Goal: Information Seeking & Learning: Learn about a topic

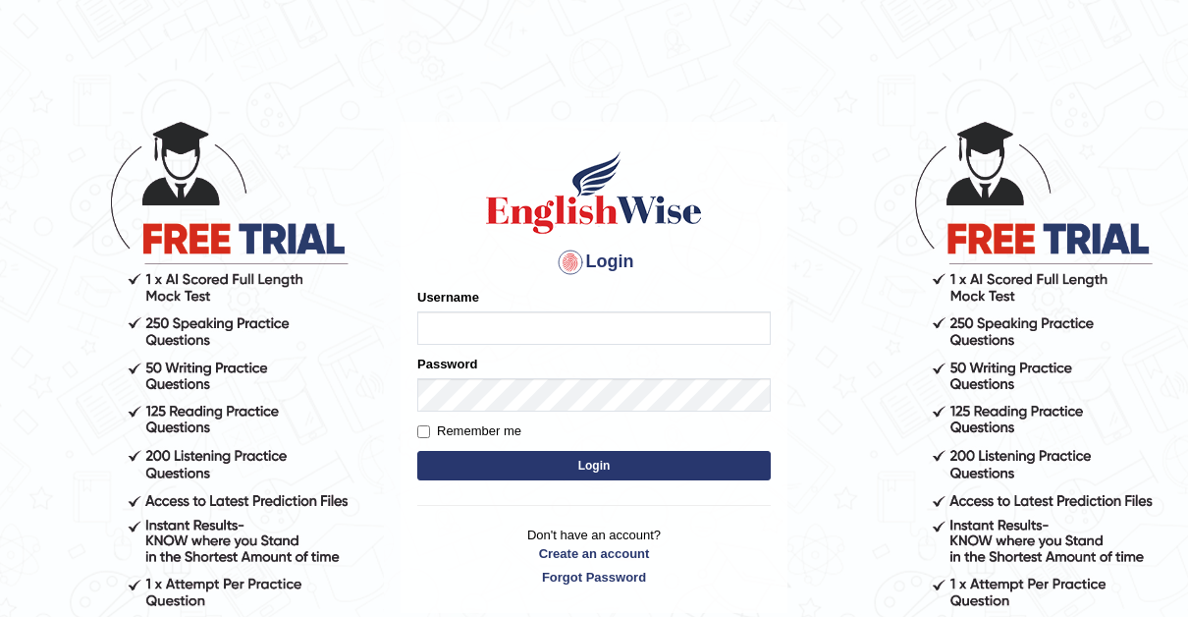
type input "Thelma"
click at [423, 430] on input "Remember me" at bounding box center [423, 431] width 13 height 13
checkbox input "true"
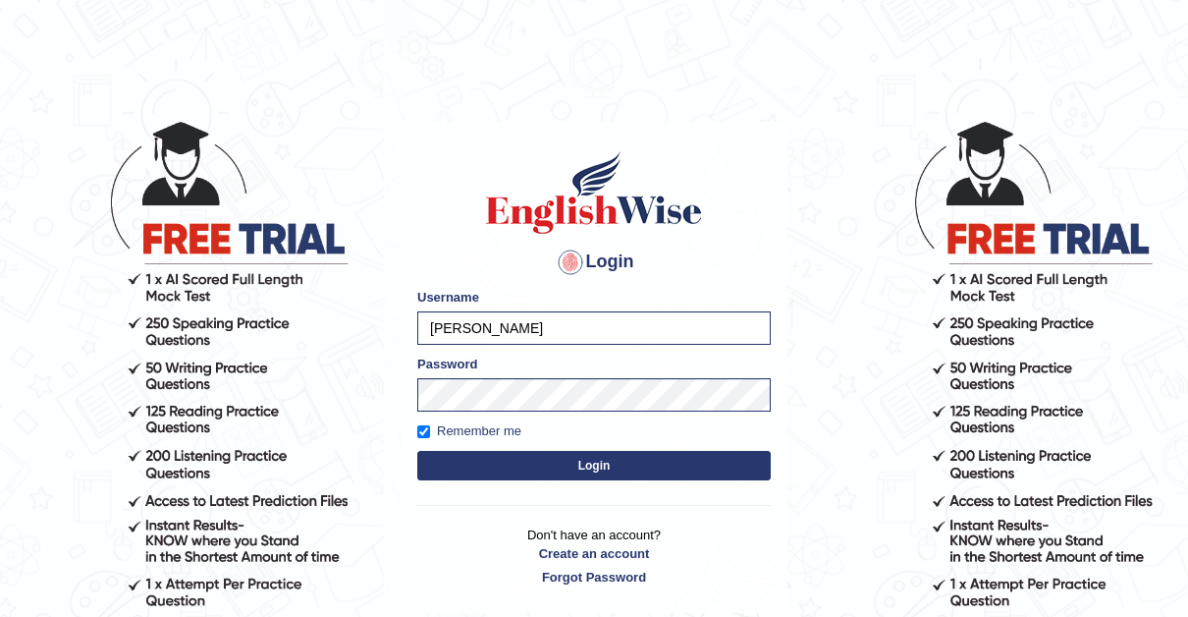
click at [586, 469] on button "Login" at bounding box center [594, 465] width 354 height 29
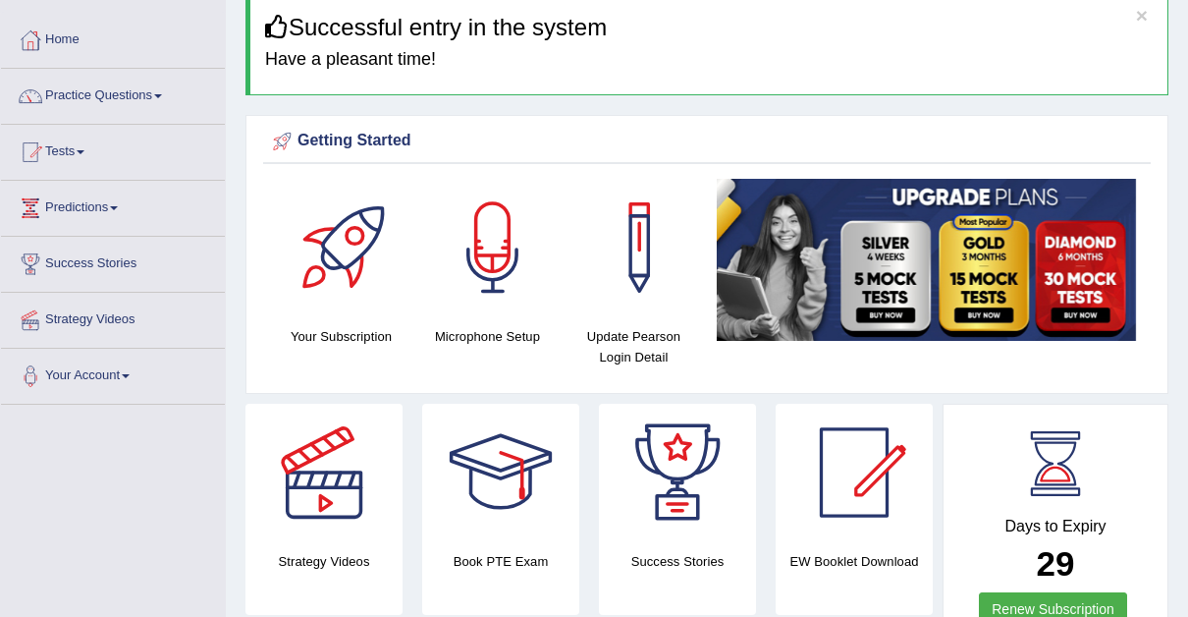
scroll to position [34, 0]
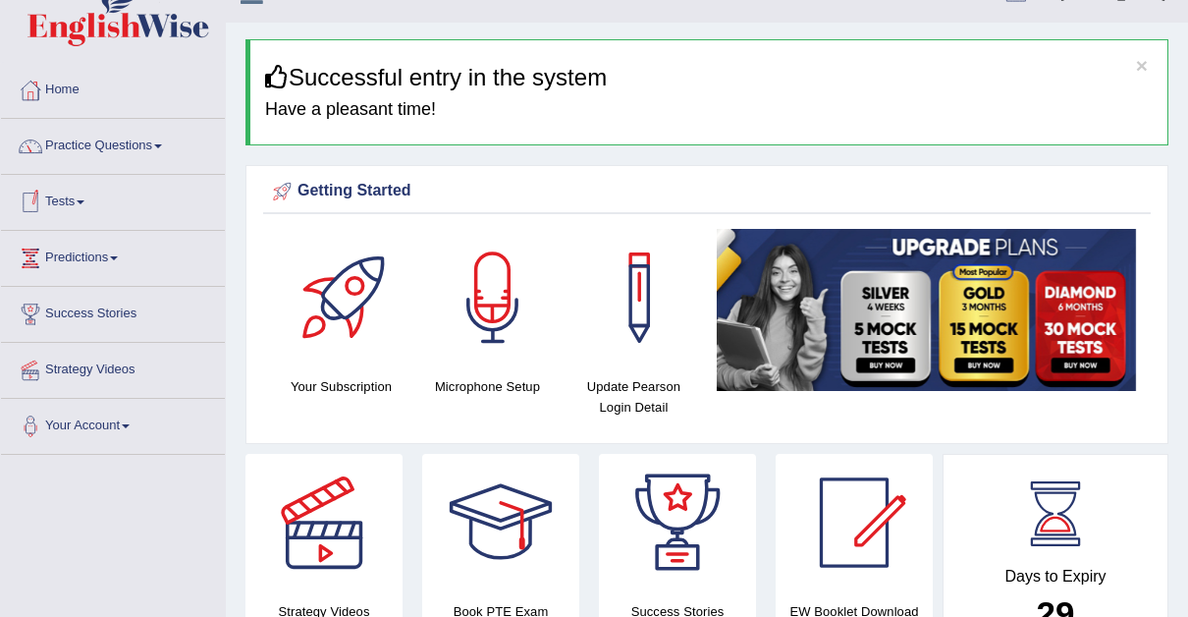
click at [82, 197] on link "Tests" at bounding box center [113, 199] width 224 height 49
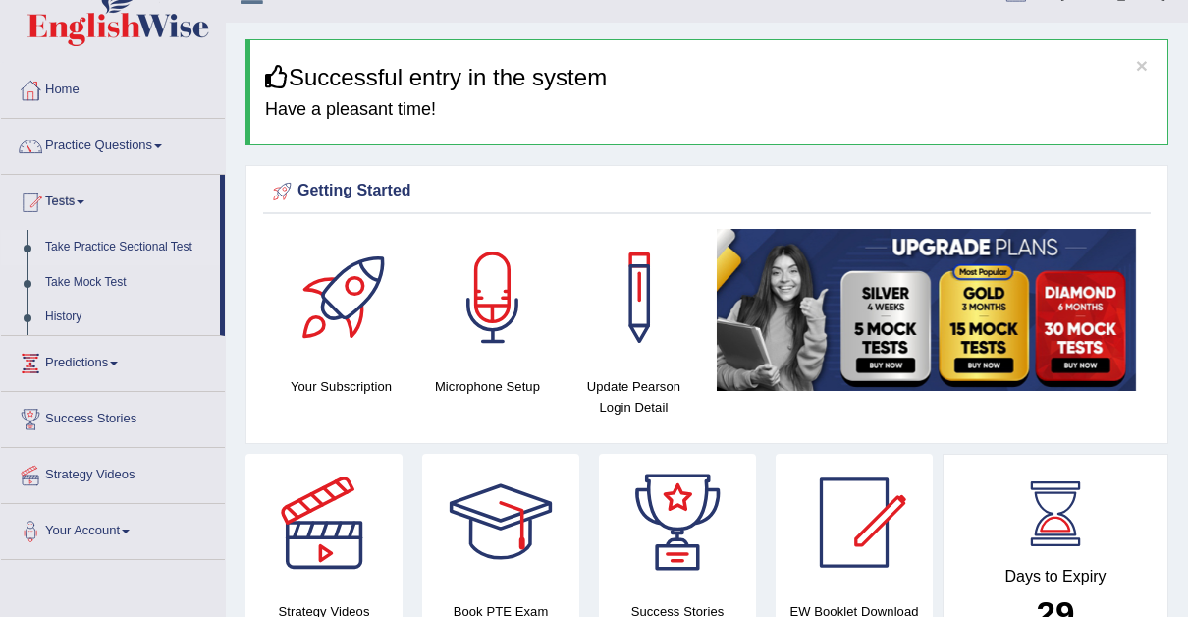
click at [180, 236] on link "Take Practice Sectional Test" at bounding box center [128, 247] width 184 height 35
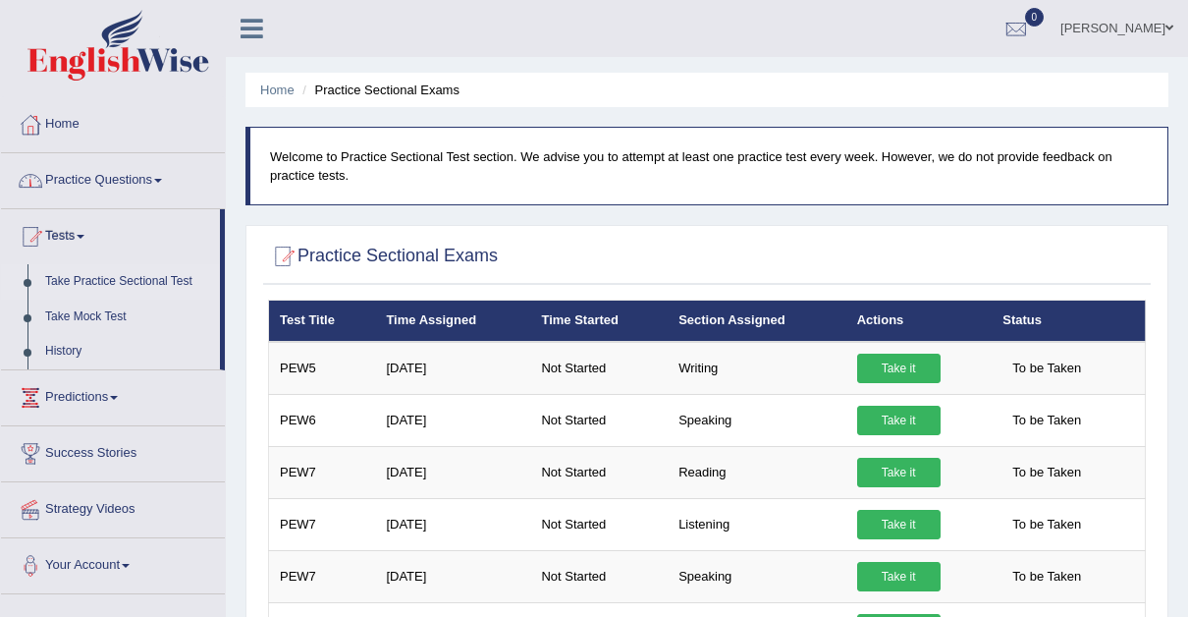
click at [162, 180] on span at bounding box center [158, 181] width 8 height 4
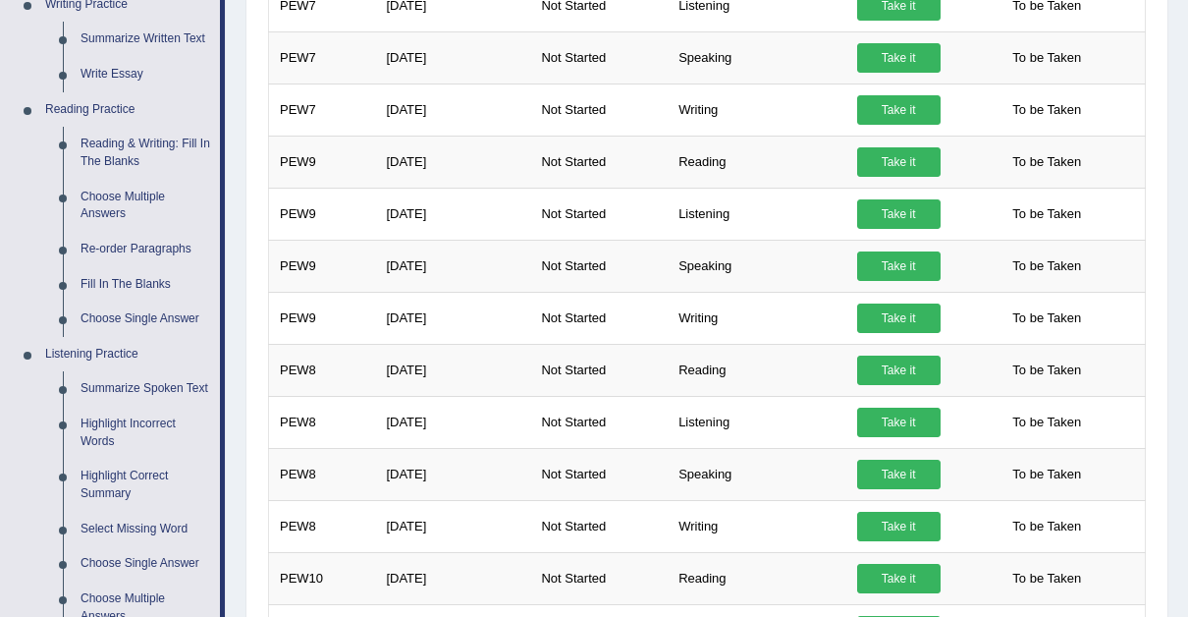
scroll to position [522, 0]
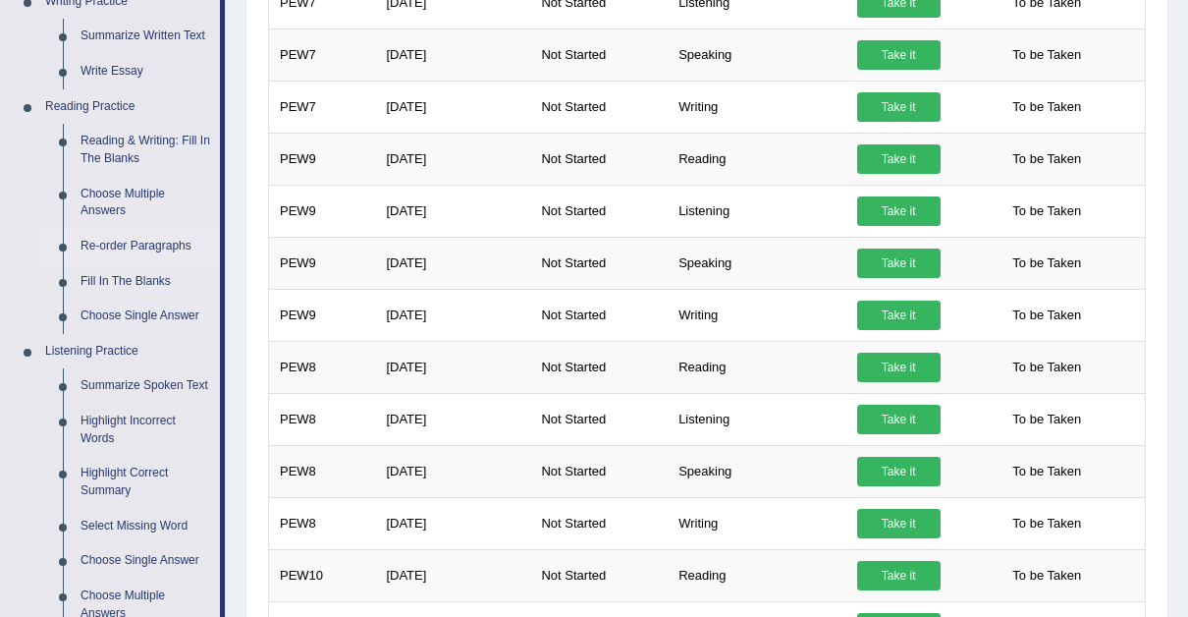
click at [132, 239] on link "Re-order Paragraphs" at bounding box center [146, 246] width 148 height 35
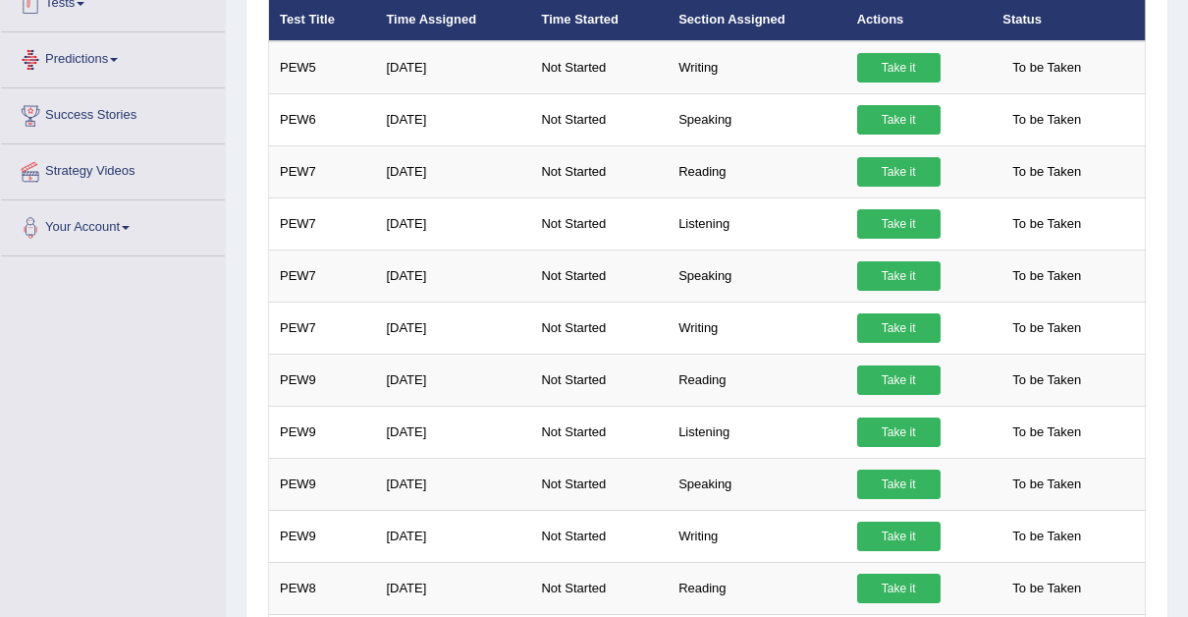
scroll to position [446, 0]
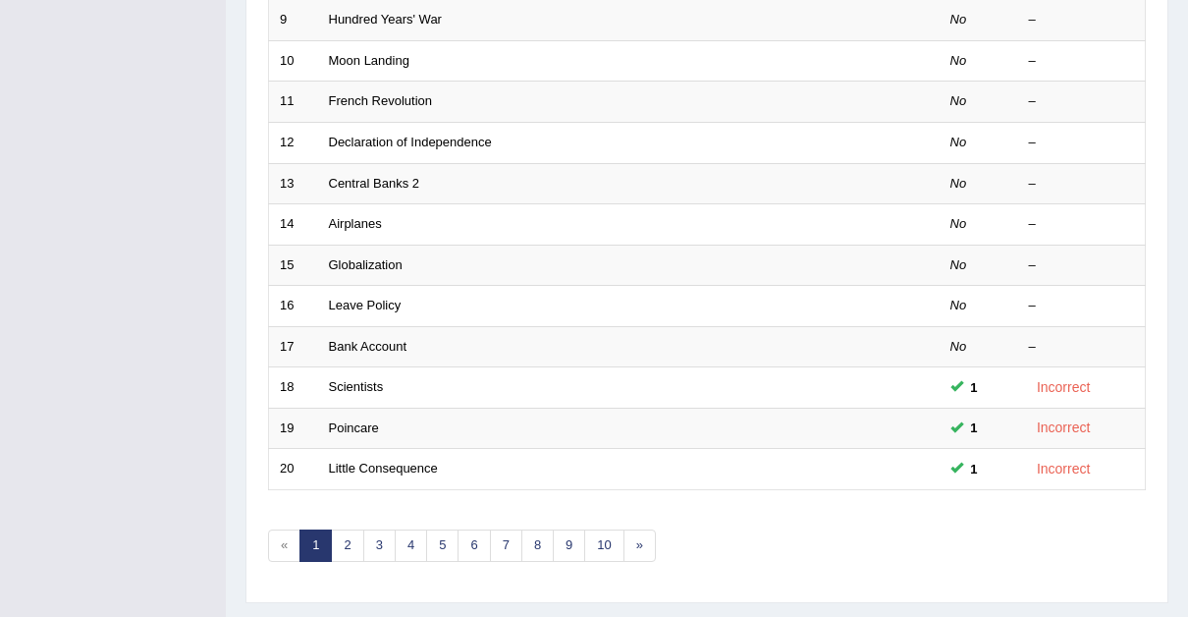
scroll to position [670, 0]
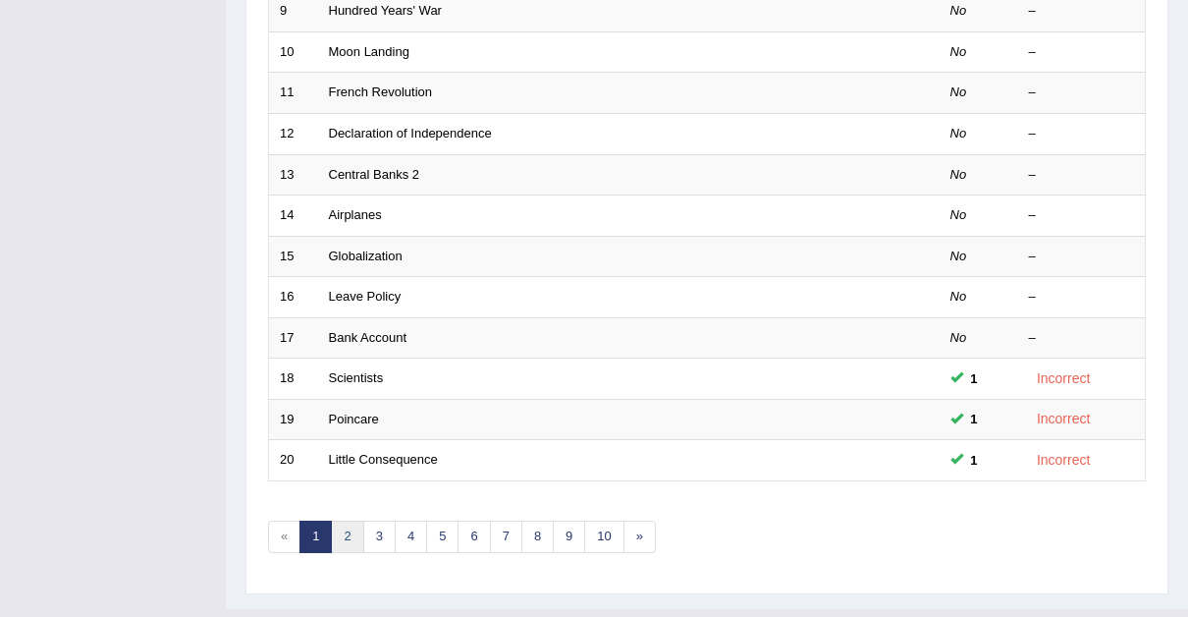
click at [348, 521] on link "2" at bounding box center [347, 537] width 32 height 32
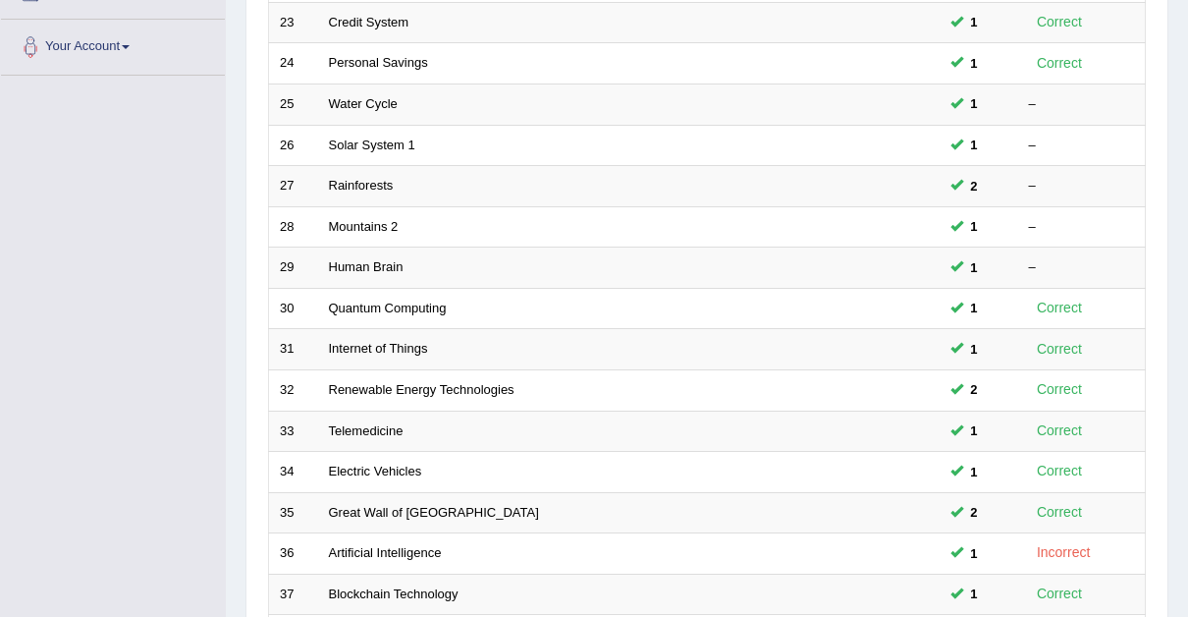
scroll to position [377, 0]
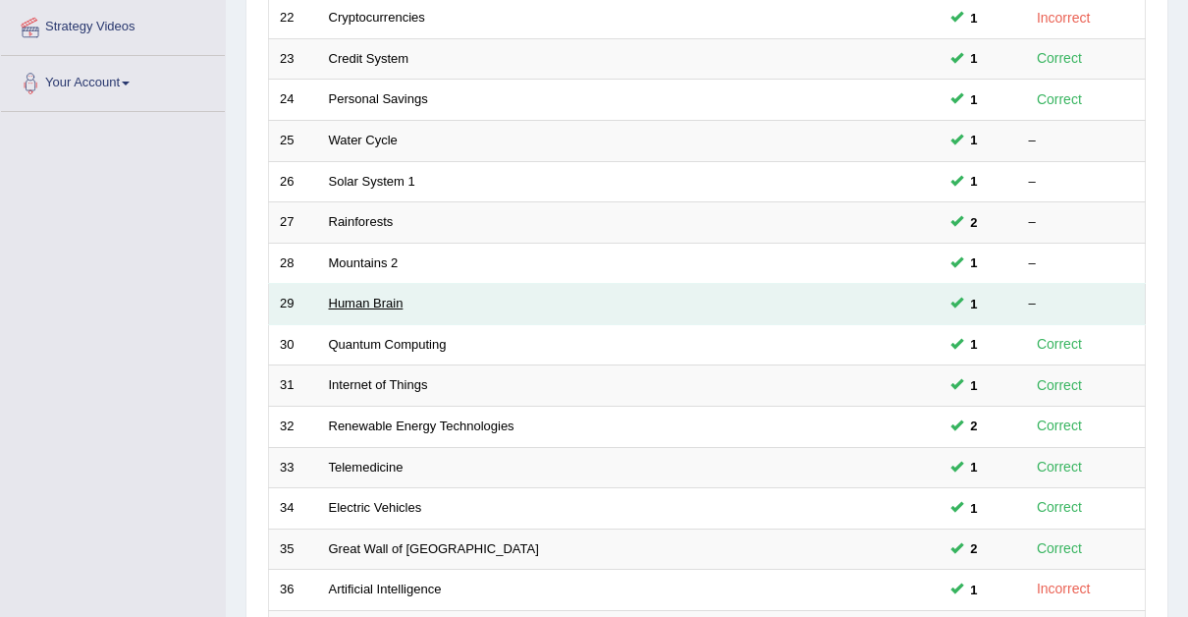
click at [366, 296] on link "Human Brain" at bounding box center [366, 303] width 75 height 15
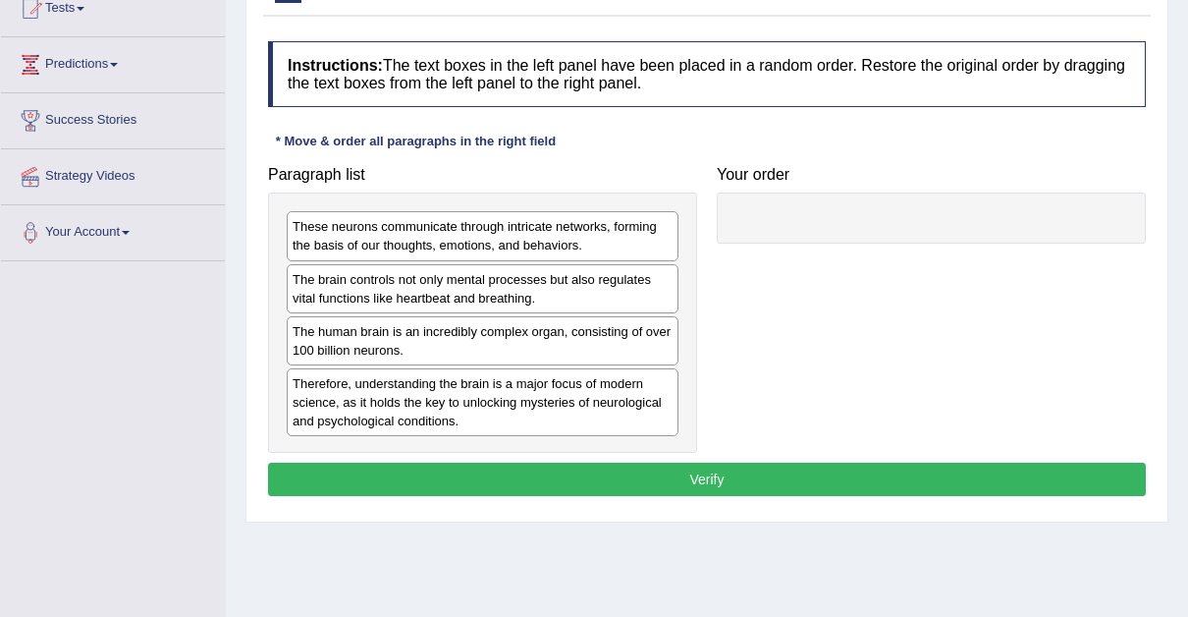
scroll to position [237, 0]
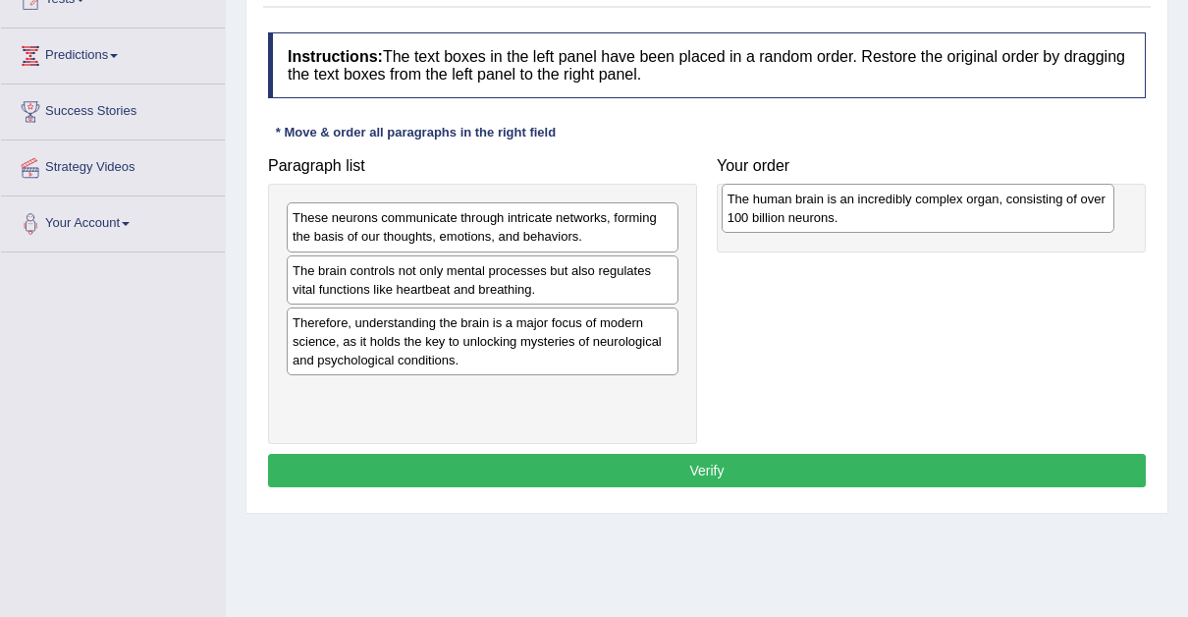
drag, startPoint x: 352, startPoint y: 336, endPoint x: 789, endPoint y: 214, distance: 453.7
click at [789, 214] on div "The human brain is an incredibly complex organ, consisting of over 100 billion …" at bounding box center [918, 208] width 393 height 49
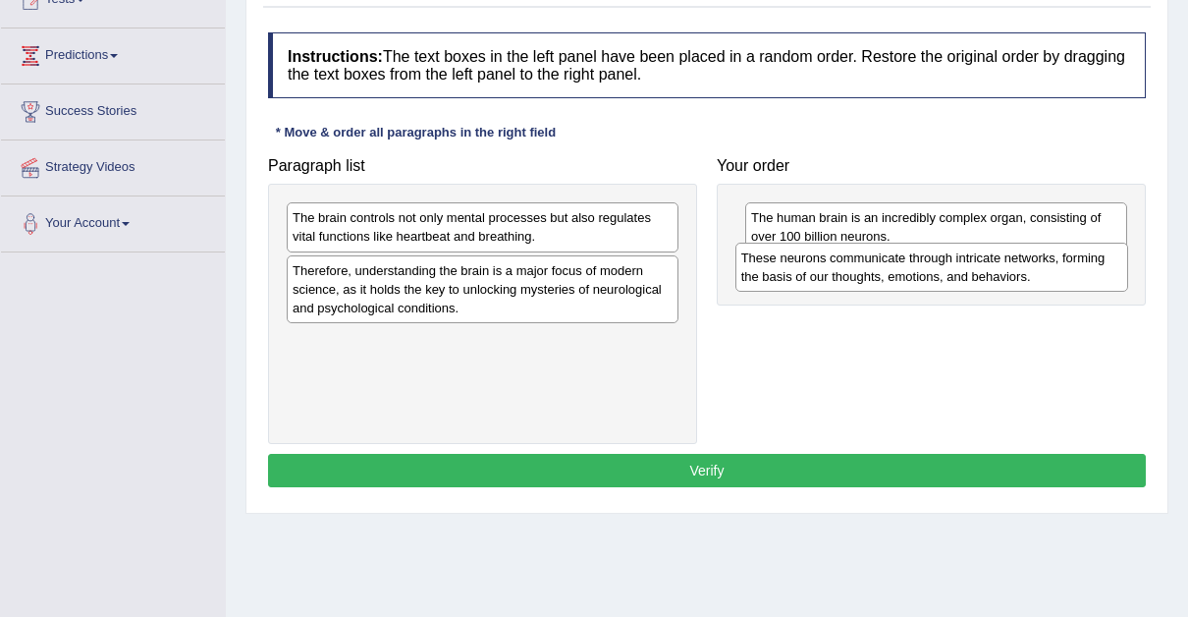
drag, startPoint x: 345, startPoint y: 223, endPoint x: 799, endPoint y: 264, distance: 456.6
click at [799, 264] on div "These neurons communicate through intricate networks, forming the basis of our …" at bounding box center [932, 267] width 393 height 49
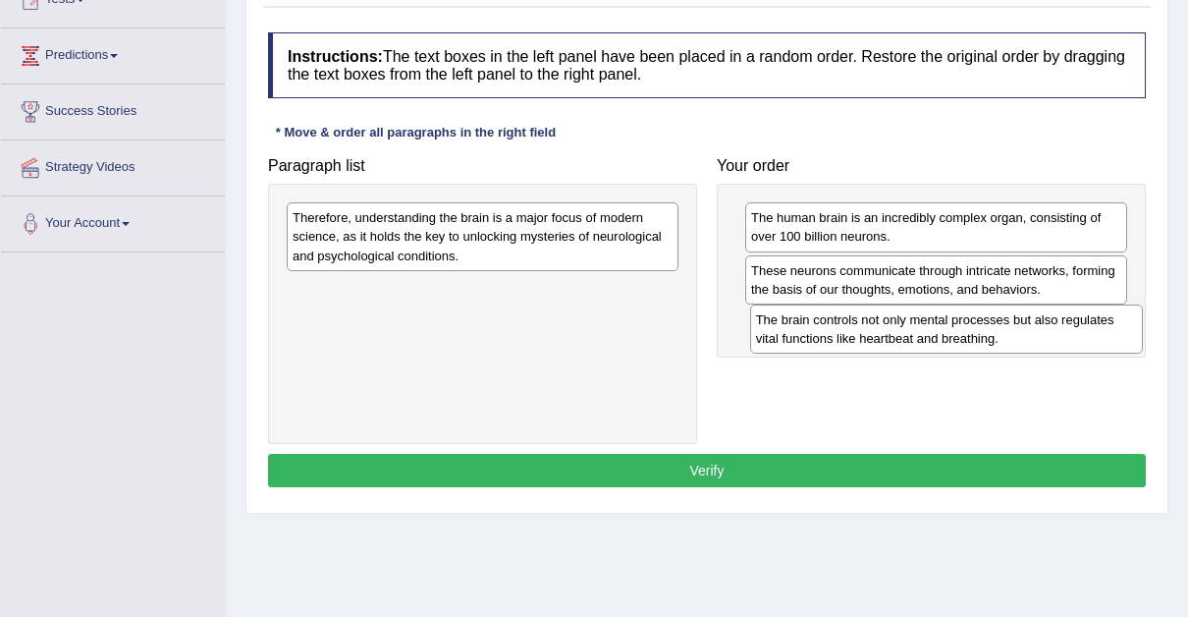
drag, startPoint x: 411, startPoint y: 225, endPoint x: 875, endPoint y: 326, distance: 475.4
click at [875, 326] on div "The brain controls not only mental processes but also regulates vital functions…" at bounding box center [946, 328] width 393 height 49
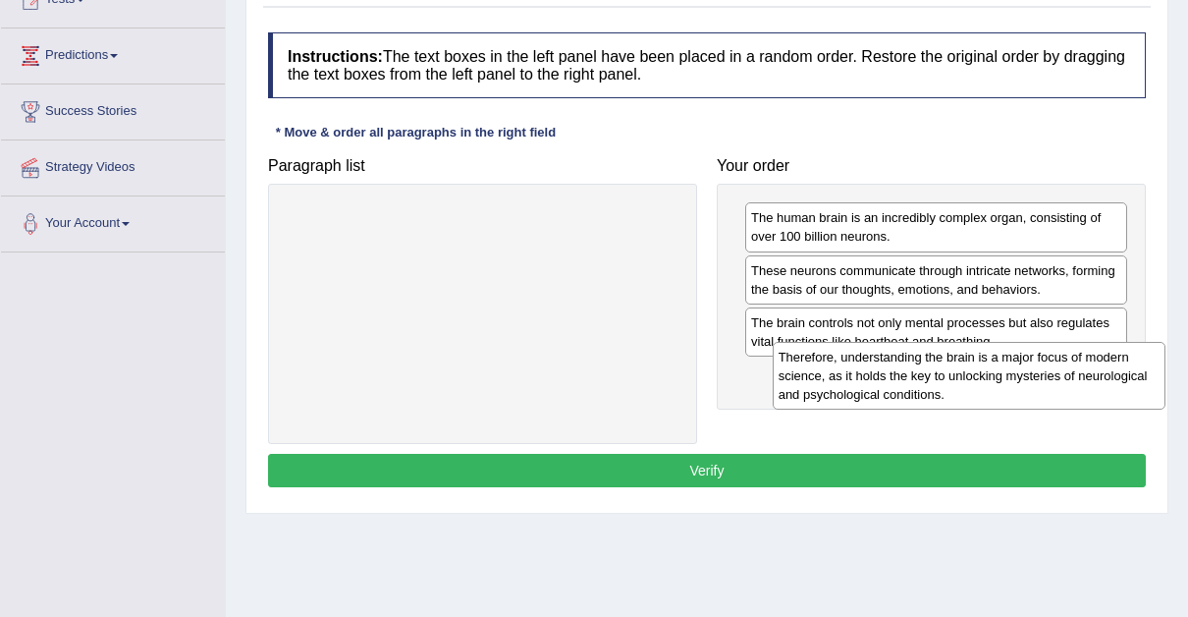
drag, startPoint x: 545, startPoint y: 230, endPoint x: 1049, endPoint y: 371, distance: 523.3
click at [1049, 371] on div "Therefore, understanding the brain is a major focus of modern science, as it ho…" at bounding box center [969, 376] width 393 height 68
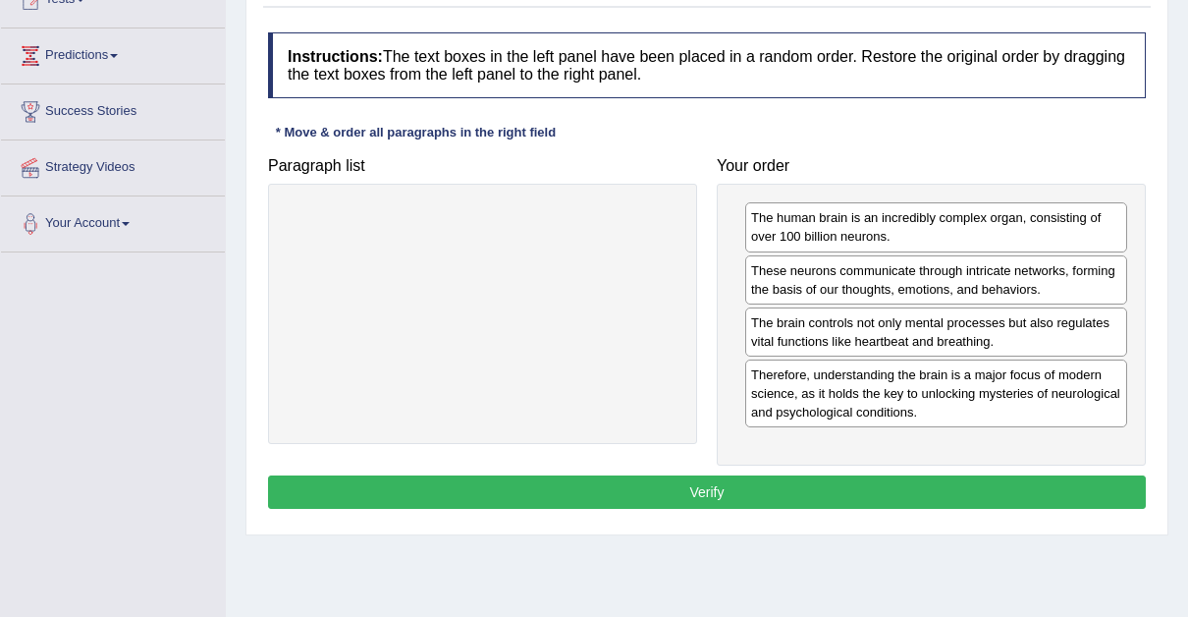
click at [685, 485] on button "Verify" at bounding box center [707, 491] width 878 height 33
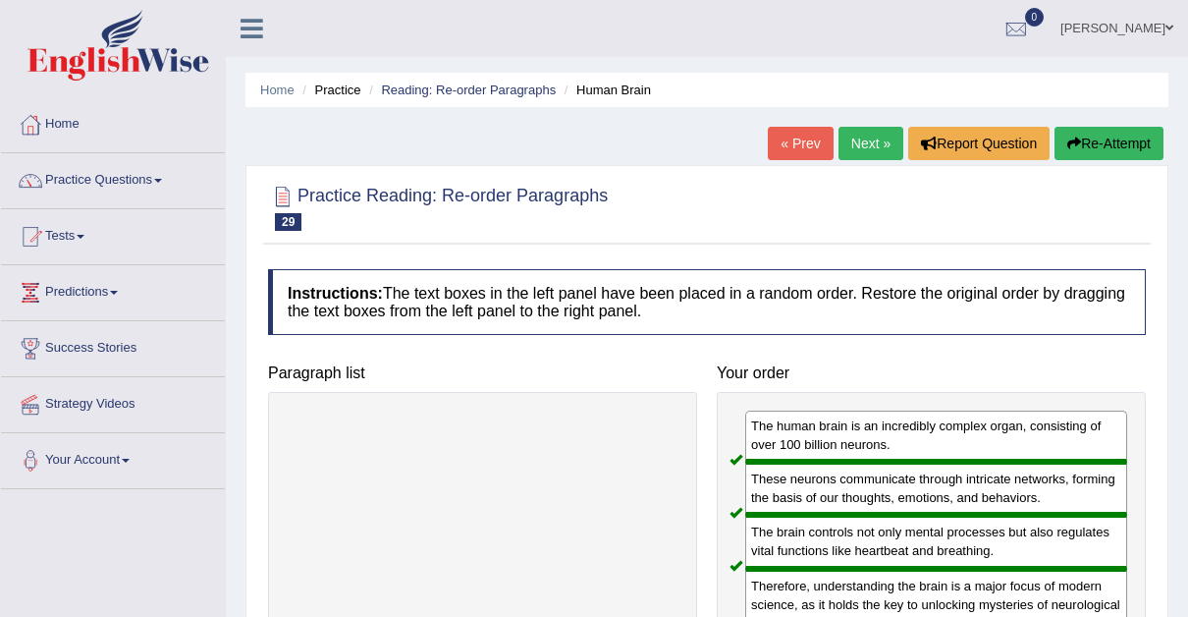
scroll to position [0, 0]
click at [162, 179] on span at bounding box center [158, 181] width 8 height 4
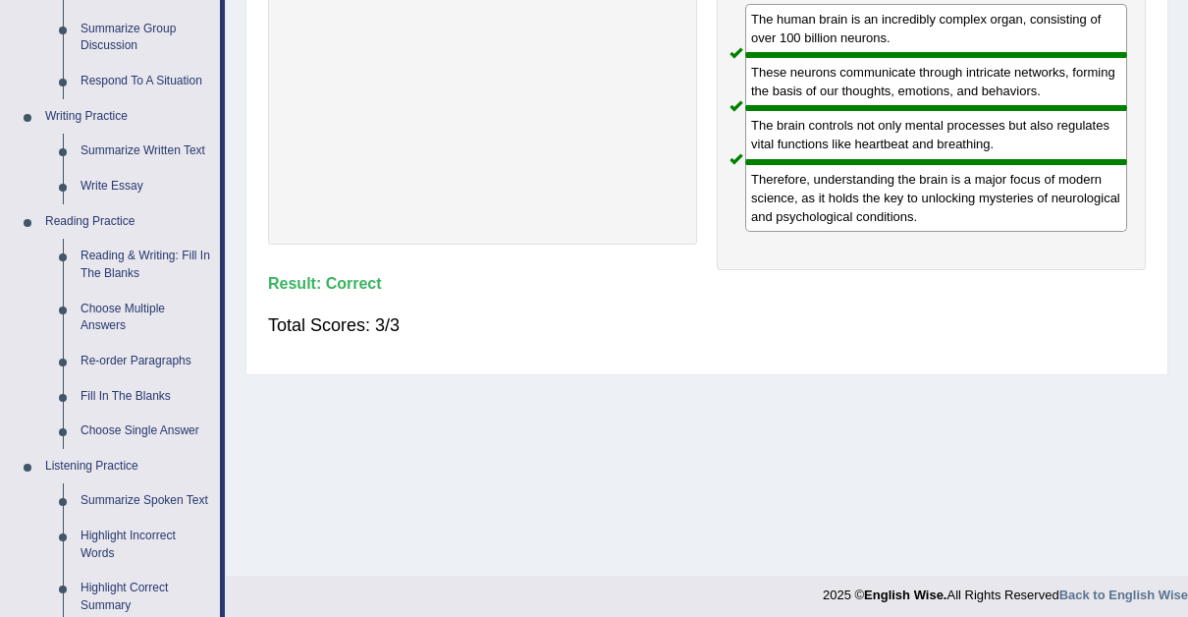
scroll to position [415, 0]
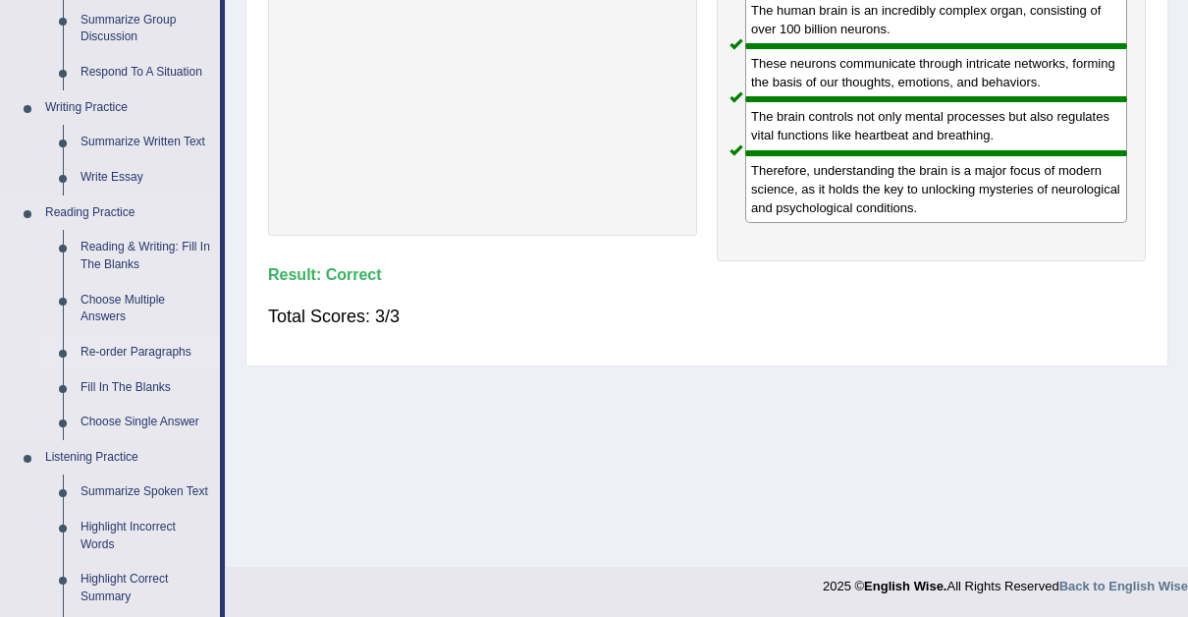
click at [123, 341] on link "Re-order Paragraphs" at bounding box center [146, 352] width 148 height 35
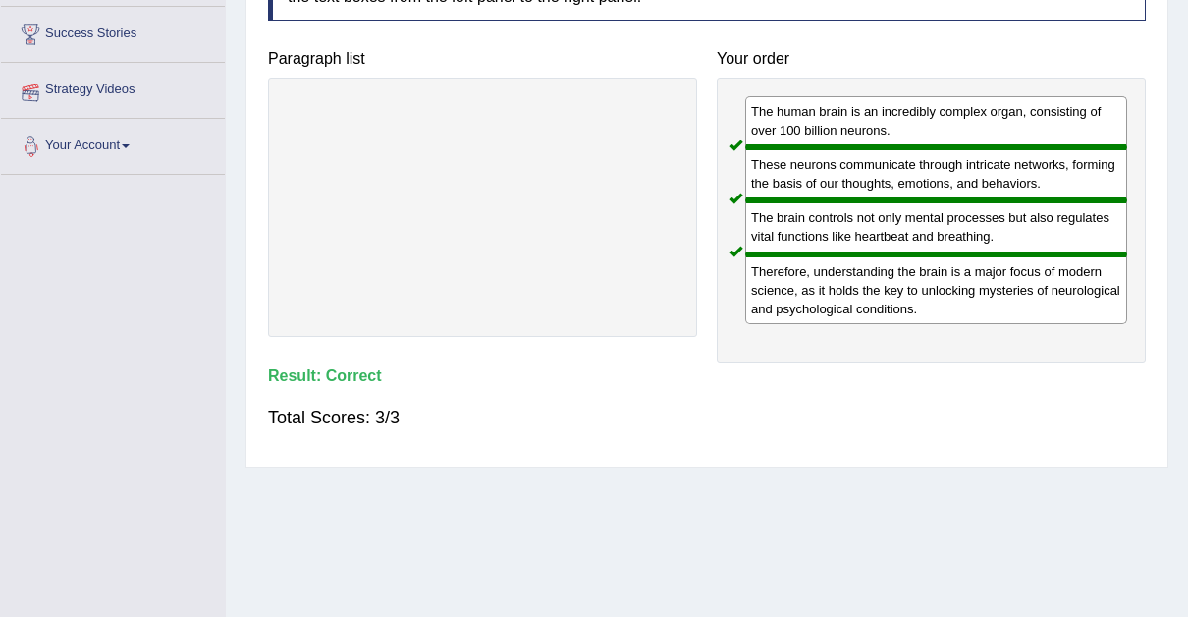
scroll to position [220, 0]
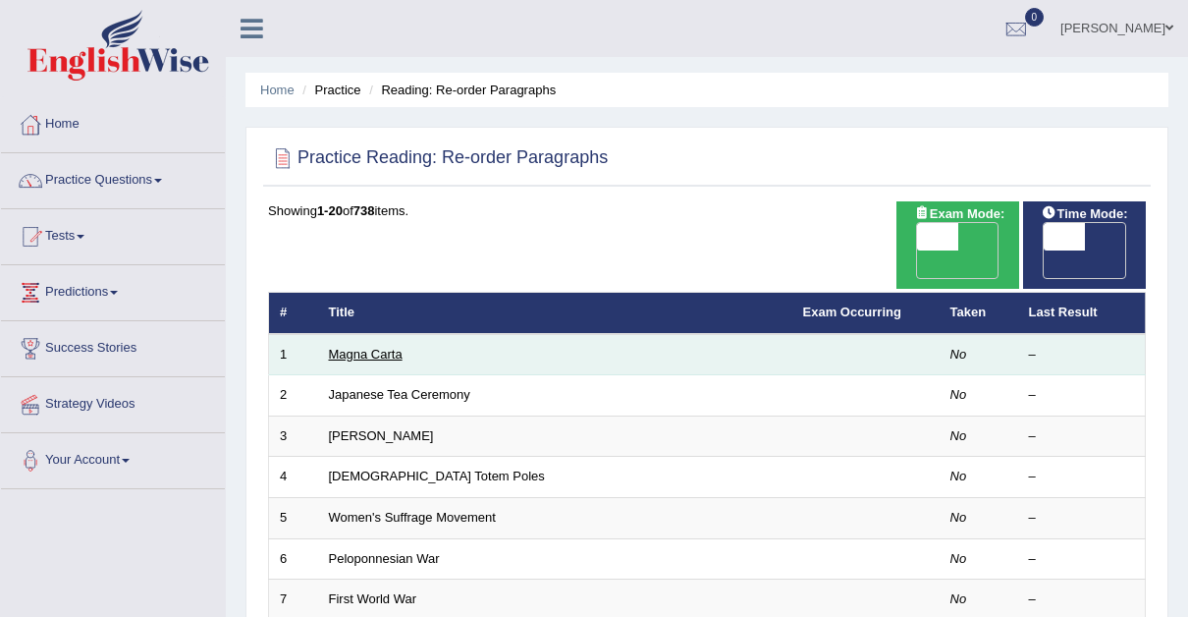
click at [350, 347] on link "Magna Carta" at bounding box center [366, 354] width 74 height 15
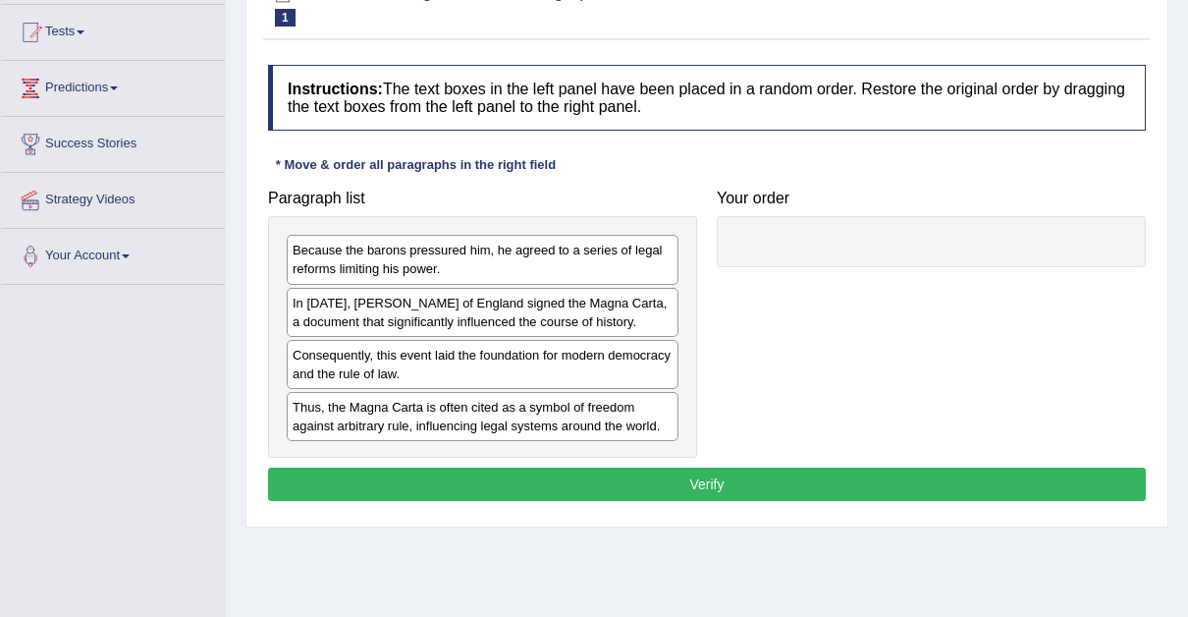
scroll to position [214, 0]
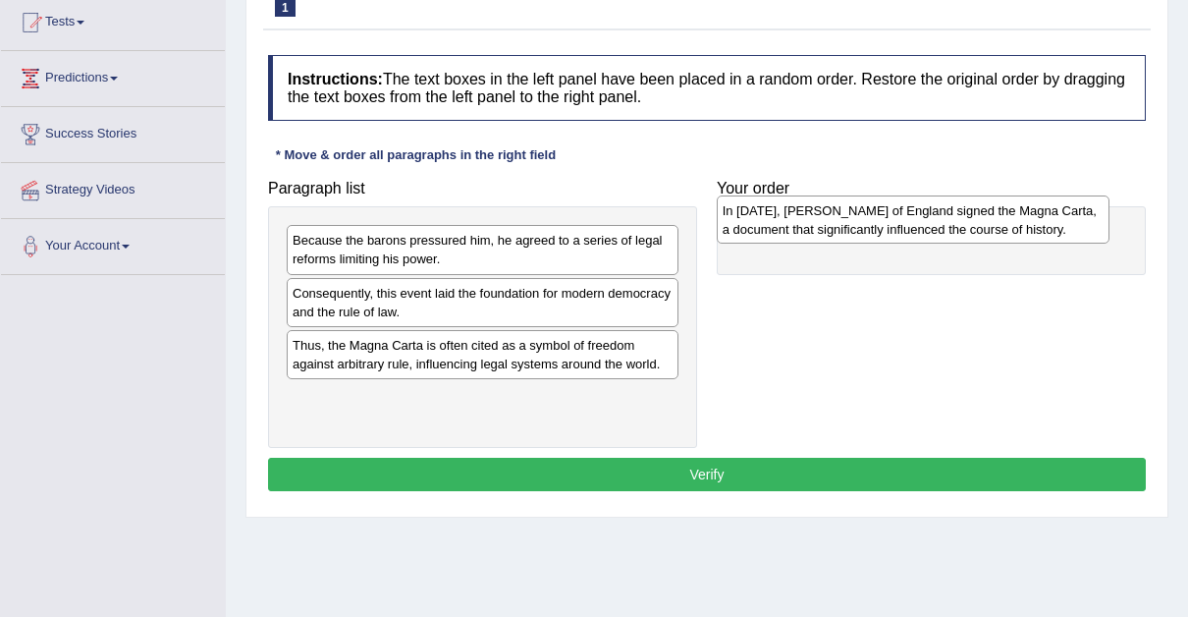
drag, startPoint x: 351, startPoint y: 299, endPoint x: 782, endPoint y: 218, distance: 438.6
click at [782, 218] on div "In [DATE], [PERSON_NAME] of England signed the Magna Carta, a document that sig…" at bounding box center [913, 219] width 393 height 49
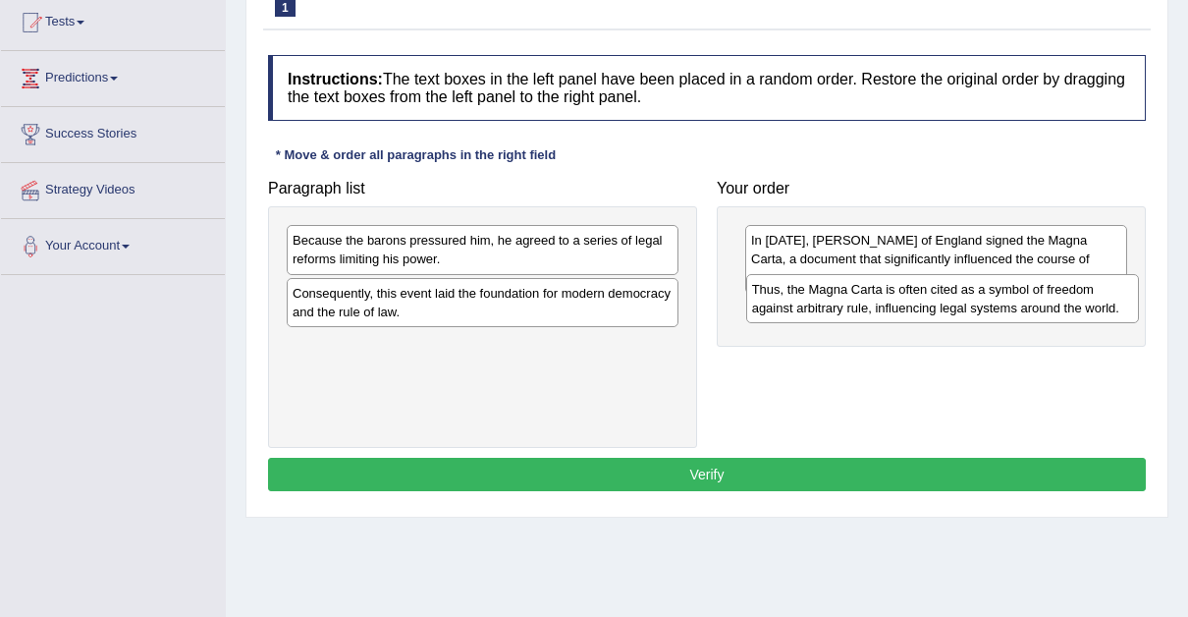
drag, startPoint x: 357, startPoint y: 357, endPoint x: 811, endPoint y: 302, distance: 458.0
click at [811, 302] on div "Thus, the Magna Carta is often cited as a symbol of freedom against arbitrary r…" at bounding box center [942, 298] width 393 height 49
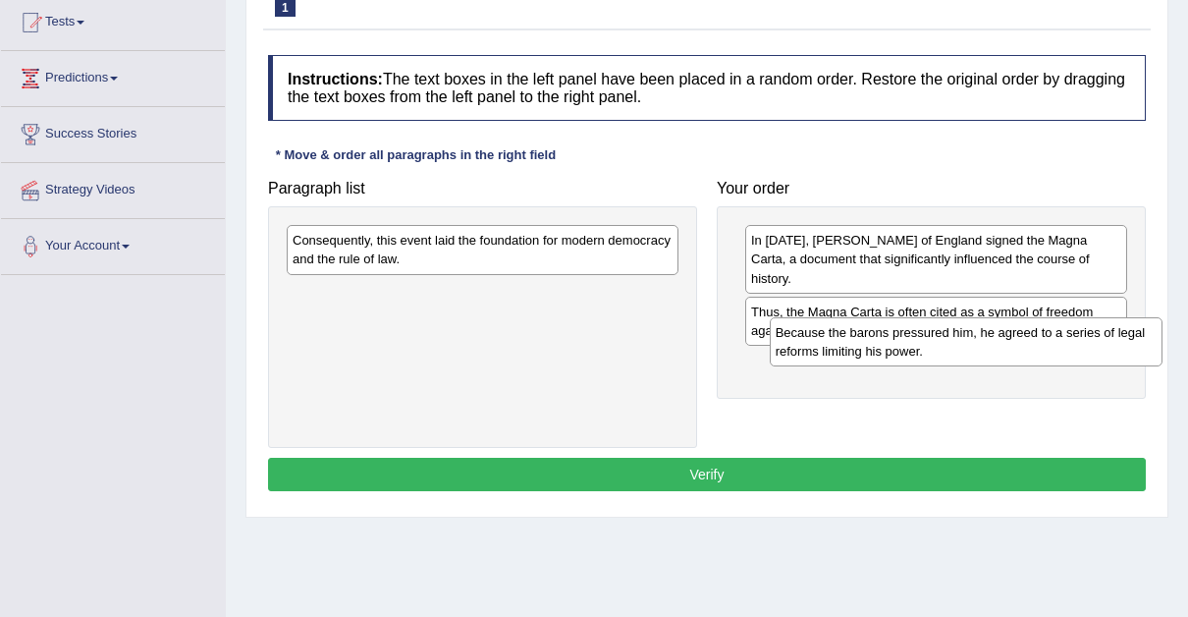
drag, startPoint x: 490, startPoint y: 253, endPoint x: 989, endPoint y: 346, distance: 507.4
click at [989, 346] on div "Because the barons pressured him, he agreed to a series of legal reforms limiti…" at bounding box center [966, 341] width 393 height 49
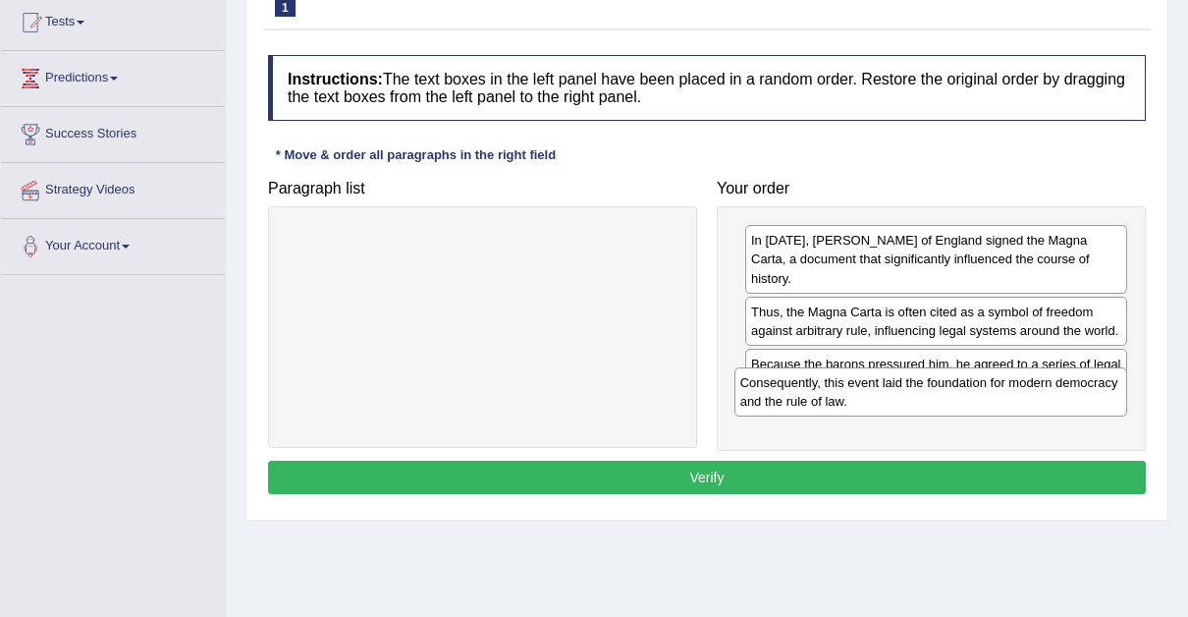
drag, startPoint x: 370, startPoint y: 252, endPoint x: 818, endPoint y: 395, distance: 469.9
click at [818, 395] on div "Consequently, this event laid the foundation for modern democracy and the rule …" at bounding box center [931, 391] width 393 height 49
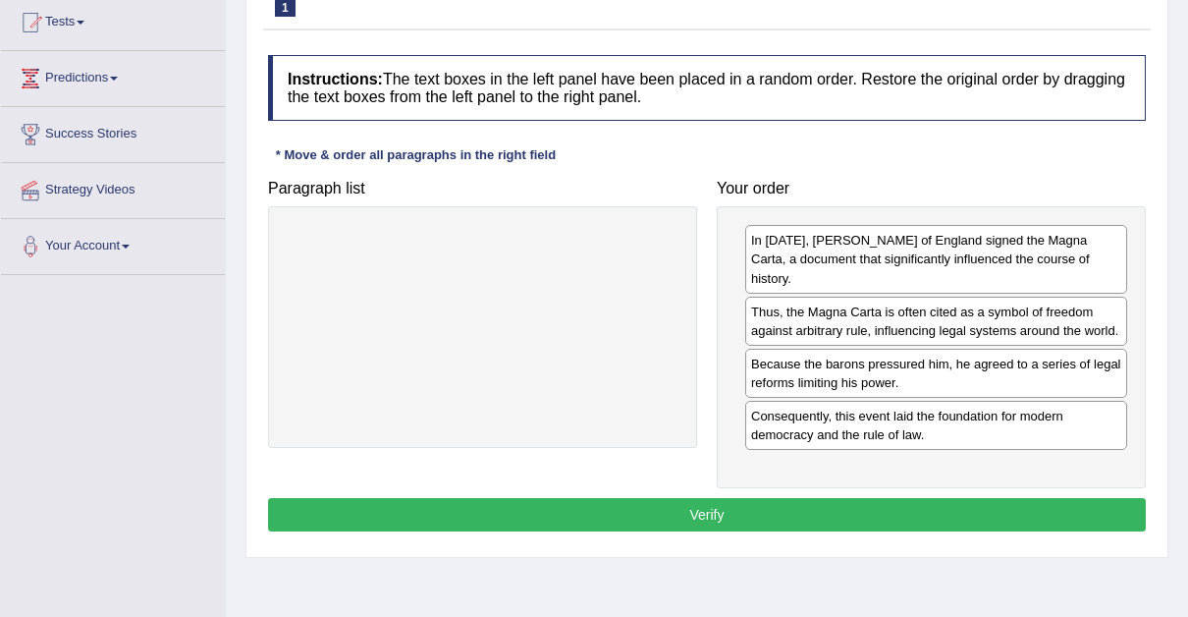
click at [706, 498] on button "Verify" at bounding box center [707, 514] width 878 height 33
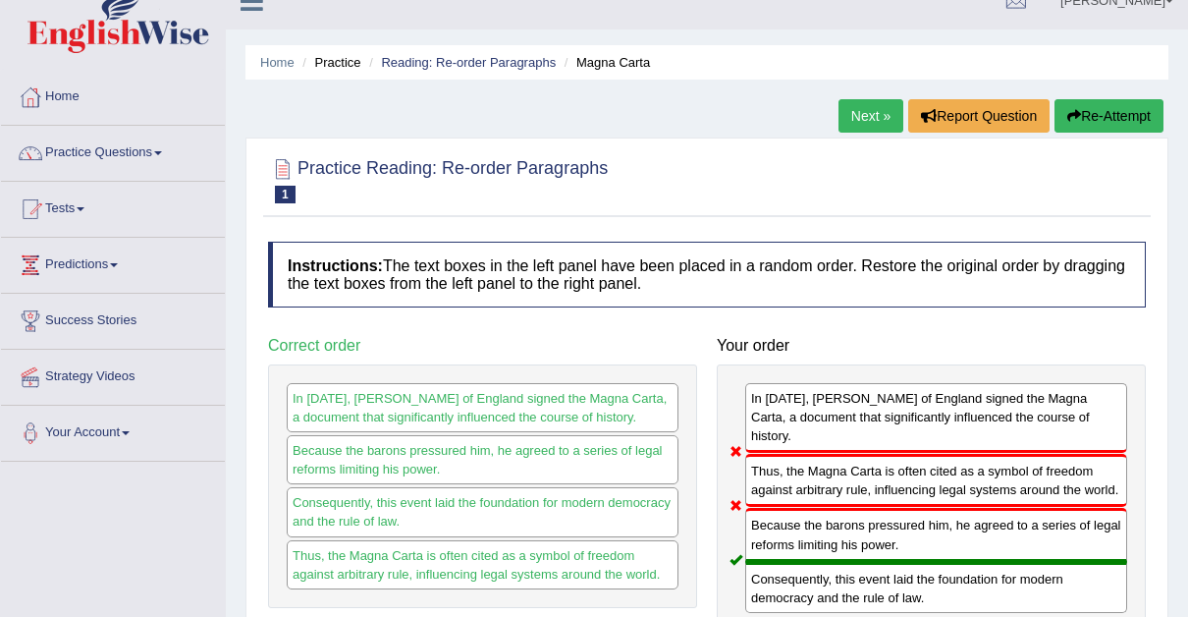
scroll to position [19, 0]
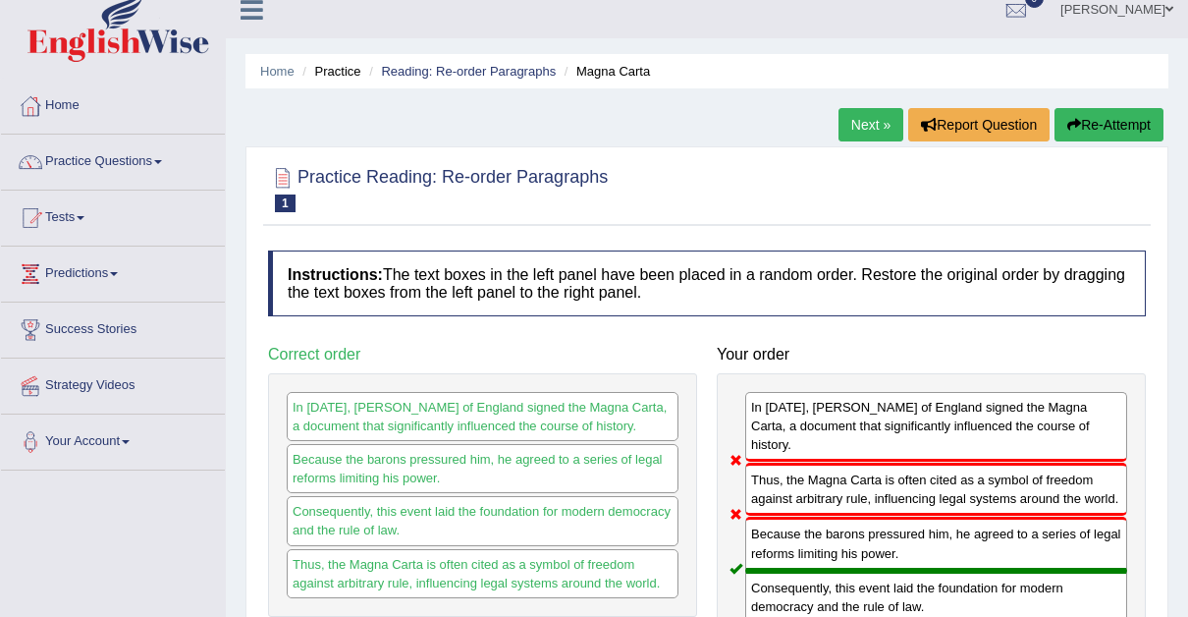
click at [1117, 121] on button "Re-Attempt" at bounding box center [1109, 124] width 109 height 33
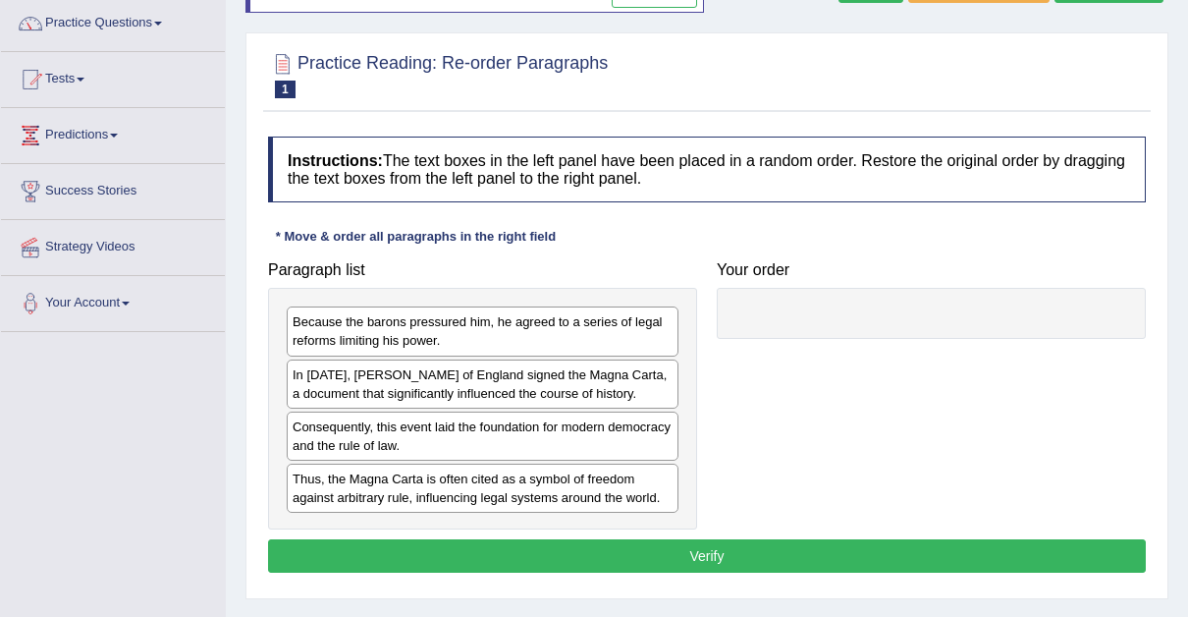
scroll to position [177, 0]
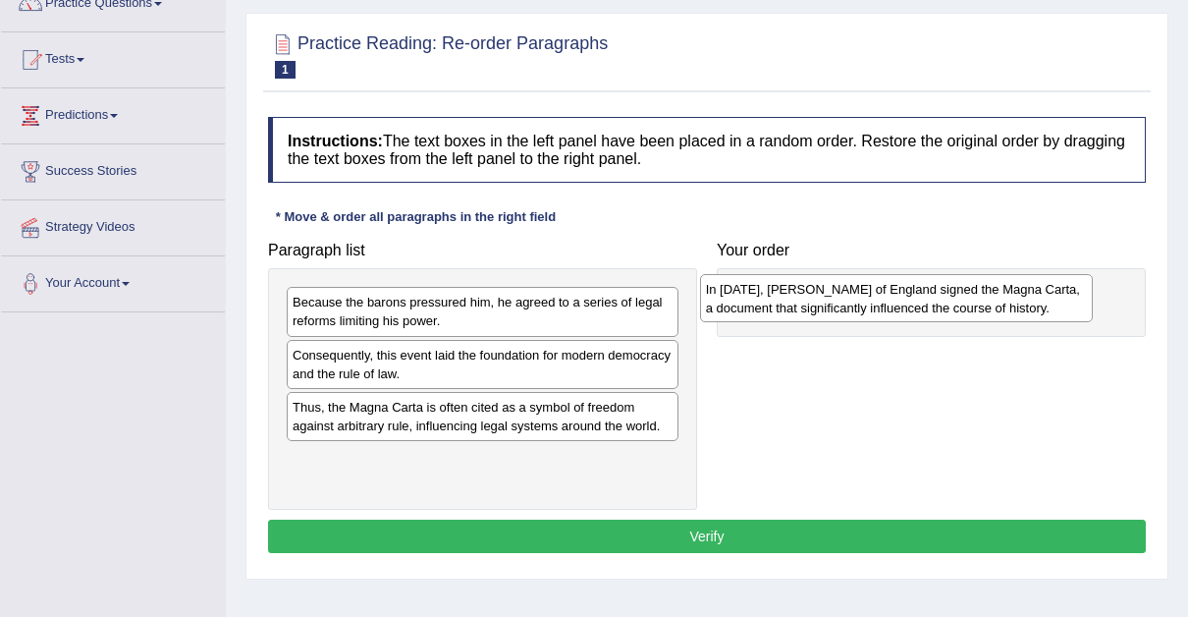
drag, startPoint x: 499, startPoint y: 373, endPoint x: 914, endPoint y: 308, distance: 420.5
click at [914, 308] on div "In [DATE], [PERSON_NAME] of England signed the Magna Carta, a document that sig…" at bounding box center [896, 298] width 393 height 49
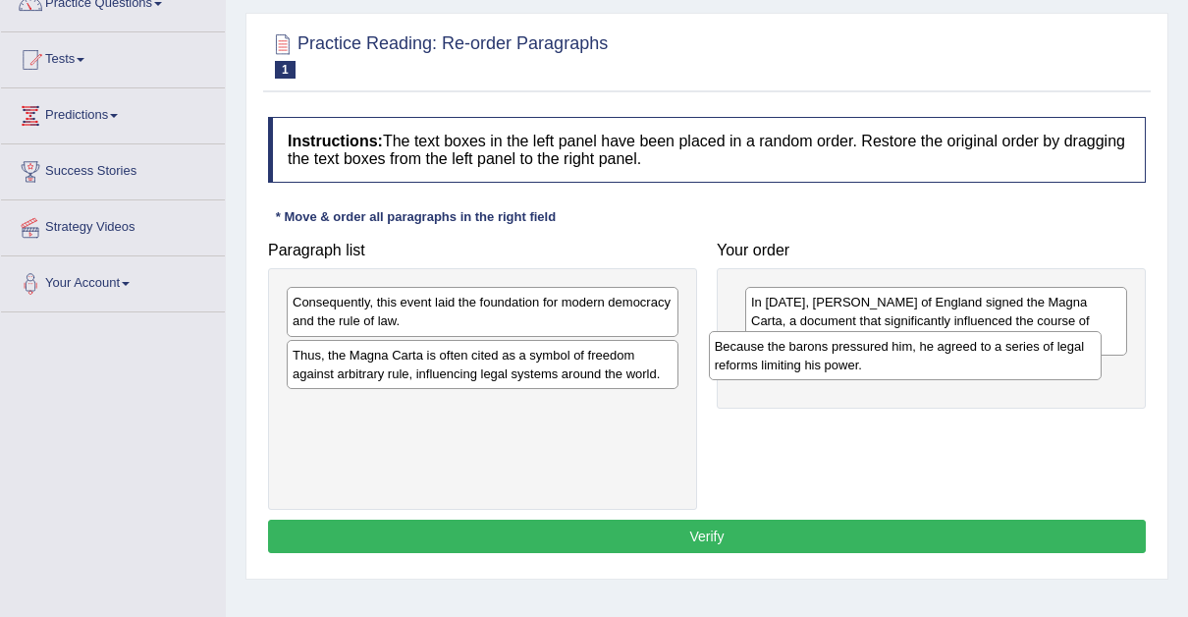
drag, startPoint x: 467, startPoint y: 311, endPoint x: 889, endPoint y: 356, distance: 424.6
click at [889, 356] on div "Because the barons pressured him, he agreed to a series of legal reforms limiti…" at bounding box center [905, 355] width 393 height 49
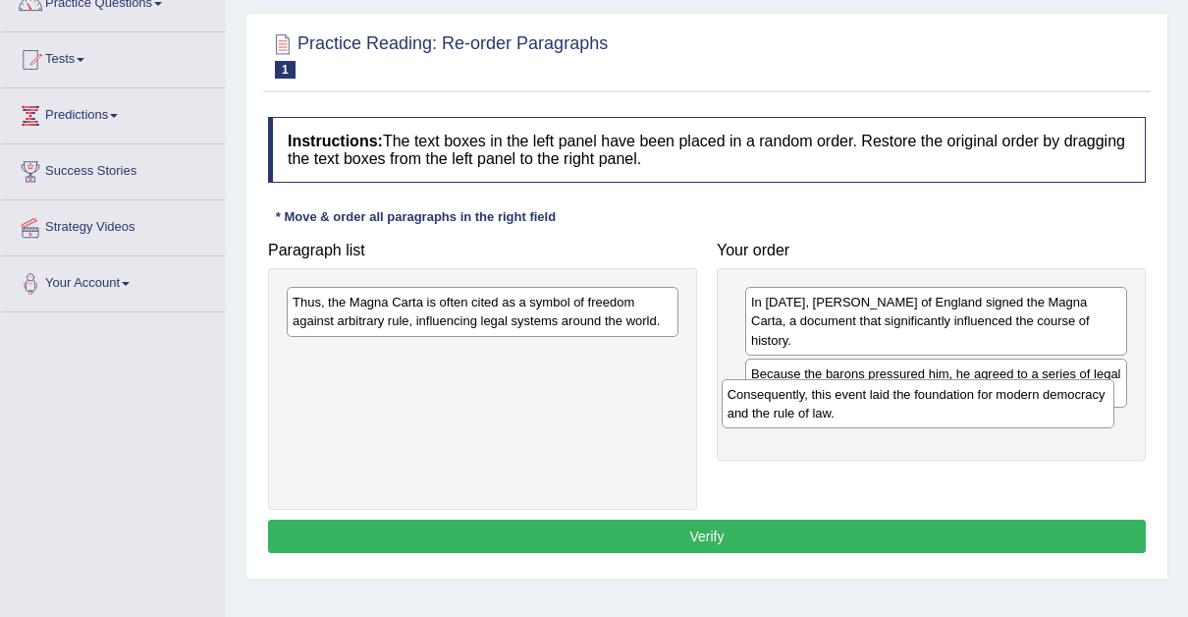
drag, startPoint x: 524, startPoint y: 314, endPoint x: 960, endPoint y: 407, distance: 444.8
click at [960, 407] on div "Consequently, this event laid the foundation for modern democracy and the rule …" at bounding box center [918, 403] width 393 height 49
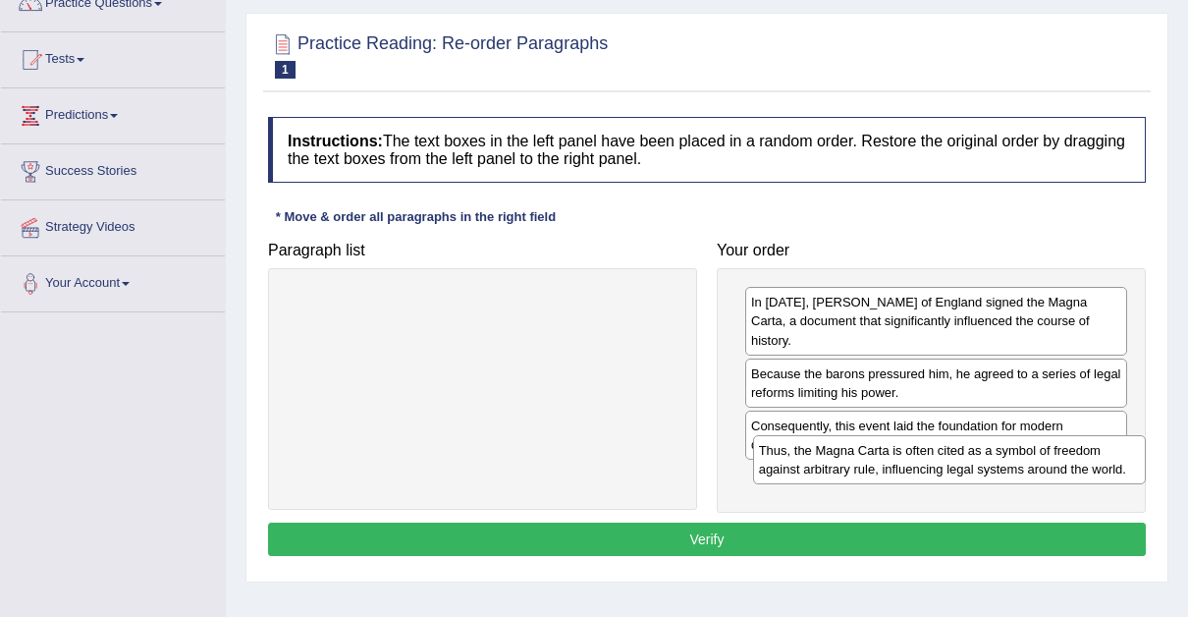
drag, startPoint x: 607, startPoint y: 305, endPoint x: 1073, endPoint y: 454, distance: 489.5
click at [1073, 454] on div "Thus, the Magna Carta is often cited as a symbol of freedom against arbitrary r…" at bounding box center [949, 459] width 393 height 49
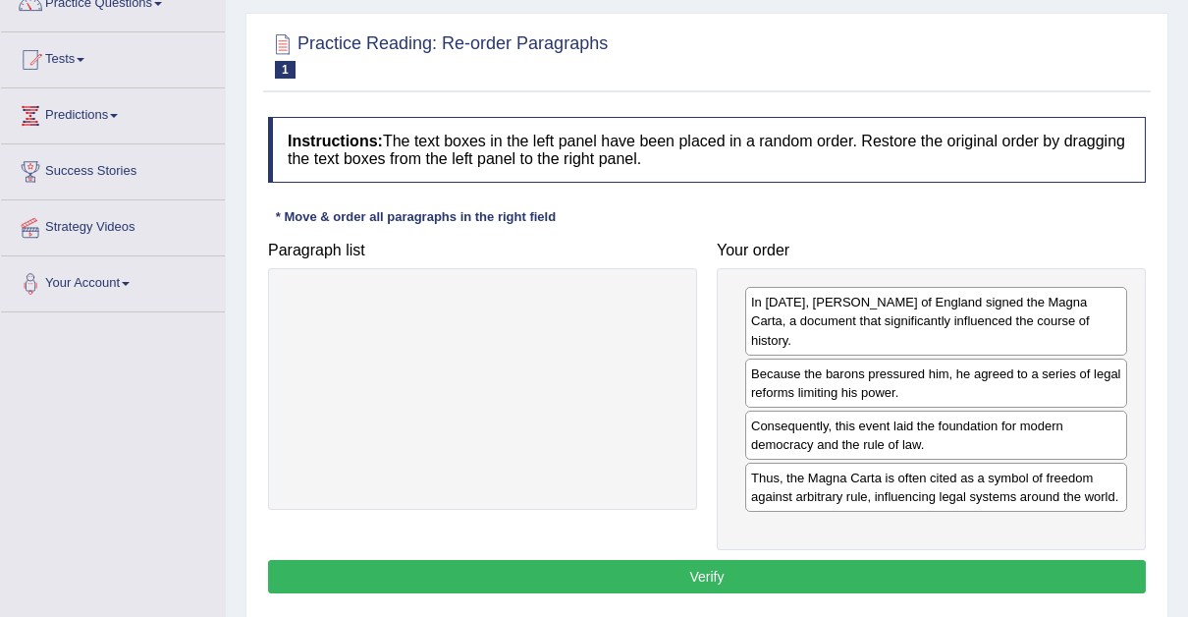
click at [697, 560] on button "Verify" at bounding box center [707, 576] width 878 height 33
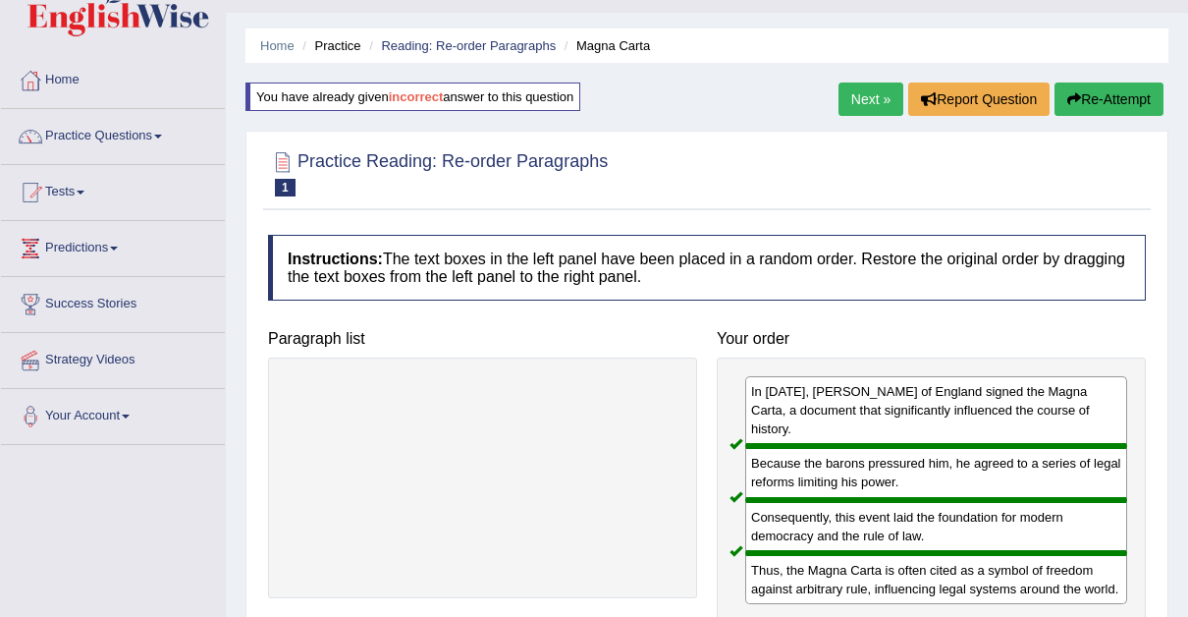
scroll to position [20, 0]
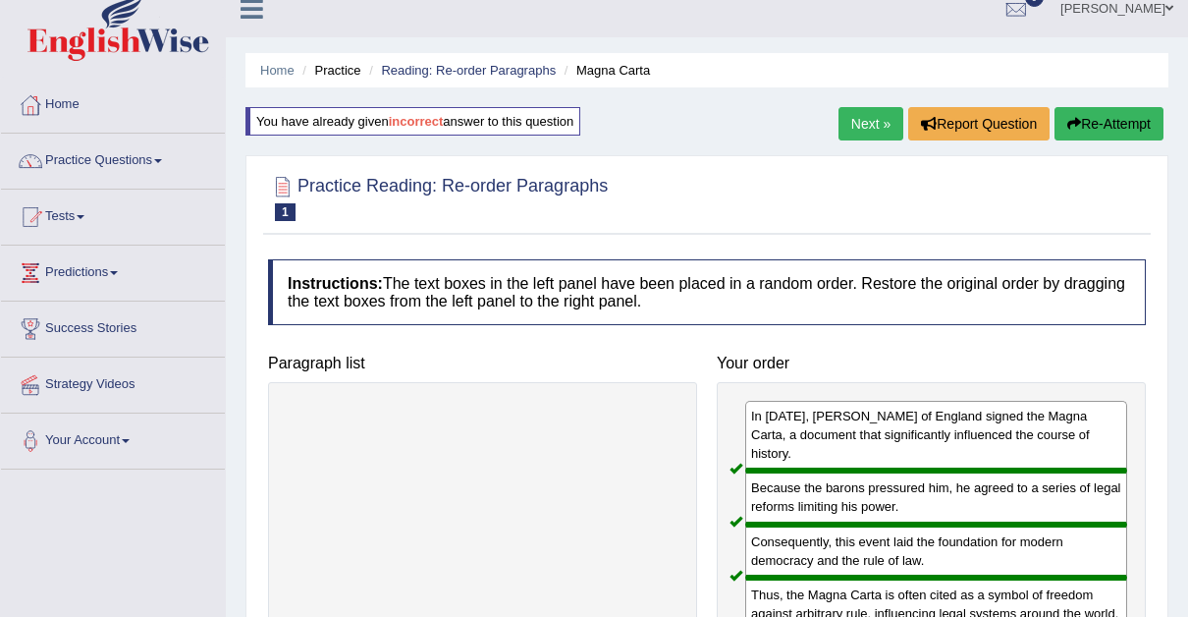
click at [863, 125] on link "Next »" at bounding box center [871, 123] width 65 height 33
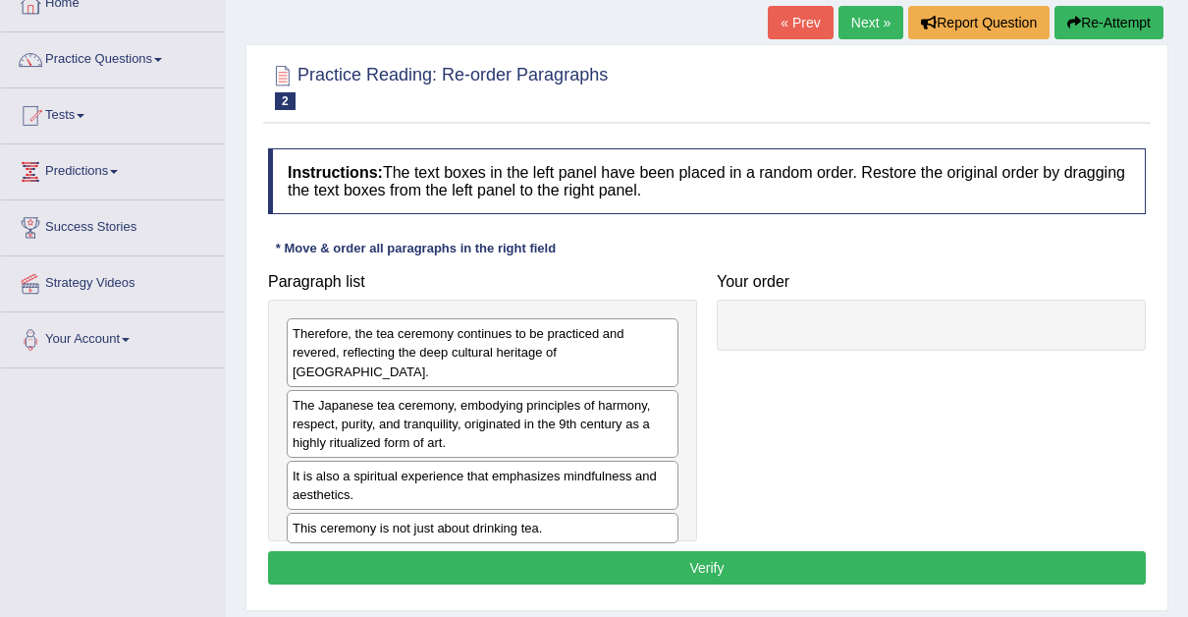
scroll to position [157, 0]
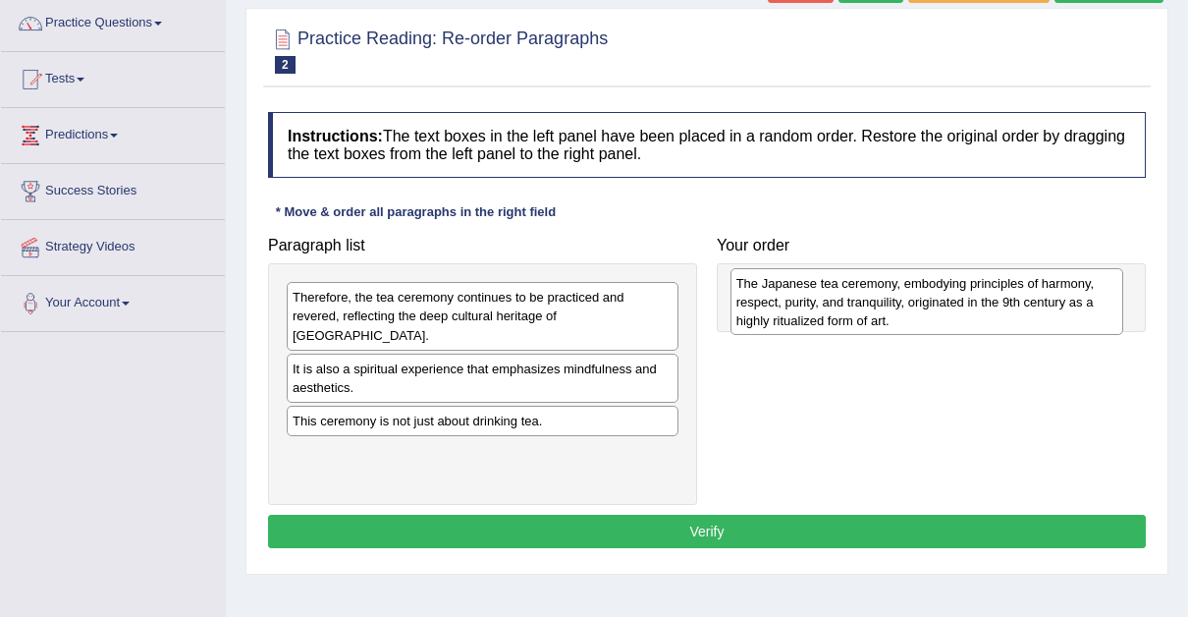
drag, startPoint x: 378, startPoint y: 365, endPoint x: 820, endPoint y: 302, distance: 446.5
click at [820, 302] on div "The Japanese tea ceremony, embodying principles of harmony, respect, purity, an…" at bounding box center [927, 302] width 393 height 68
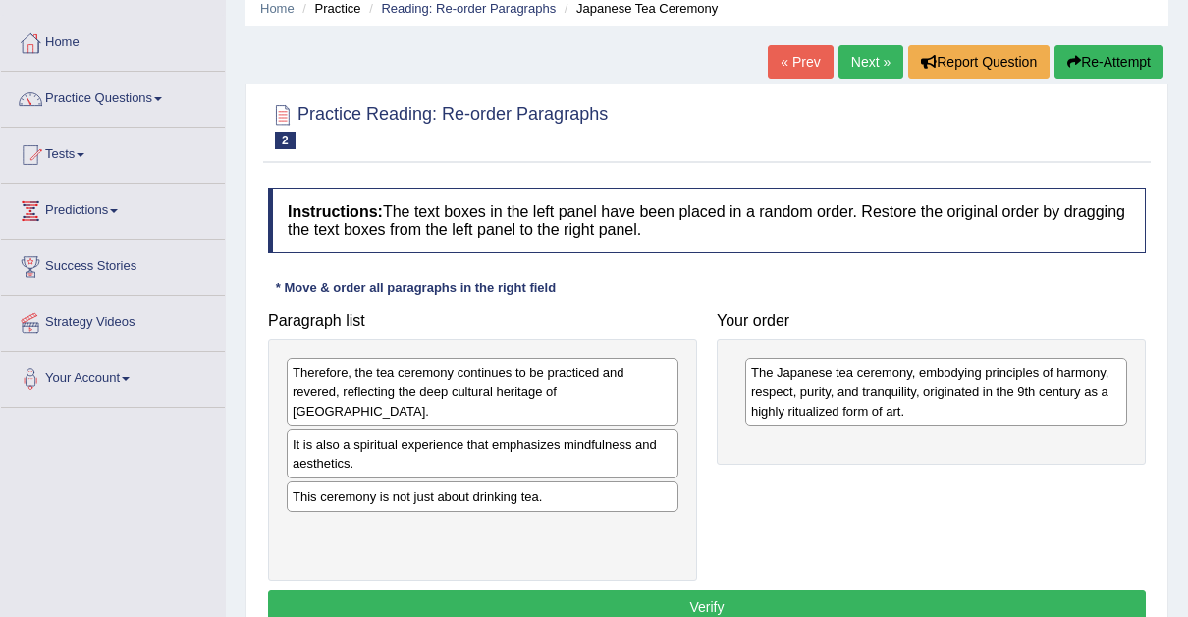
scroll to position [118, 0]
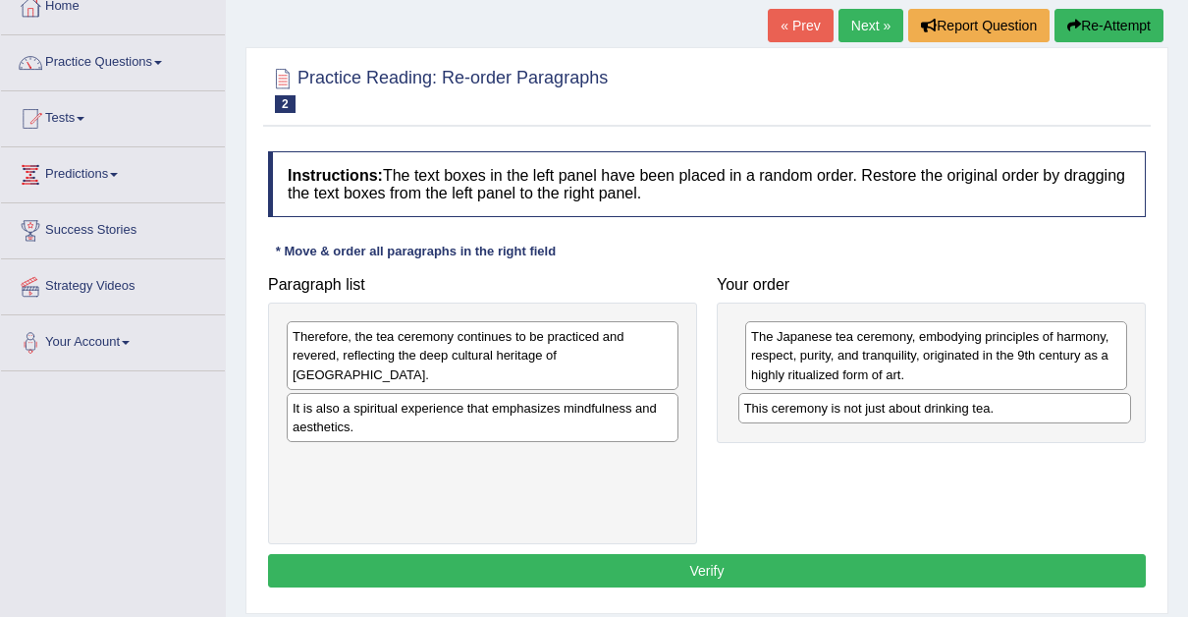
drag, startPoint x: 349, startPoint y: 440, endPoint x: 818, endPoint y: 403, distance: 470.9
click at [818, 403] on div "This ceremony is not just about drinking tea." at bounding box center [935, 407] width 393 height 29
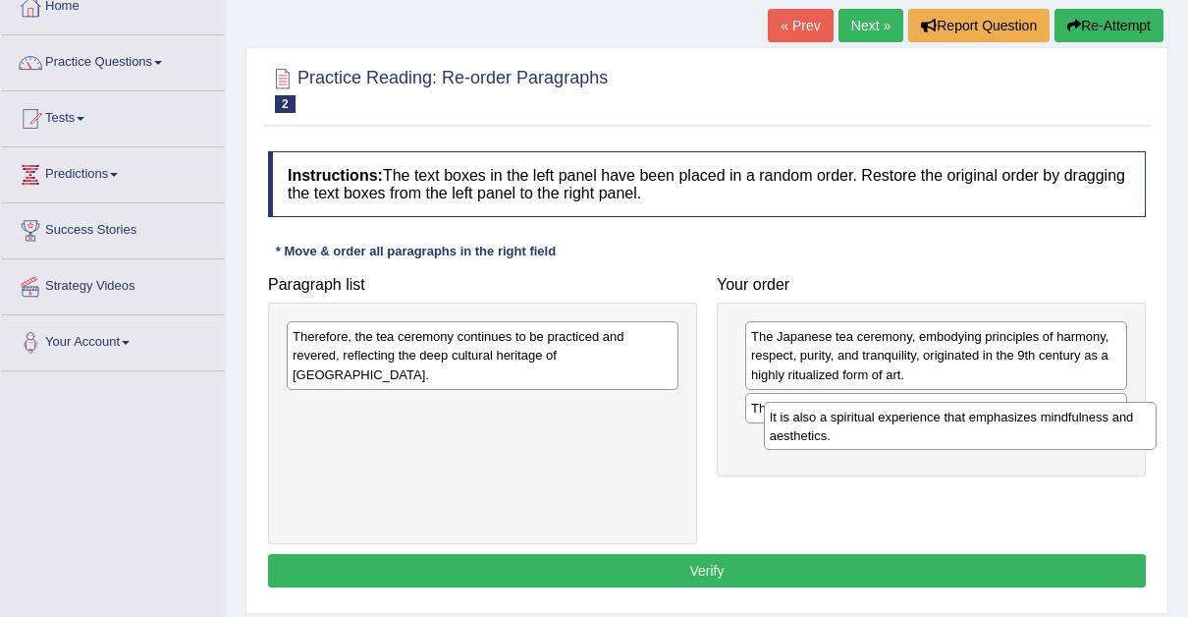
drag, startPoint x: 391, startPoint y: 391, endPoint x: 862, endPoint y: 435, distance: 473.5
click at [862, 435] on div "It is also a spiritual experience that emphasizes mindfulness and aesthetics." at bounding box center [960, 426] width 393 height 49
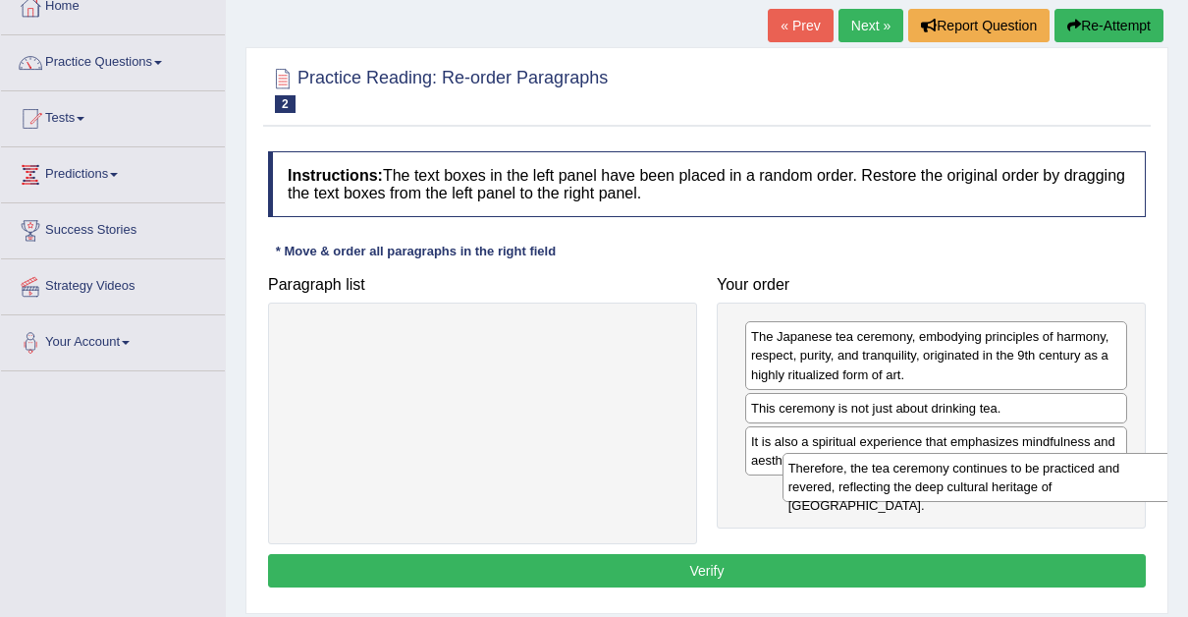
drag, startPoint x: 465, startPoint y: 350, endPoint x: 961, endPoint y: 481, distance: 513.1
click at [961, 481] on div "Therefore, the tea ceremony continues to be practiced and revered, reflecting t…" at bounding box center [979, 477] width 393 height 49
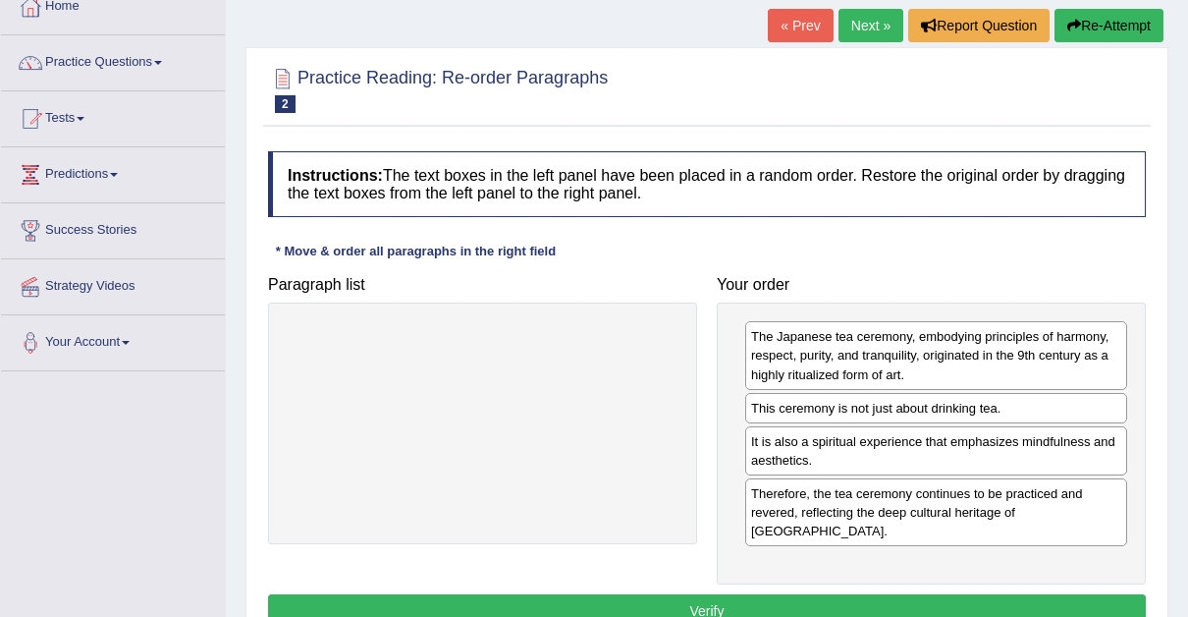
click at [707, 594] on button "Verify" at bounding box center [707, 610] width 878 height 33
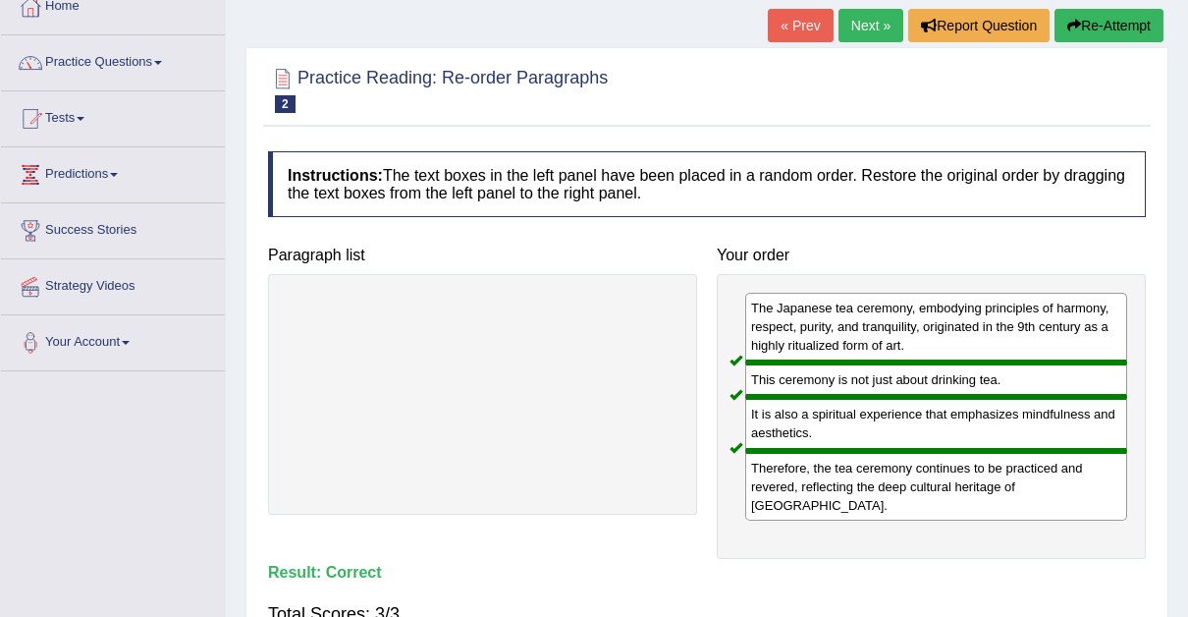
click at [867, 18] on link "Next »" at bounding box center [871, 25] width 65 height 33
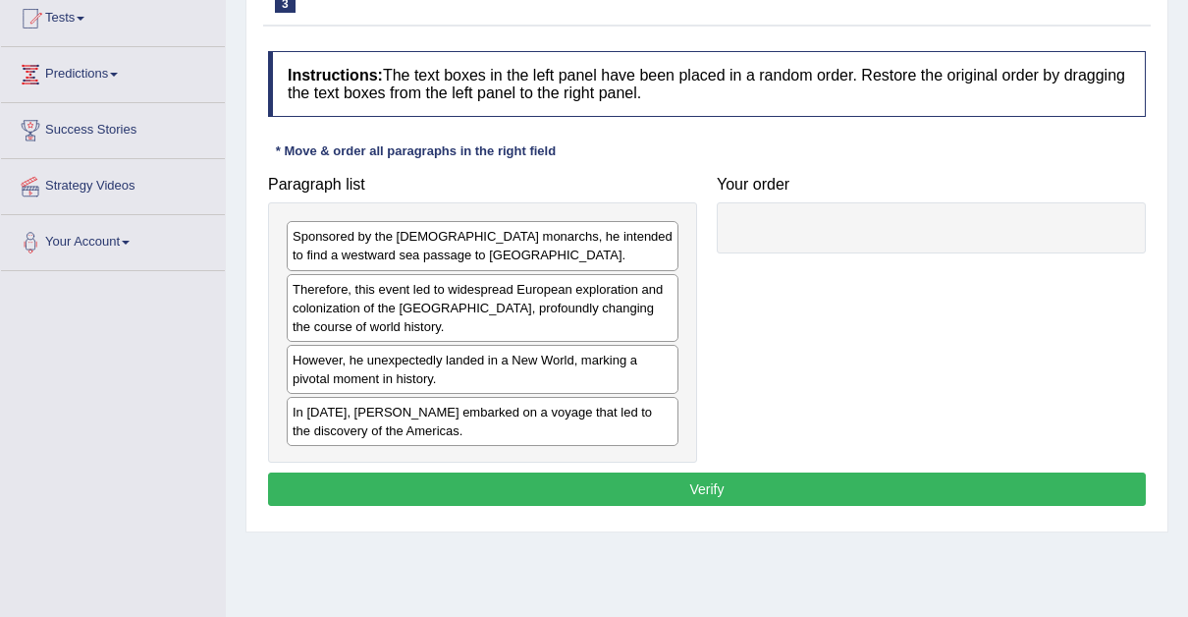
scroll to position [220, 0]
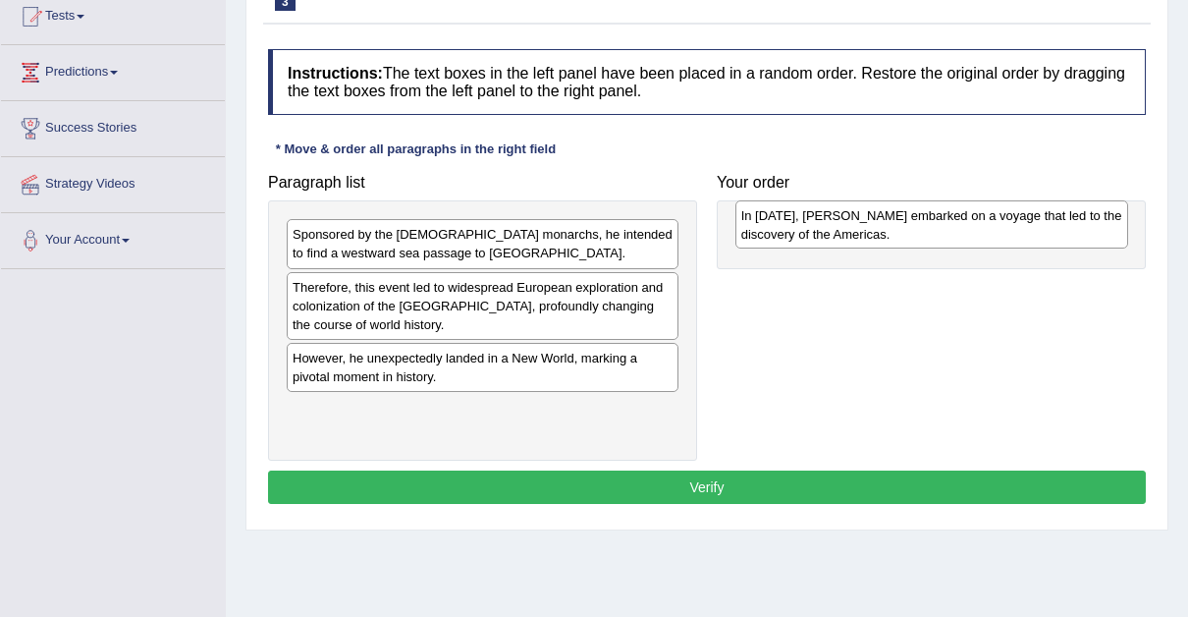
drag, startPoint x: 394, startPoint y: 425, endPoint x: 836, endPoint y: 235, distance: 481.3
click at [836, 235] on div "In 1492, Christopher Columbus embarked on a voyage that led to the discovery of…" at bounding box center [932, 224] width 393 height 49
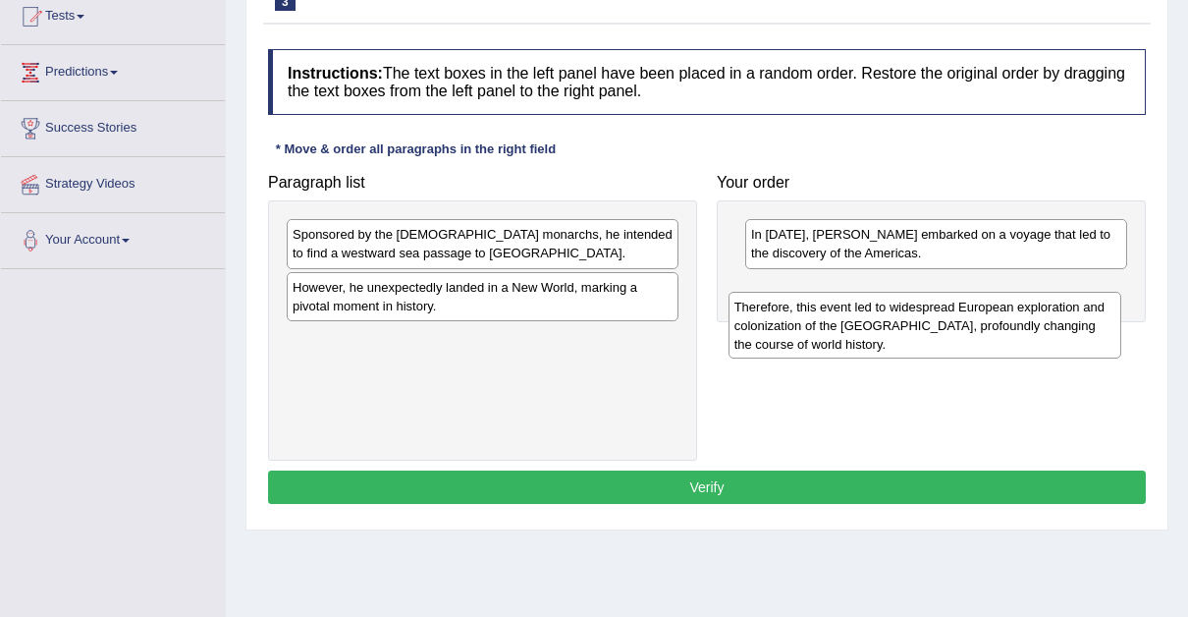
drag, startPoint x: 470, startPoint y: 280, endPoint x: 916, endPoint y: 274, distance: 445.9
click at [916, 292] on div "Therefore, this event led to widespread European exploration and colonization o…" at bounding box center [925, 326] width 393 height 68
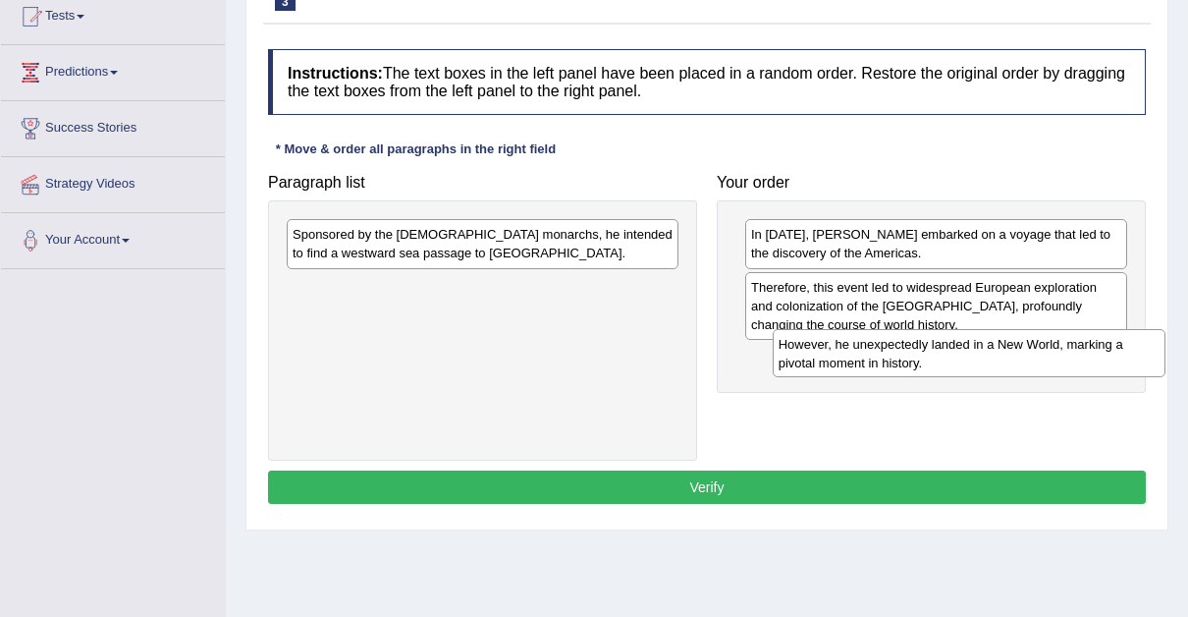
drag, startPoint x: 612, startPoint y: 290, endPoint x: 1098, endPoint y: 348, distance: 489.6
click at [1098, 348] on div "However, he unexpectedly landed in a New World, marking a pivotal moment in his…" at bounding box center [969, 353] width 393 height 49
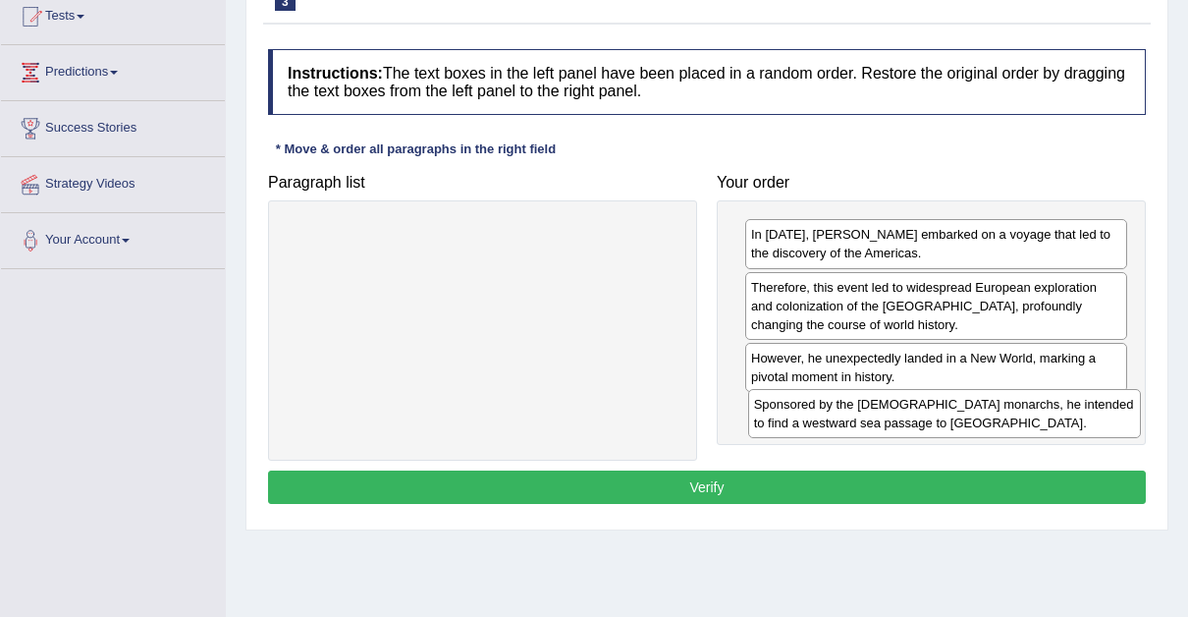
drag, startPoint x: 633, startPoint y: 251, endPoint x: 1099, endPoint y: 424, distance: 496.6
click at [1099, 424] on div "Sponsored by the Spanish monarchs, he intended to find a westward sea passage t…" at bounding box center [944, 413] width 393 height 49
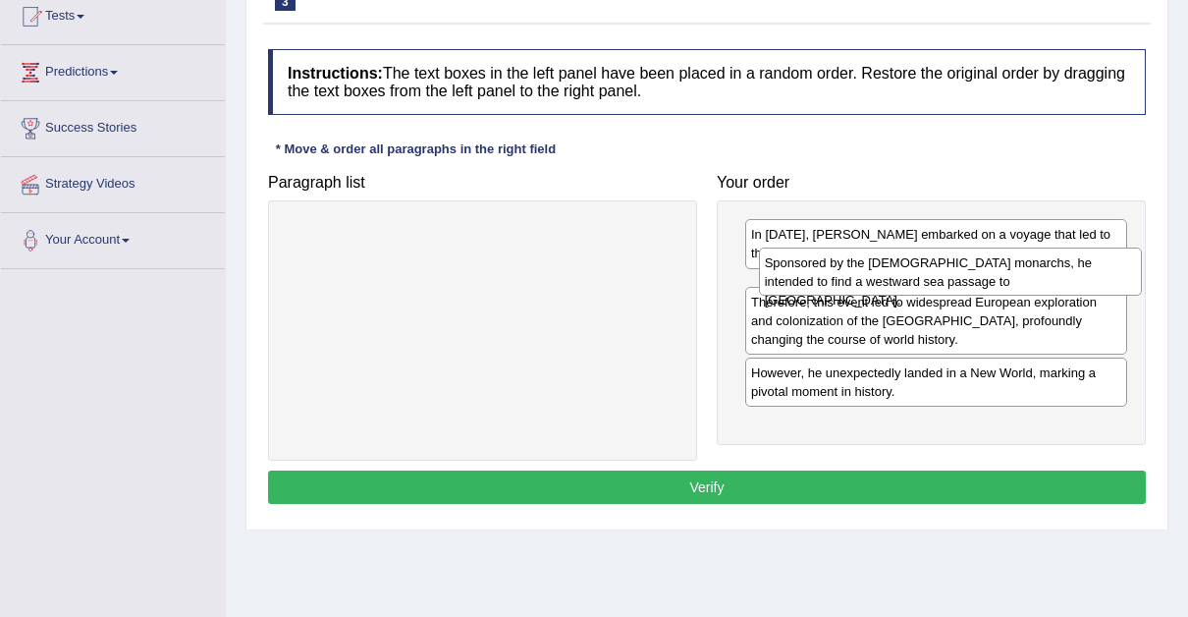
drag, startPoint x: 828, startPoint y: 428, endPoint x: 842, endPoint y: 283, distance: 146.0
click at [842, 283] on div "Sponsored by the Spanish monarchs, he intended to find a westward sea passage t…" at bounding box center [950, 271] width 383 height 49
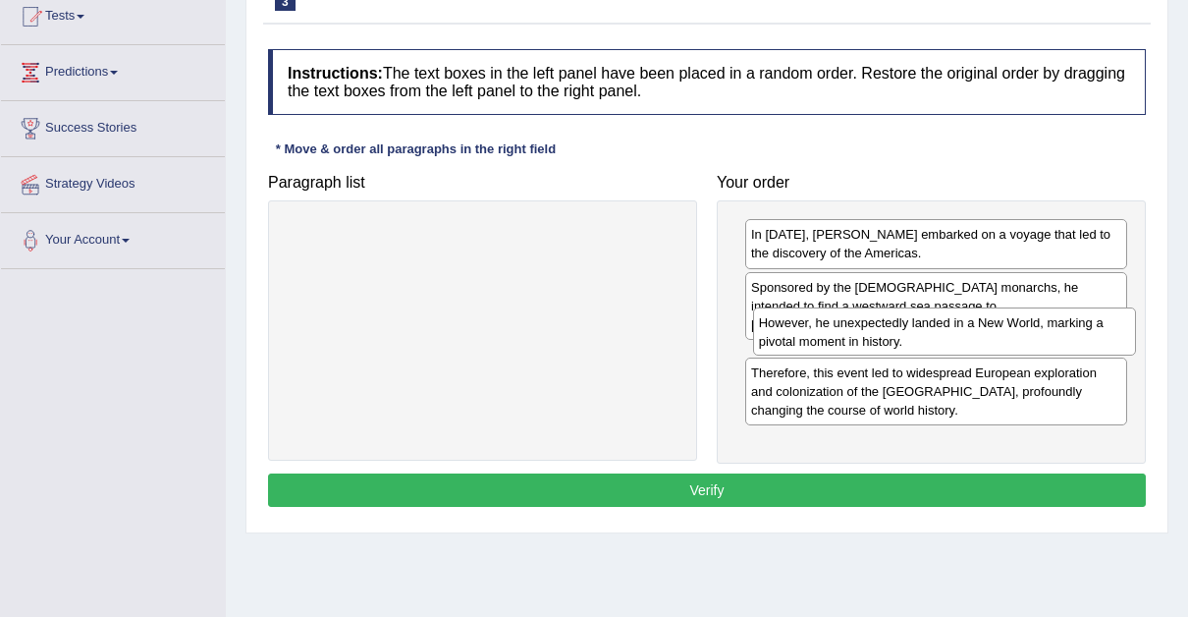
drag, startPoint x: 825, startPoint y: 421, endPoint x: 833, endPoint y: 336, distance: 85.8
click at [833, 336] on div "However, he unexpectedly landed in a New World, marking a pivotal moment in his…" at bounding box center [944, 331] width 383 height 49
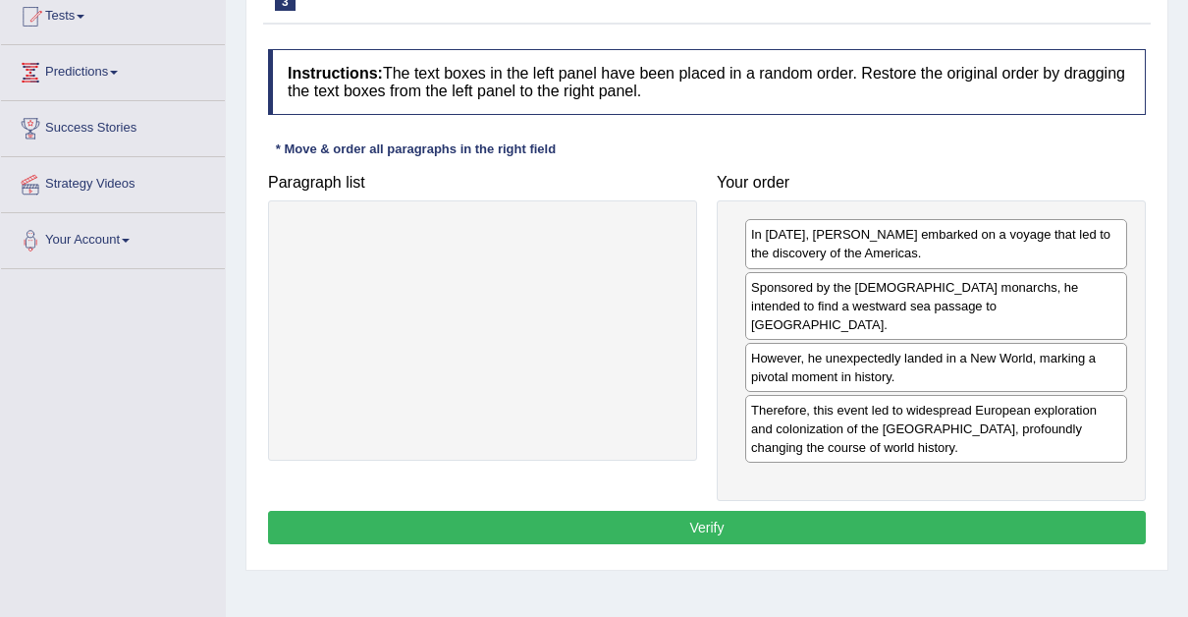
click at [610, 329] on div at bounding box center [482, 329] width 429 height 259
click at [855, 511] on button "Verify" at bounding box center [707, 527] width 878 height 33
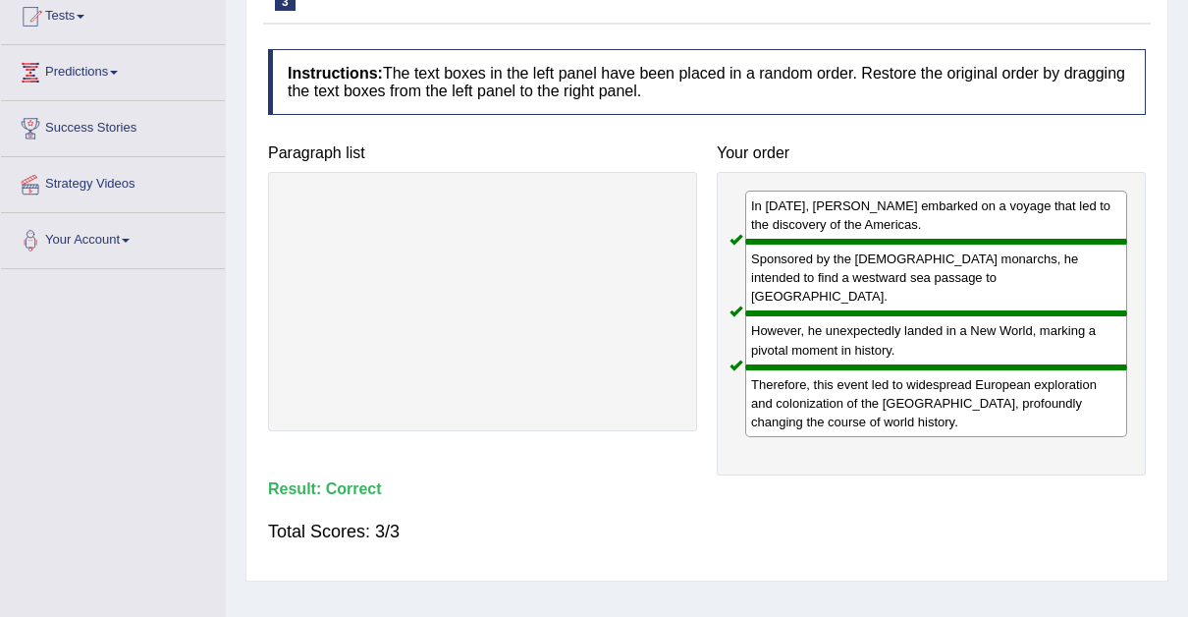
click at [855, 508] on div "Total Scores: 3/3" at bounding box center [707, 531] width 878 height 47
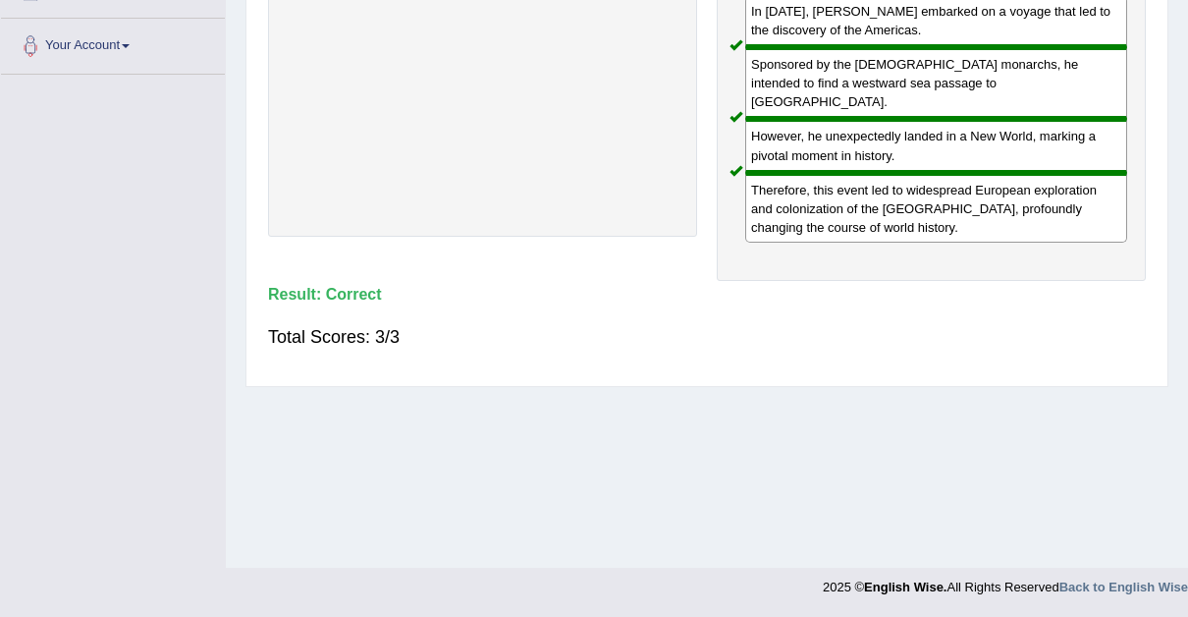
click at [1066, 286] on h4 "Result:" at bounding box center [707, 295] width 878 height 18
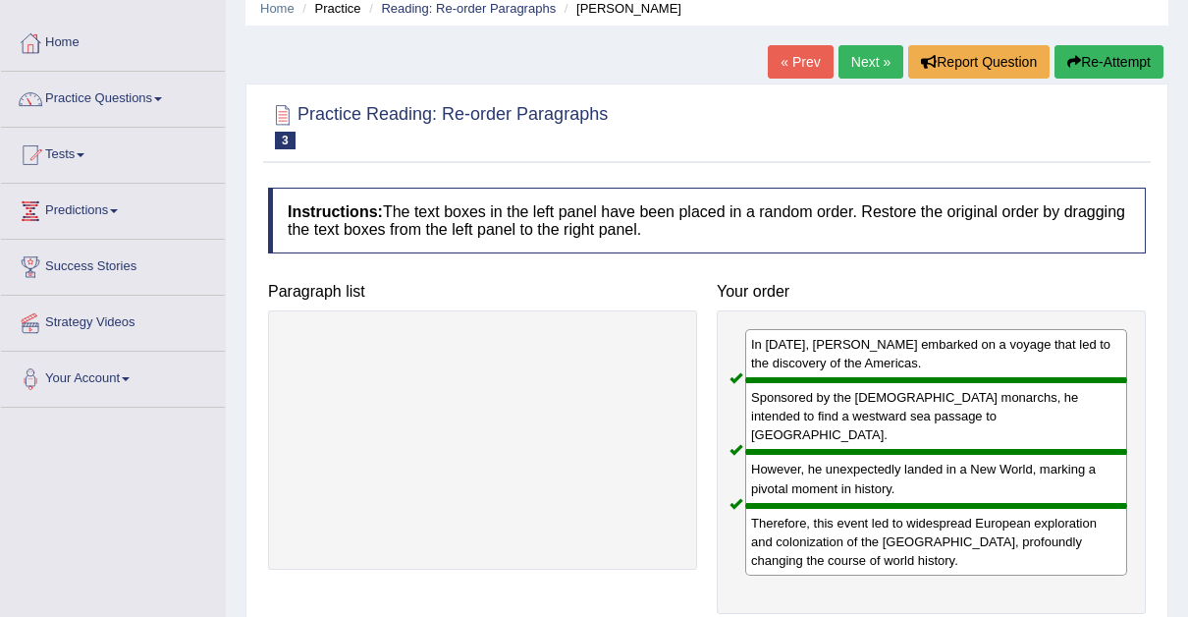
scroll to position [70, 0]
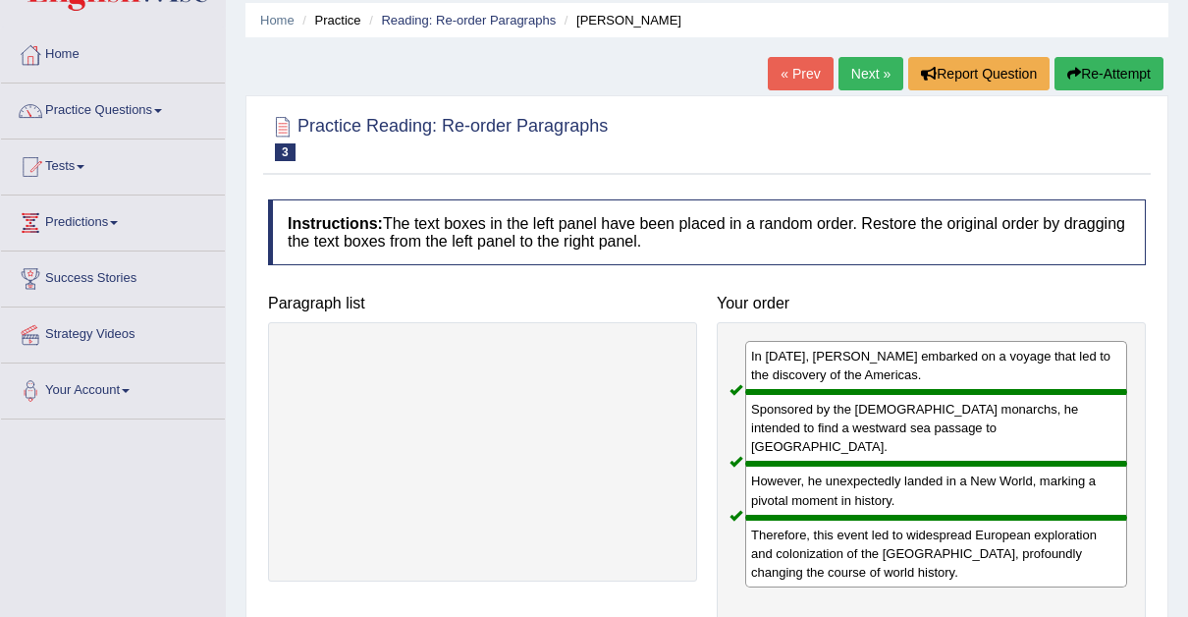
click at [1105, 175] on div "Practice Reading: Re-order Paragraphs 3 Christopher Columbus Instructions: The …" at bounding box center [707, 412] width 923 height 635
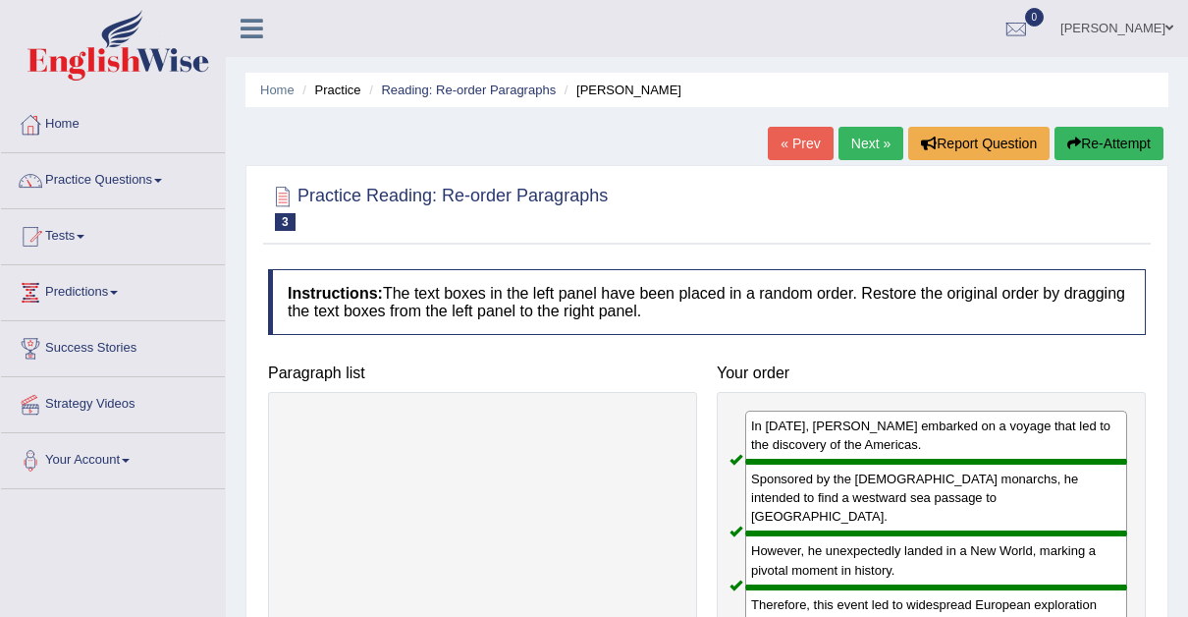
click at [871, 139] on link "Next »" at bounding box center [871, 143] width 65 height 33
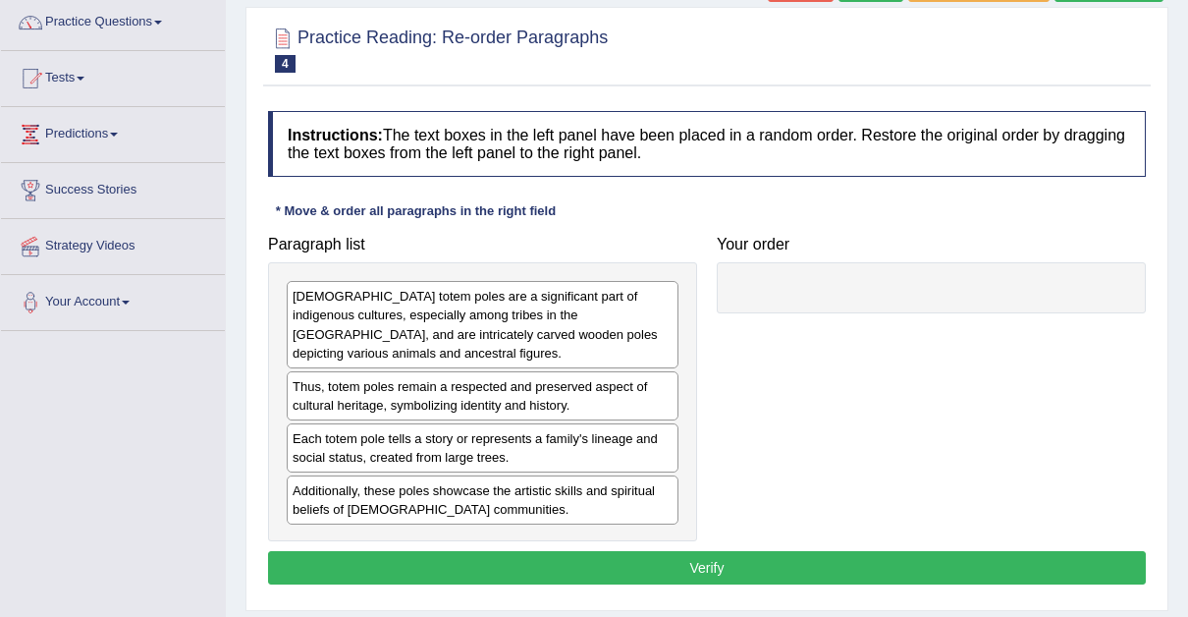
scroll to position [162, 0]
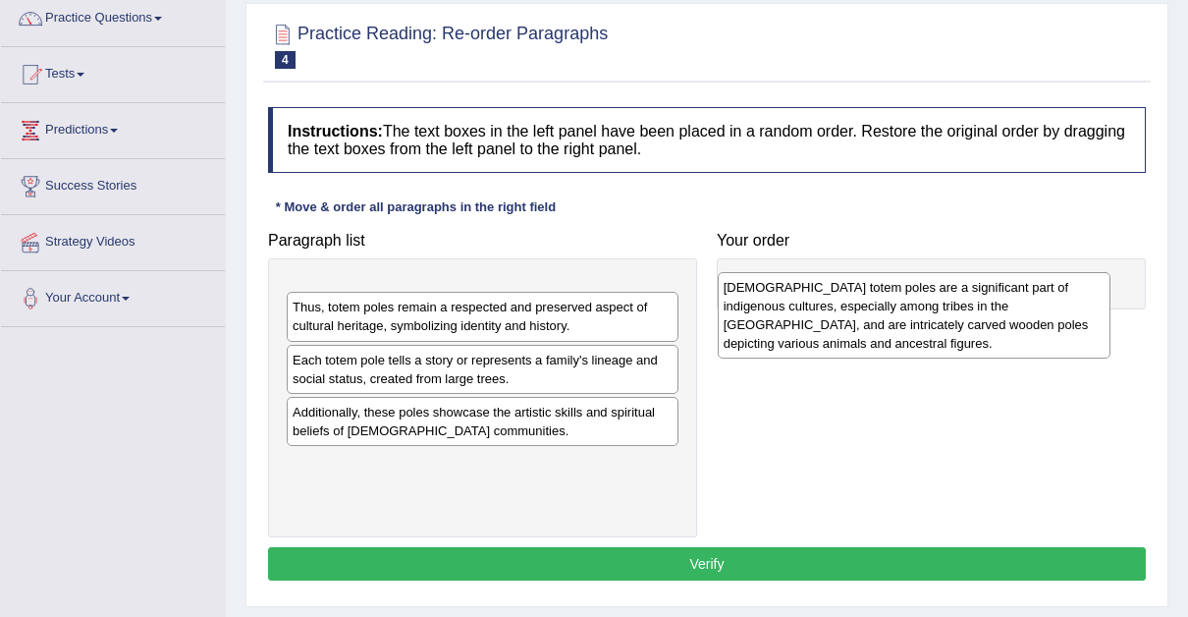
drag, startPoint x: 396, startPoint y: 338, endPoint x: 826, endPoint y: 330, distance: 430.2
click at [826, 330] on div "[DEMOGRAPHIC_DATA] totem poles are a significant part of indigenous cultures, e…" at bounding box center [914, 315] width 393 height 86
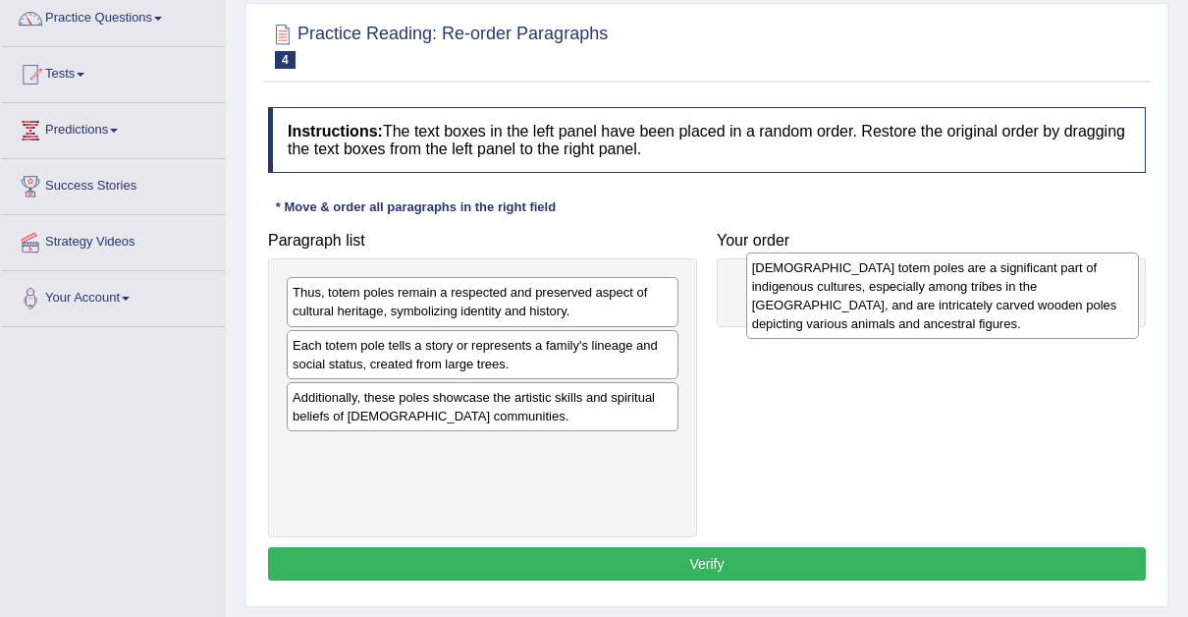
drag, startPoint x: 525, startPoint y: 338, endPoint x: 978, endPoint y: 313, distance: 453.4
click at [978, 313] on div "[DEMOGRAPHIC_DATA] totem poles are a significant part of indigenous cultures, e…" at bounding box center [942, 295] width 393 height 86
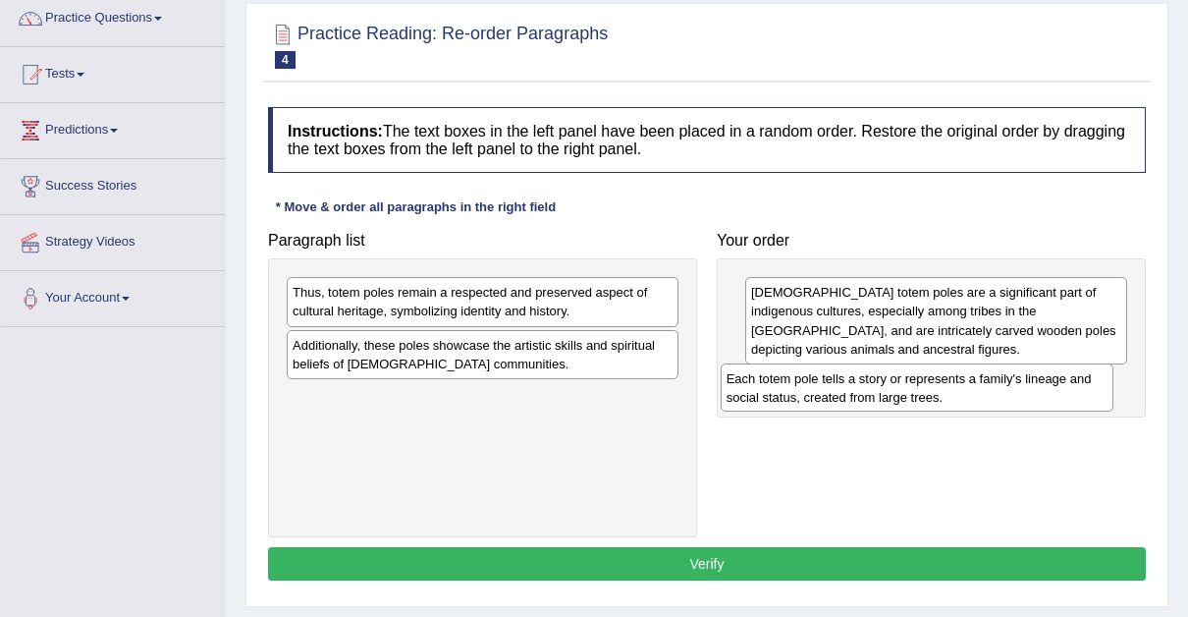
drag, startPoint x: 465, startPoint y: 357, endPoint x: 931, endPoint y: 394, distance: 467.9
click at [931, 394] on div "Each totem pole tells a story or represents a family's lineage and social statu…" at bounding box center [917, 387] width 393 height 49
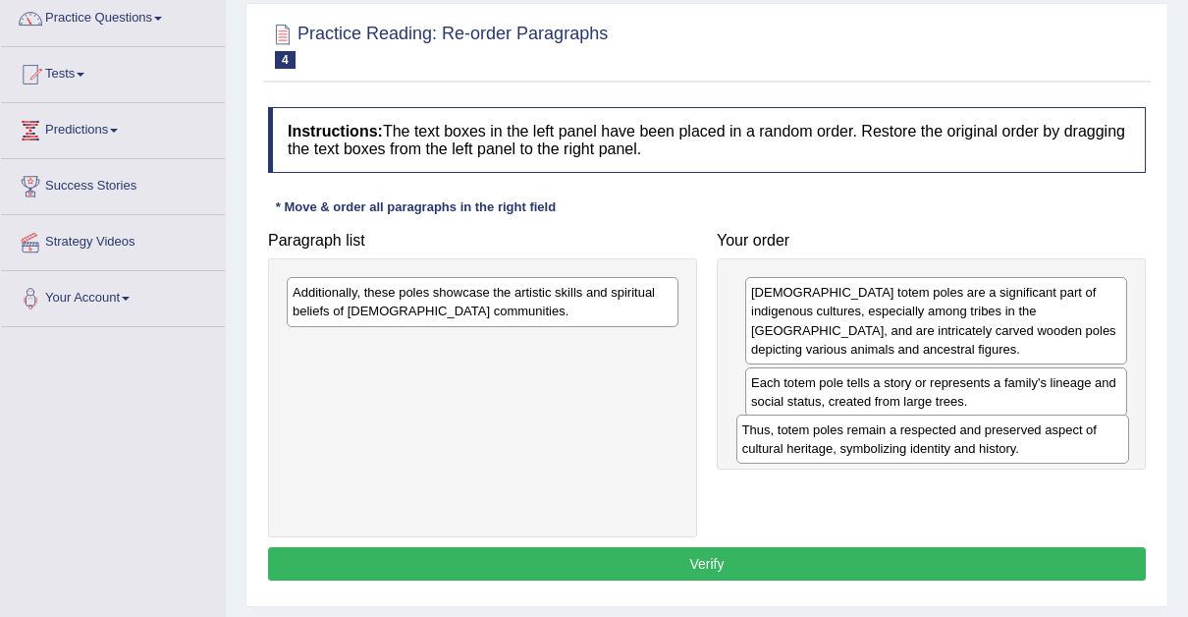
drag, startPoint x: 494, startPoint y: 302, endPoint x: 954, endPoint y: 445, distance: 481.2
click at [954, 445] on div "Thus, totem poles remain a respected and preserved aspect of cultural heritage,…" at bounding box center [933, 438] width 393 height 49
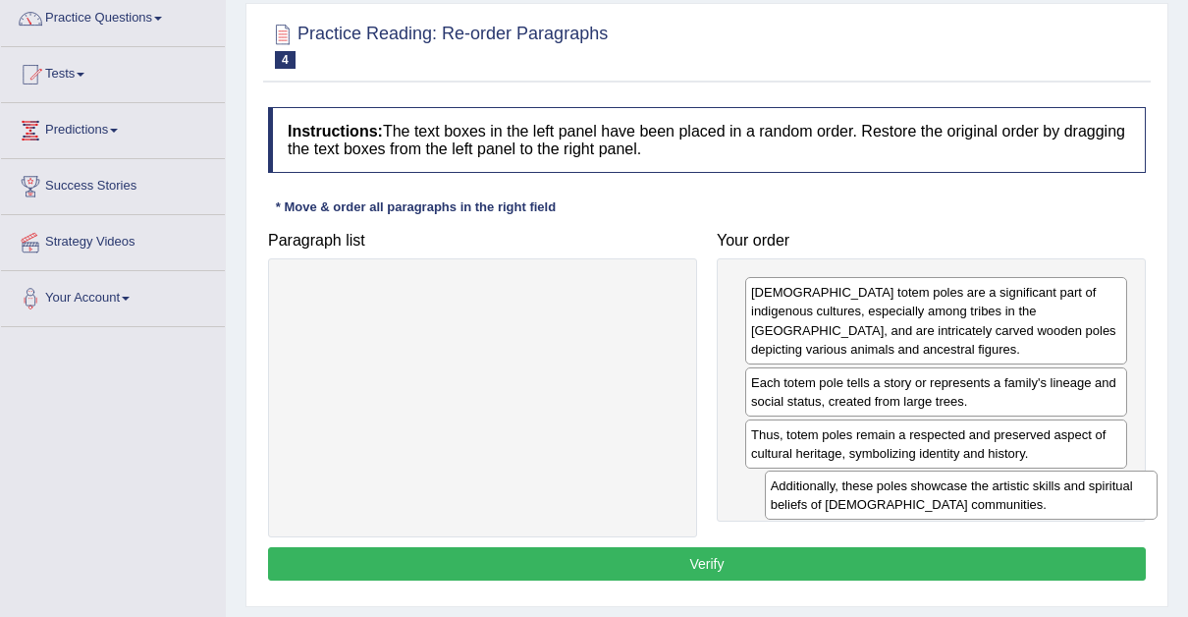
drag, startPoint x: 491, startPoint y: 304, endPoint x: 969, endPoint y: 498, distance: 515.9
click at [969, 498] on div "Additionally, these poles showcase the artistic skills and spiritual beliefs of…" at bounding box center [961, 494] width 393 height 49
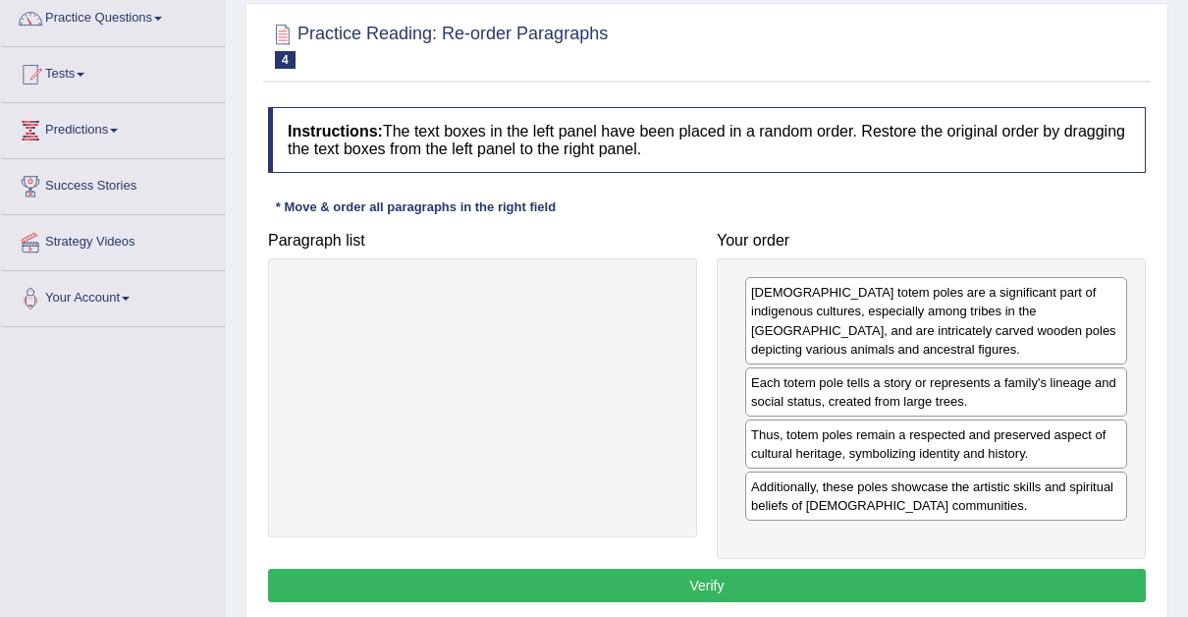
click at [678, 577] on button "Verify" at bounding box center [707, 585] width 878 height 33
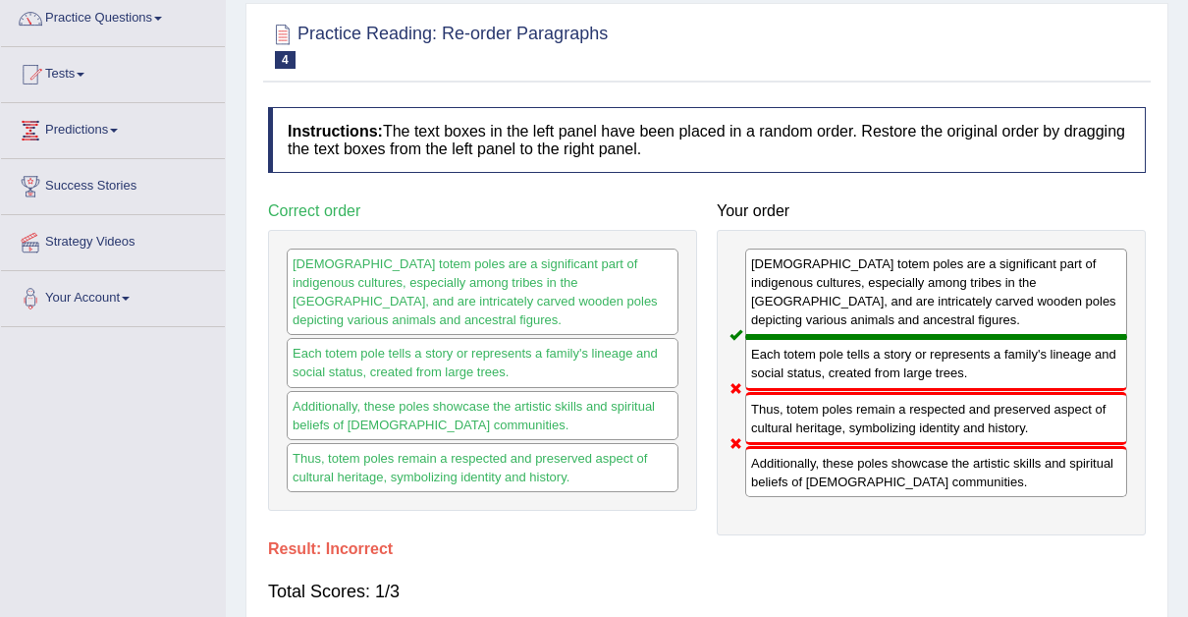
scroll to position [0, 0]
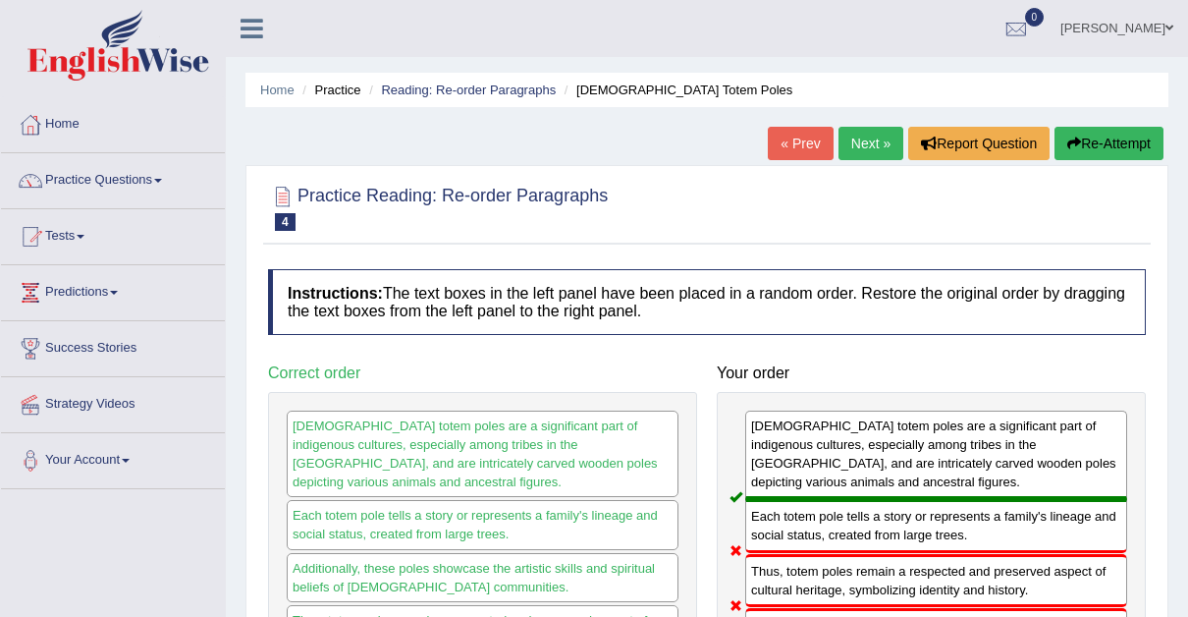
click at [1099, 142] on button "Re-Attempt" at bounding box center [1109, 143] width 109 height 33
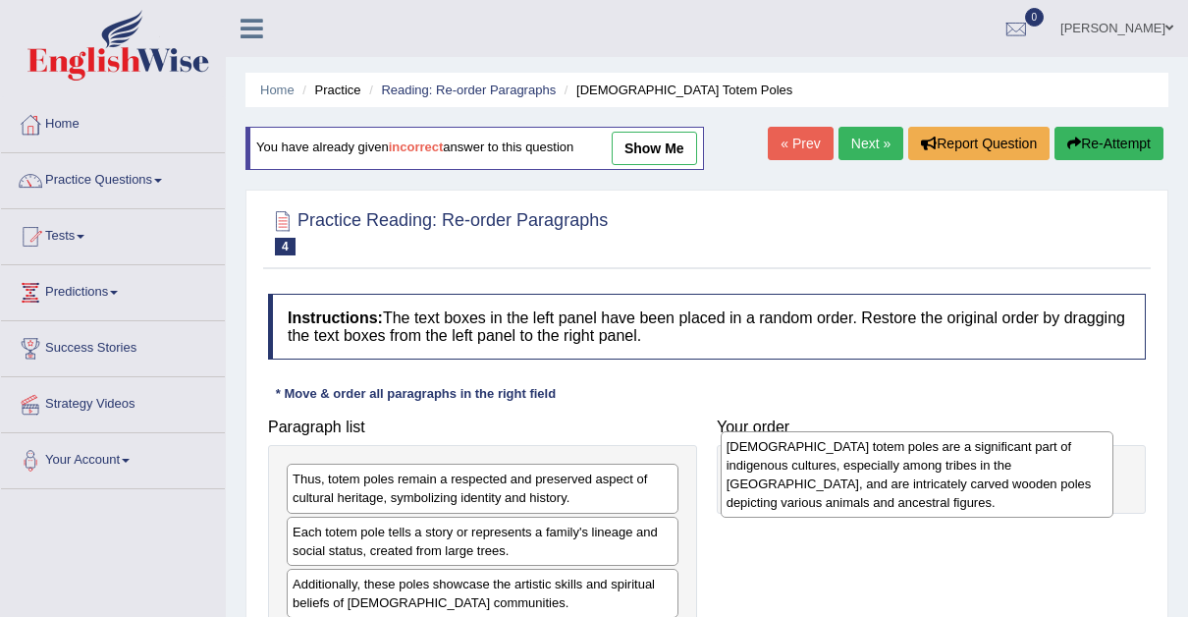
drag, startPoint x: 582, startPoint y: 512, endPoint x: 1028, endPoint y: 483, distance: 446.8
click at [1028, 483] on div "Native American totem poles are a significant part of indigenous cultures, espe…" at bounding box center [917, 474] width 393 height 86
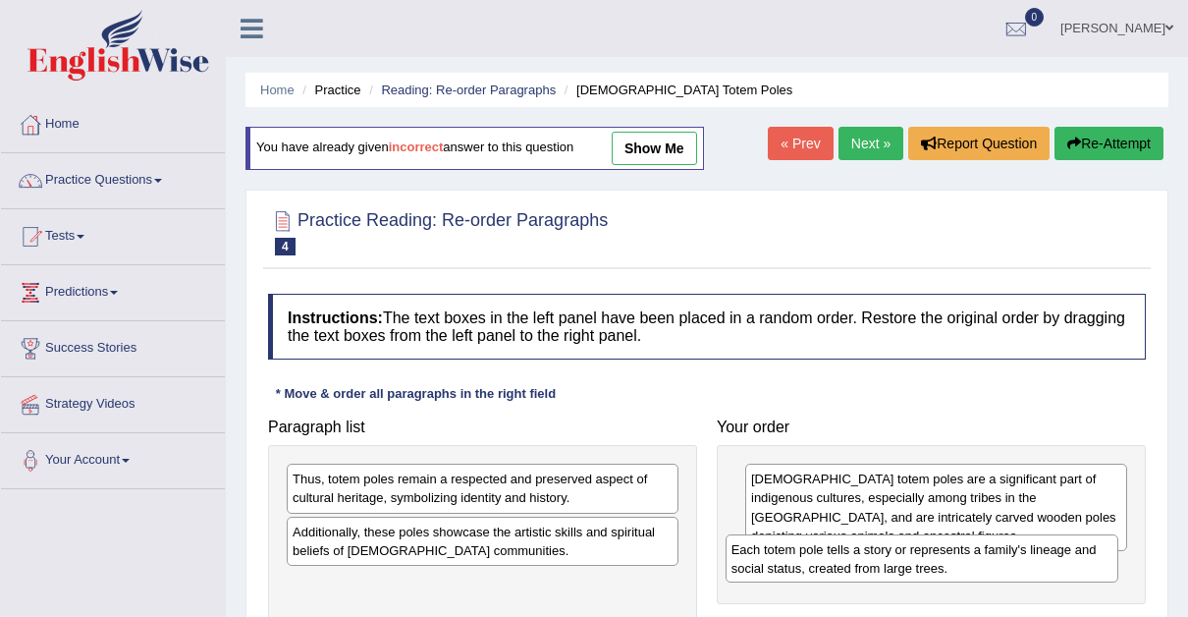
drag, startPoint x: 467, startPoint y: 540, endPoint x: 906, endPoint y: 559, distance: 439.4
click at [906, 559] on div "Each totem pole tells a story or represents a family's lineage and social statu…" at bounding box center [922, 558] width 393 height 49
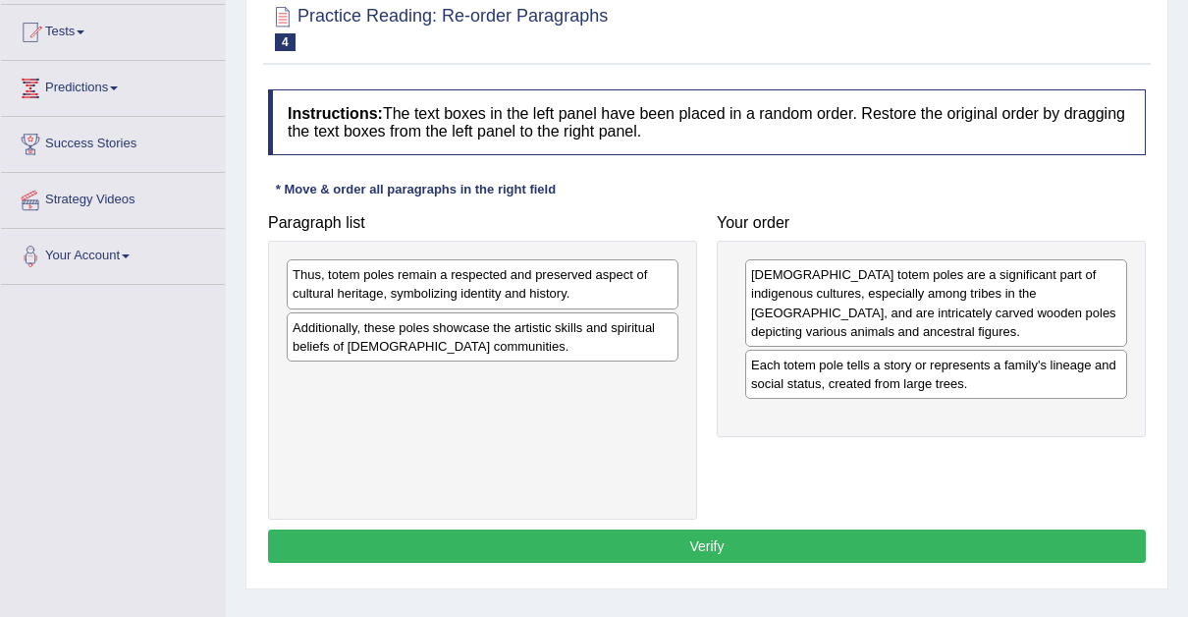
scroll to position [273, 0]
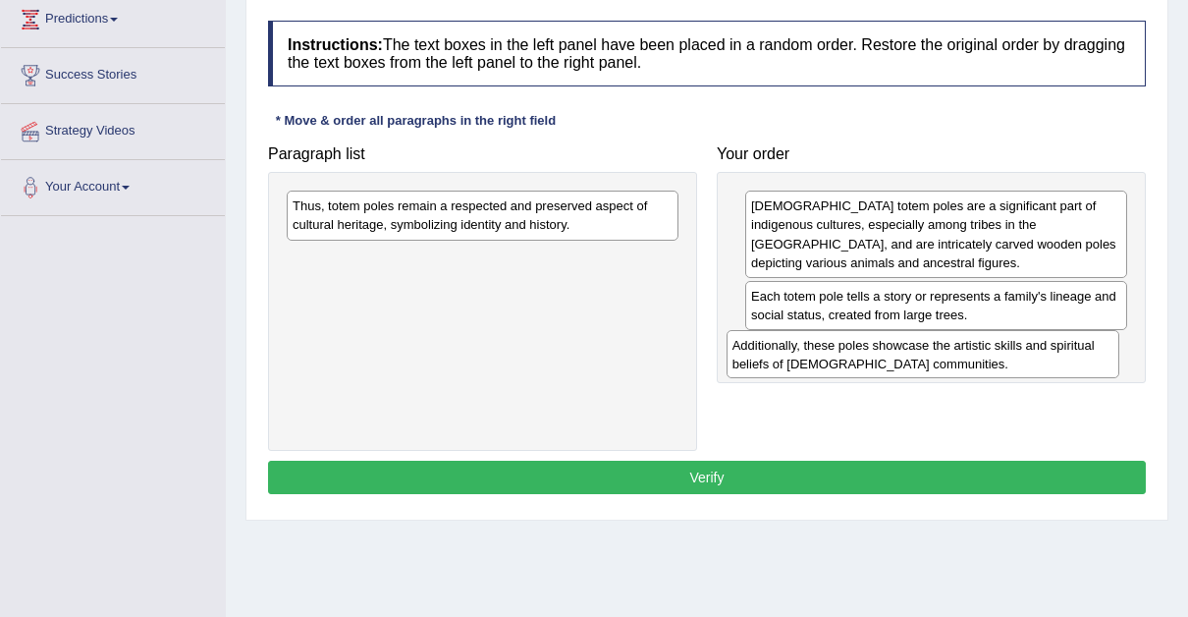
drag, startPoint x: 455, startPoint y: 265, endPoint x: 895, endPoint y: 354, distance: 448.8
click at [895, 354] on div "Additionally, these poles showcase the artistic skills and spiritual beliefs of…" at bounding box center [923, 354] width 393 height 49
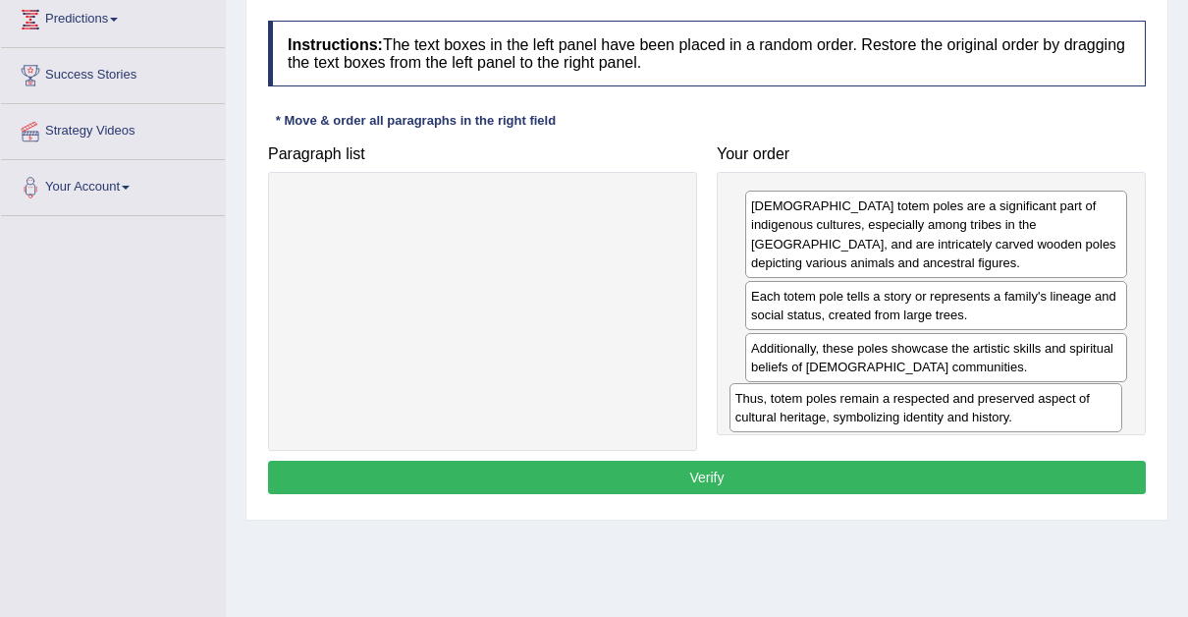
drag, startPoint x: 535, startPoint y: 209, endPoint x: 978, endPoint y: 403, distance: 483.4
click at [978, 403] on div "Thus, totem poles remain a respected and preserved aspect of cultural heritage,…" at bounding box center [926, 407] width 393 height 49
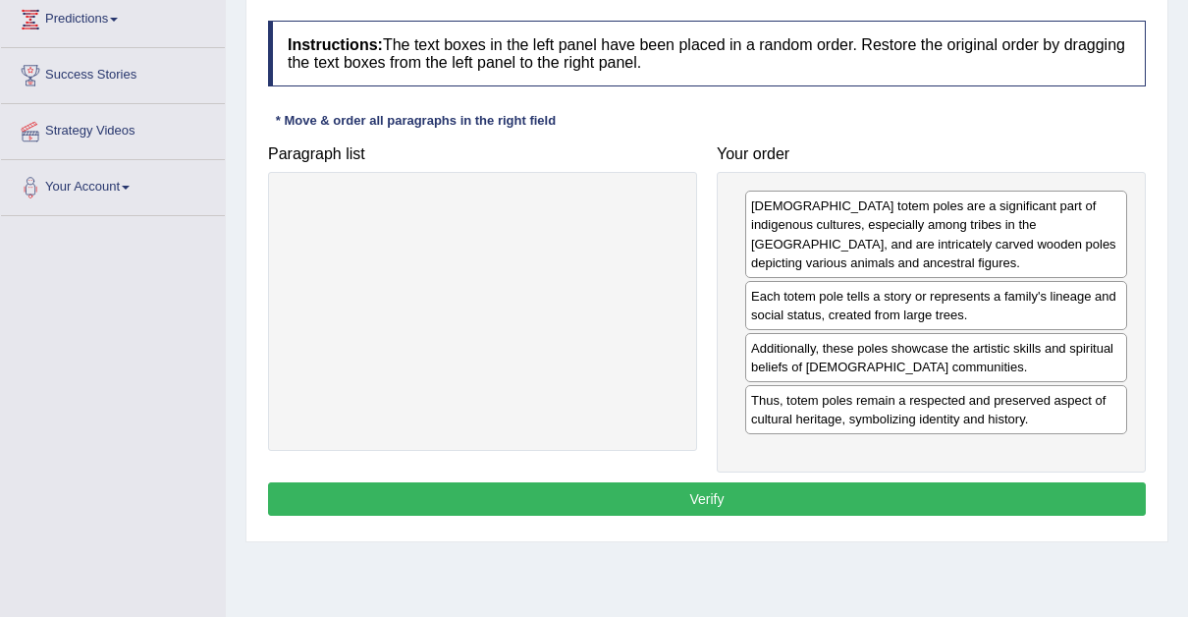
click at [703, 495] on button "Verify" at bounding box center [707, 498] width 878 height 33
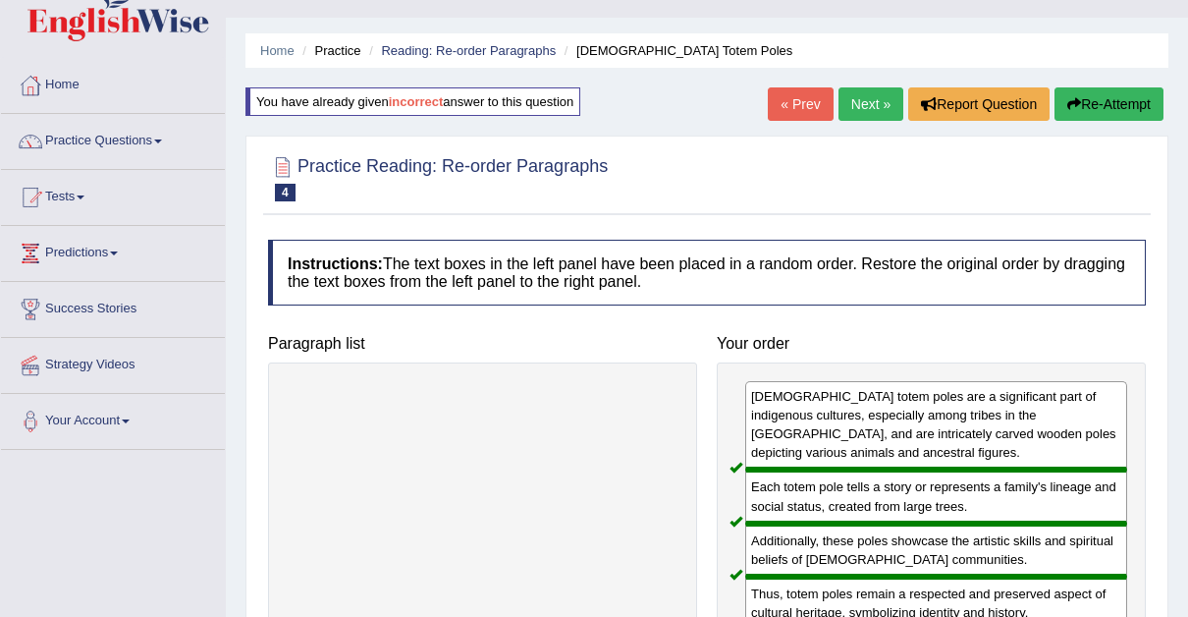
scroll to position [31, 0]
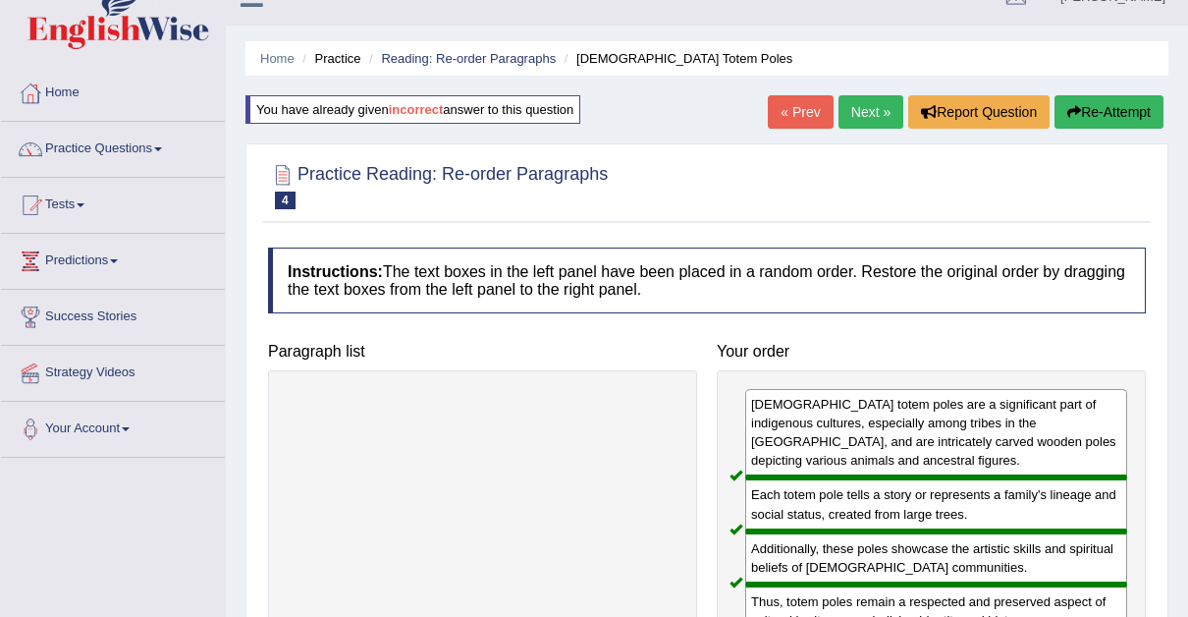
click at [868, 106] on link "Next »" at bounding box center [871, 111] width 65 height 33
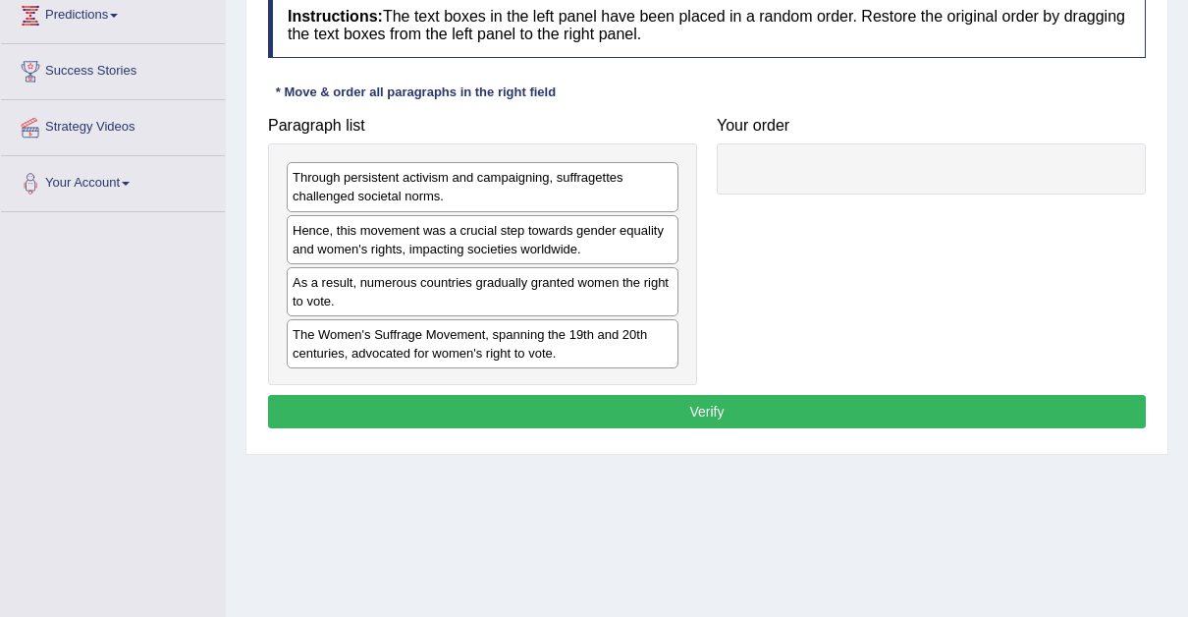
scroll to position [281, 0]
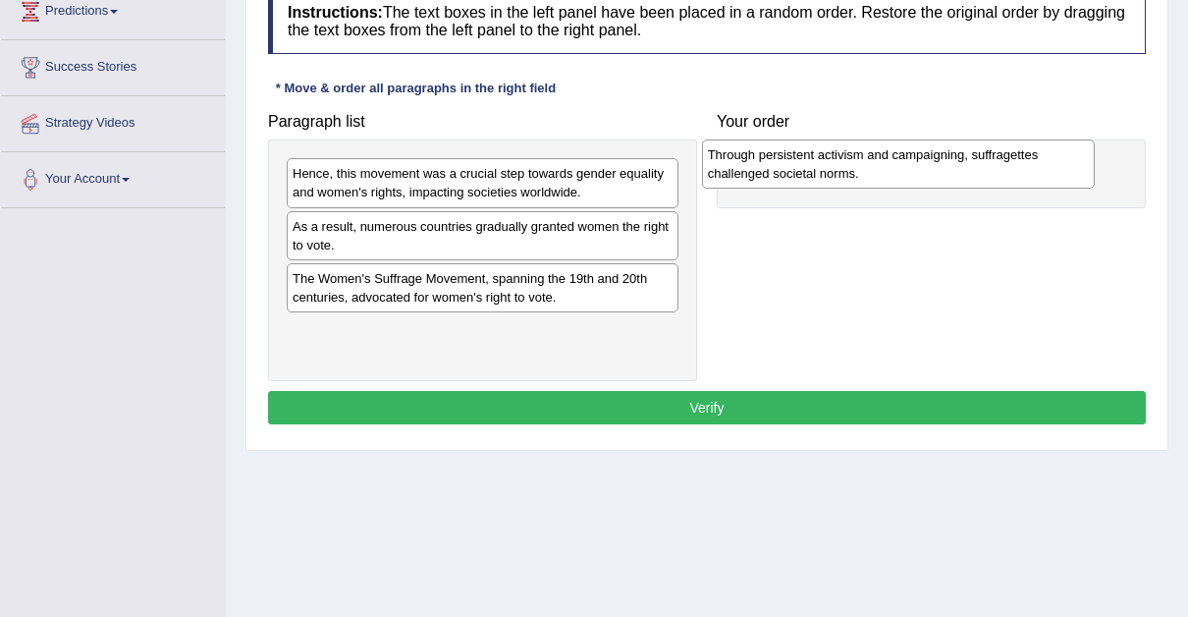
drag, startPoint x: 344, startPoint y: 181, endPoint x: 786, endPoint y: 175, distance: 442.0
click at [786, 175] on div "Through persistent activism and campaigning, suffragettes challenged societal n…" at bounding box center [898, 163] width 393 height 49
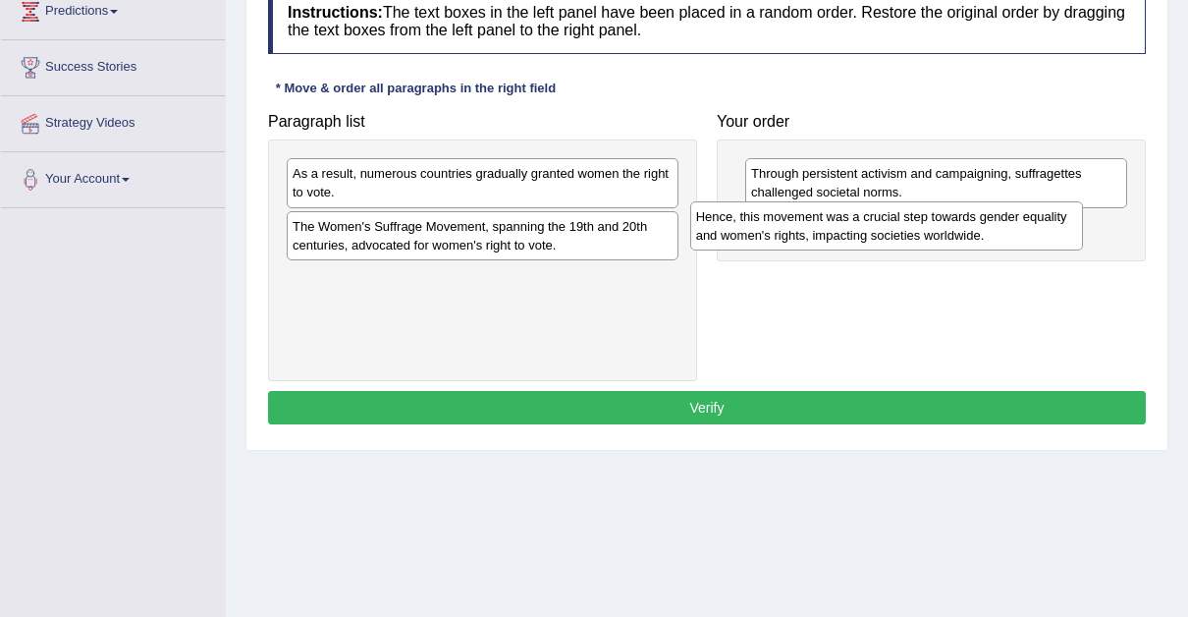
drag, startPoint x: 491, startPoint y: 193, endPoint x: 908, endPoint y: 236, distance: 419.5
click at [908, 236] on div "Hence, this movement was a crucial step towards gender equality and women's rig…" at bounding box center [886, 225] width 393 height 49
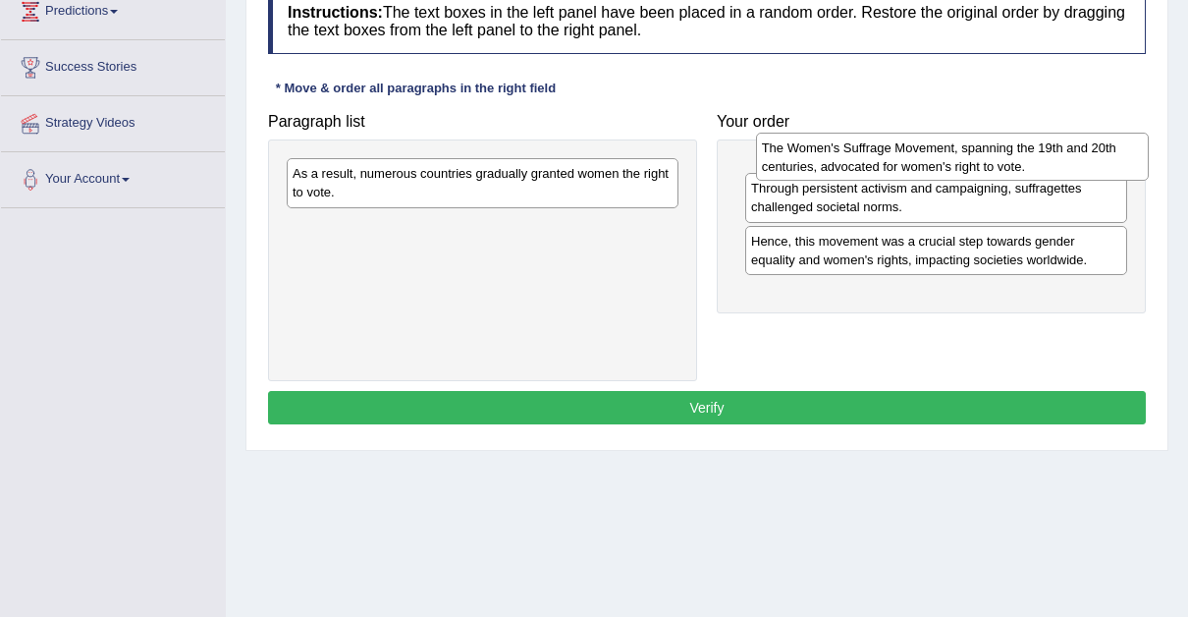
drag, startPoint x: 402, startPoint y: 247, endPoint x: 871, endPoint y: 170, distance: 475.8
click at [871, 170] on div "The Women's Suffrage Movement, spanning the 19th and 20th centuries, advocated …" at bounding box center [952, 157] width 393 height 49
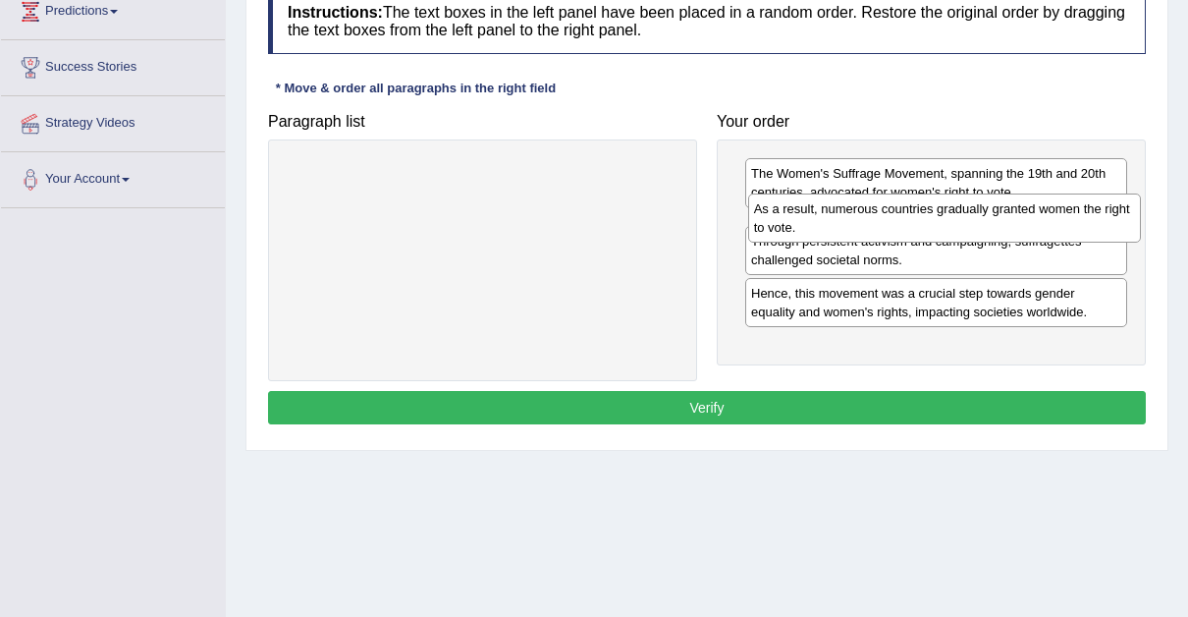
drag, startPoint x: 512, startPoint y: 181, endPoint x: 973, endPoint y: 216, distance: 463.0
click at [973, 216] on div "As a result, numerous countries gradually granted women the right to vote." at bounding box center [944, 217] width 393 height 49
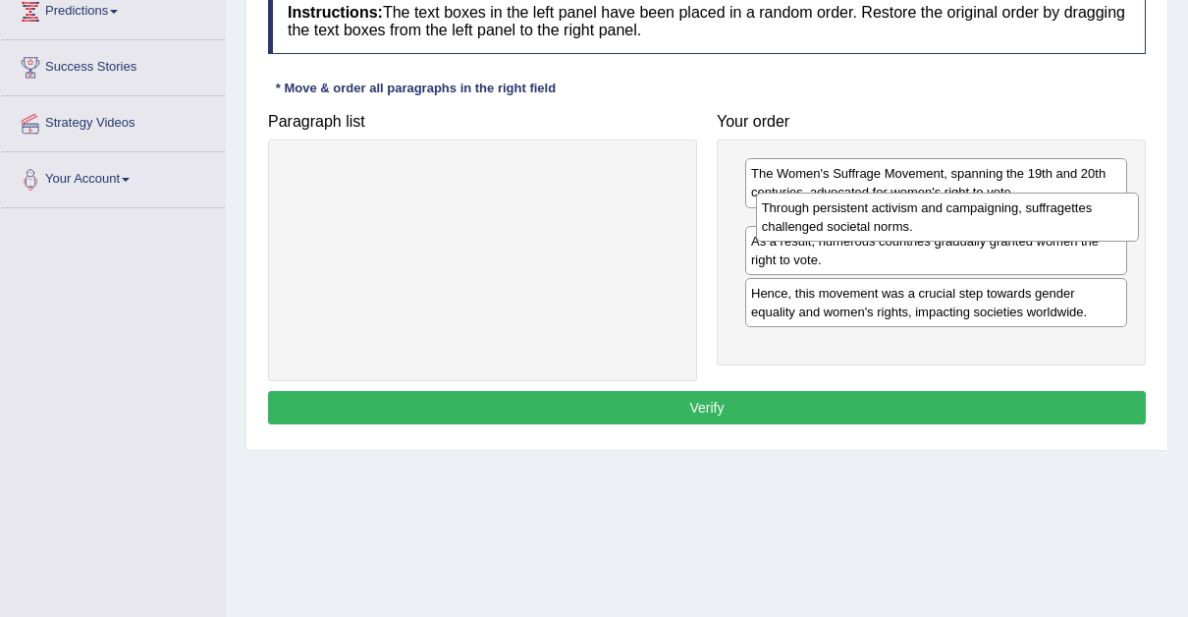
drag, startPoint x: 884, startPoint y: 291, endPoint x: 895, endPoint y: 222, distance: 69.6
click at [895, 222] on div "Through persistent activism and campaigning, suffragettes challenged societal n…" at bounding box center [947, 216] width 383 height 49
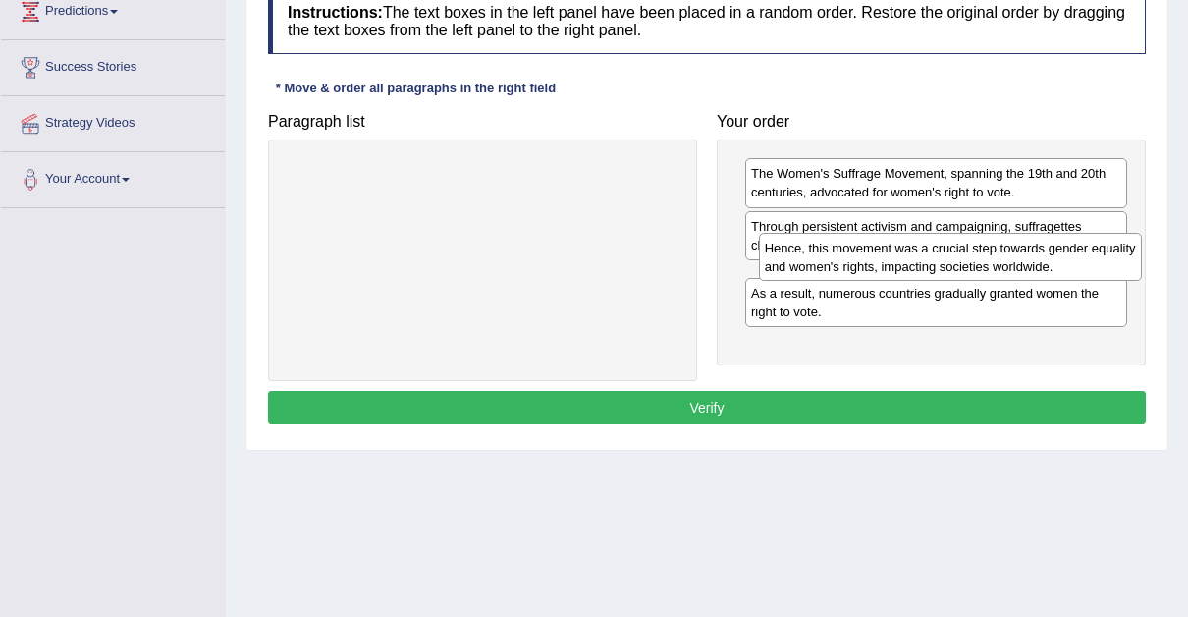
drag, startPoint x: 996, startPoint y: 352, endPoint x: 1010, endPoint y: 270, distance: 82.7
click at [1010, 270] on div "Hence, this movement was a crucial step towards gender equality and women's rig…" at bounding box center [950, 257] width 383 height 49
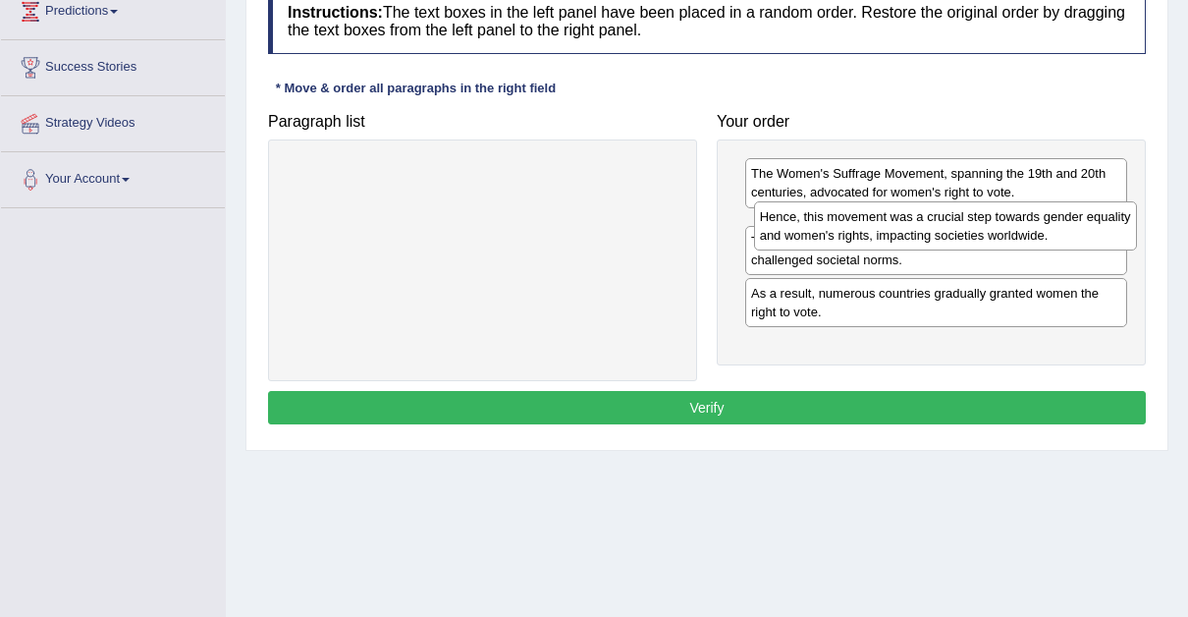
drag, startPoint x: 912, startPoint y: 291, endPoint x: 921, endPoint y: 231, distance: 60.6
click at [921, 231] on div "Hence, this movement was a crucial step towards gender equality and women's rig…" at bounding box center [945, 225] width 383 height 49
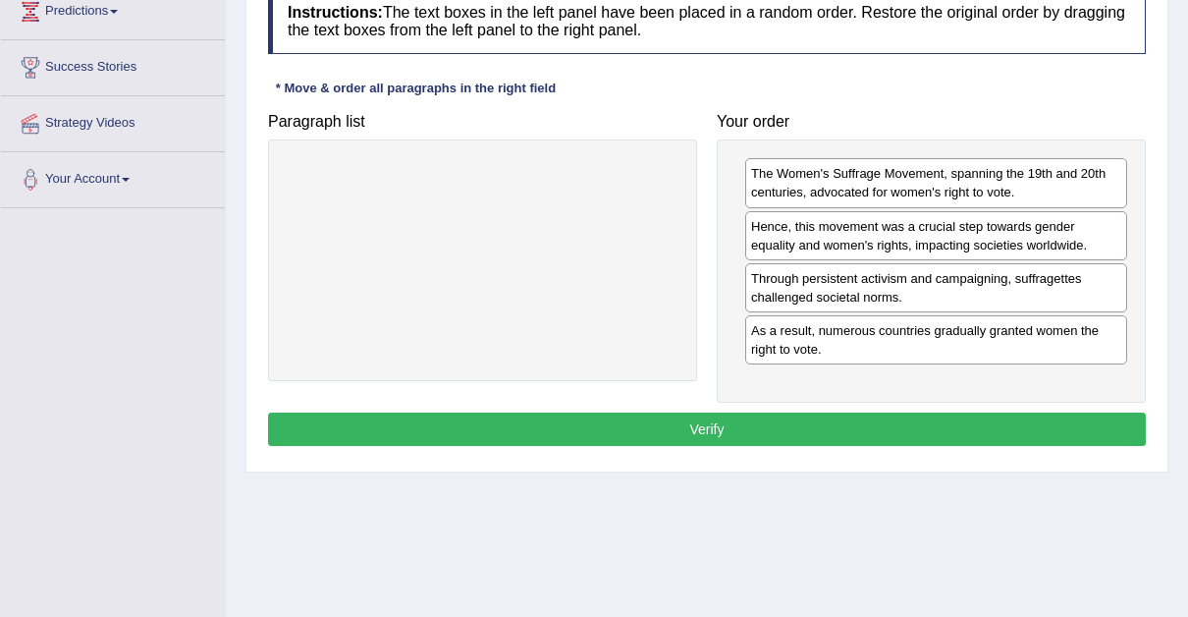
click at [702, 413] on button "Verify" at bounding box center [707, 428] width 878 height 33
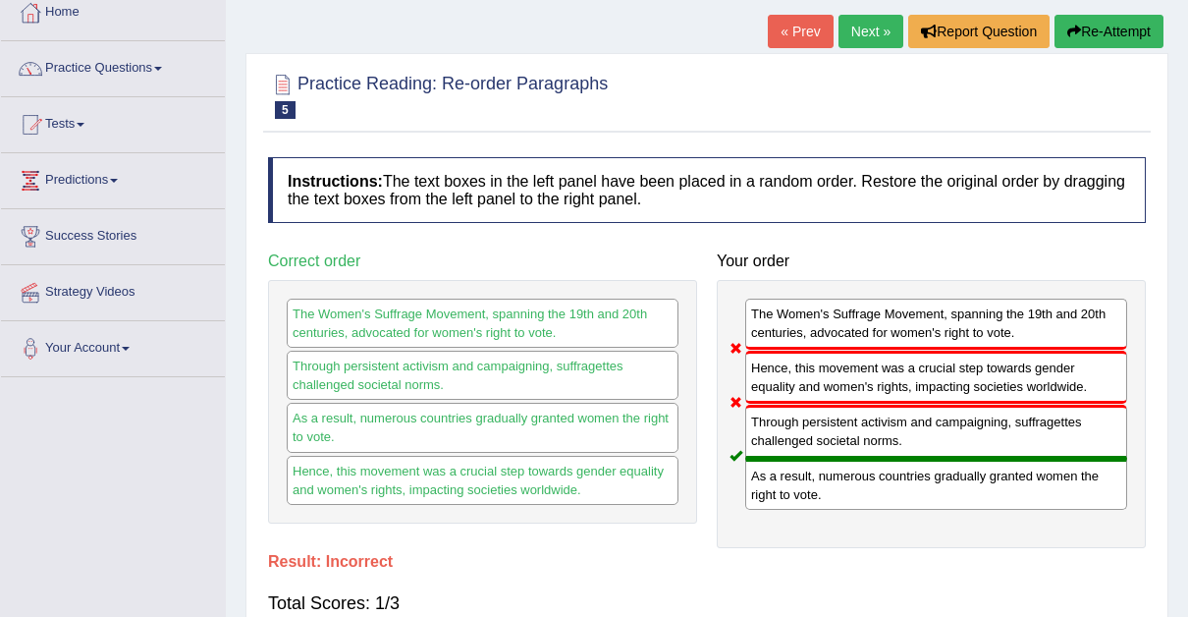
scroll to position [93, 0]
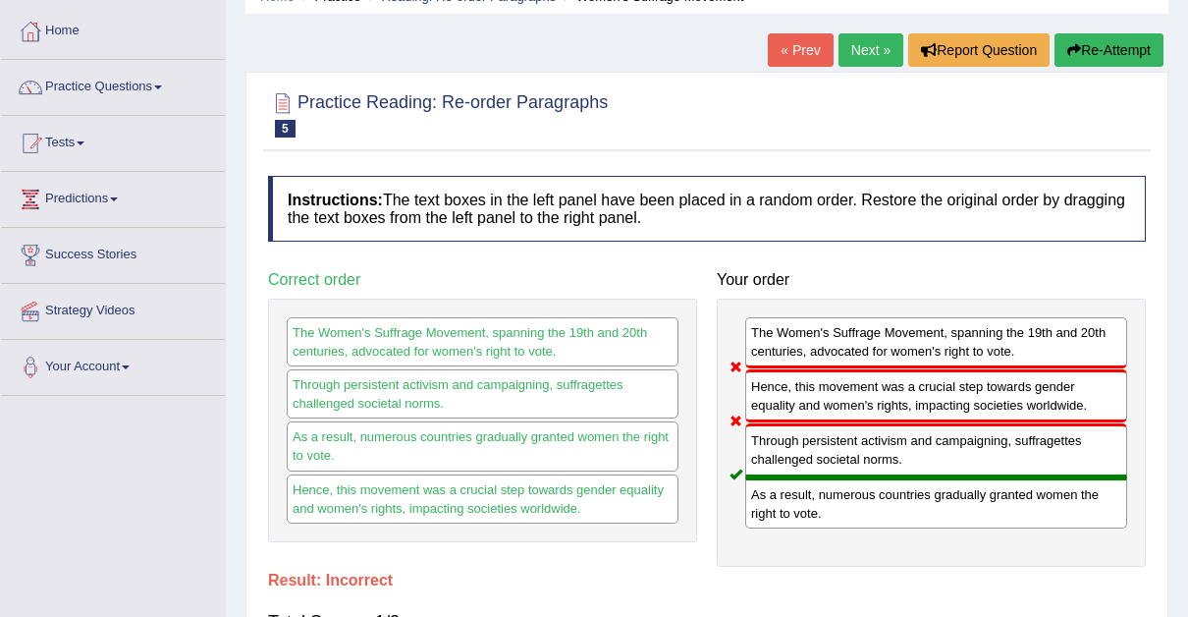
click at [1110, 49] on button "Re-Attempt" at bounding box center [1109, 49] width 109 height 33
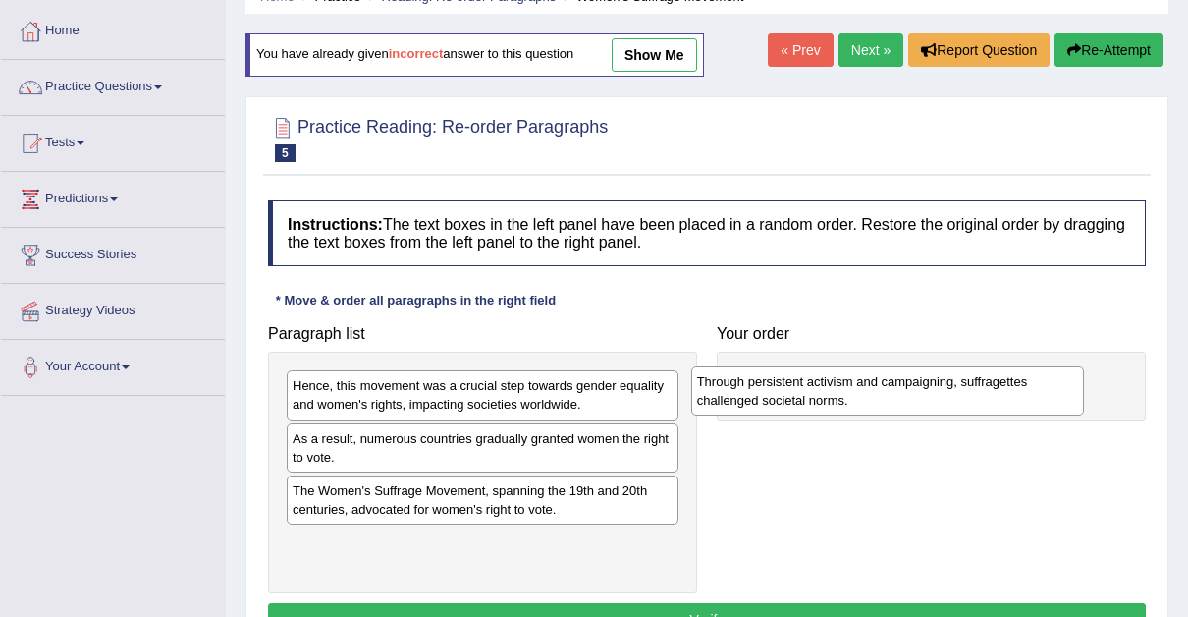
drag, startPoint x: 473, startPoint y: 396, endPoint x: 915, endPoint y: 390, distance: 442.0
click at [915, 390] on div "Through persistent activism and campaigning, suffragettes challenged societal n…" at bounding box center [887, 390] width 393 height 49
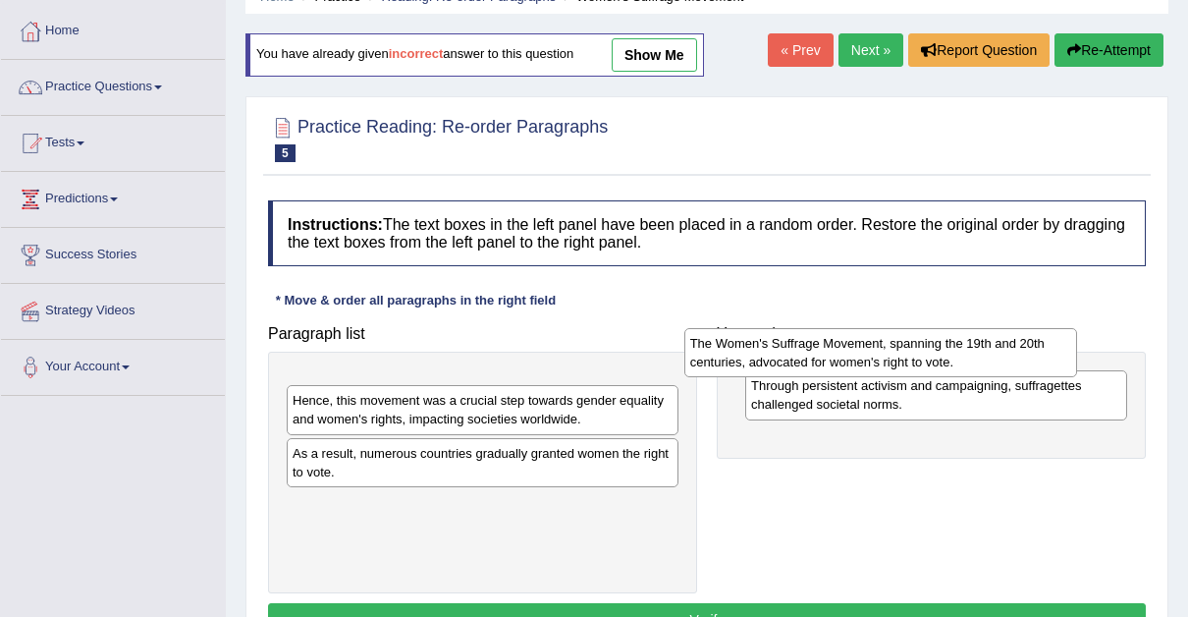
drag, startPoint x: 468, startPoint y: 501, endPoint x: 935, endPoint y: 363, distance: 486.4
click at [935, 363] on div "The Women's Suffrage Movement, spanning the 19th and 20th centuries, advocated …" at bounding box center [881, 352] width 393 height 49
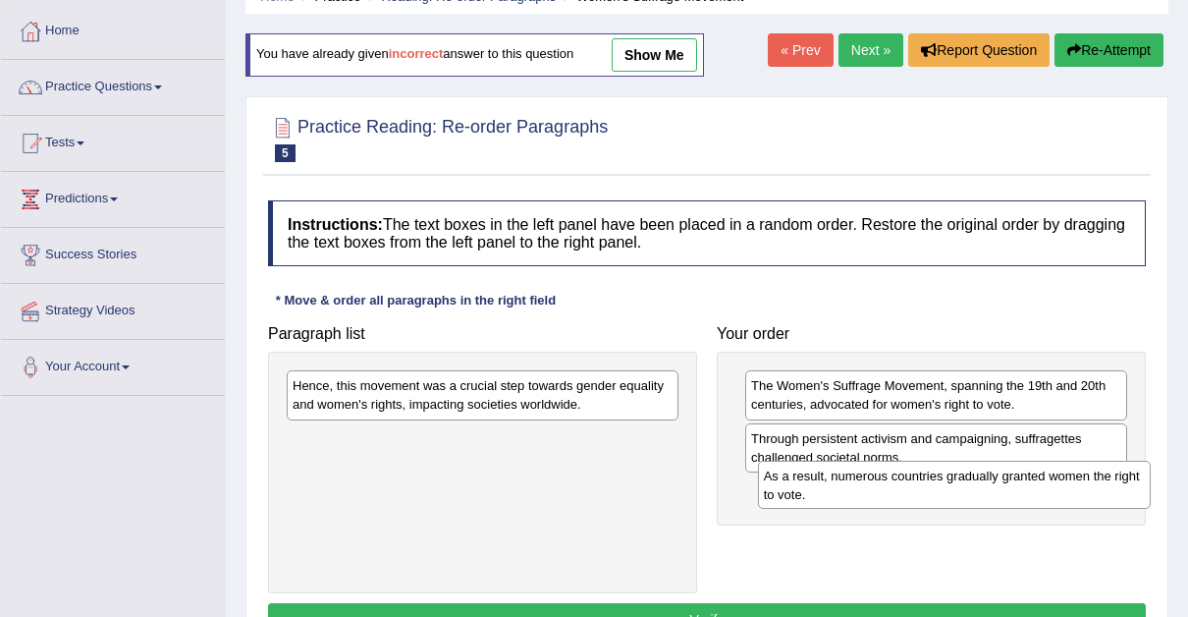
drag, startPoint x: 378, startPoint y: 442, endPoint x: 851, endPoint y: 479, distance: 473.9
click at [851, 479] on div "As a result, numerous countries gradually granted women the right to vote." at bounding box center [954, 485] width 393 height 49
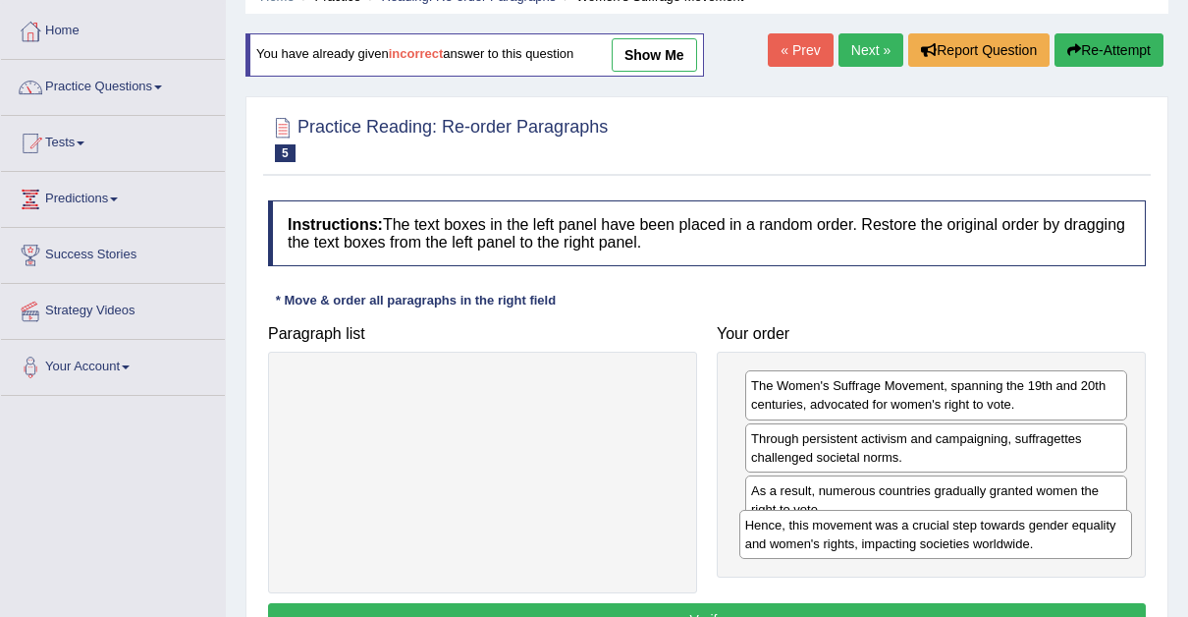
drag, startPoint x: 569, startPoint y: 399, endPoint x: 1054, endPoint y: 539, distance: 505.1
click at [1054, 539] on div "Hence, this movement was a crucial step towards gender equality and women's rig…" at bounding box center [936, 534] width 393 height 49
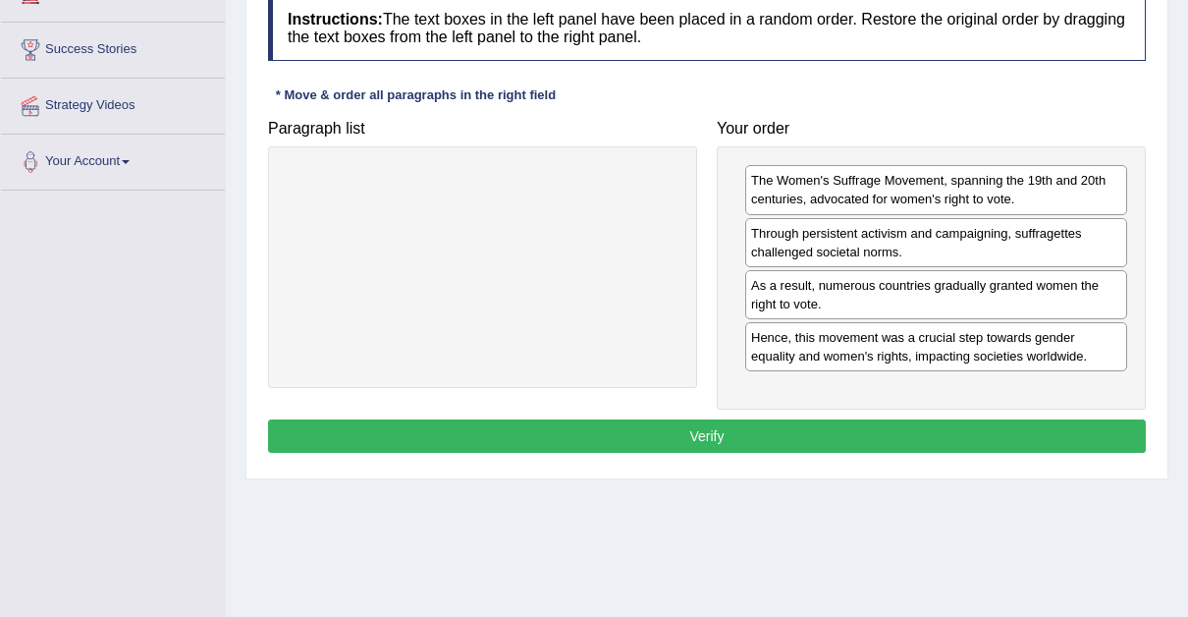
scroll to position [340, 0]
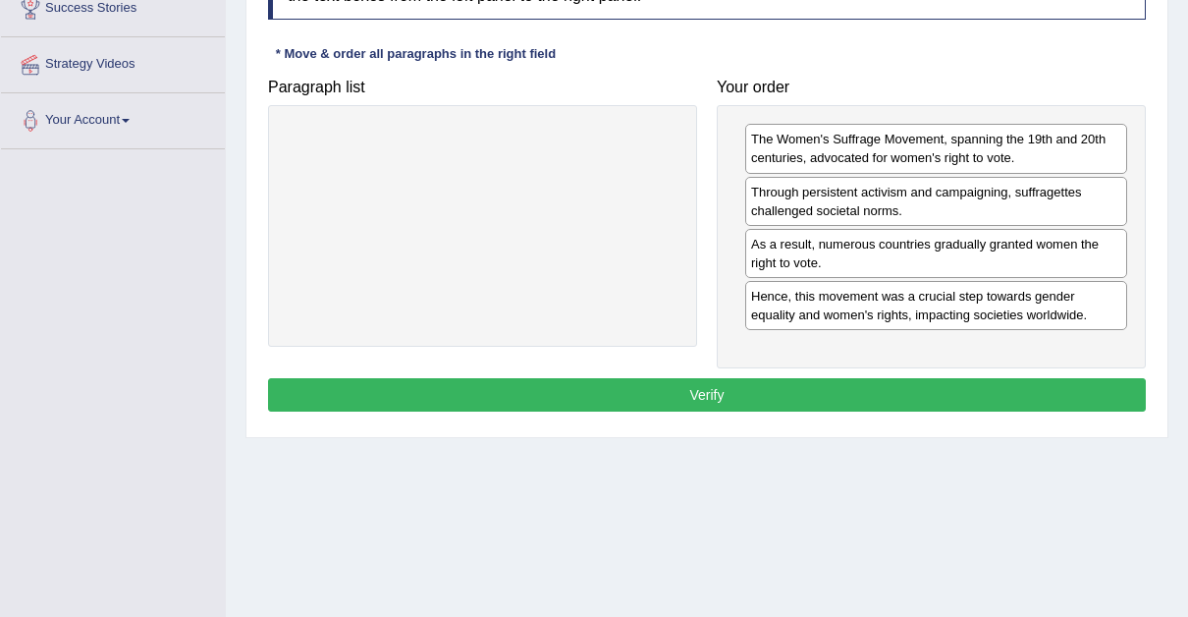
click at [699, 390] on button "Verify" at bounding box center [707, 394] width 878 height 33
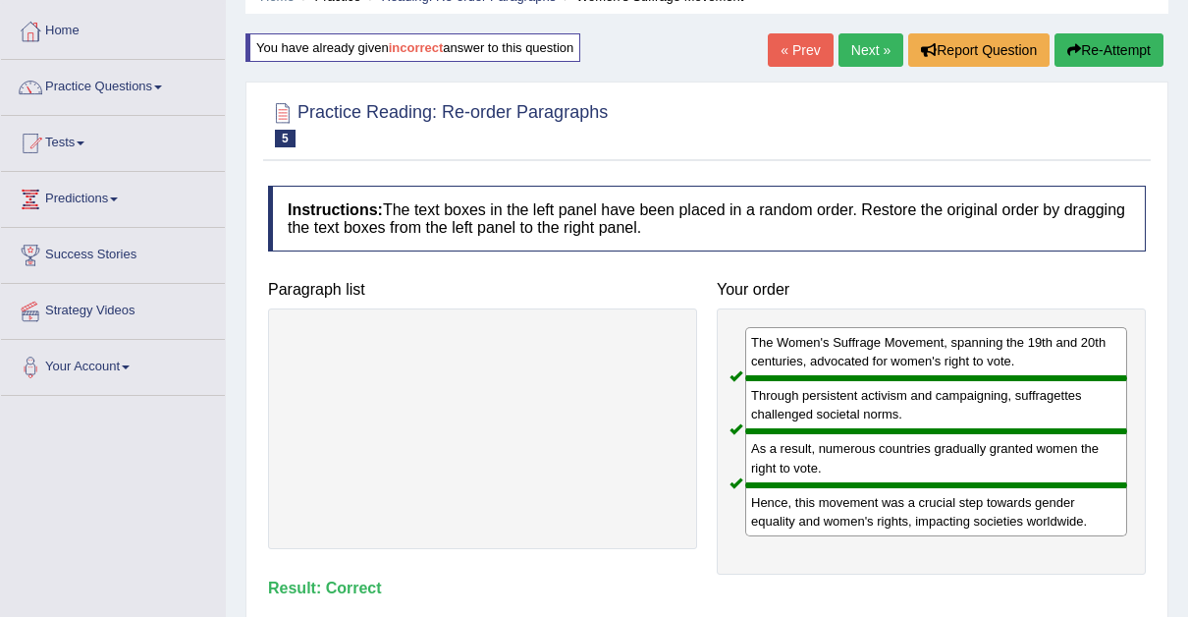
scroll to position [0, 0]
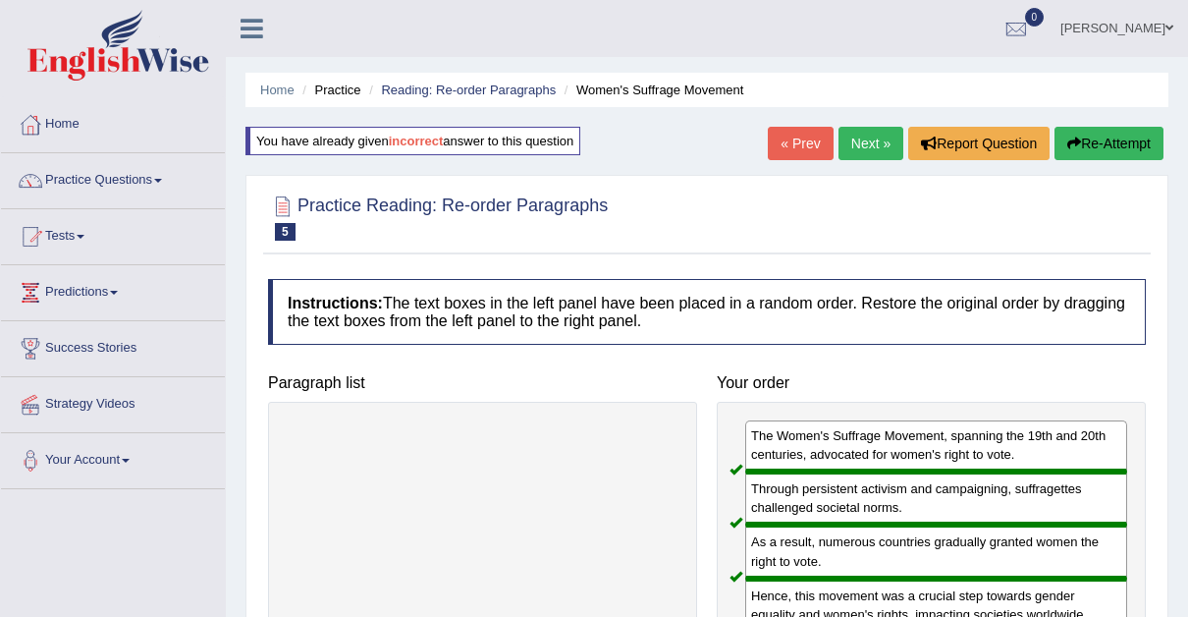
click at [874, 134] on link "Next »" at bounding box center [871, 143] width 65 height 33
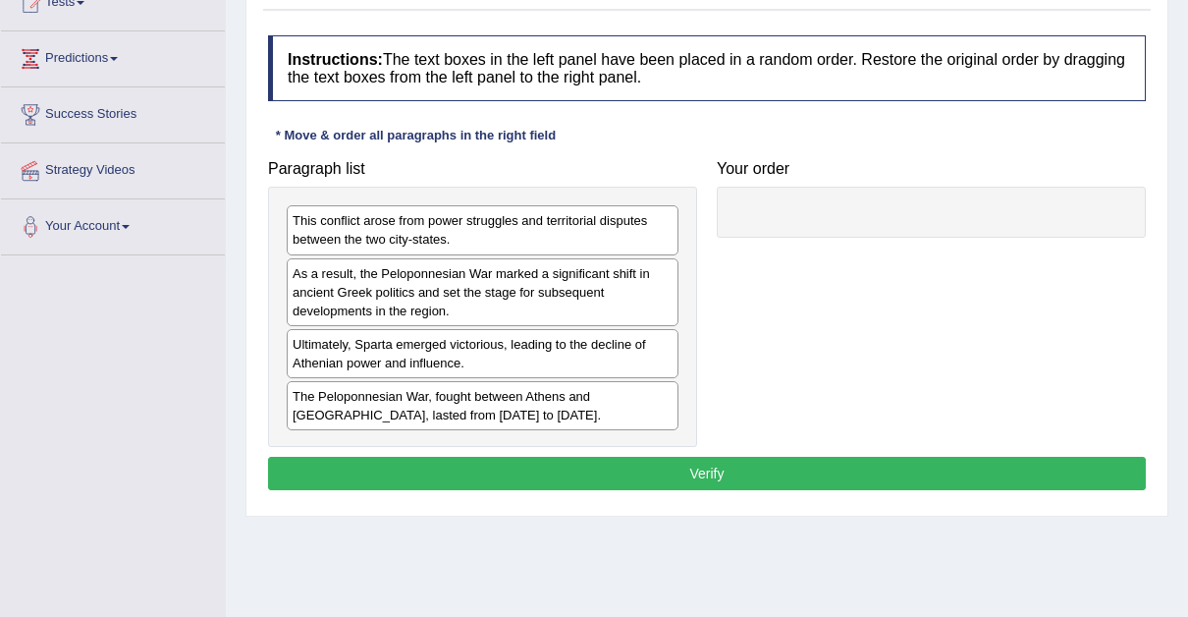
scroll to position [237, 0]
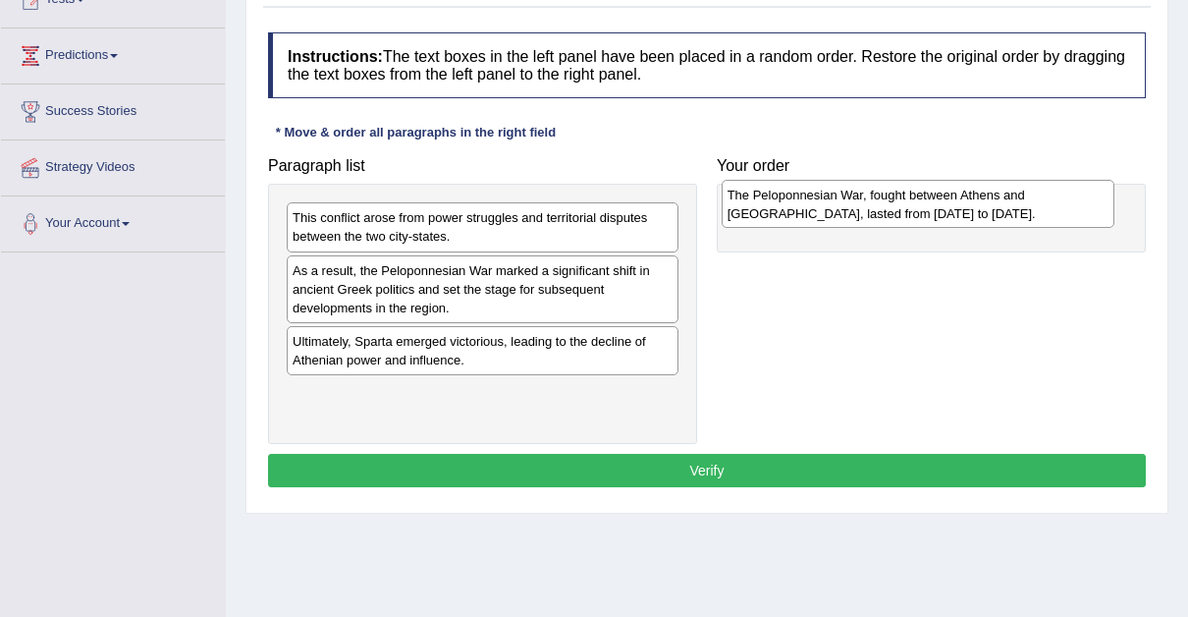
drag, startPoint x: 360, startPoint y: 408, endPoint x: 796, endPoint y: 211, distance: 477.4
click at [796, 211] on div "The Peloponnesian War, fought between Athens and [GEOGRAPHIC_DATA], lasted from…" at bounding box center [918, 204] width 393 height 49
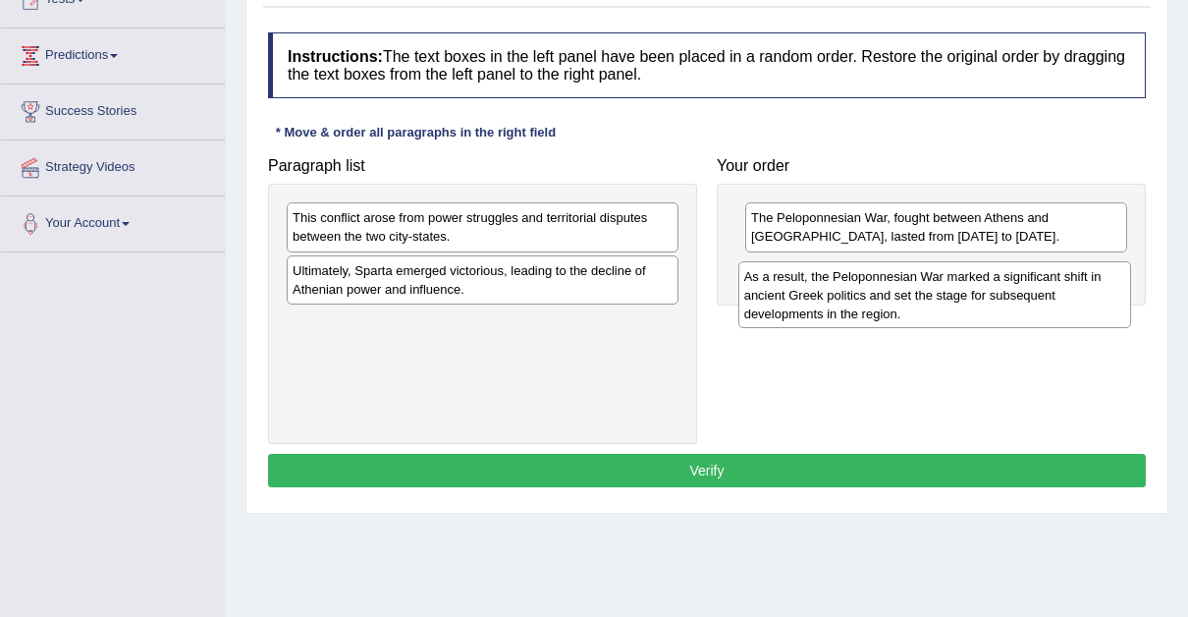
drag, startPoint x: 537, startPoint y: 287, endPoint x: 1001, endPoint y: 295, distance: 463.6
click at [1001, 295] on div "As a result, the Peloponnesian War marked a significant shift in ancient Greek …" at bounding box center [935, 295] width 393 height 68
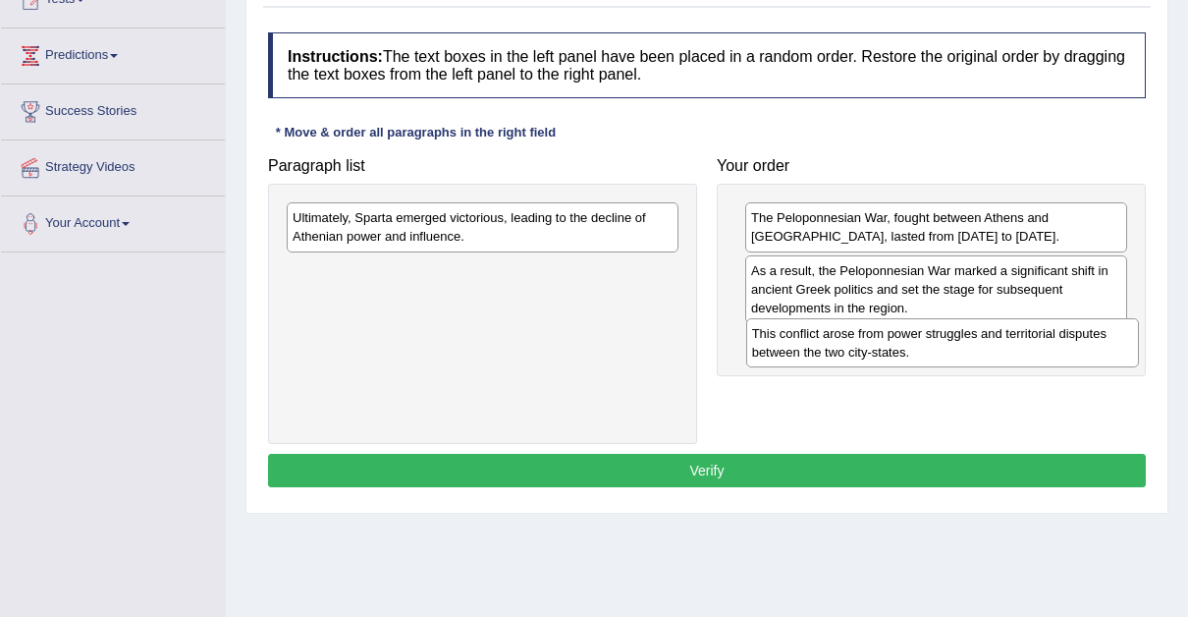
drag, startPoint x: 449, startPoint y: 231, endPoint x: 908, endPoint y: 347, distance: 474.0
click at [908, 347] on div "This conflict arose from power struggles and territorial disputes between the t…" at bounding box center [942, 342] width 393 height 49
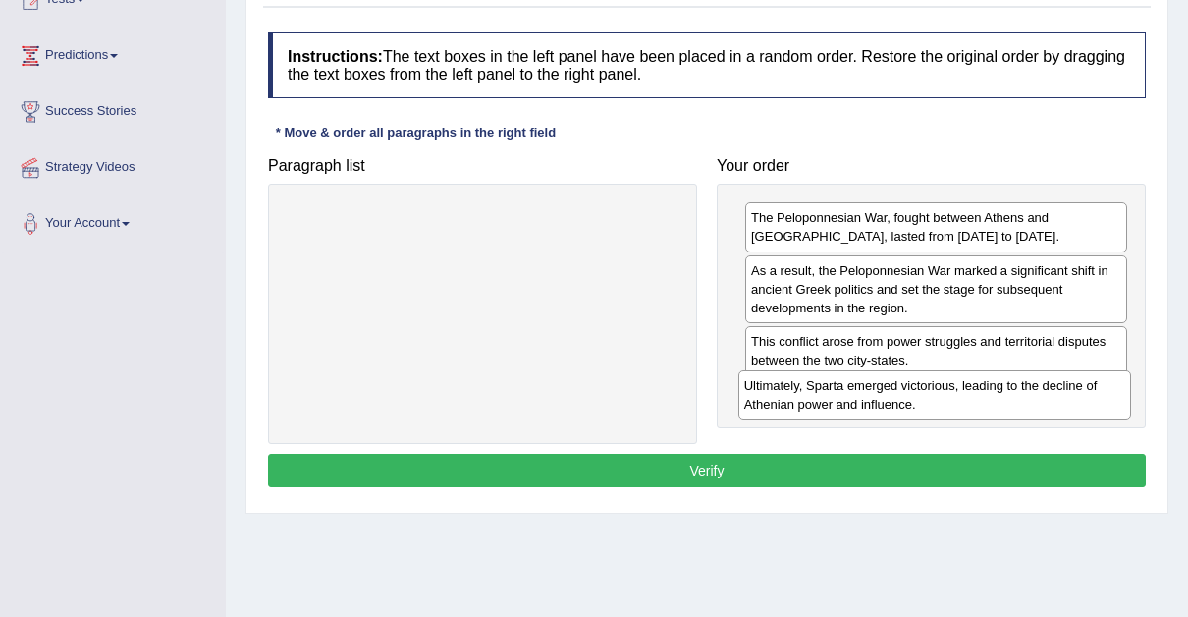
drag, startPoint x: 468, startPoint y: 224, endPoint x: 929, endPoint y: 391, distance: 489.9
click at [929, 391] on div "Ultimately, Sparta emerged victorious, leading to the decline of Athenian power…" at bounding box center [935, 394] width 393 height 49
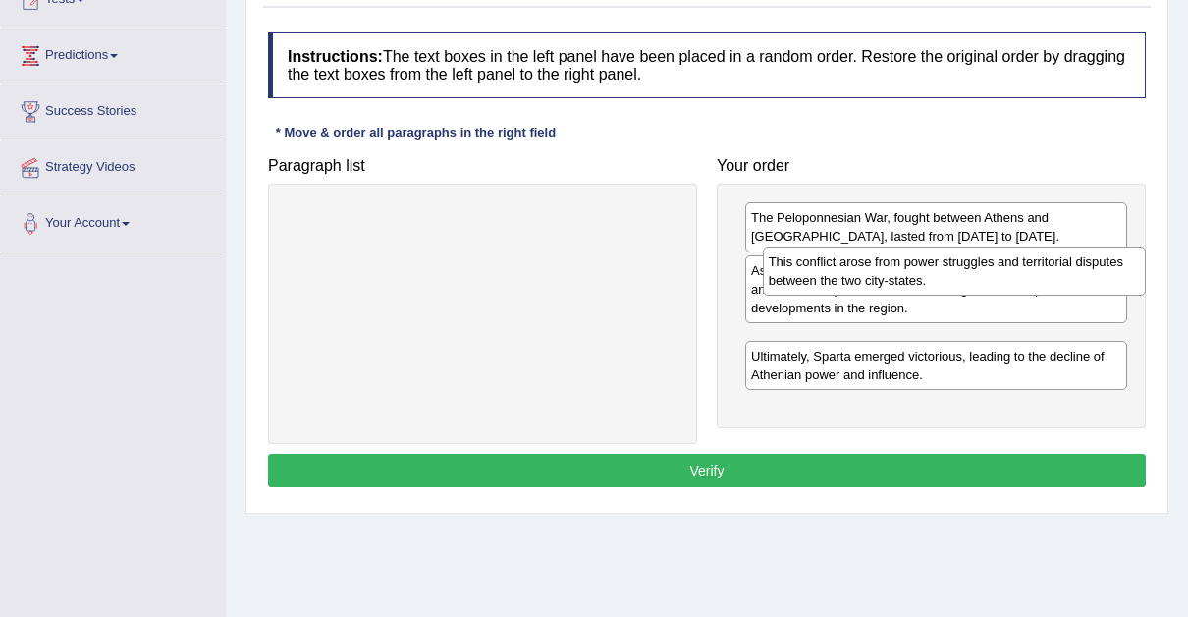
drag, startPoint x: 928, startPoint y: 365, endPoint x: 946, endPoint y: 288, distance: 79.6
click at [946, 288] on div "This conflict arose from power struggles and territorial disputes between the t…" at bounding box center [954, 271] width 383 height 49
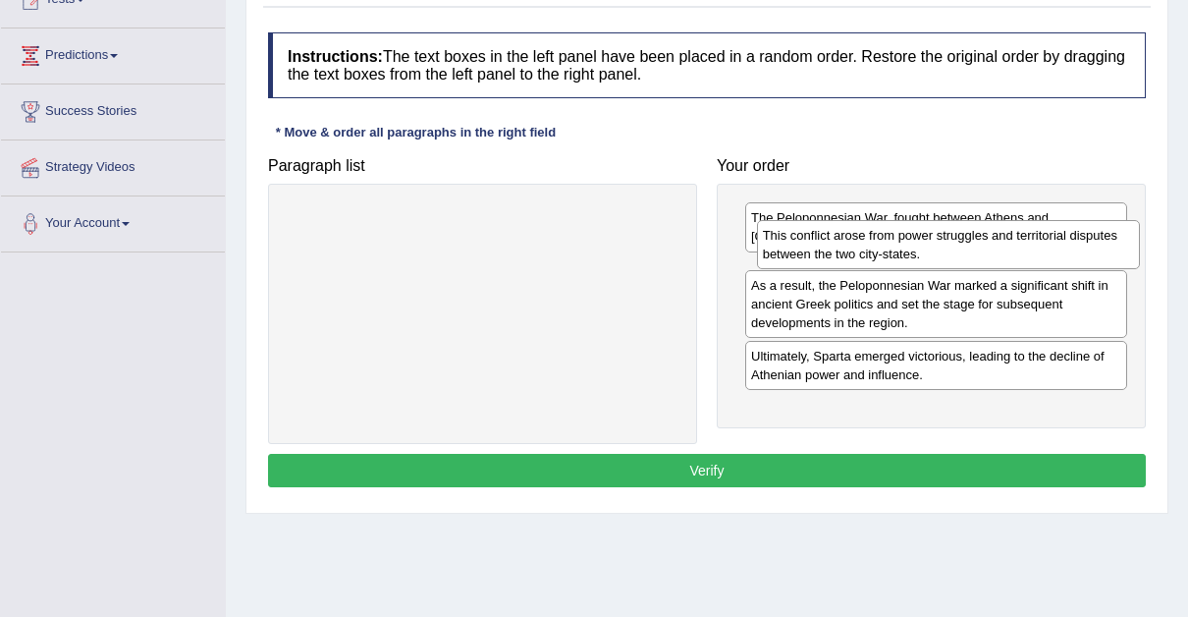
drag, startPoint x: 872, startPoint y: 347, endPoint x: 883, endPoint y: 244, distance: 103.7
click at [883, 244] on div "This conflict arose from power struggles and territorial disputes between the t…" at bounding box center [948, 244] width 383 height 49
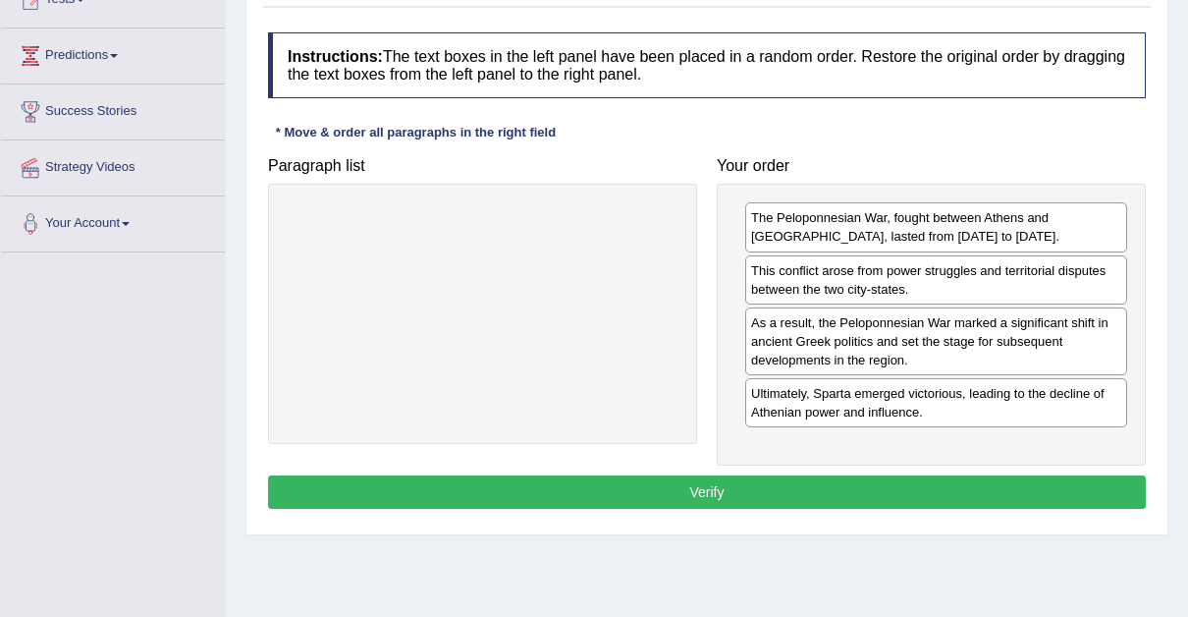
click at [692, 477] on button "Verify" at bounding box center [707, 491] width 878 height 33
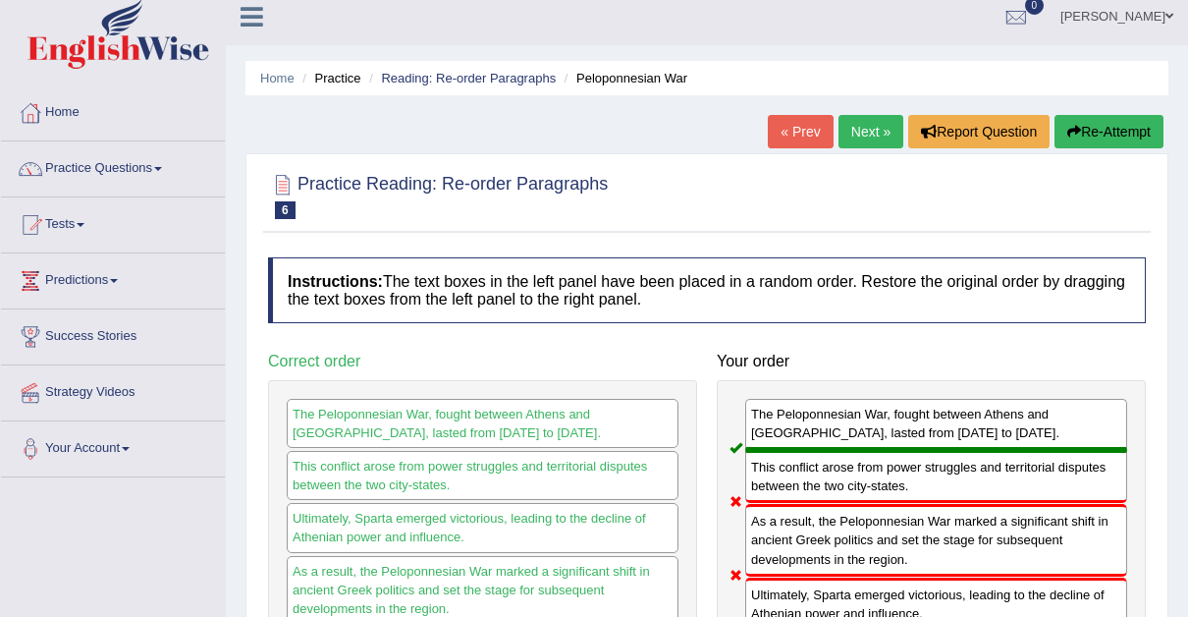
scroll to position [9, 0]
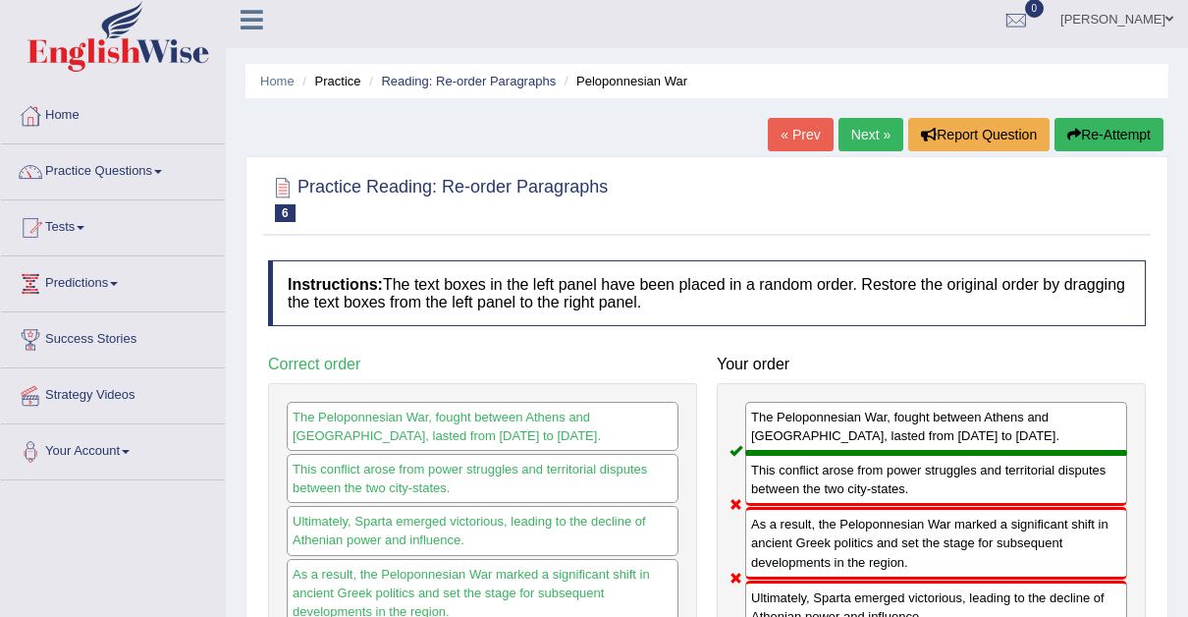
click at [1097, 131] on button "Re-Attempt" at bounding box center [1109, 134] width 109 height 33
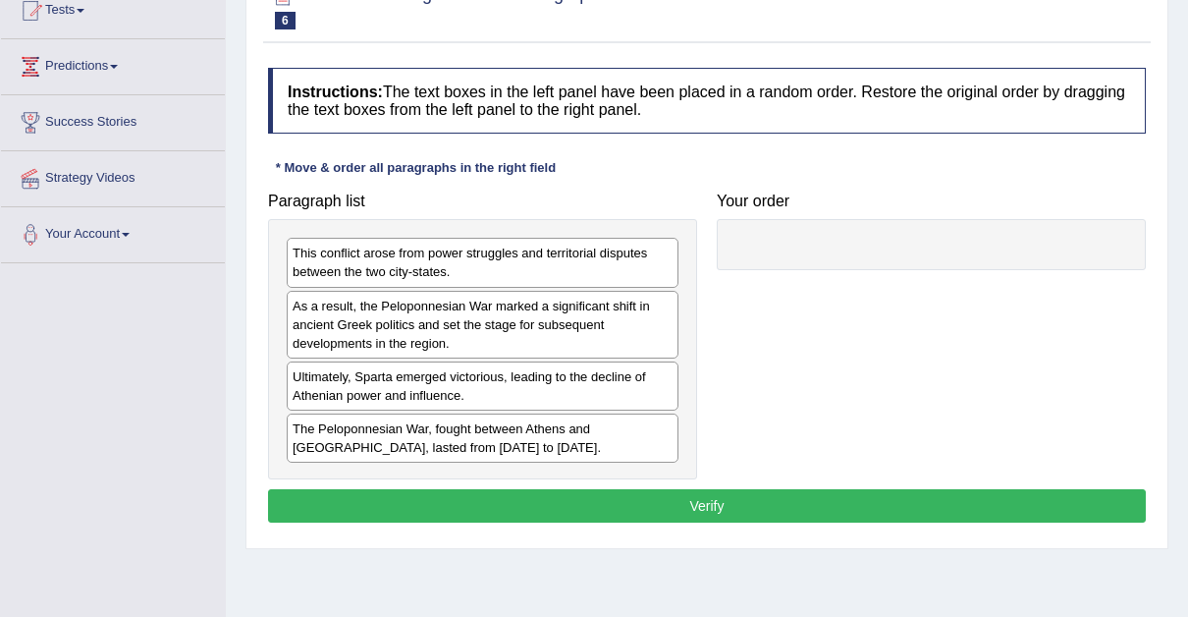
scroll to position [227, 0]
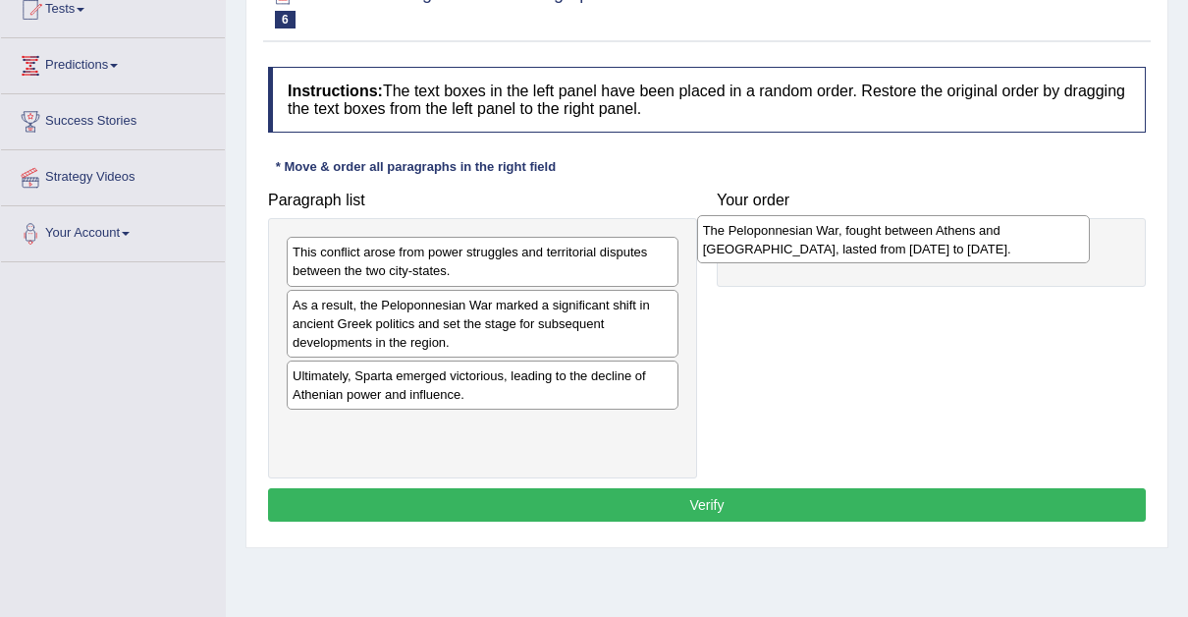
drag, startPoint x: 370, startPoint y: 437, endPoint x: 782, endPoint y: 242, distance: 455.6
click at [782, 242] on div "The Peloponnesian War, fought between Athens and Sparta, lasted from 431 to 404…" at bounding box center [893, 239] width 393 height 49
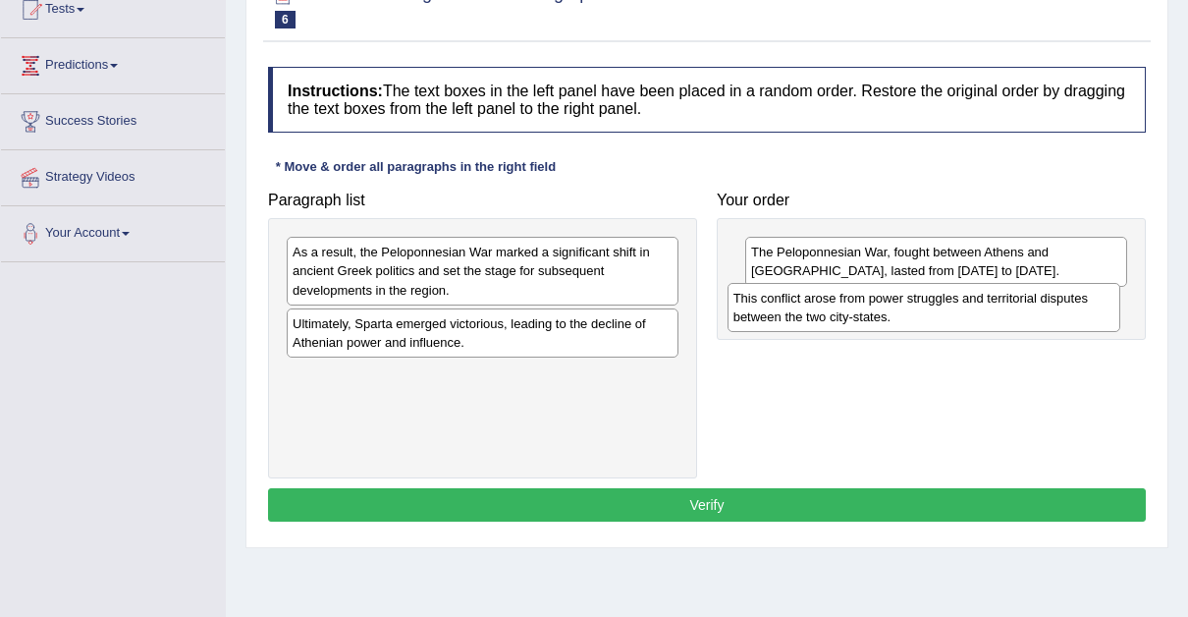
drag, startPoint x: 422, startPoint y: 265, endPoint x: 863, endPoint y: 310, distance: 443.3
click at [863, 310] on div "This conflict arose from power struggles and territorial disputes between the t…" at bounding box center [924, 307] width 393 height 49
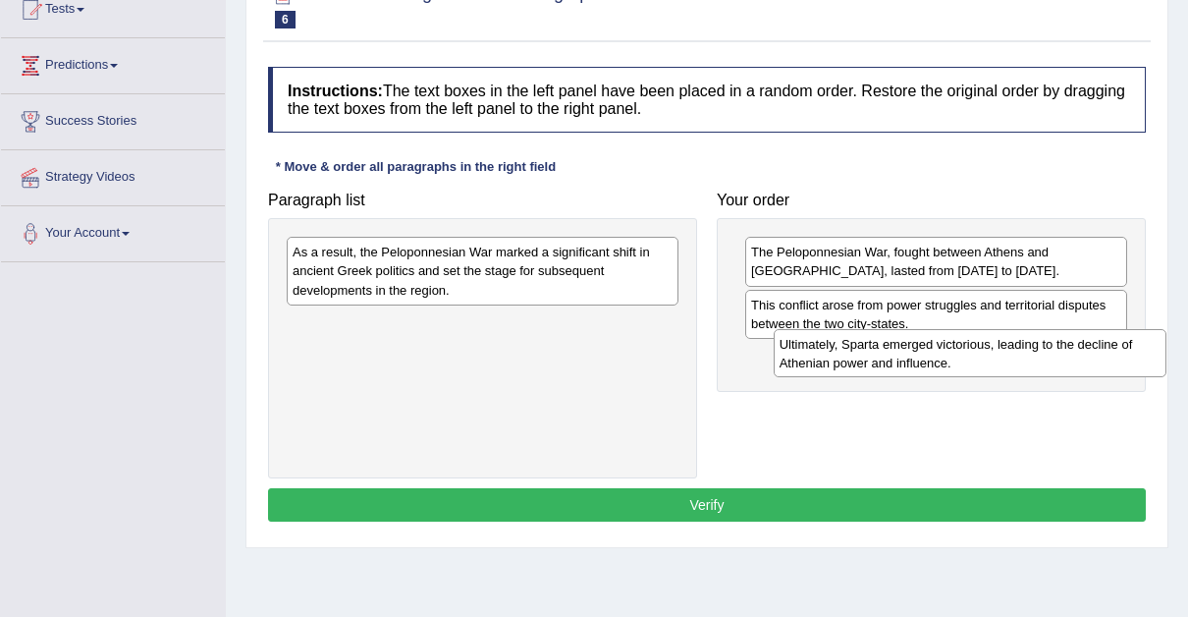
drag, startPoint x: 447, startPoint y: 330, endPoint x: 933, endPoint y: 354, distance: 486.7
click at [933, 354] on div "Ultimately, Sparta emerged victorious, leading to the decline of Athenian power…" at bounding box center [970, 353] width 393 height 49
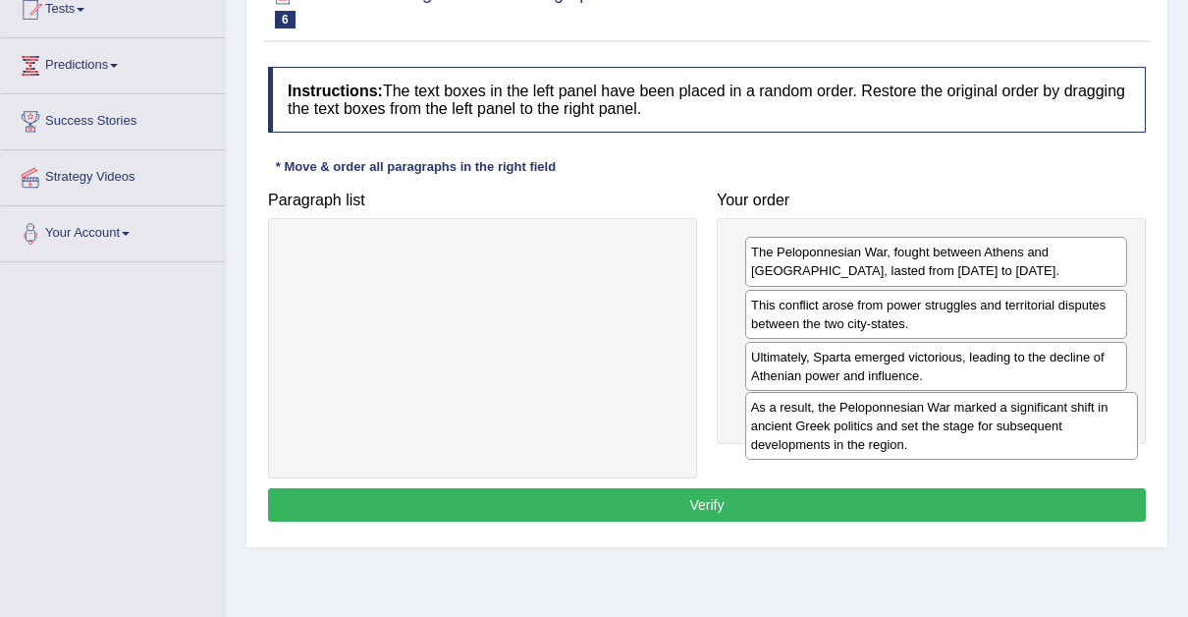
drag, startPoint x: 544, startPoint y: 265, endPoint x: 1003, endPoint y: 421, distance: 484.5
click at [1003, 421] on div "As a result, the Peloponnesian War marked a significant shift in ancient Greek …" at bounding box center [941, 426] width 393 height 68
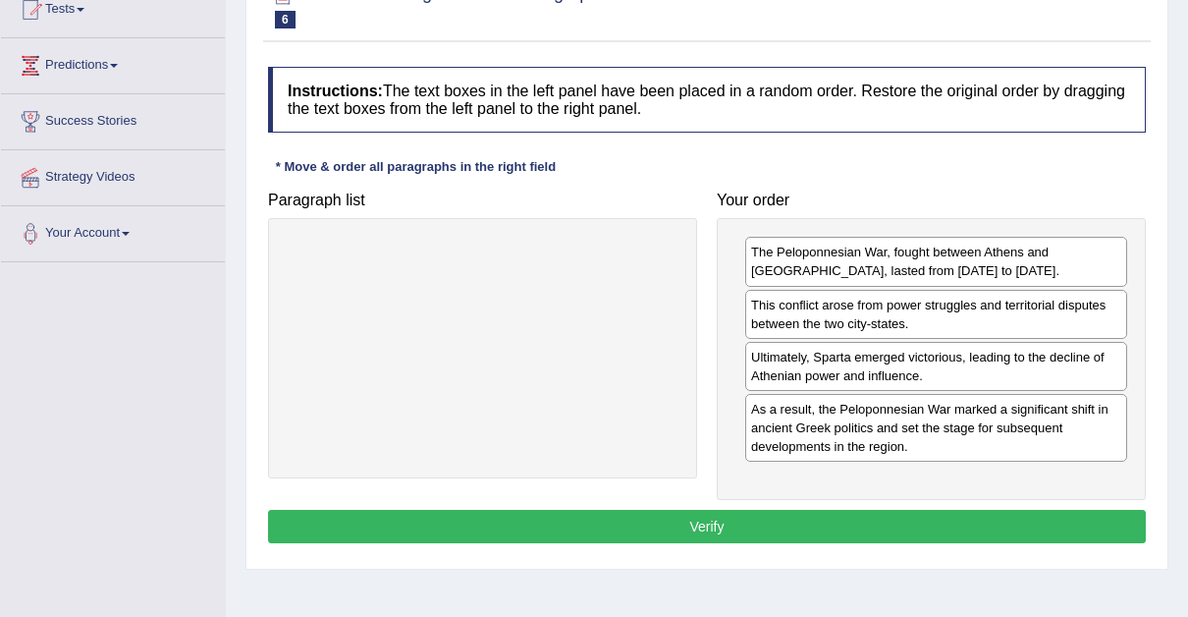
click at [718, 520] on button "Verify" at bounding box center [707, 526] width 878 height 33
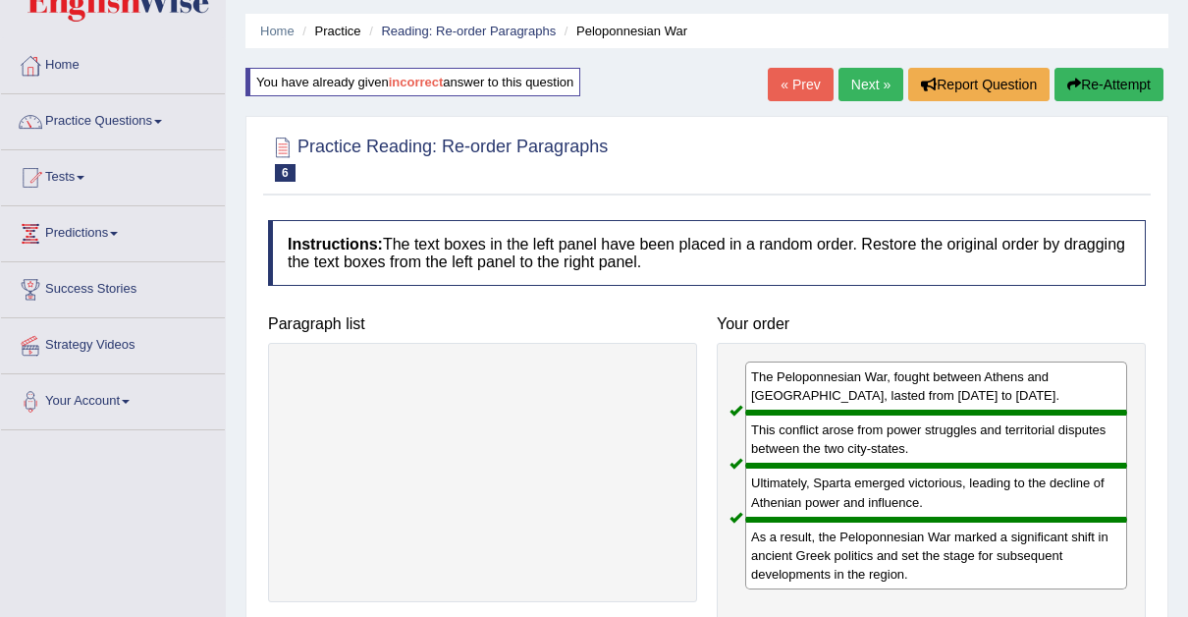
scroll to position [0, 0]
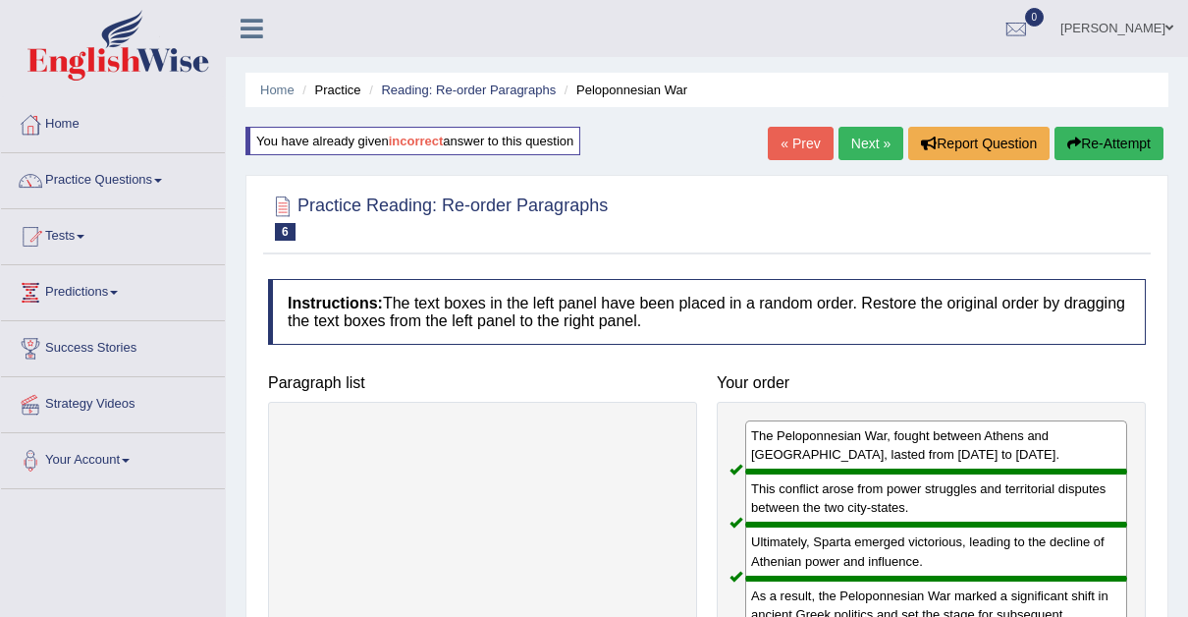
click at [871, 134] on link "Next »" at bounding box center [871, 143] width 65 height 33
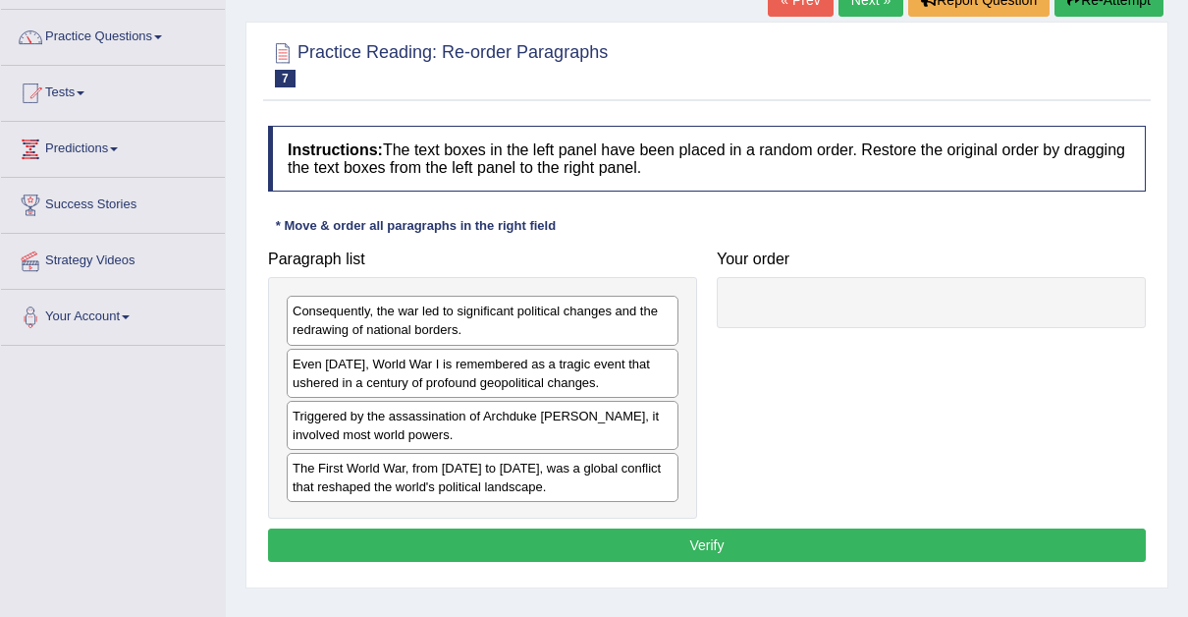
scroll to position [144, 0]
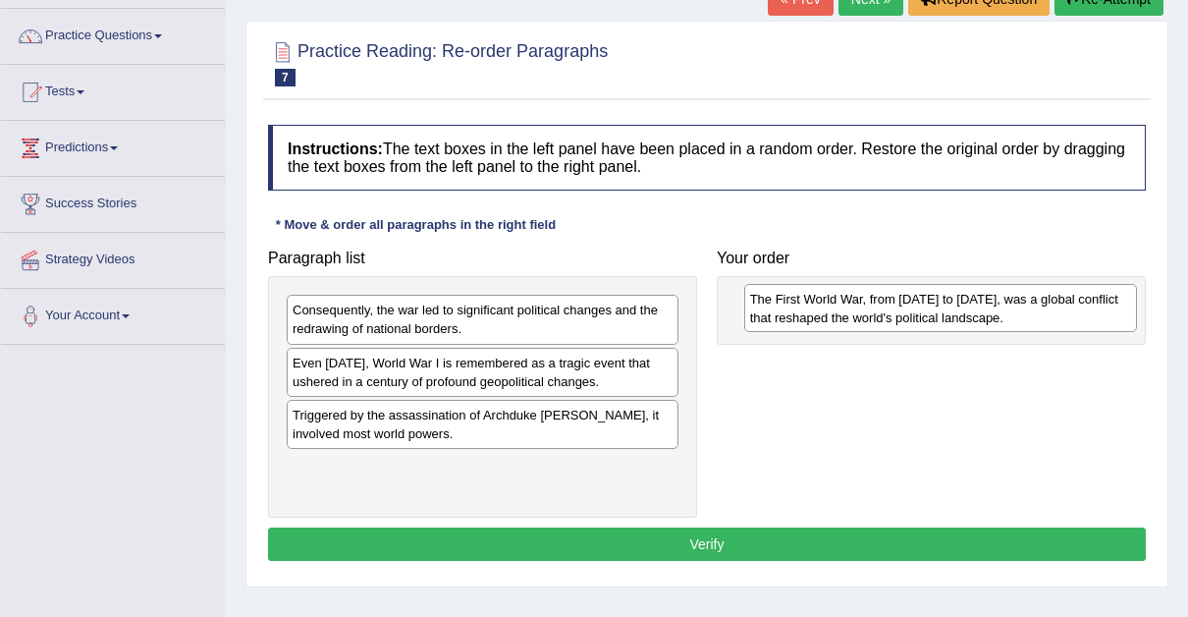
drag, startPoint x: 459, startPoint y: 479, endPoint x: 906, endPoint y: 302, distance: 480.6
click at [906, 302] on div "The First World War, from [DATE] to [DATE], was a global conflict that reshaped…" at bounding box center [940, 308] width 393 height 49
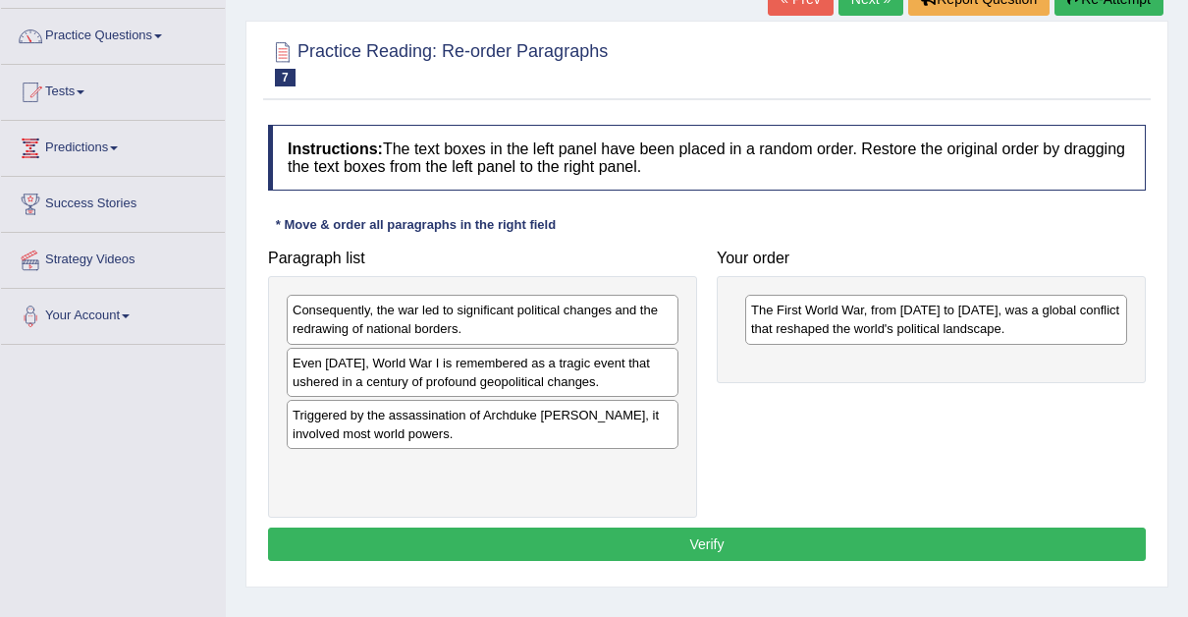
click at [449, 324] on div "Consequently, the war led to significant political changes and the redrawing of…" at bounding box center [483, 319] width 392 height 49
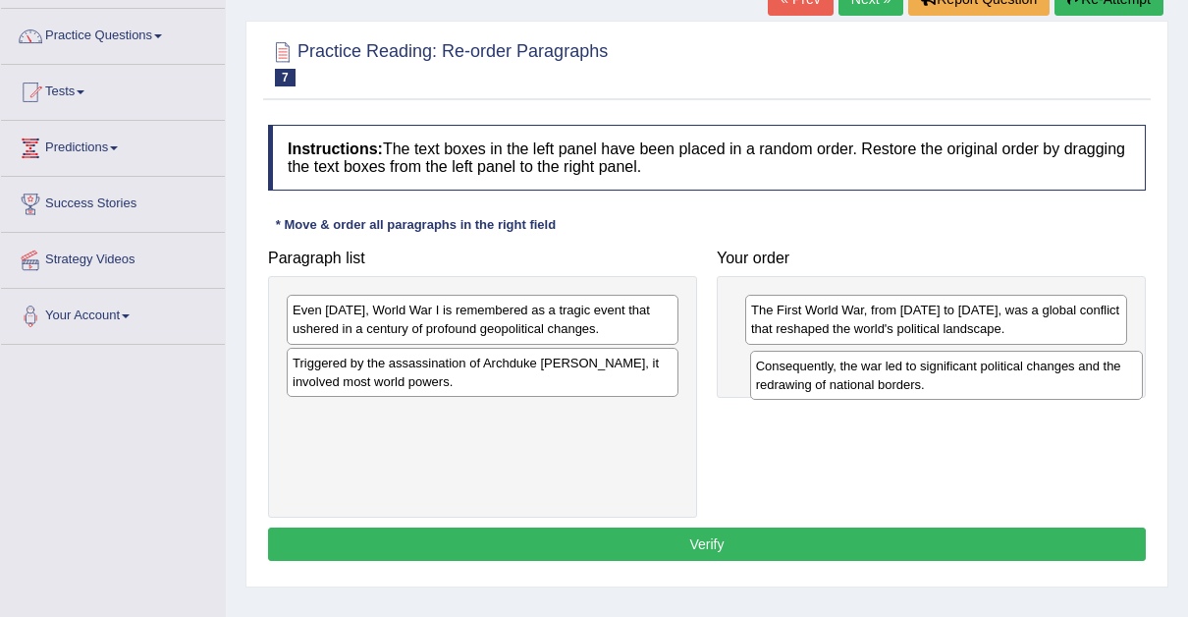
drag, startPoint x: 380, startPoint y: 322, endPoint x: 847, endPoint y: 377, distance: 469.7
click at [847, 377] on div "Consequently, the war led to significant political changes and the redrawing of…" at bounding box center [946, 375] width 393 height 49
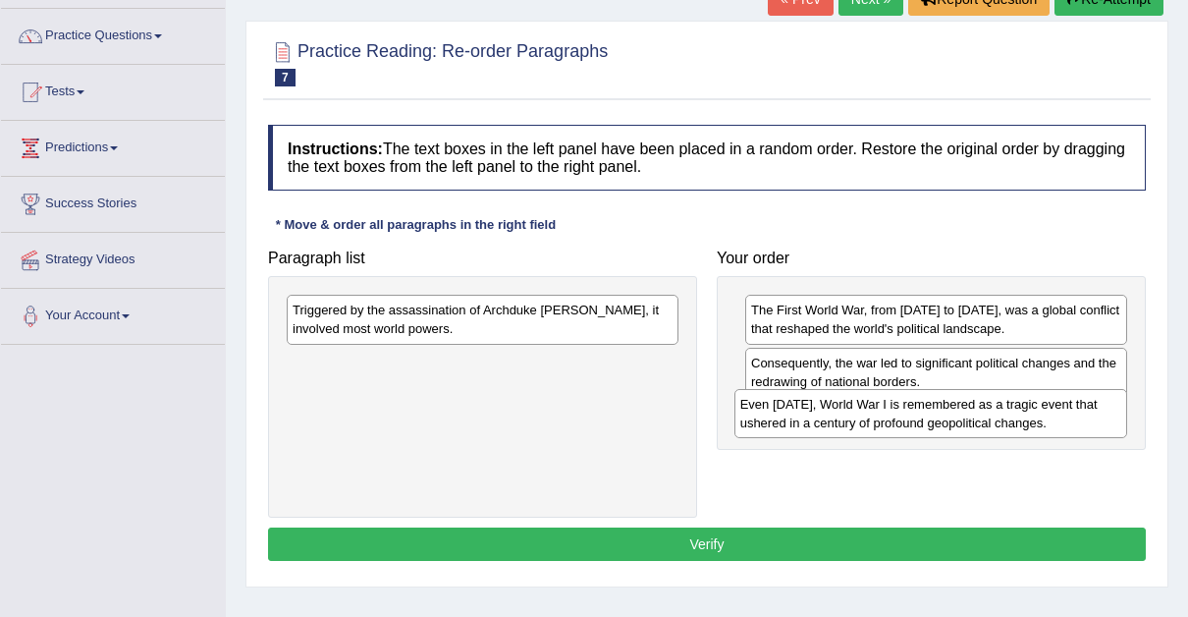
drag, startPoint x: 476, startPoint y: 307, endPoint x: 926, endPoint y: 400, distance: 459.2
click at [926, 400] on div "Even [DATE], World War I is remembered as a tragic event that ushered in a cent…" at bounding box center [931, 413] width 393 height 49
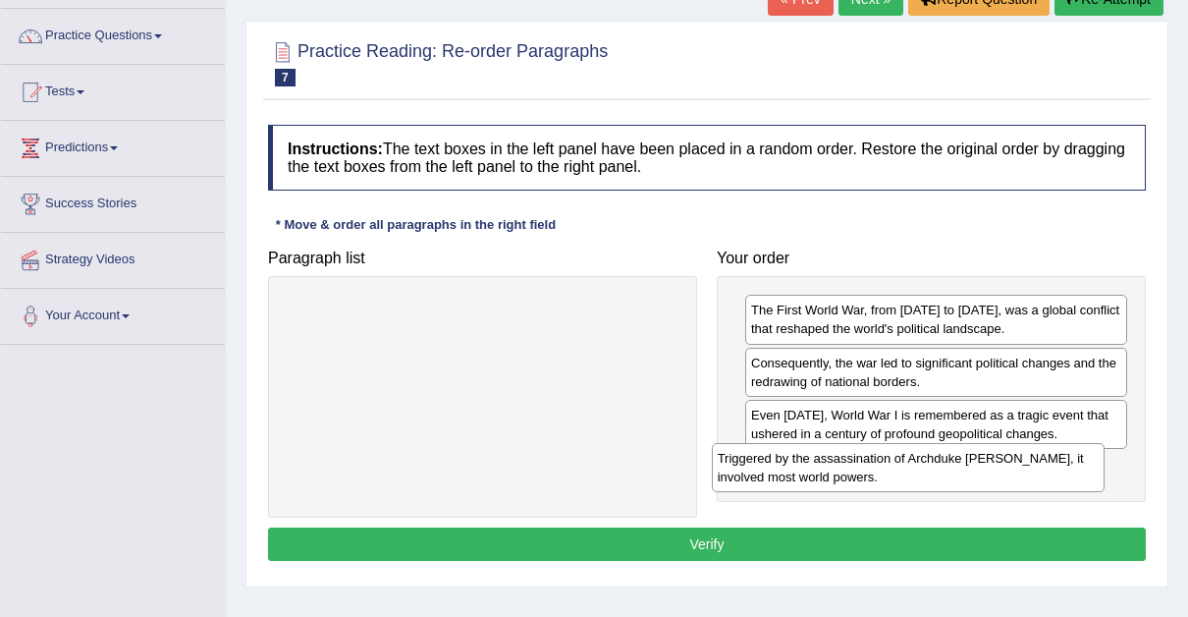
drag, startPoint x: 488, startPoint y: 316, endPoint x: 924, endPoint y: 466, distance: 460.9
click at [924, 466] on div "Triggered by the assassination of Archduke [PERSON_NAME], it involved most worl…" at bounding box center [908, 467] width 393 height 49
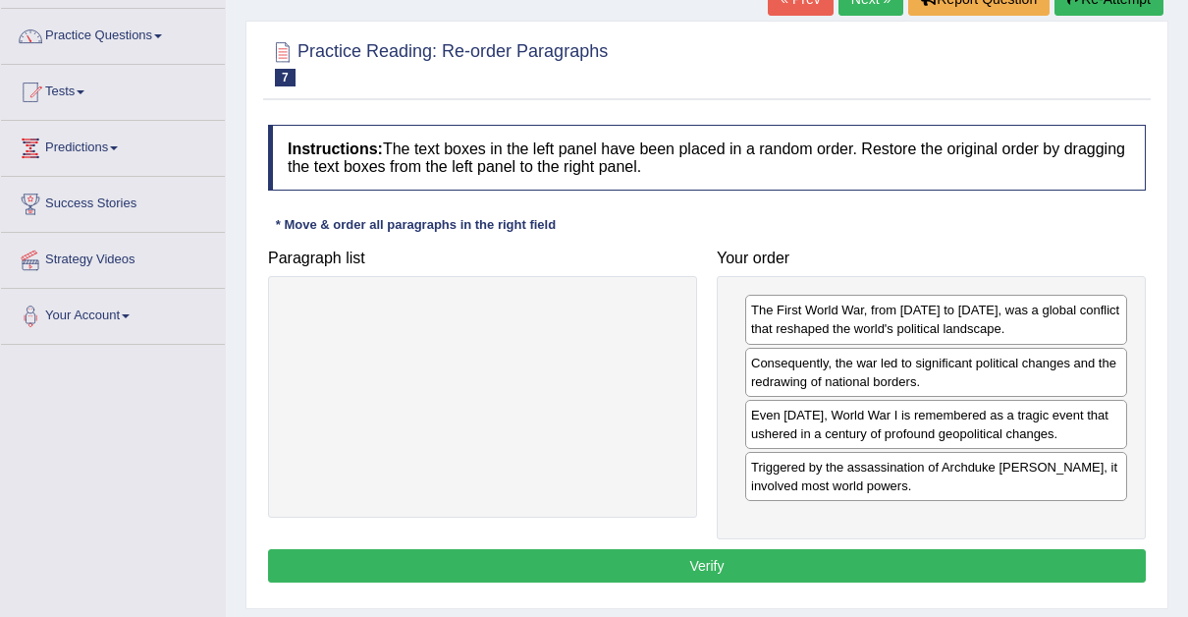
click at [704, 556] on button "Verify" at bounding box center [707, 565] width 878 height 33
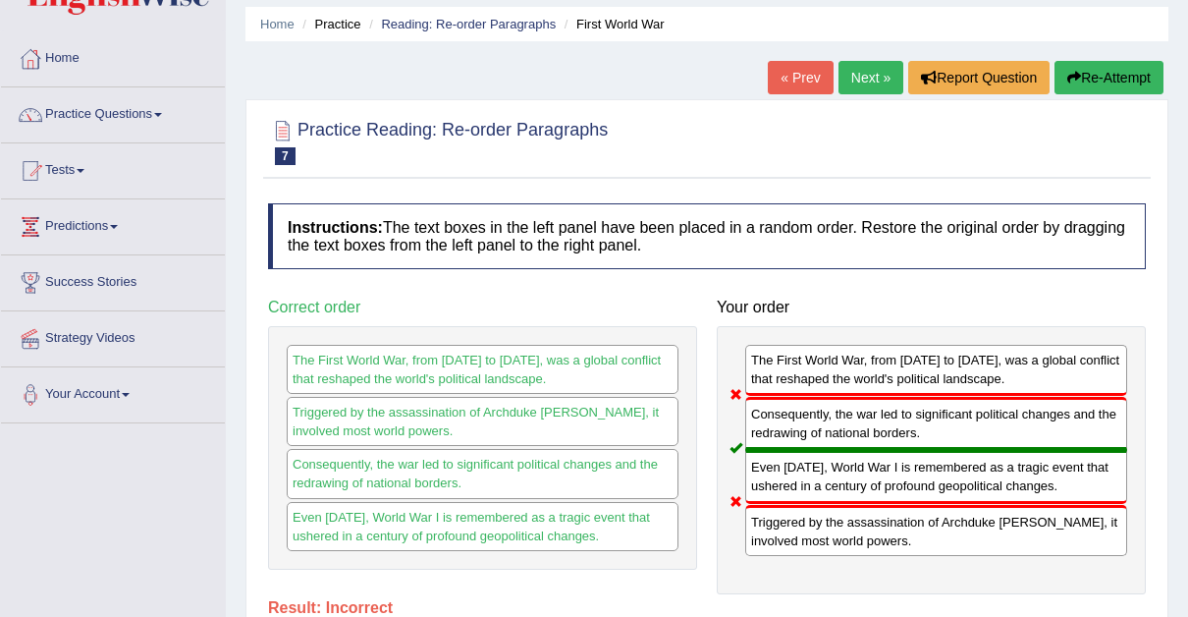
scroll to position [63, 0]
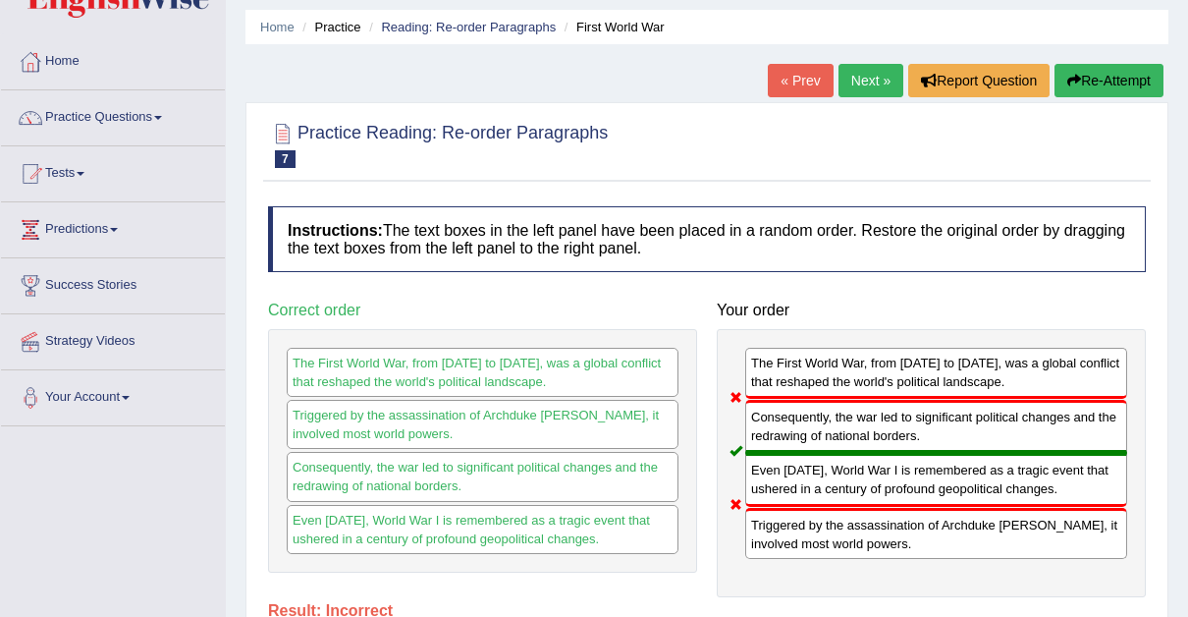
click at [1113, 78] on button "Re-Attempt" at bounding box center [1109, 80] width 109 height 33
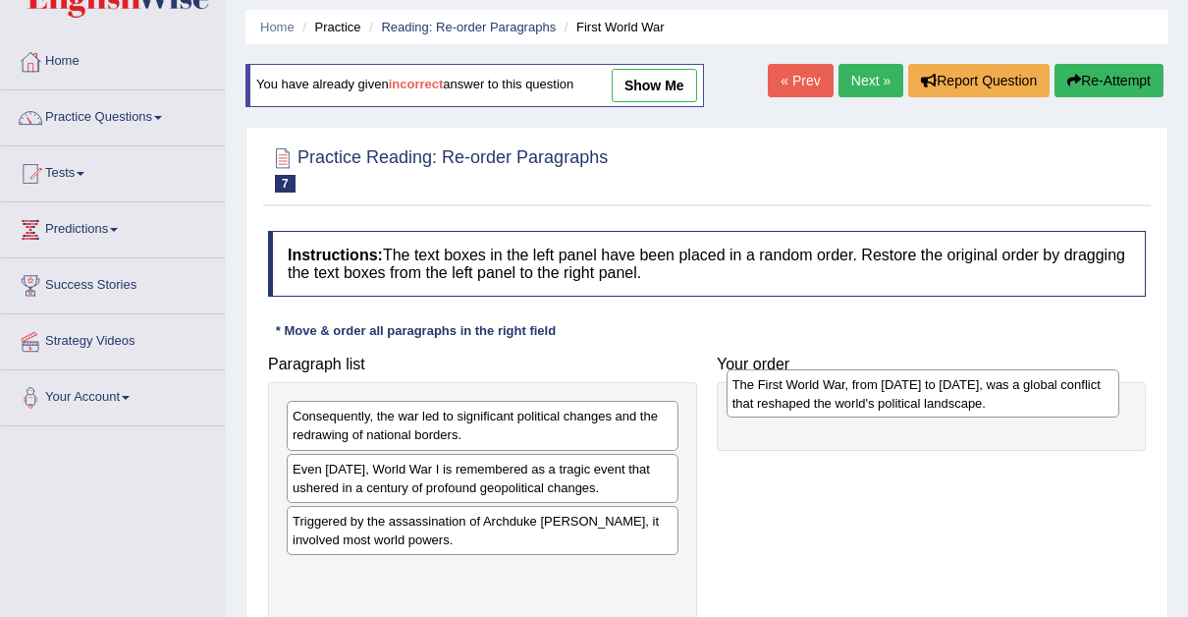
drag, startPoint x: 388, startPoint y: 579, endPoint x: 832, endPoint y: 398, distance: 479.7
click at [832, 398] on div "The First World War, from [DATE] to [DATE], was a global conflict that reshaped…" at bounding box center [923, 393] width 393 height 49
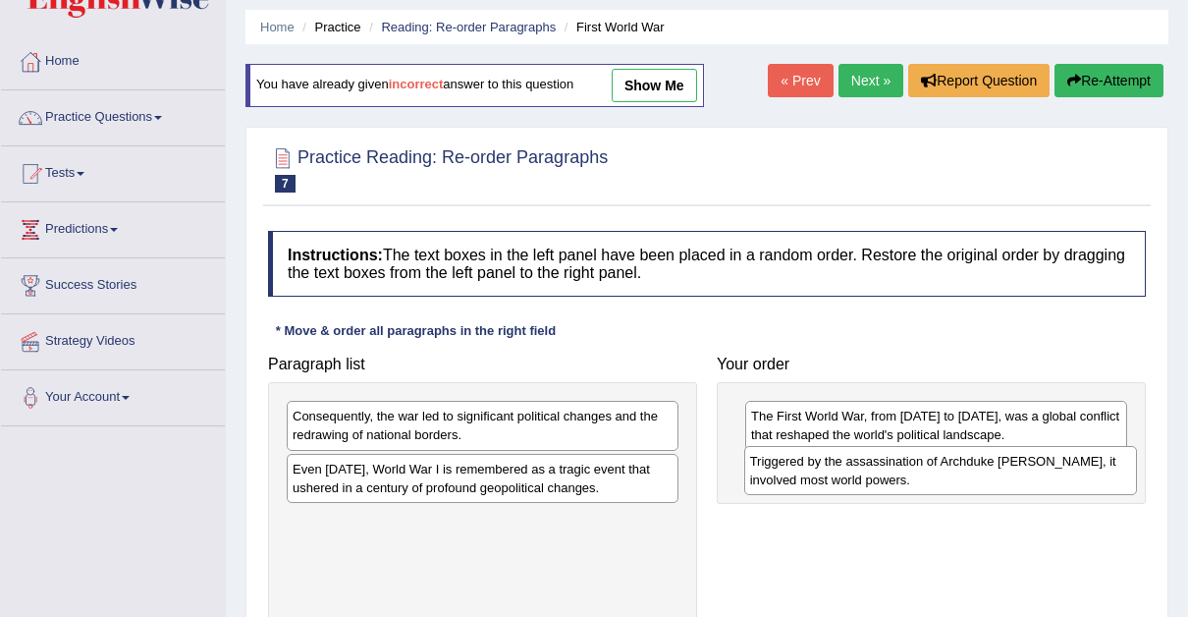
drag, startPoint x: 347, startPoint y: 527, endPoint x: 805, endPoint y: 469, distance: 462.3
click at [805, 469] on div "Triggered by the assassination of Archduke [PERSON_NAME], it involved most worl…" at bounding box center [940, 470] width 393 height 49
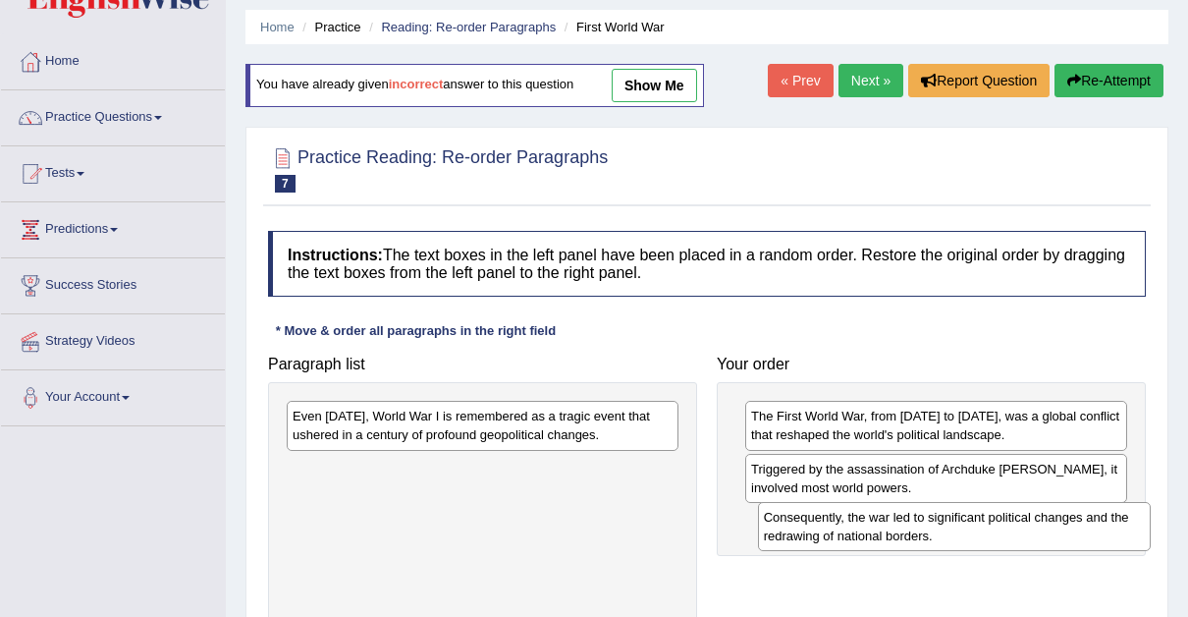
drag, startPoint x: 496, startPoint y: 411, endPoint x: 967, endPoint y: 512, distance: 482.2
click at [967, 512] on div "Consequently, the war led to significant political changes and the redrawing of…" at bounding box center [954, 526] width 393 height 49
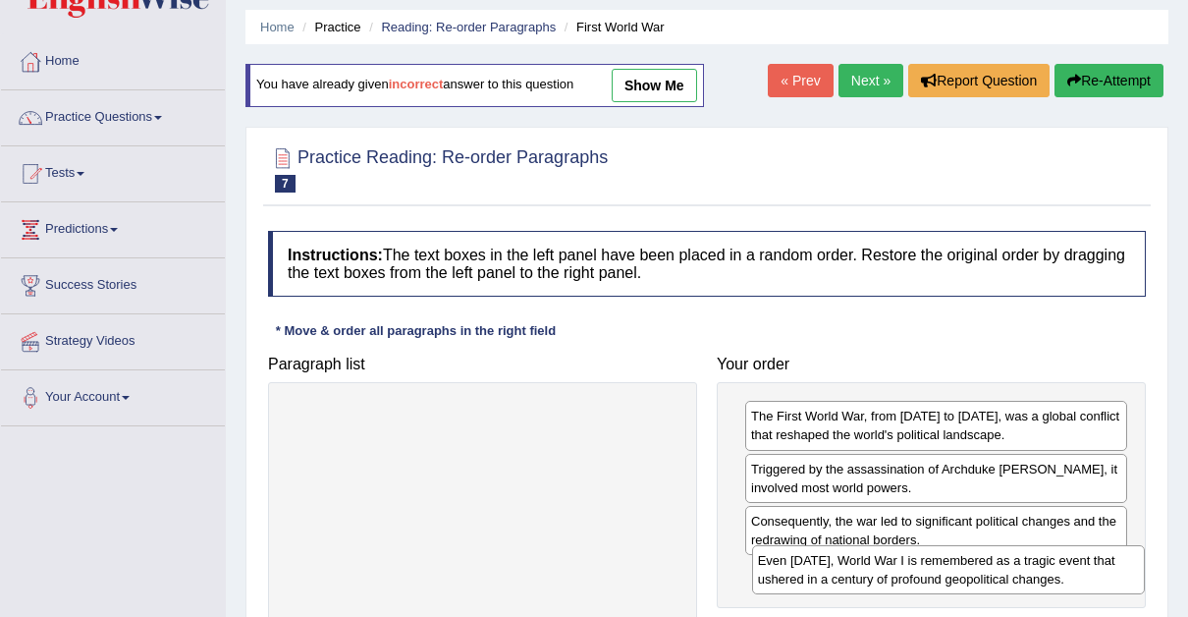
drag, startPoint x: 419, startPoint y: 428, endPoint x: 885, endPoint y: 573, distance: 487.4
click at [885, 573] on div "Even [DATE], World War I is remembered as a tragic event that ushered in a cent…" at bounding box center [948, 569] width 393 height 49
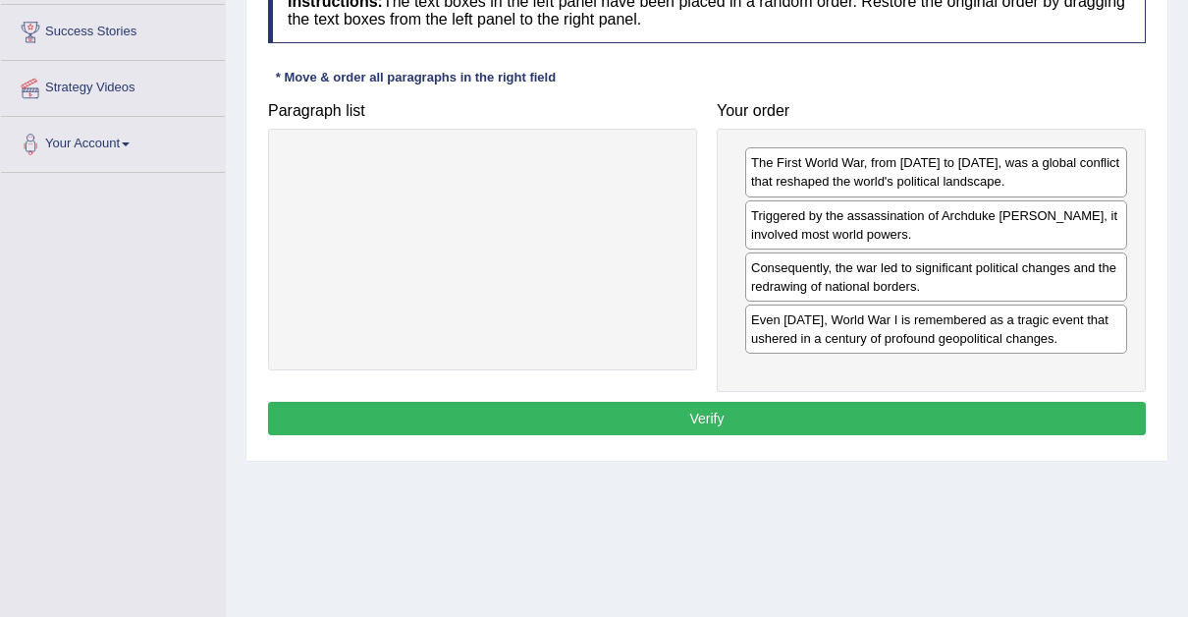
scroll to position [370, 0]
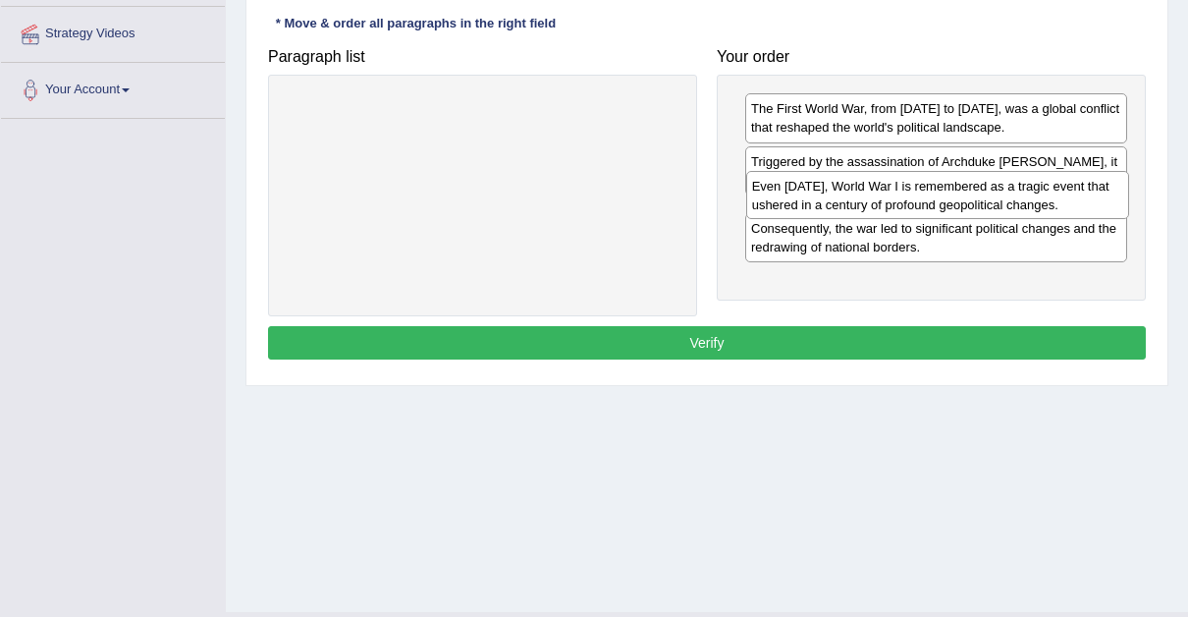
drag, startPoint x: 875, startPoint y: 275, endPoint x: 876, endPoint y: 196, distance: 78.6
click at [876, 196] on div "Even [DATE], World War I is remembered as a tragic event that ushered in a cent…" at bounding box center [937, 195] width 383 height 49
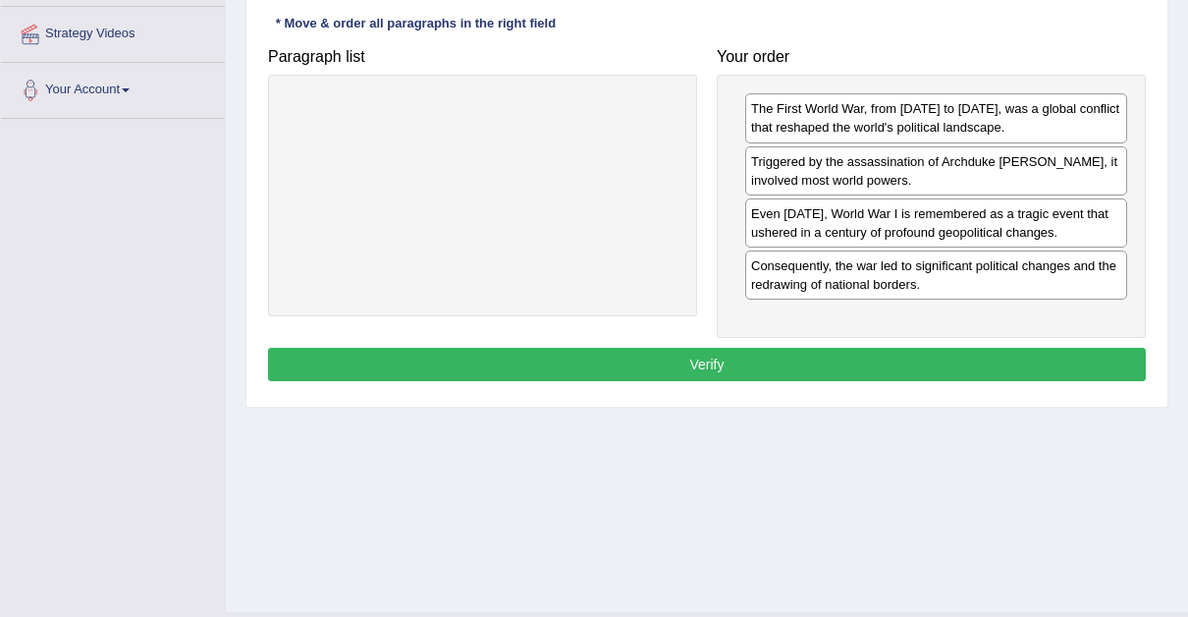
click at [822, 226] on div "Even today, World War I is remembered as a tragic event that ushered in a centu…" at bounding box center [936, 222] width 382 height 49
click at [700, 357] on button "Verify" at bounding box center [707, 364] width 878 height 33
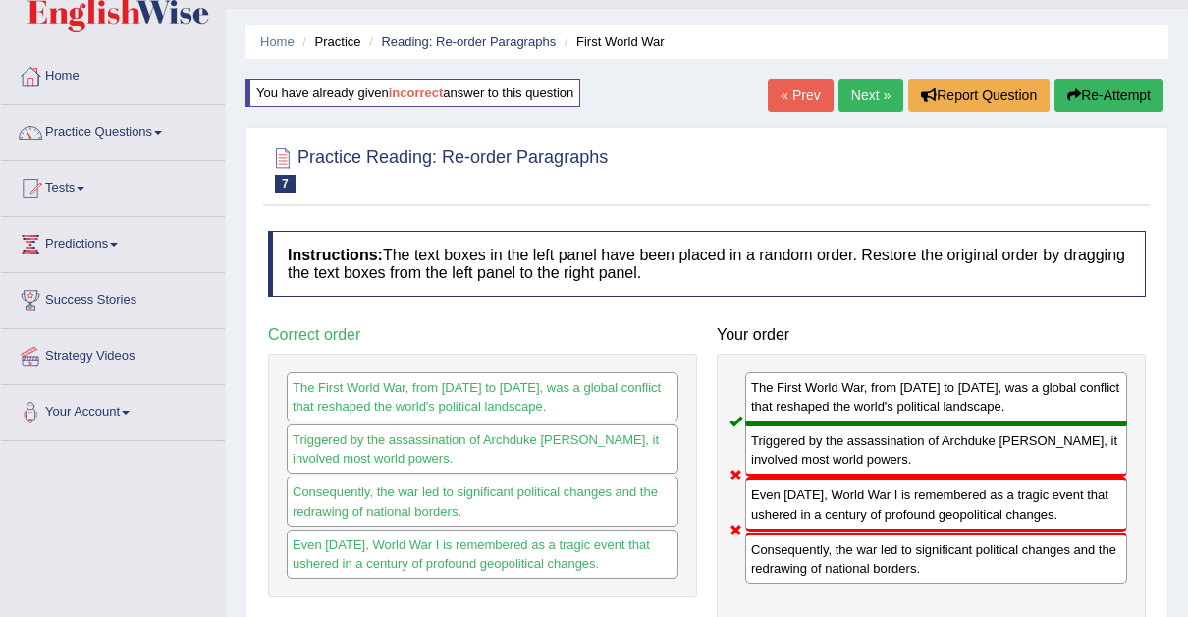
scroll to position [42, 0]
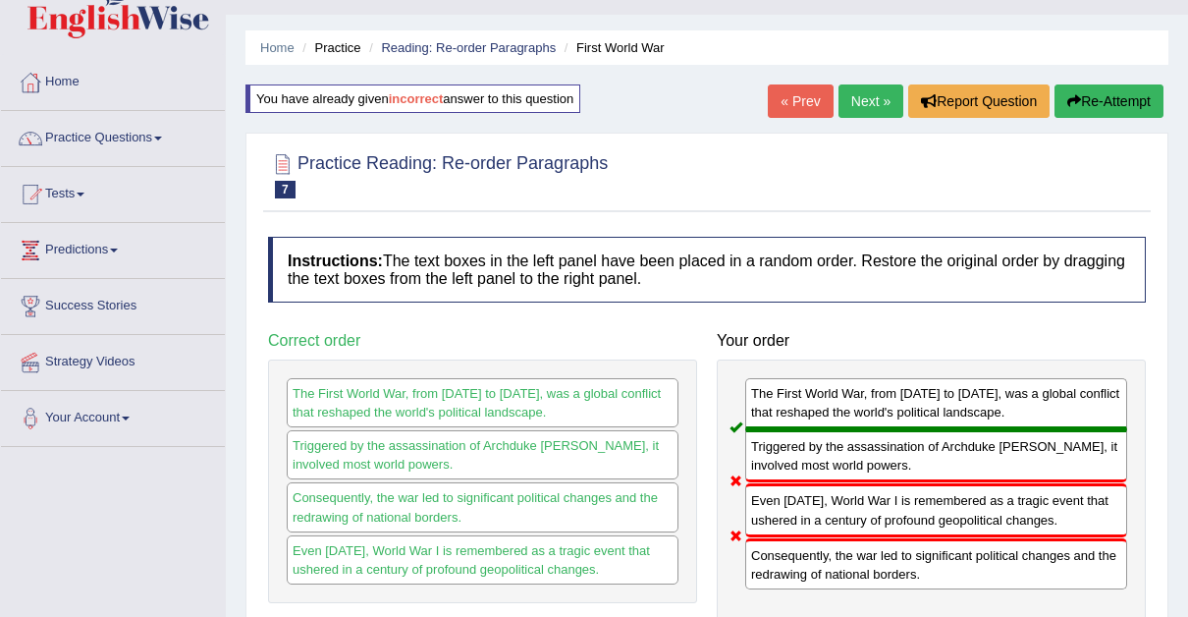
click at [1113, 92] on button "Re-Attempt" at bounding box center [1109, 100] width 109 height 33
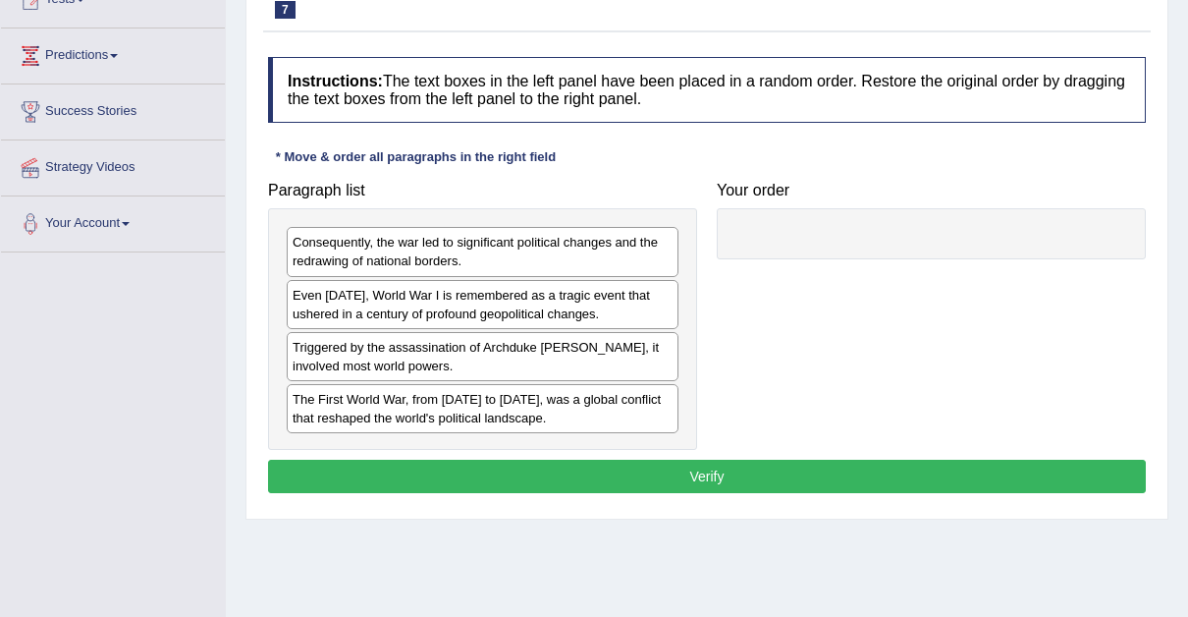
scroll to position [238, 0]
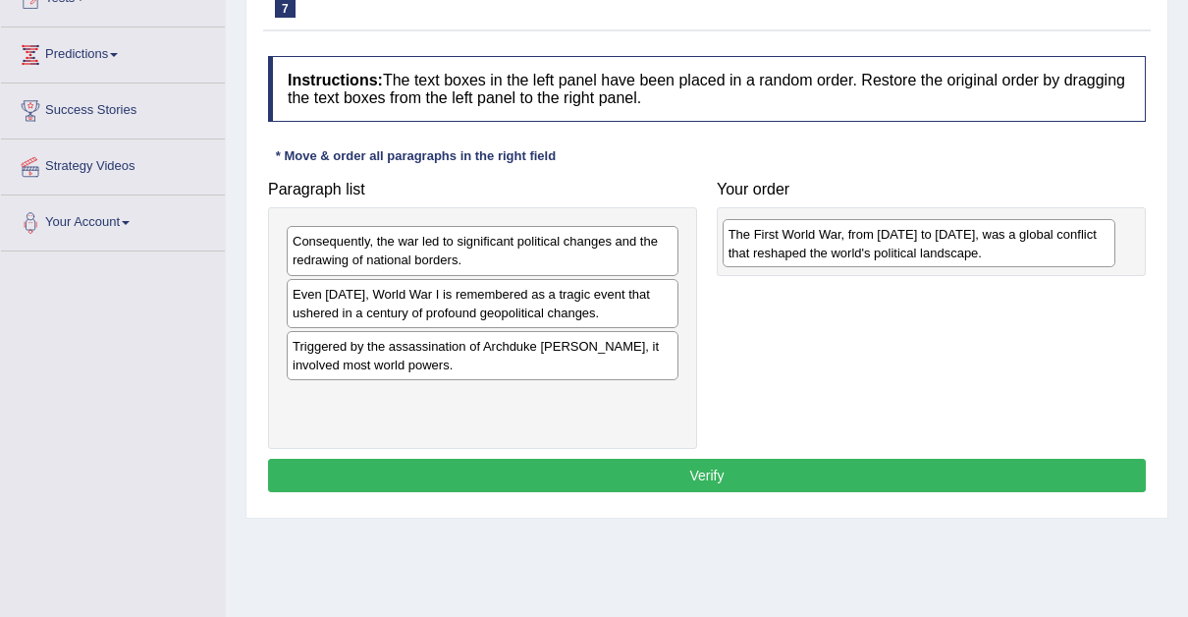
drag, startPoint x: 441, startPoint y: 404, endPoint x: 877, endPoint y: 242, distance: 465.2
click at [877, 242] on div "The First World War, from 1914 to 1918, was a global conflict that reshaped the…" at bounding box center [919, 243] width 393 height 49
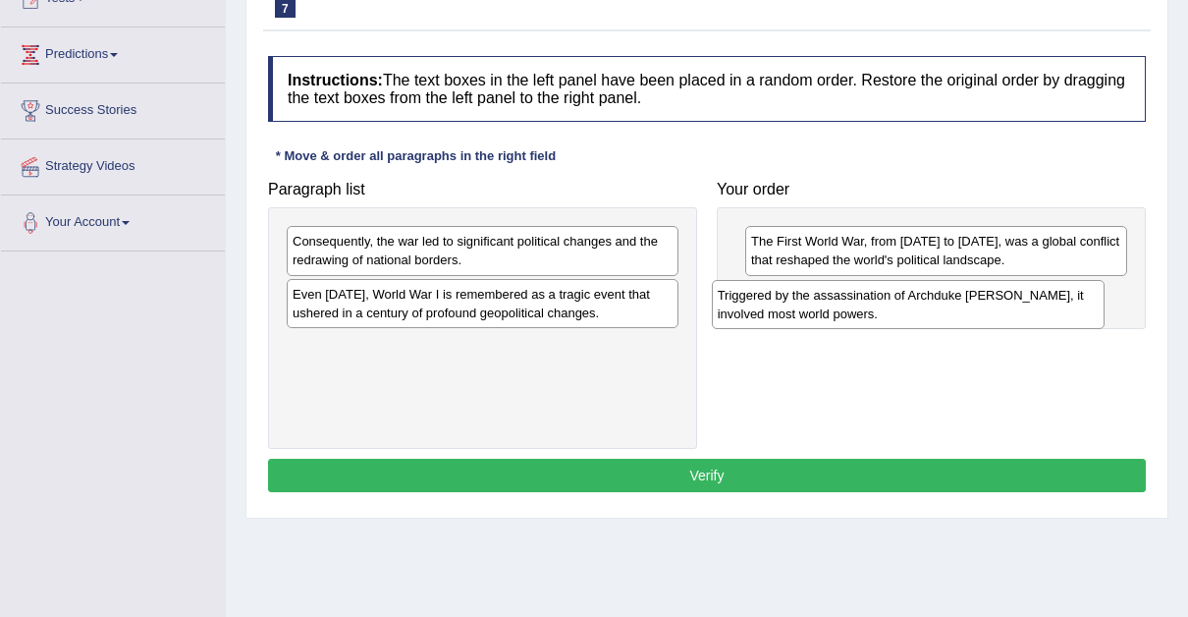
drag, startPoint x: 370, startPoint y: 354, endPoint x: 797, endPoint y: 303, distance: 429.2
click at [797, 303] on div "Triggered by the assassination of Archduke Franz Ferdinand, it involved most wo…" at bounding box center [908, 304] width 393 height 49
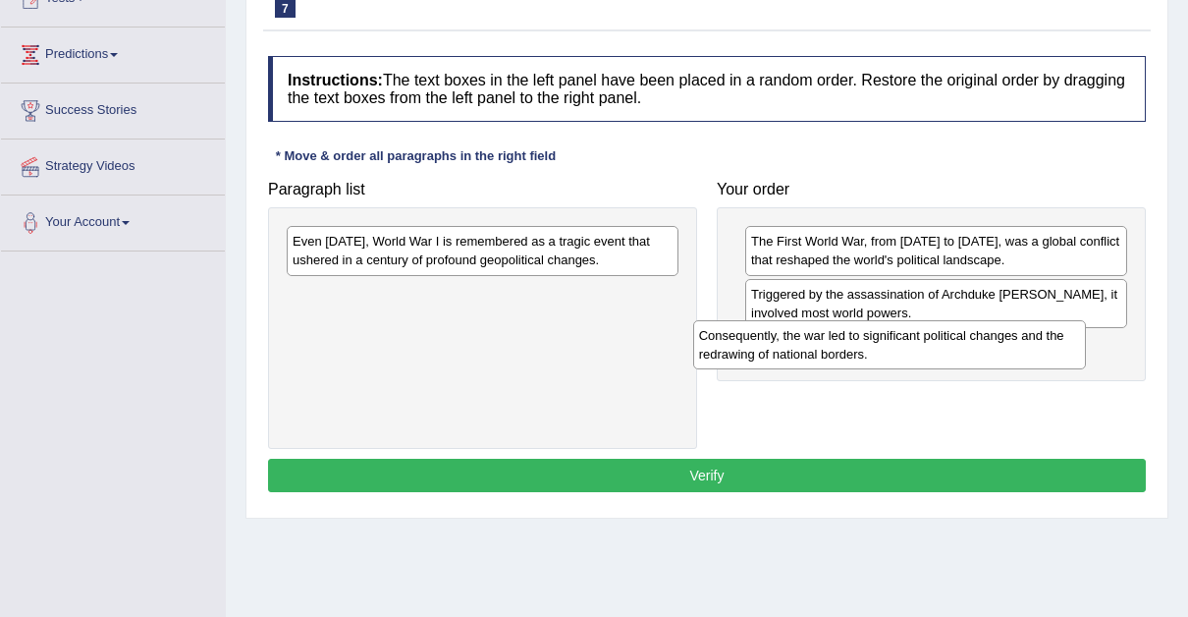
drag, startPoint x: 409, startPoint y: 244, endPoint x: 818, endPoint y: 338, distance: 420.3
click at [818, 338] on div "Consequently, the war led to significant political changes and the redrawing of…" at bounding box center [889, 344] width 393 height 49
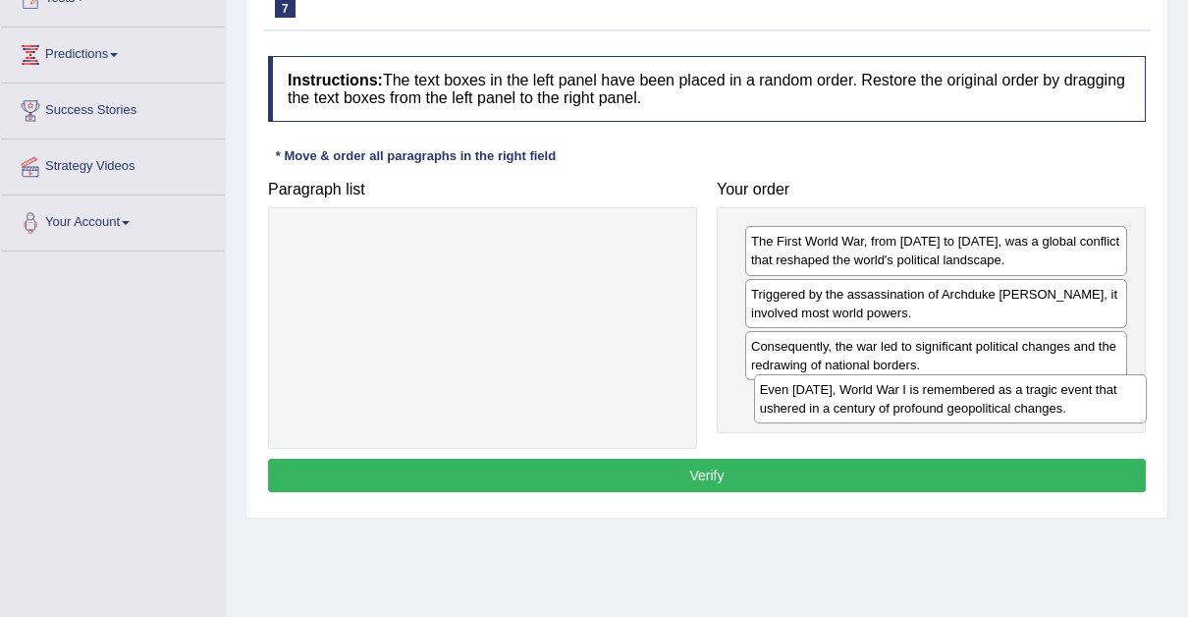
drag, startPoint x: 504, startPoint y: 247, endPoint x: 969, endPoint y: 395, distance: 488.3
click at [969, 395] on div "Even today, World War I is remembered as a tragic event that ushered in a centu…" at bounding box center [950, 398] width 393 height 49
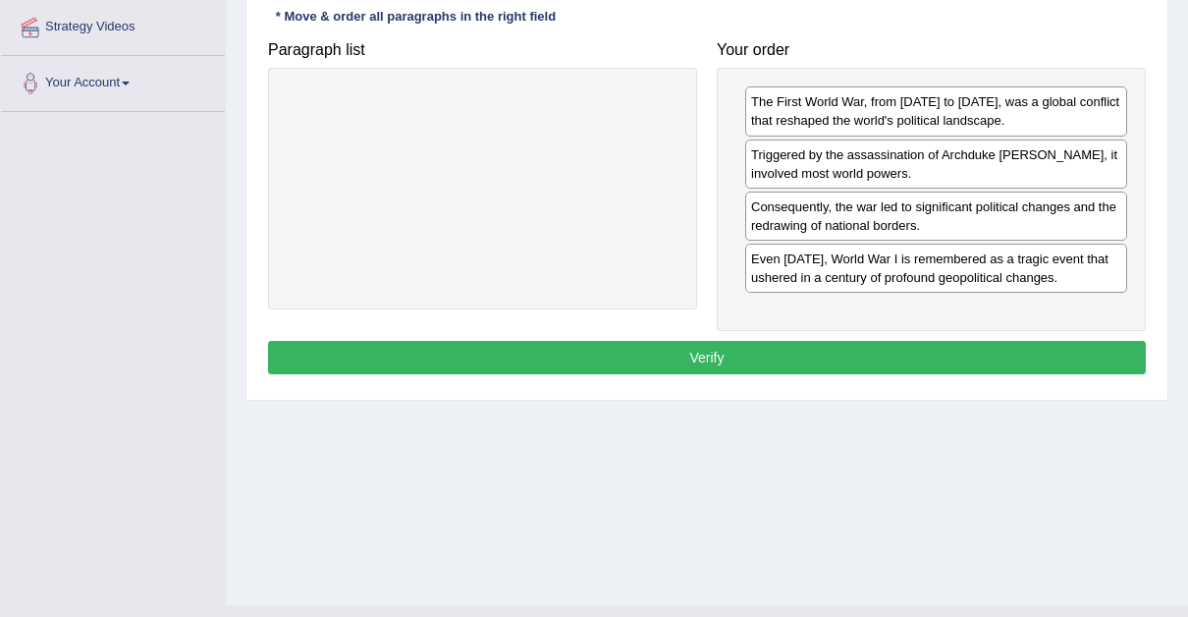
scroll to position [406, 0]
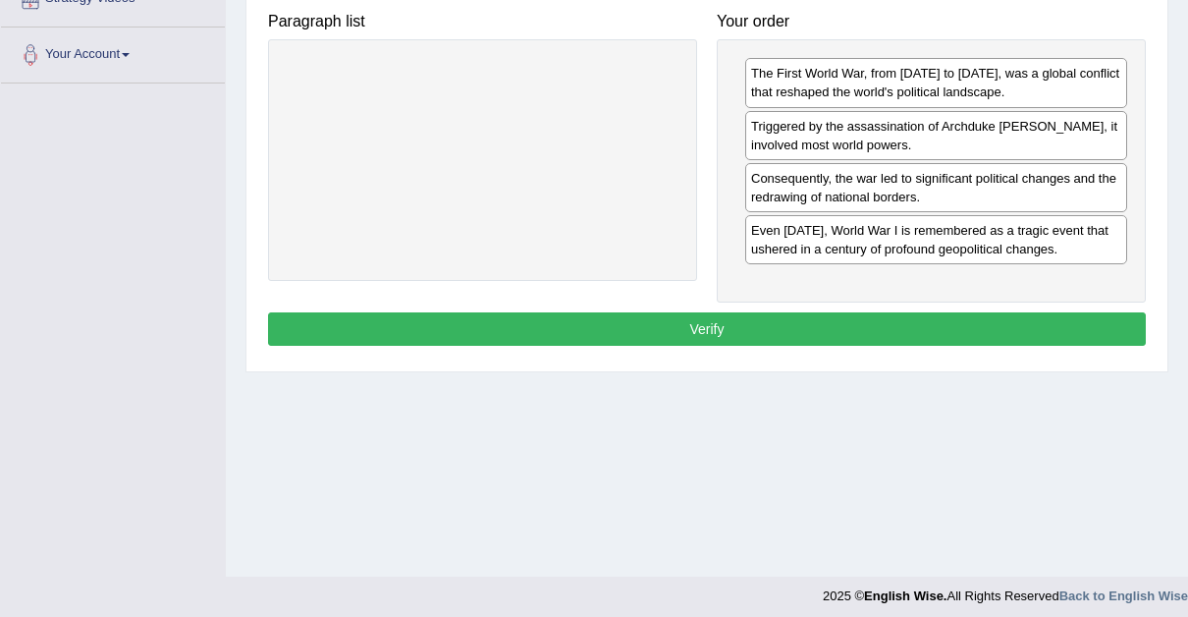
click at [710, 316] on button "Verify" at bounding box center [707, 328] width 878 height 33
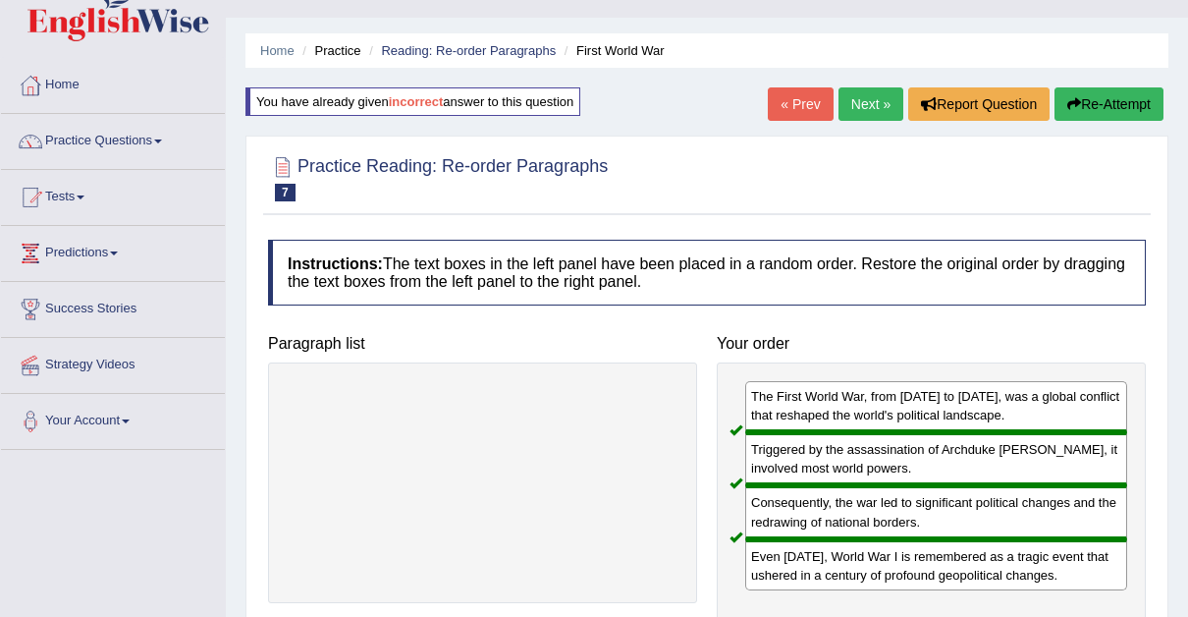
scroll to position [0, 0]
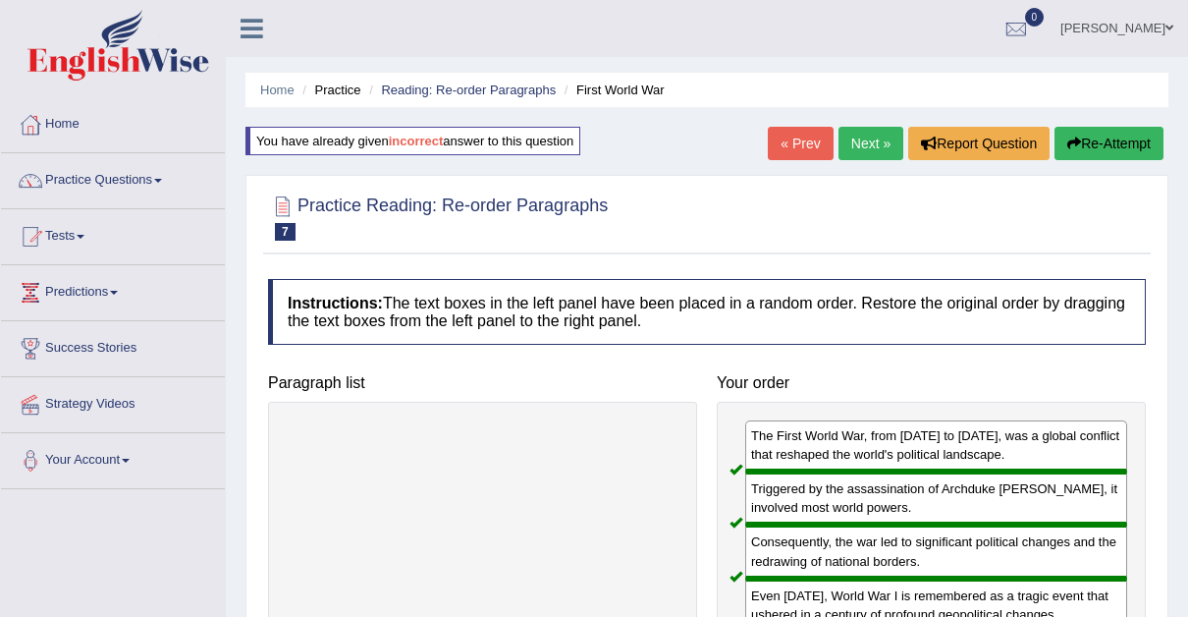
click at [869, 139] on link "Next »" at bounding box center [871, 143] width 65 height 33
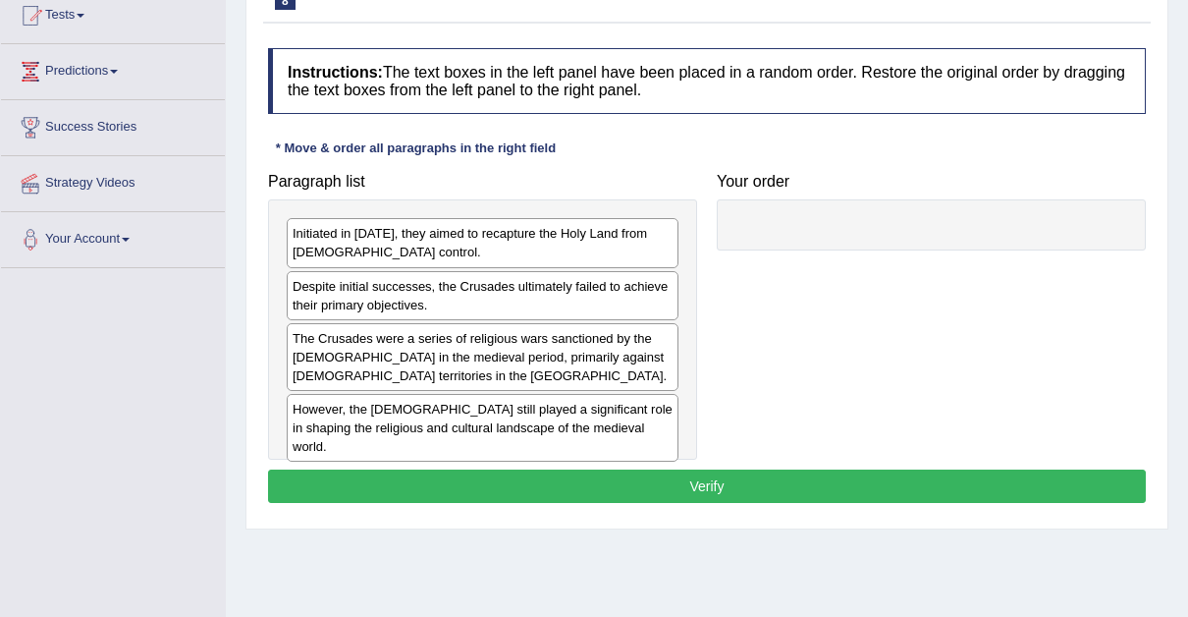
scroll to position [225, 0]
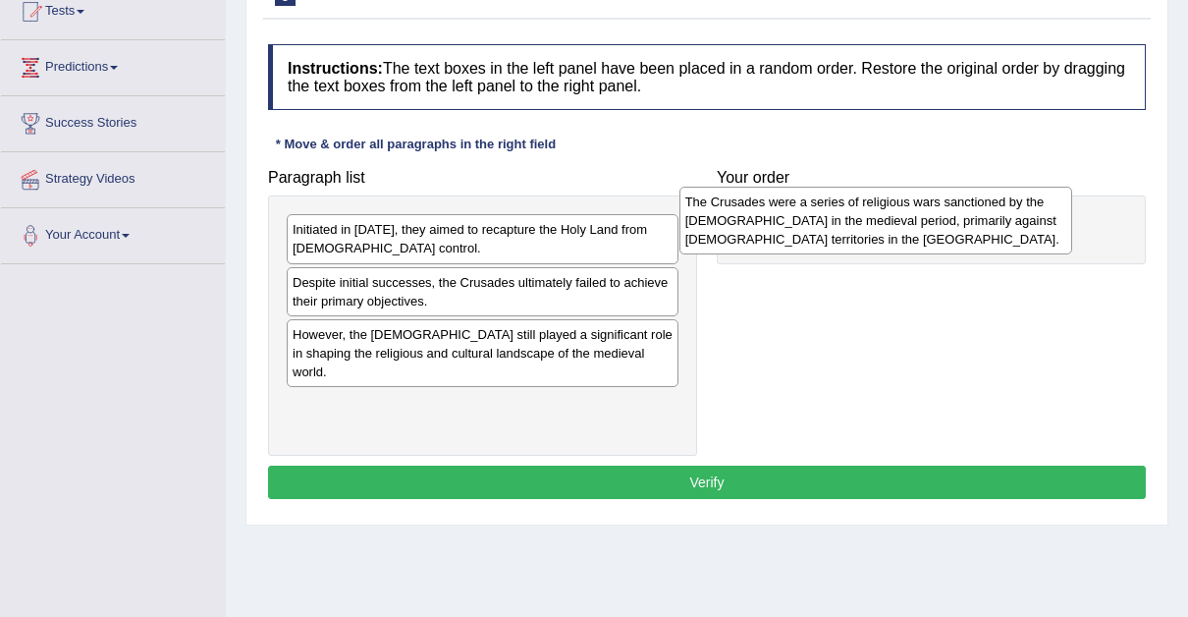
drag, startPoint x: 372, startPoint y: 346, endPoint x: 796, endPoint y: 230, distance: 438.9
click at [796, 230] on div "The Crusades were a series of religious wars sanctioned by the Latin Church in …" at bounding box center [876, 221] width 393 height 68
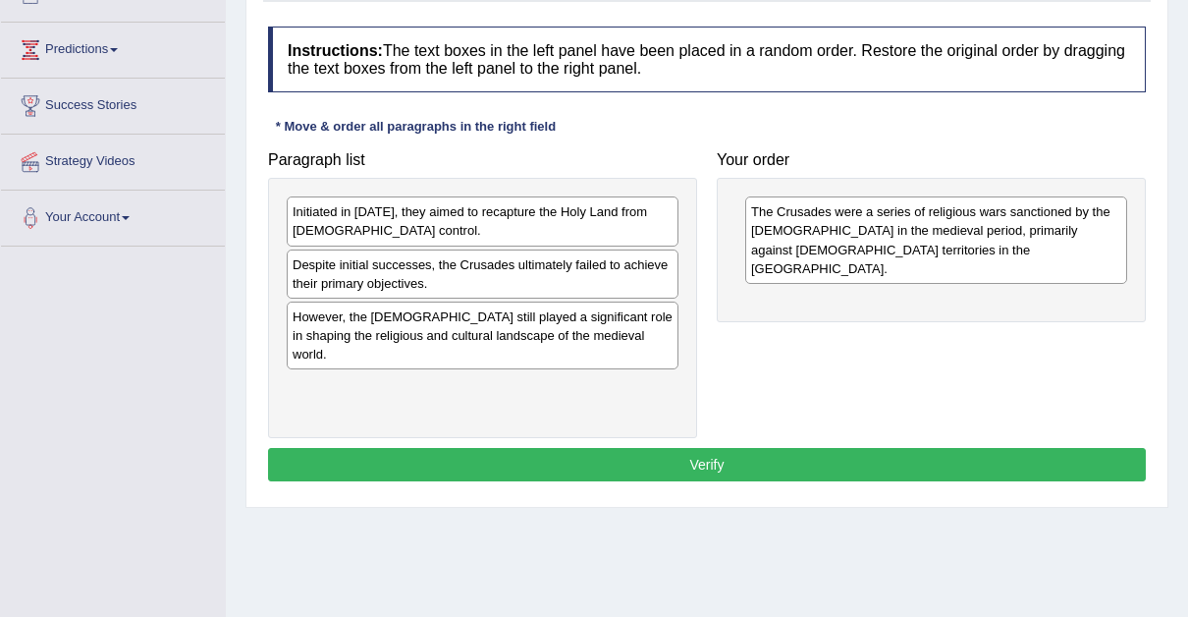
scroll to position [240, 0]
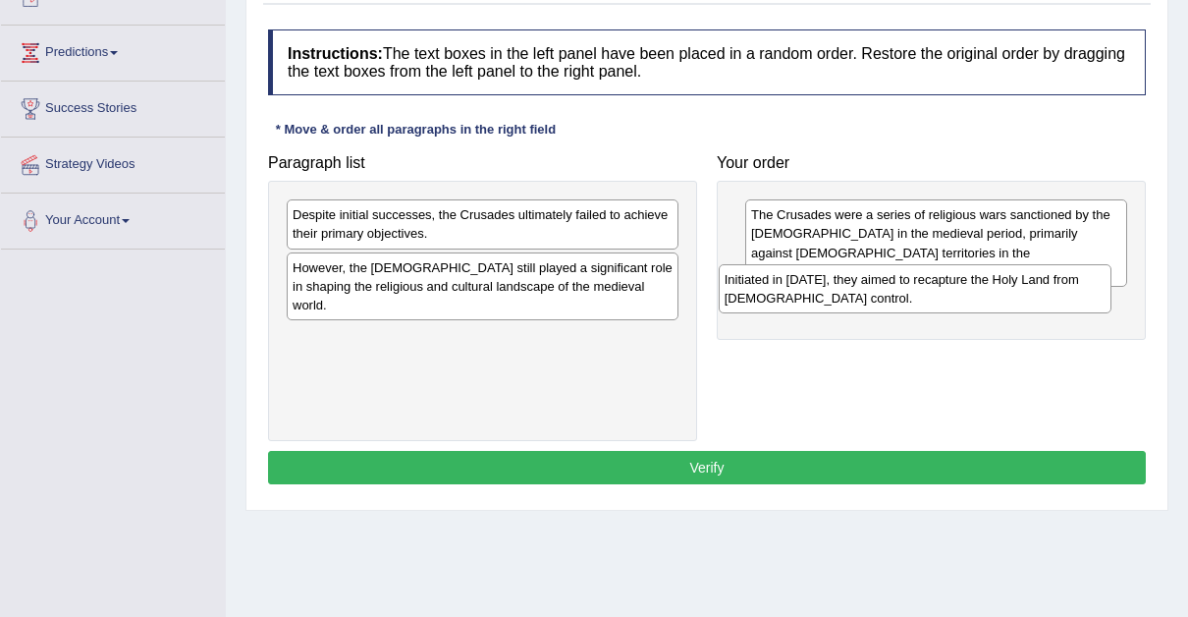
drag, startPoint x: 380, startPoint y: 230, endPoint x: 812, endPoint y: 295, distance: 437.0
click at [812, 295] on div "Initiated in 1095, they aimed to recapture the Holy Land from Muslim control." at bounding box center [915, 288] width 393 height 49
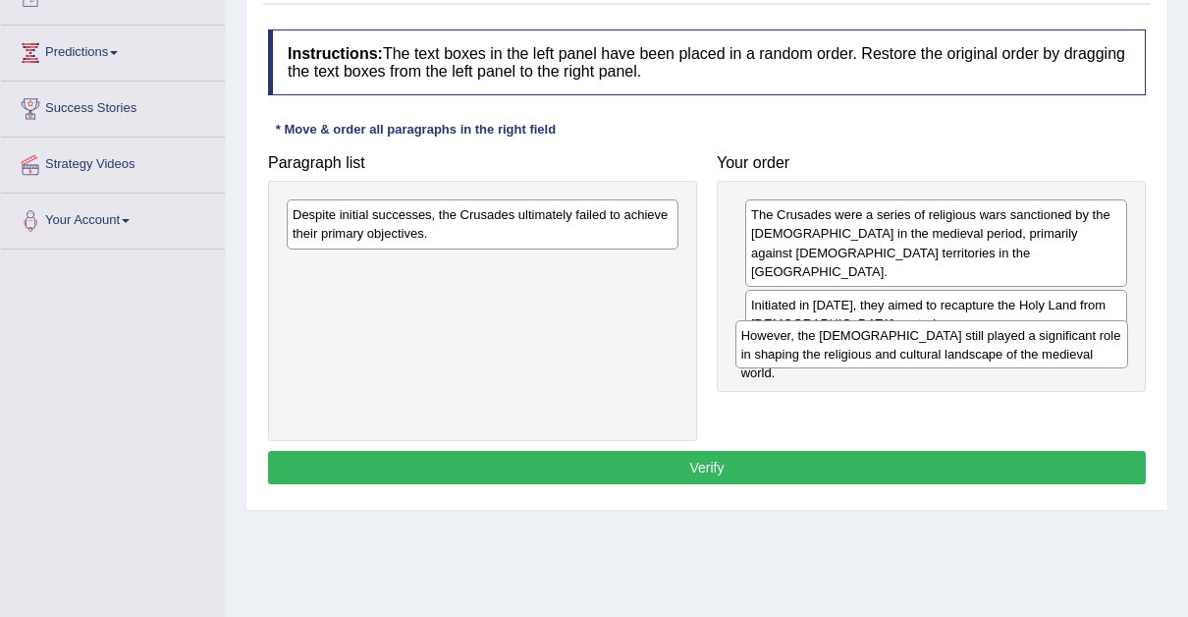
drag, startPoint x: 408, startPoint y: 263, endPoint x: 860, endPoint y: 332, distance: 457.9
click at [860, 332] on div "However, the Crusades still played a significant role in shaping the religious …" at bounding box center [932, 344] width 393 height 49
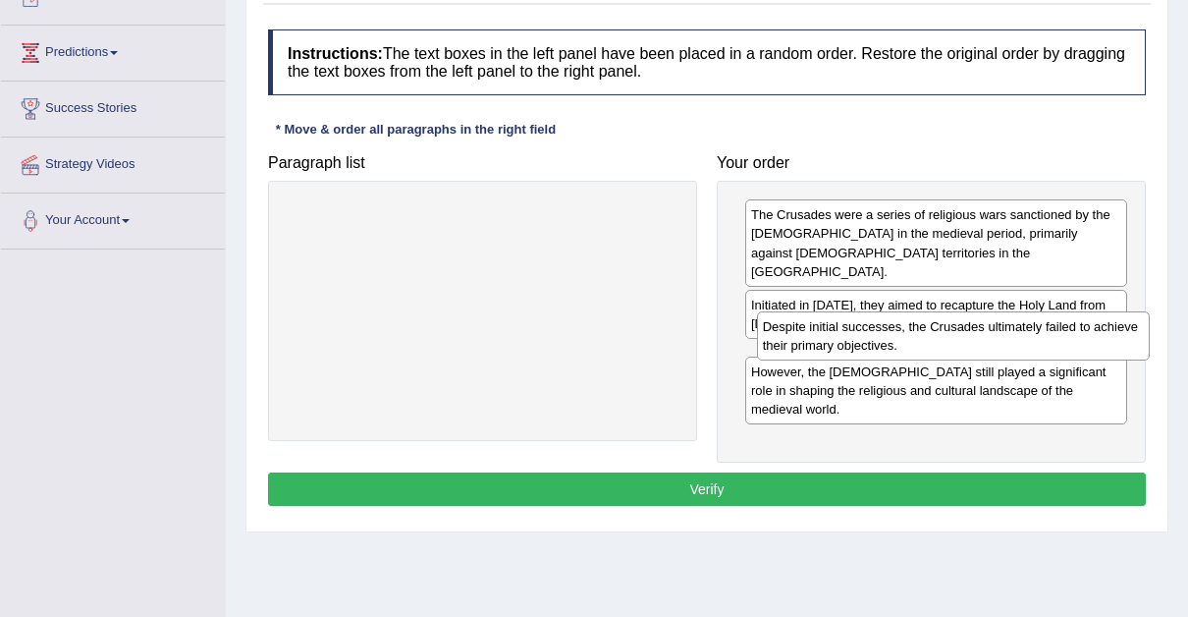
drag, startPoint x: 521, startPoint y: 218, endPoint x: 987, endPoint y: 328, distance: 479.3
click at [987, 328] on div "Despite initial successes, the Crusades ultimately failed to achieve their prim…" at bounding box center [953, 335] width 393 height 49
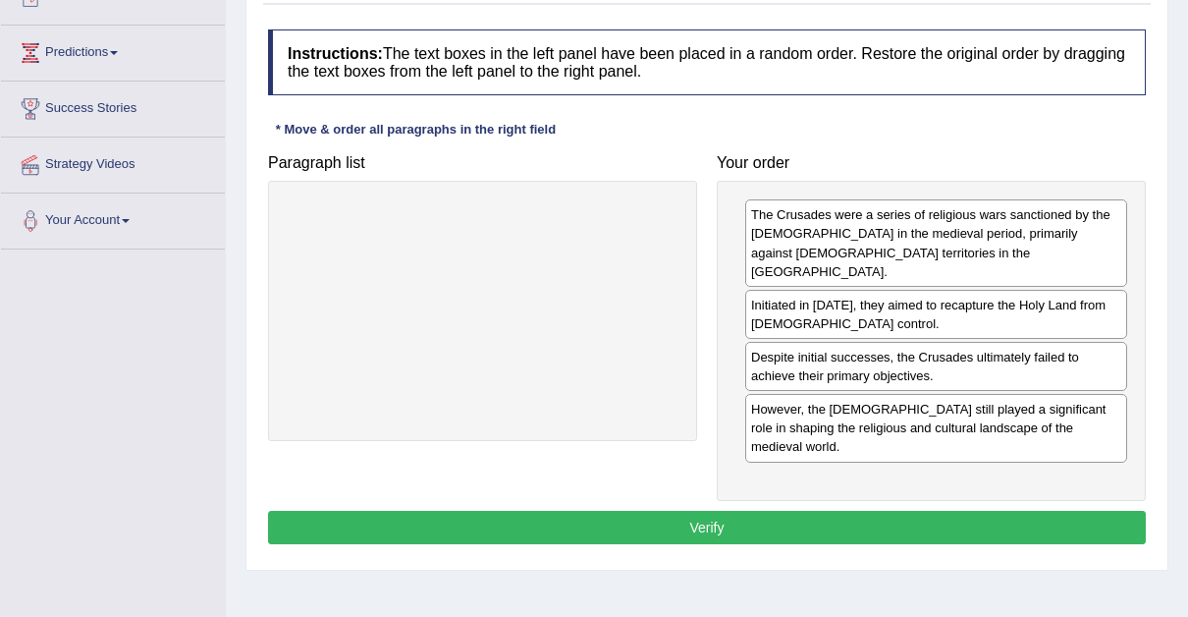
click at [697, 511] on button "Verify" at bounding box center [707, 527] width 878 height 33
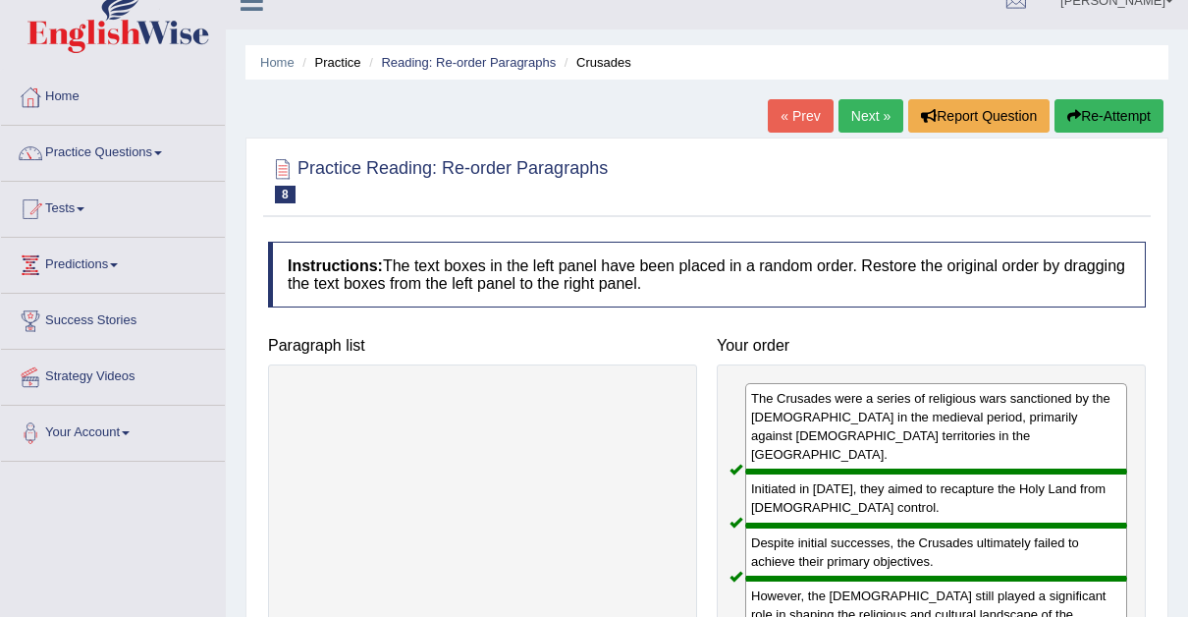
scroll to position [0, 0]
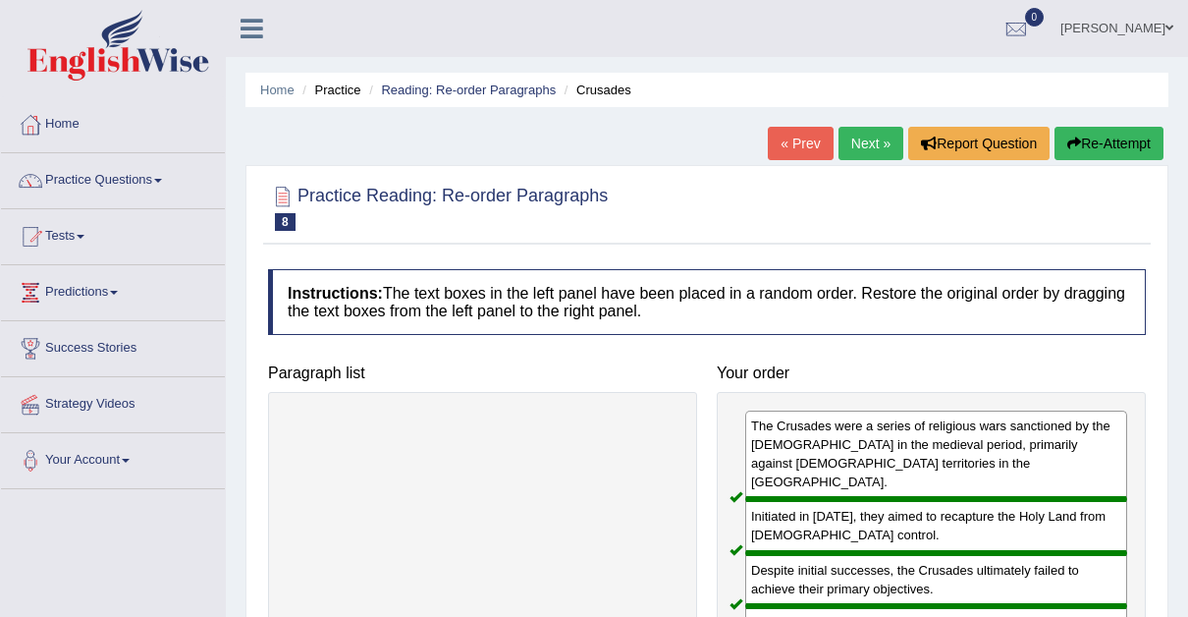
click at [870, 139] on link "Next »" at bounding box center [871, 143] width 65 height 33
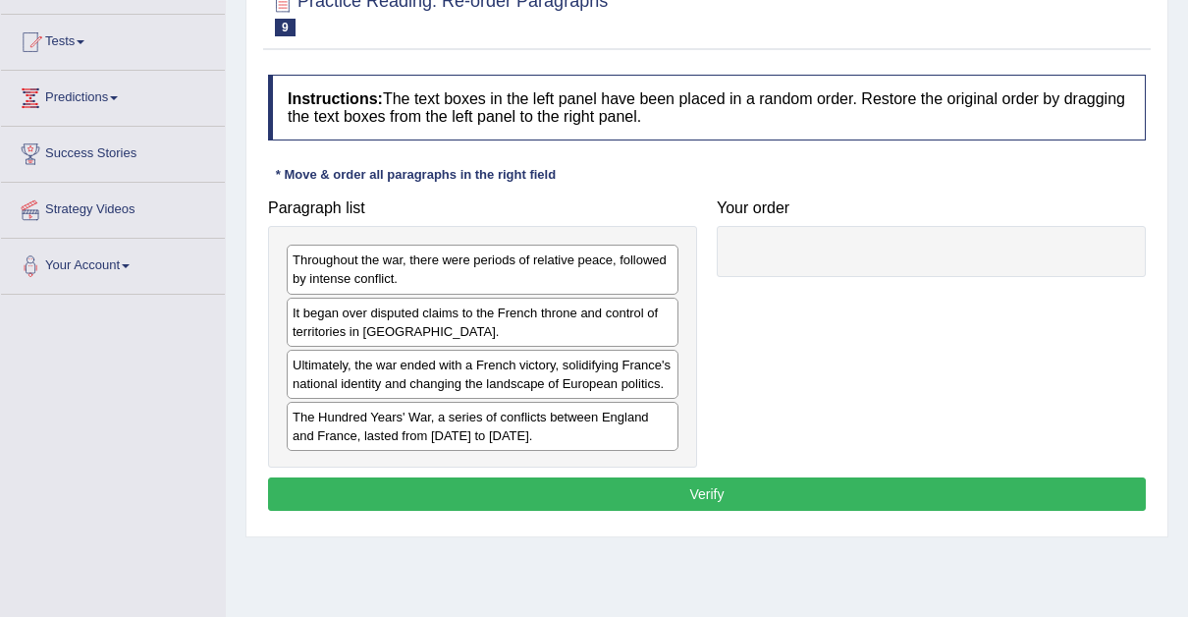
scroll to position [207, 0]
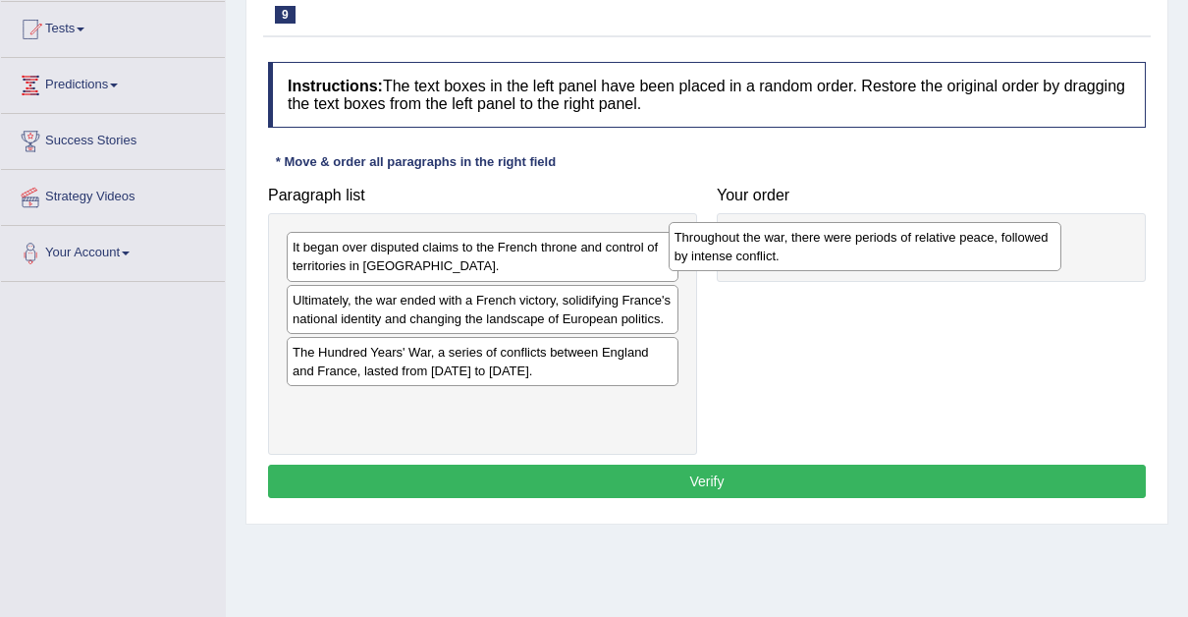
drag, startPoint x: 437, startPoint y: 255, endPoint x: 840, endPoint y: 246, distance: 402.8
click at [840, 246] on div "Throughout the war, there were periods of relative peace, followed by intense c…" at bounding box center [865, 246] width 393 height 49
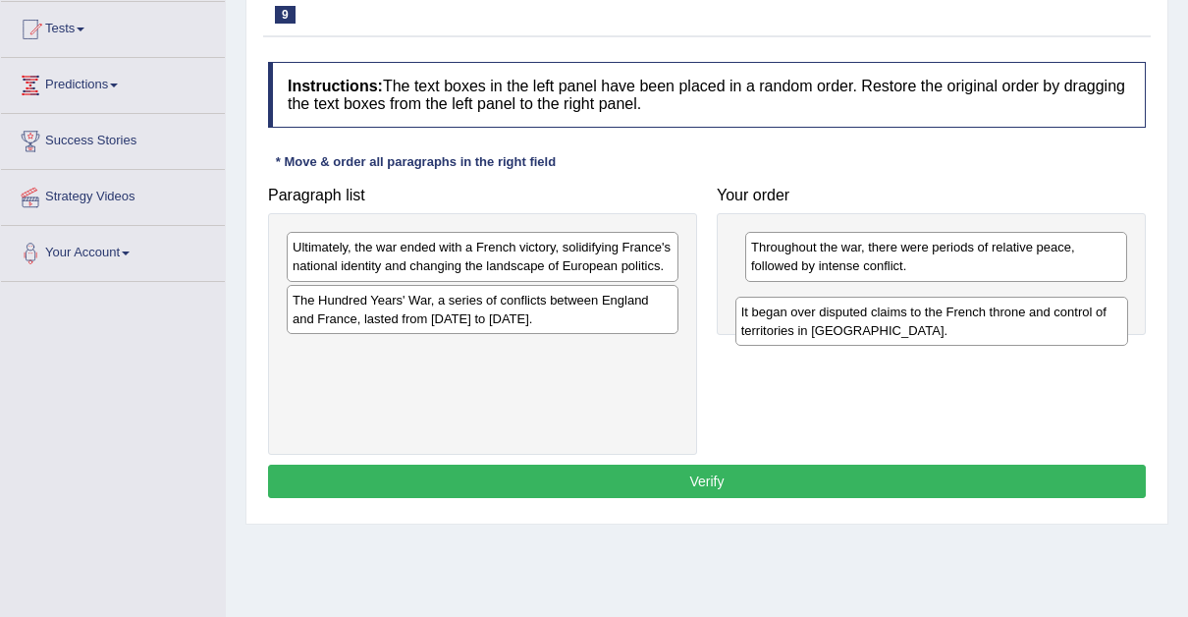
drag, startPoint x: 551, startPoint y: 265, endPoint x: 1013, endPoint y: 326, distance: 465.6
click at [1013, 326] on div "It began over disputed claims to the French throne and control of territories i…" at bounding box center [932, 321] width 393 height 49
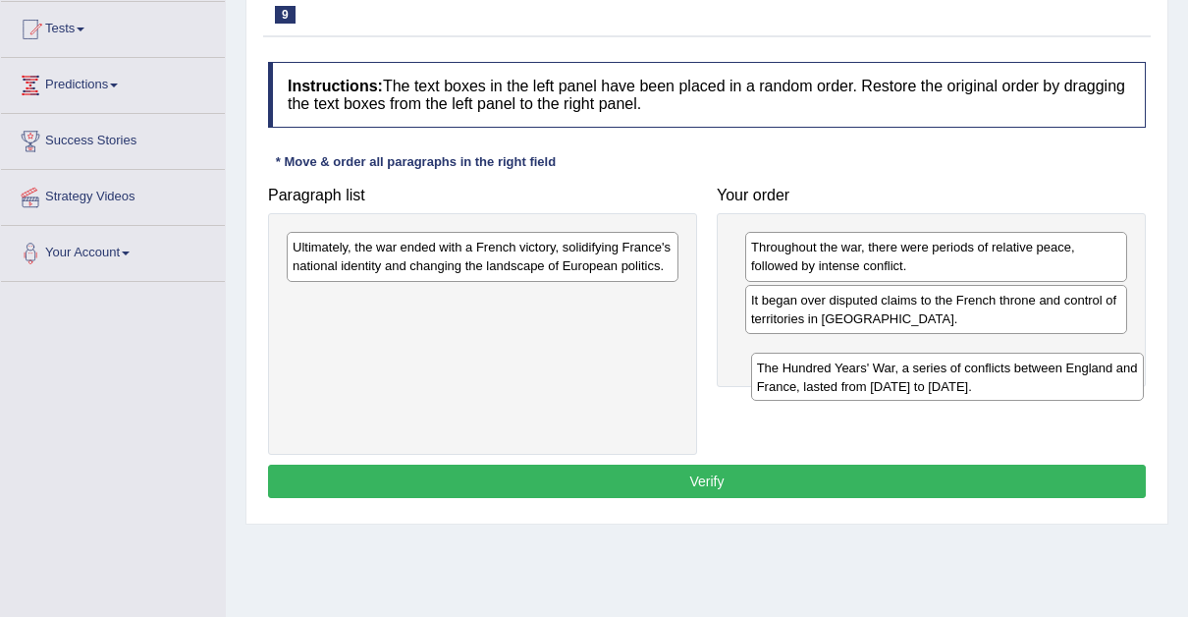
drag, startPoint x: 650, startPoint y: 299, endPoint x: 1150, endPoint y: 359, distance: 503.6
click at [1144, 359] on div "The Hundred Years' War, a series of conflicts between England and France, laste…" at bounding box center [947, 377] width 393 height 49
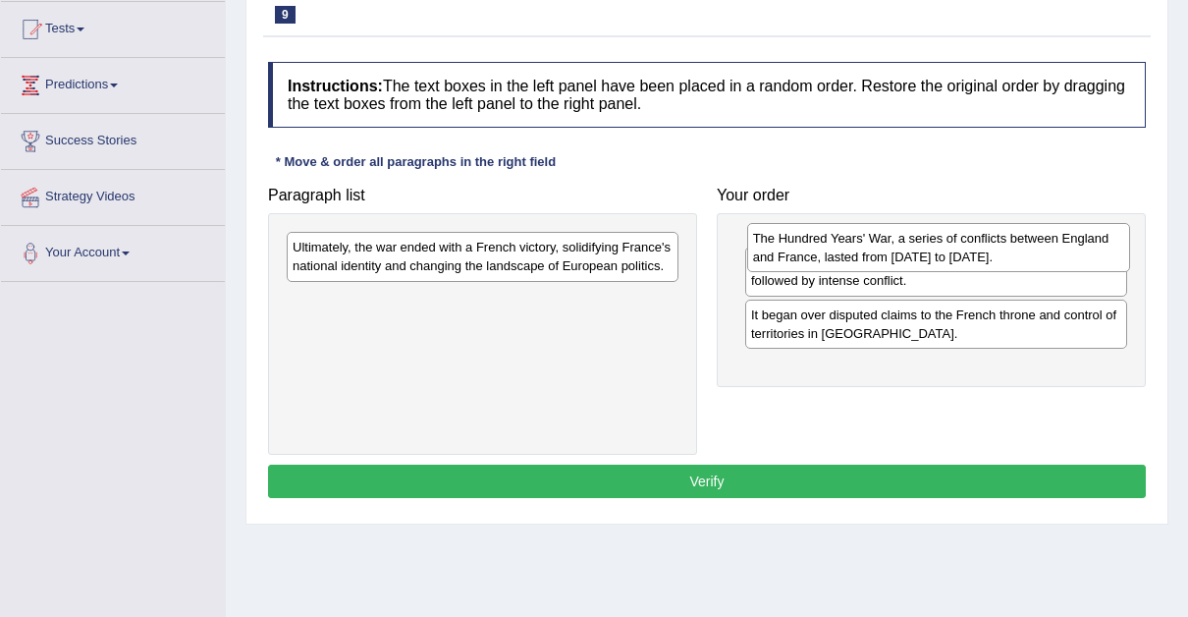
drag, startPoint x: 880, startPoint y: 360, endPoint x: 882, endPoint y: 247, distance: 113.0
click at [882, 247] on div "The Hundred Years' War, a series of conflicts between England and France, laste…" at bounding box center [938, 247] width 383 height 49
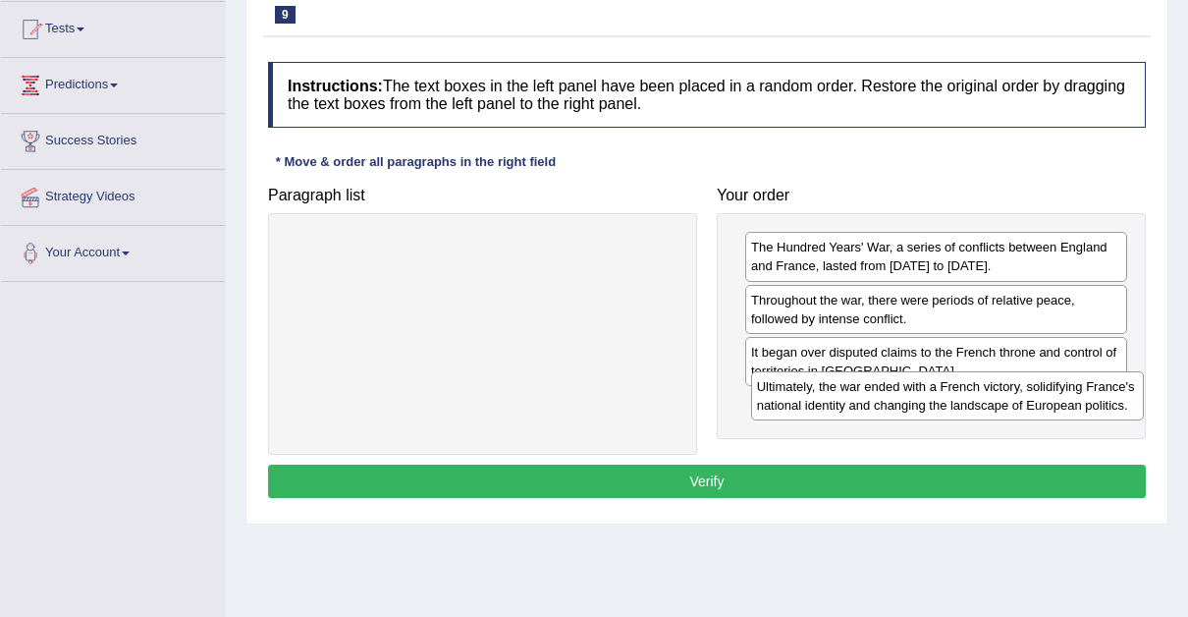
drag, startPoint x: 482, startPoint y: 253, endPoint x: 950, endPoint y: 397, distance: 489.0
click at [950, 397] on div "Ultimately, the war ended with a French victory, solidifying France's national …" at bounding box center [947, 395] width 393 height 49
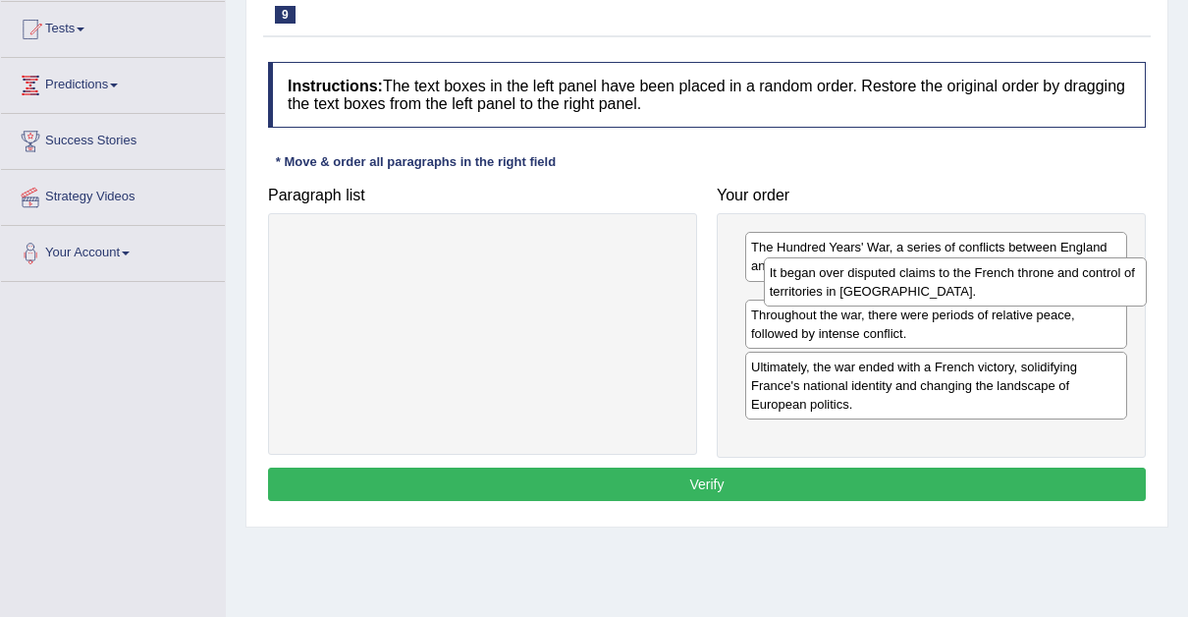
drag, startPoint x: 865, startPoint y: 359, endPoint x: 884, endPoint y: 281, distance: 80.8
click at [884, 281] on div "It began over disputed claims to the French throne and control of territories i…" at bounding box center [955, 281] width 383 height 49
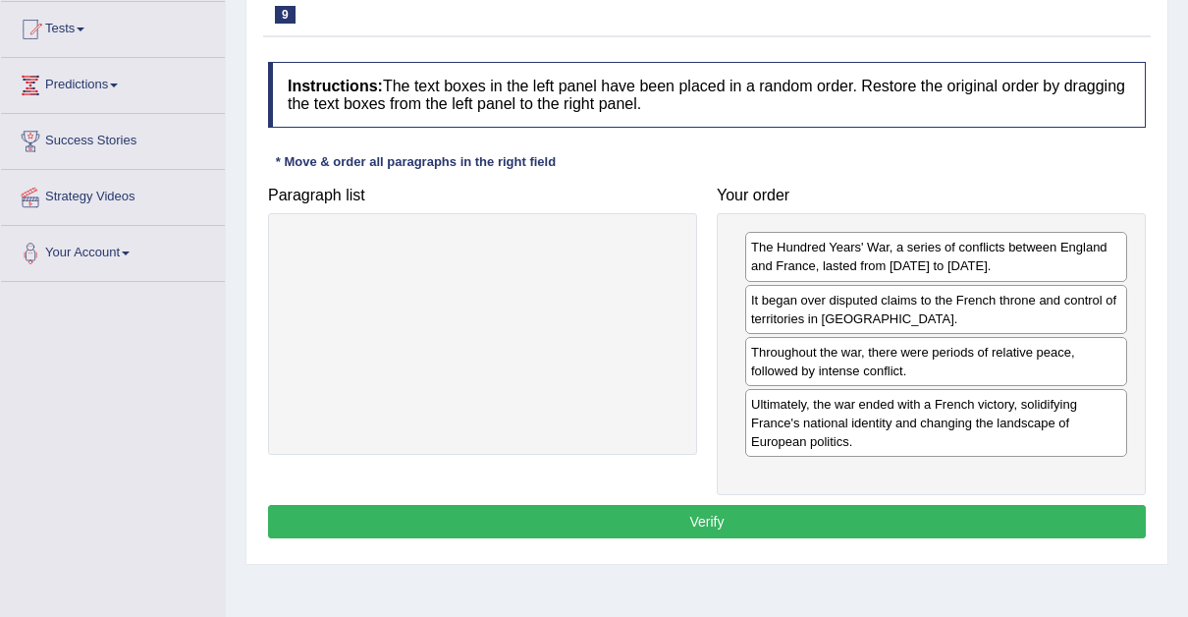
click at [682, 510] on button "Verify" at bounding box center [707, 521] width 878 height 33
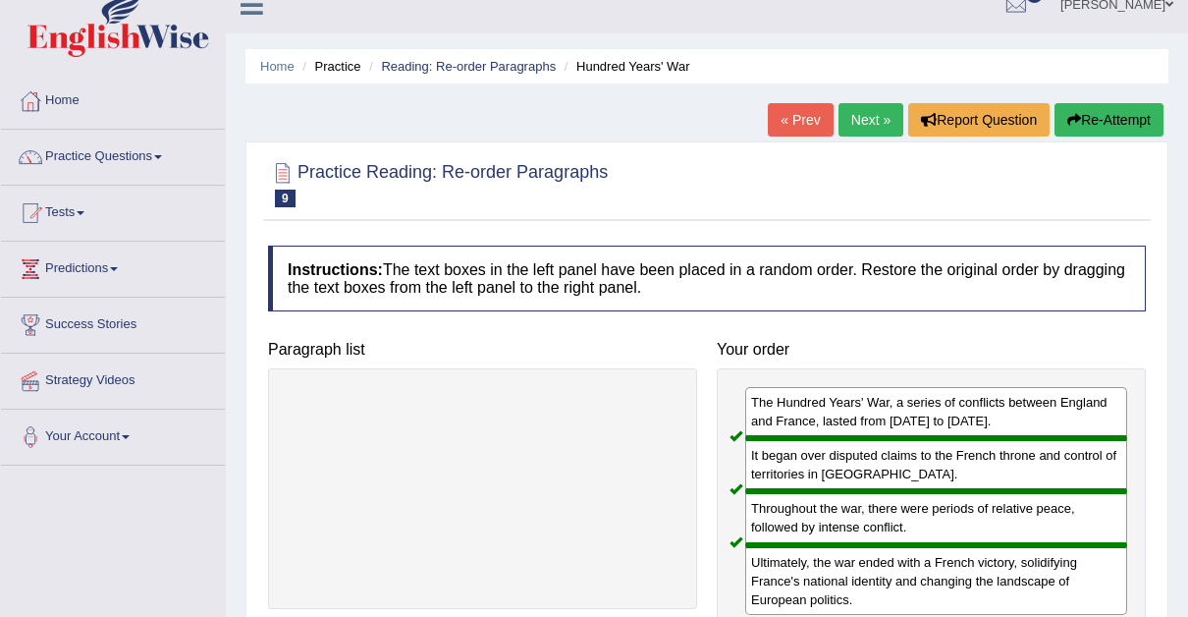
scroll to position [22, 0]
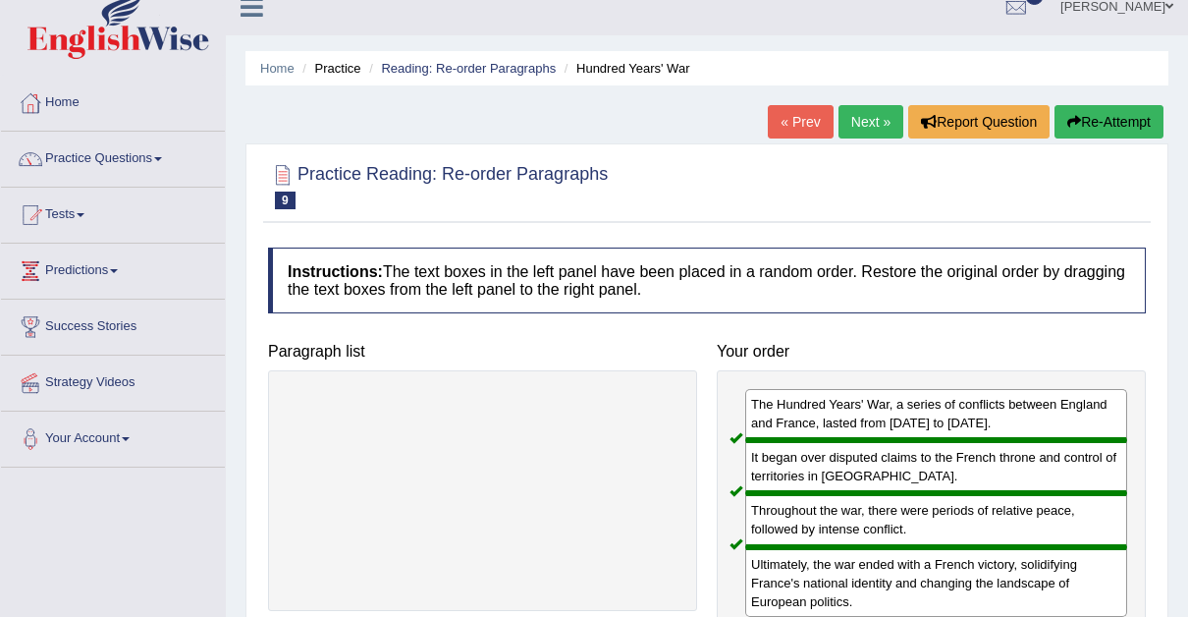
click at [867, 118] on link "Next »" at bounding box center [871, 121] width 65 height 33
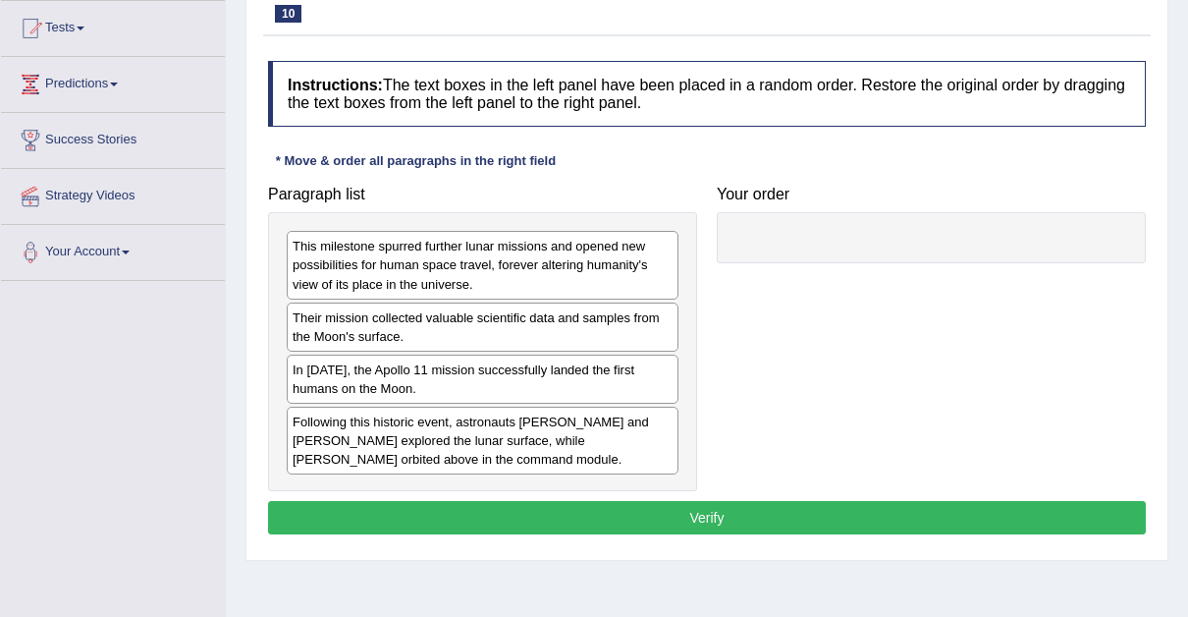
scroll to position [209, 0]
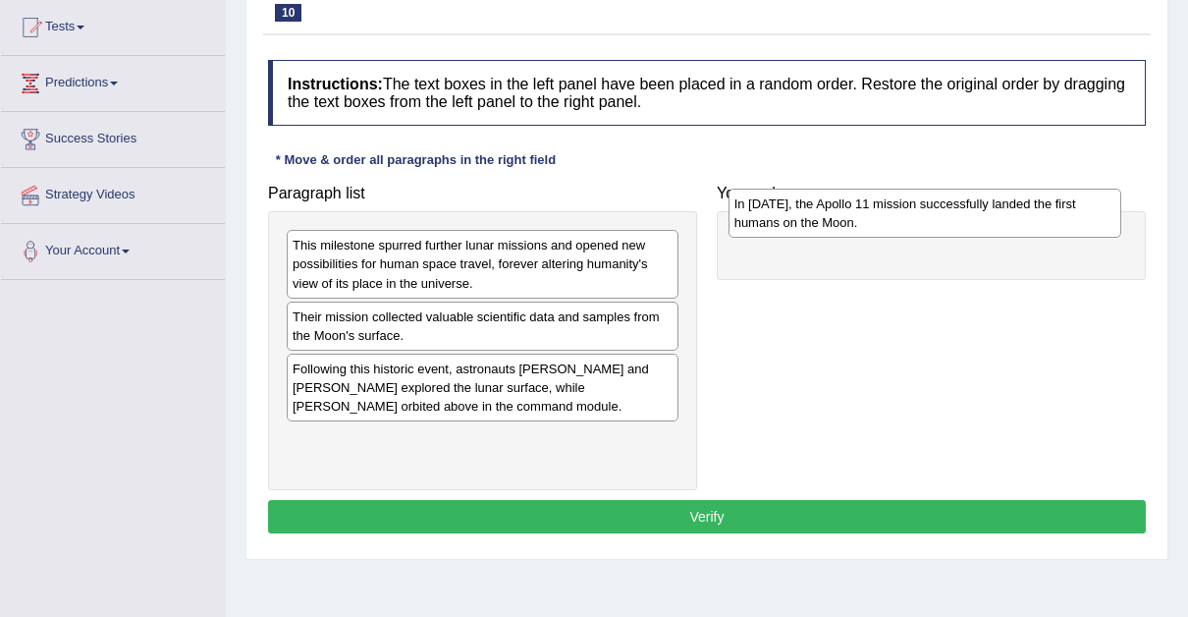
drag, startPoint x: 376, startPoint y: 387, endPoint x: 818, endPoint y: 226, distance: 470.4
click at [818, 226] on div "In [DATE], the Apollo 11 mission successfully landed the first humans on the Mo…" at bounding box center [925, 213] width 393 height 49
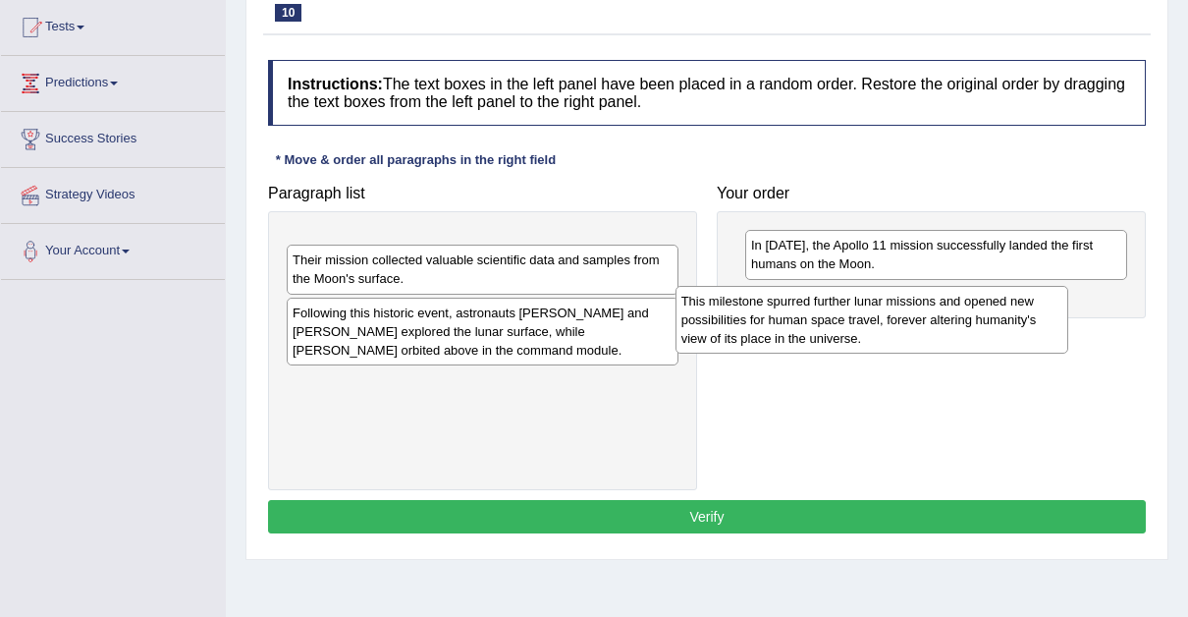
drag, startPoint x: 512, startPoint y: 265, endPoint x: 914, endPoint y: 320, distance: 406.4
click at [914, 320] on div "This milestone spurred further lunar missions and opened new possibilities for …" at bounding box center [872, 320] width 393 height 68
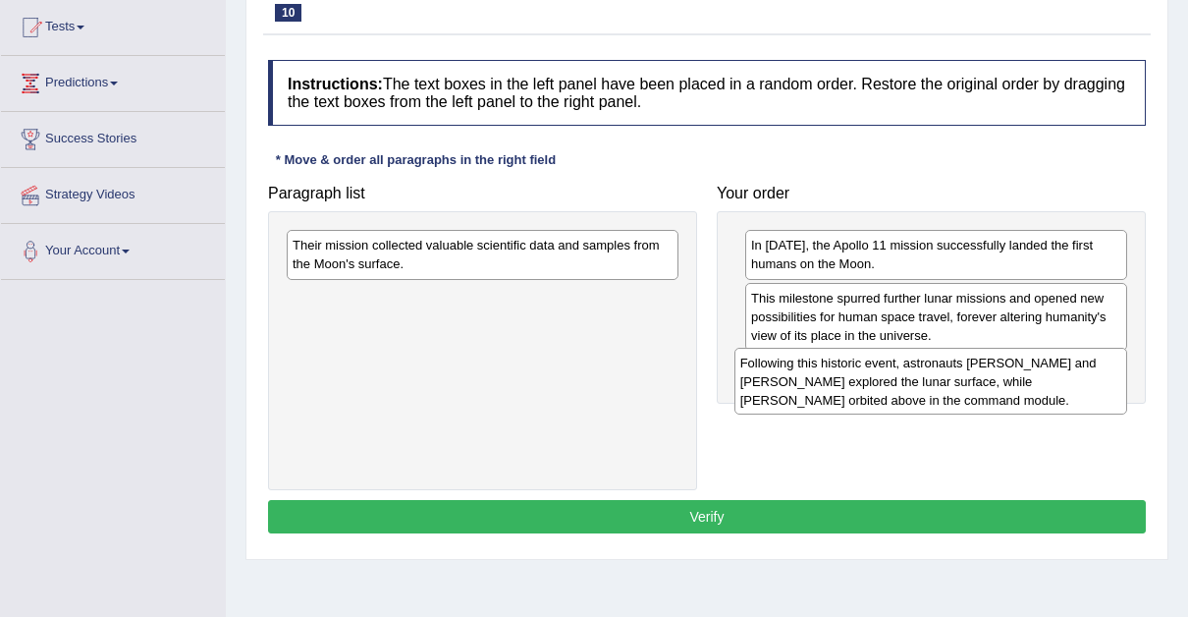
drag, startPoint x: 610, startPoint y: 311, endPoint x: 1113, endPoint y: 375, distance: 506.9
click at [1113, 375] on div "Following this historic event, astronauts [PERSON_NAME] and [PERSON_NAME] explo…" at bounding box center [931, 382] width 393 height 68
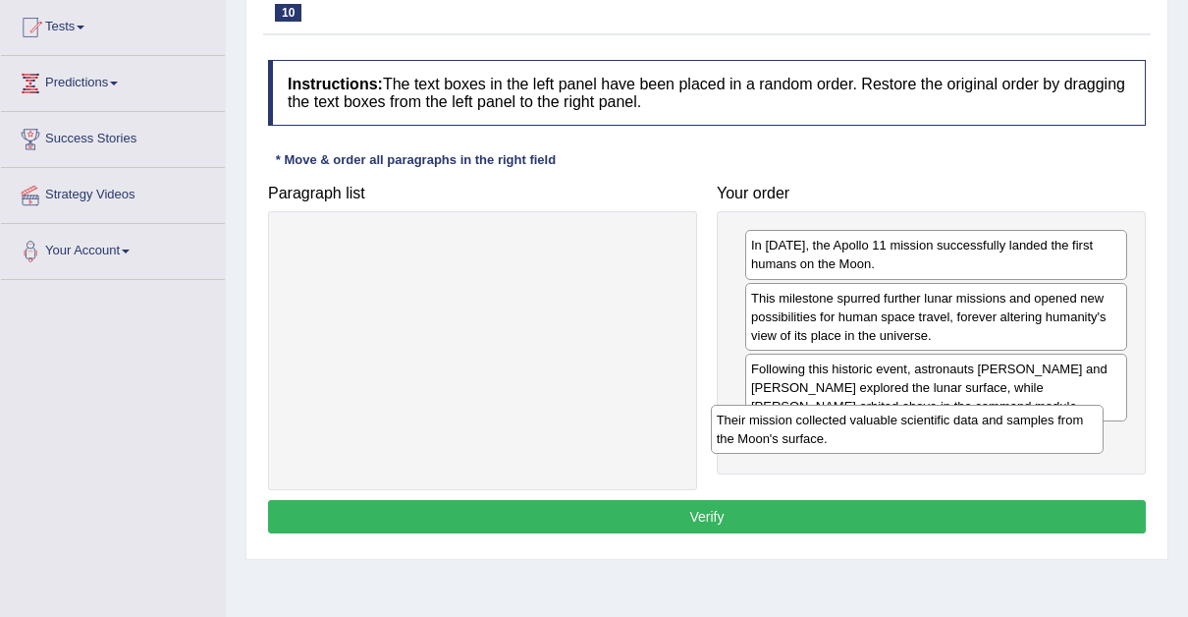
drag, startPoint x: 582, startPoint y: 256, endPoint x: 1016, endPoint y: 431, distance: 467.1
click at [1016, 431] on div "Their mission collected valuable scientific data and samples from the Moon's su…" at bounding box center [907, 429] width 393 height 49
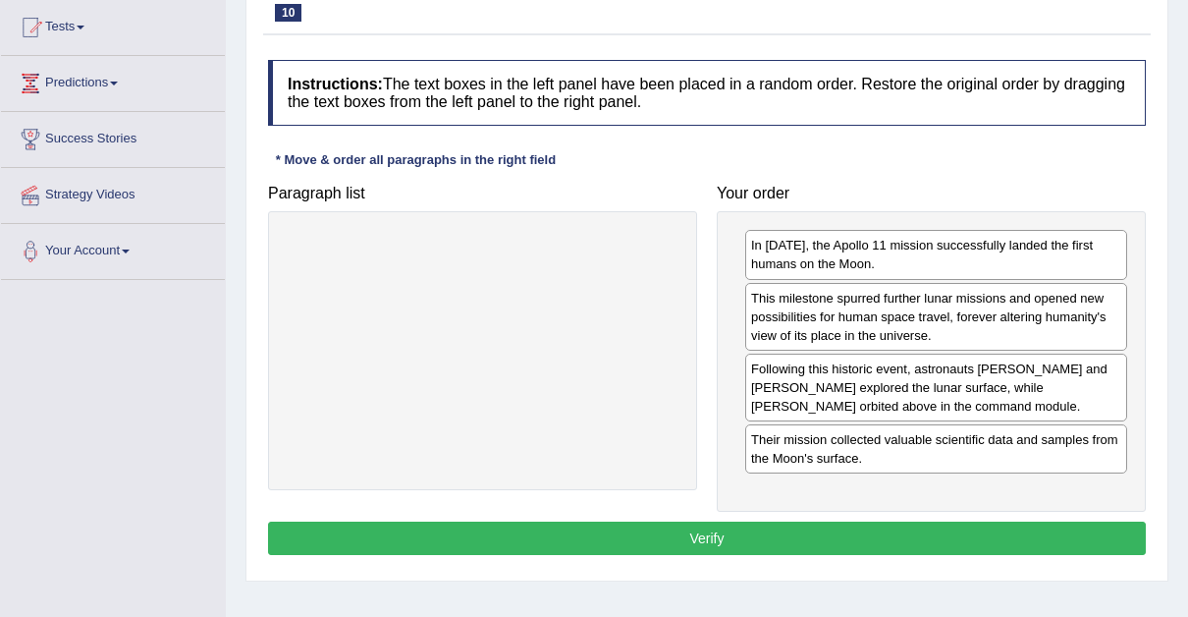
drag, startPoint x: 893, startPoint y: 389, endPoint x: 885, endPoint y: 365, distance: 24.8
click at [885, 365] on div "Following this historic event, astronauts Neil Armstrong and Buzz Aldrin explor…" at bounding box center [936, 388] width 382 height 68
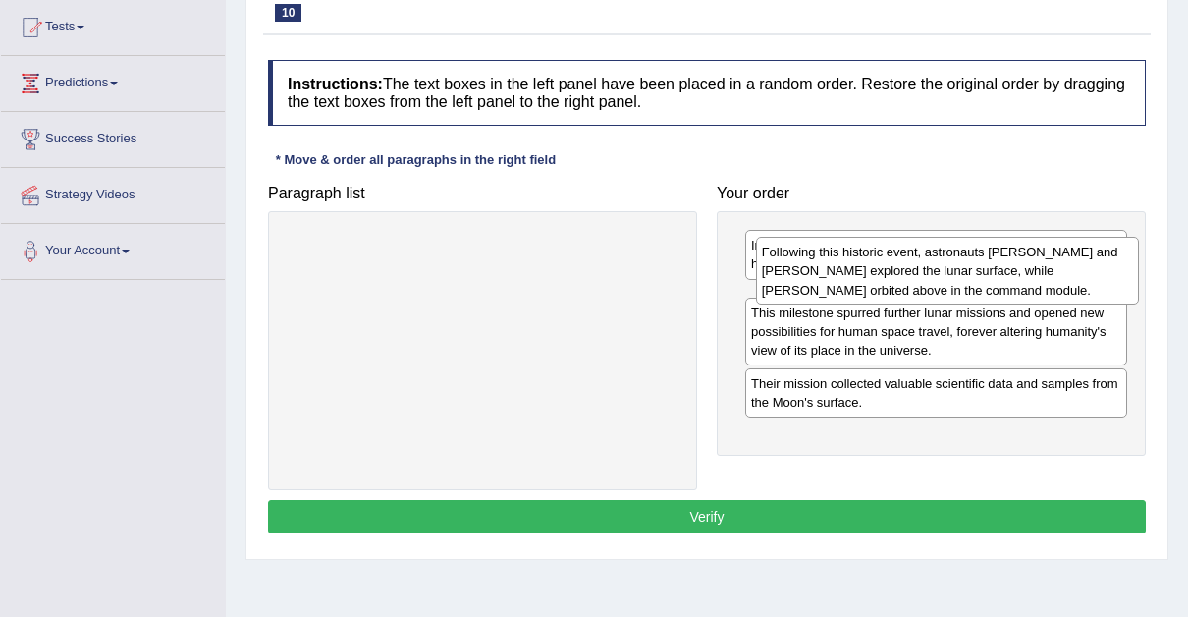
drag, startPoint x: 892, startPoint y: 391, endPoint x: 903, endPoint y: 277, distance: 114.4
click at [903, 277] on div "Following this historic event, astronauts Neil Armstrong and Buzz Aldrin explor…" at bounding box center [947, 271] width 383 height 68
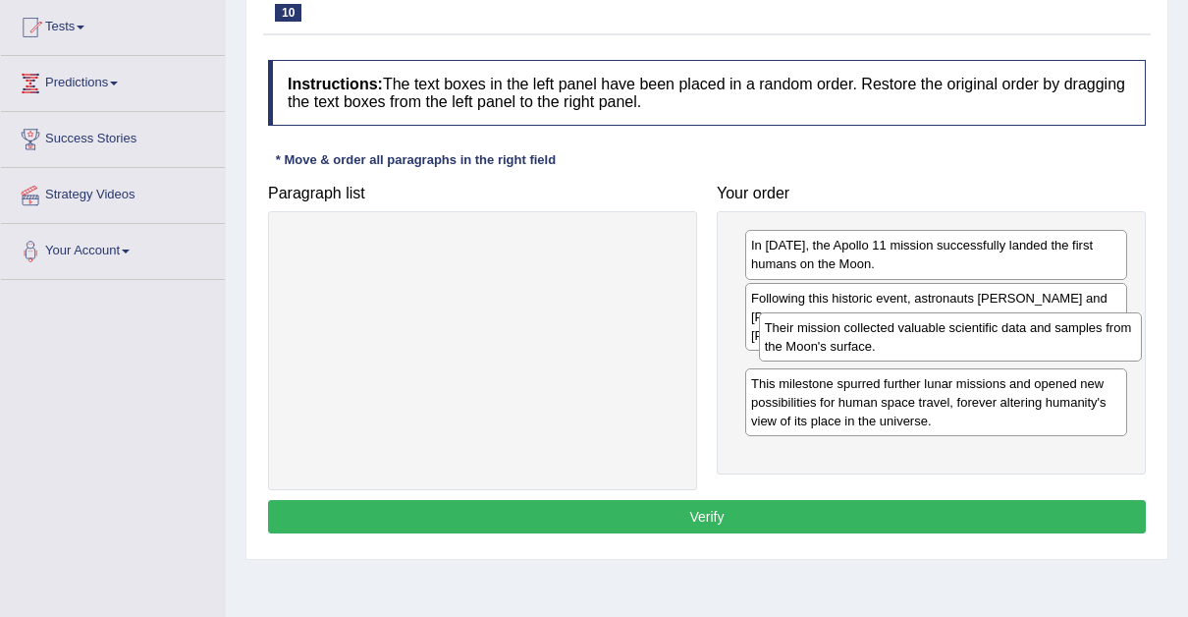
drag, startPoint x: 884, startPoint y: 449, endPoint x: 901, endPoint y: 341, distance: 109.3
click at [901, 341] on div "Their mission collected valuable scientific data and samples from the Moon's su…" at bounding box center [950, 336] width 383 height 49
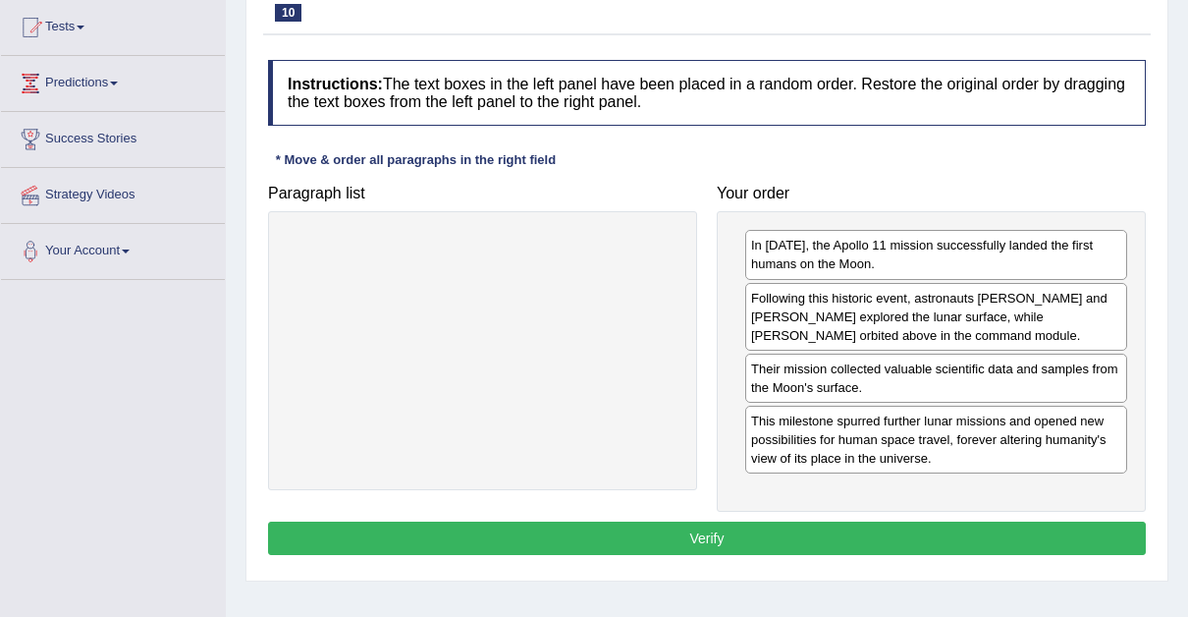
click at [696, 529] on button "Verify" at bounding box center [707, 538] width 878 height 33
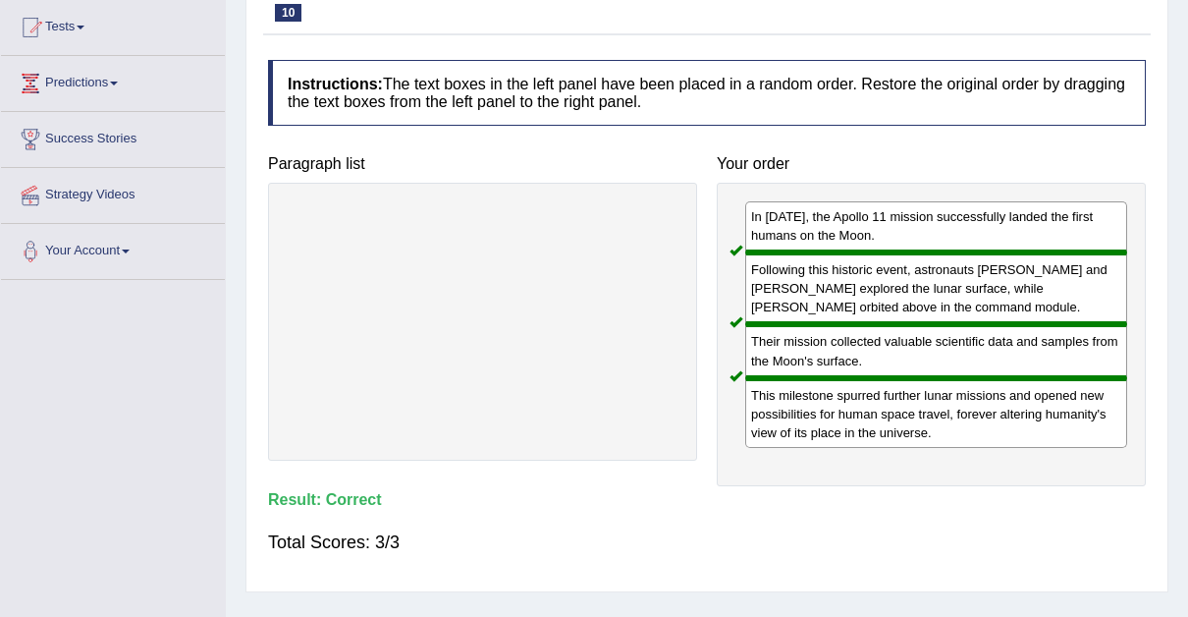
scroll to position [0, 0]
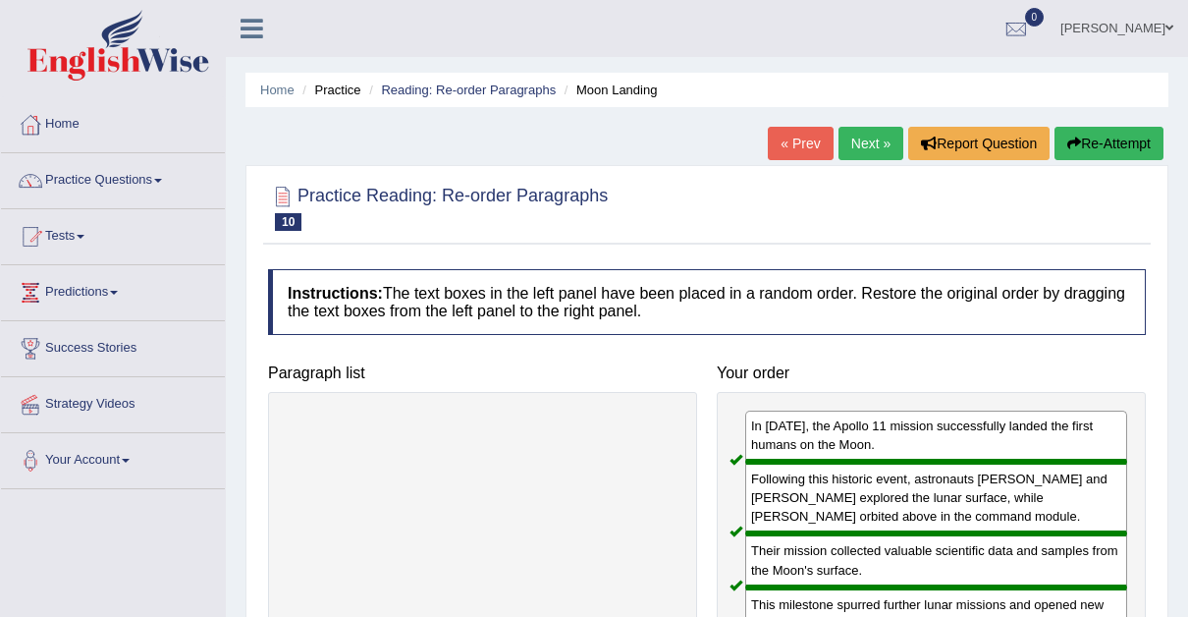
click at [864, 139] on link "Next »" at bounding box center [871, 143] width 65 height 33
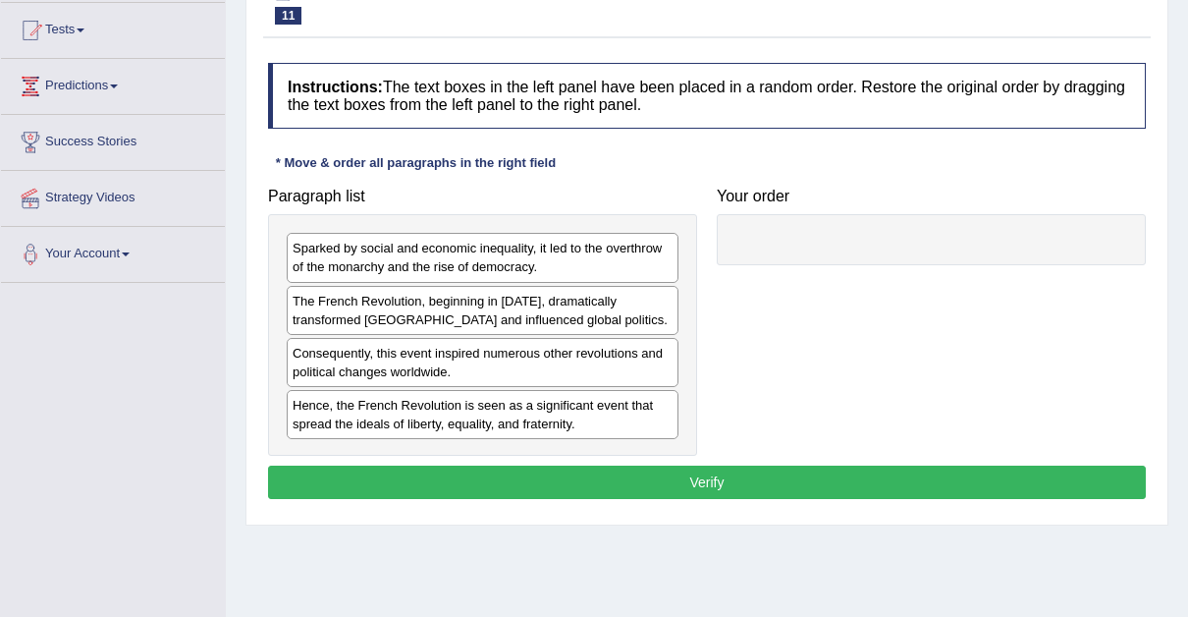
scroll to position [208, 0]
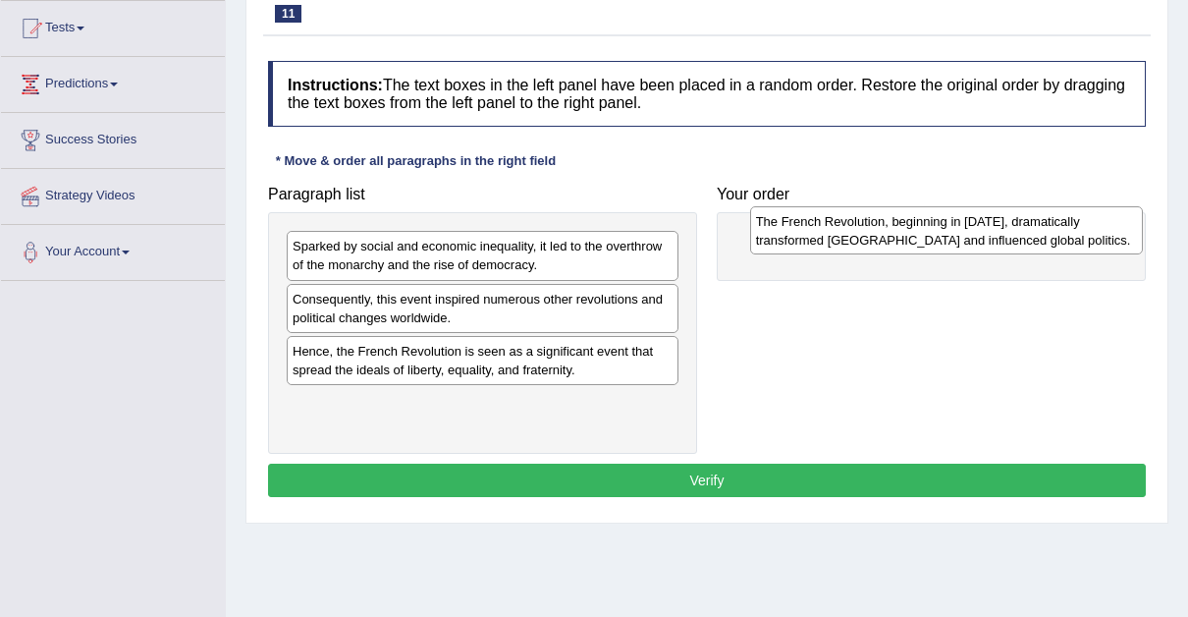
drag, startPoint x: 433, startPoint y: 308, endPoint x: 891, endPoint y: 208, distance: 468.5
click at [891, 208] on div "The French Revolution, beginning in [DATE], dramatically transformed [GEOGRAPHI…" at bounding box center [946, 230] width 393 height 49
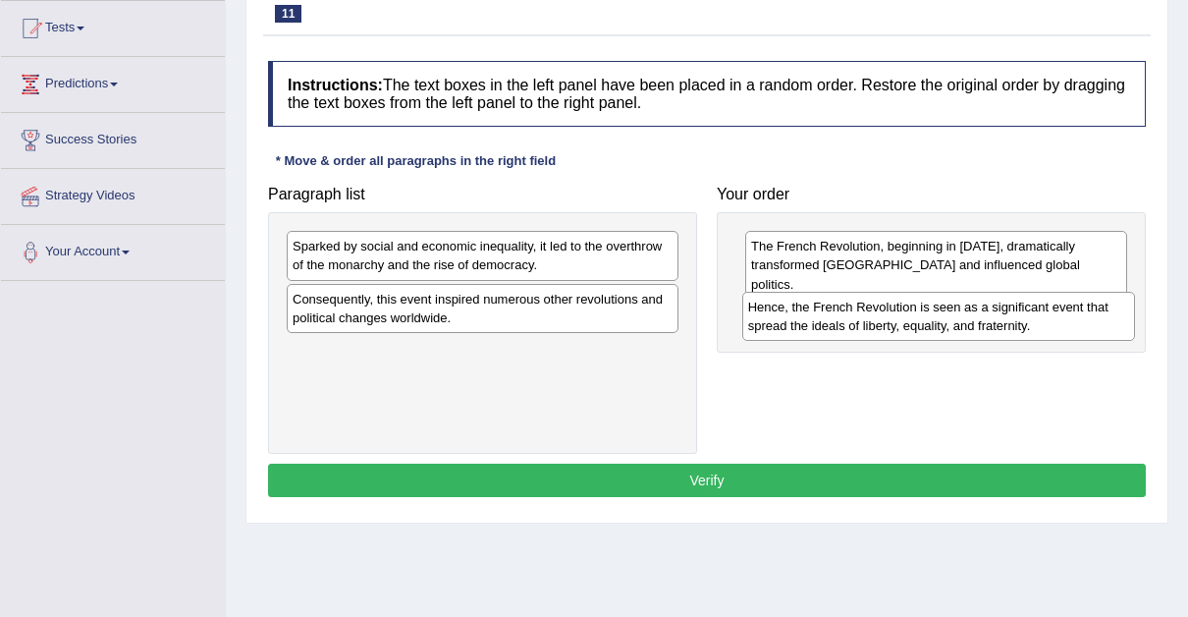
drag, startPoint x: 357, startPoint y: 362, endPoint x: 812, endPoint y: 320, distance: 457.7
click at [812, 320] on div "Hence, the French Revolution is seen as a significant event that spread the ide…" at bounding box center [938, 316] width 393 height 49
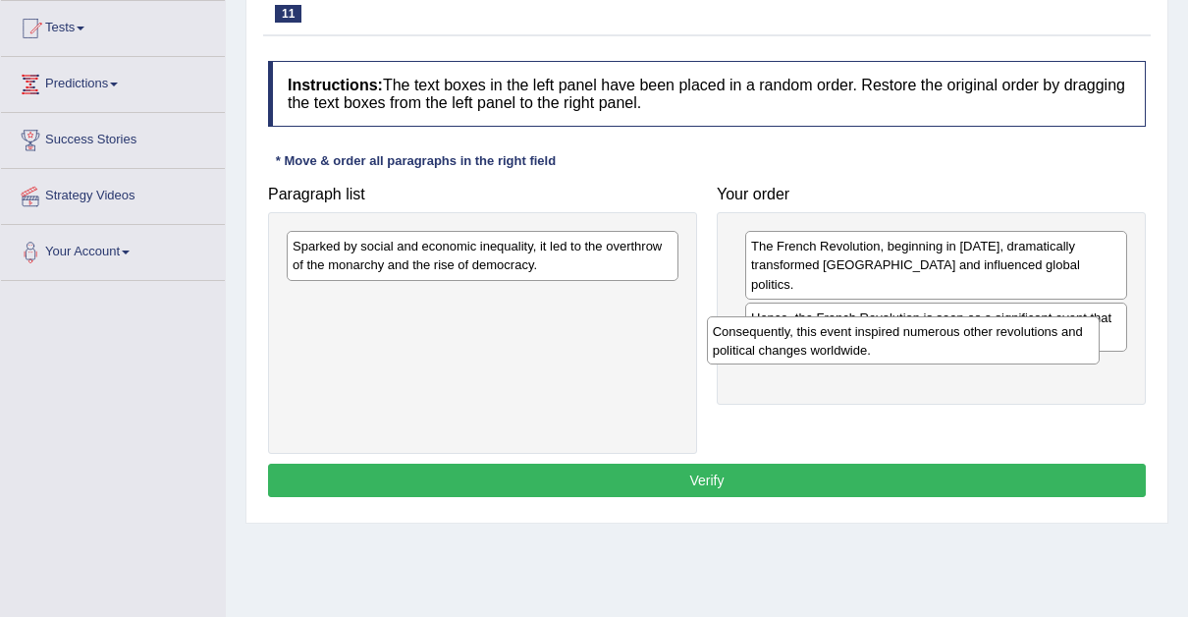
drag, startPoint x: 396, startPoint y: 313, endPoint x: 816, endPoint y: 347, distance: 421.7
click at [816, 347] on div "Consequently, this event inspired numerous other revolutions and political chan…" at bounding box center [903, 340] width 393 height 49
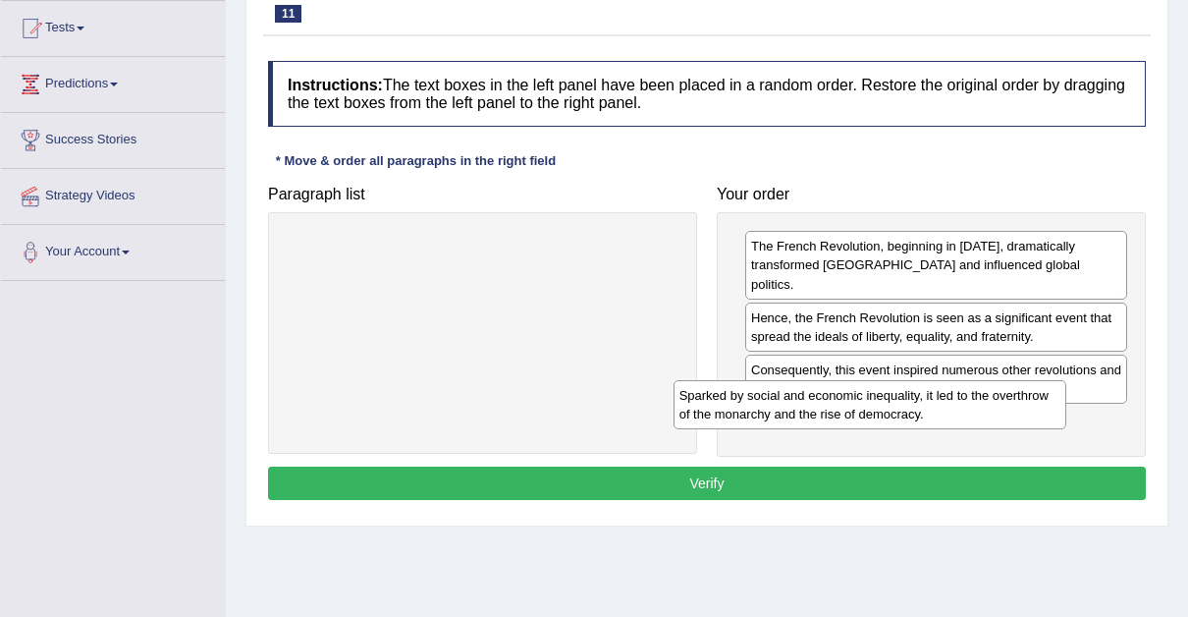
drag, startPoint x: 503, startPoint y: 252, endPoint x: 897, endPoint y: 403, distance: 421.5
click at [897, 403] on div "Sparked by social and economic inequality, it led to the overthrow of the monar…" at bounding box center [870, 404] width 393 height 49
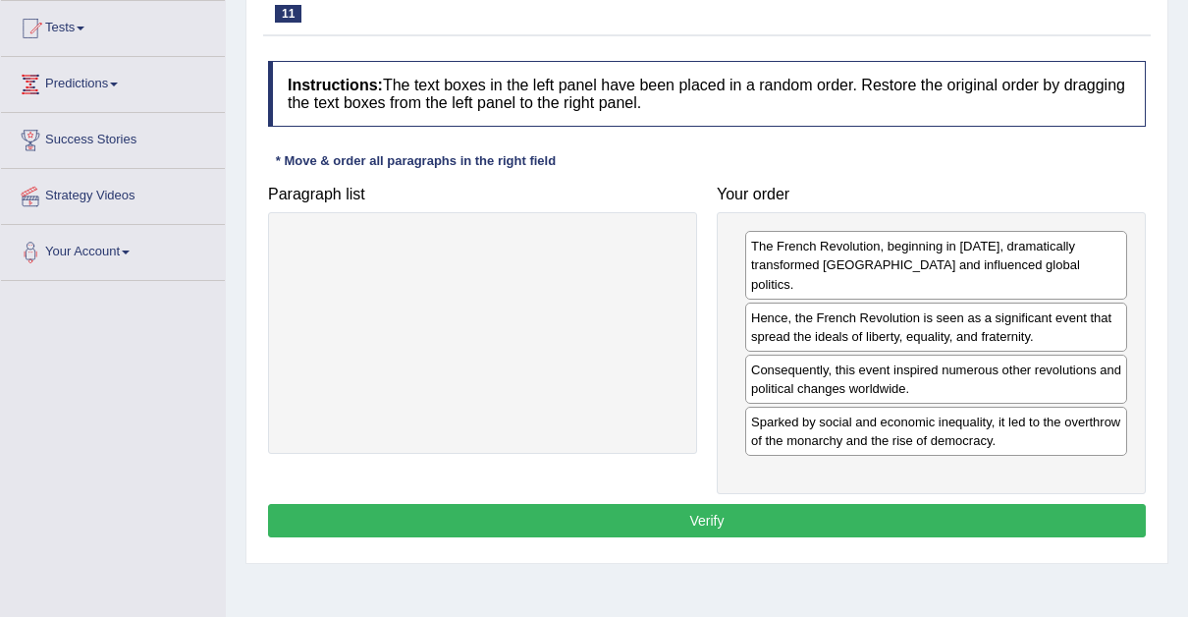
click at [698, 504] on button "Verify" at bounding box center [707, 520] width 878 height 33
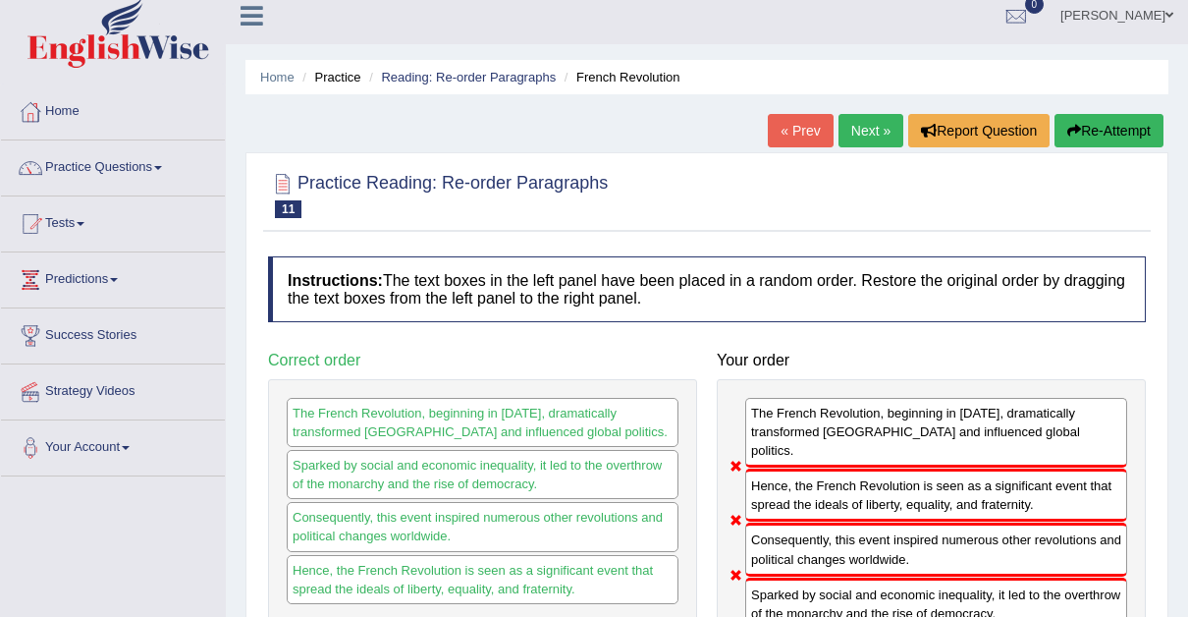
scroll to position [10, 0]
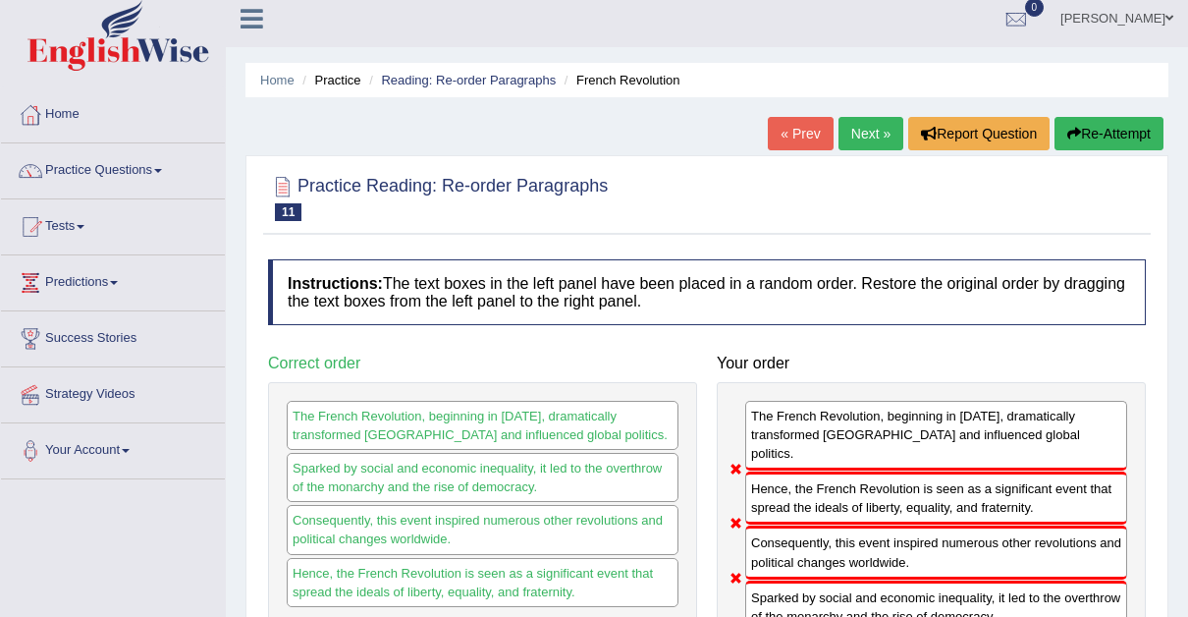
click at [1093, 131] on button "Re-Attempt" at bounding box center [1109, 133] width 109 height 33
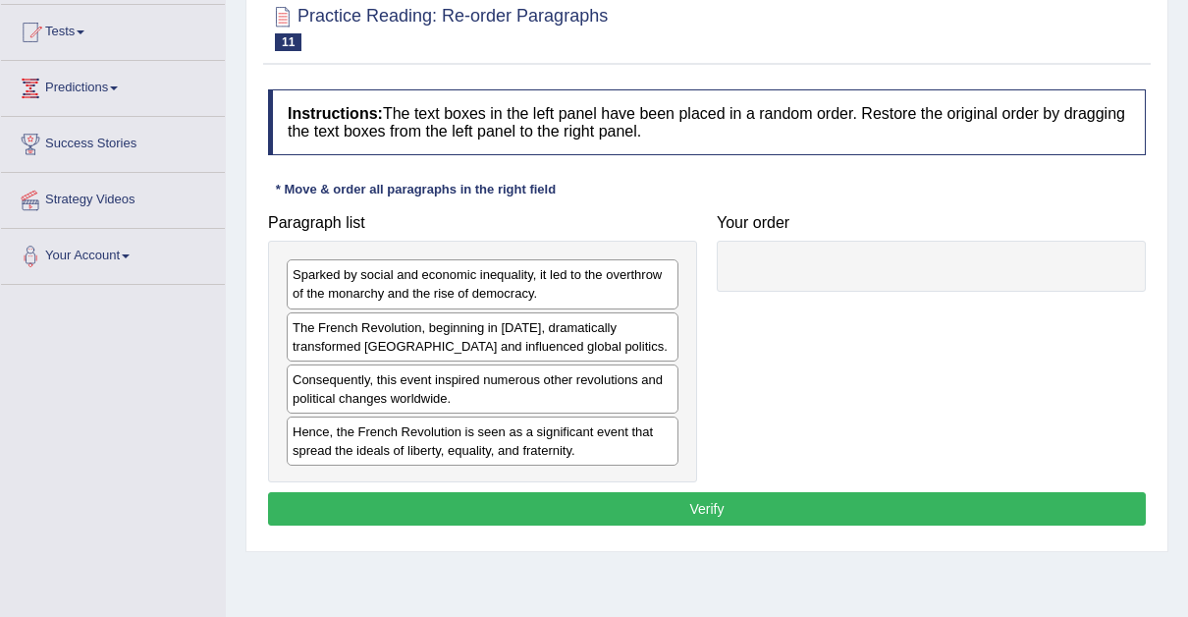
scroll to position [244, 0]
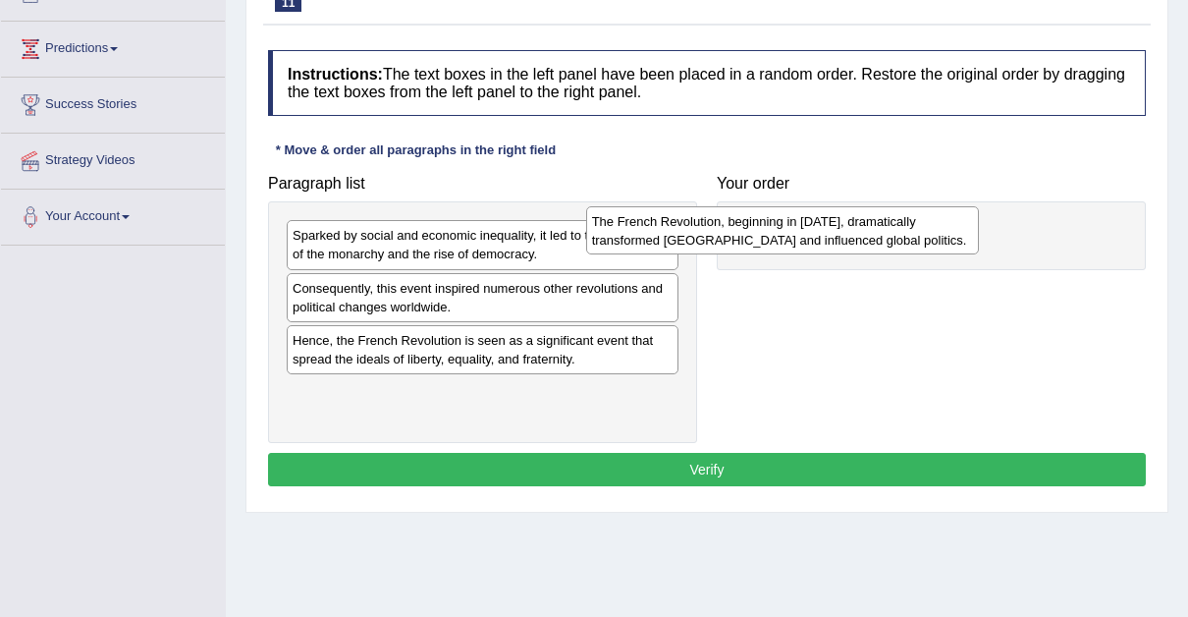
drag, startPoint x: 462, startPoint y: 293, endPoint x: 797, endPoint y: 230, distance: 340.8
click at [797, 230] on div "The French Revolution, beginning in 1789, dramatically transformed France and i…" at bounding box center [782, 230] width 393 height 49
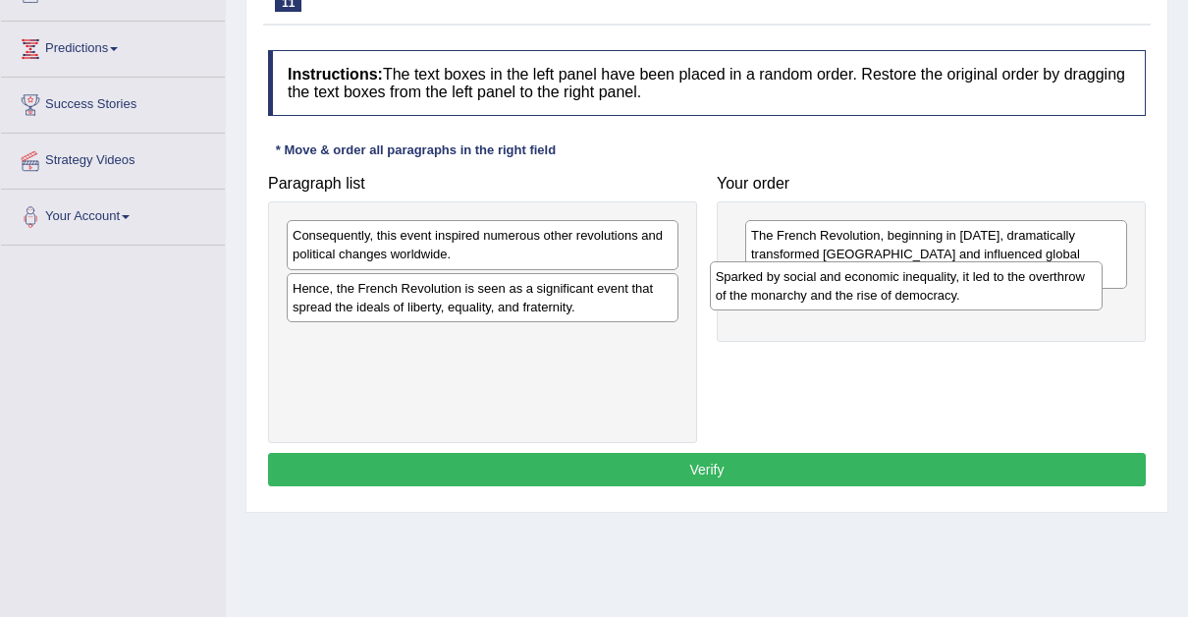
drag, startPoint x: 452, startPoint y: 238, endPoint x: 911, endPoint y: 285, distance: 462.0
click at [911, 285] on div "Sparked by social and economic inequality, it led to the overthrow of the monar…" at bounding box center [906, 285] width 393 height 49
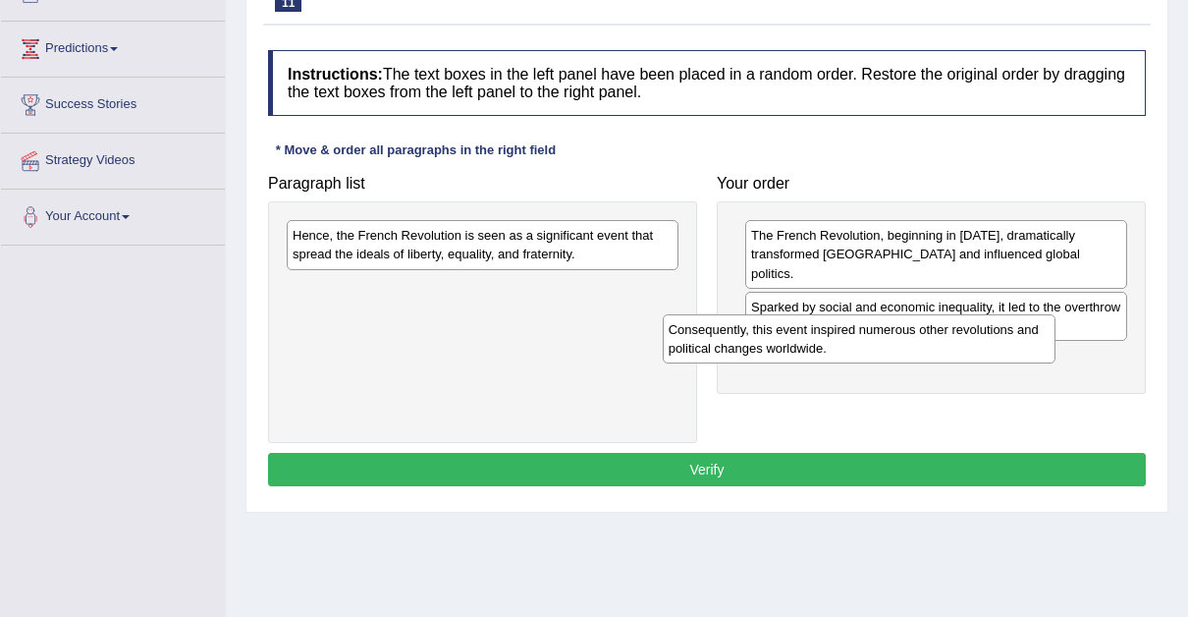
drag, startPoint x: 574, startPoint y: 245, endPoint x: 968, endPoint y: 344, distance: 407.1
click at [968, 344] on div "Consequently, this event inspired numerous other revolutions and political chan…" at bounding box center [859, 338] width 393 height 49
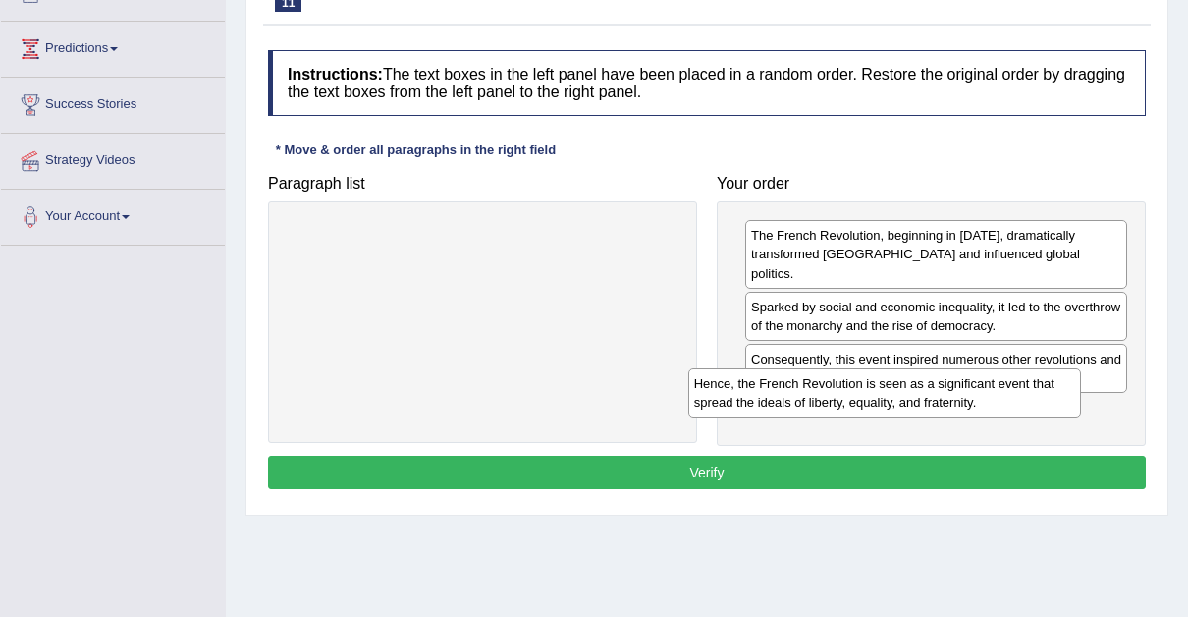
drag, startPoint x: 551, startPoint y: 238, endPoint x: 968, endPoint y: 387, distance: 443.3
click at [968, 387] on div "Hence, the French Revolution is seen as a significant event that spread the ide…" at bounding box center [884, 392] width 393 height 49
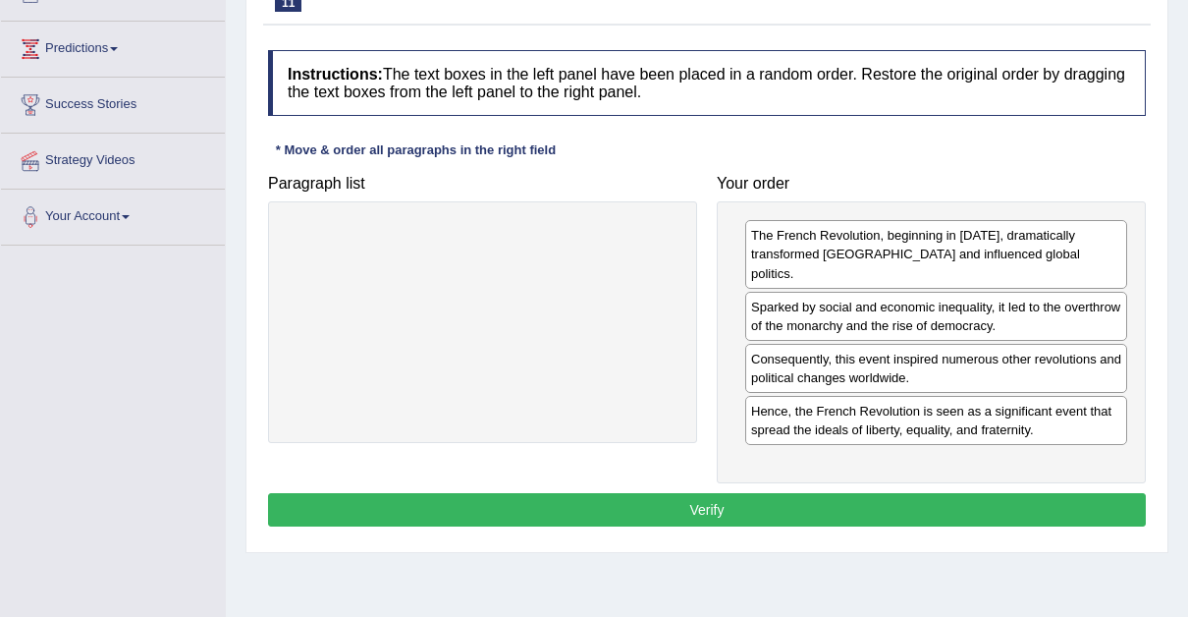
click at [775, 292] on div "Sparked by social and economic inequality, it led to the overthrow of the monar…" at bounding box center [936, 316] width 382 height 49
click at [915, 361] on div "Consequently, this event inspired numerous other revolutions and political chan…" at bounding box center [936, 368] width 382 height 49
click at [700, 493] on button "Verify" at bounding box center [707, 509] width 878 height 33
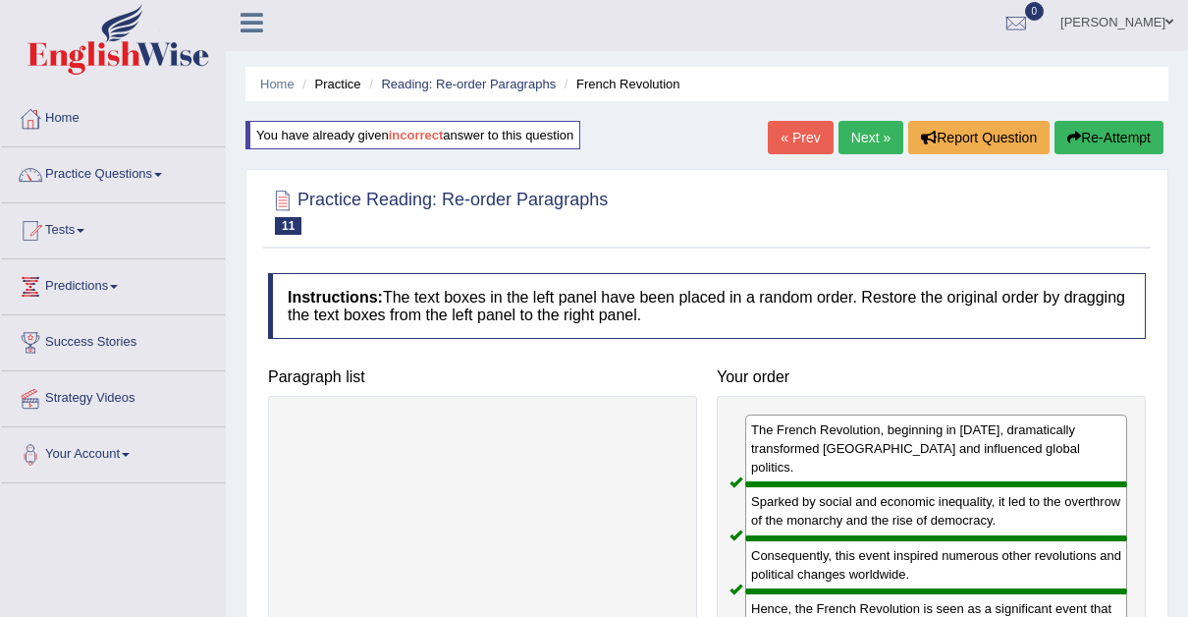
scroll to position [0, 0]
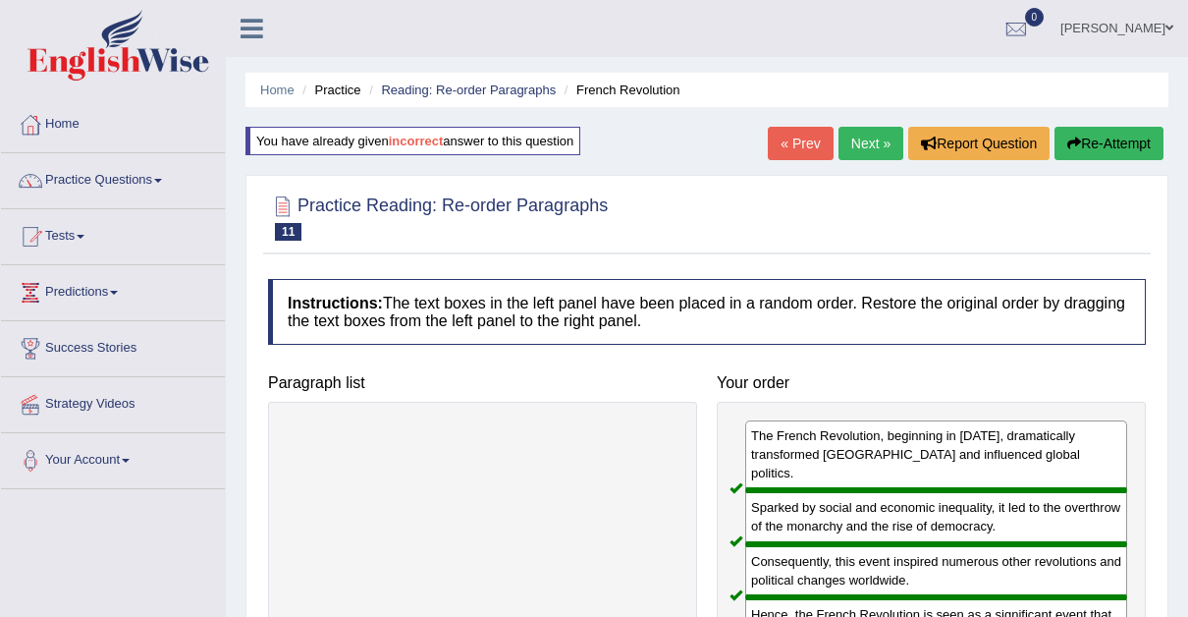
click at [864, 139] on link "Next »" at bounding box center [871, 143] width 65 height 33
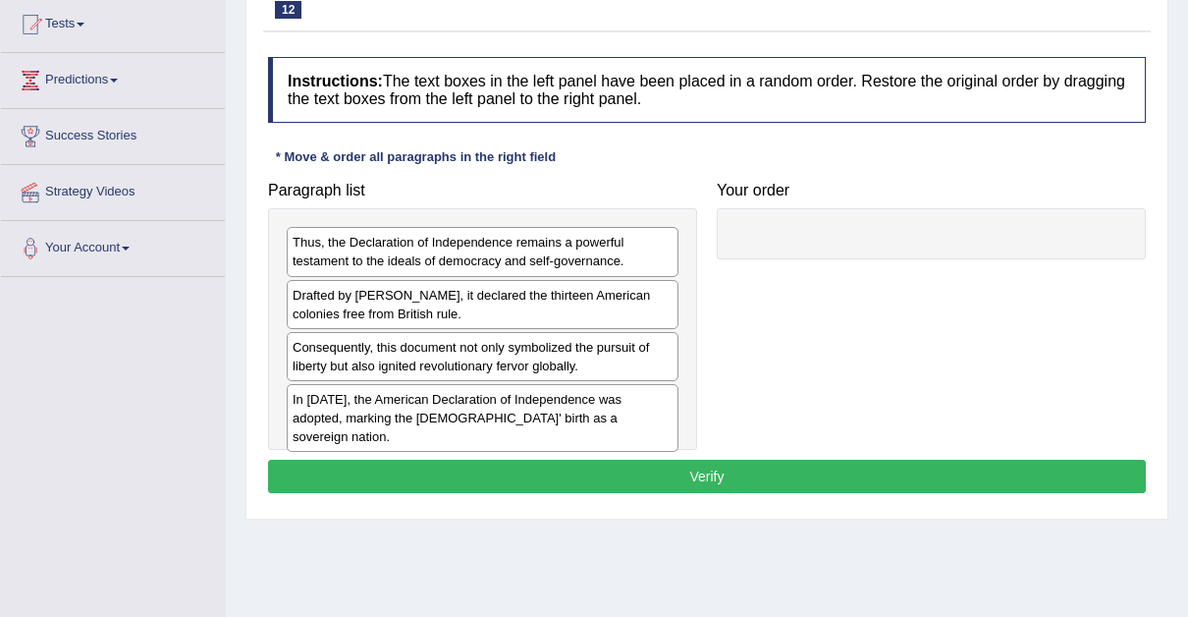
scroll to position [219, 0]
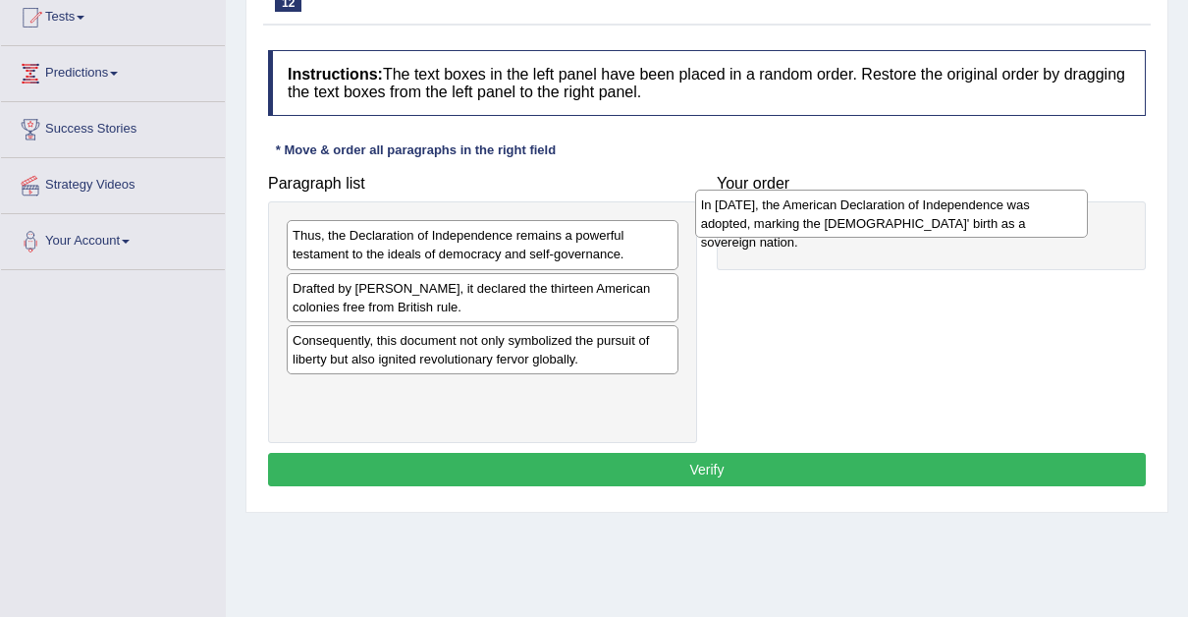
drag, startPoint x: 443, startPoint y: 398, endPoint x: 852, endPoint y: 208, distance: 451.3
click at [852, 208] on div "In [DATE], the American Declaration of Independence was adopted, marking the [D…" at bounding box center [891, 214] width 393 height 49
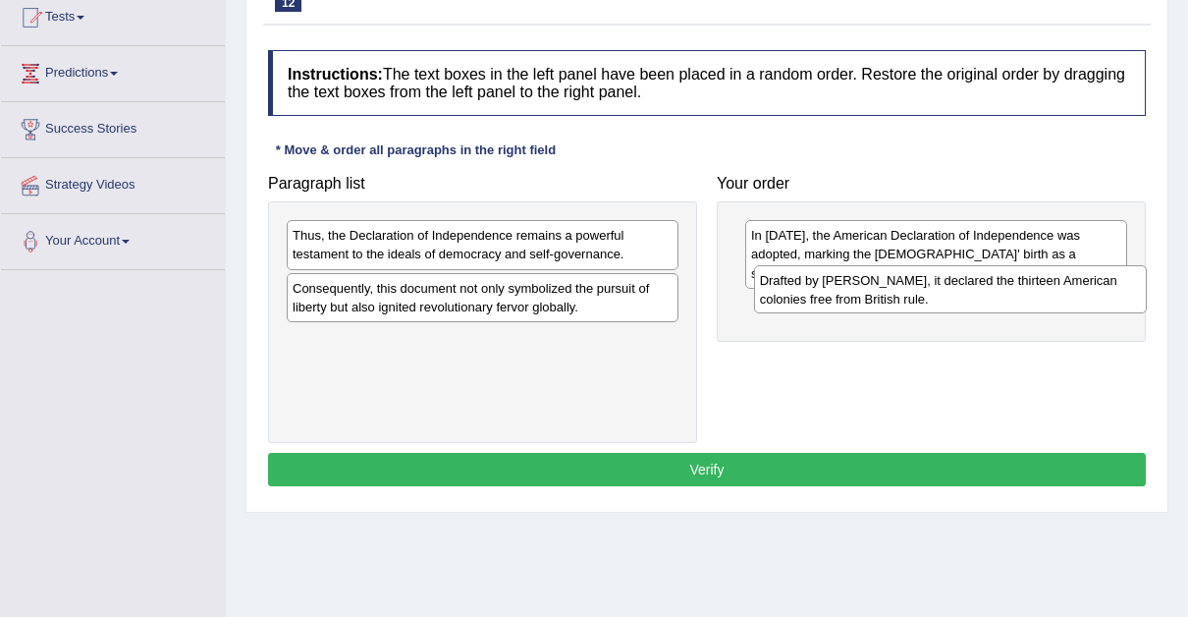
drag, startPoint x: 510, startPoint y: 301, endPoint x: 977, endPoint y: 294, distance: 467.5
click at [977, 294] on div "Drafted by [PERSON_NAME], it declared the thirteen American colonies free from …" at bounding box center [950, 289] width 393 height 49
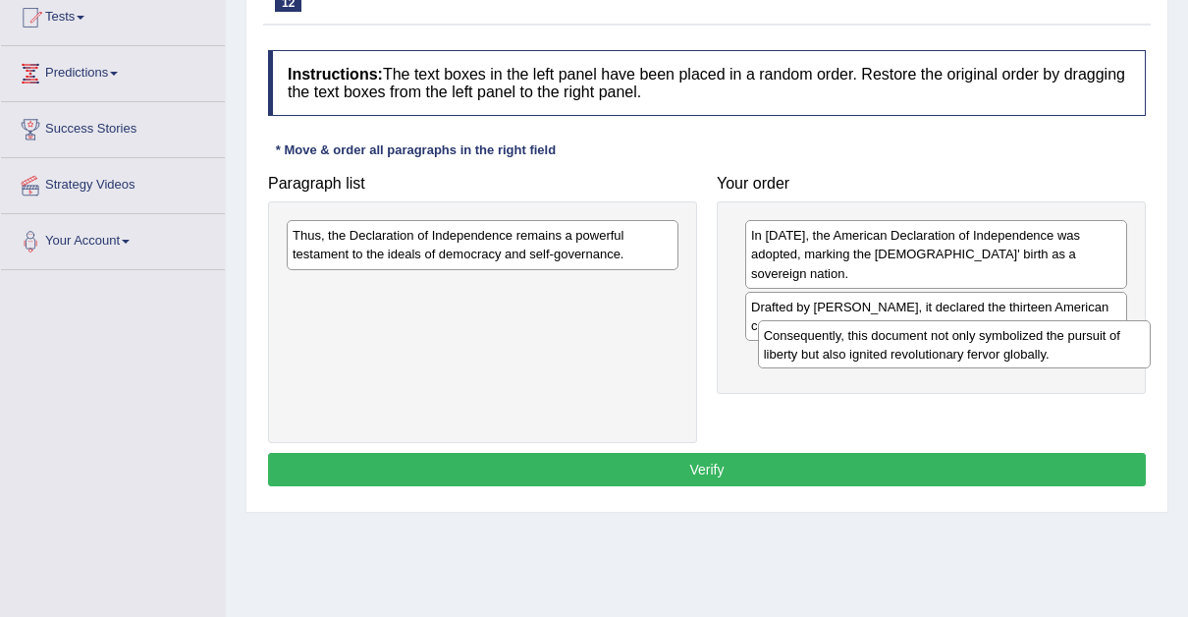
drag, startPoint x: 515, startPoint y: 297, endPoint x: 983, endPoint y: 342, distance: 470.6
click at [983, 342] on div "Consequently, this document not only symbolized the pursuit of liberty but also…" at bounding box center [954, 344] width 393 height 49
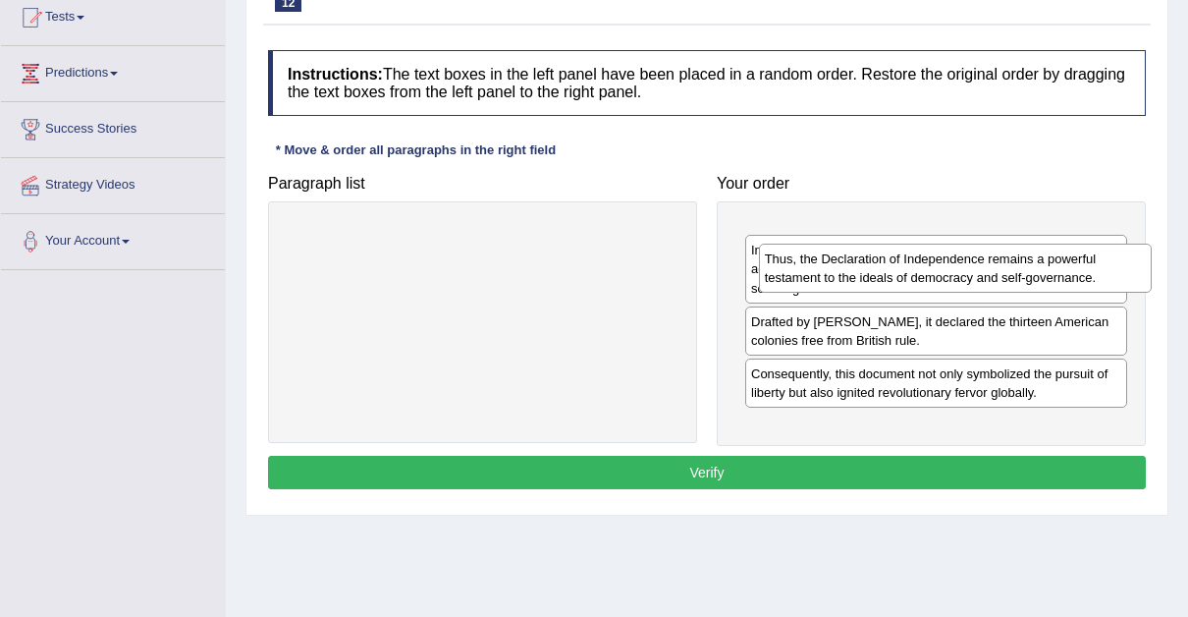
drag, startPoint x: 490, startPoint y: 234, endPoint x: 962, endPoint y: 257, distance: 473.0
click at [962, 257] on div "Thus, the Declaration of Independence remains a powerful testament to the ideal…" at bounding box center [955, 268] width 393 height 49
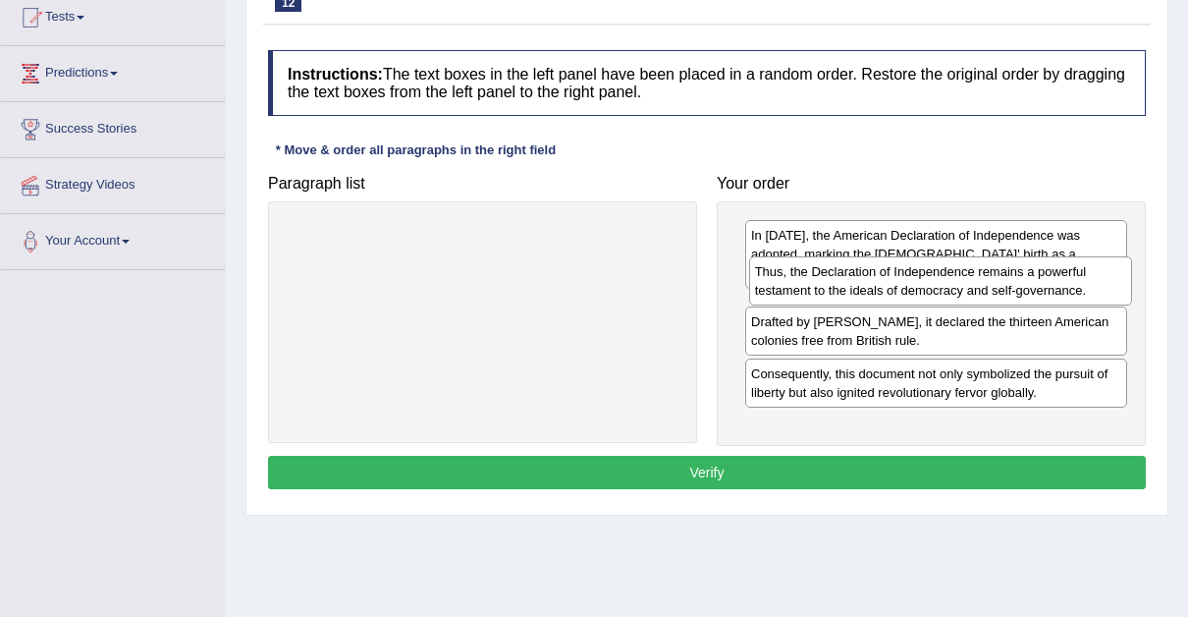
drag, startPoint x: 944, startPoint y: 264, endPoint x: 948, endPoint y: 301, distance: 36.6
click at [948, 301] on div "Thus, the Declaration of Independence remains a powerful testament to the ideal…" at bounding box center [940, 280] width 383 height 49
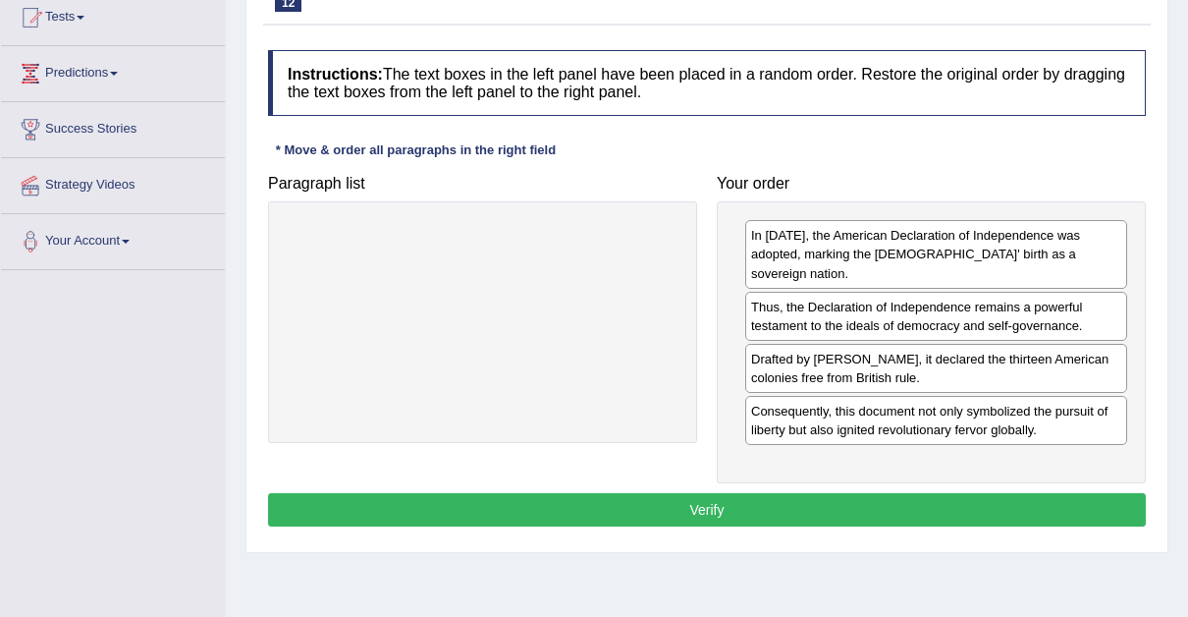
click at [716, 493] on button "Verify" at bounding box center [707, 509] width 878 height 33
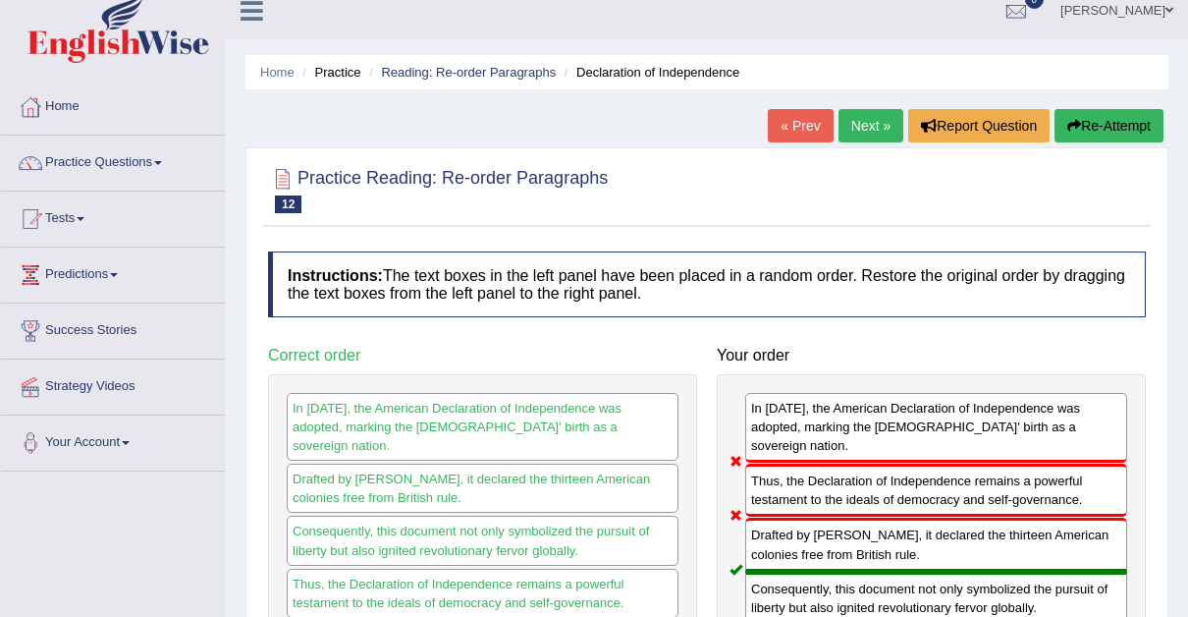
scroll to position [0, 0]
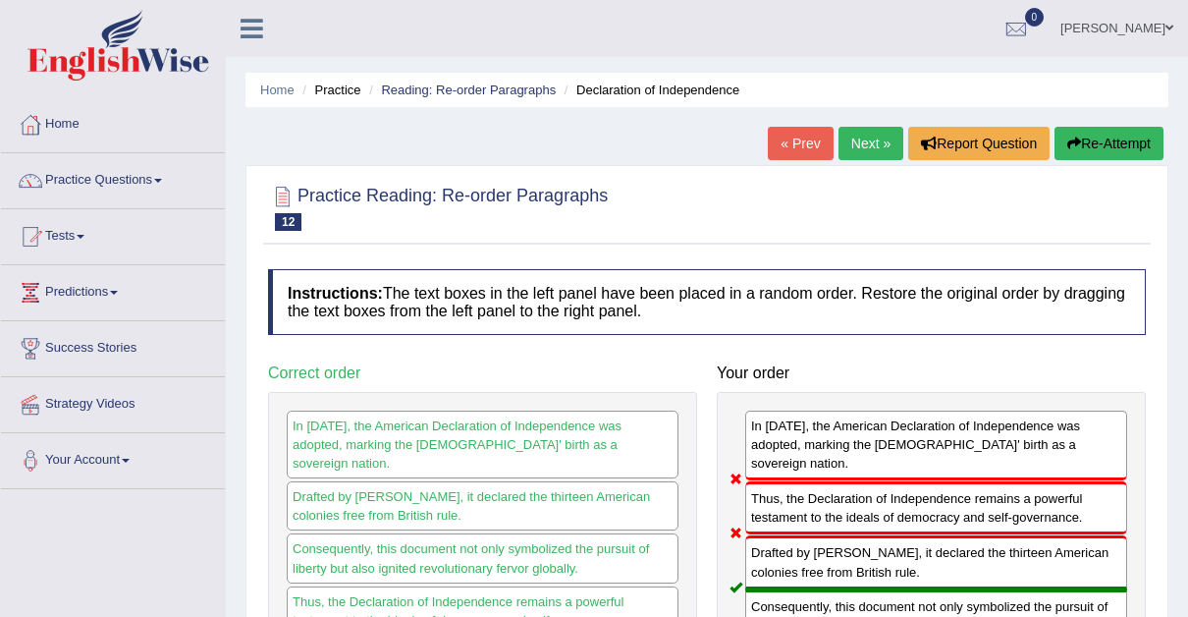
click at [1115, 143] on button "Re-Attempt" at bounding box center [1109, 143] width 109 height 33
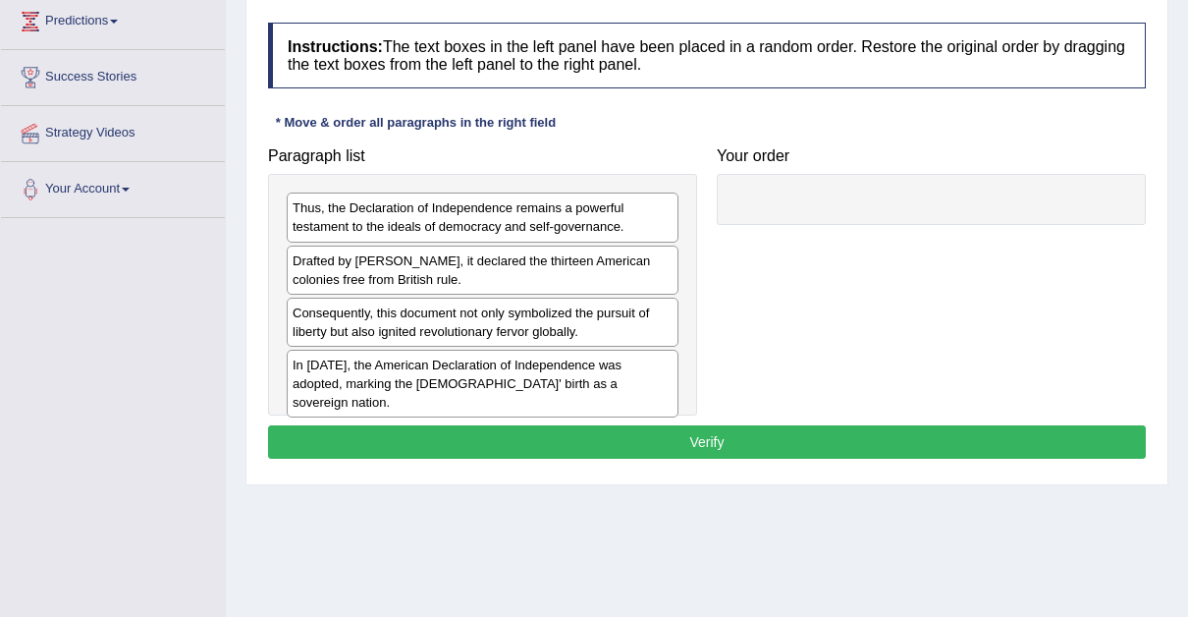
scroll to position [277, 0]
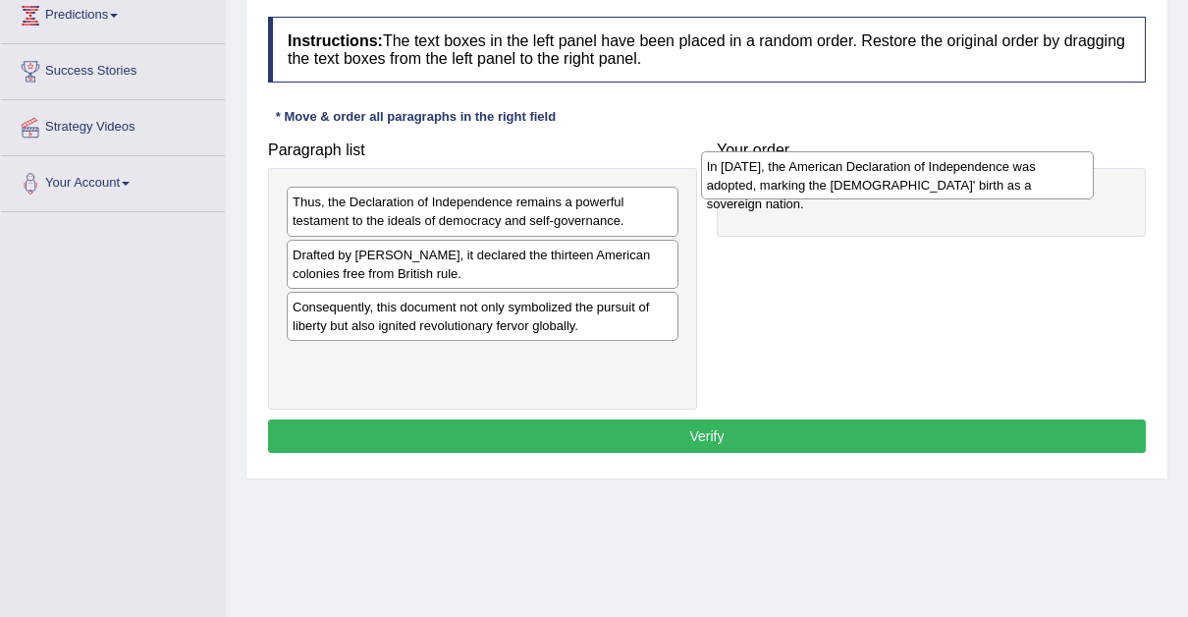
drag, startPoint x: 325, startPoint y: 356, endPoint x: 749, endPoint y: 173, distance: 461.9
click at [749, 173] on div "In [DATE], the American Declaration of Independence was adopted, marking the [D…" at bounding box center [897, 175] width 393 height 49
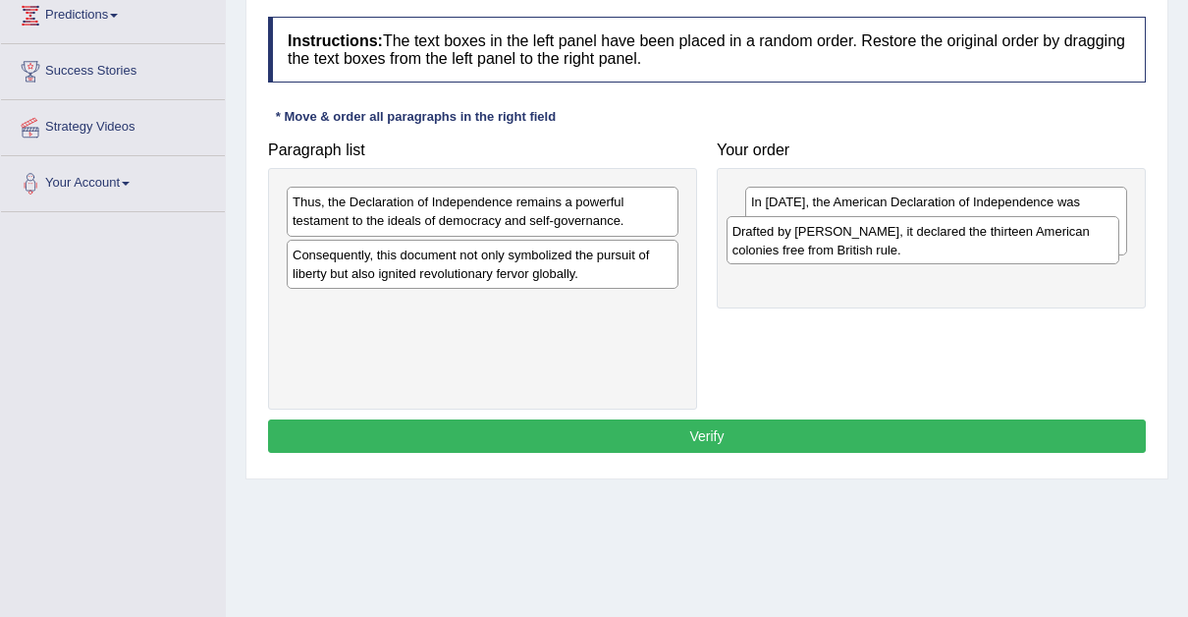
drag, startPoint x: 339, startPoint y: 256, endPoint x: 781, endPoint y: 235, distance: 442.5
click at [781, 235] on div "Drafted by Thomas Jefferson, it declared the thirteen American colonies free fr…" at bounding box center [923, 240] width 393 height 49
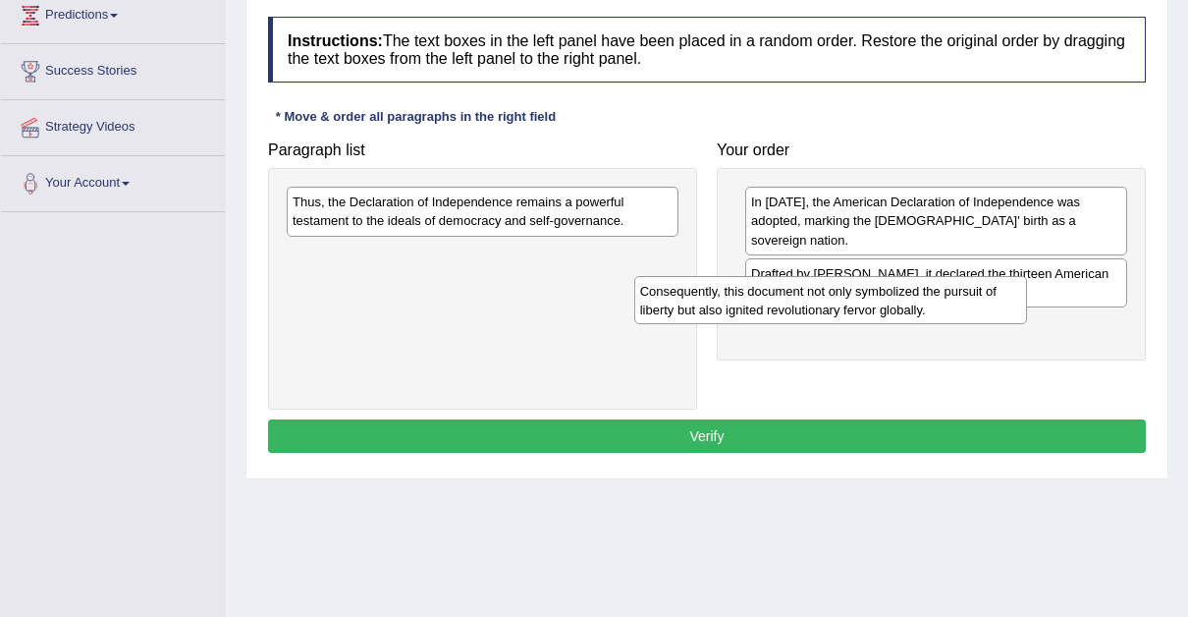
drag, startPoint x: 431, startPoint y: 269, endPoint x: 822, endPoint y: 313, distance: 393.4
click at [822, 313] on div "Consequently, this document not only symbolized the pursuit of liberty but also…" at bounding box center [830, 300] width 393 height 49
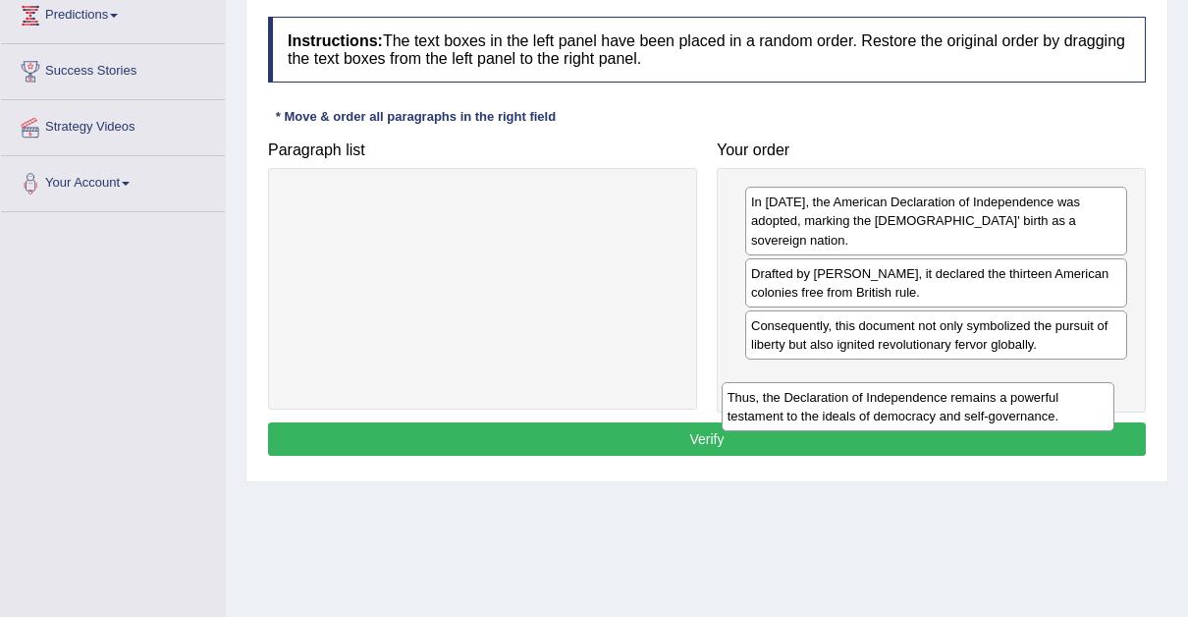
drag, startPoint x: 494, startPoint y: 199, endPoint x: 927, endPoint y: 376, distance: 467.8
click at [927, 382] on div "Thus, the Declaration of Independence remains a powerful testament to the ideal…" at bounding box center [918, 406] width 393 height 49
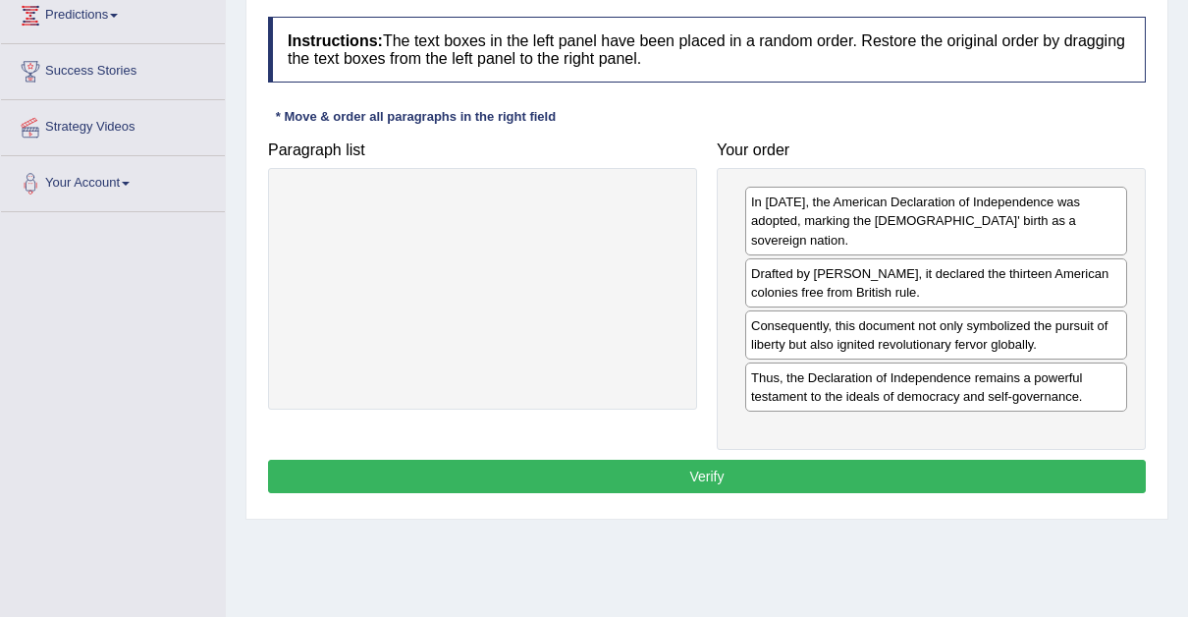
click at [695, 460] on button "Verify" at bounding box center [707, 476] width 878 height 33
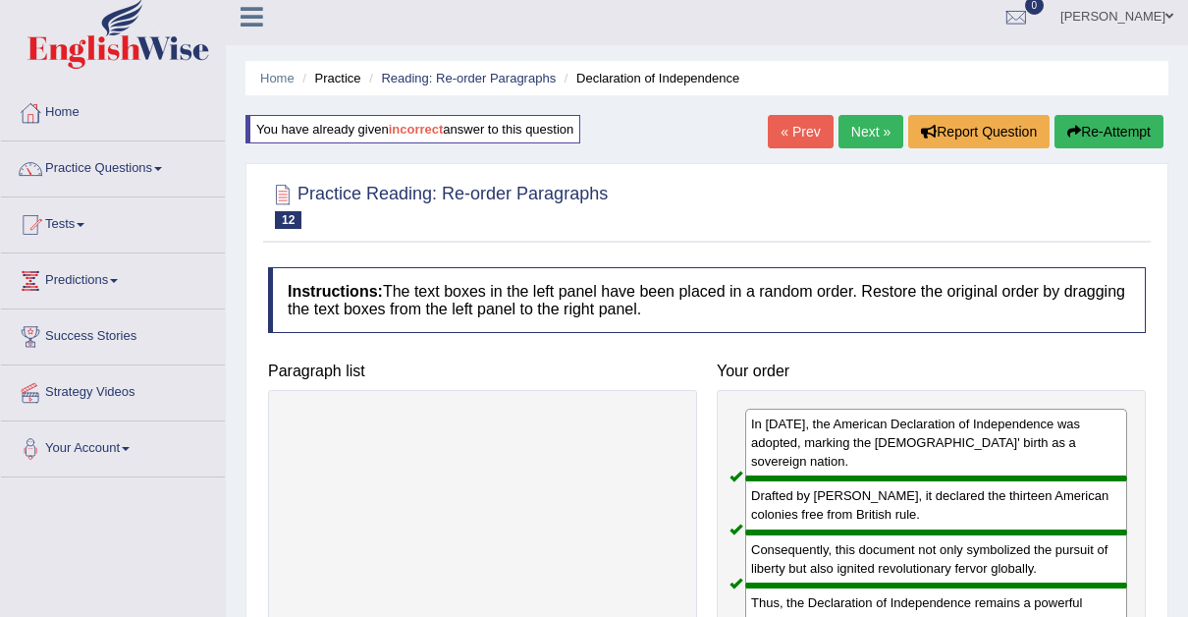
scroll to position [0, 0]
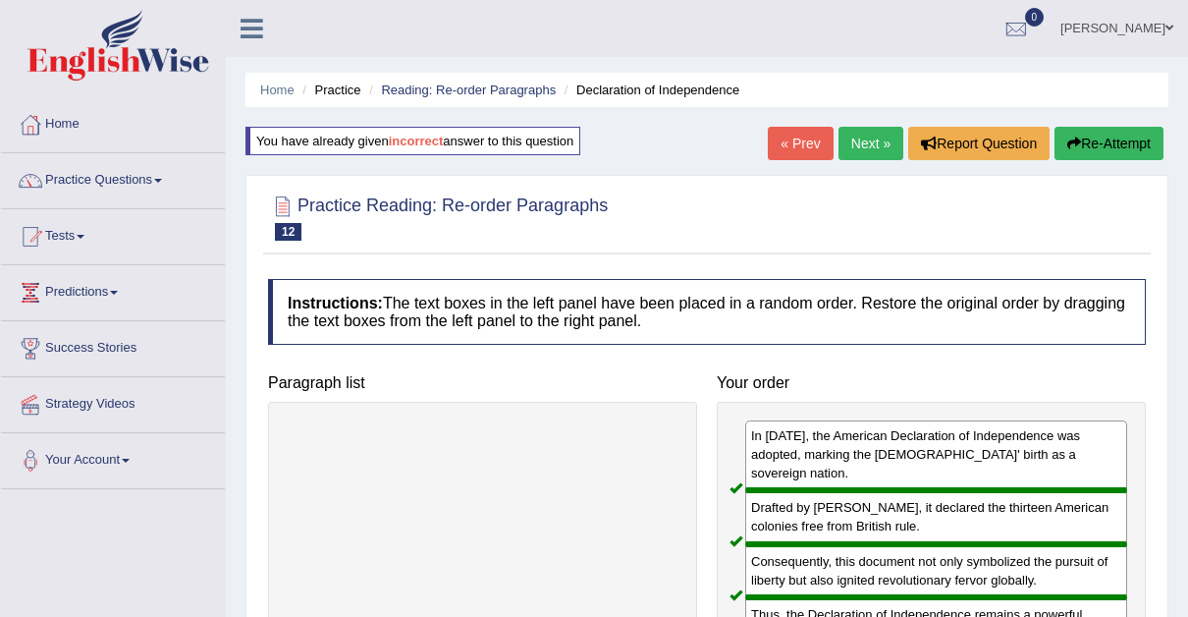
click at [882, 137] on link "Next »" at bounding box center [871, 143] width 65 height 33
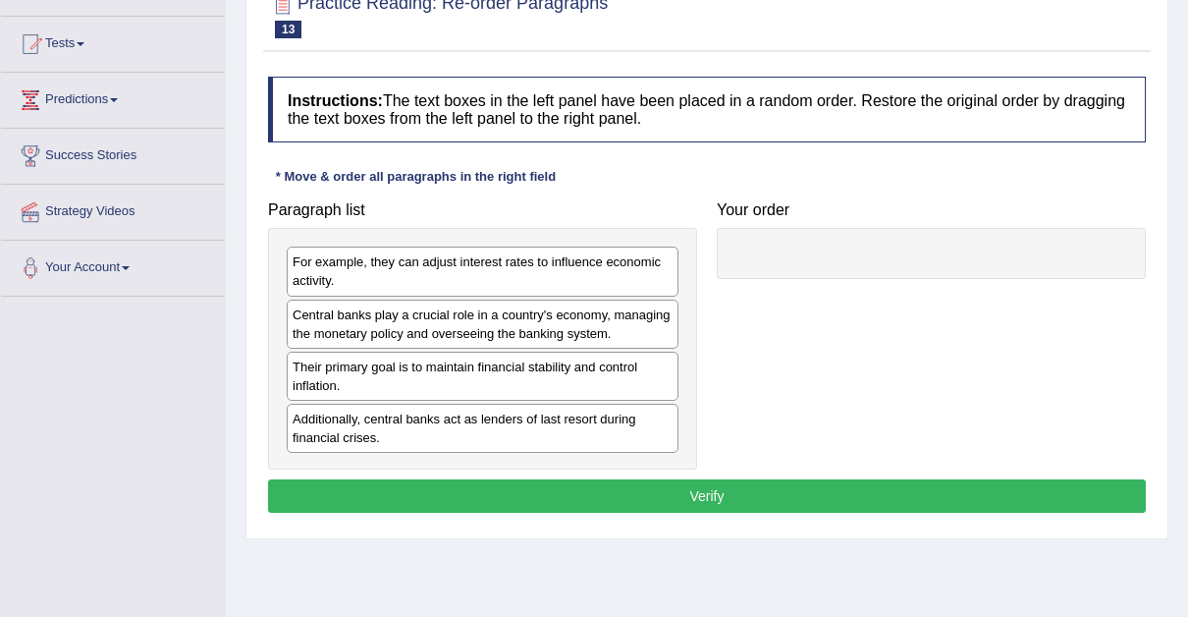
scroll to position [198, 0]
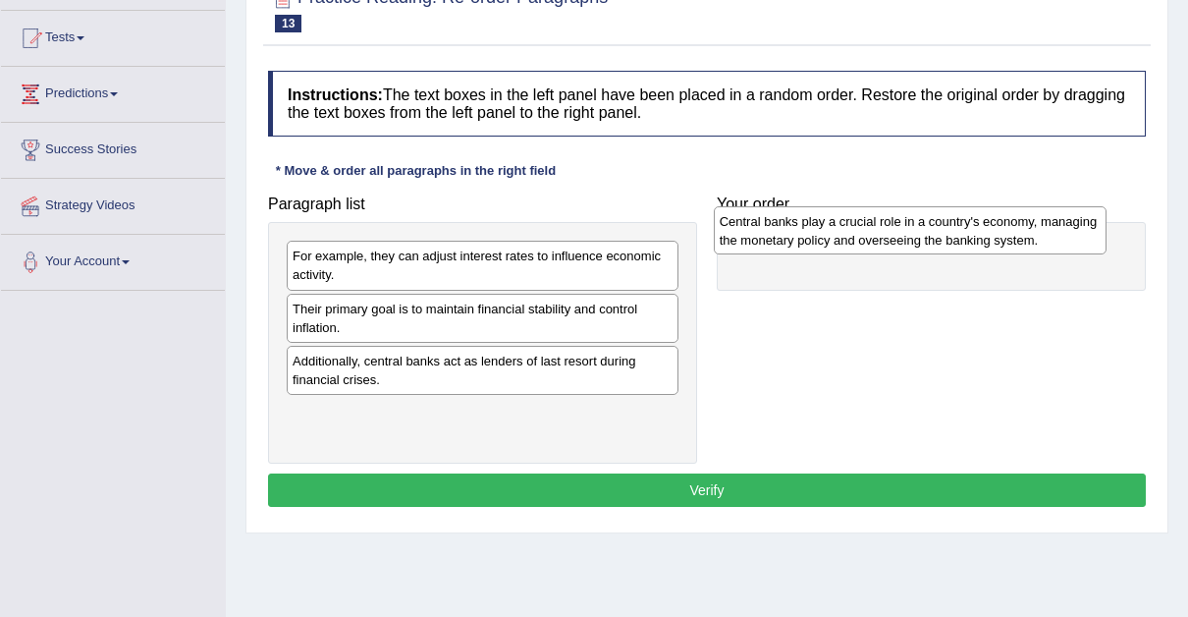
drag, startPoint x: 400, startPoint y: 328, endPoint x: 838, endPoint y: 257, distance: 443.7
click at [838, 255] on div "Central banks play a crucial role in a country's economy, managing the monetary…" at bounding box center [910, 230] width 393 height 49
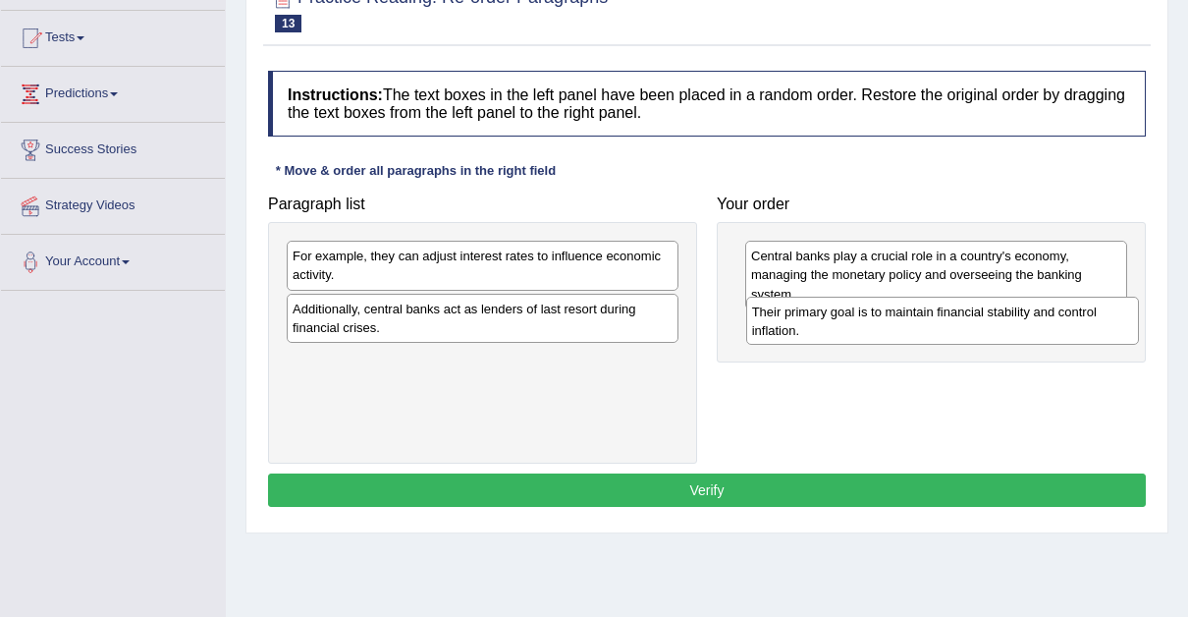
drag, startPoint x: 380, startPoint y: 325, endPoint x: 840, endPoint y: 330, distance: 459.7
click at [840, 330] on div "Their primary goal is to maintain financial stability and control inflation." at bounding box center [942, 321] width 393 height 49
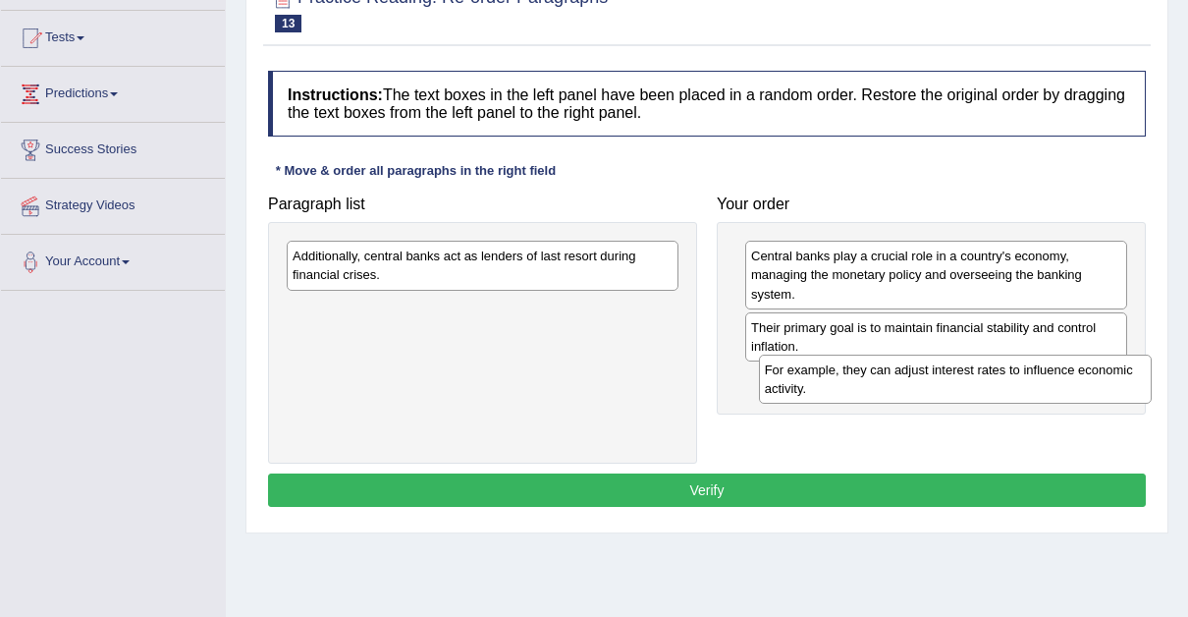
drag, startPoint x: 479, startPoint y: 267, endPoint x: 952, endPoint y: 386, distance: 487.1
click at [952, 386] on div "For example, they can adjust interest rates to influence economic activity." at bounding box center [955, 379] width 393 height 49
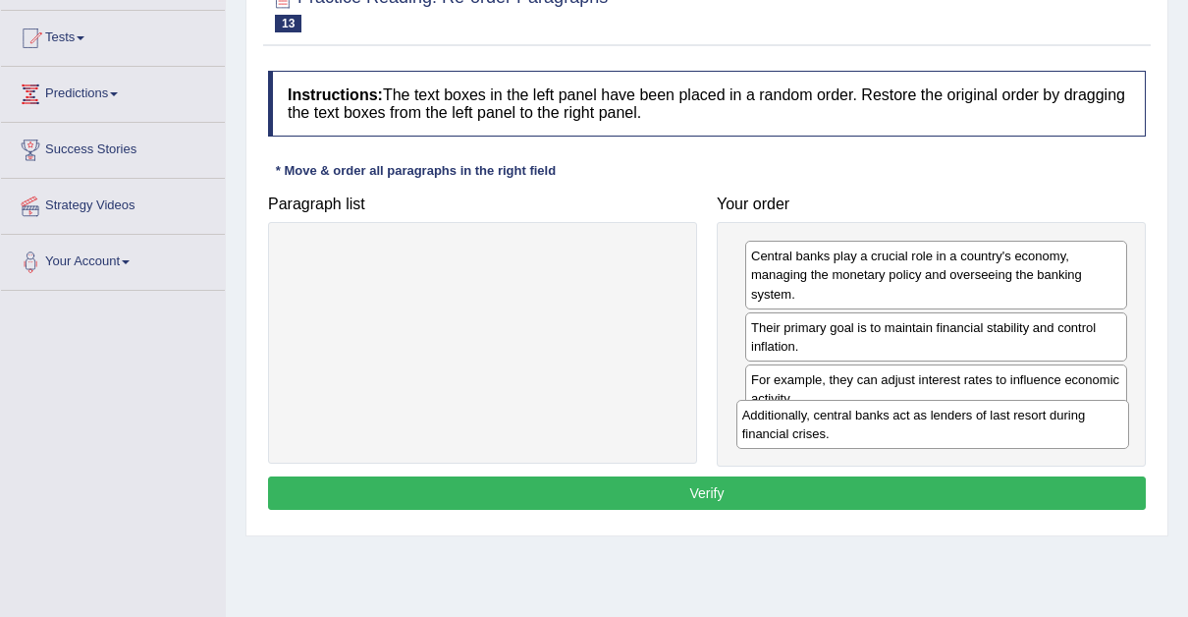
drag, startPoint x: 440, startPoint y: 274, endPoint x: 893, endPoint y: 436, distance: 480.9
click at [893, 436] on div "Additionally, central banks act as lenders of last resort during financial cris…" at bounding box center [933, 424] width 393 height 49
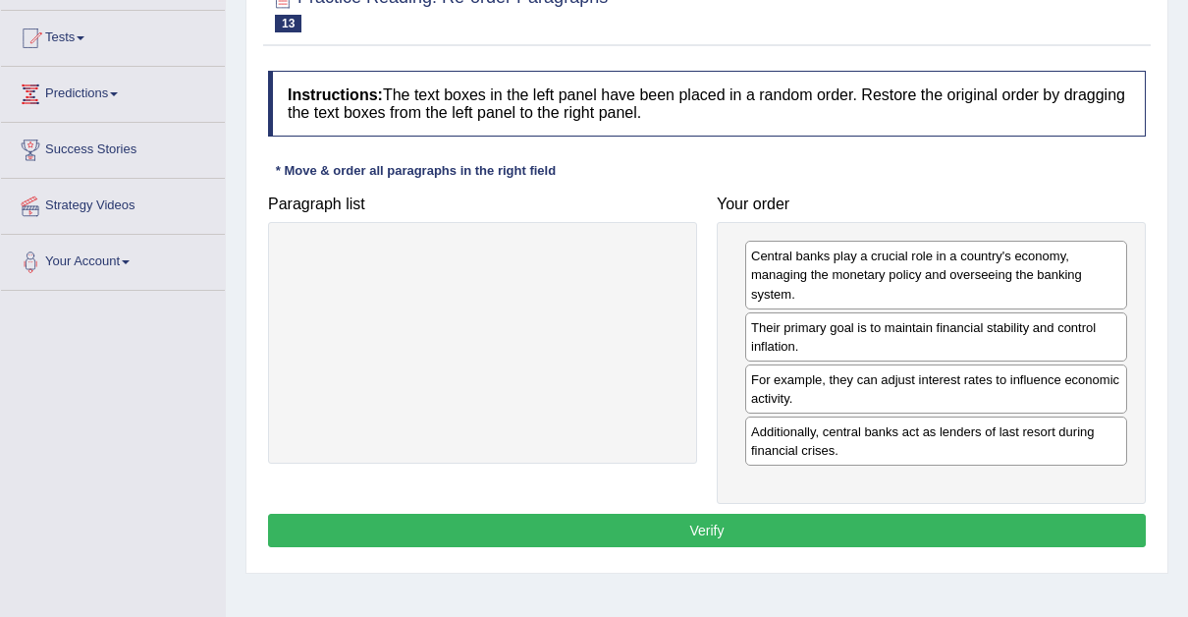
click at [688, 519] on button "Verify" at bounding box center [707, 530] width 878 height 33
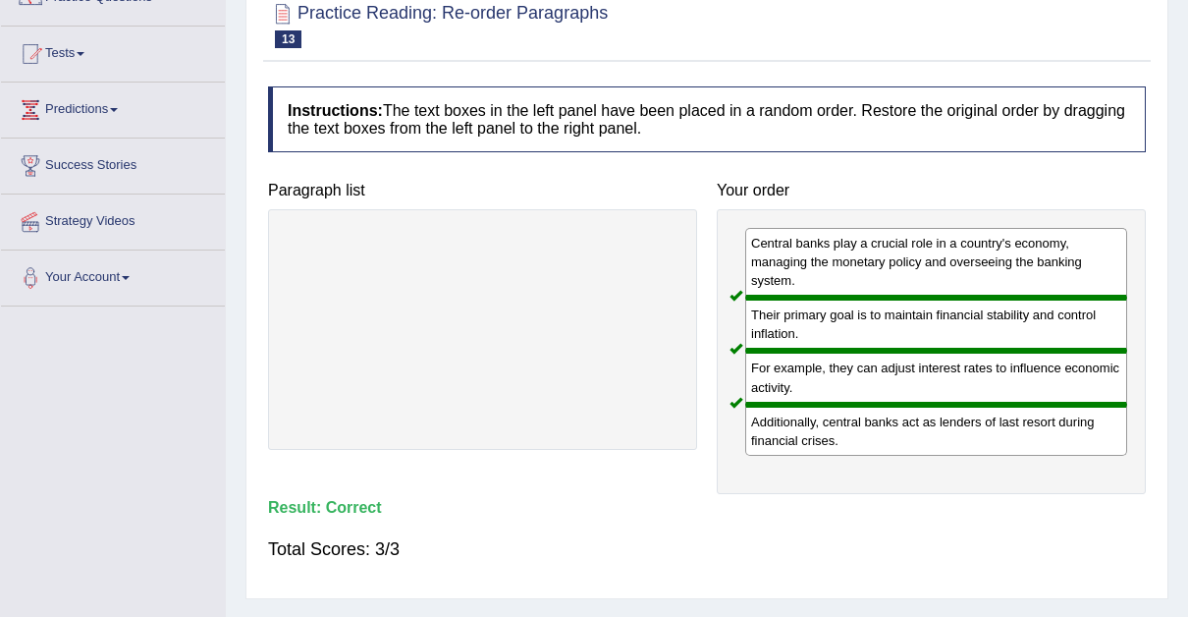
scroll to position [0, 0]
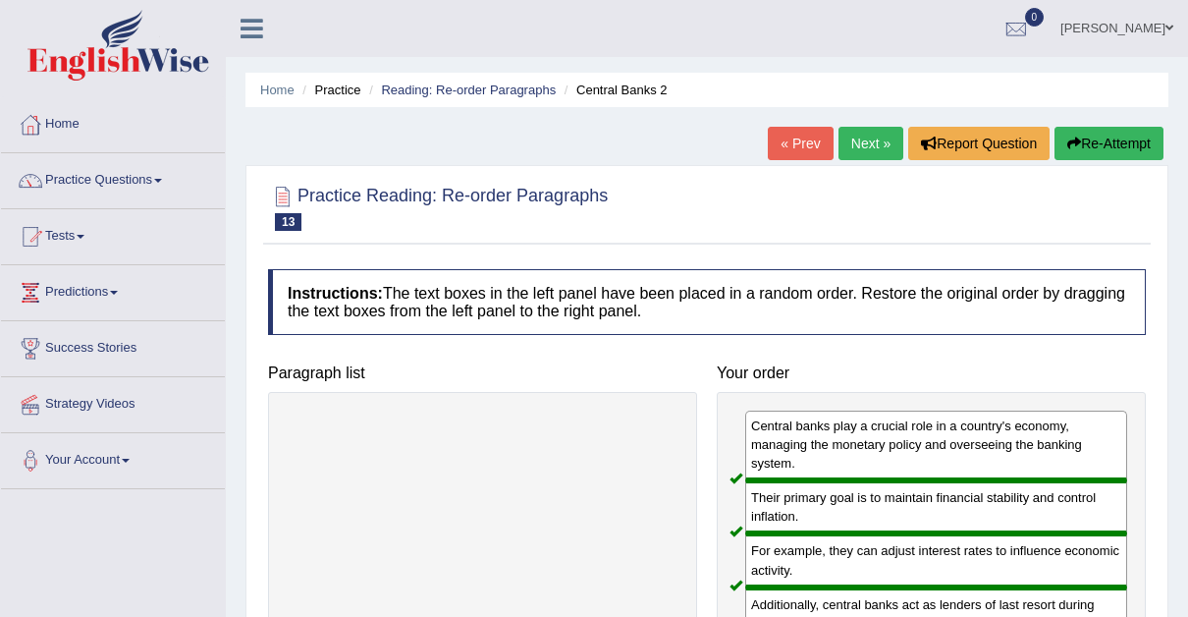
click at [873, 139] on link "Next »" at bounding box center [871, 143] width 65 height 33
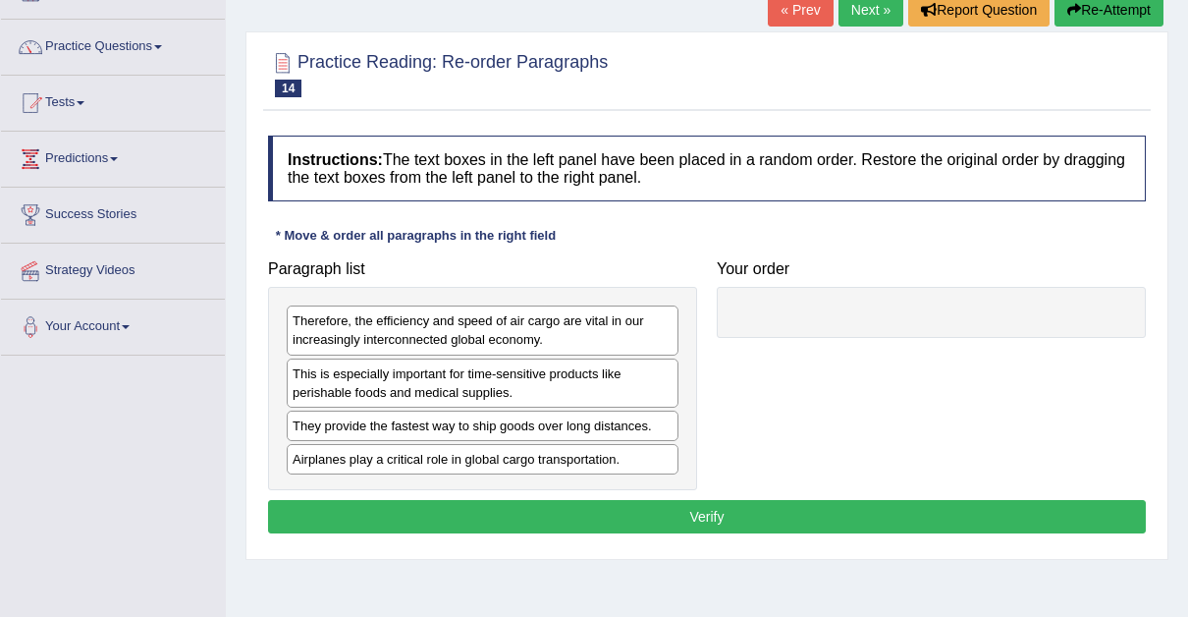
scroll to position [136, 0]
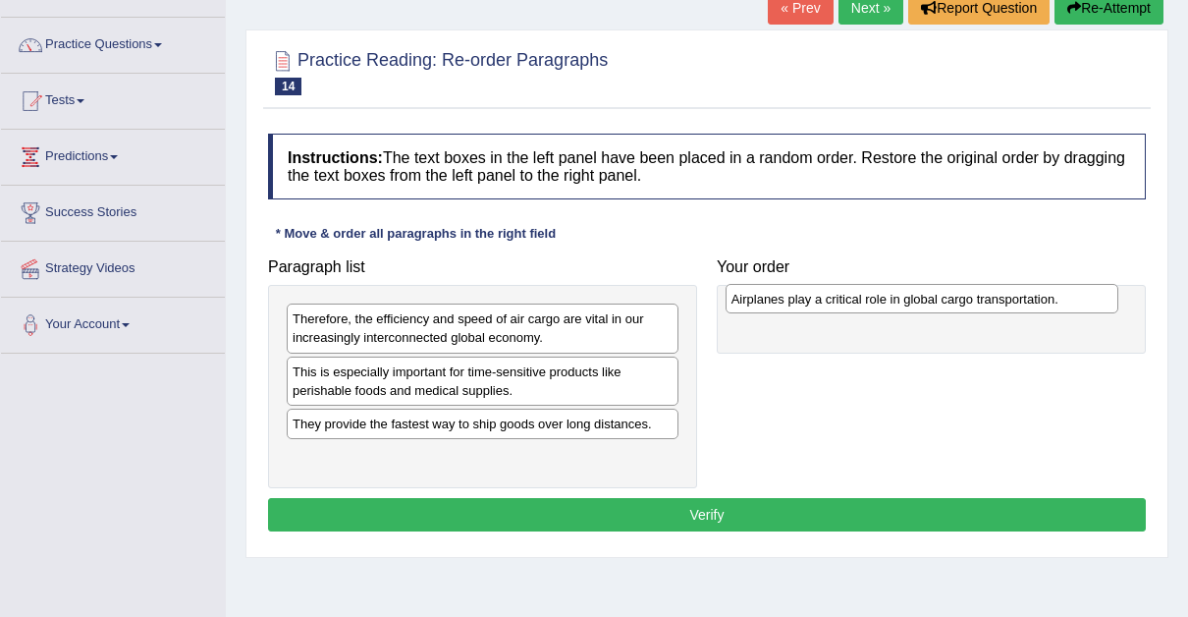
drag, startPoint x: 355, startPoint y: 457, endPoint x: 794, endPoint y: 301, distance: 466.0
click at [794, 301] on div "Airplanes play a critical role in global cargo transportation." at bounding box center [922, 298] width 393 height 29
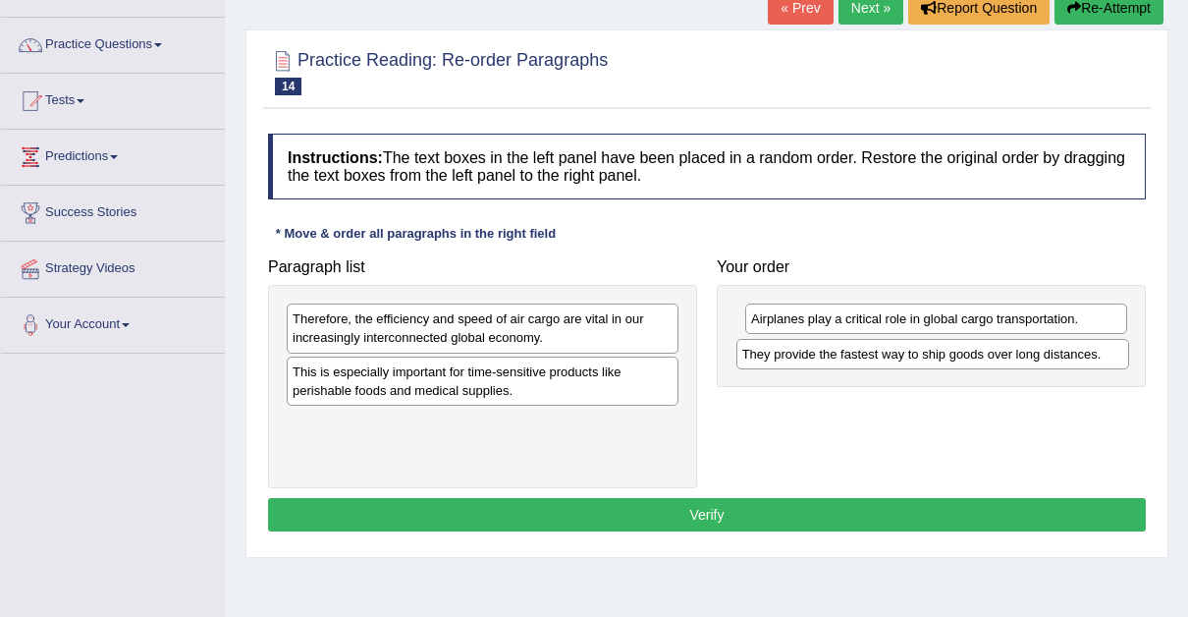
drag, startPoint x: 327, startPoint y: 426, endPoint x: 777, endPoint y: 358, distance: 454.9
click at [777, 358] on div "They provide the fastest way to ship goods over long distances." at bounding box center [933, 353] width 393 height 29
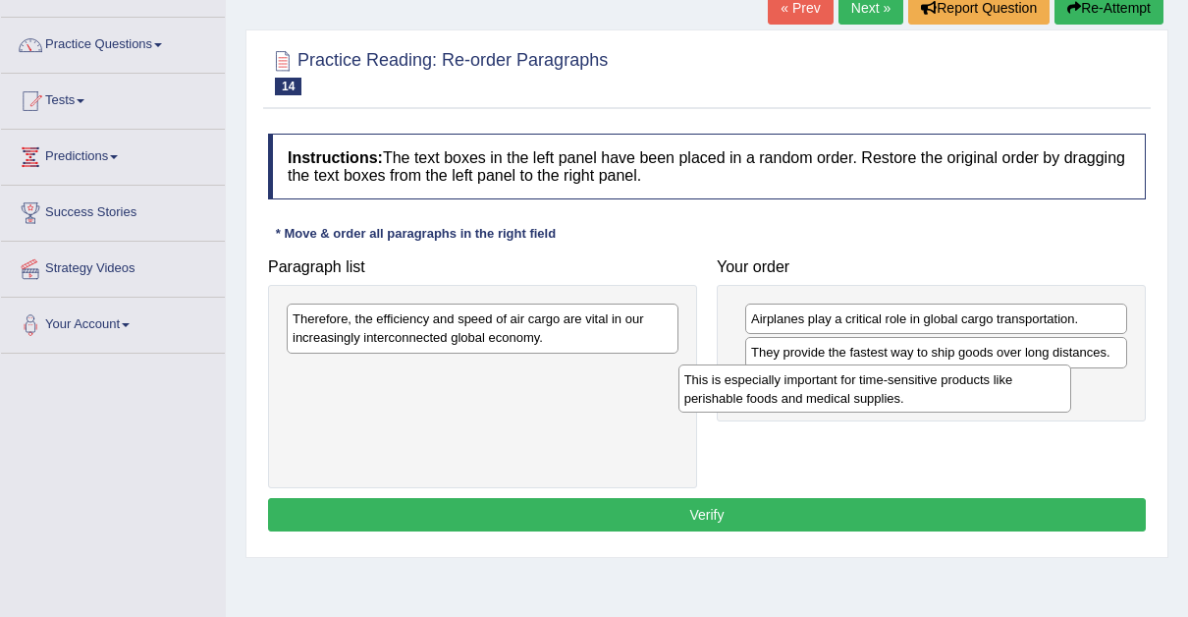
drag, startPoint x: 479, startPoint y: 375, endPoint x: 871, endPoint y: 385, distance: 392.0
click at [871, 385] on div "This is especially important for time-sensitive products like perishable foods …" at bounding box center [875, 388] width 393 height 49
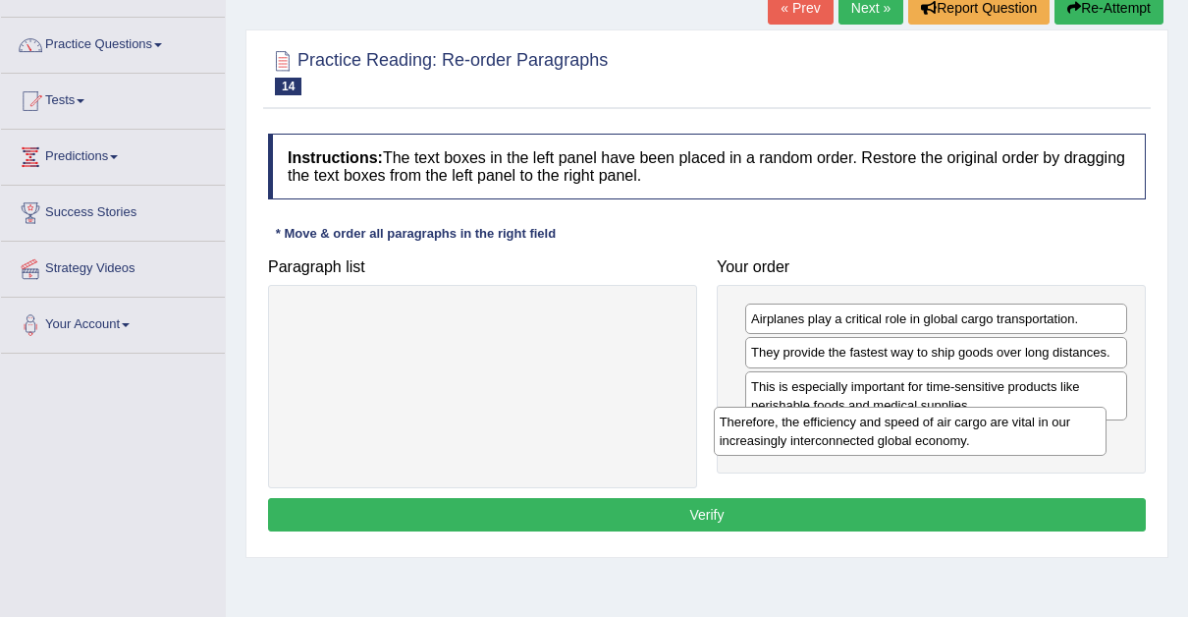
drag, startPoint x: 561, startPoint y: 320, endPoint x: 988, endPoint y: 422, distance: 439.3
click at [988, 422] on div "Therefore, the efficiency and speed of air cargo are vital in our increasingly …" at bounding box center [910, 431] width 393 height 49
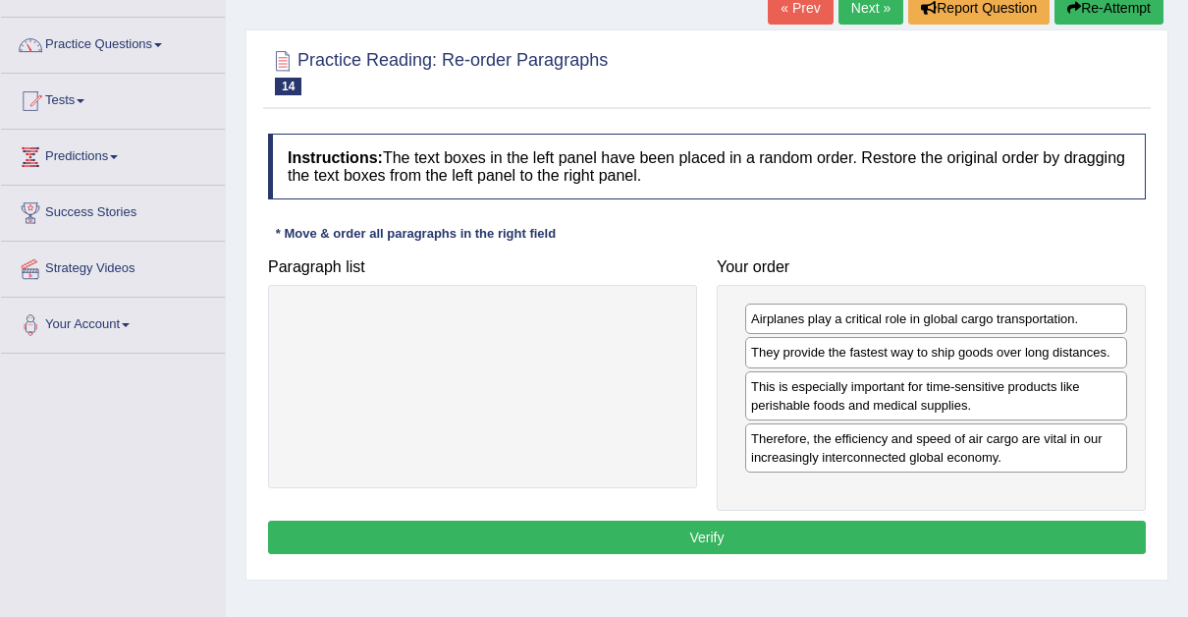
click at [698, 524] on button "Verify" at bounding box center [707, 537] width 878 height 33
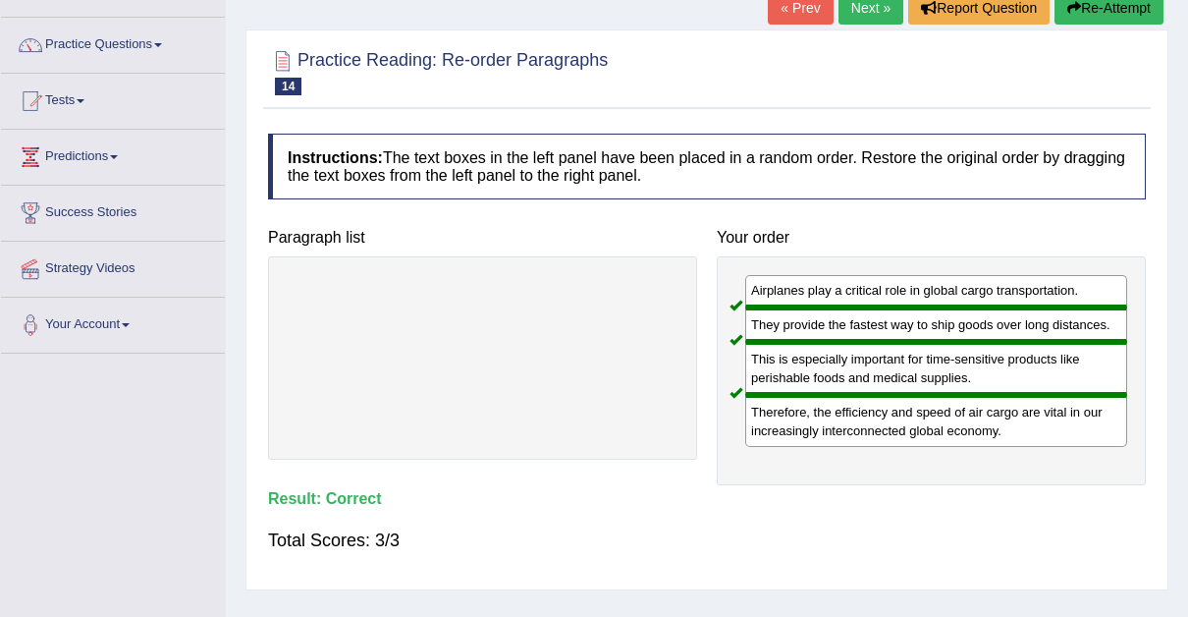
click at [871, 14] on link "Next »" at bounding box center [871, 7] width 65 height 33
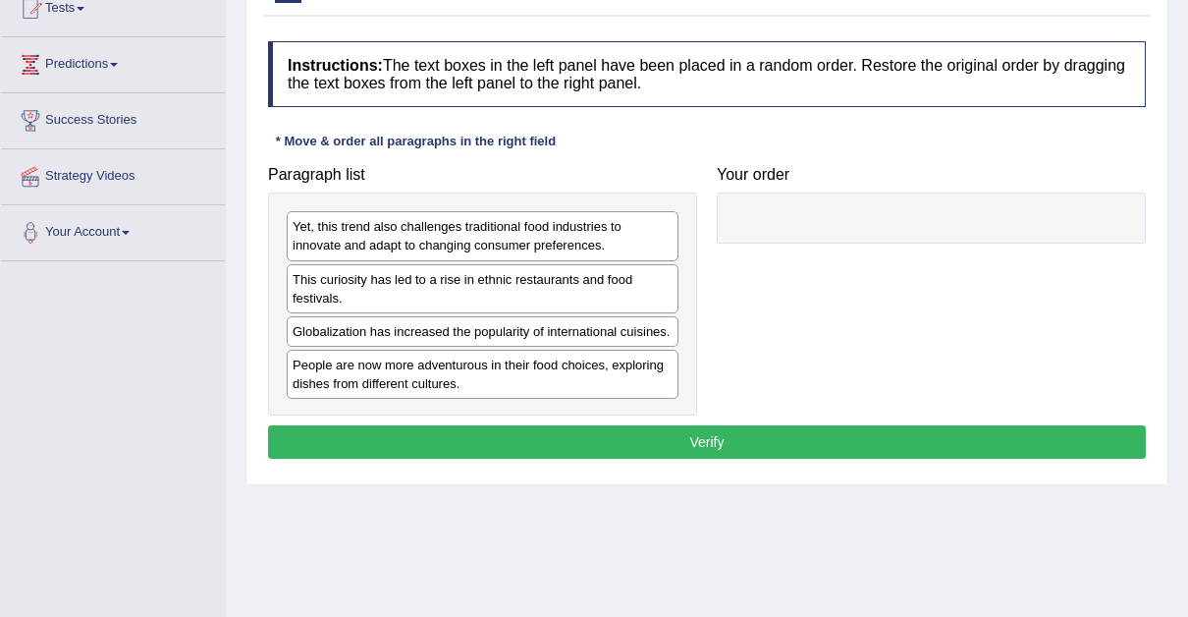
scroll to position [237, 0]
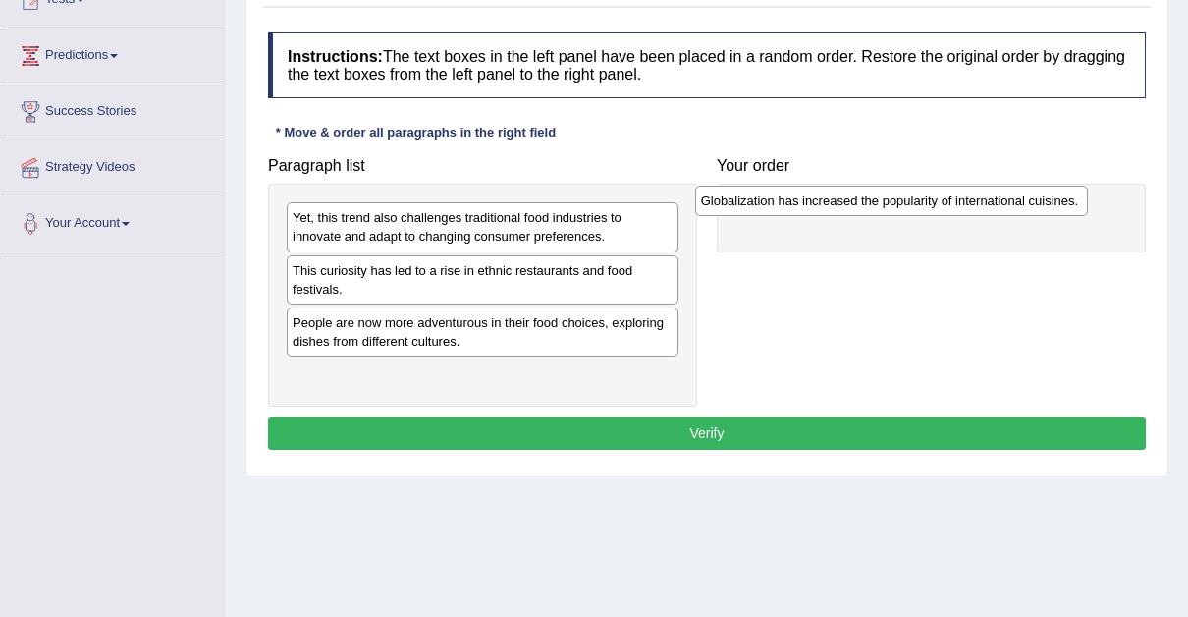
drag, startPoint x: 482, startPoint y: 322, endPoint x: 907, endPoint y: 200, distance: 441.4
click at [907, 200] on div "Globalization has increased the popularity of international cuisines." at bounding box center [891, 200] width 393 height 29
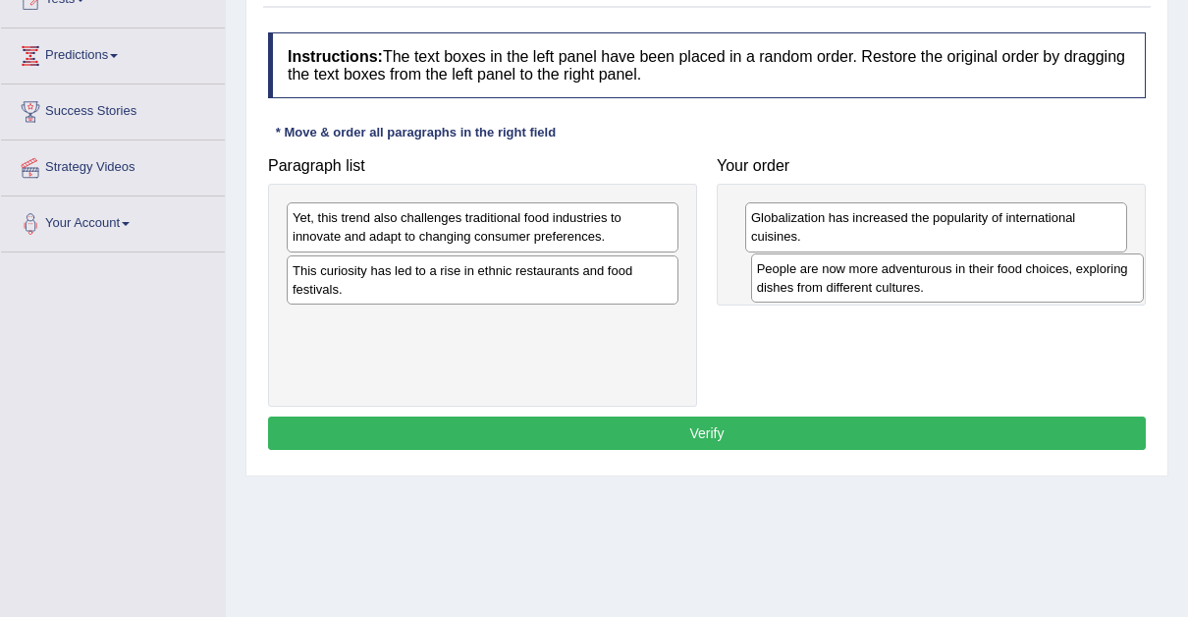
drag, startPoint x: 382, startPoint y: 330, endPoint x: 847, endPoint y: 279, distance: 467.3
click at [847, 279] on div "People are now more adventurous in their food choices, exploring dishes from di…" at bounding box center [947, 277] width 393 height 49
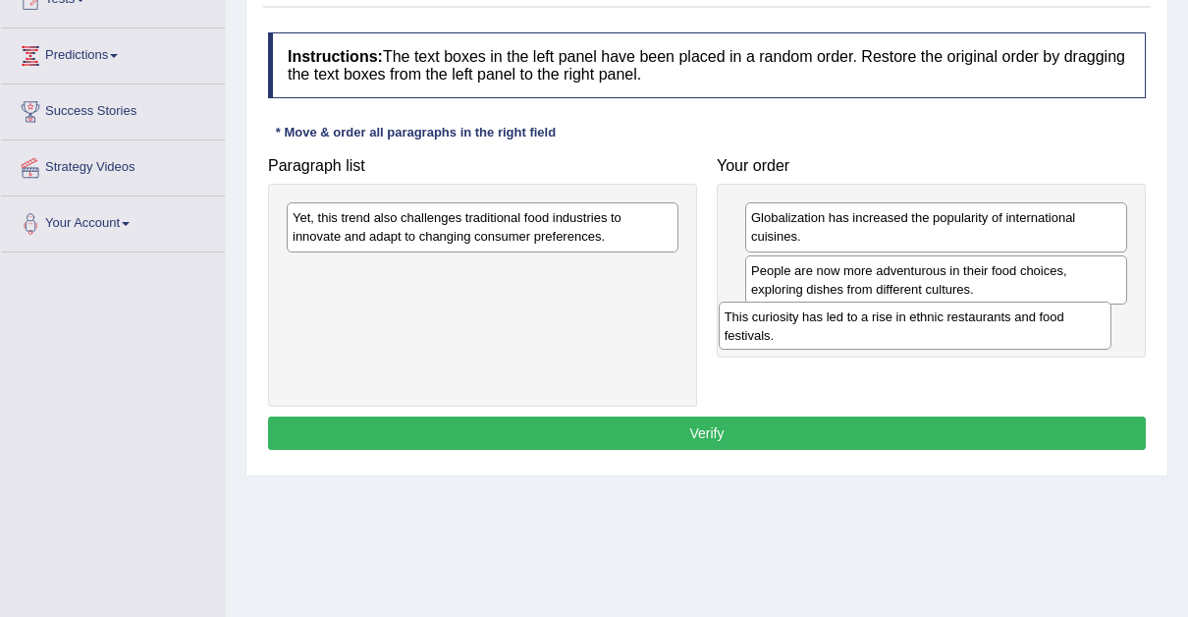
drag, startPoint x: 556, startPoint y: 275, endPoint x: 995, endPoint y: 322, distance: 441.5
click at [995, 322] on div "This curiosity has led to a rise in ethnic restaurants and food festivals." at bounding box center [915, 326] width 393 height 49
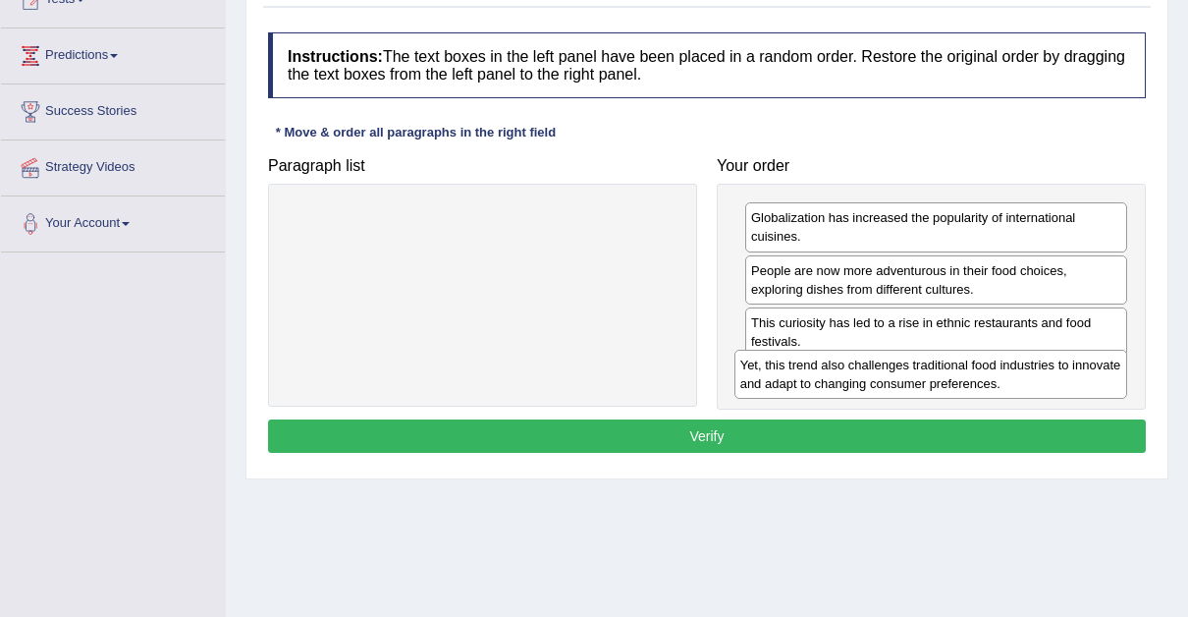
drag, startPoint x: 425, startPoint y: 227, endPoint x: 888, endPoint y: 375, distance: 485.8
click at [888, 375] on div "Yet, this trend also challenges traditional food industries to innovate and ada…" at bounding box center [931, 374] width 393 height 49
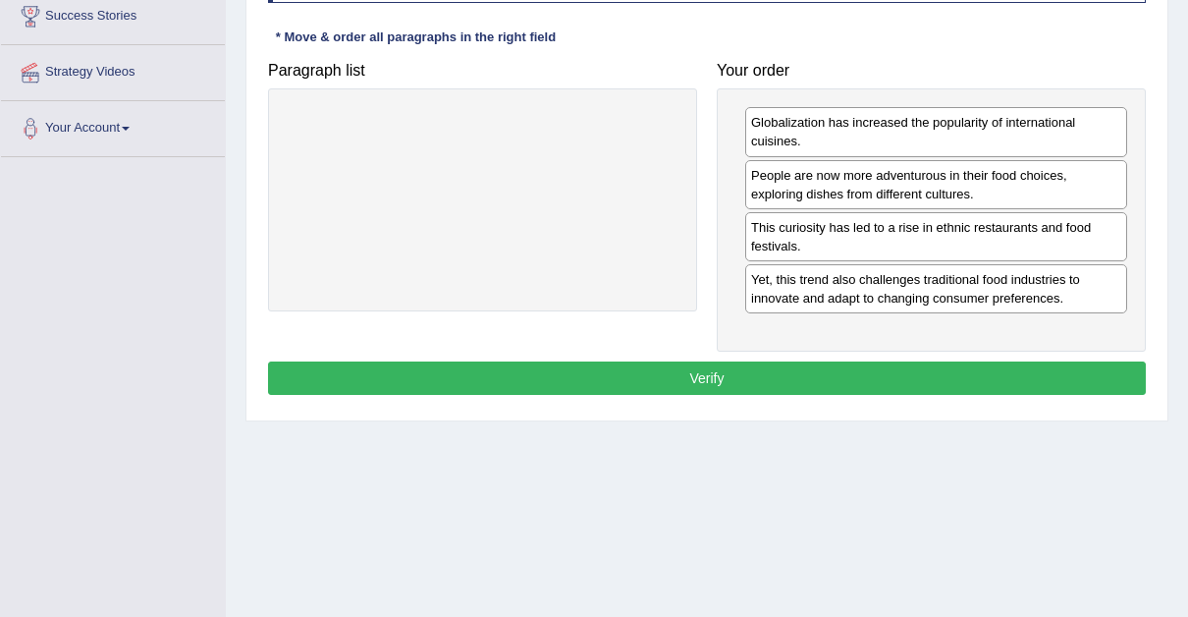
scroll to position [338, 0]
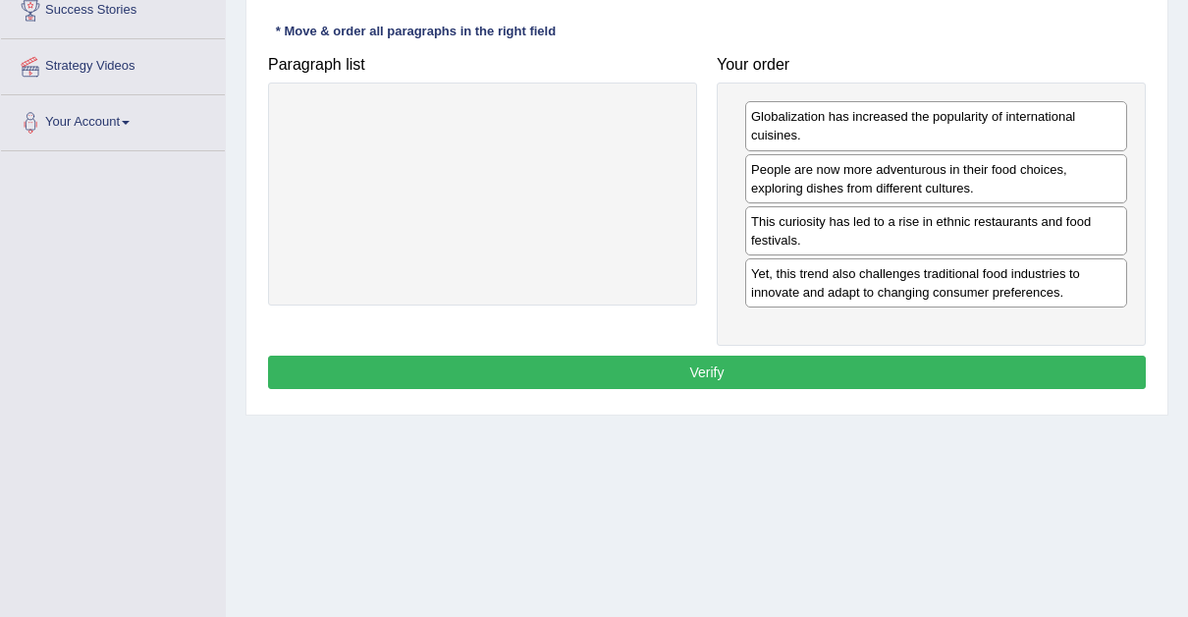
click at [711, 370] on button "Verify" at bounding box center [707, 372] width 878 height 33
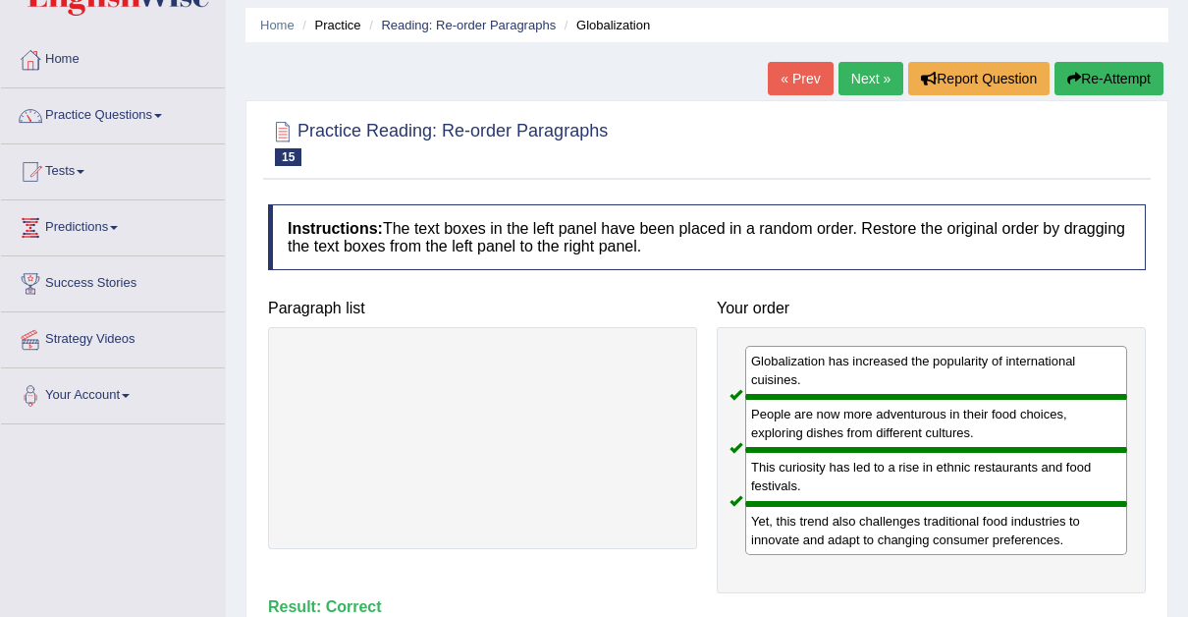
scroll to position [0, 0]
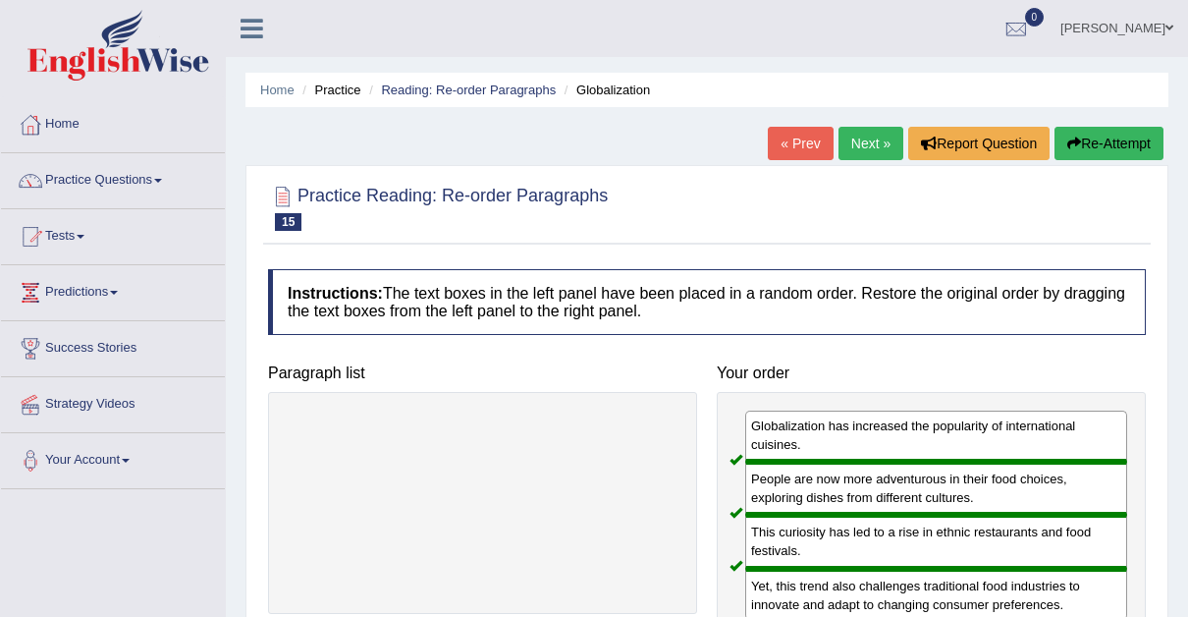
click at [871, 139] on link "Next »" at bounding box center [871, 143] width 65 height 33
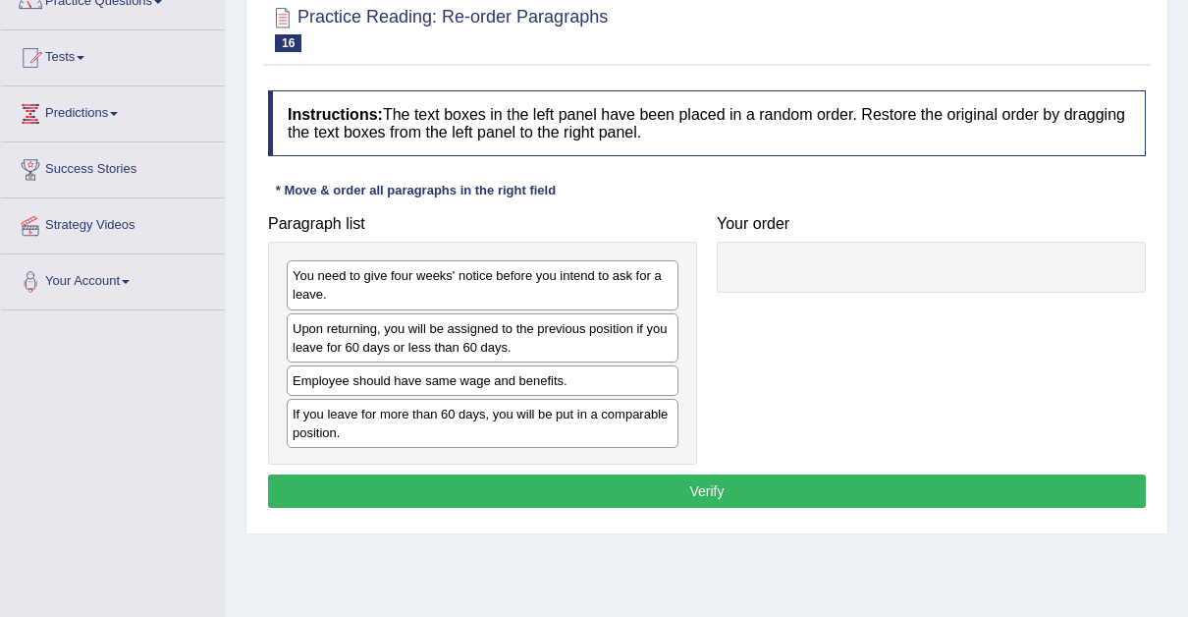
scroll to position [180, 0]
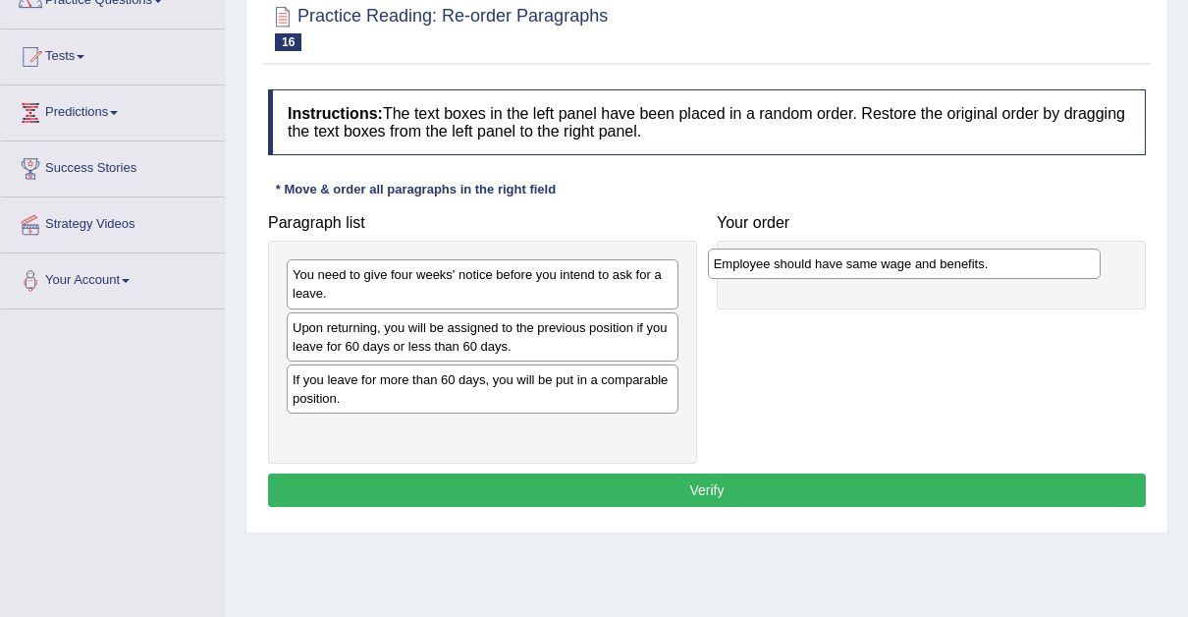
drag, startPoint x: 400, startPoint y: 379, endPoint x: 824, endPoint y: 263, distance: 439.8
click at [824, 263] on div "Employee should have same wage and benefits." at bounding box center [904, 262] width 393 height 29
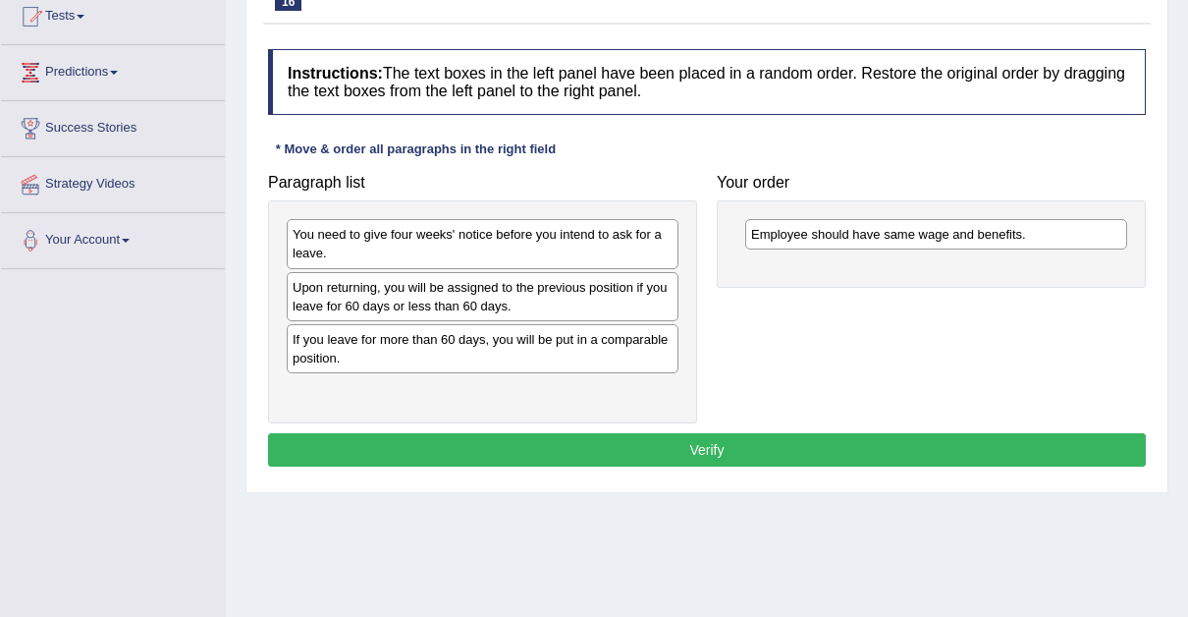
scroll to position [218, 0]
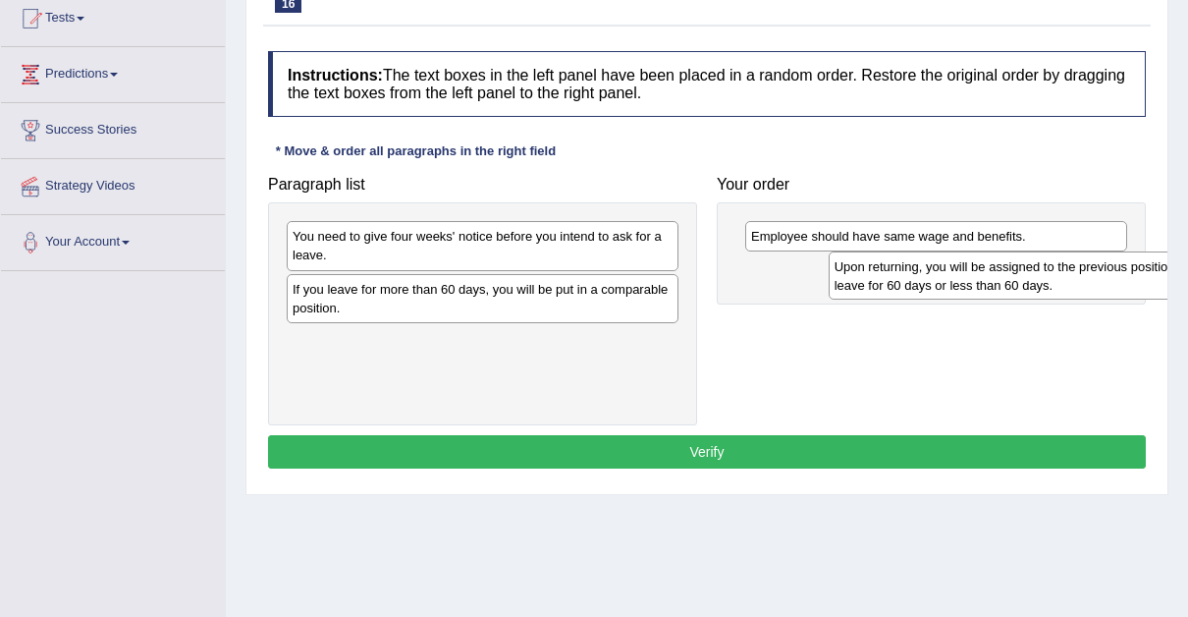
drag, startPoint x: 557, startPoint y: 295, endPoint x: 1062, endPoint y: 299, distance: 504.8
click at [1062, 299] on div "Upon returning, you will be assigned to the previous position if you leave for …" at bounding box center [1025, 275] width 393 height 49
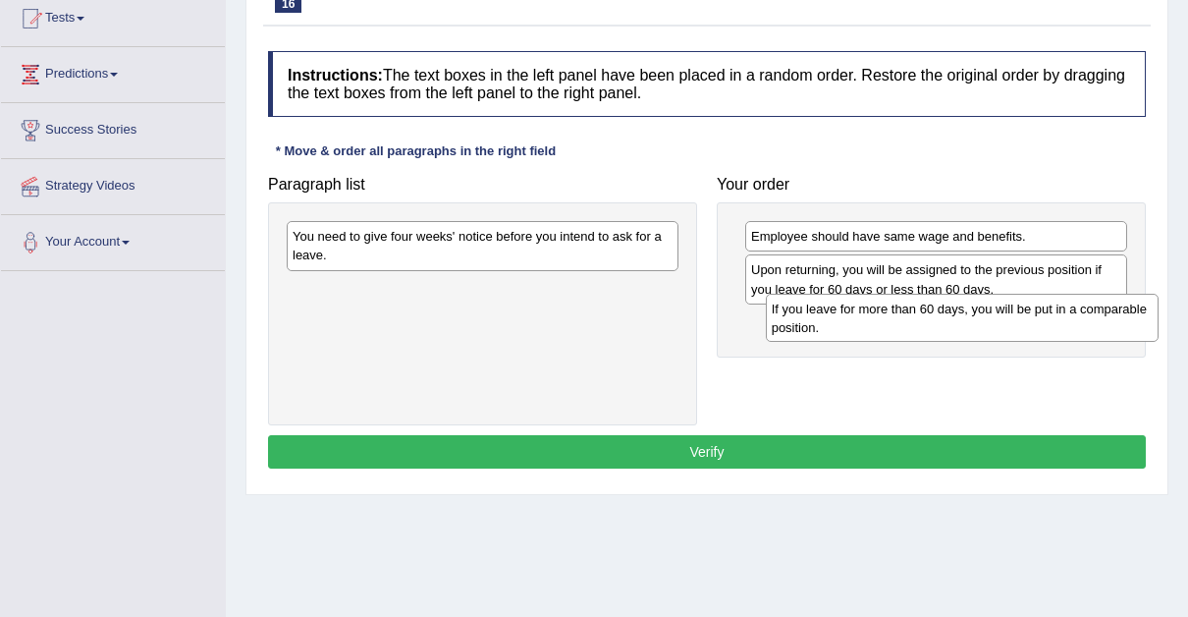
drag, startPoint x: 614, startPoint y: 275, endPoint x: 1095, endPoint y: 302, distance: 482.0
click at [1095, 302] on div "If you leave for more than 60 days, you will be put in a comparable position." at bounding box center [962, 318] width 393 height 49
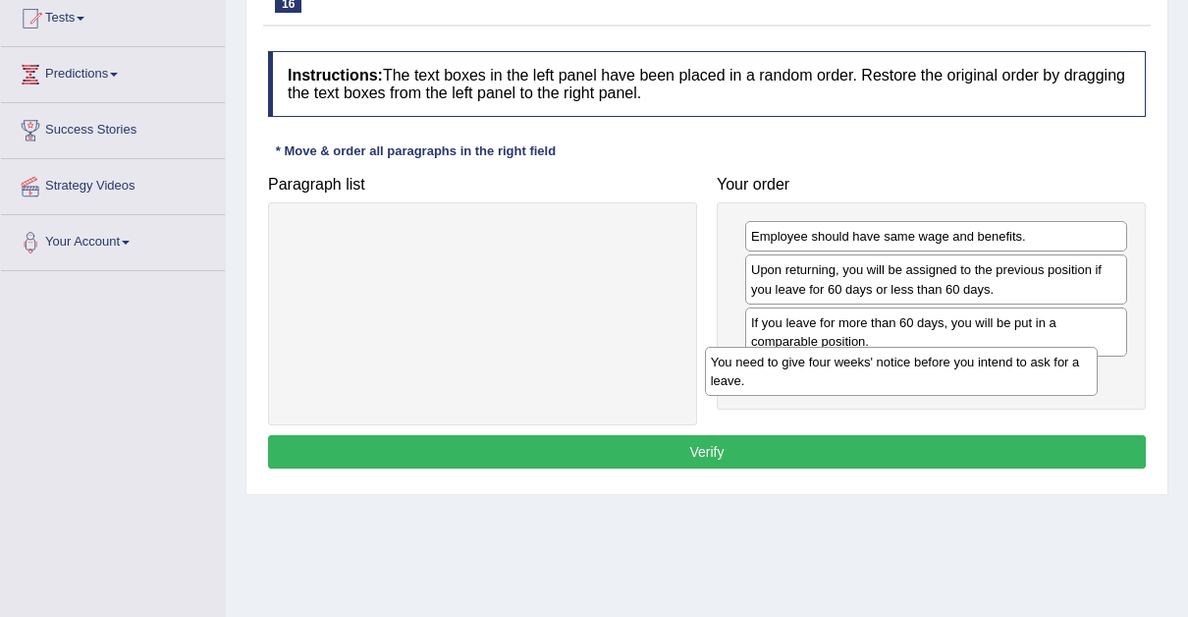
drag, startPoint x: 560, startPoint y: 246, endPoint x: 997, endPoint y: 367, distance: 453.7
click at [997, 367] on div "You need to give four weeks' notice before you intend to ask for a leave." at bounding box center [901, 371] width 393 height 49
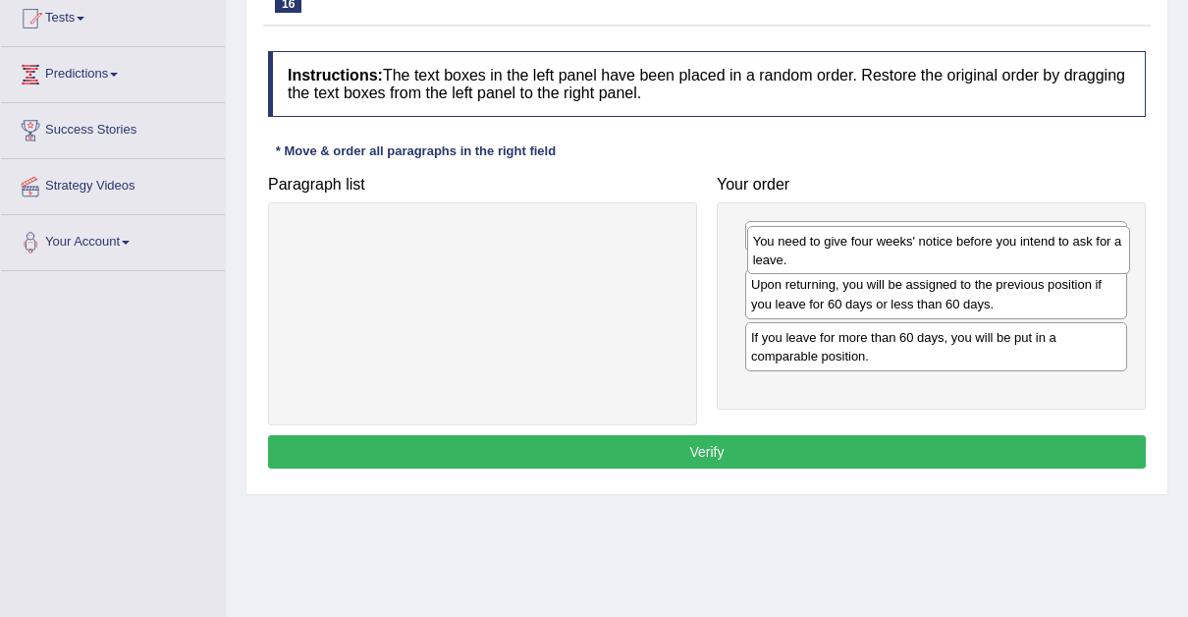
drag, startPoint x: 816, startPoint y: 395, endPoint x: 818, endPoint y: 263, distance: 131.6
click at [818, 263] on div "You need to give four weeks' notice before you intend to ask for a leave." at bounding box center [938, 250] width 383 height 49
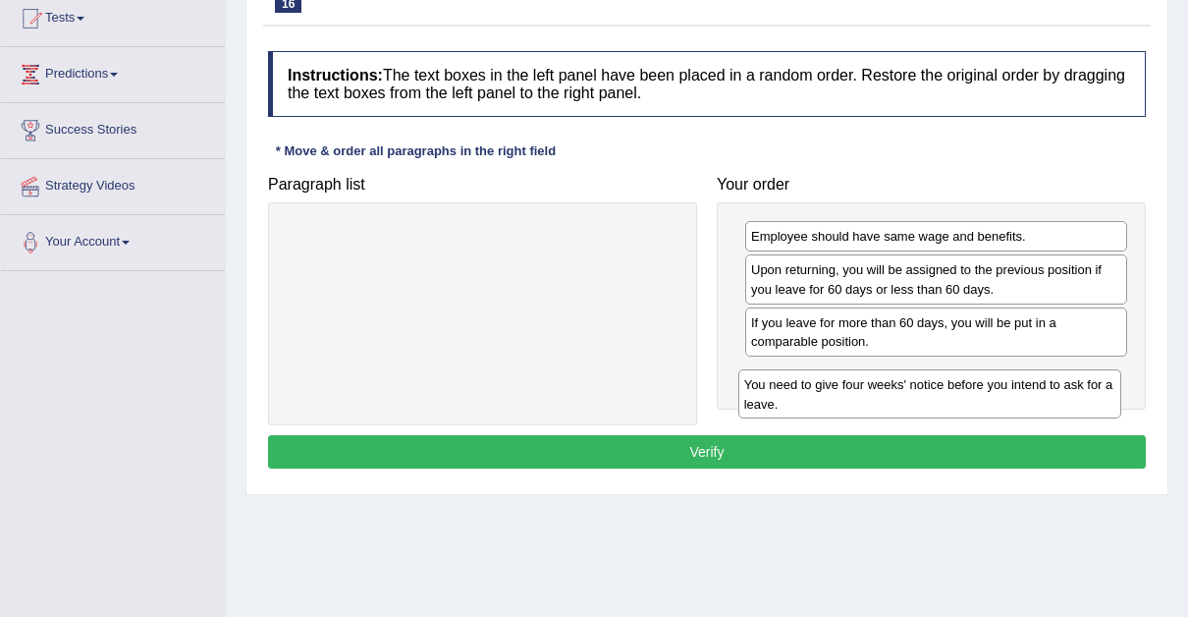
drag, startPoint x: 829, startPoint y: 277, endPoint x: 820, endPoint y: 379, distance: 102.5
click at [820, 379] on div "You need to give four weeks' notice before you intend to ask for a leave." at bounding box center [930, 393] width 383 height 49
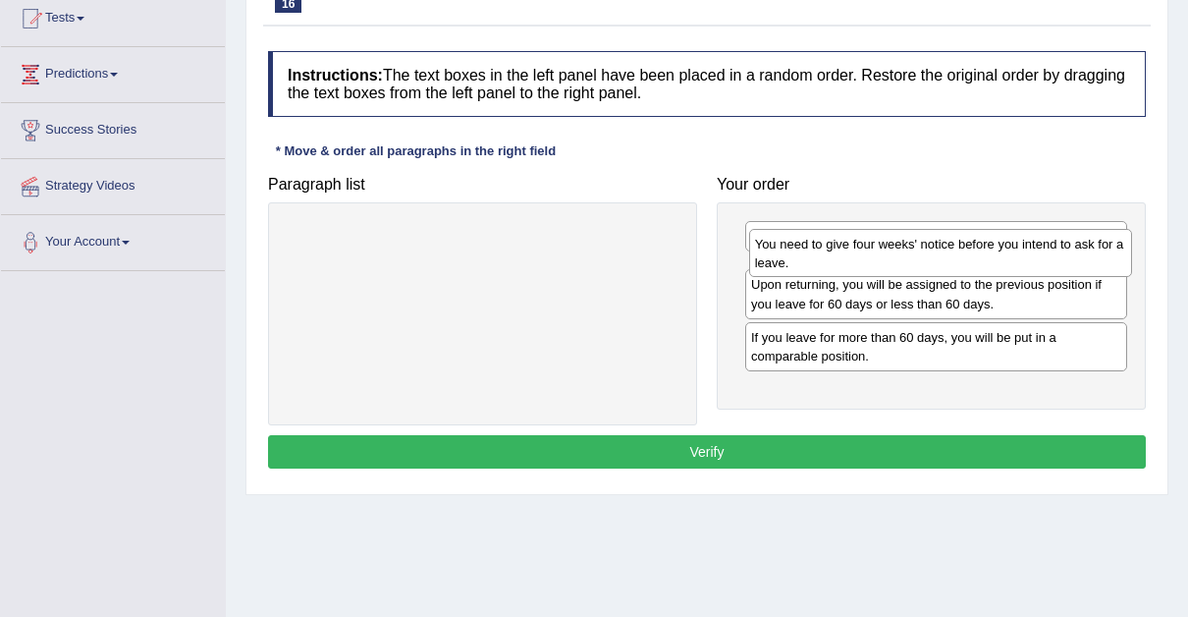
drag, startPoint x: 830, startPoint y: 384, endPoint x: 834, endPoint y: 255, distance: 128.7
click at [834, 255] on div "You need to give four weeks' notice before you intend to ask for a leave." at bounding box center [940, 253] width 383 height 49
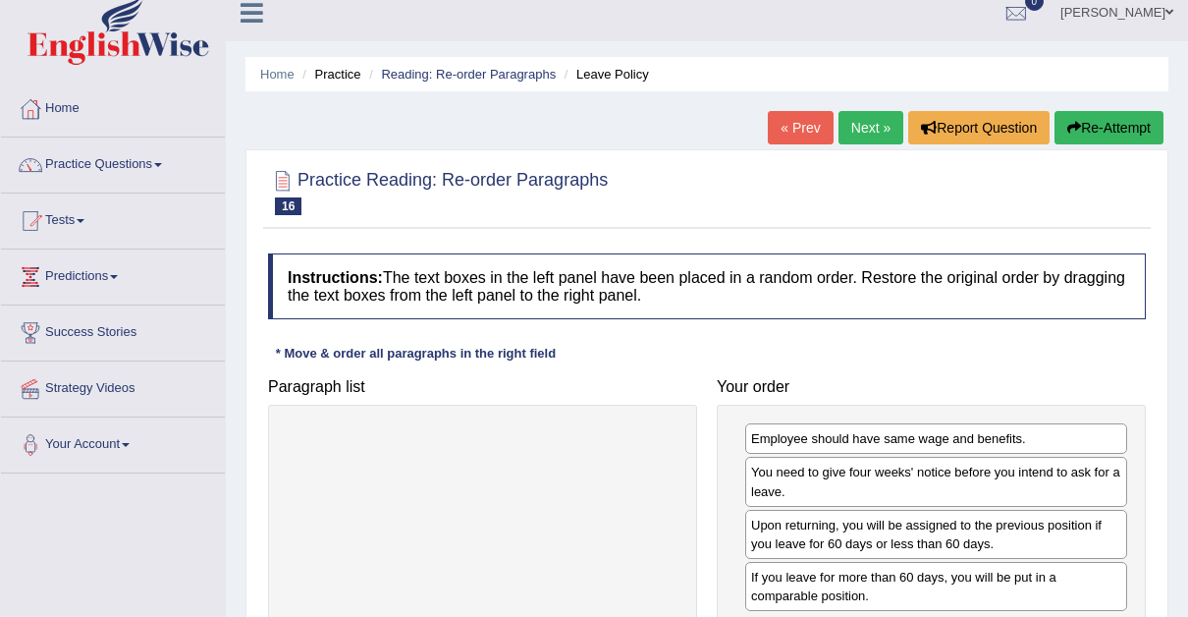
scroll to position [1, 0]
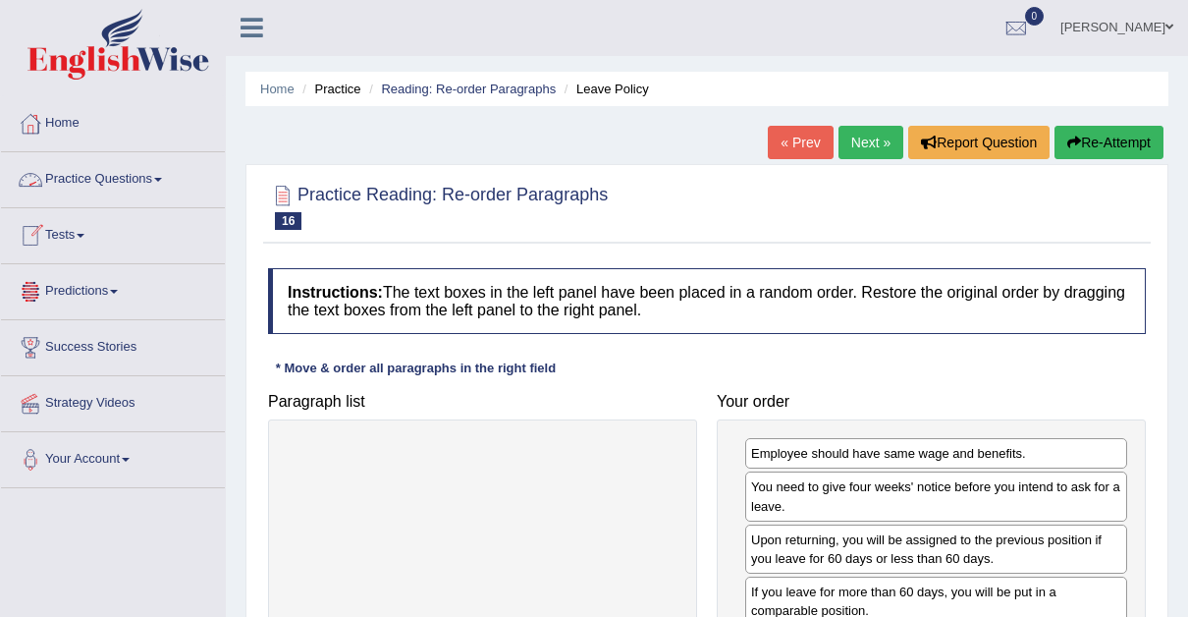
click at [162, 180] on span at bounding box center [158, 180] width 8 height 4
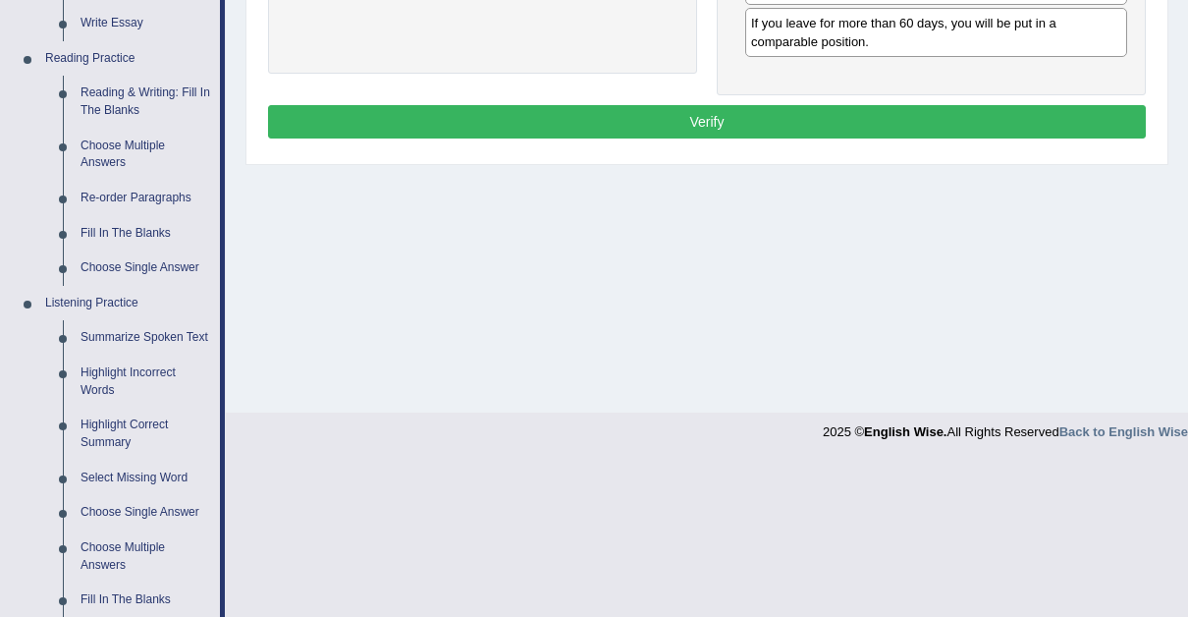
scroll to position [561, 0]
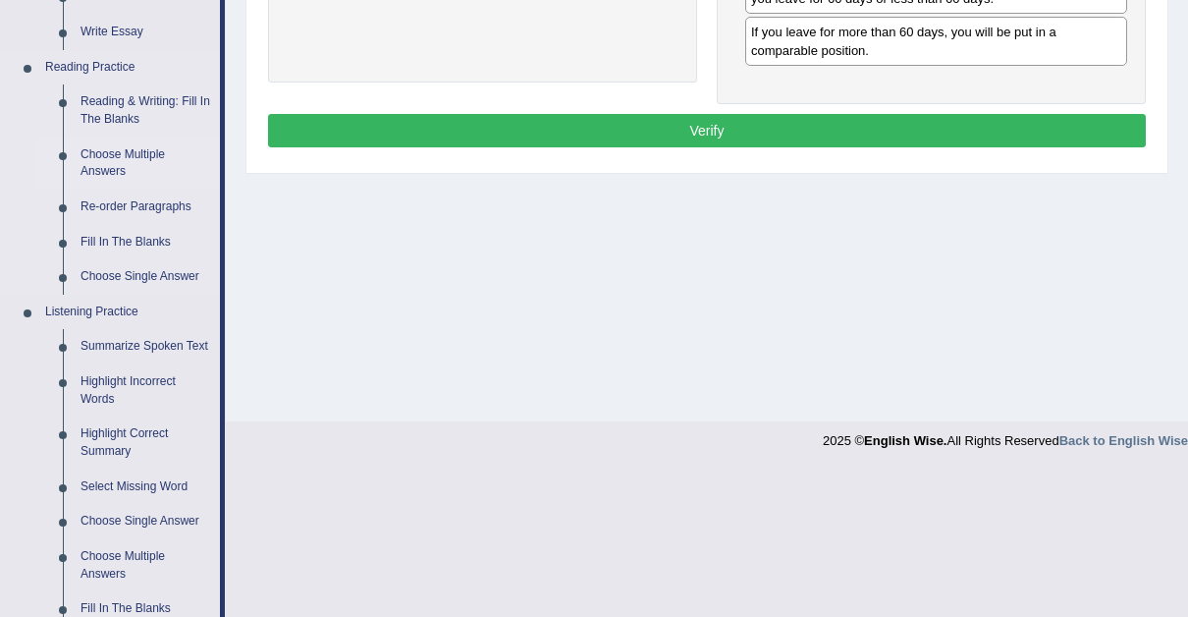
click at [103, 151] on link "Choose Multiple Answers" at bounding box center [146, 163] width 148 height 52
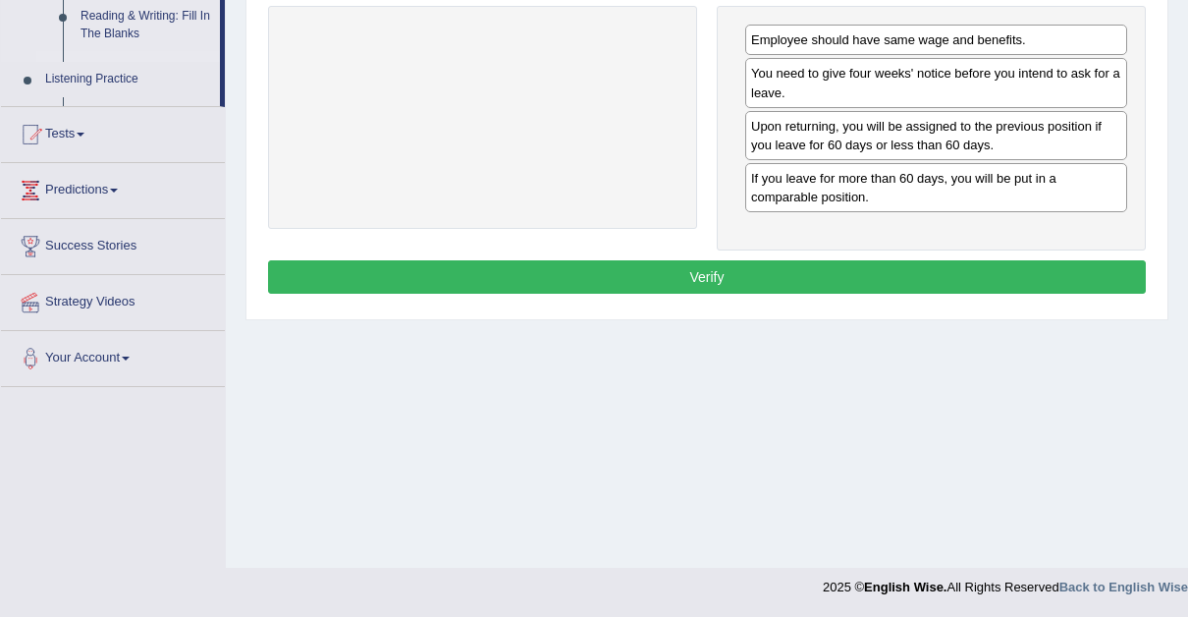
scroll to position [414, 0]
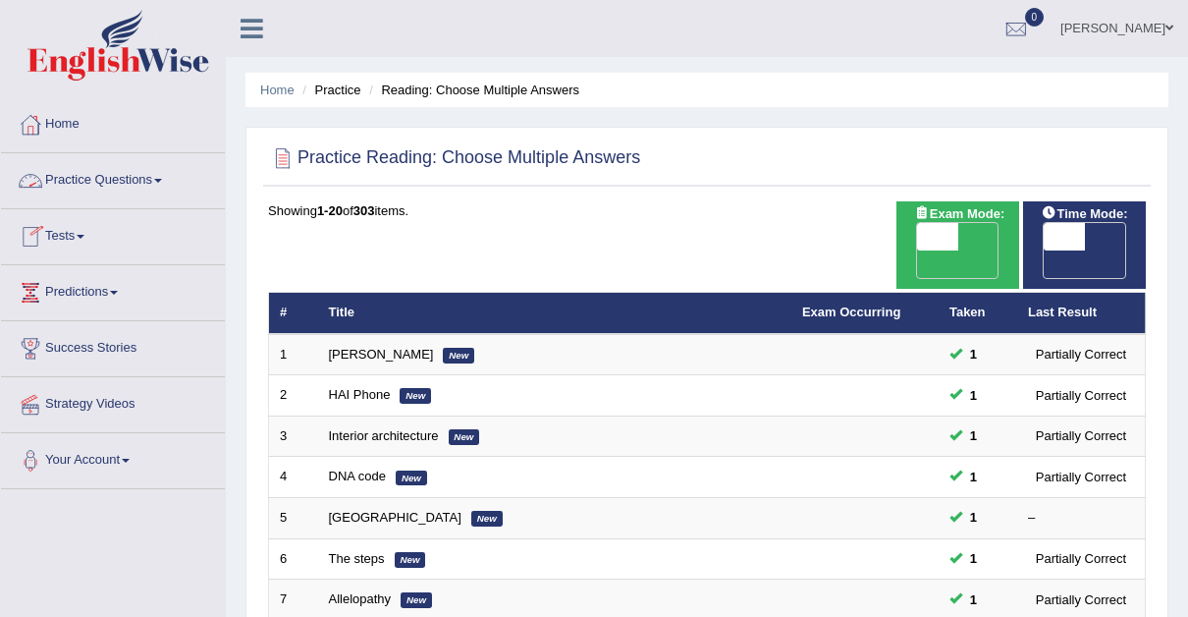
click at [162, 175] on link "Practice Questions" at bounding box center [113, 177] width 224 height 49
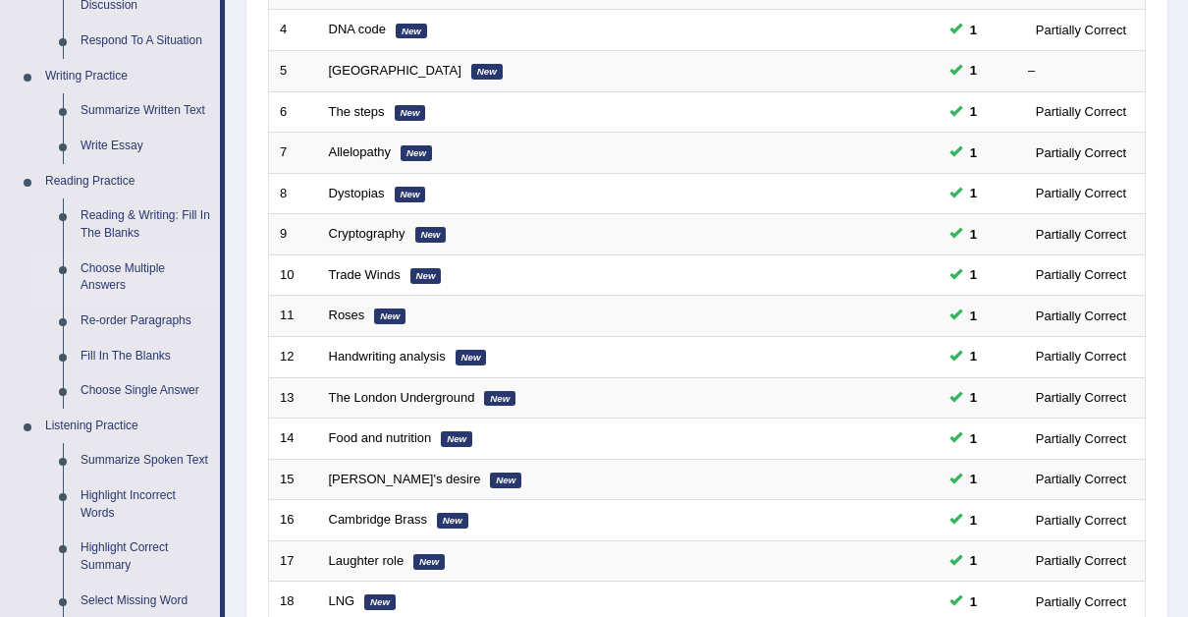
scroll to position [451, 0]
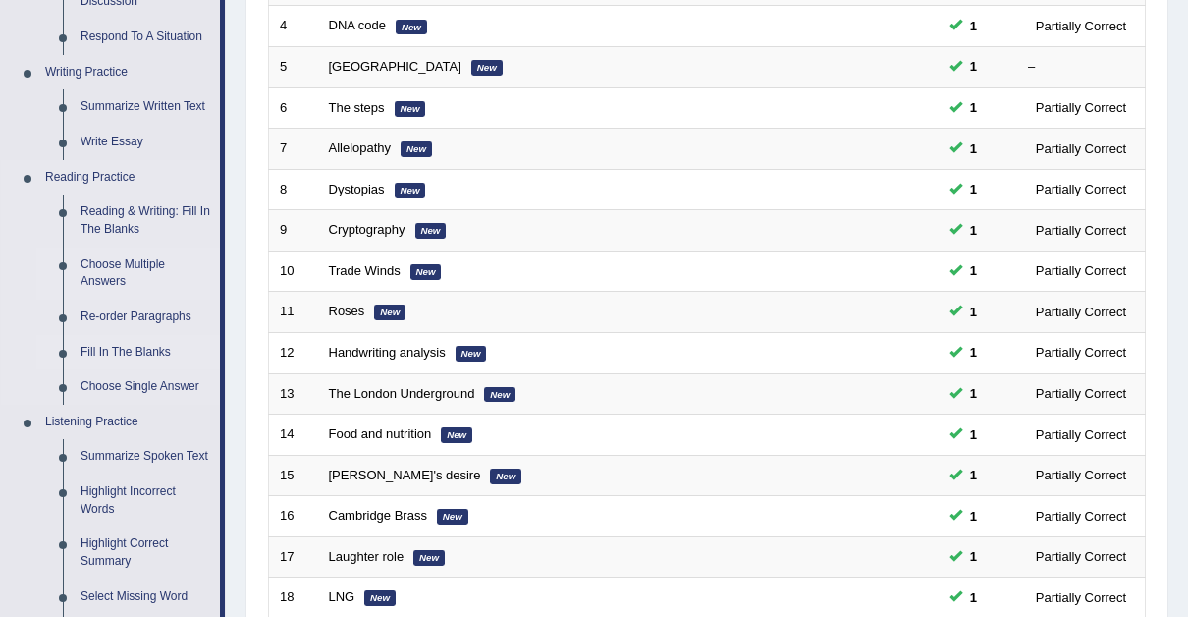
click at [121, 344] on link "Fill In The Blanks" at bounding box center [146, 352] width 148 height 35
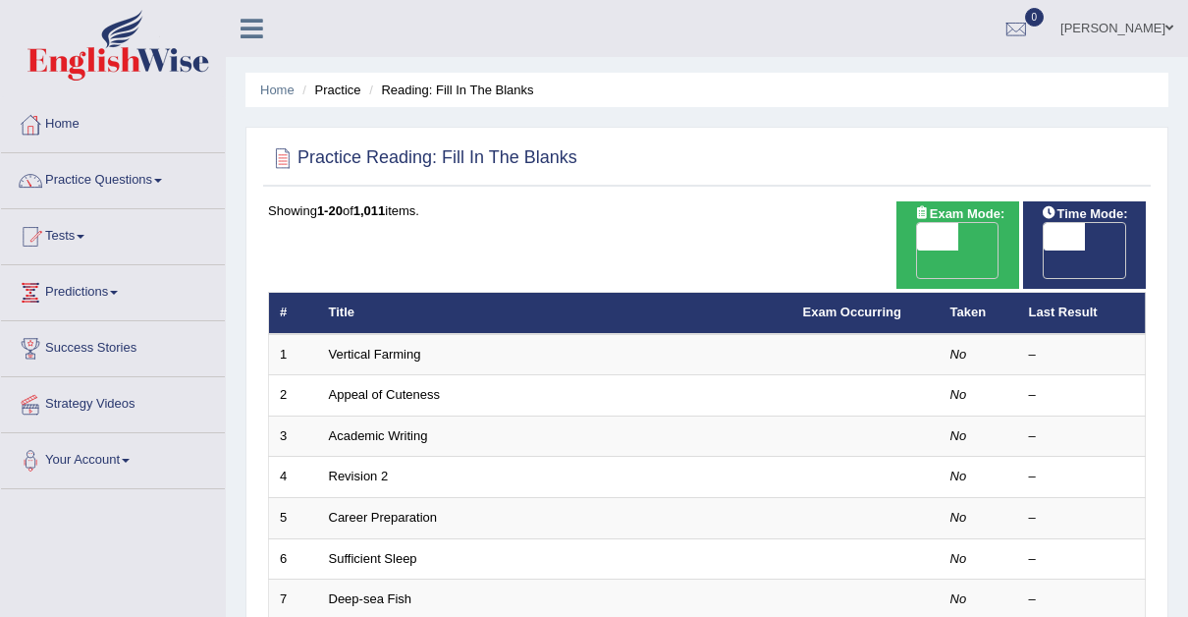
drag, startPoint x: 1193, startPoint y: 70, endPoint x: 1073, endPoint y: 110, distance: 126.4
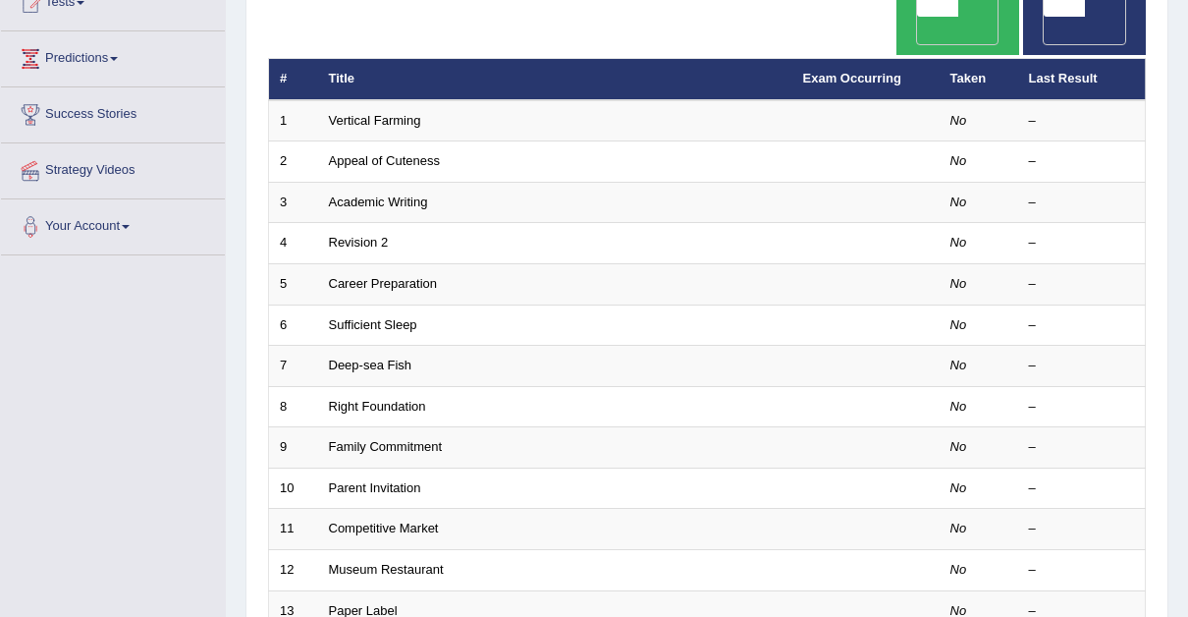
scroll to position [202, 0]
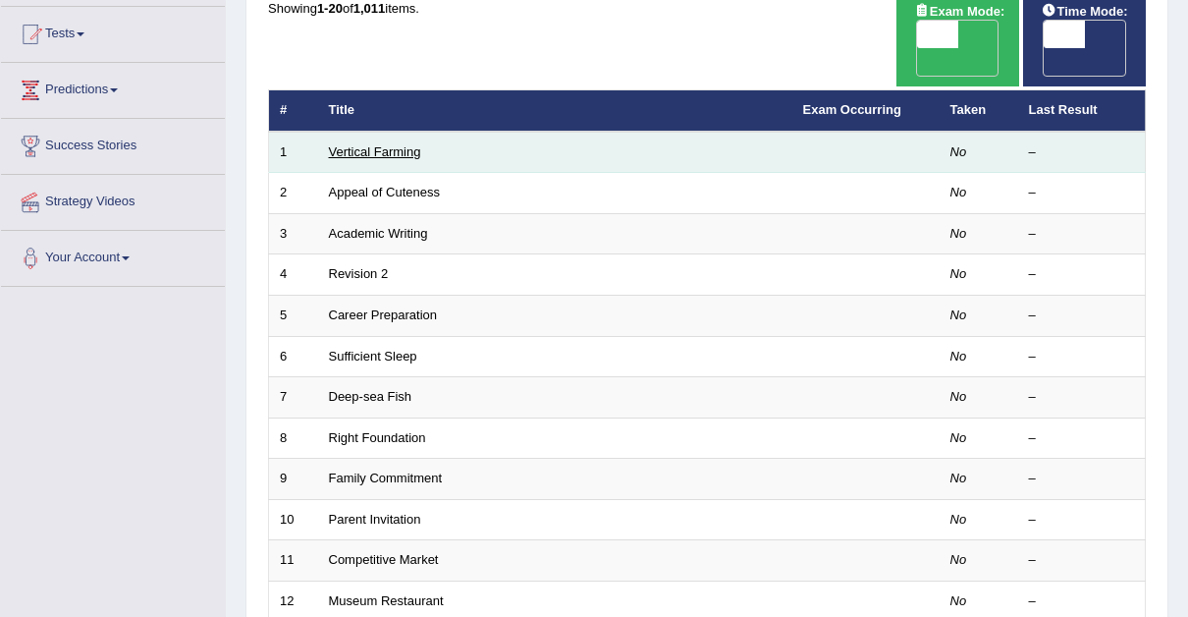
click at [370, 144] on link "Vertical Farming" at bounding box center [375, 151] width 92 height 15
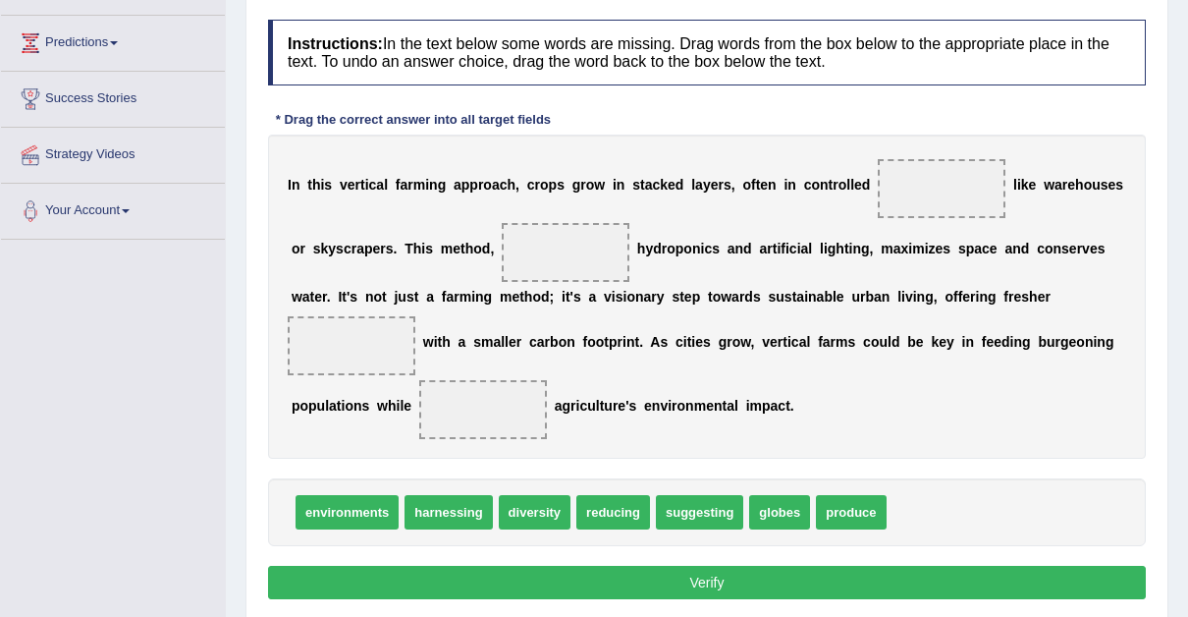
scroll to position [247, 0]
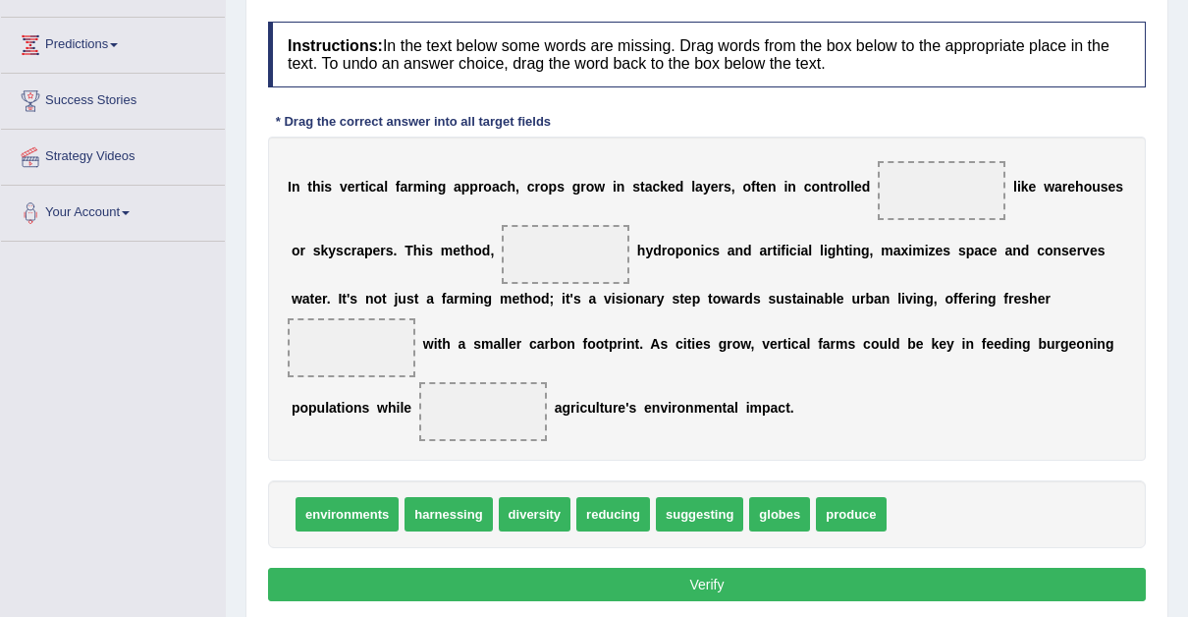
click at [357, 504] on span "environments" at bounding box center [347, 514] width 103 height 34
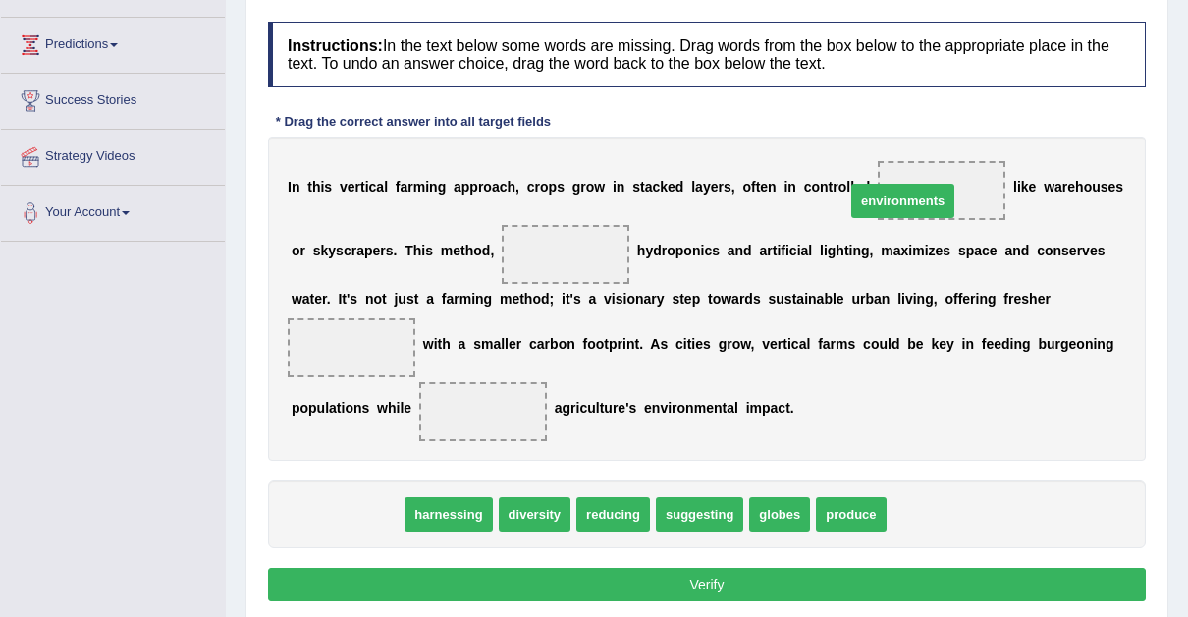
drag, startPoint x: 357, startPoint y: 504, endPoint x: 916, endPoint y: 196, distance: 637.8
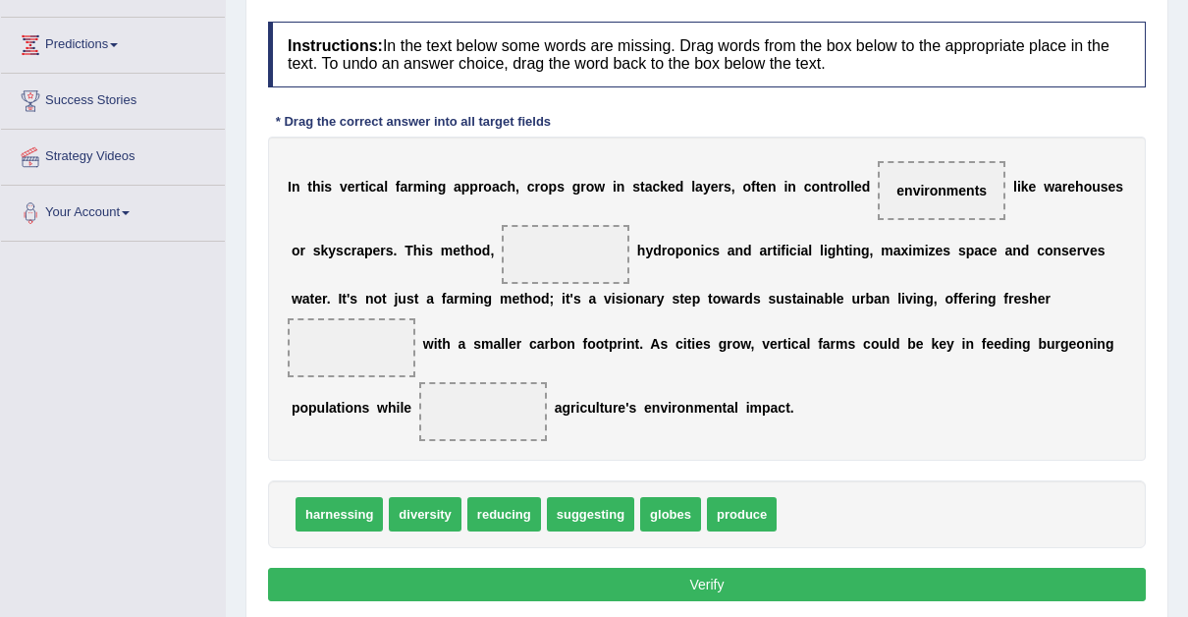
click at [541, 576] on button "Verify" at bounding box center [707, 584] width 878 height 33
drag, startPoint x: 718, startPoint y: 511, endPoint x: 537, endPoint y: 255, distance: 312.8
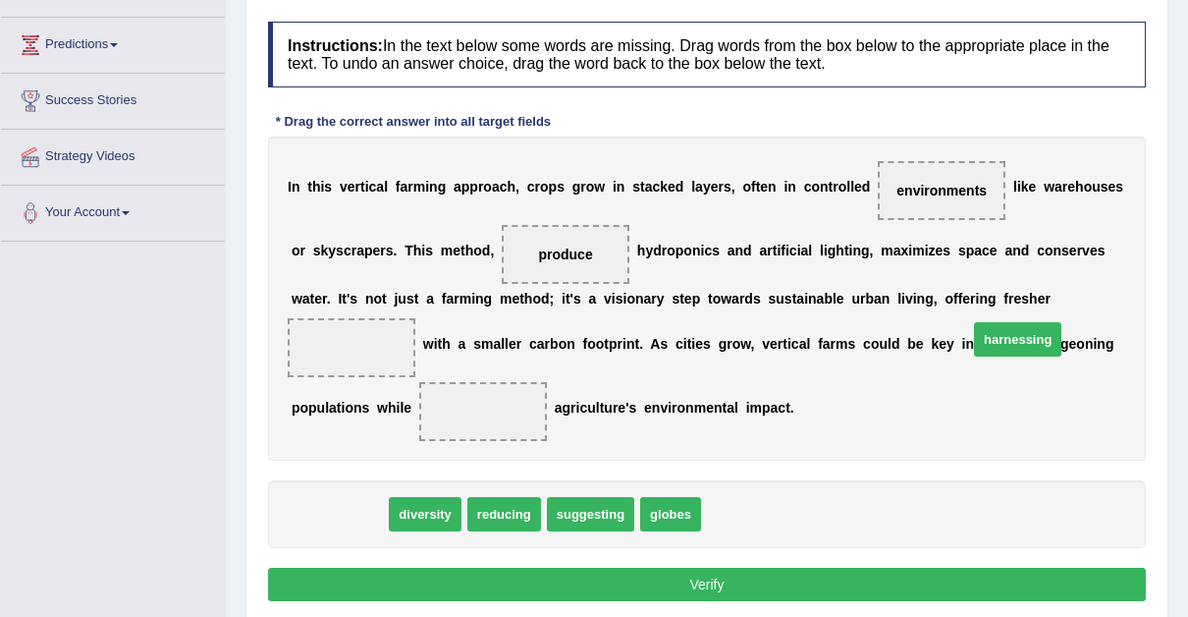
drag, startPoint x: 326, startPoint y: 513, endPoint x: 1029, endPoint y: 338, distance: 724.6
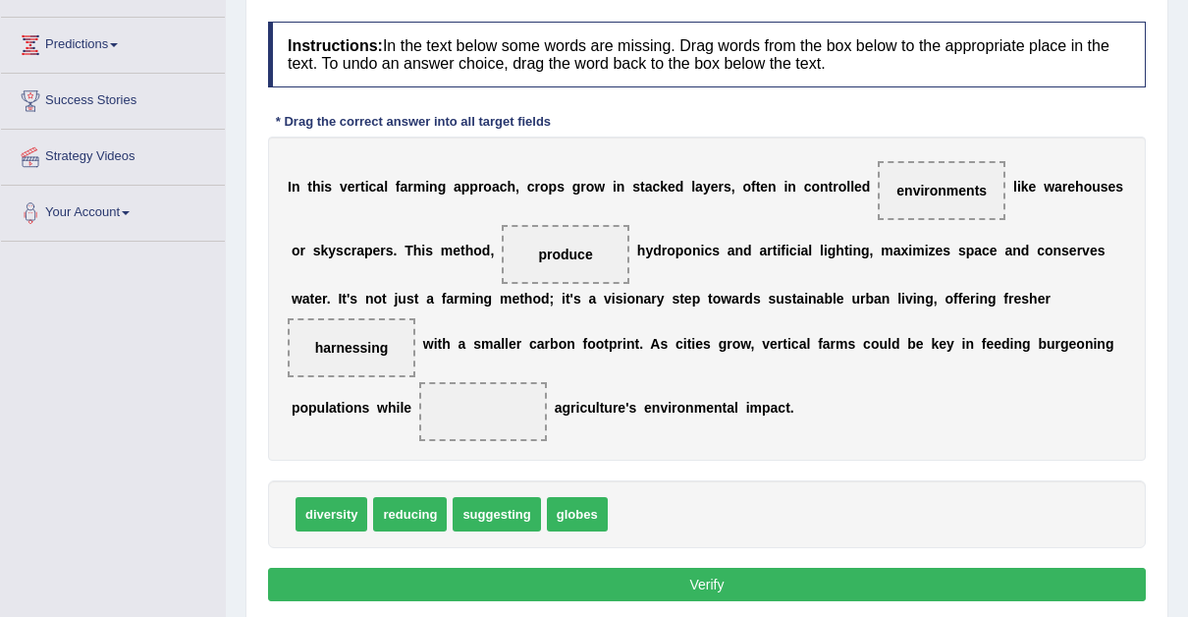
drag, startPoint x: 995, startPoint y: 304, endPoint x: 496, endPoint y: 438, distance: 516.5
click at [496, 438] on div "I n t h i s v e r t i c a l f a r m i n g a p p r o a c h , c r o p s g r o w i…" at bounding box center [707, 299] width 878 height 324
drag, startPoint x: 1013, startPoint y: 326, endPoint x: 997, endPoint y: 320, distance: 16.8
click at [415, 320] on span "harnessing" at bounding box center [352, 347] width 128 height 59
click at [389, 340] on span "harnessing" at bounding box center [352, 348] width 74 height 16
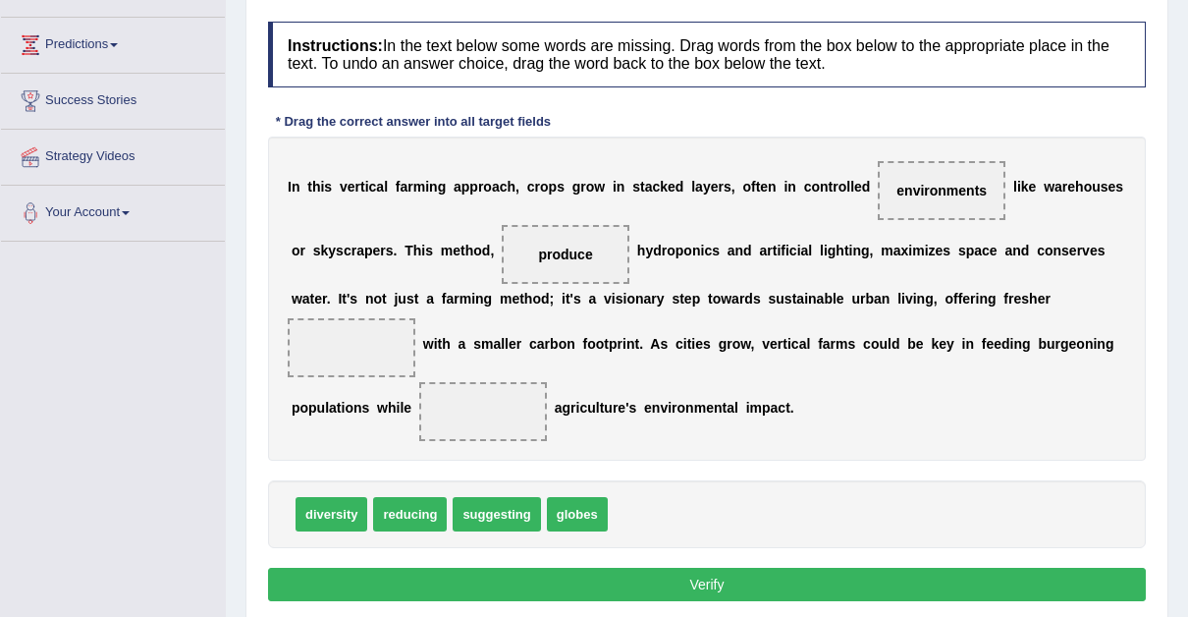
drag, startPoint x: 995, startPoint y: 322, endPoint x: 341, endPoint y: 428, distance: 662.6
click at [563, 517] on span "globes" at bounding box center [577, 514] width 61 height 34
drag, startPoint x: 563, startPoint y: 517, endPoint x: 1000, endPoint y: 321, distance: 478.8
click at [706, 580] on button "Verify" at bounding box center [707, 584] width 878 height 33
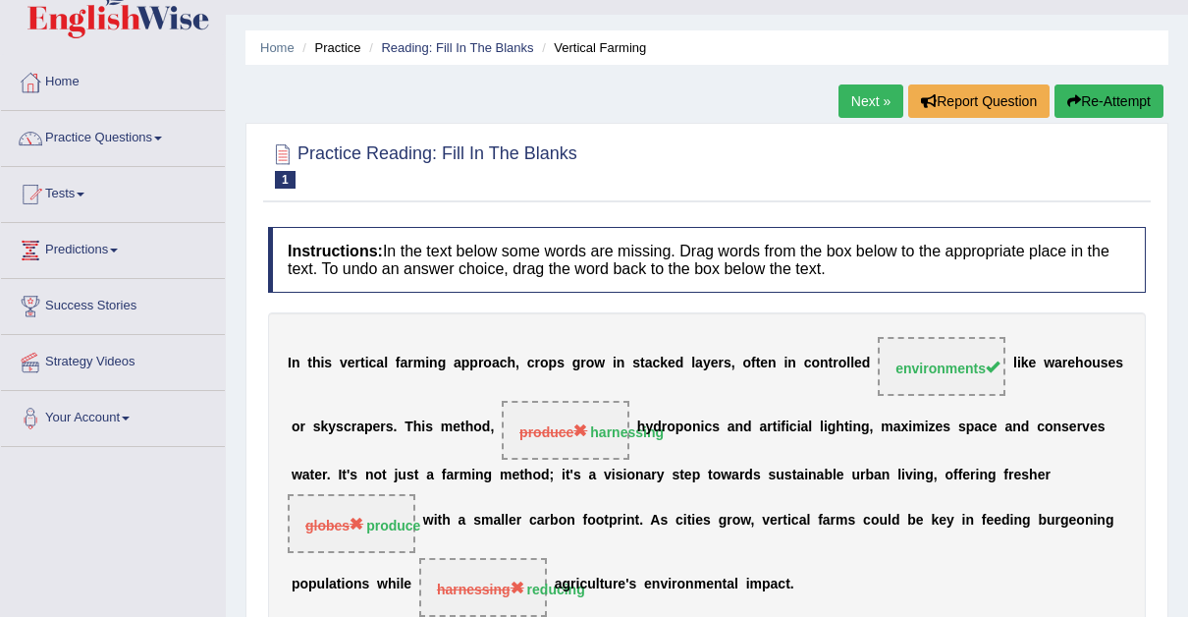
scroll to position [12, 0]
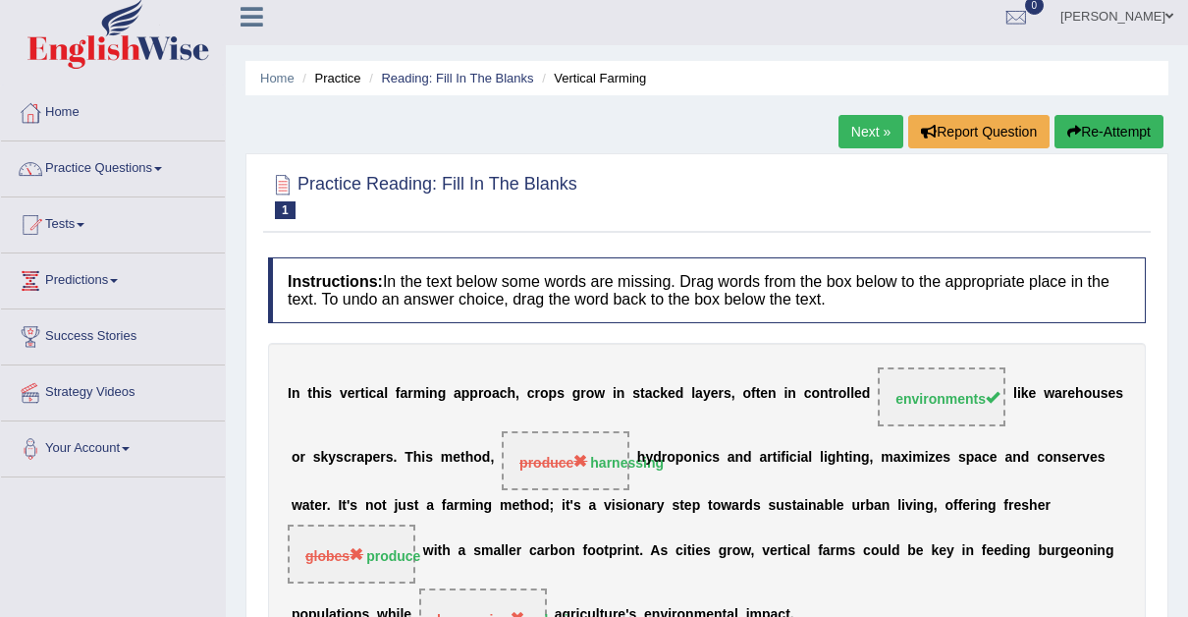
click at [1097, 125] on button "Re-Attempt" at bounding box center [1109, 131] width 109 height 33
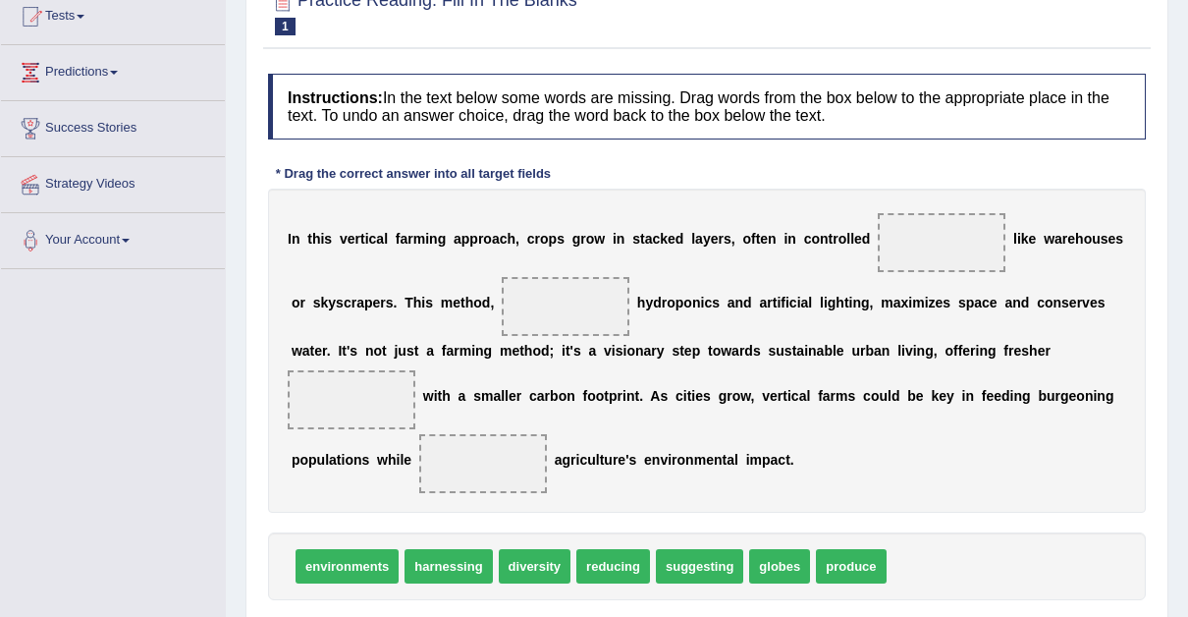
scroll to position [227, 0]
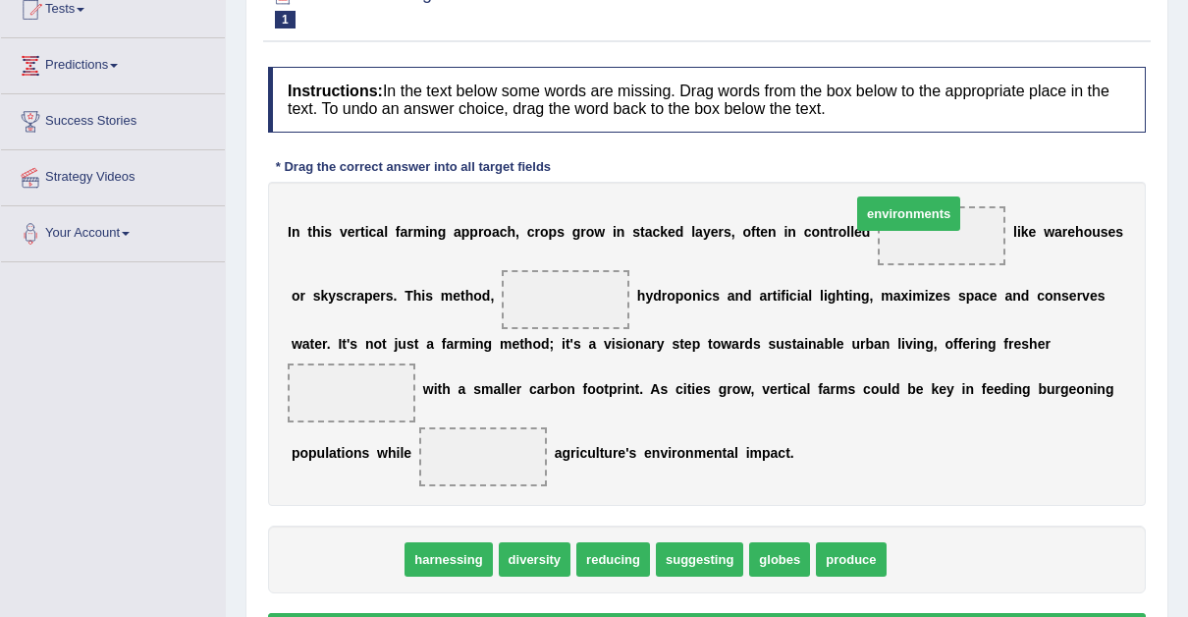
drag, startPoint x: 364, startPoint y: 552, endPoint x: 926, endPoint y: 194, distance: 665.9
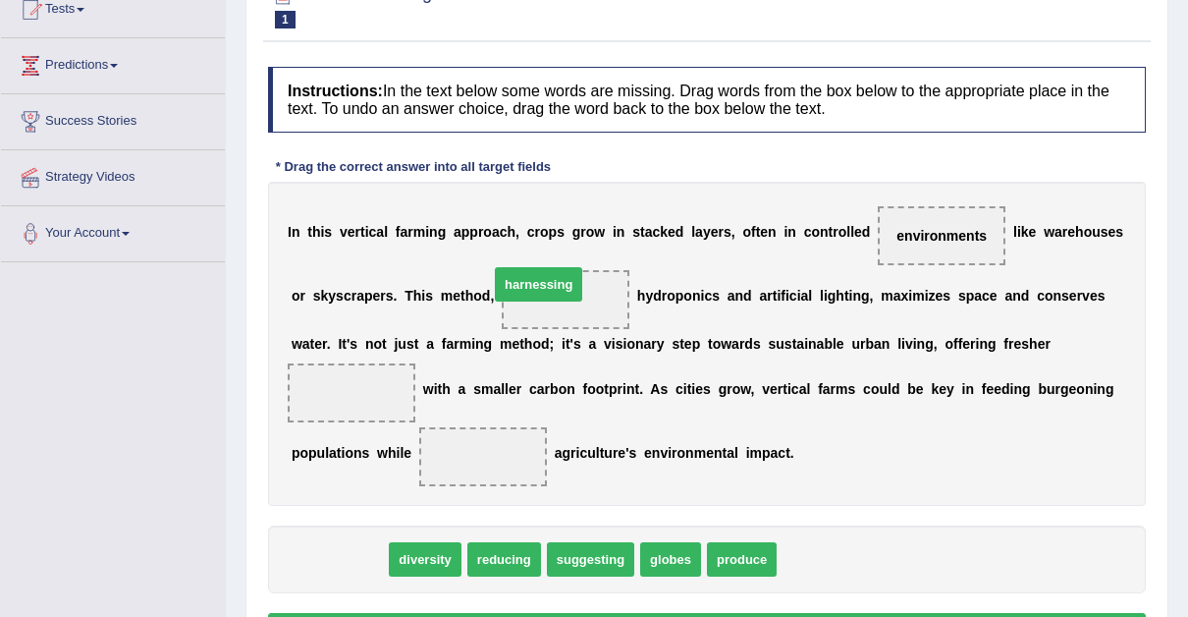
drag, startPoint x: 339, startPoint y: 562, endPoint x: 538, endPoint y: 295, distance: 333.3
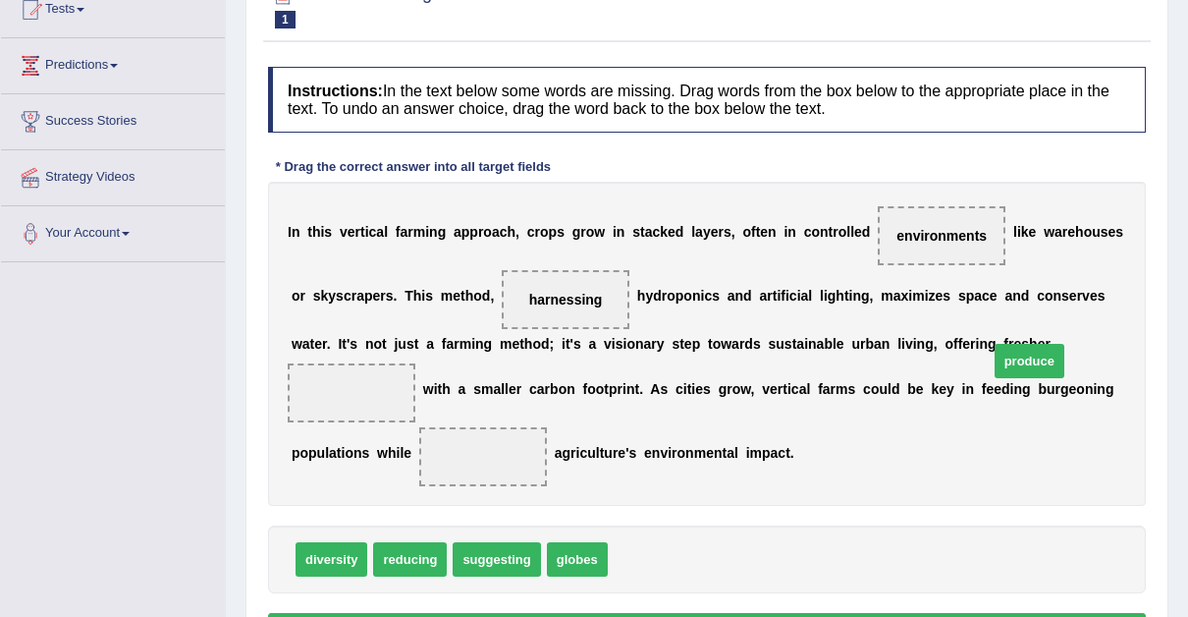
drag, startPoint x: 641, startPoint y: 556, endPoint x: 1021, endPoint y: 357, distance: 428.7
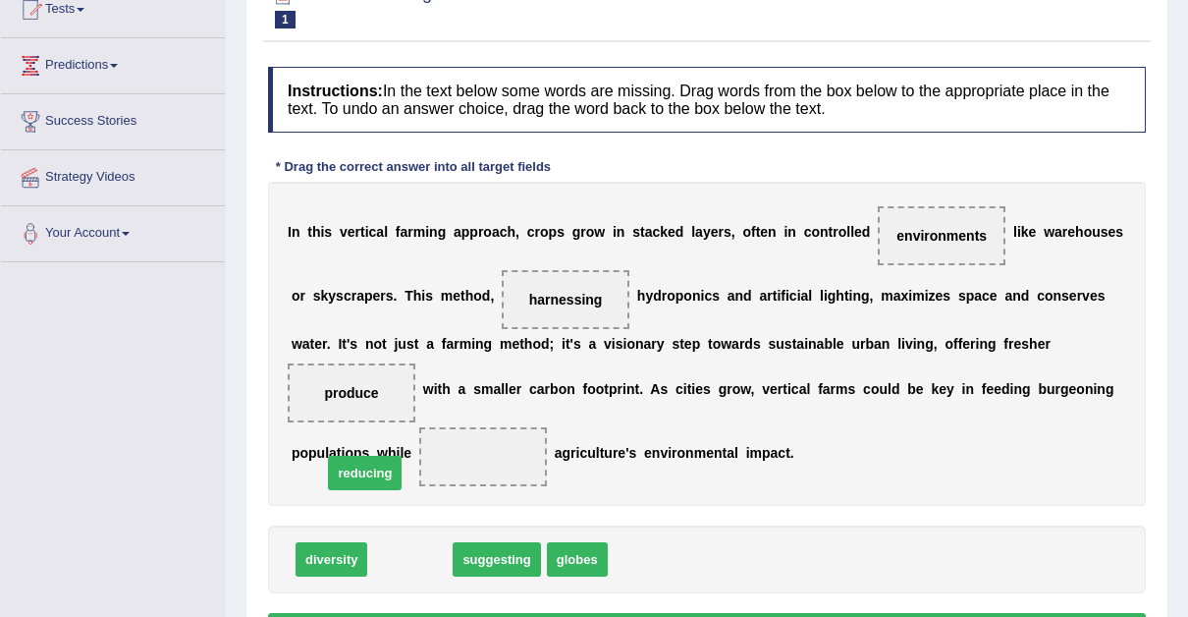
drag, startPoint x: 403, startPoint y: 555, endPoint x: 357, endPoint y: 468, distance: 97.5
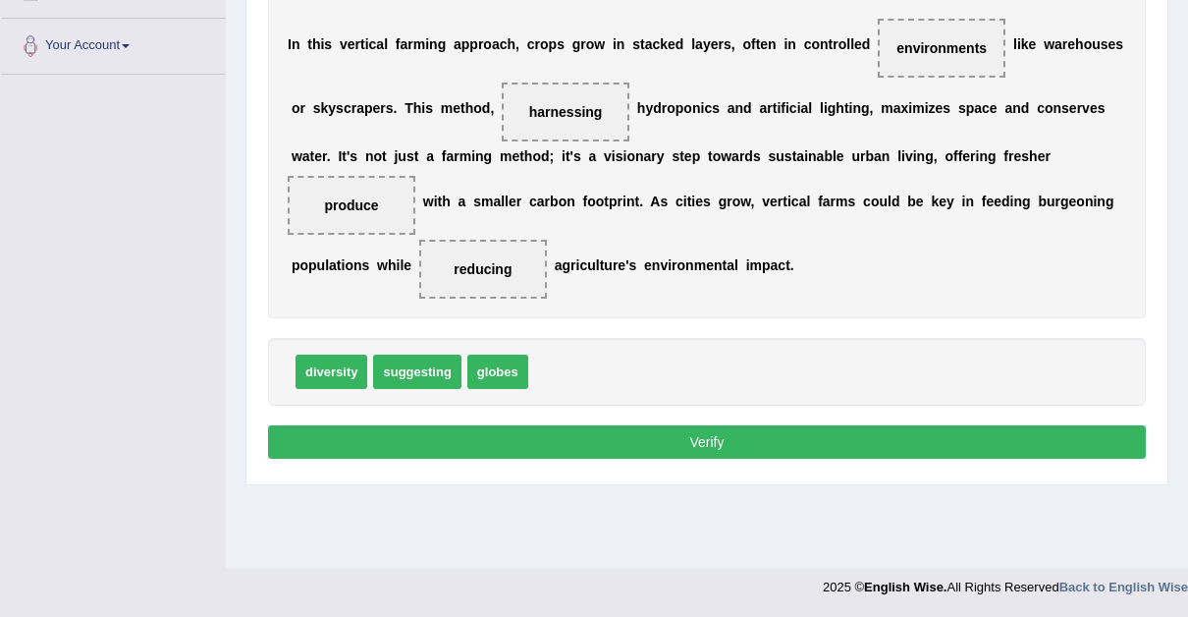
scroll to position [399, 0]
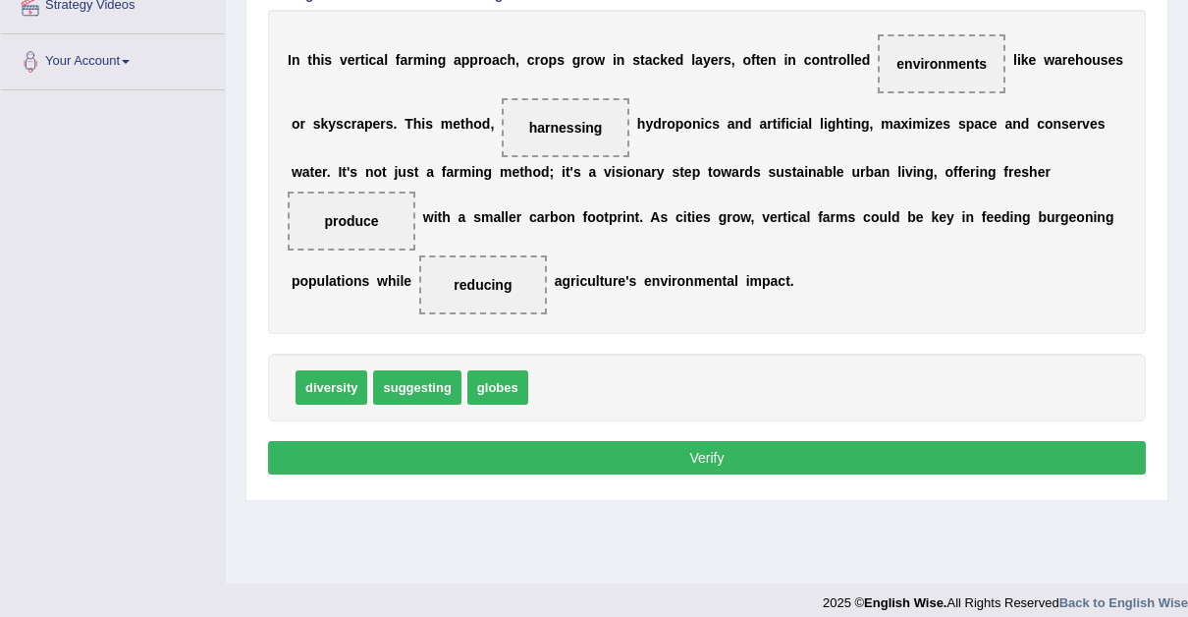
click at [713, 452] on button "Verify" at bounding box center [707, 457] width 878 height 33
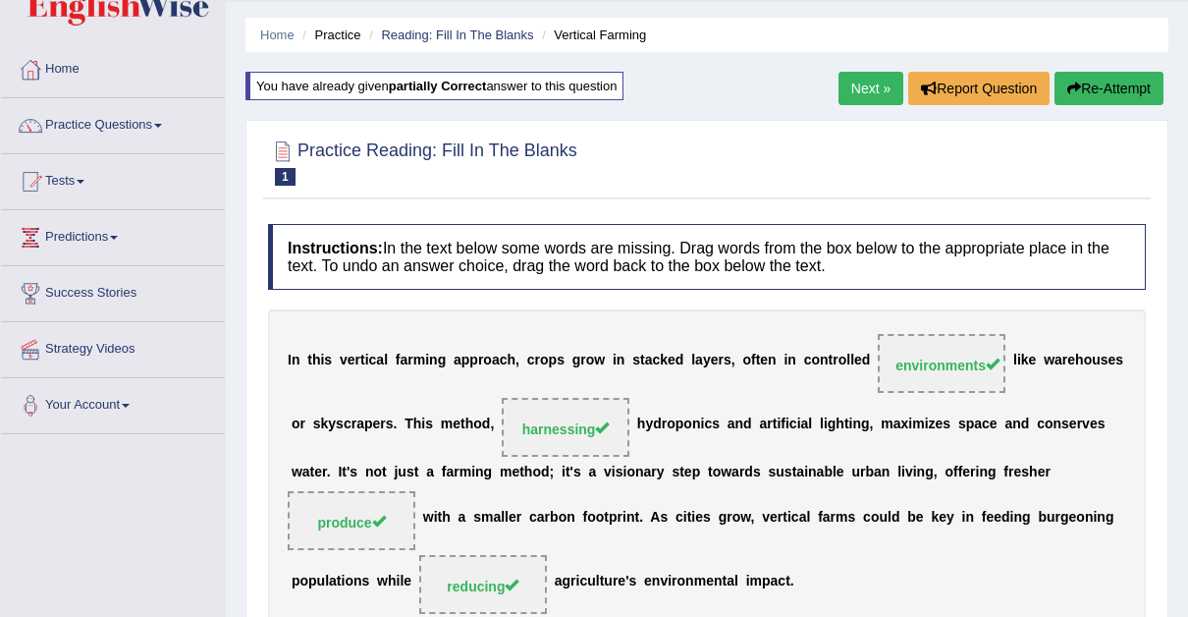
scroll to position [3, 0]
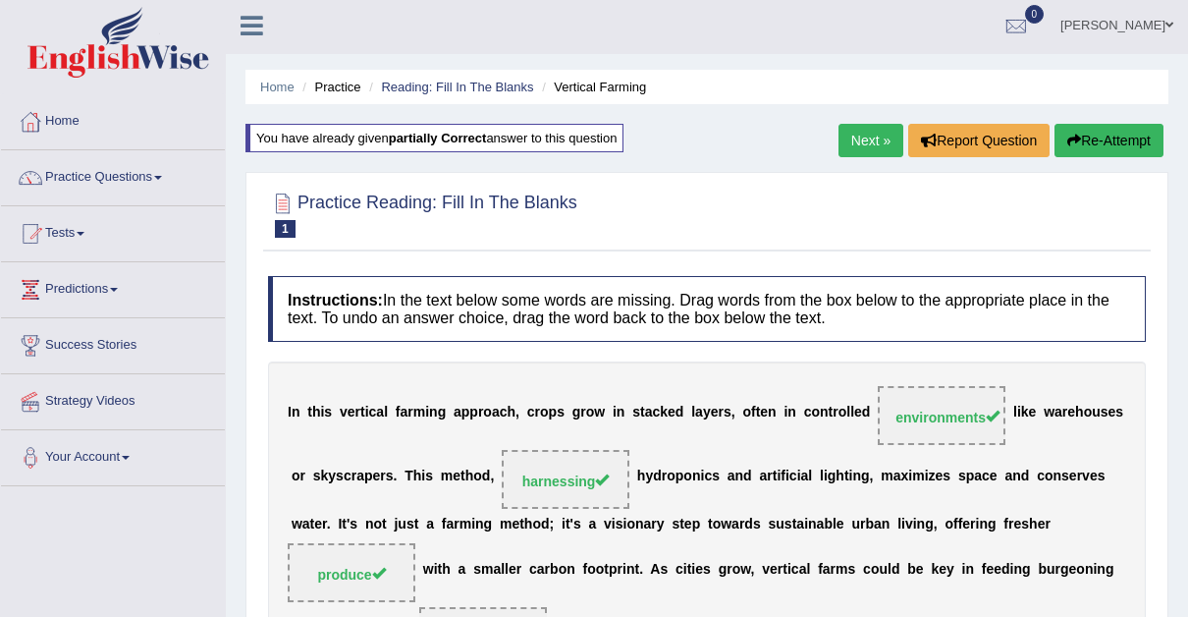
click at [860, 136] on link "Next »" at bounding box center [871, 140] width 65 height 33
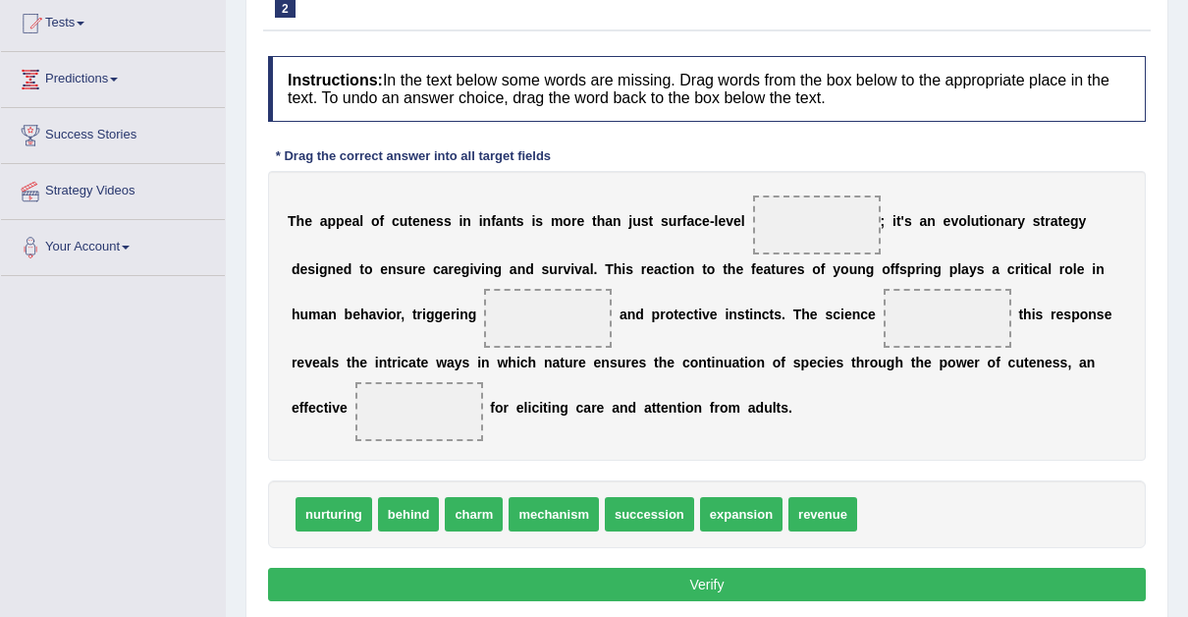
scroll to position [214, 0]
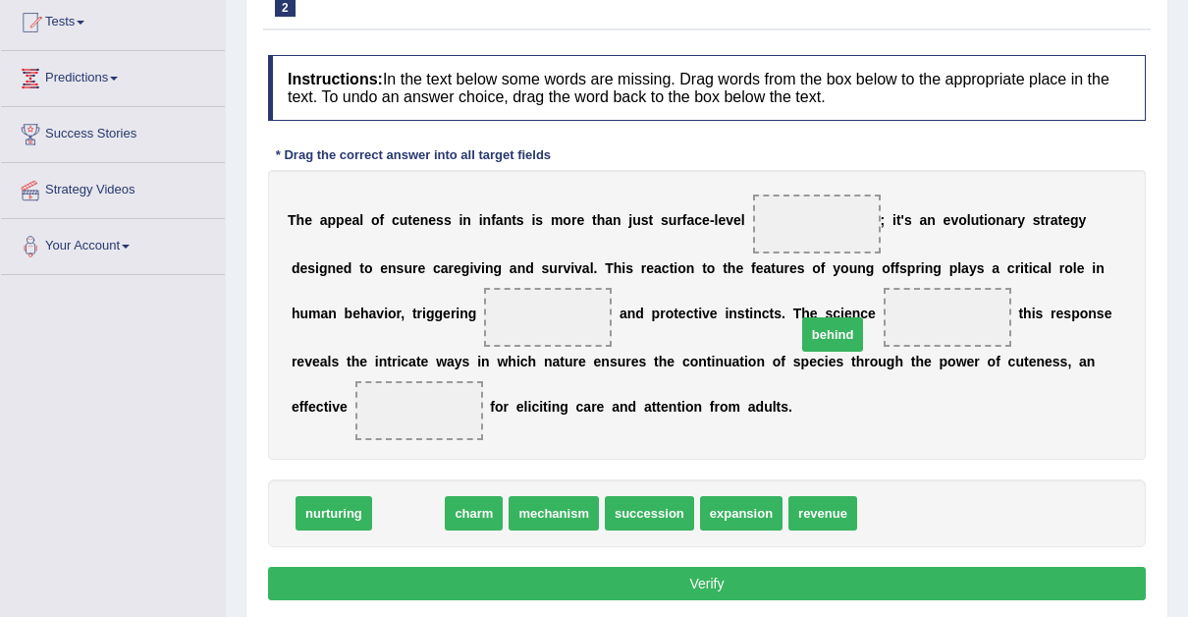
drag, startPoint x: 412, startPoint y: 510, endPoint x: 817, endPoint y: 334, distance: 442.1
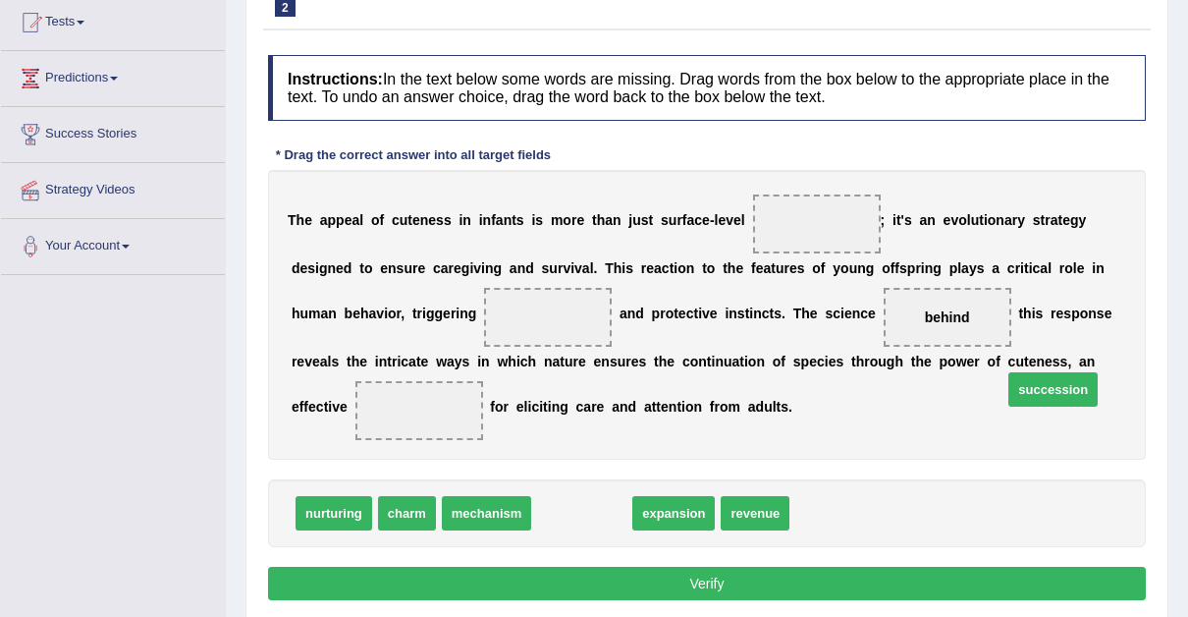
drag, startPoint x: 575, startPoint y: 503, endPoint x: 1046, endPoint y: 379, distance: 487.4
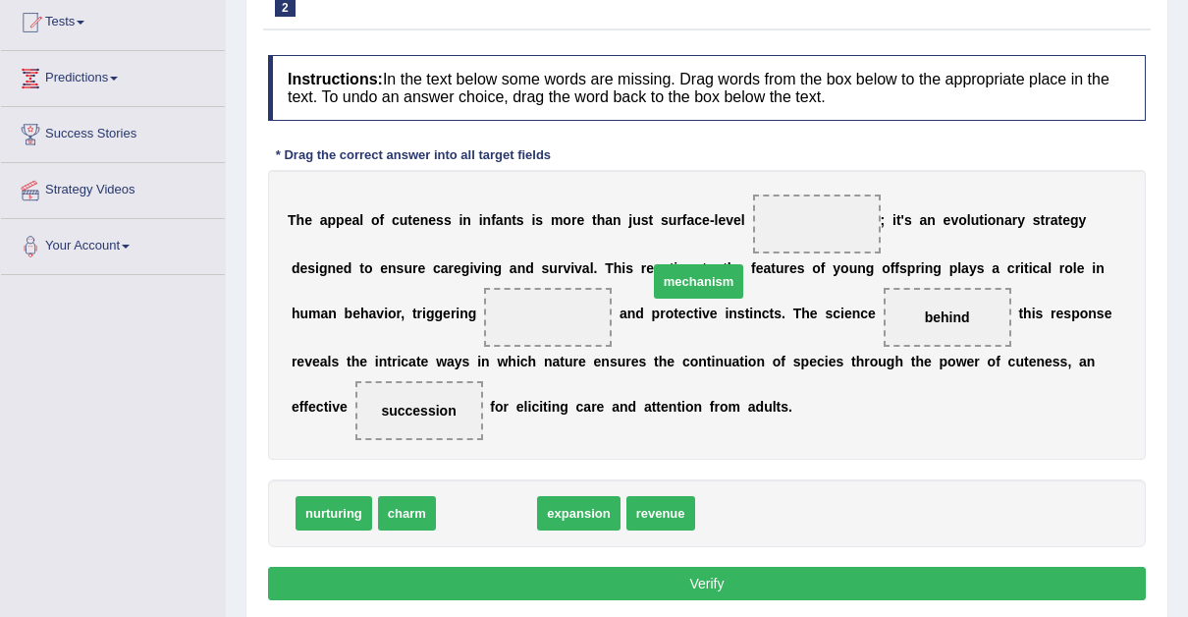
drag, startPoint x: 473, startPoint y: 514, endPoint x: 729, endPoint y: 261, distance: 359.0
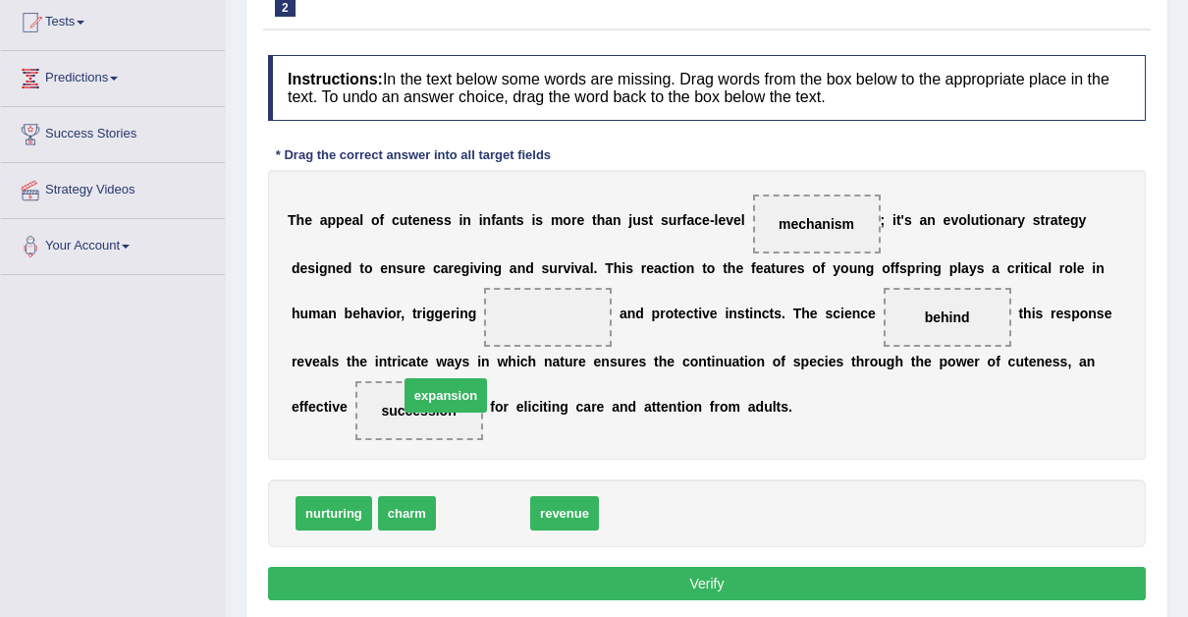
drag, startPoint x: 482, startPoint y: 513, endPoint x: 444, endPoint y: 387, distance: 131.4
click at [444, 387] on span "expansion" at bounding box center [446, 395] width 82 height 34
drag, startPoint x: 480, startPoint y: 511, endPoint x: 439, endPoint y: 318, distance: 196.9
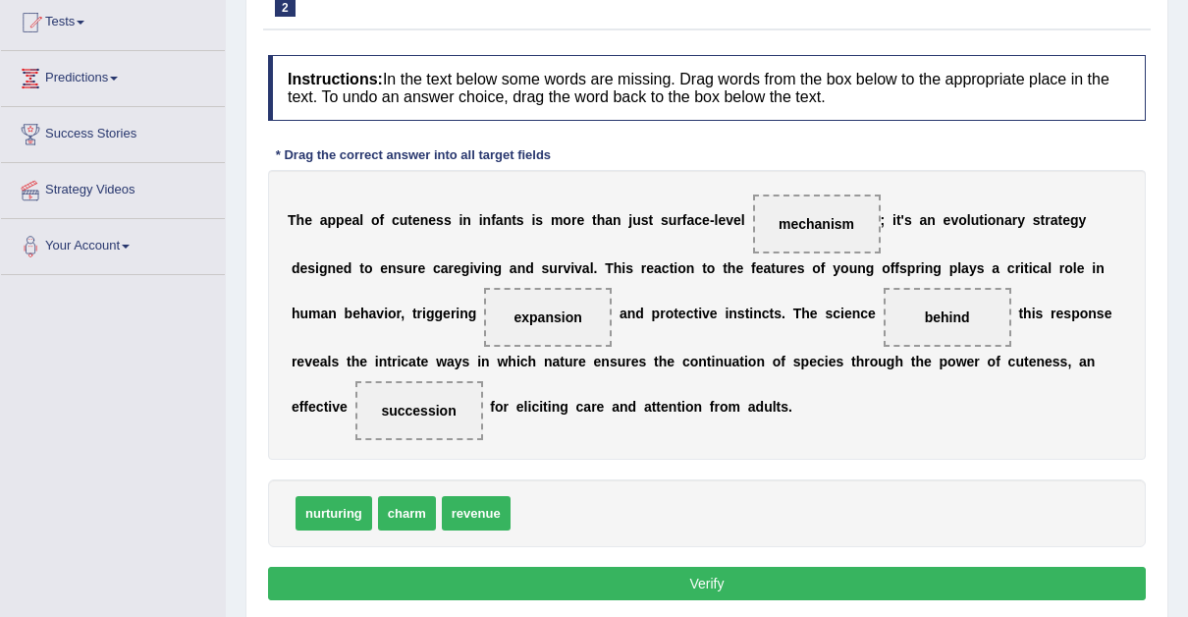
click at [718, 582] on button "Verify" at bounding box center [707, 583] width 878 height 33
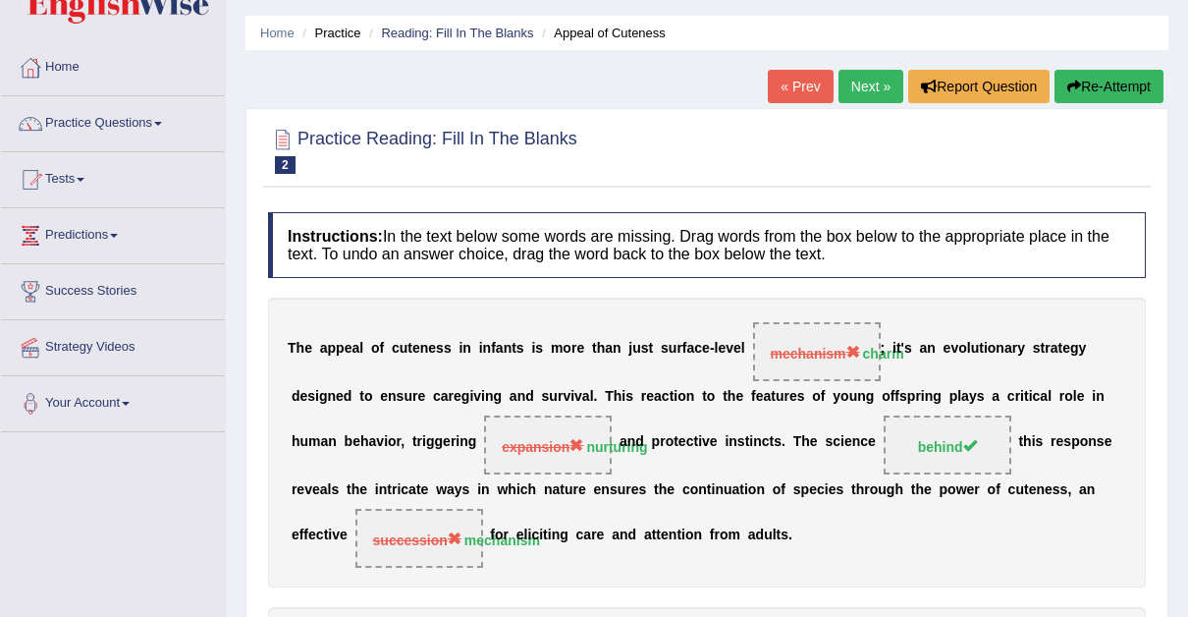
scroll to position [0, 0]
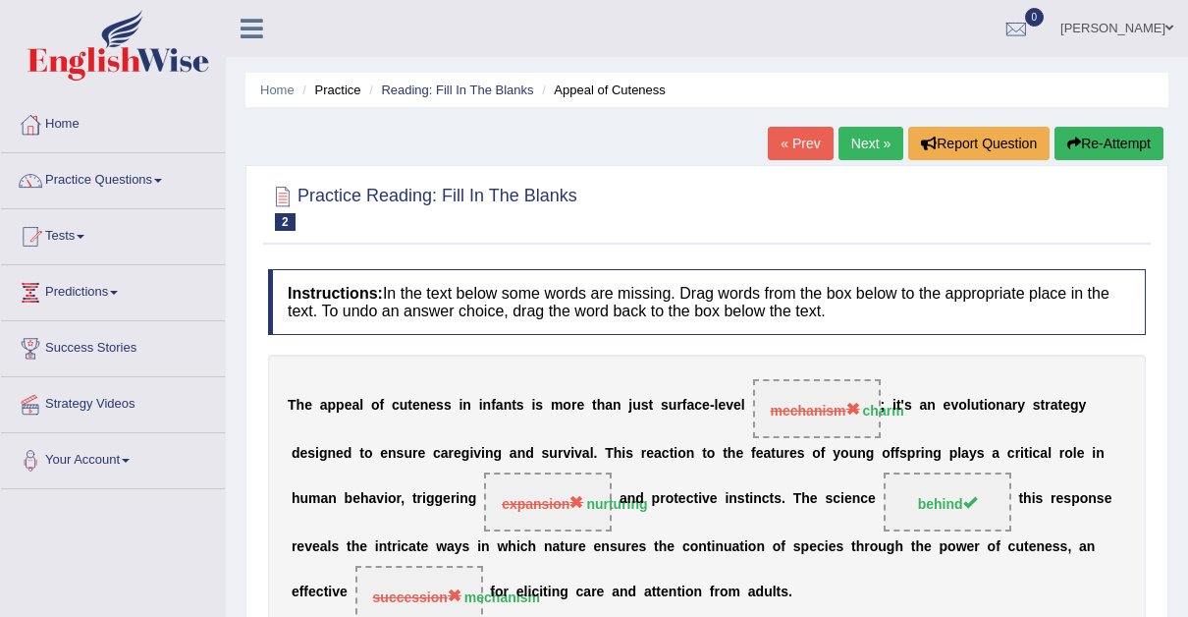
click at [1100, 139] on button "Re-Attempt" at bounding box center [1109, 143] width 109 height 33
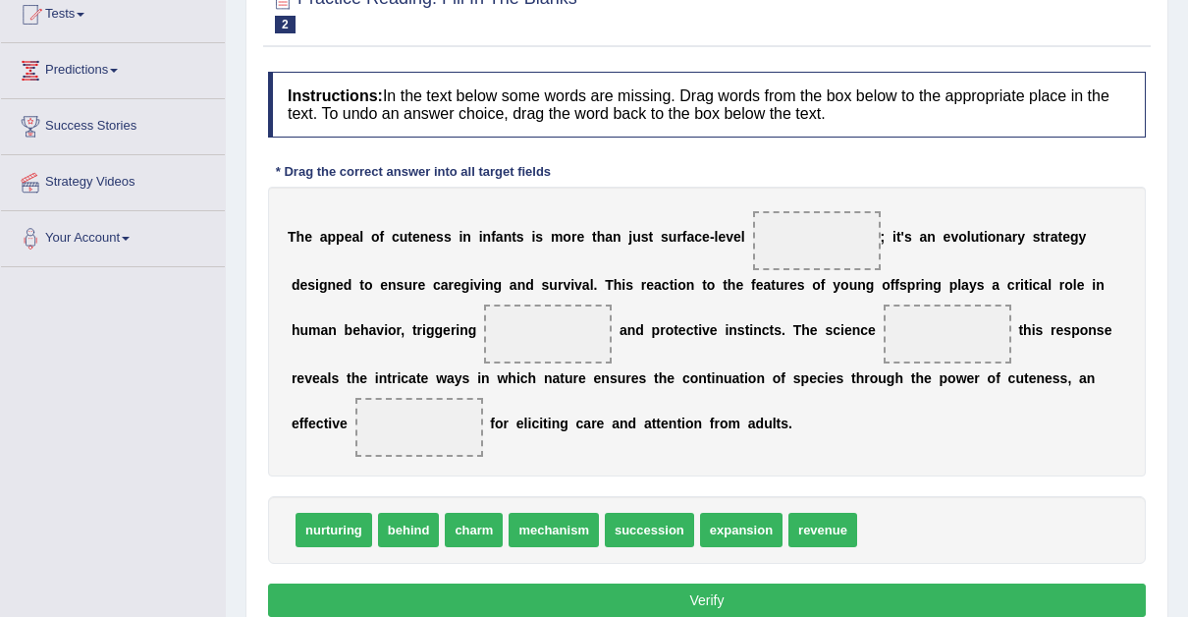
scroll to position [231, 0]
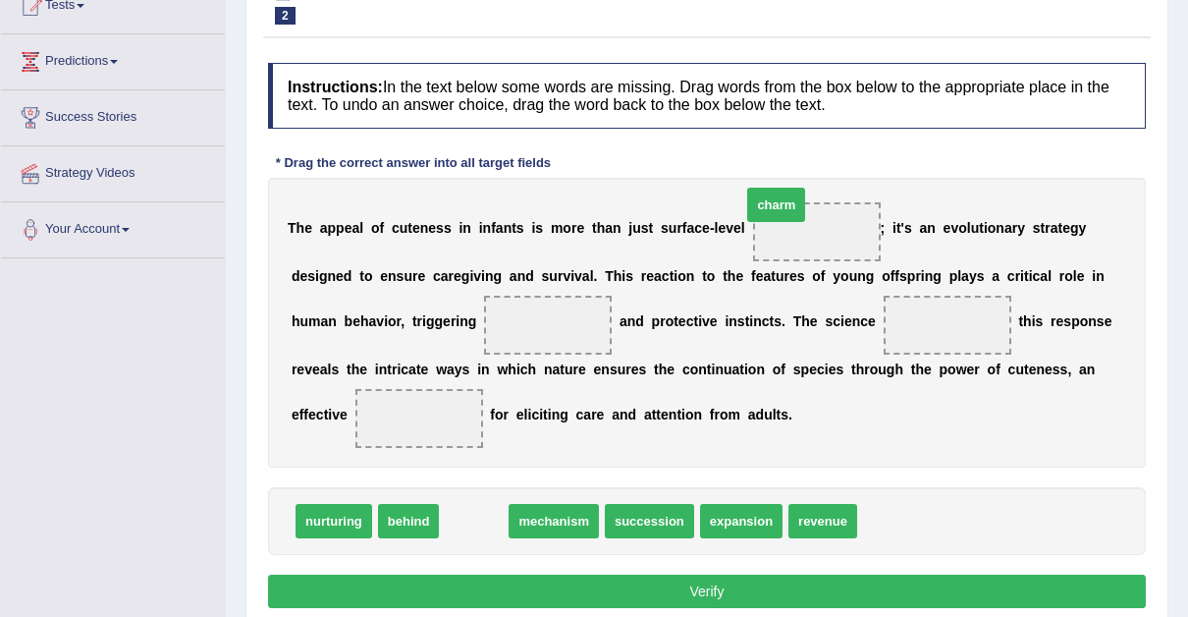
drag, startPoint x: 465, startPoint y: 517, endPoint x: 767, endPoint y: 196, distance: 440.5
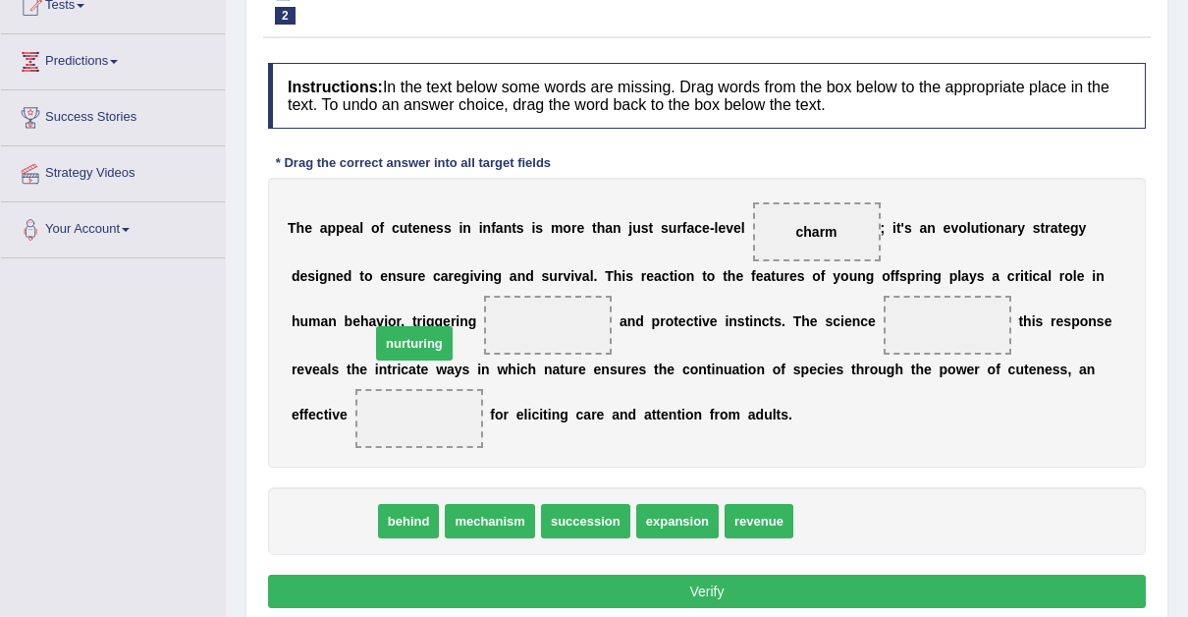
drag, startPoint x: 331, startPoint y: 519, endPoint x: 420, endPoint y: 333, distance: 206.0
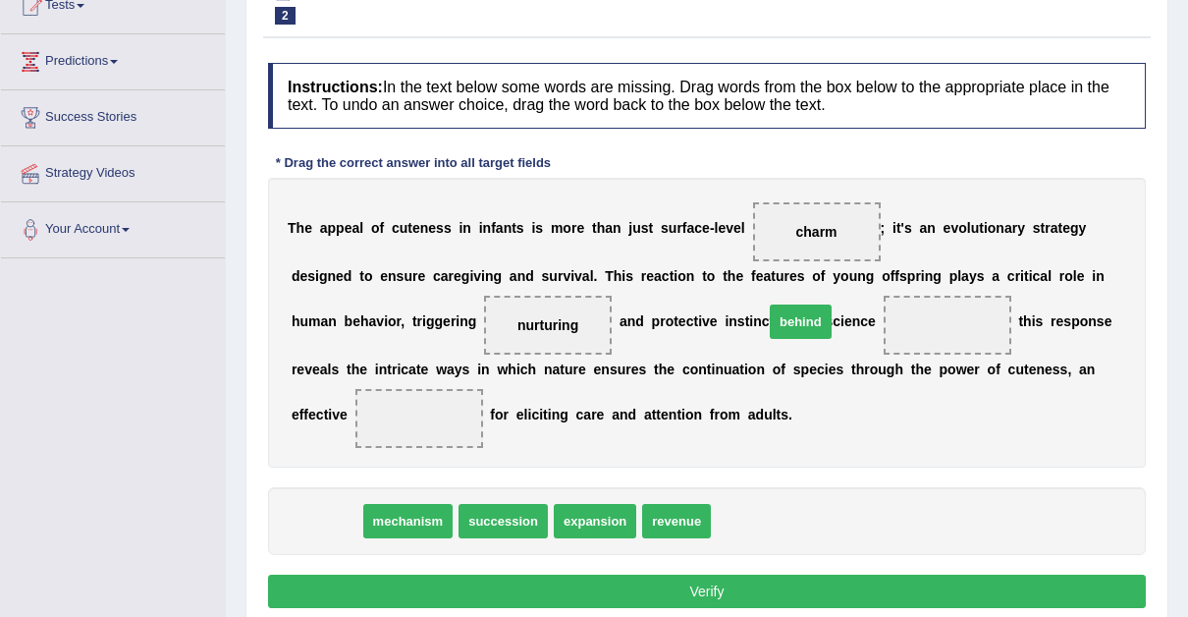
drag, startPoint x: 319, startPoint y: 521, endPoint x: 795, endPoint y: 328, distance: 512.8
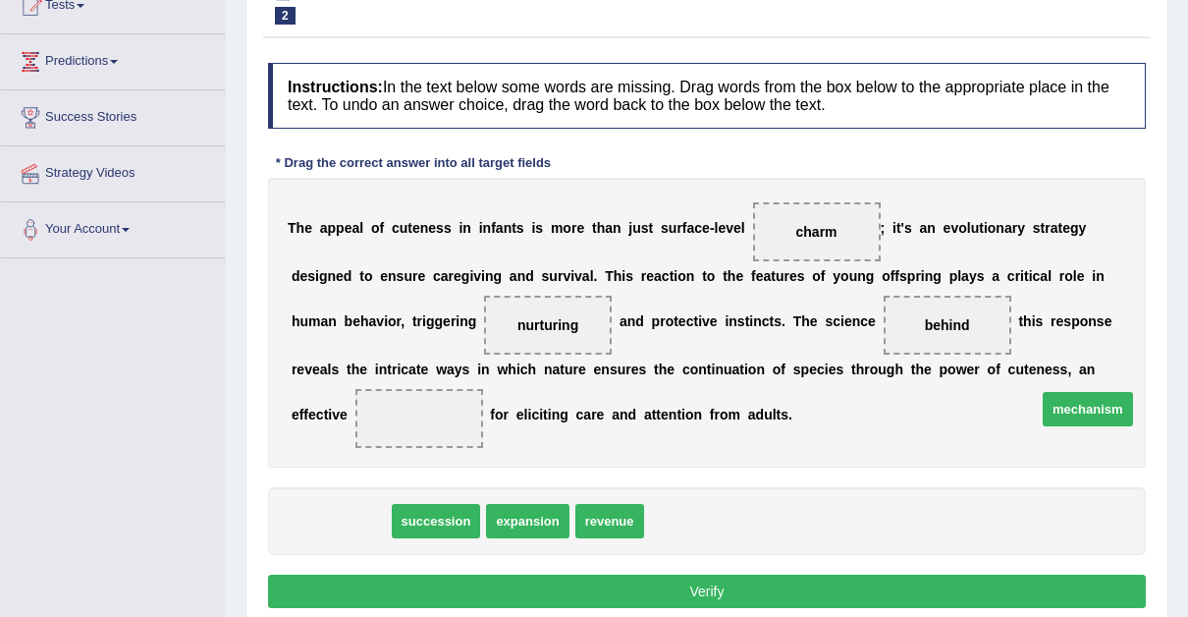
drag, startPoint x: 338, startPoint y: 519, endPoint x: 1092, endPoint y: 407, distance: 762.5
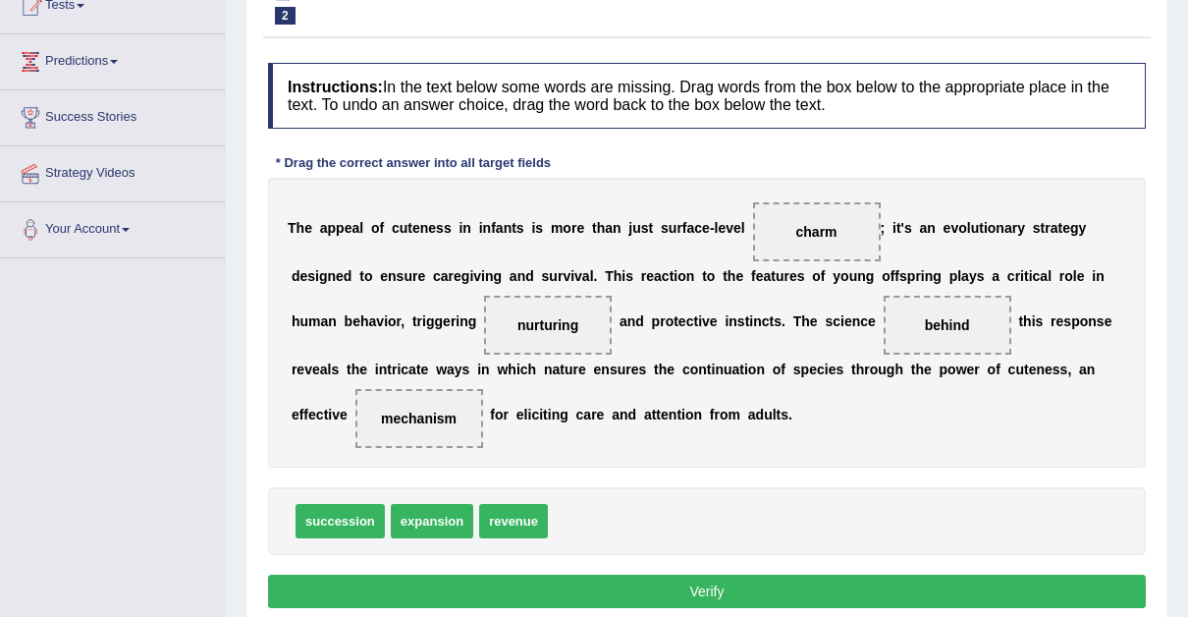
click at [711, 580] on button "Verify" at bounding box center [707, 591] width 878 height 33
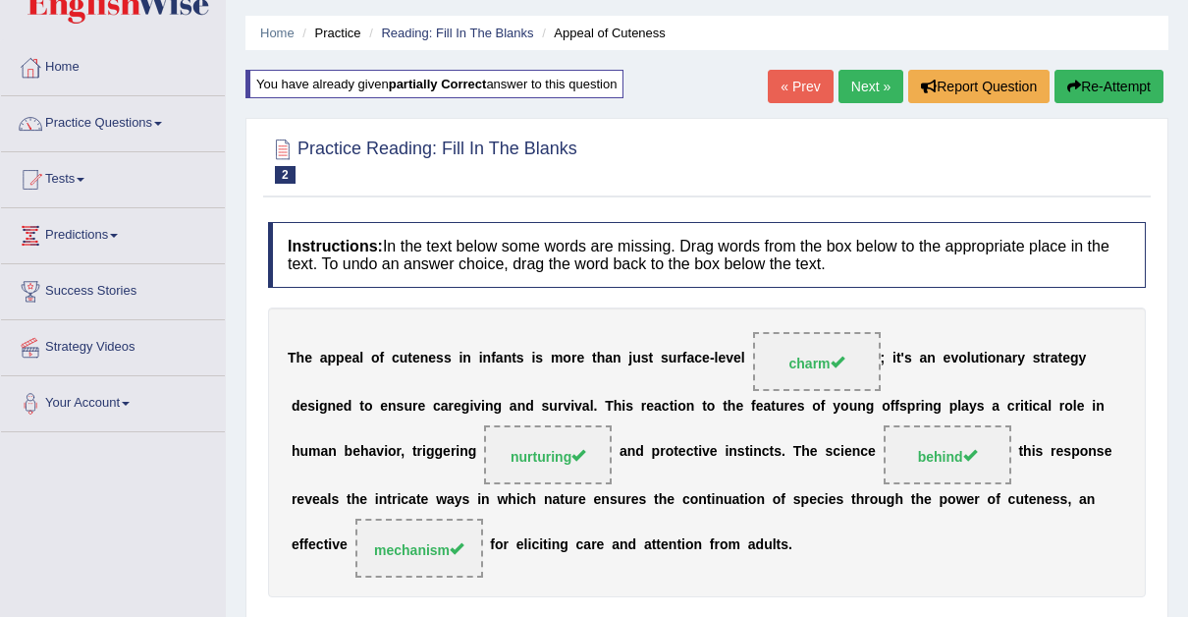
scroll to position [0, 0]
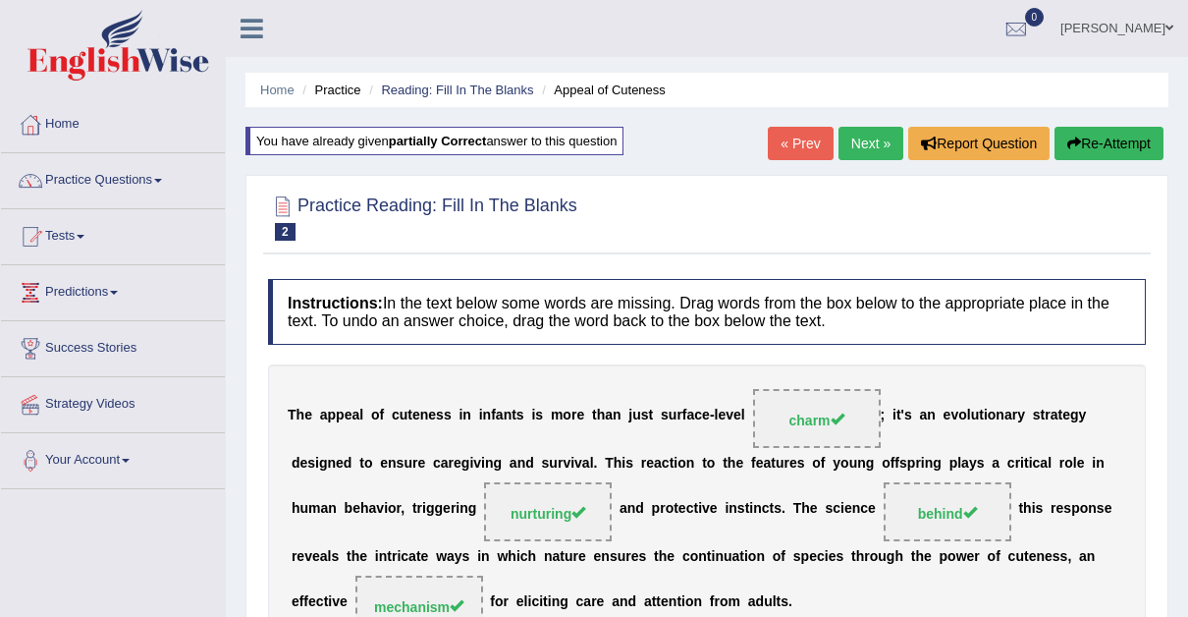
click at [868, 137] on link "Next »" at bounding box center [871, 143] width 65 height 33
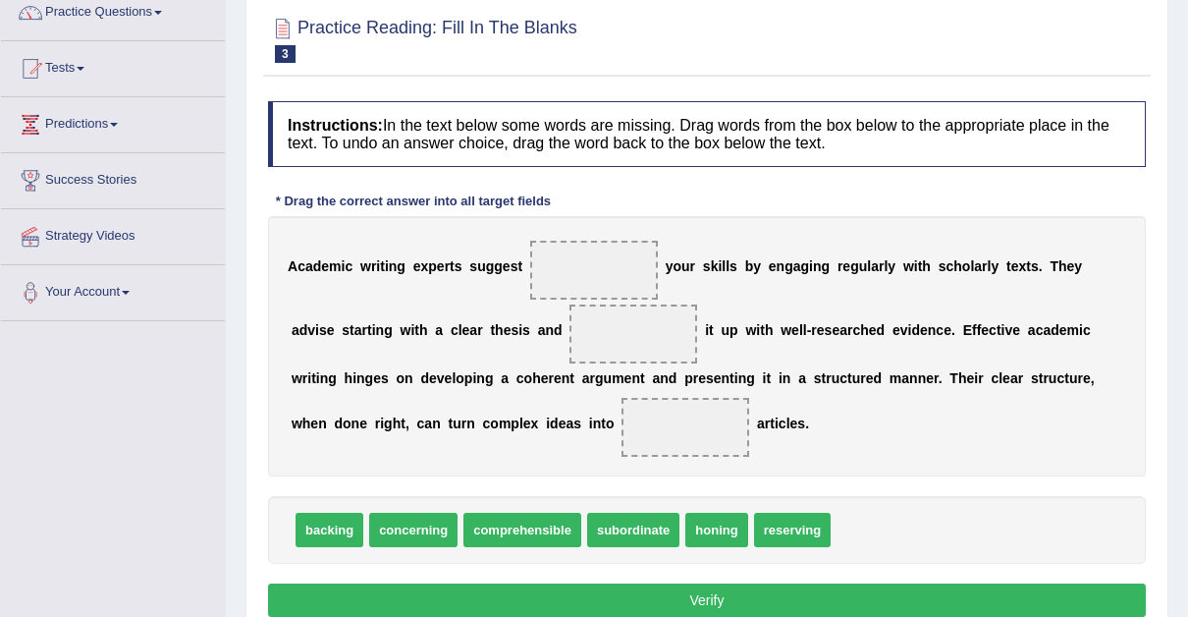
scroll to position [174, 0]
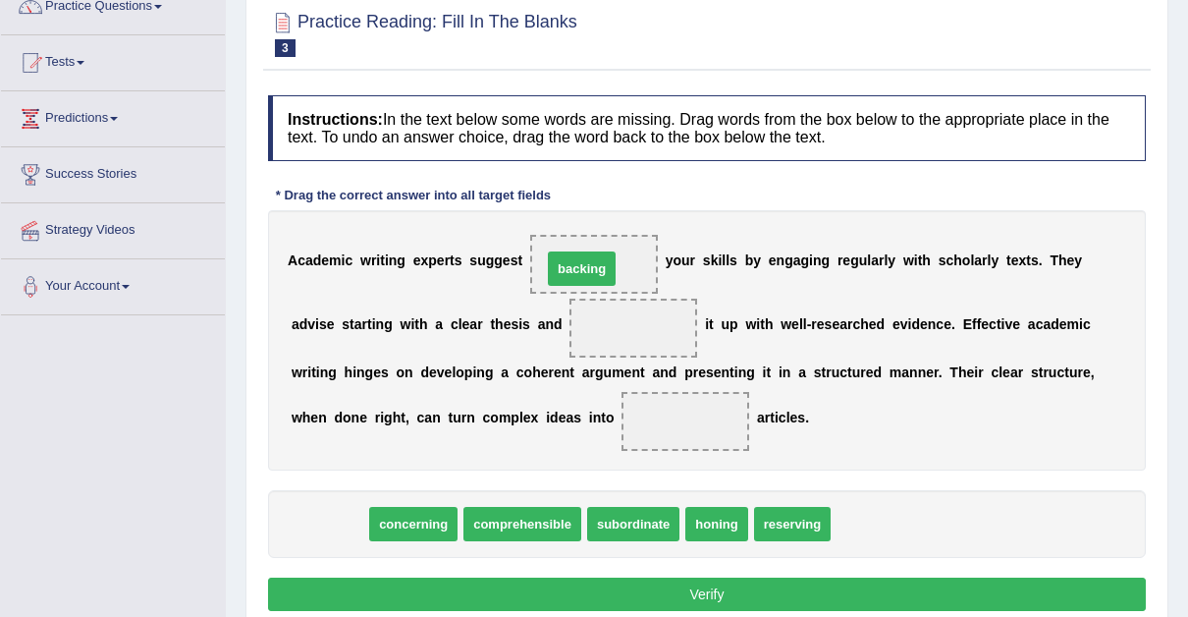
drag, startPoint x: 323, startPoint y: 522, endPoint x: 575, endPoint y: 268, distance: 357.7
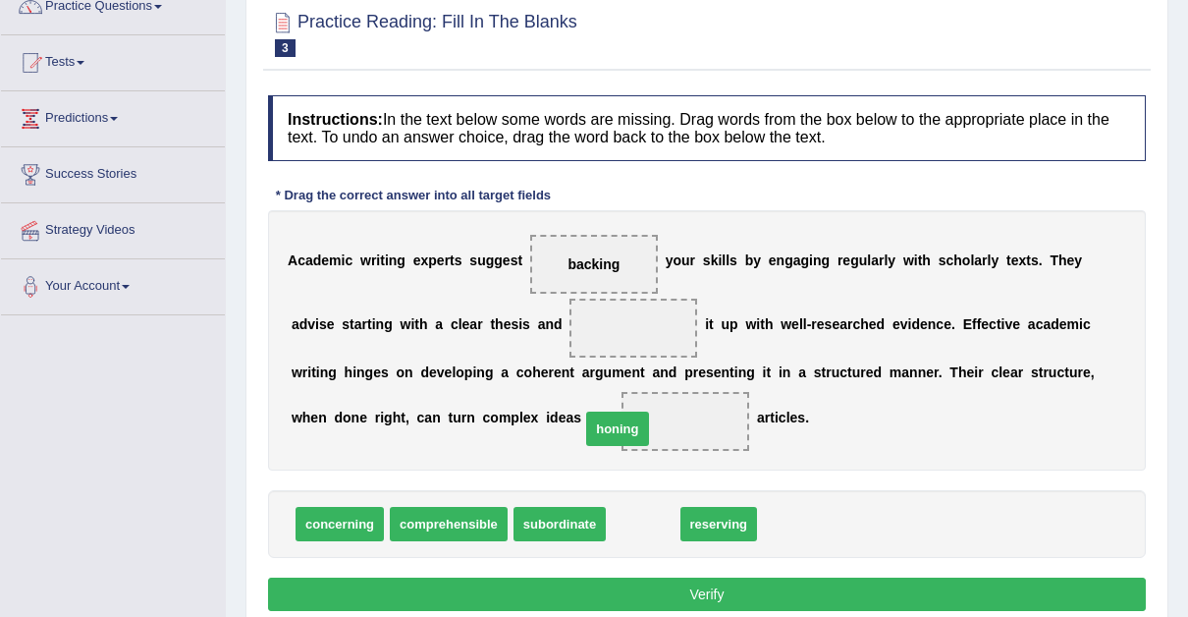
drag, startPoint x: 628, startPoint y: 527, endPoint x: 596, endPoint y: 362, distance: 168.0
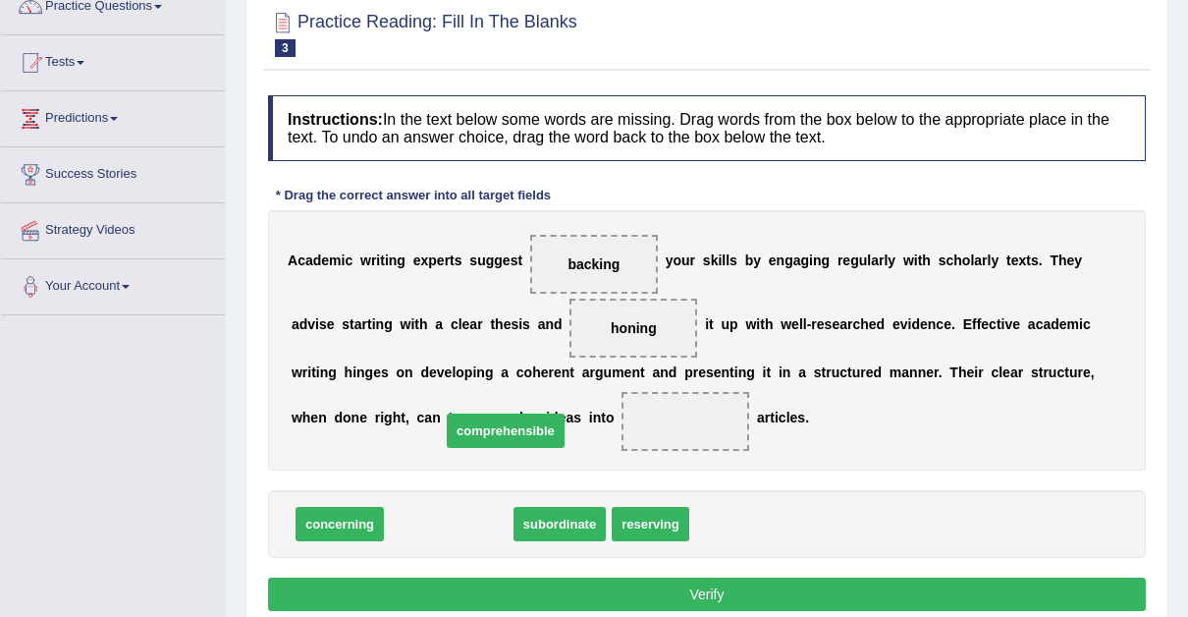
drag, startPoint x: 441, startPoint y: 513, endPoint x: 498, endPoint y: 418, distance: 110.2
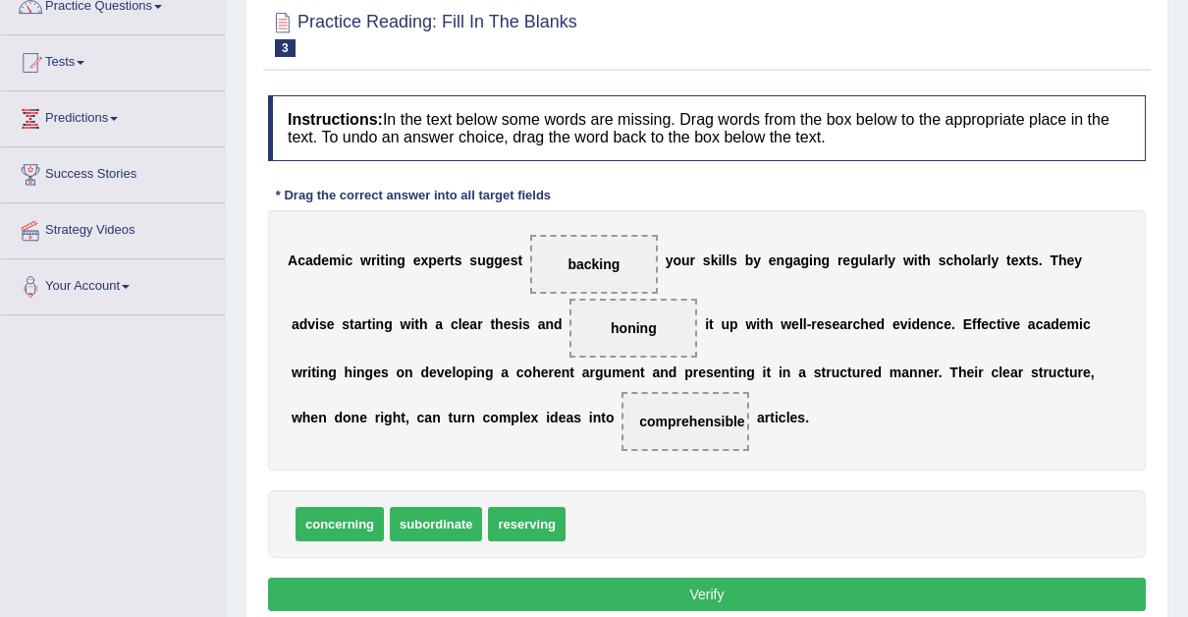
click at [710, 588] on button "Verify" at bounding box center [707, 593] width 878 height 33
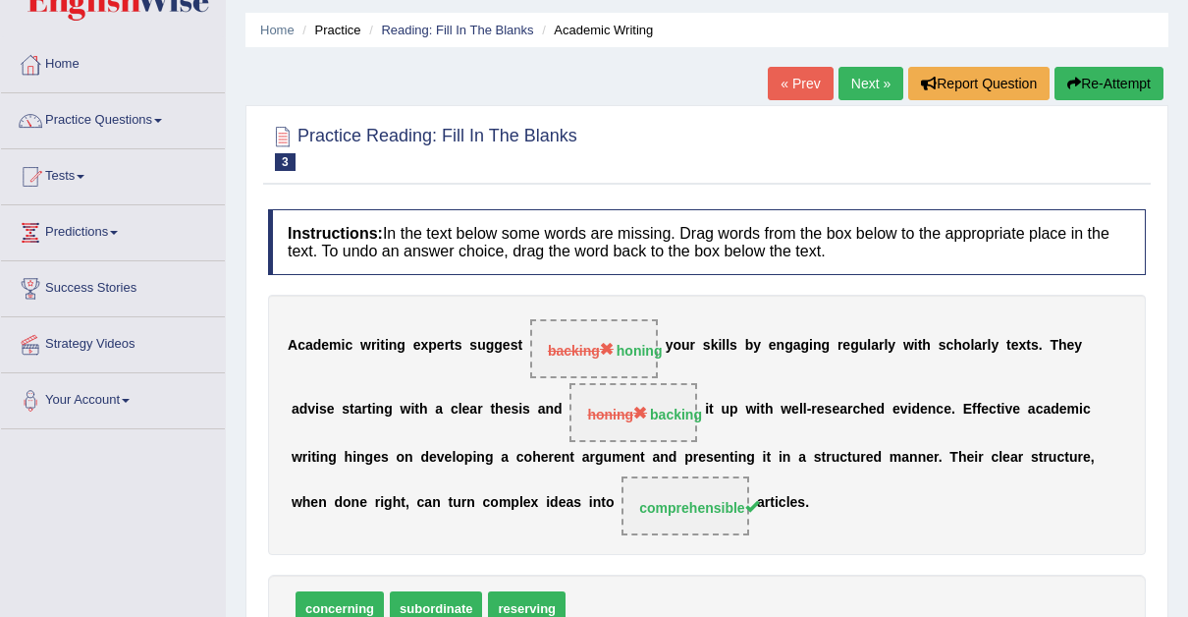
scroll to position [0, 0]
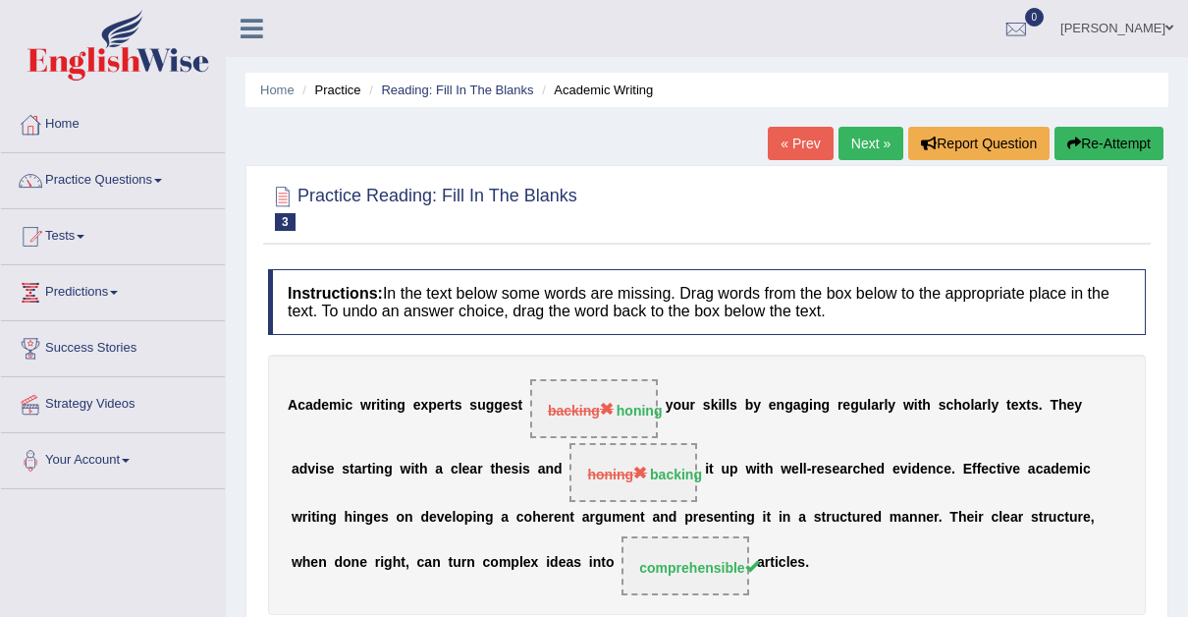
click at [1106, 137] on button "Re-Attempt" at bounding box center [1109, 143] width 109 height 33
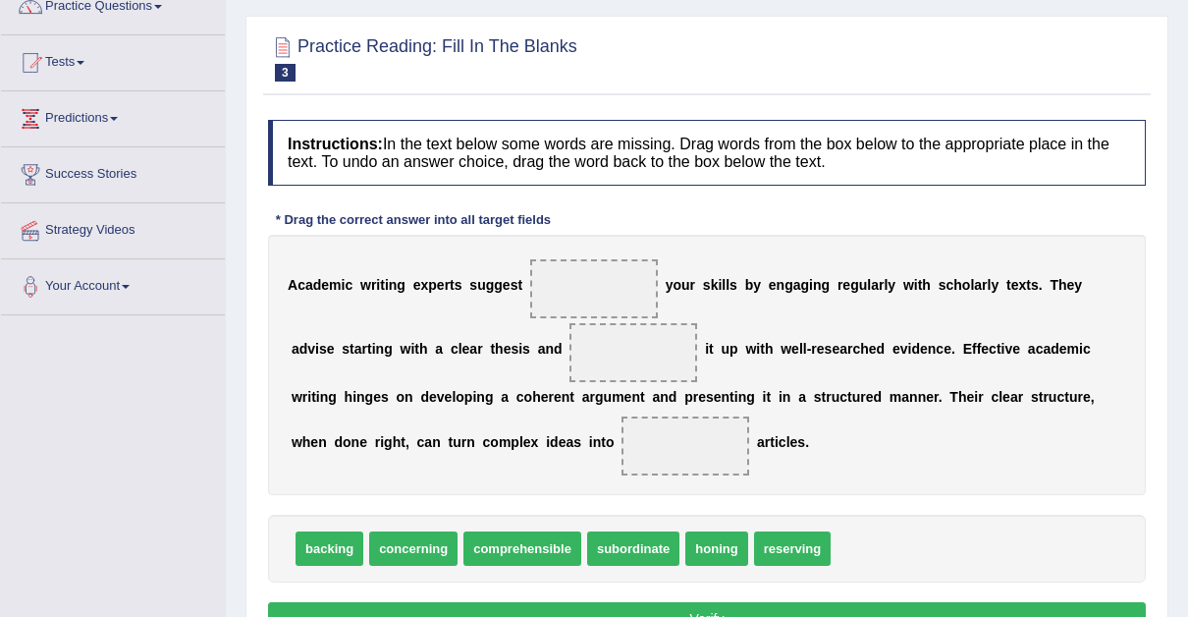
scroll to position [206, 0]
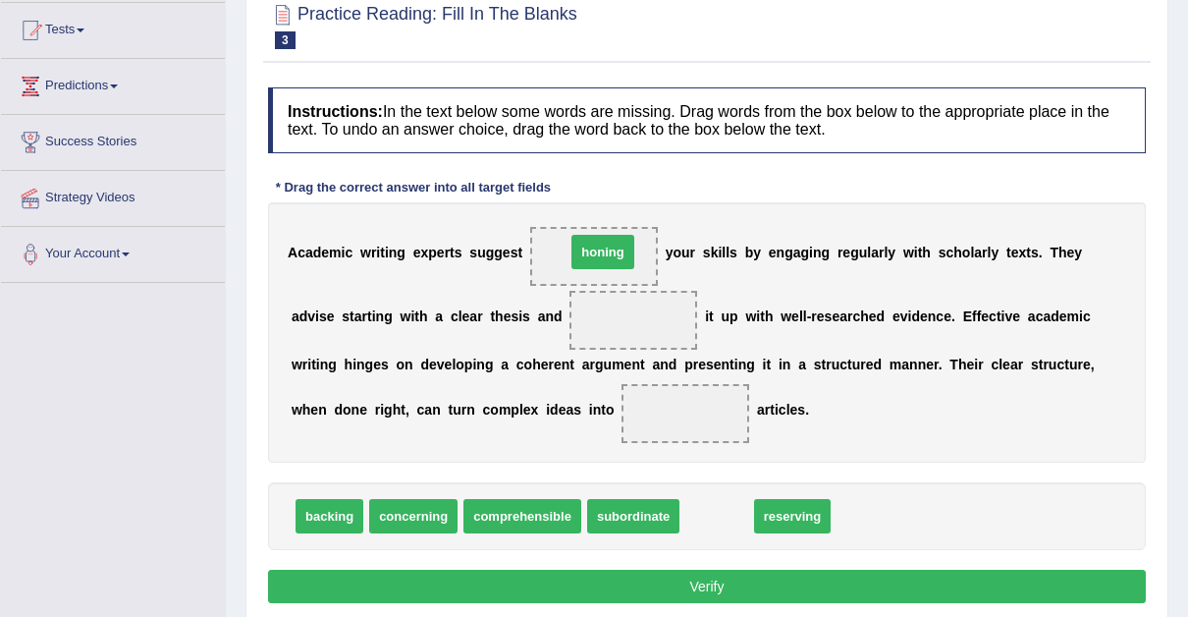
drag, startPoint x: 696, startPoint y: 511, endPoint x: 581, endPoint y: 242, distance: 292.6
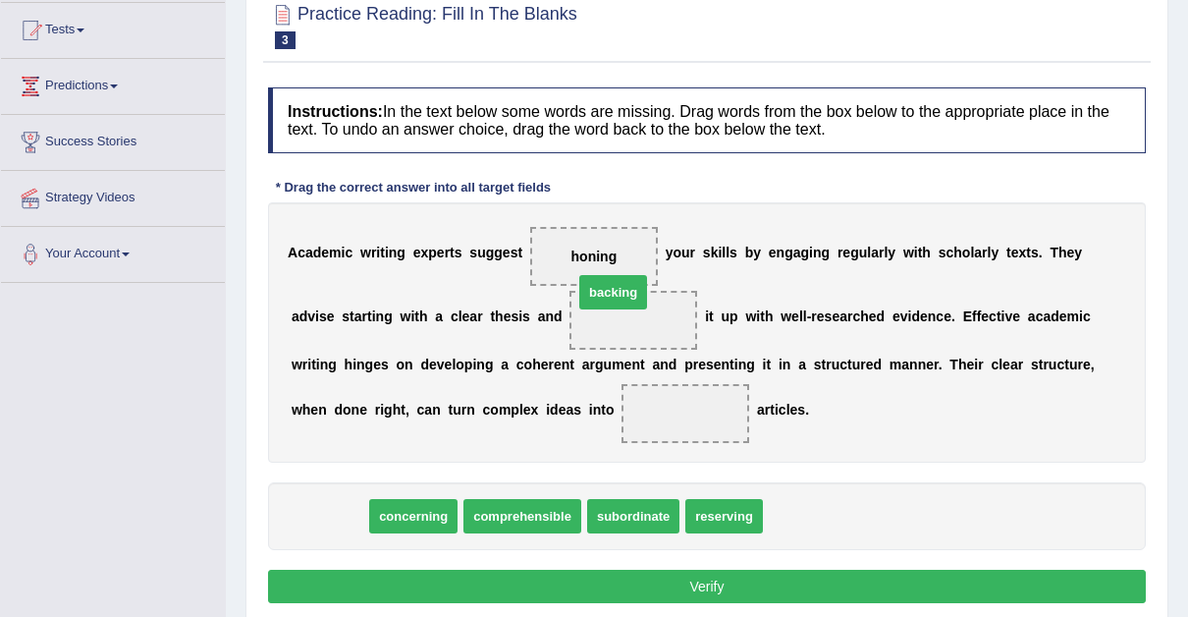
drag, startPoint x: 326, startPoint y: 510, endPoint x: 606, endPoint y: 271, distance: 367.8
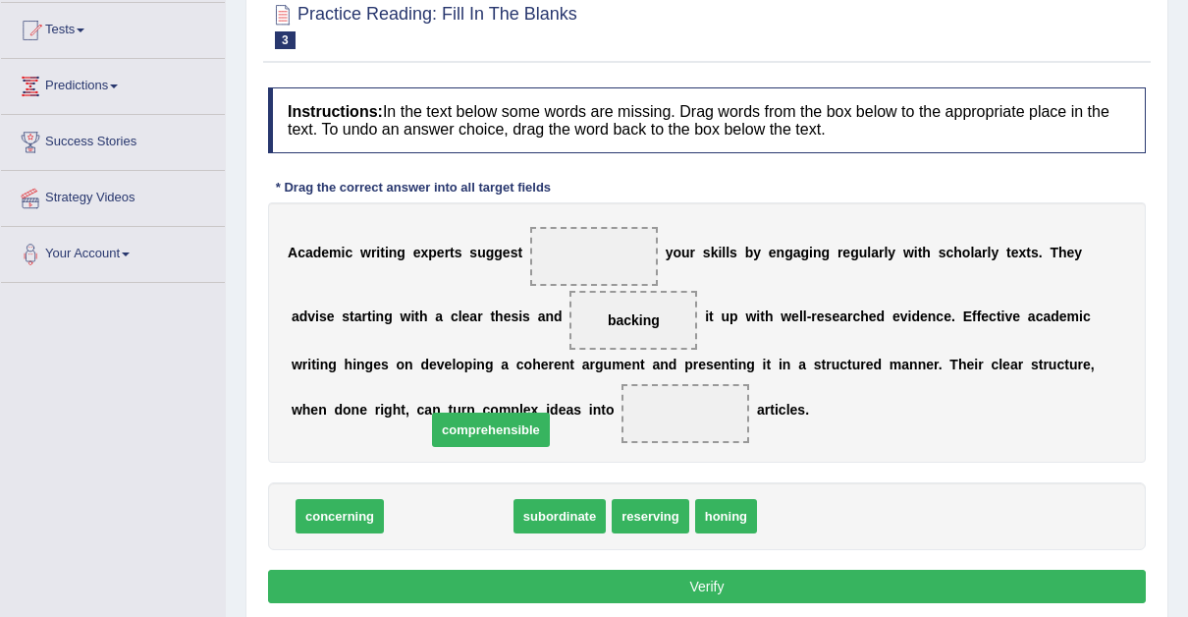
drag, startPoint x: 438, startPoint y: 510, endPoint x: 484, endPoint y: 420, distance: 100.6
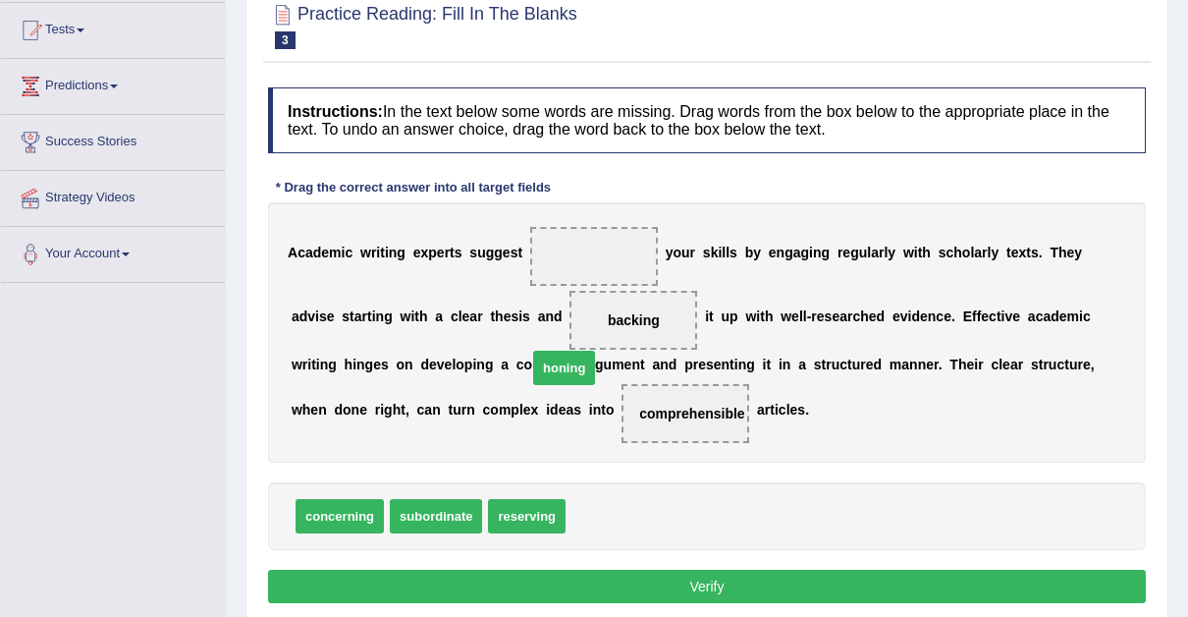
drag, startPoint x: 596, startPoint y: 514, endPoint x: 567, endPoint y: 355, distance: 161.8
click at [611, 319] on span "honing" at bounding box center [634, 320] width 46 height 16
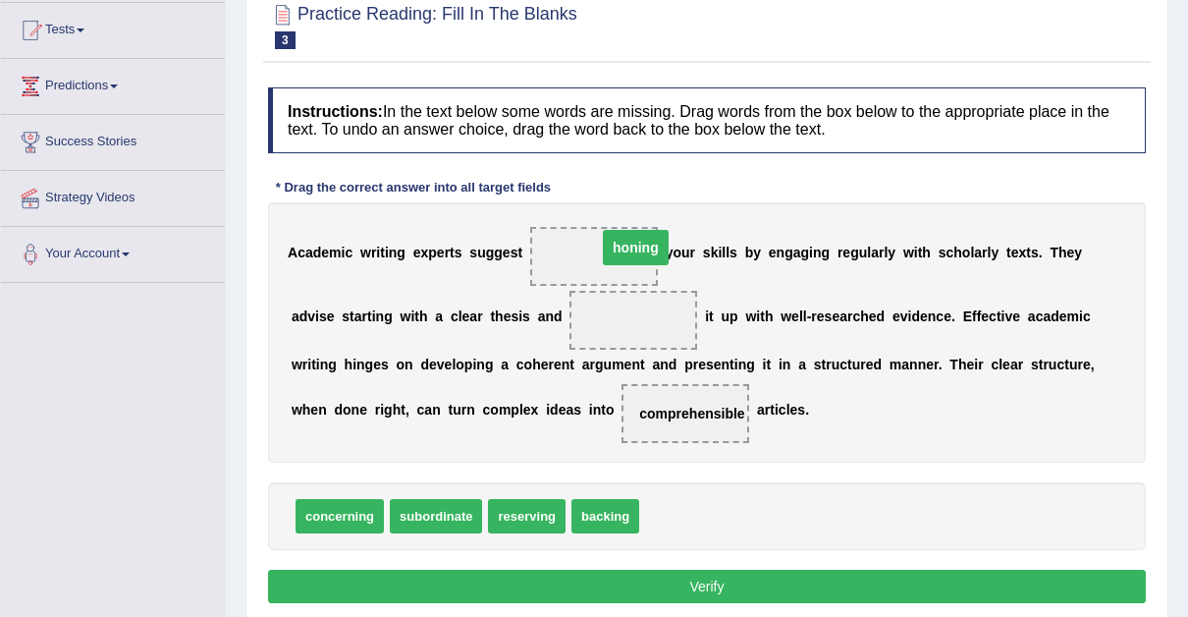
drag, startPoint x: 588, startPoint y: 319, endPoint x: 595, endPoint y: 244, distance: 75.9
click at [573, 514] on span "backing" at bounding box center [606, 516] width 68 height 34
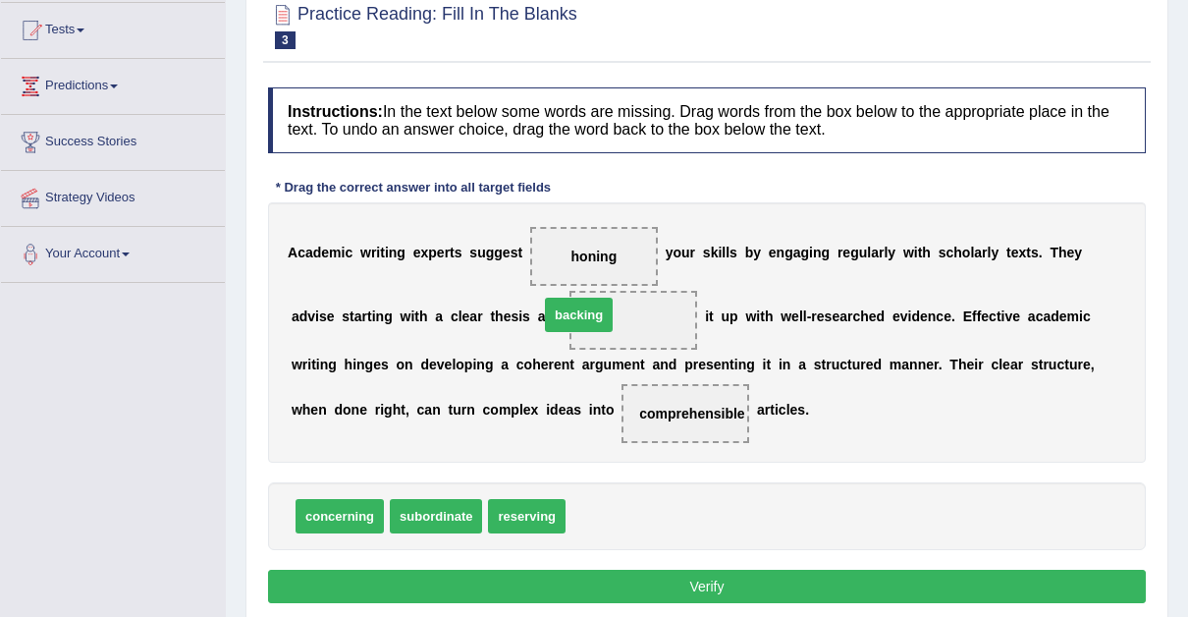
drag, startPoint x: 573, startPoint y: 514, endPoint x: 546, endPoint y: 312, distance: 203.1
click at [704, 580] on button "Verify" at bounding box center [707, 586] width 878 height 33
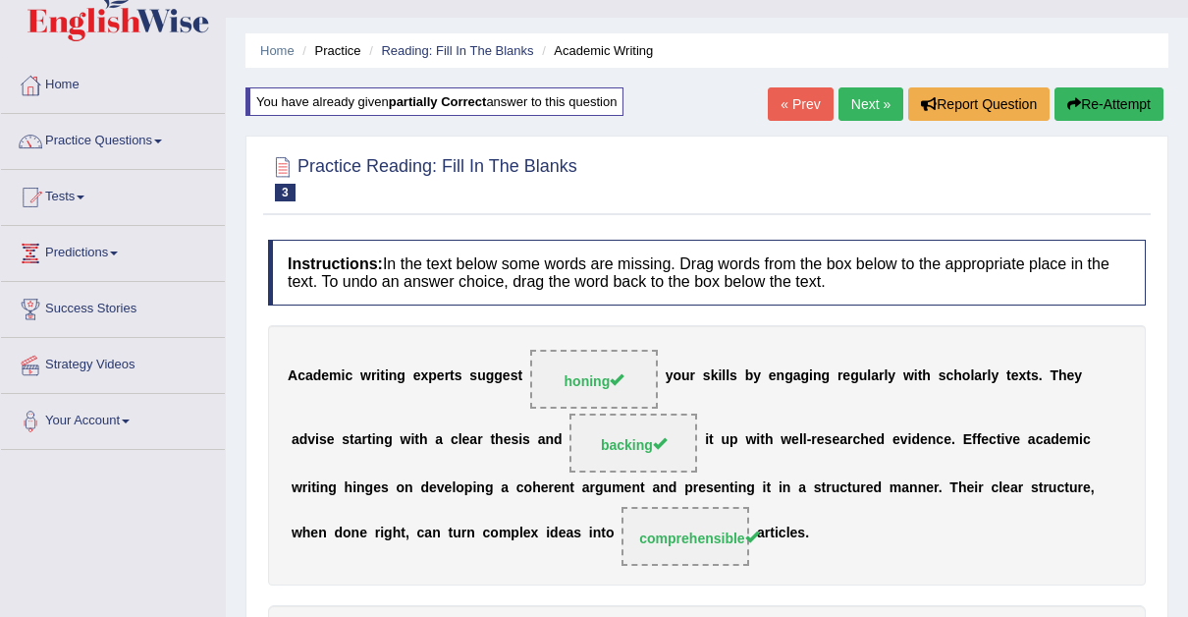
scroll to position [8, 0]
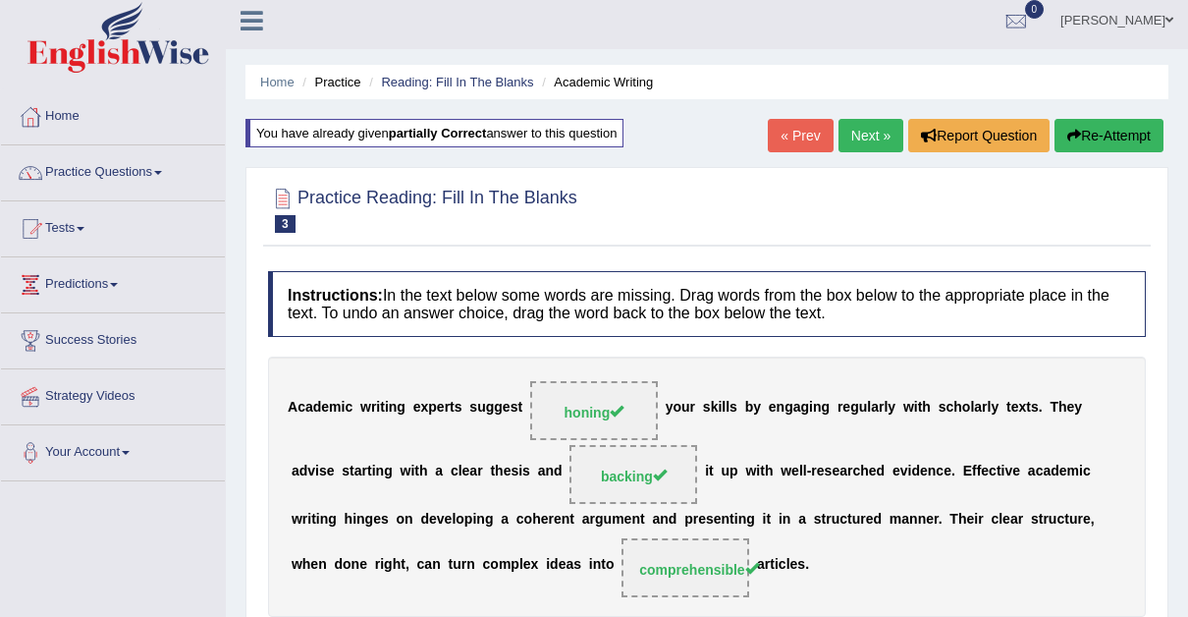
click at [863, 133] on link "Next »" at bounding box center [871, 135] width 65 height 33
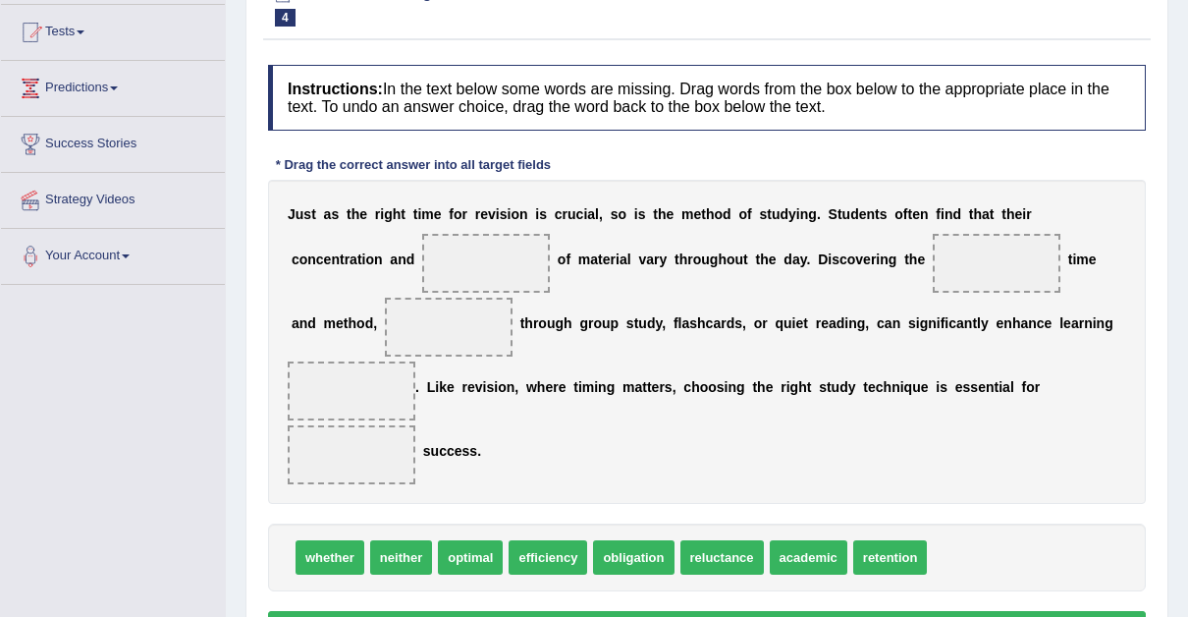
scroll to position [227, 0]
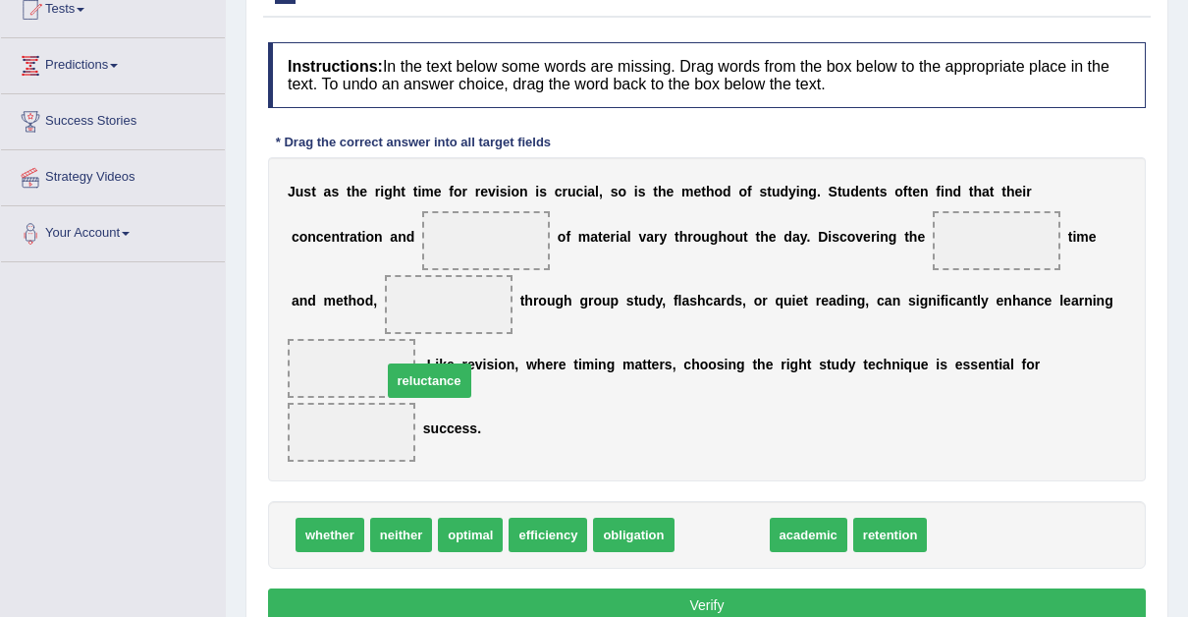
drag, startPoint x: 702, startPoint y: 464, endPoint x: 381, endPoint y: 278, distance: 370.9
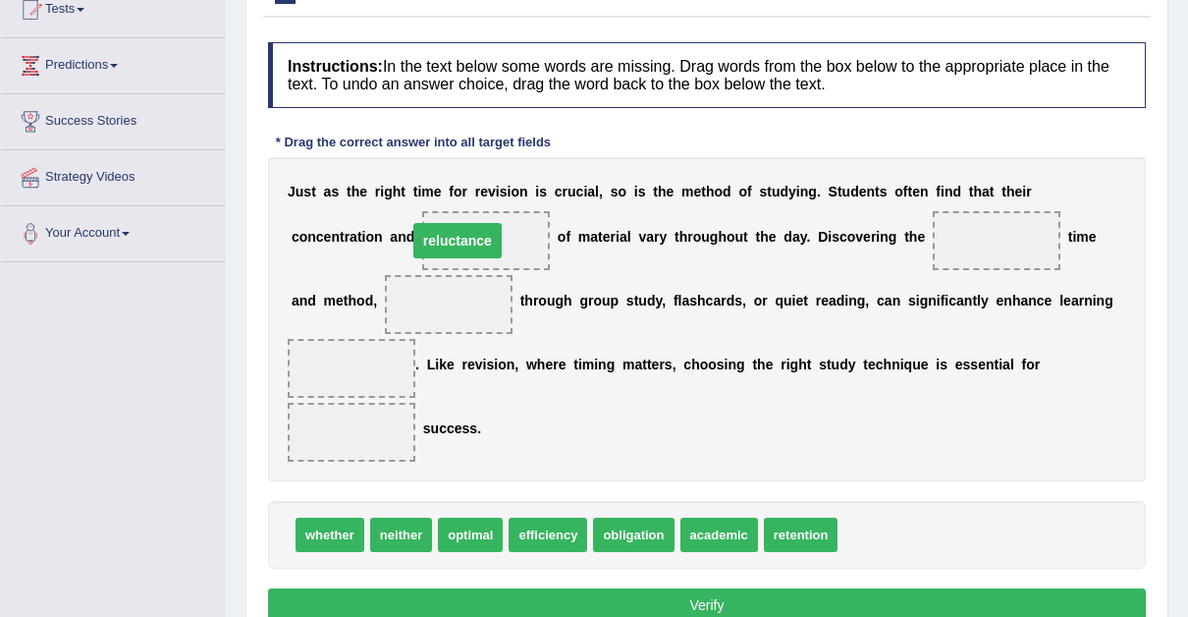
drag, startPoint x: 346, startPoint y: 308, endPoint x: 355, endPoint y: 245, distance: 64.4
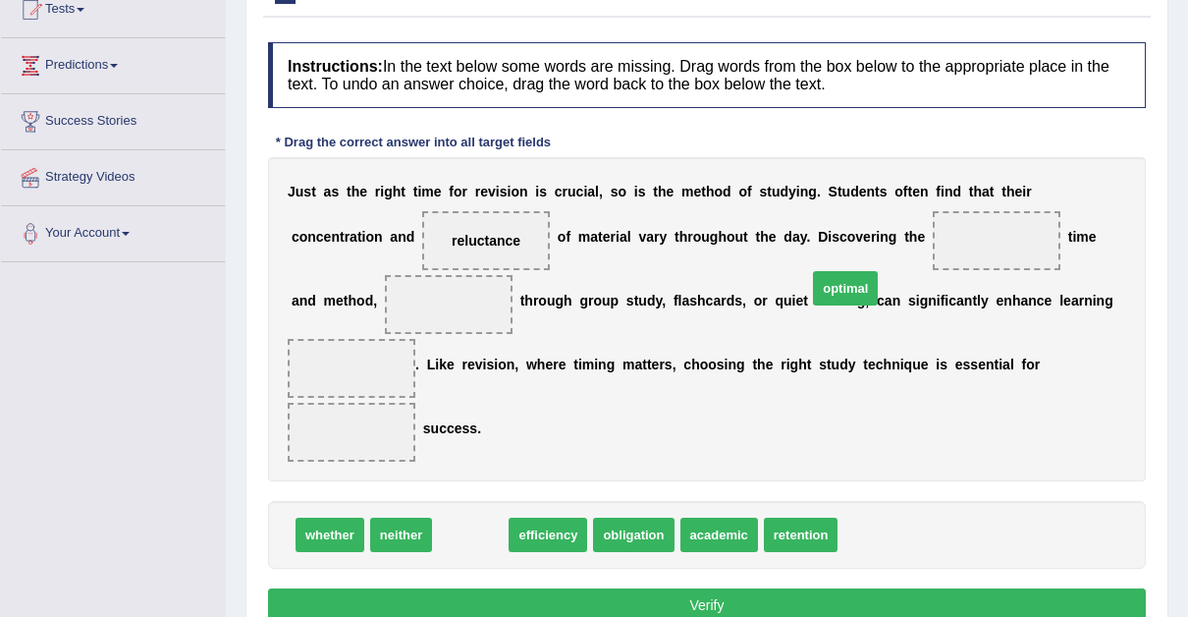
drag, startPoint x: 465, startPoint y: 475, endPoint x: 840, endPoint y: 214, distance: 457.2
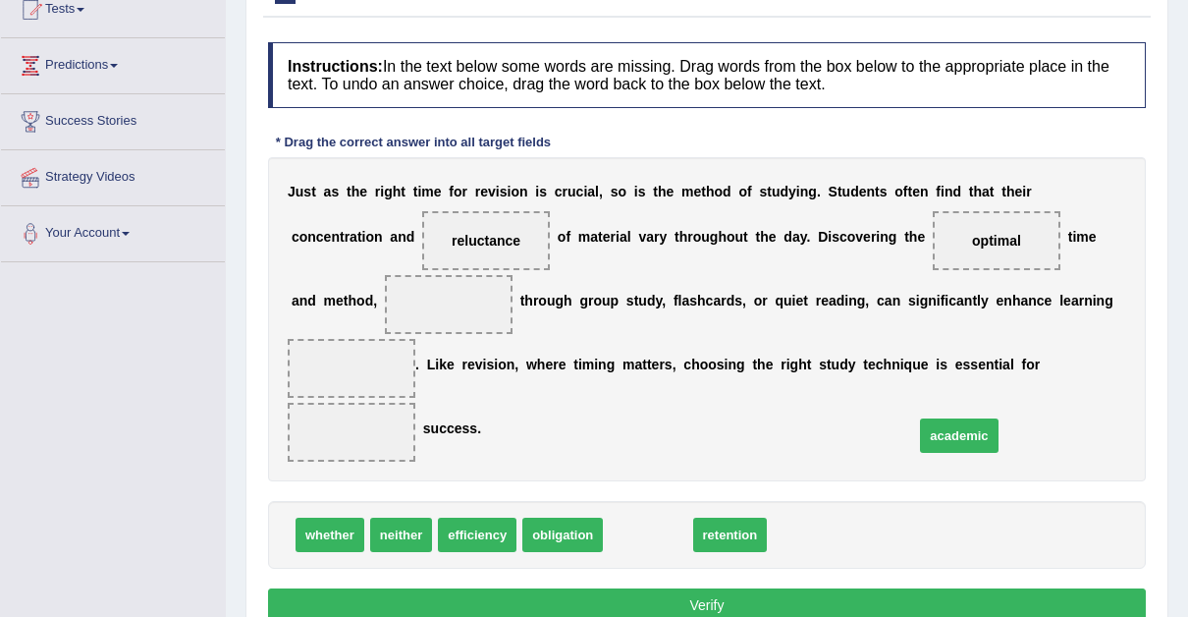
drag, startPoint x: 636, startPoint y: 467, endPoint x: 947, endPoint y: 369, distance: 325.5
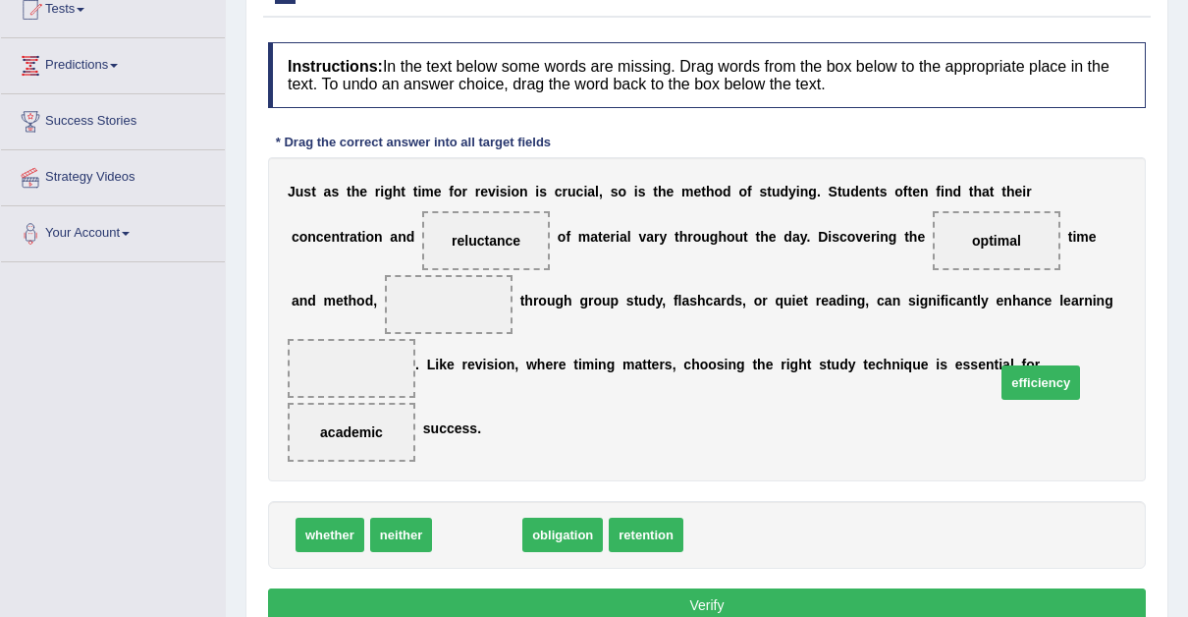
drag, startPoint x: 456, startPoint y: 466, endPoint x: 1019, endPoint y: 314, distance: 583.7
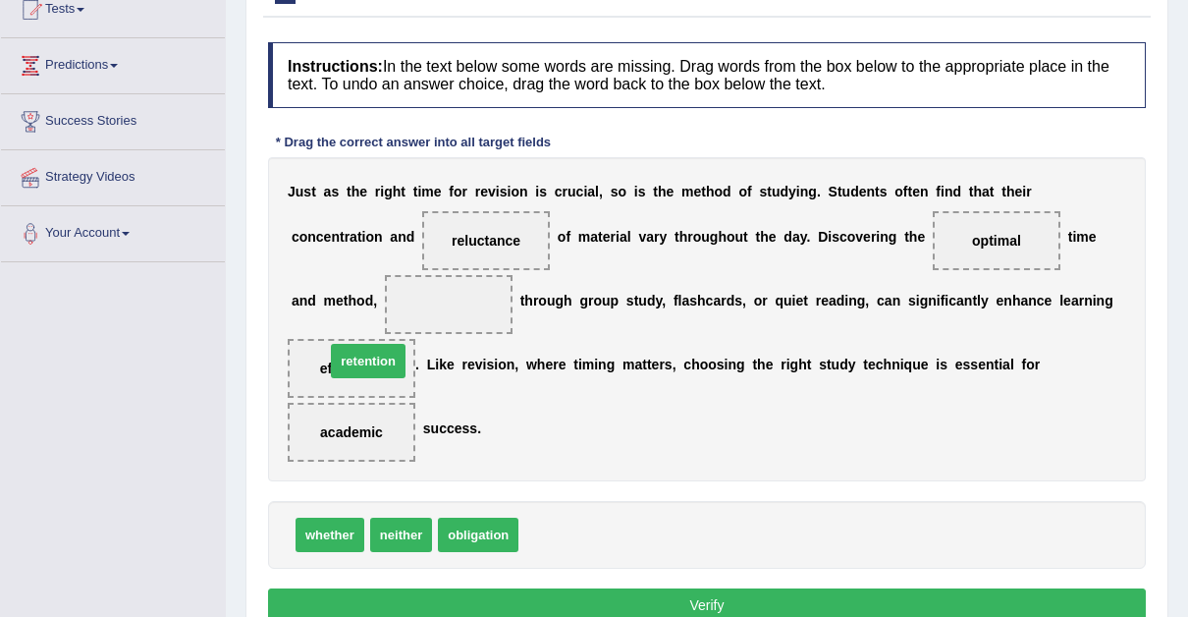
drag, startPoint x: 572, startPoint y: 464, endPoint x: 378, endPoint y: 290, distance: 260.1
click at [706, 588] on button "Verify" at bounding box center [707, 604] width 878 height 33
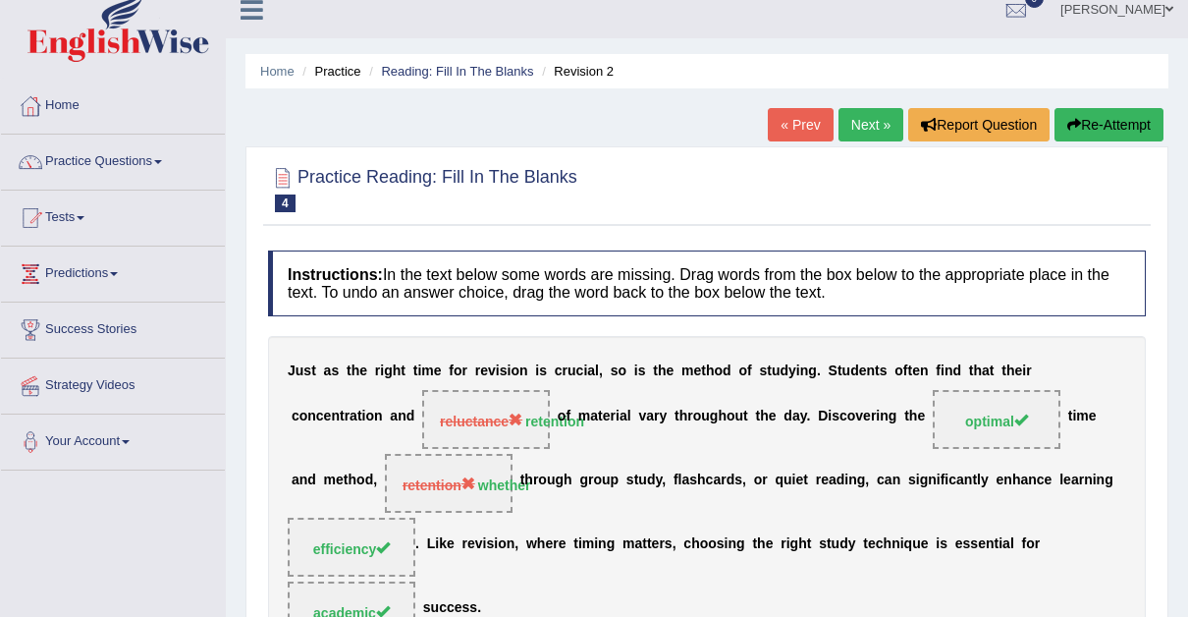
scroll to position [0, 0]
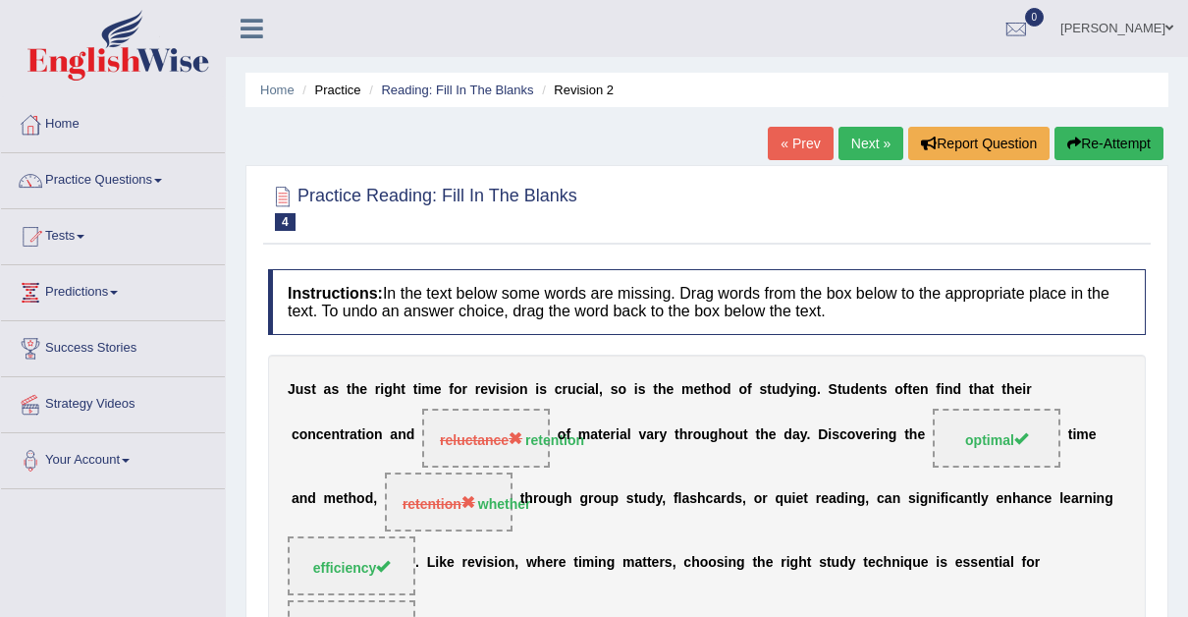
click at [1105, 143] on button "Re-Attempt" at bounding box center [1109, 143] width 109 height 33
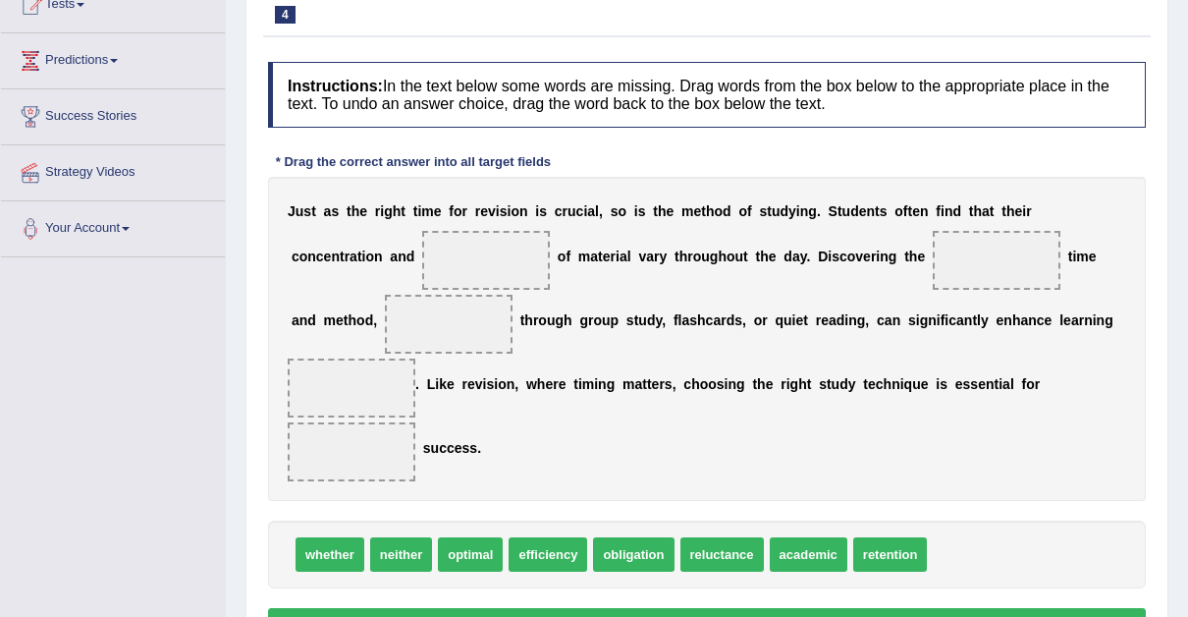
scroll to position [240, 0]
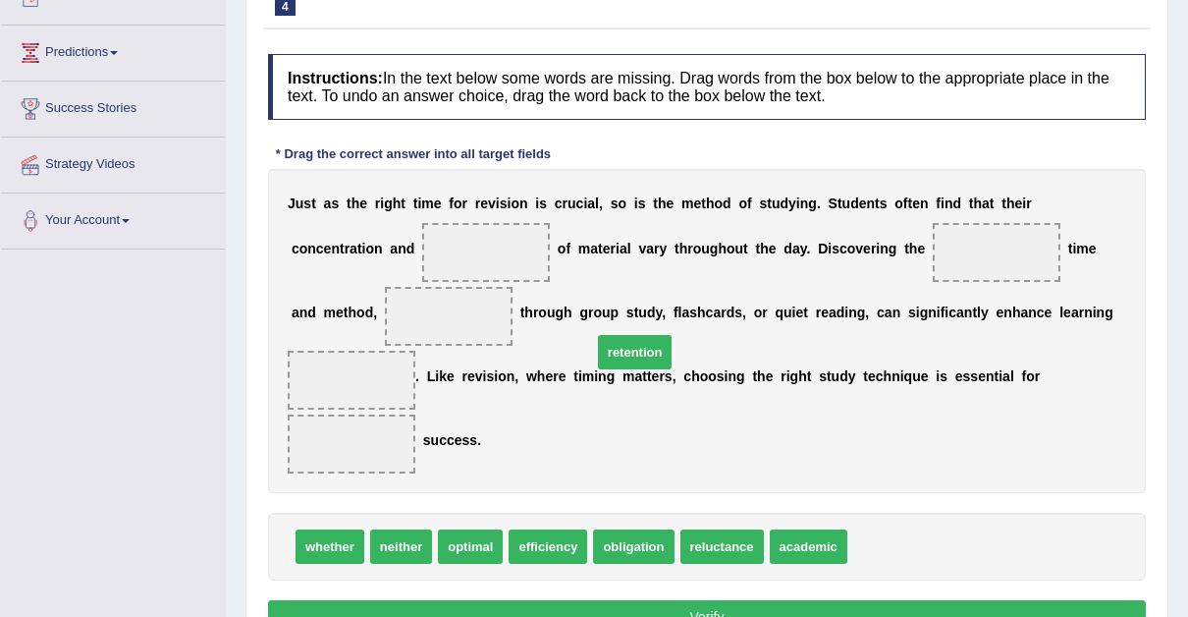
drag, startPoint x: 866, startPoint y: 482, endPoint x: 457, endPoint y: 259, distance: 466.3
click at [598, 335] on span "retention" at bounding box center [635, 352] width 75 height 34
drag, startPoint x: 851, startPoint y: 486, endPoint x: 327, endPoint y: 255, distance: 572.1
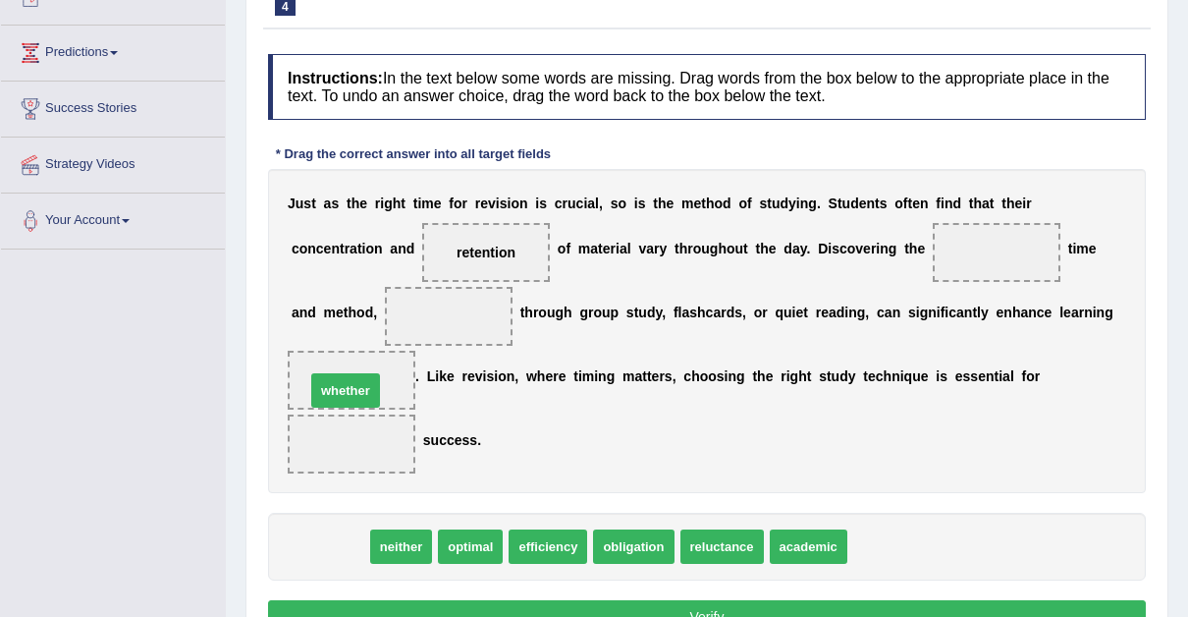
drag, startPoint x: 328, startPoint y: 473, endPoint x: 344, endPoint y: 317, distance: 156.9
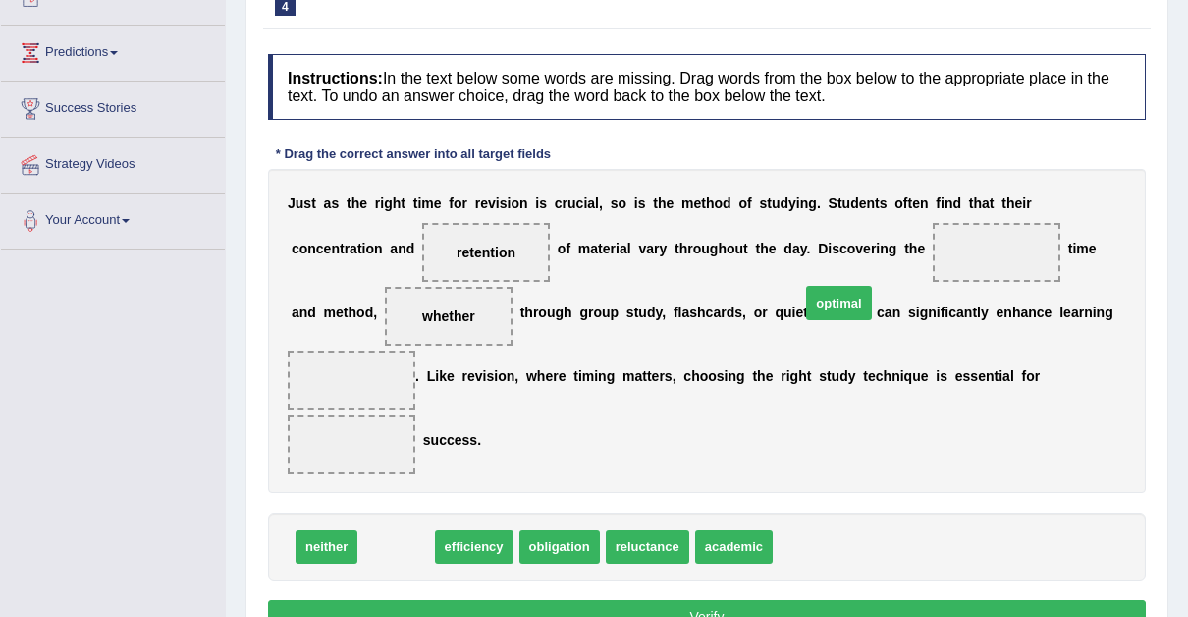
drag, startPoint x: 394, startPoint y: 476, endPoint x: 832, endPoint y: 238, distance: 498.8
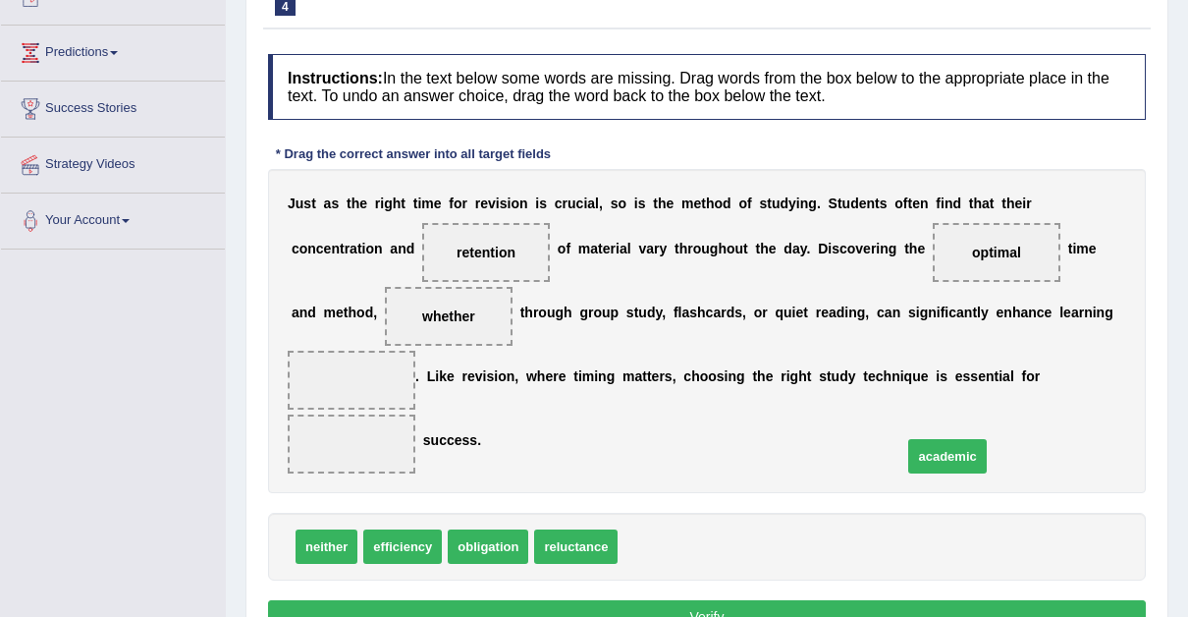
drag, startPoint x: 655, startPoint y: 476, endPoint x: 940, endPoint y: 387, distance: 298.5
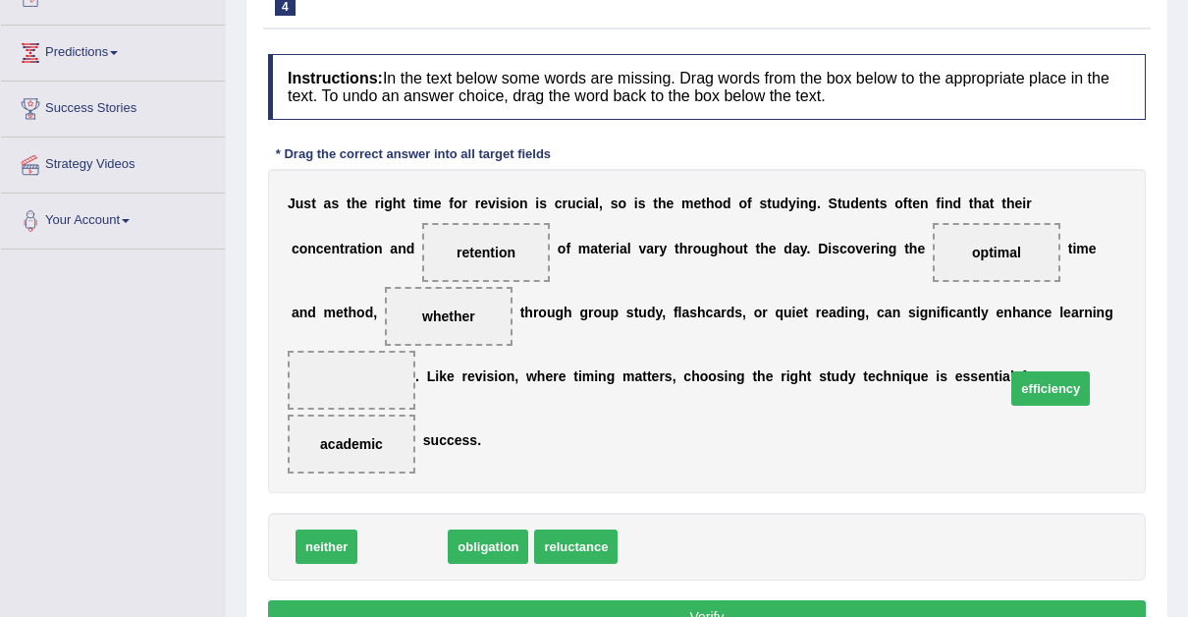
drag, startPoint x: 388, startPoint y: 479, endPoint x: 1039, endPoint y: 322, distance: 669.8
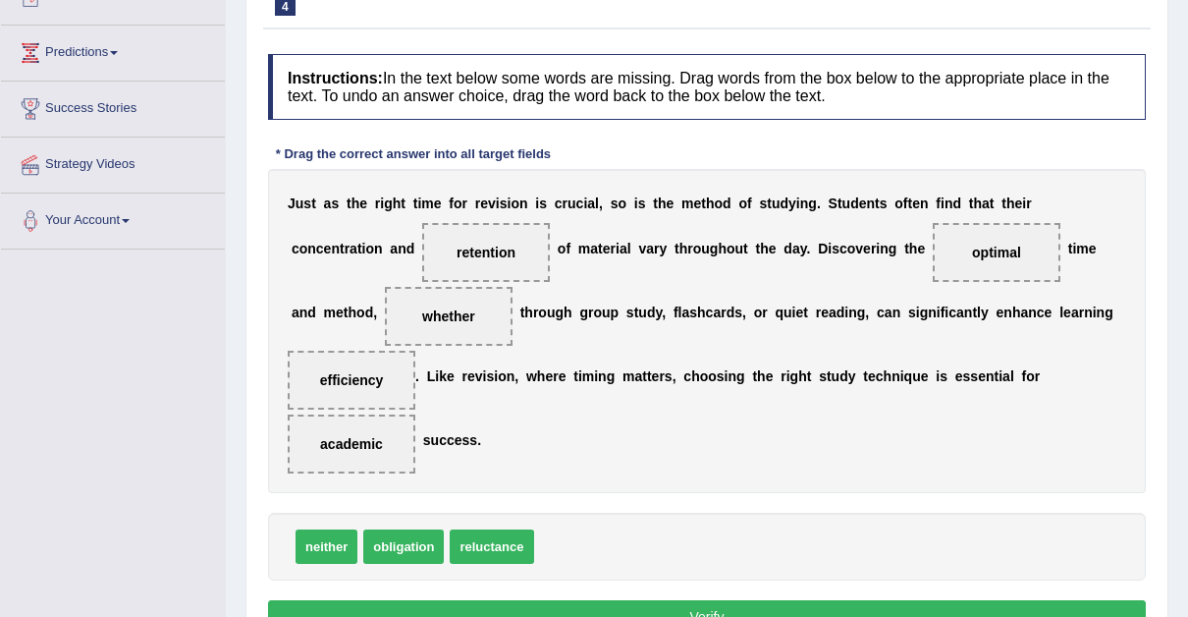
click at [707, 600] on button "Verify" at bounding box center [707, 616] width 878 height 33
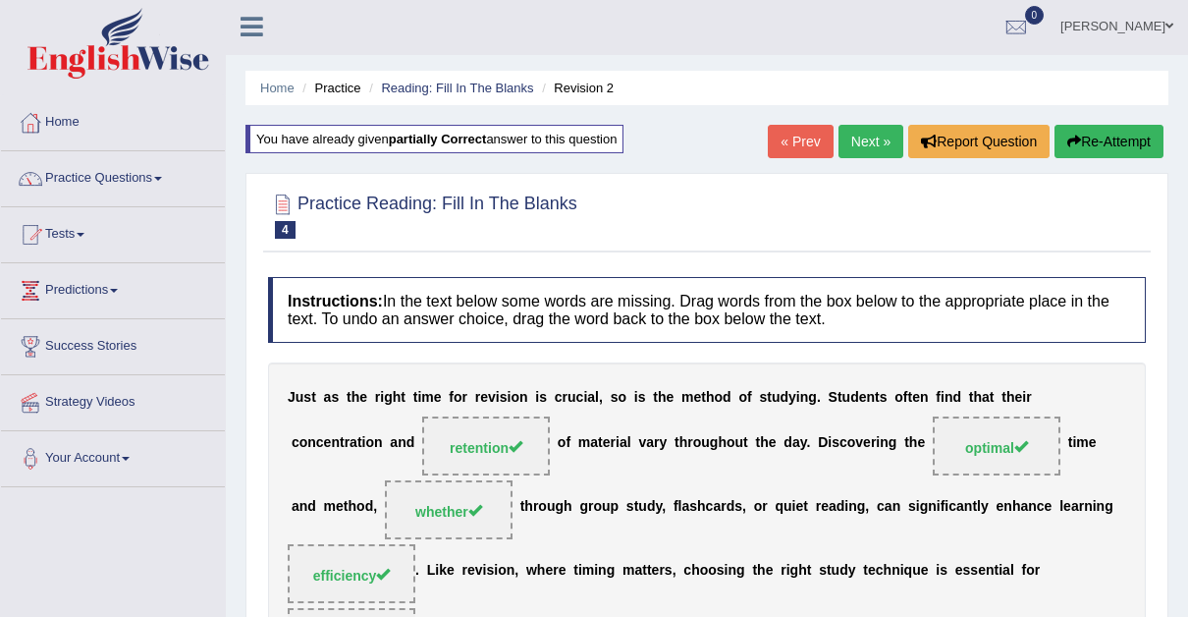
scroll to position [0, 0]
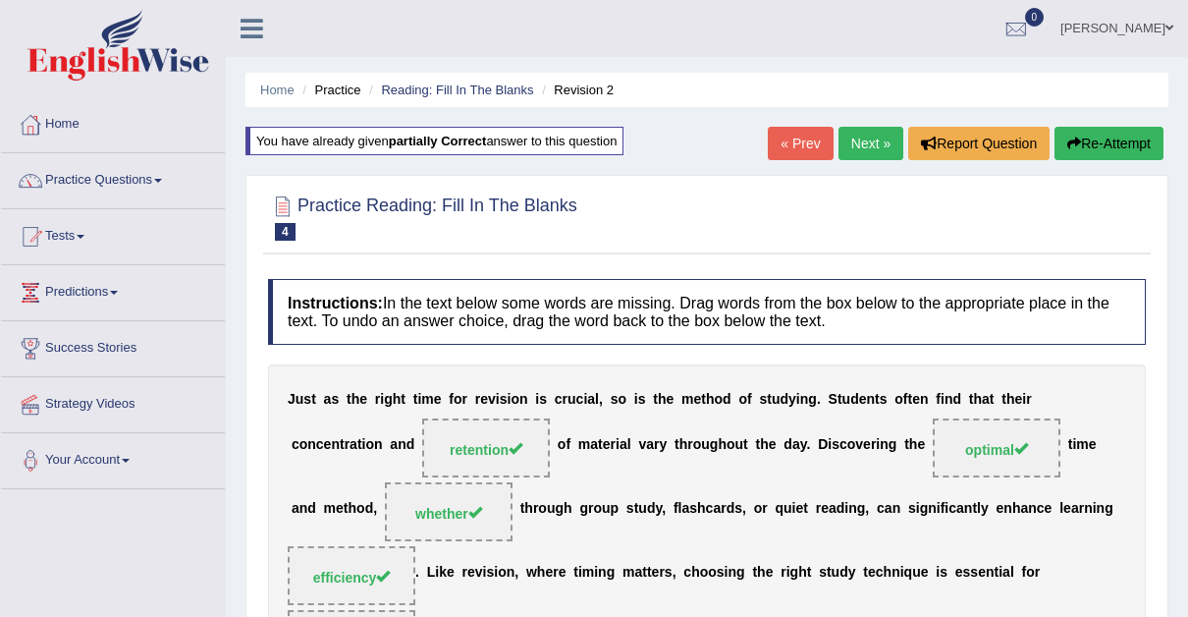
click at [872, 136] on link "Next »" at bounding box center [871, 143] width 65 height 33
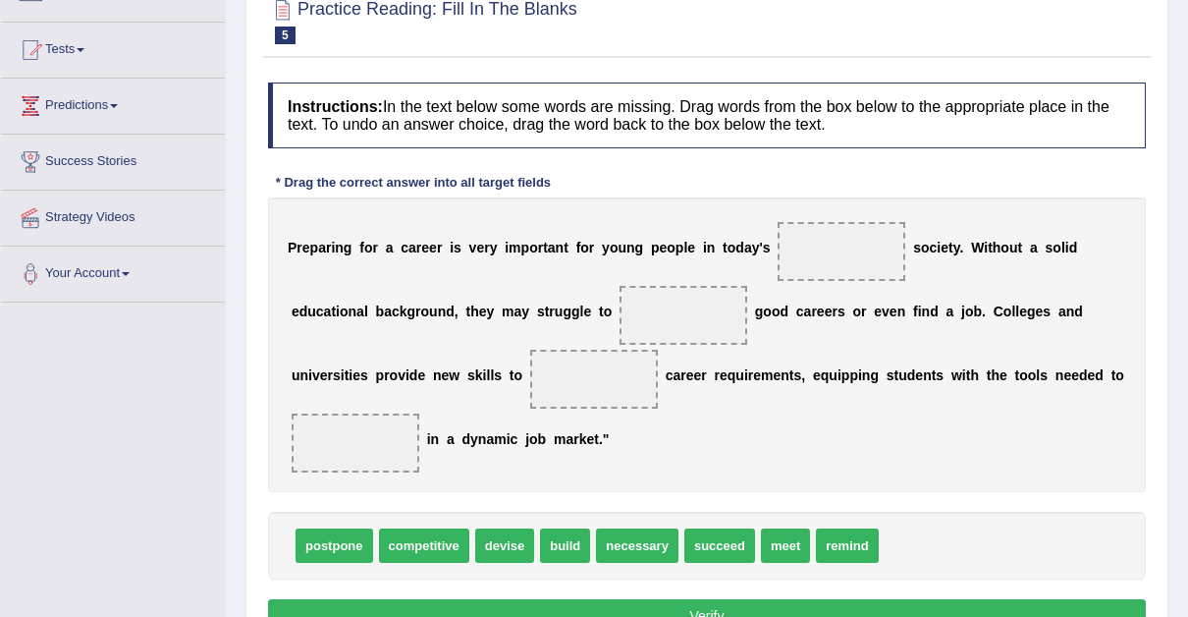
scroll to position [204, 0]
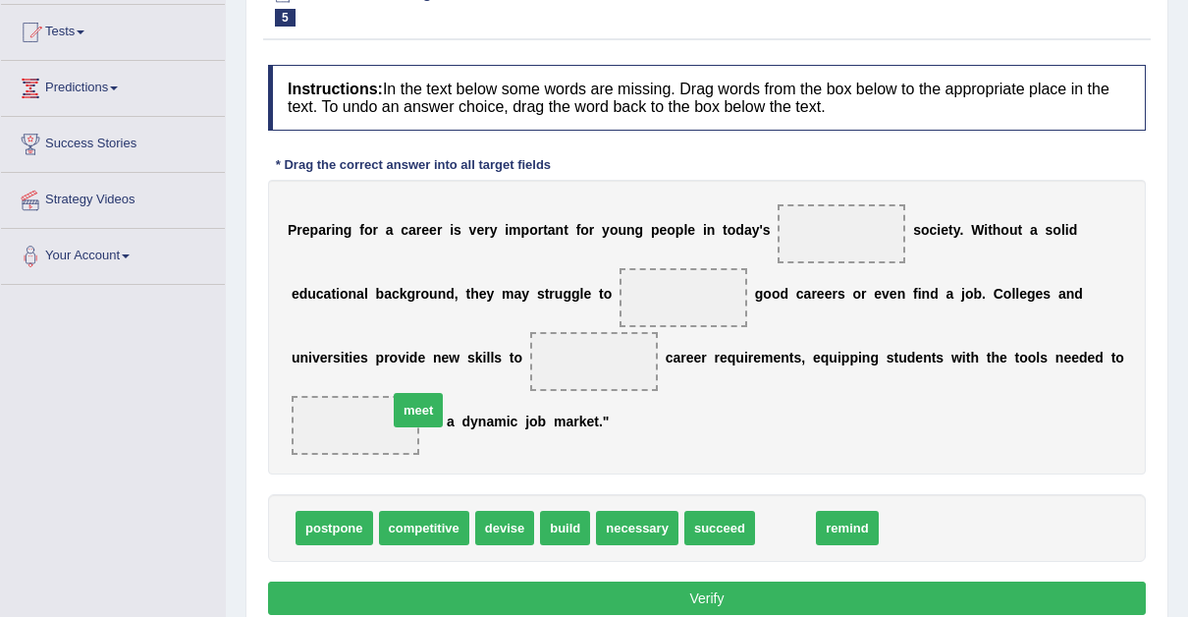
drag, startPoint x: 769, startPoint y: 493, endPoint x: 383, endPoint y: 375, distance: 403.6
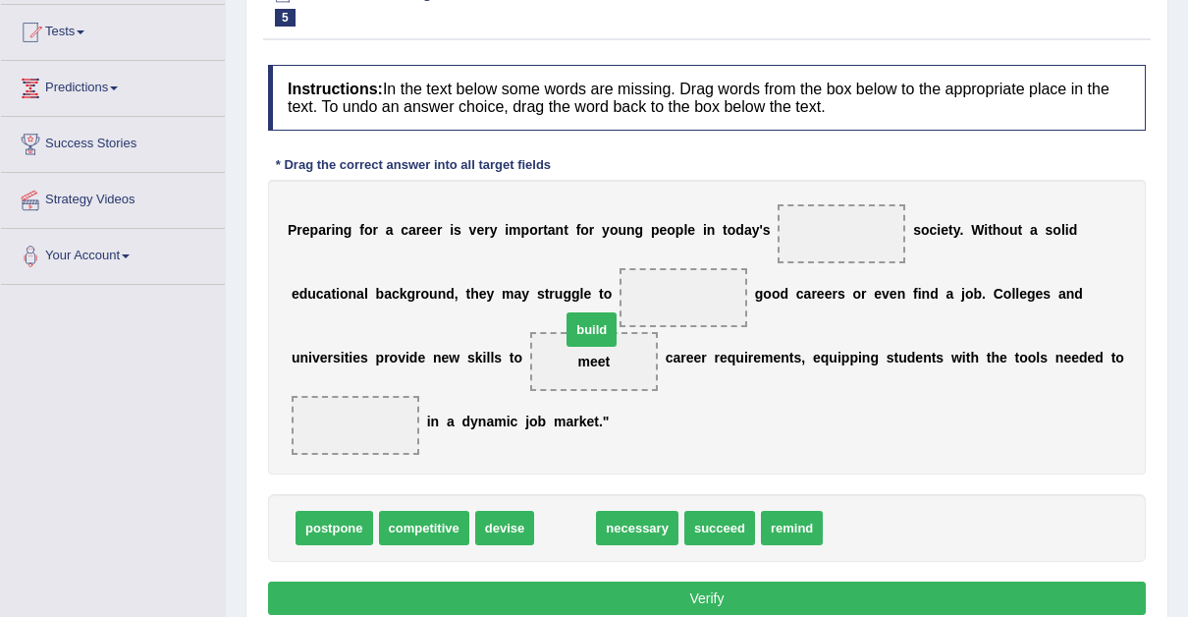
drag, startPoint x: 559, startPoint y: 493, endPoint x: 585, endPoint y: 295, distance: 200.2
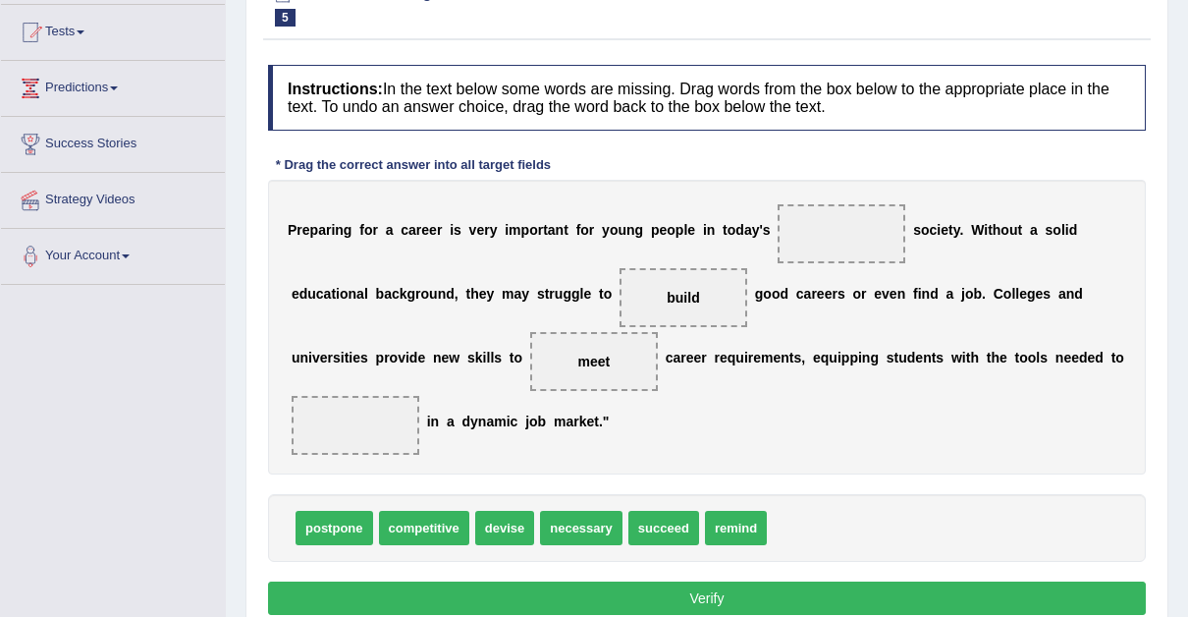
drag, startPoint x: 427, startPoint y: 493, endPoint x: 667, endPoint y: 326, distance: 292.1
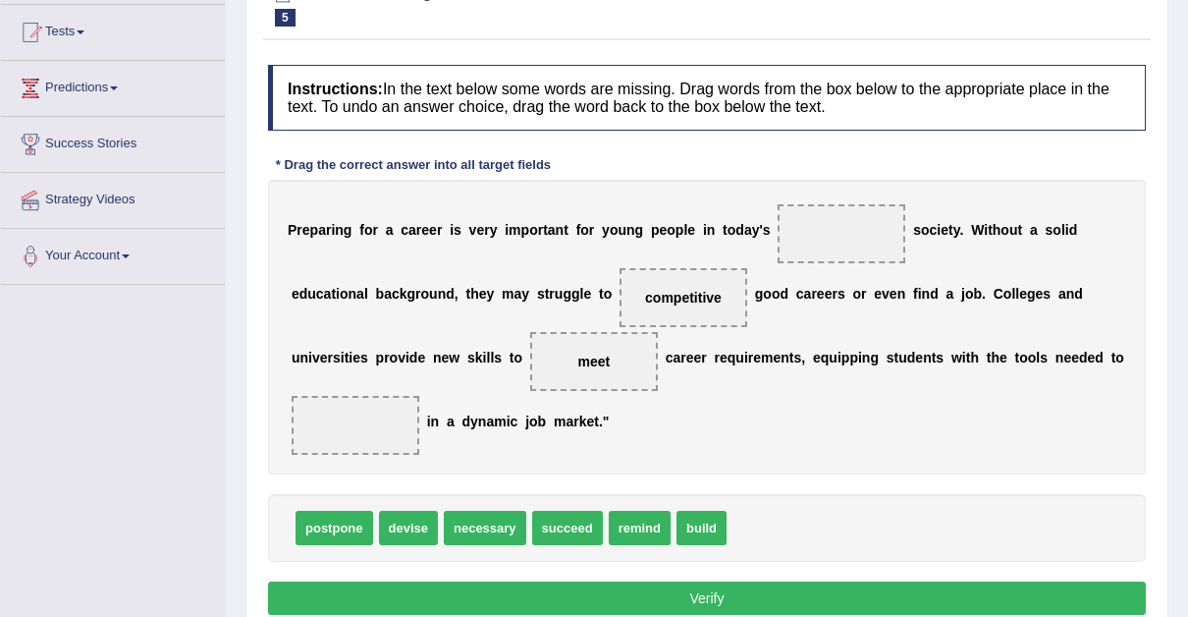
drag, startPoint x: 573, startPoint y: 286, endPoint x: 841, endPoint y: 174, distance: 290.6
click at [841, 174] on div "Instructions: In the text below some words are missing. Drag words from the box…" at bounding box center [707, 343] width 888 height 576
drag, startPoint x: 571, startPoint y: 301, endPoint x: 821, endPoint y: 234, distance: 259.2
drag, startPoint x: 687, startPoint y: 491, endPoint x: 583, endPoint y: 255, distance: 257.7
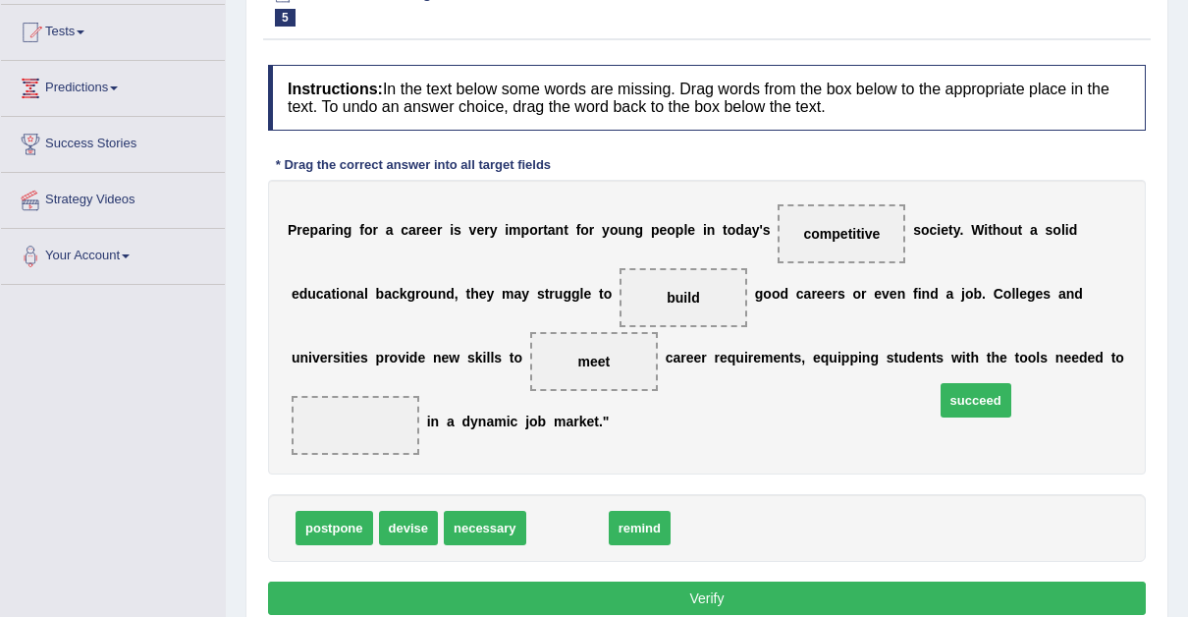
drag, startPoint x: 559, startPoint y: 492, endPoint x: 968, endPoint y: 364, distance: 429.0
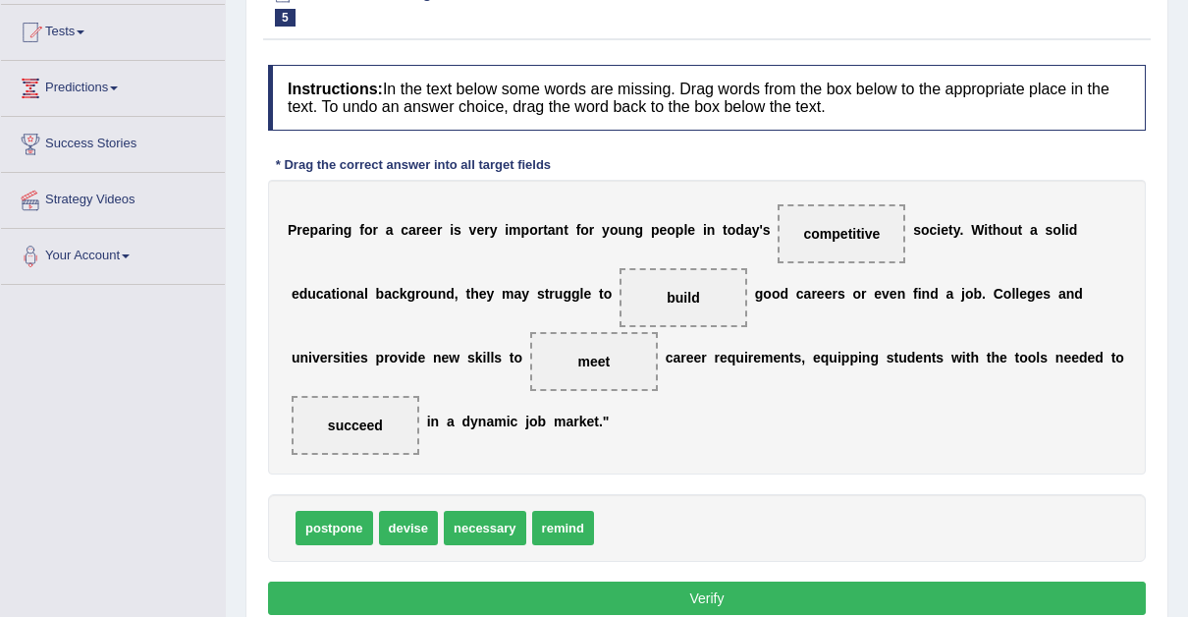
click at [695, 581] on button "Verify" at bounding box center [707, 597] width 878 height 33
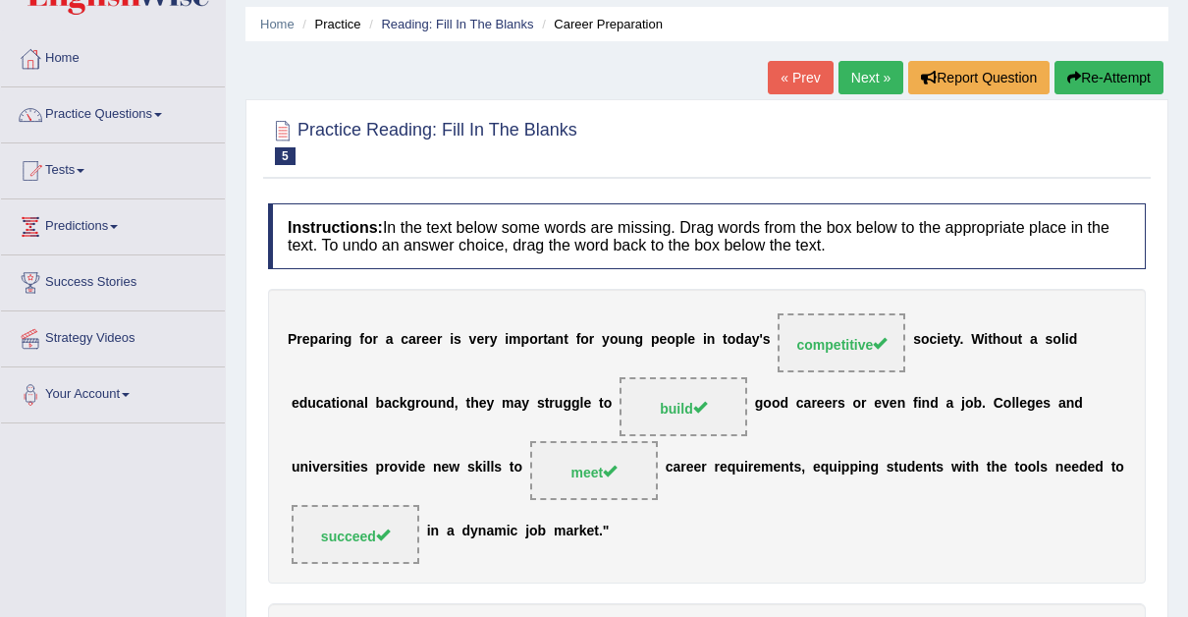
scroll to position [0, 0]
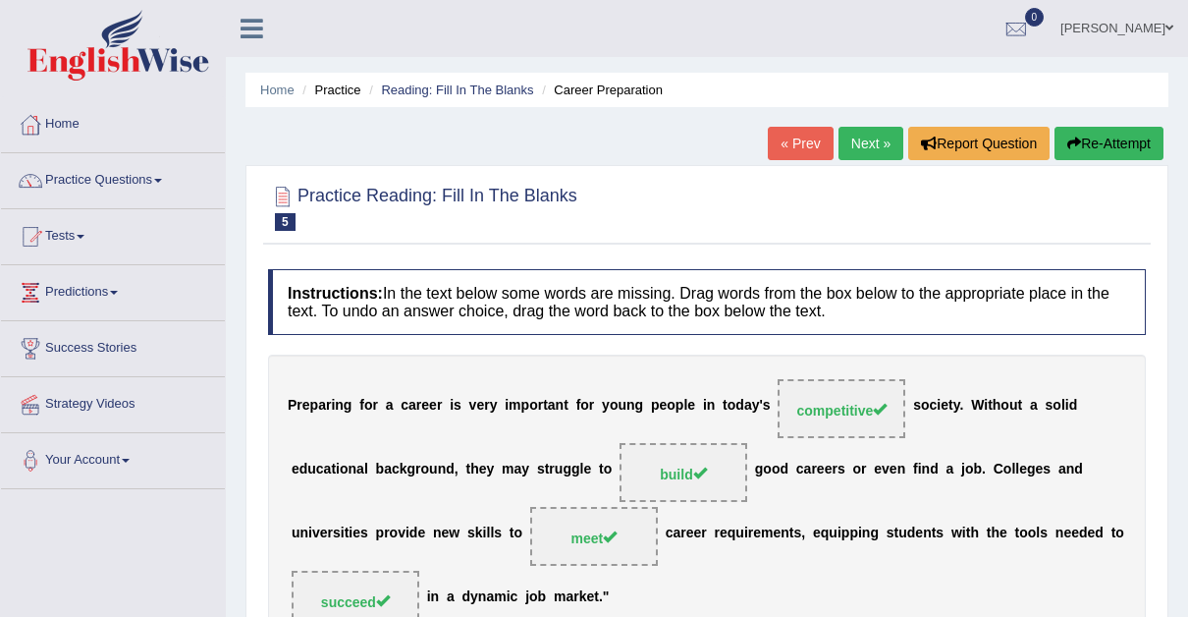
click at [855, 146] on link "Next »" at bounding box center [871, 143] width 65 height 33
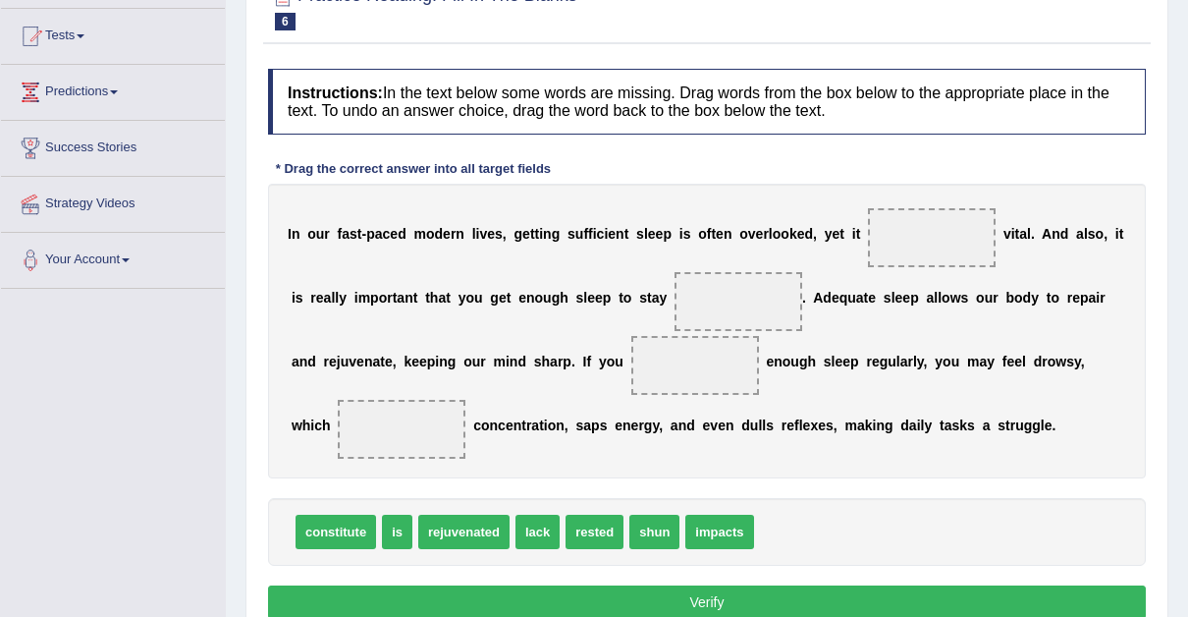
scroll to position [200, 0]
drag, startPoint x: 522, startPoint y: 530, endPoint x: 650, endPoint y: 371, distance: 204.0
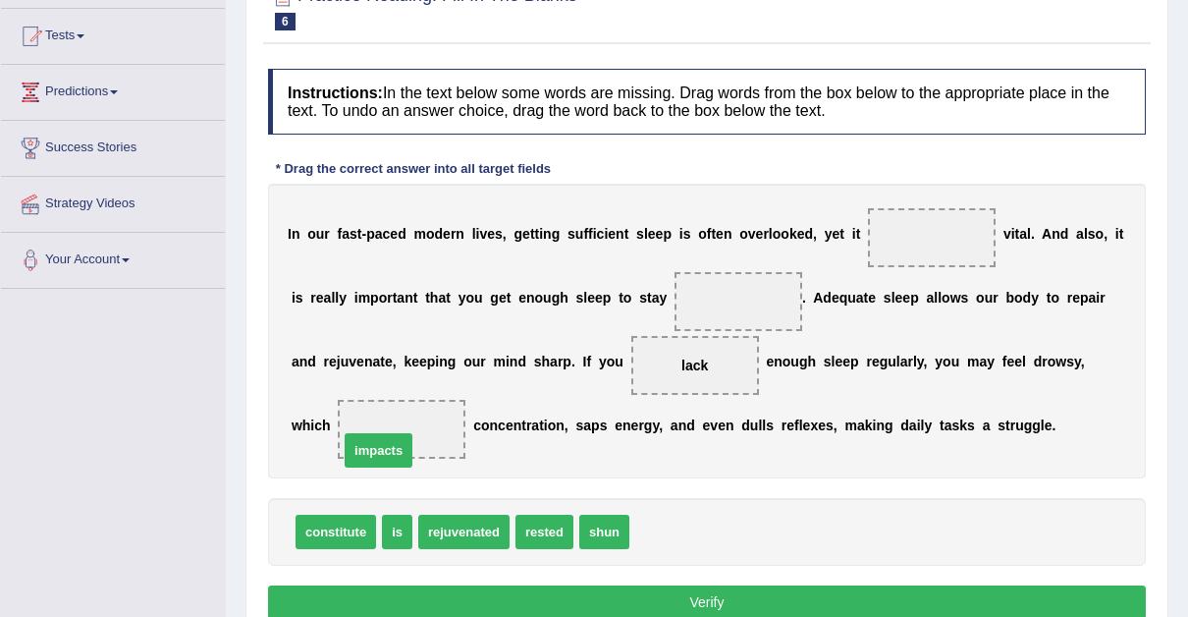
drag, startPoint x: 665, startPoint y: 532, endPoint x: 377, endPoint y: 444, distance: 301.0
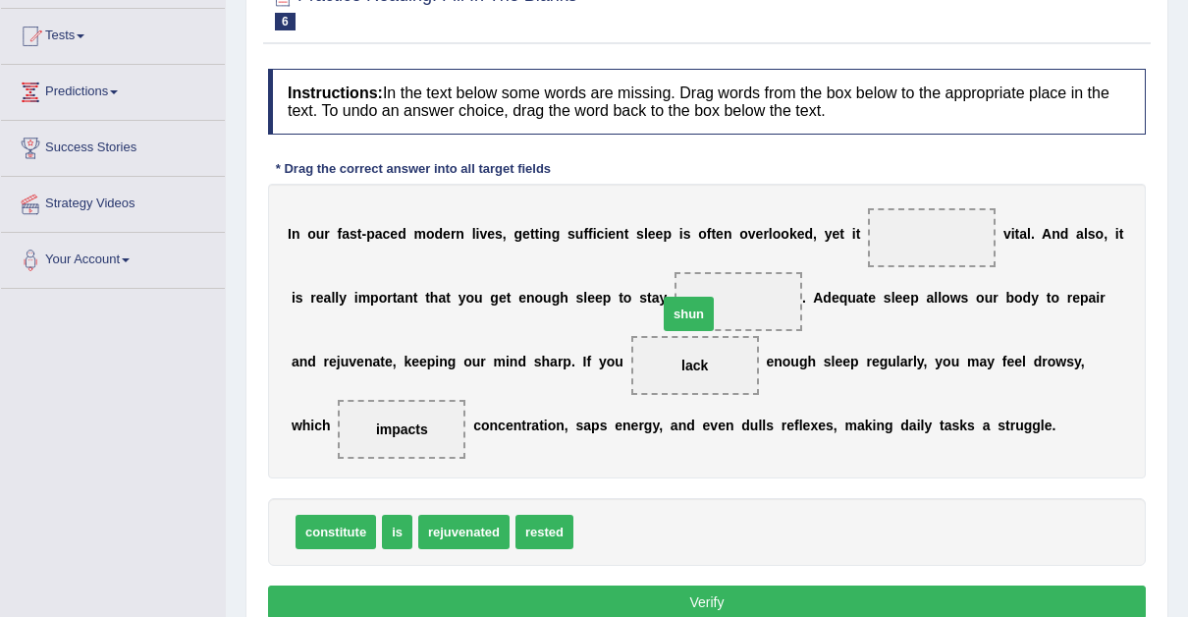
drag, startPoint x: 590, startPoint y: 530, endPoint x: 676, endPoint y: 310, distance: 236.0
drag, startPoint x: 392, startPoint y: 538, endPoint x: 910, endPoint y: 253, distance: 591.6
drag, startPoint x: 715, startPoint y: 283, endPoint x: 677, endPoint y: 269, distance: 40.7
click at [677, 269] on div "I n o u r f a s t - p a c e d m o d e r n l i v e s , g e t t i n g s u f f i c…" at bounding box center [707, 331] width 878 height 295
drag, startPoint x: 690, startPoint y: 291, endPoint x: 534, endPoint y: 544, distance: 297.6
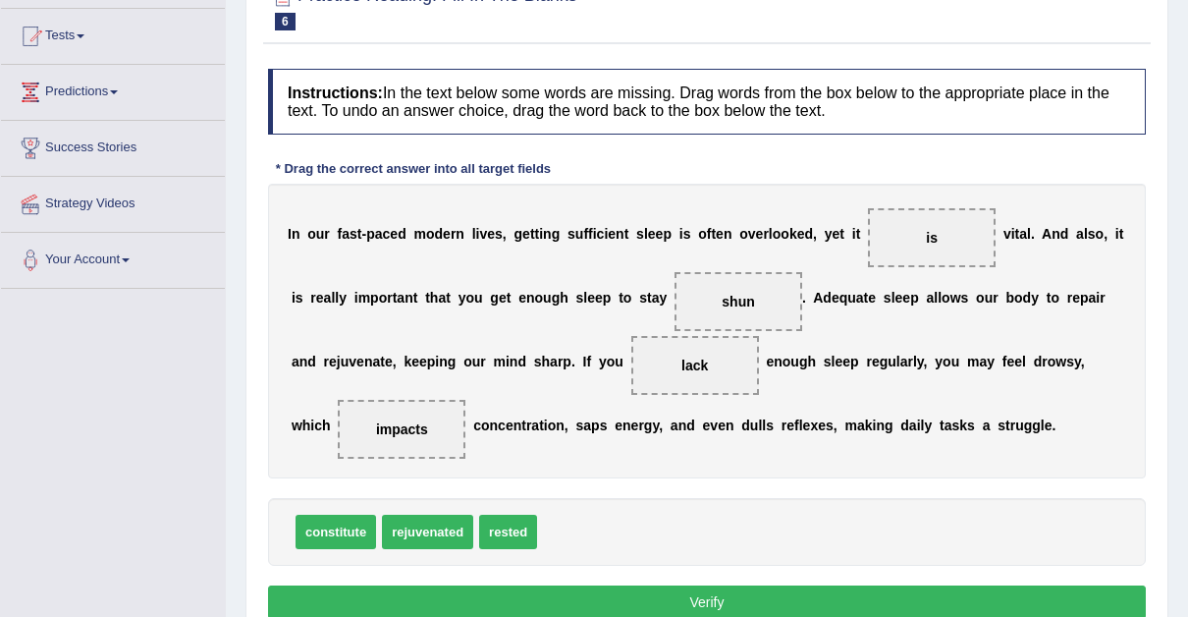
click at [534, 544] on div "Instructions: In the text below some words are missing. Drag words from the box…" at bounding box center [707, 347] width 888 height 576
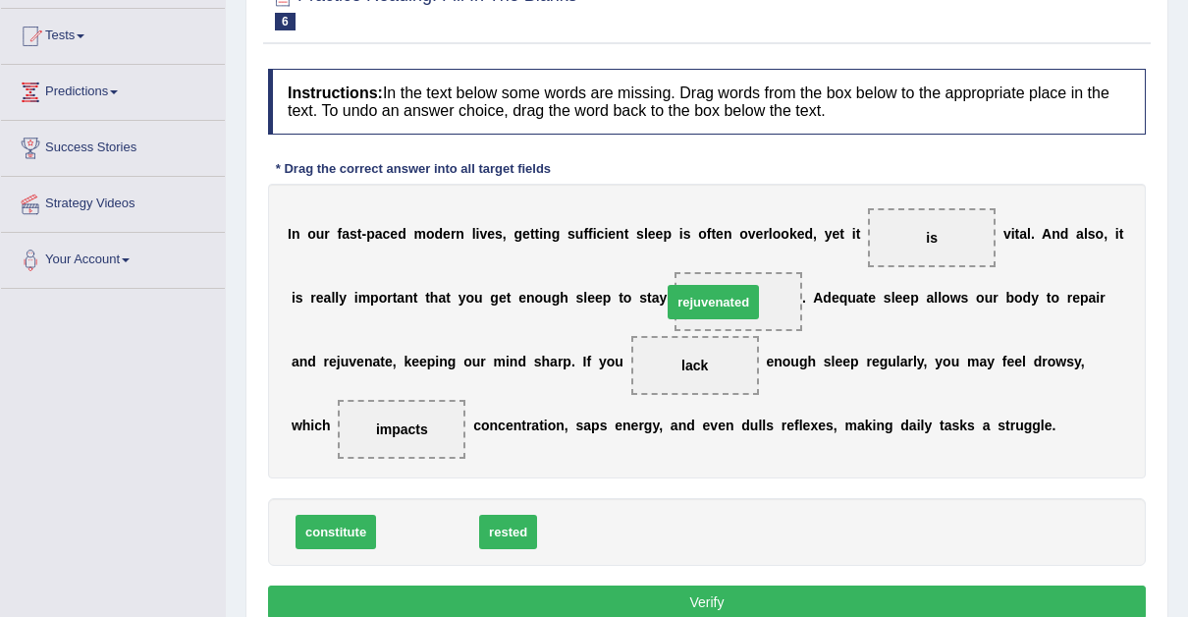
drag, startPoint x: 430, startPoint y: 525, endPoint x: 711, endPoint y: 281, distance: 372.4
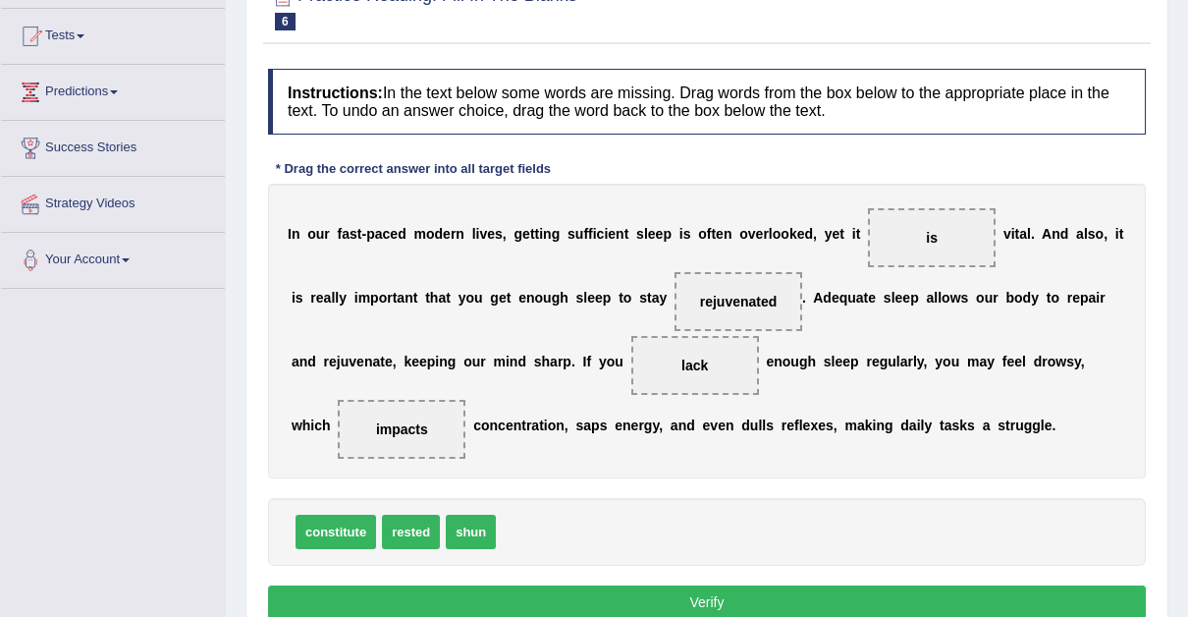
click at [710, 598] on button "Verify" at bounding box center [707, 601] width 878 height 33
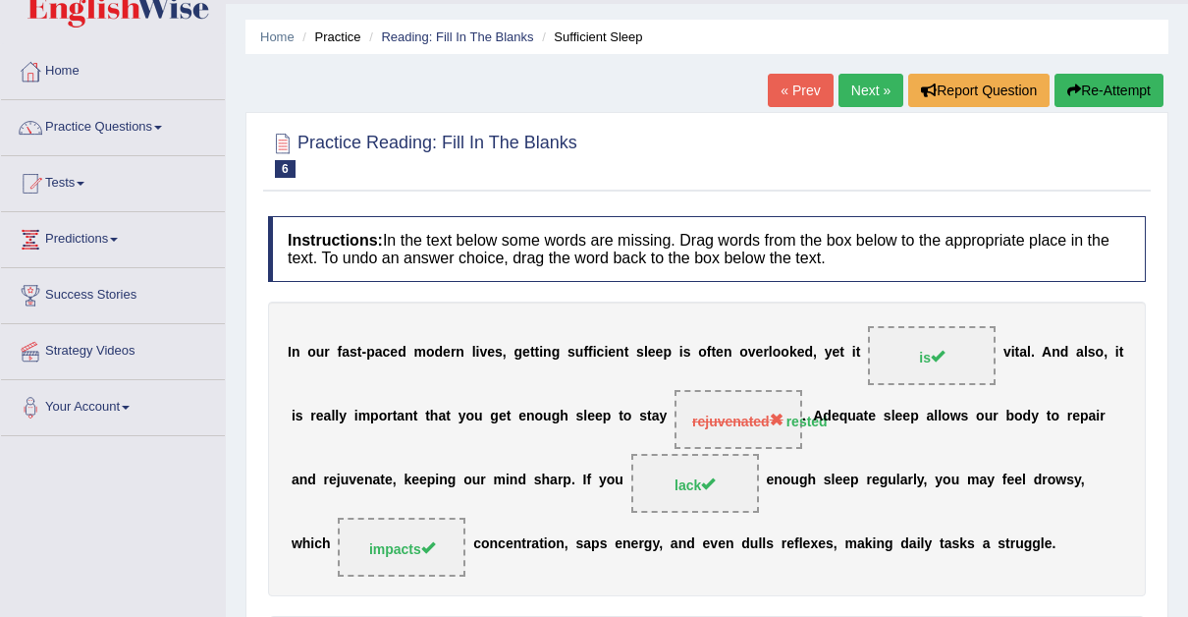
scroll to position [0, 0]
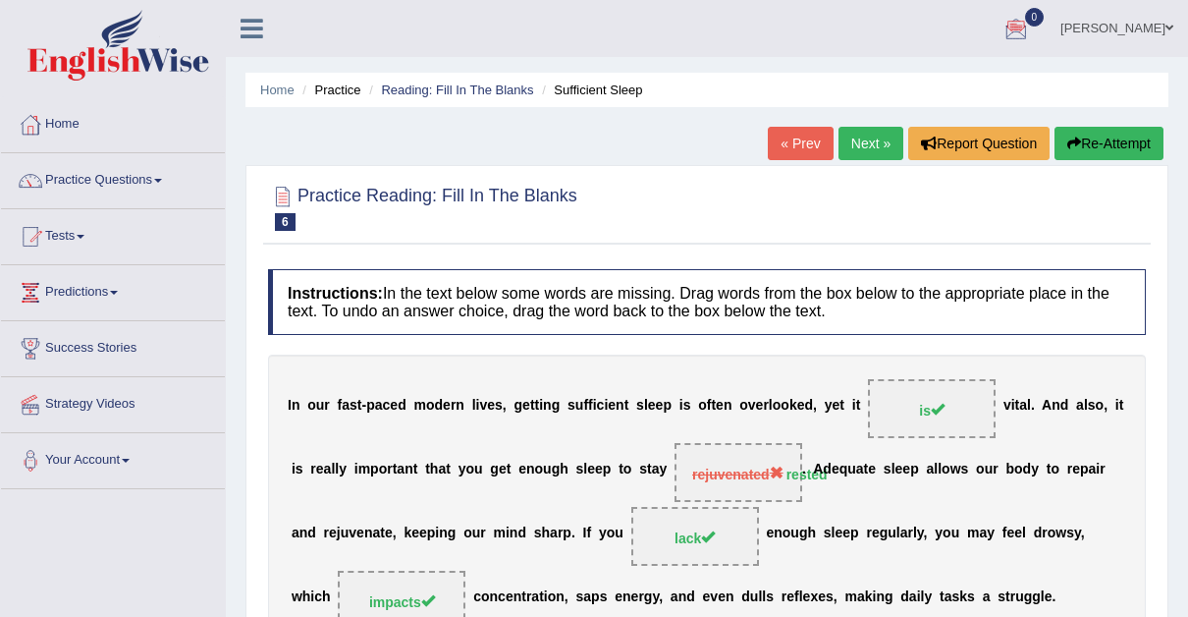
click at [1113, 136] on button "Re-Attempt" at bounding box center [1109, 143] width 109 height 33
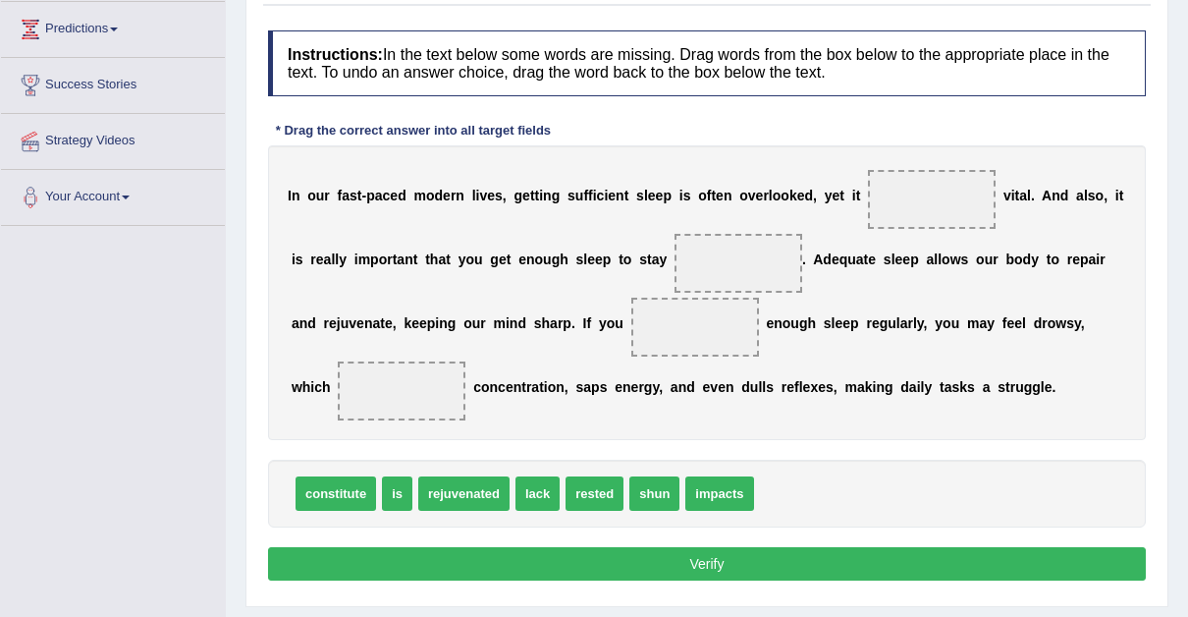
scroll to position [269, 0]
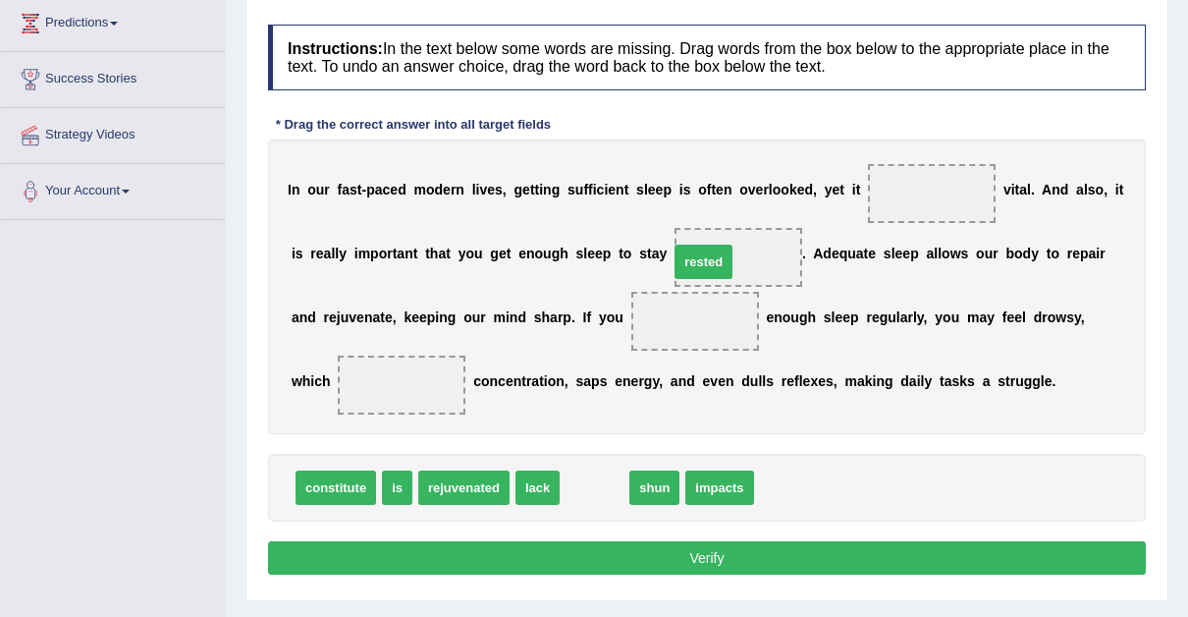
drag, startPoint x: 581, startPoint y: 487, endPoint x: 694, endPoint y: 259, distance: 254.3
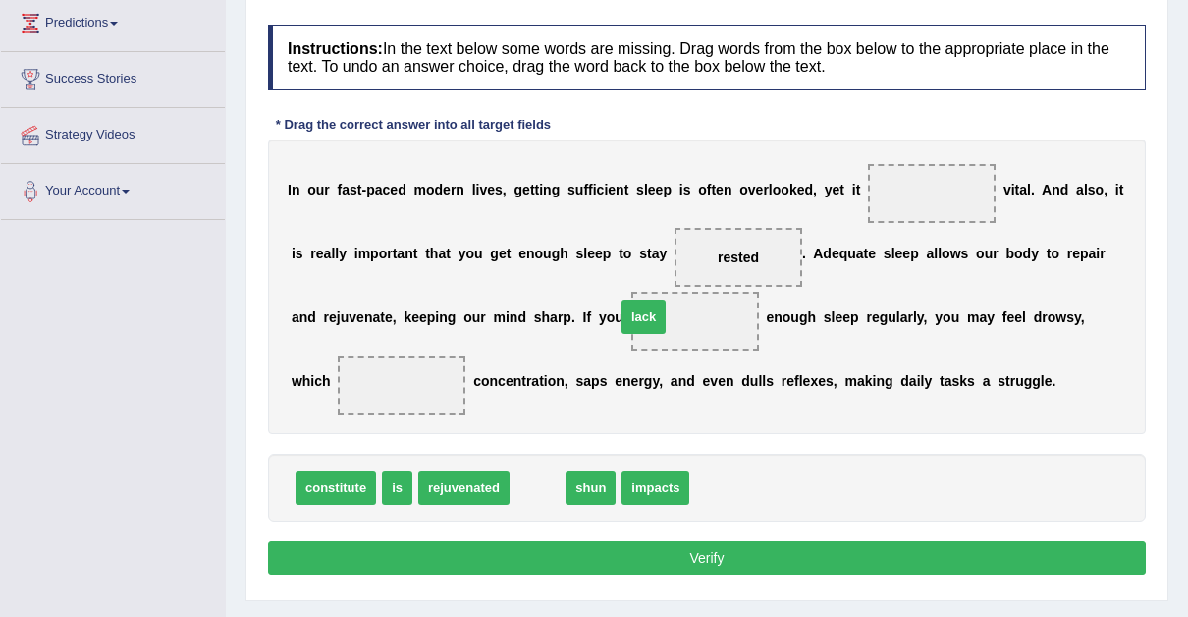
drag, startPoint x: 531, startPoint y: 483, endPoint x: 638, endPoint y: 312, distance: 201.7
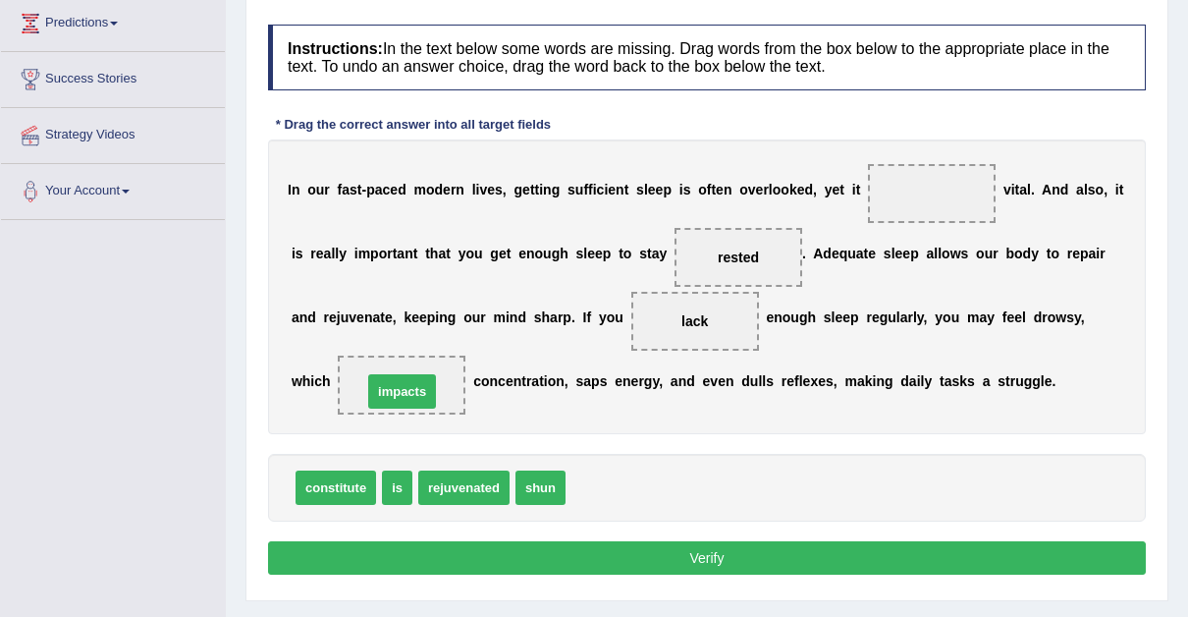
drag, startPoint x: 595, startPoint y: 485, endPoint x: 362, endPoint y: 385, distance: 253.4
drag, startPoint x: 393, startPoint y: 490, endPoint x: 837, endPoint y: 245, distance: 507.3
click at [837, 245] on span "is" at bounding box center [838, 245] width 30 height 34
drag, startPoint x: 389, startPoint y: 486, endPoint x: 891, endPoint y: 200, distance: 577.5
click at [709, 546] on button "Verify" at bounding box center [707, 557] width 878 height 33
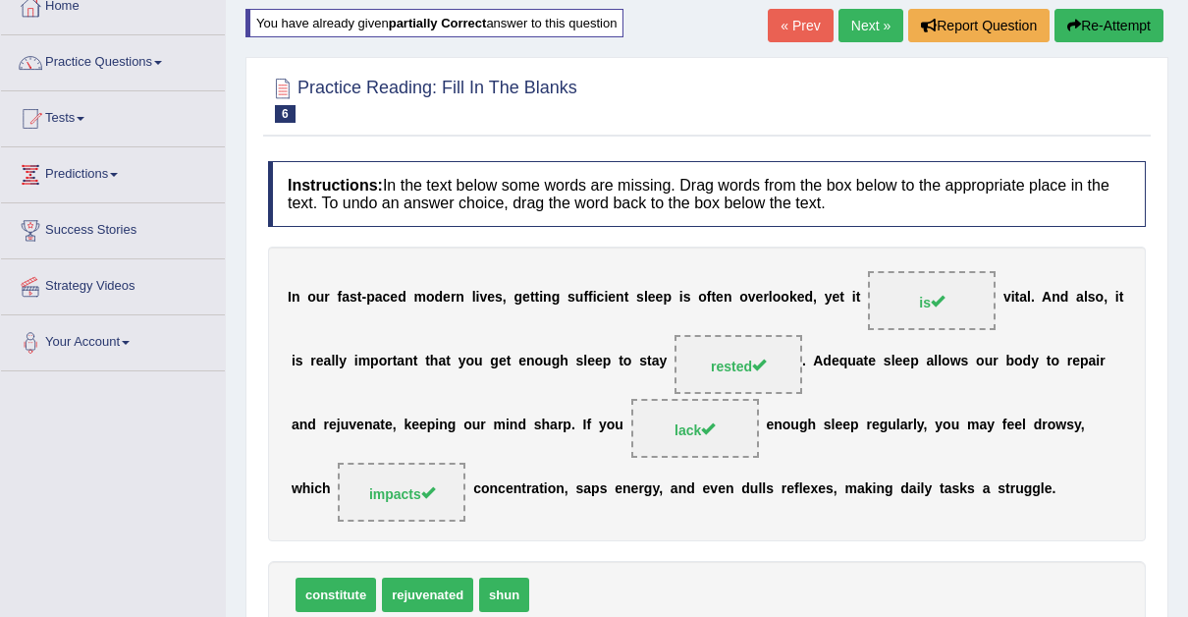
scroll to position [0, 0]
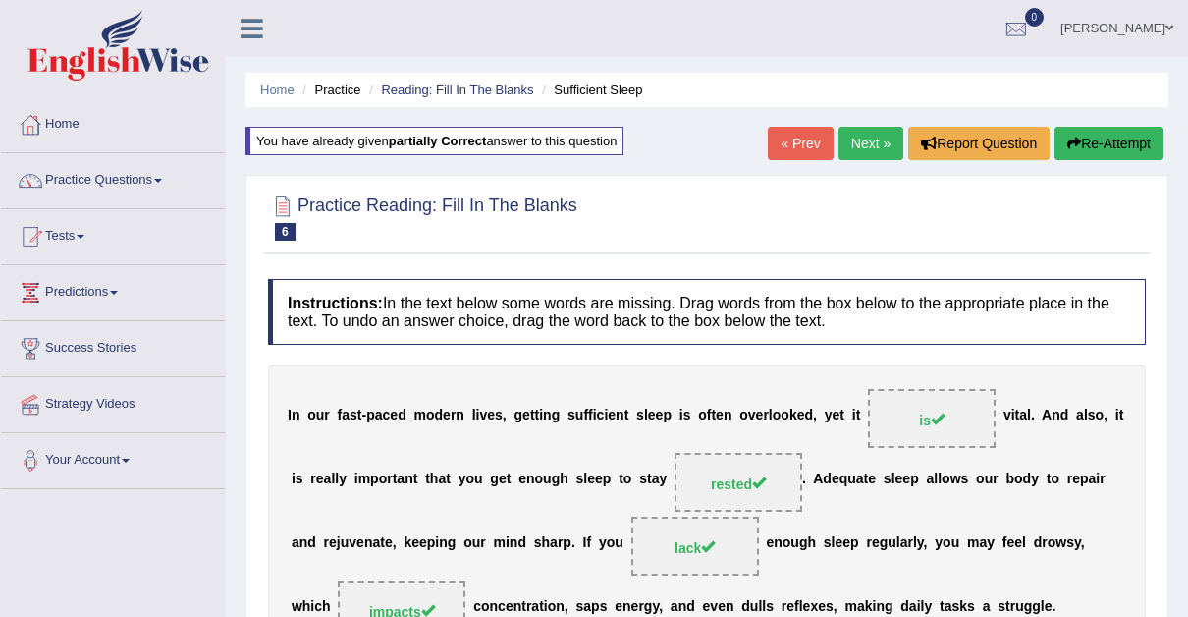
click at [865, 141] on link "Next »" at bounding box center [871, 143] width 65 height 33
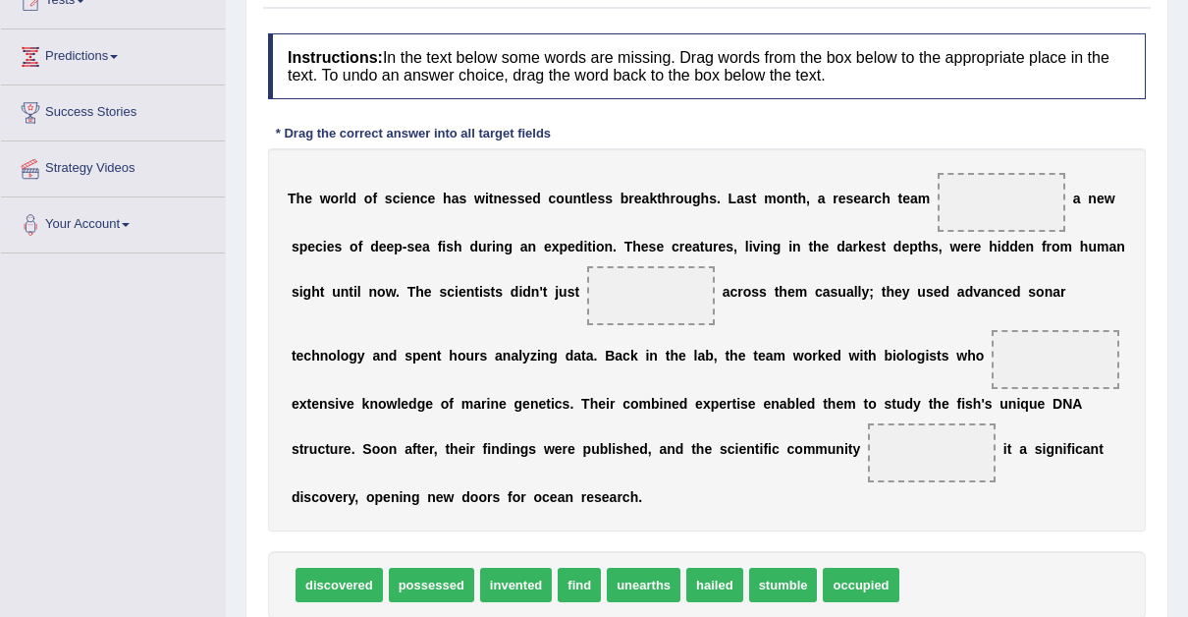
scroll to position [240, 0]
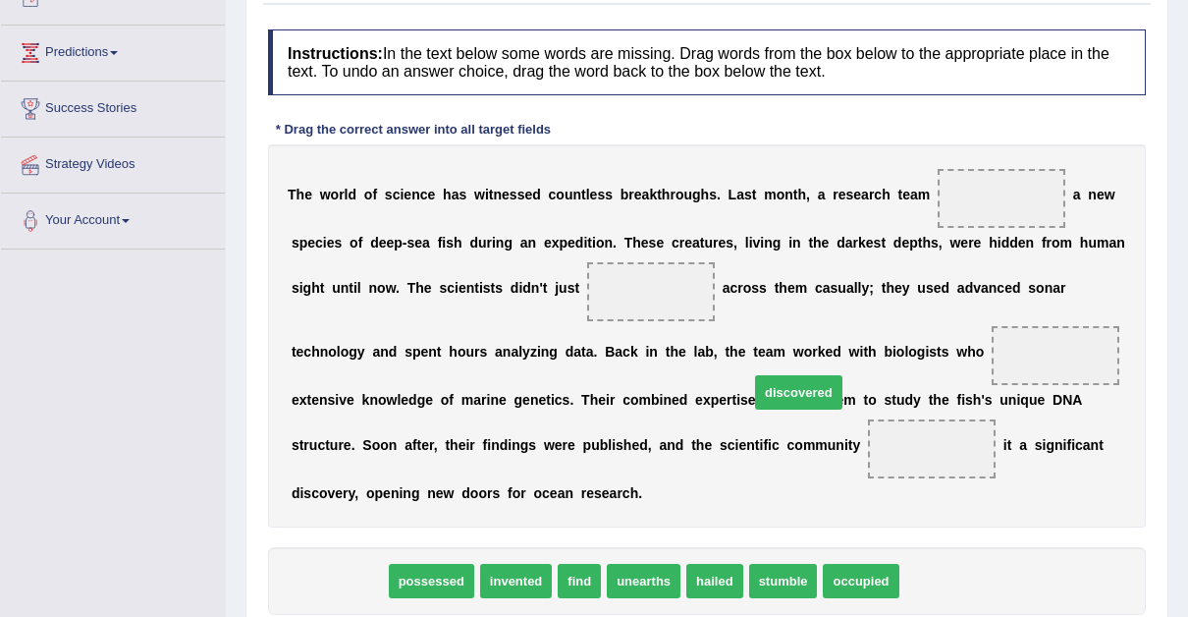
drag, startPoint x: 327, startPoint y: 550, endPoint x: 995, endPoint y: 350, distance: 697.3
click at [843, 375] on span "discovered" at bounding box center [798, 392] width 87 height 34
drag, startPoint x: 335, startPoint y: 548, endPoint x: 952, endPoint y: 196, distance: 710.0
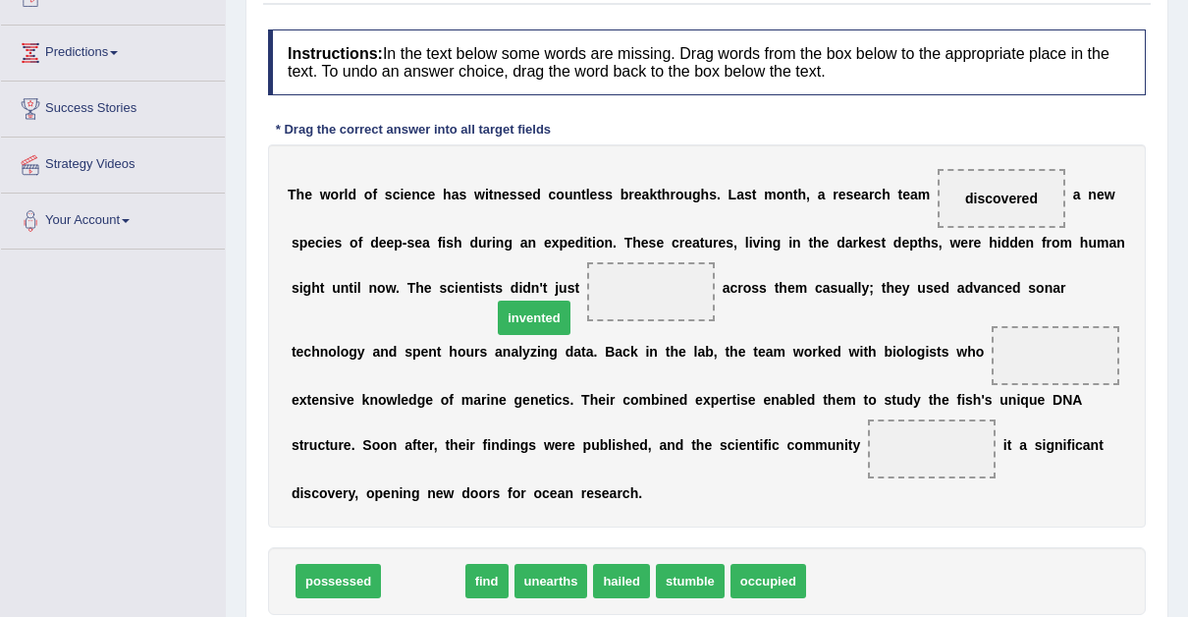
drag, startPoint x: 420, startPoint y: 551, endPoint x: 531, endPoint y: 290, distance: 283.8
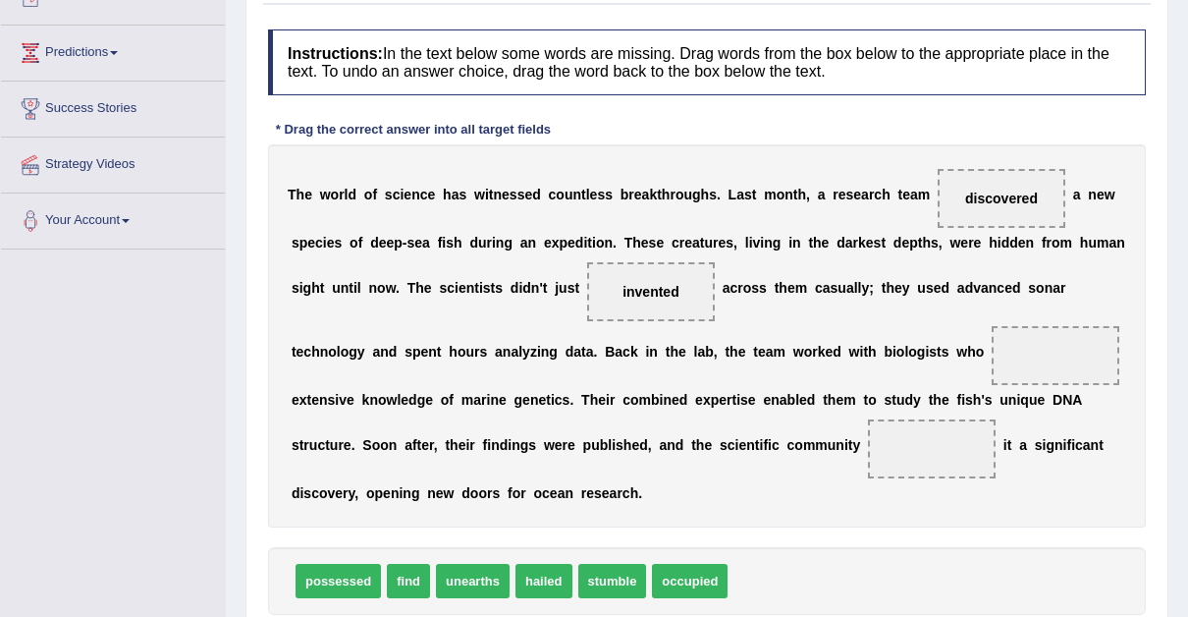
click at [623, 290] on span "invented" at bounding box center [651, 292] width 57 height 16
drag, startPoint x: 531, startPoint y: 290, endPoint x: 589, endPoint y: 617, distance: 332.1
click at [589, 377] on html "Toggle navigation Home Practice Questions Speaking Practice Read Aloud Repeat S…" at bounding box center [594, 68] width 1188 height 617
drag, startPoint x: 604, startPoint y: 542, endPoint x: 535, endPoint y: 283, distance: 268.2
drag, startPoint x: 406, startPoint y: 554, endPoint x: 526, endPoint y: 289, distance: 291.4
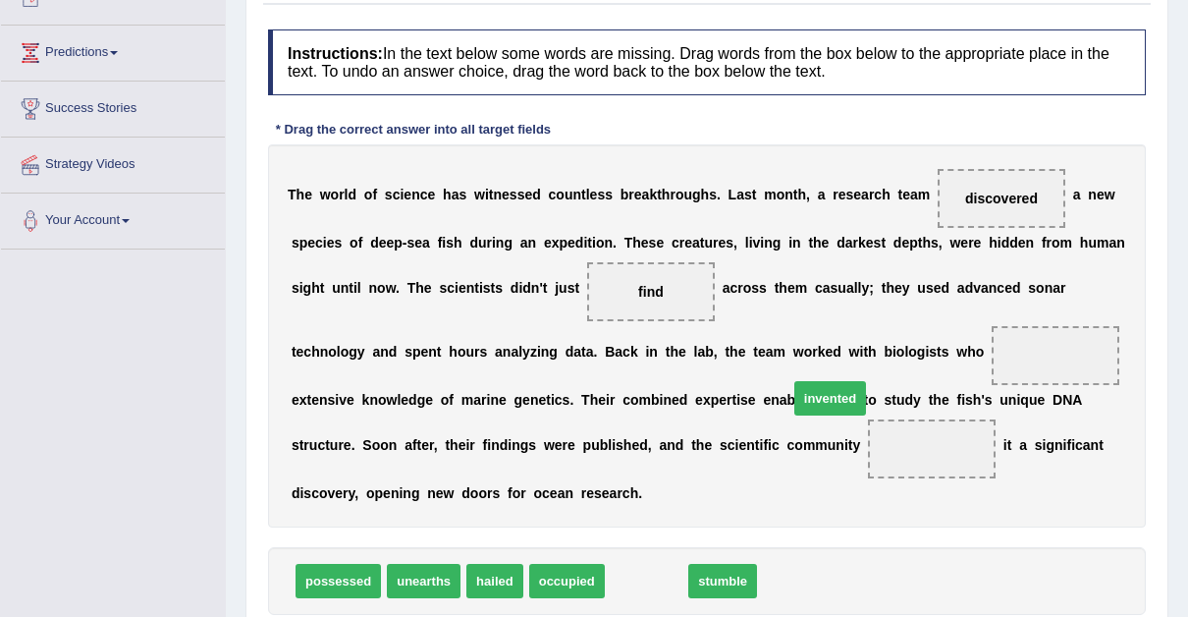
drag, startPoint x: 631, startPoint y: 549, endPoint x: 814, endPoint y: 366, distance: 259.0
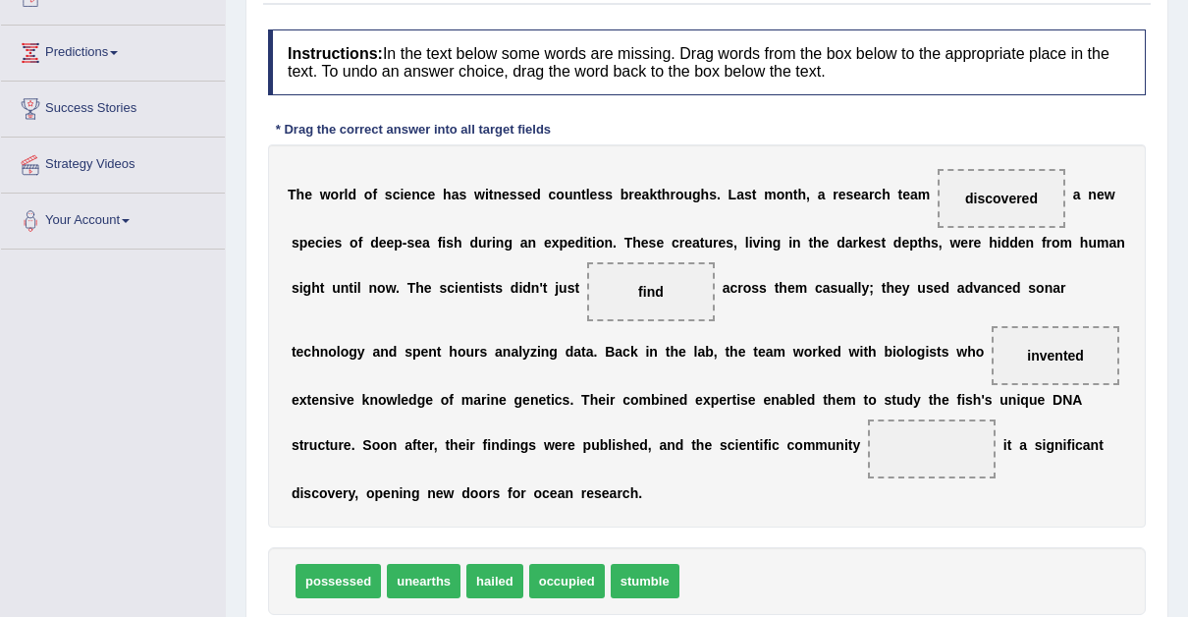
click at [992, 366] on span "invented" at bounding box center [1056, 355] width 128 height 59
drag, startPoint x: 331, startPoint y: 537, endPoint x: 643, endPoint y: 405, distance: 339.3
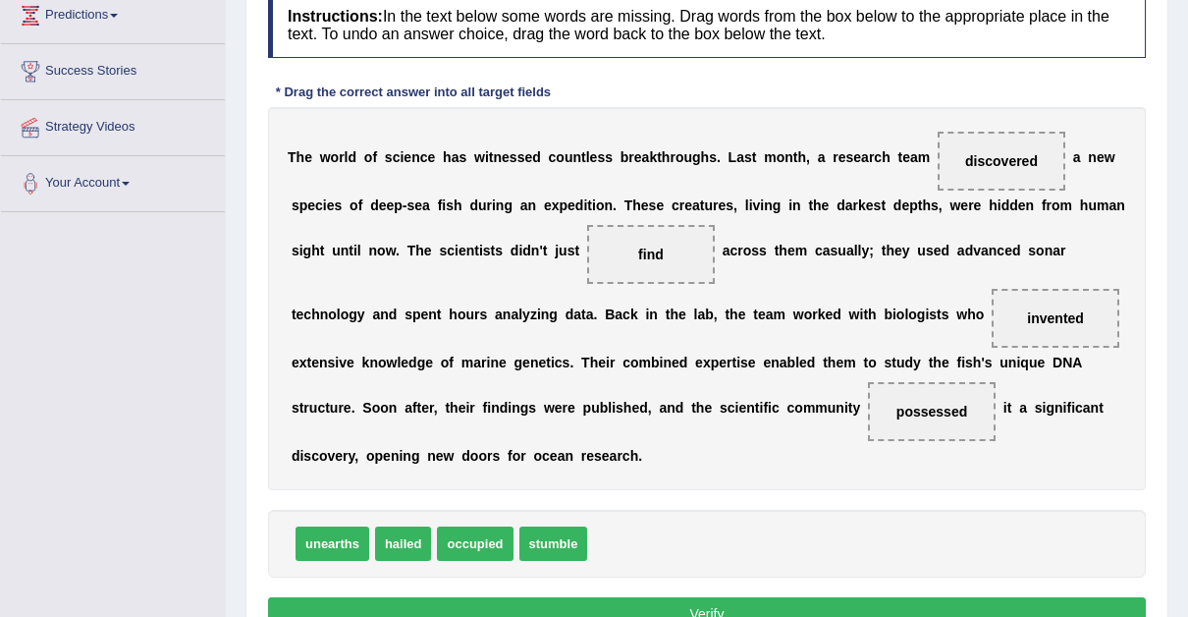
scroll to position [279, 0]
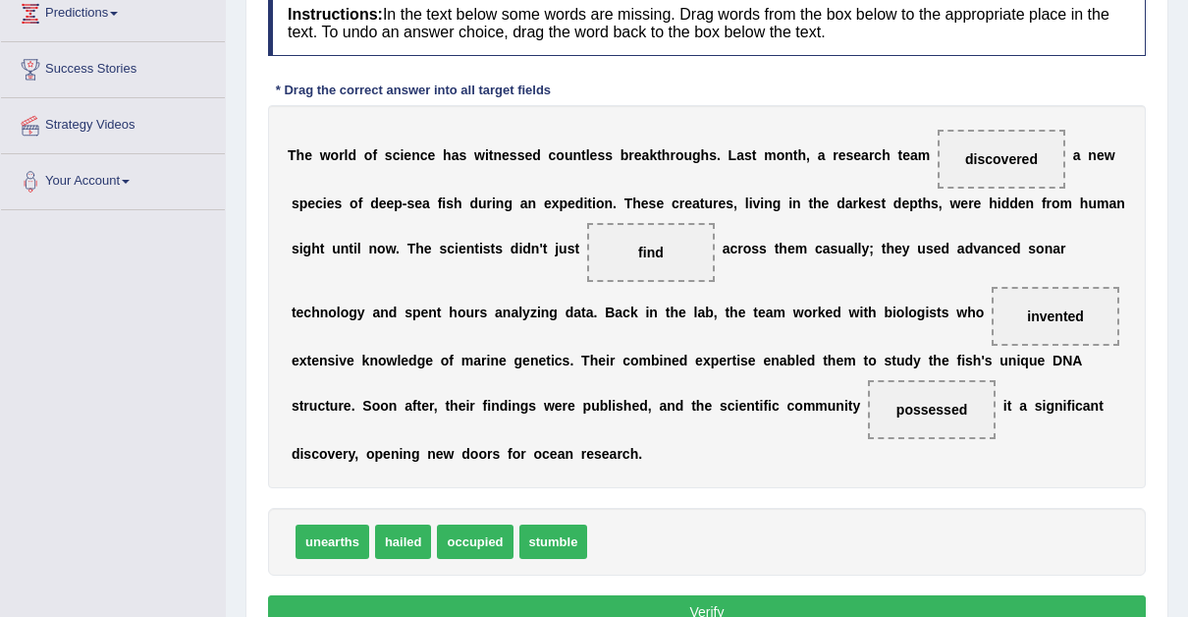
click at [698, 595] on button "Verify" at bounding box center [707, 611] width 878 height 33
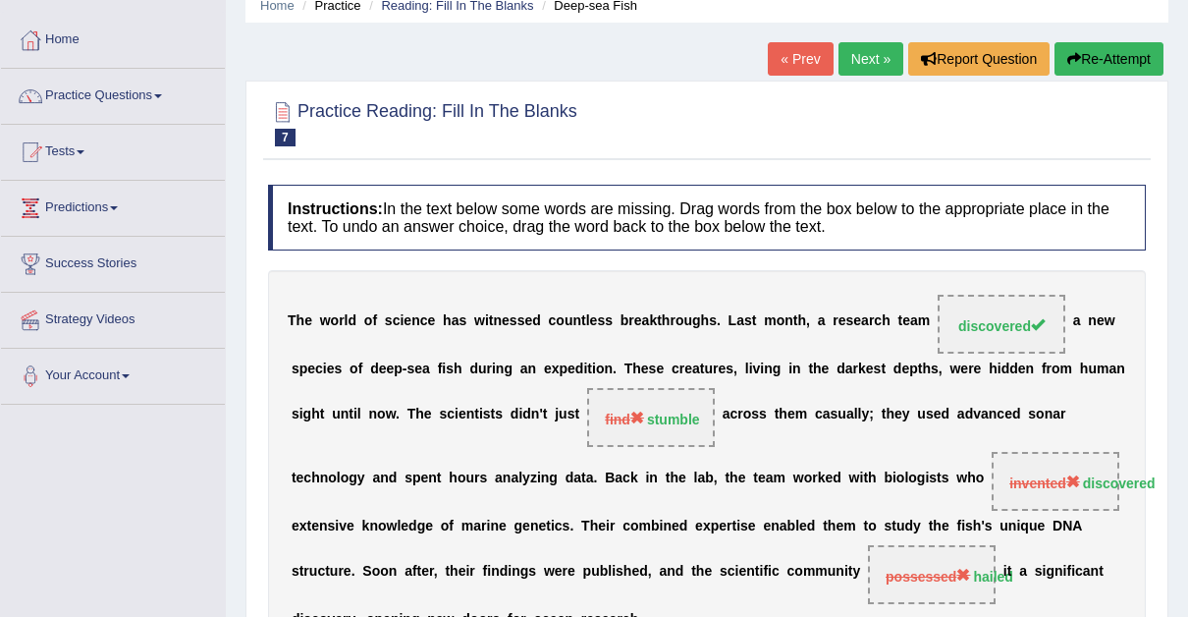
scroll to position [82, 0]
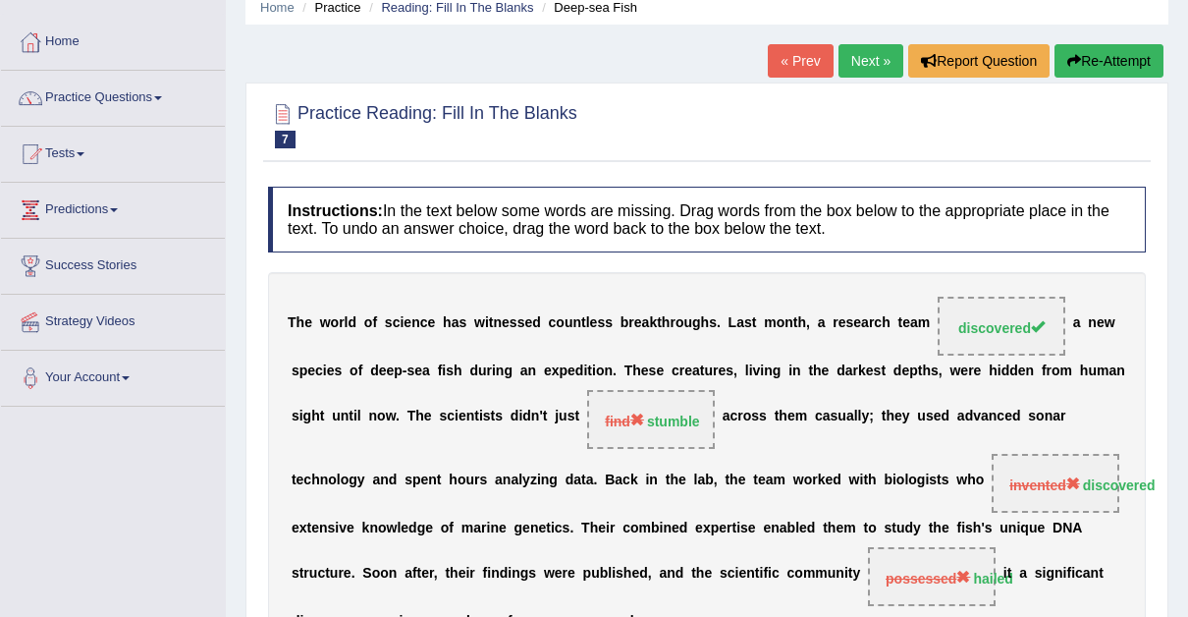
click at [1120, 49] on button "Re-Attempt" at bounding box center [1109, 60] width 109 height 33
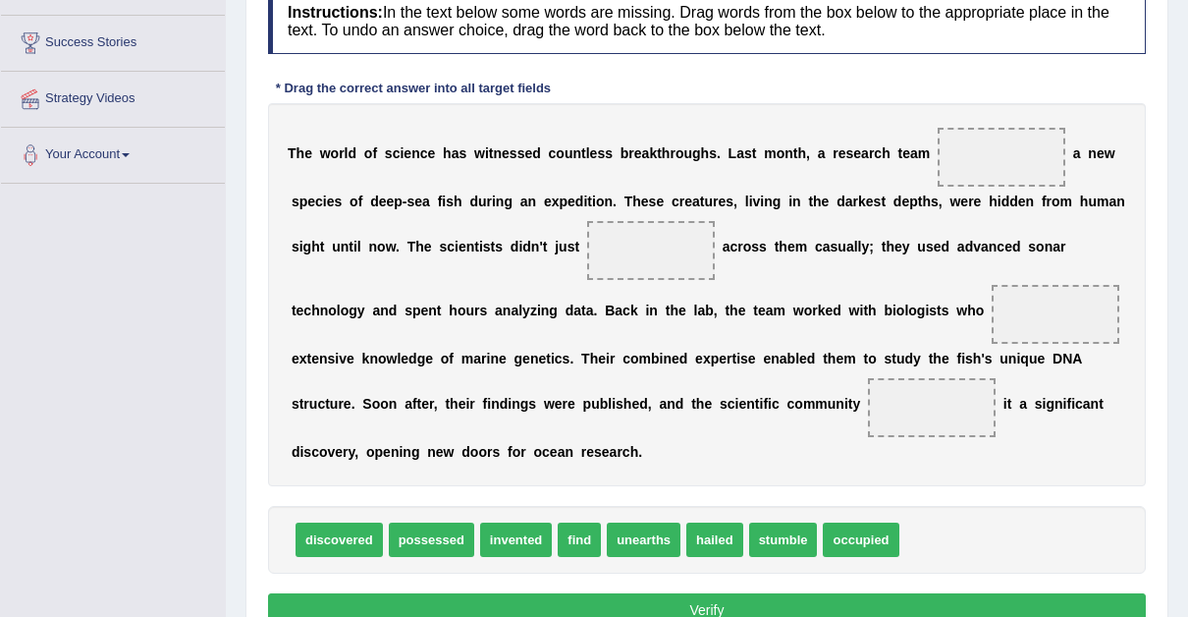
scroll to position [302, 0]
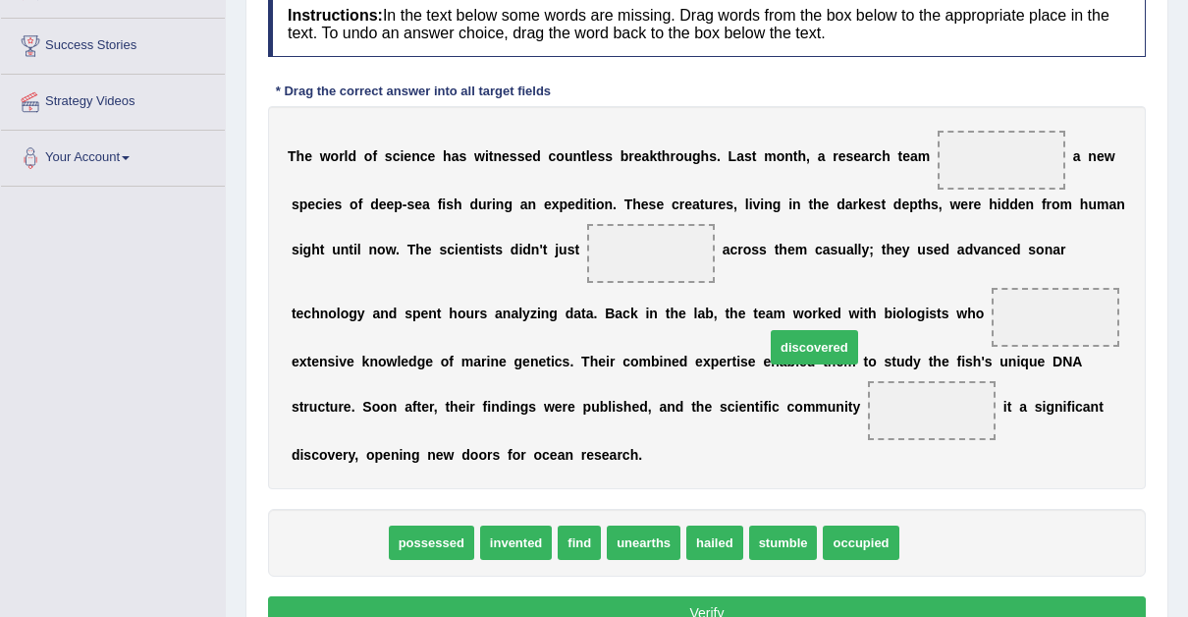
drag, startPoint x: 343, startPoint y: 507, endPoint x: 818, endPoint y: 315, distance: 512.5
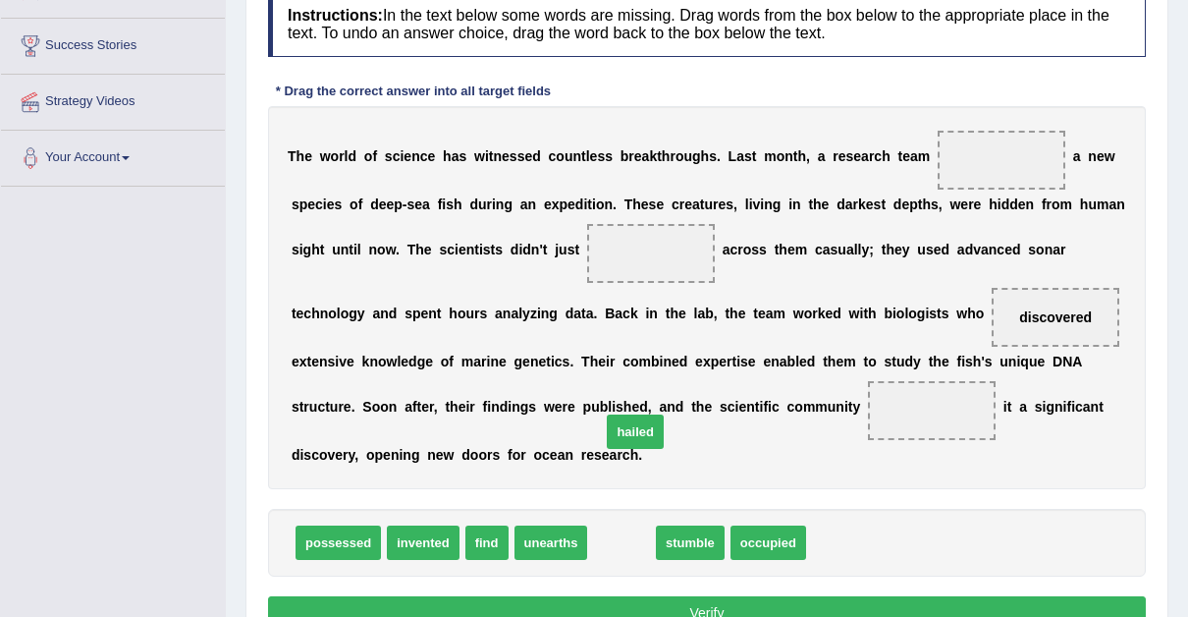
drag, startPoint x: 618, startPoint y: 511, endPoint x: 633, endPoint y: 411, distance: 101.4
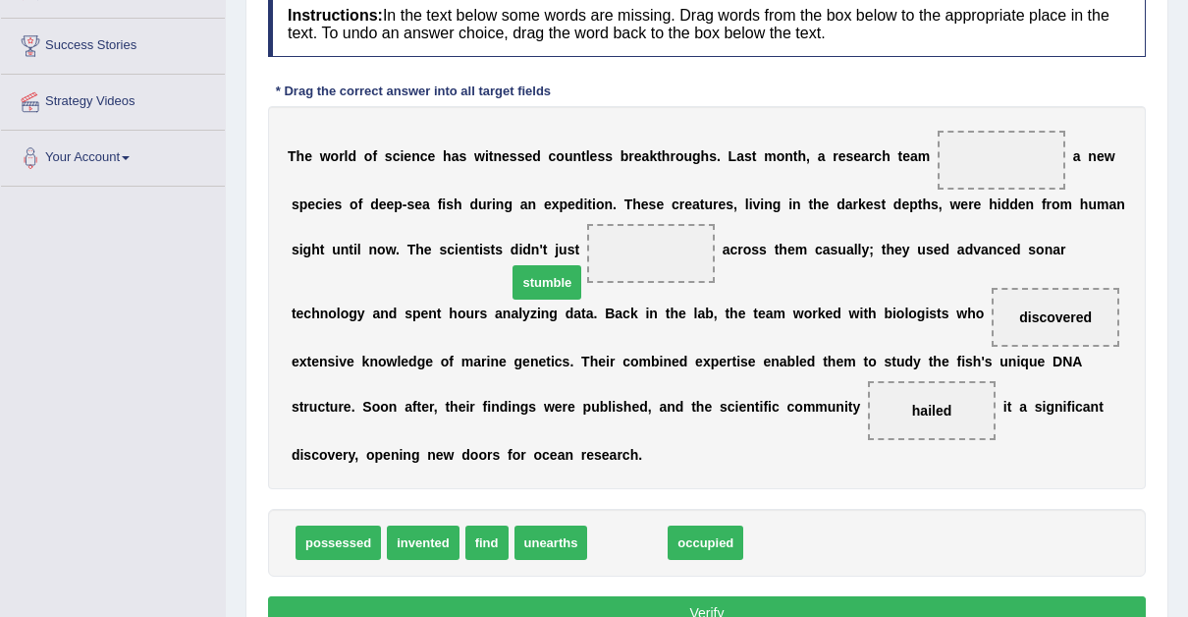
drag, startPoint x: 622, startPoint y: 514, endPoint x: 535, endPoint y: 227, distance: 299.5
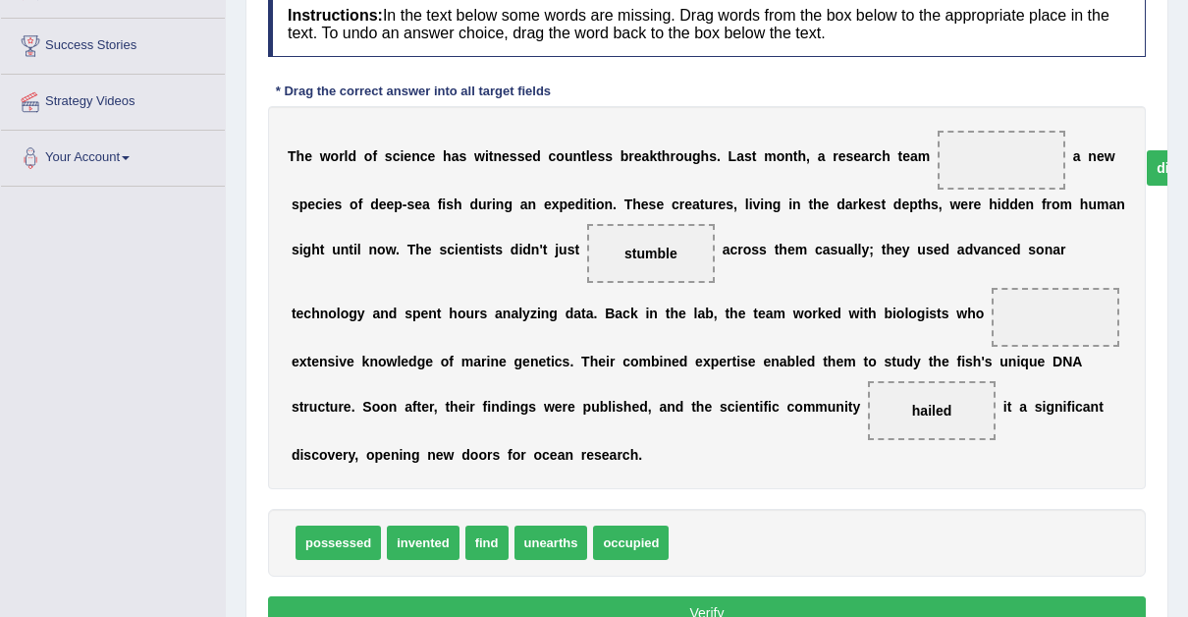
drag, startPoint x: 830, startPoint y: 310, endPoint x: 979, endPoint y: 160, distance: 211.8
click at [979, 160] on span "discovered" at bounding box center [1001, 160] width 73 height 16
click at [992, 303] on span at bounding box center [1056, 317] width 128 height 59
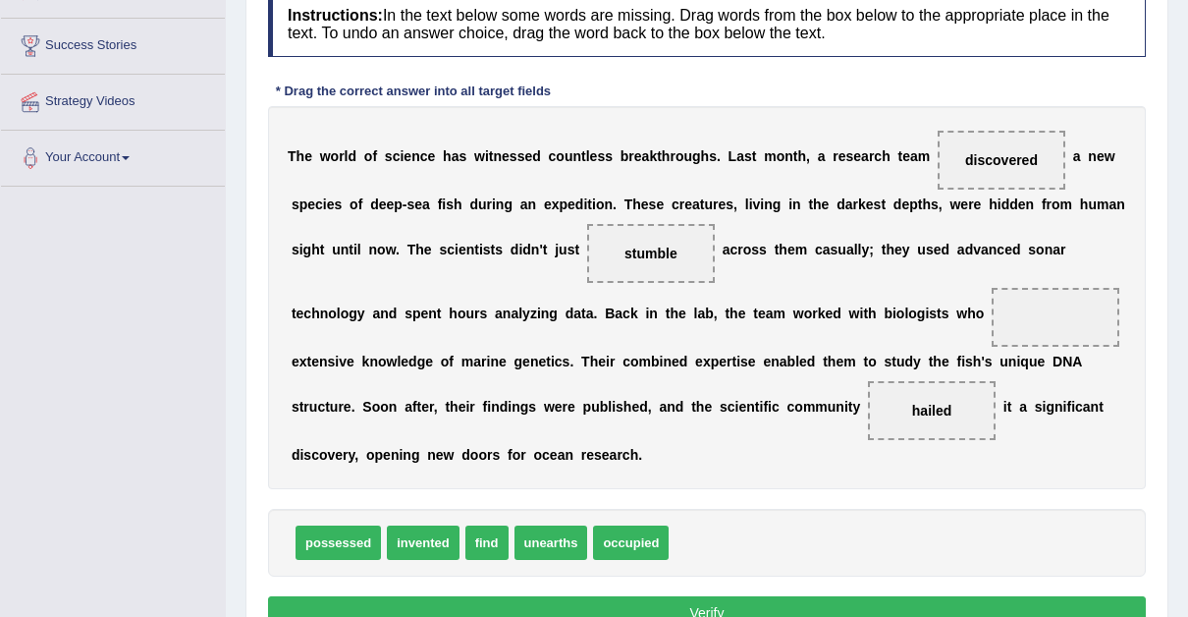
click at [992, 303] on span at bounding box center [1056, 317] width 128 height 59
drag, startPoint x: 965, startPoint y: 159, endPoint x: 847, endPoint y: 321, distance: 201.0
drag, startPoint x: 847, startPoint y: 321, endPoint x: 983, endPoint y: 165, distance: 207.4
click at [992, 325] on span at bounding box center [1056, 317] width 128 height 59
drag, startPoint x: 619, startPoint y: 511, endPoint x: 817, endPoint y: 340, distance: 261.8
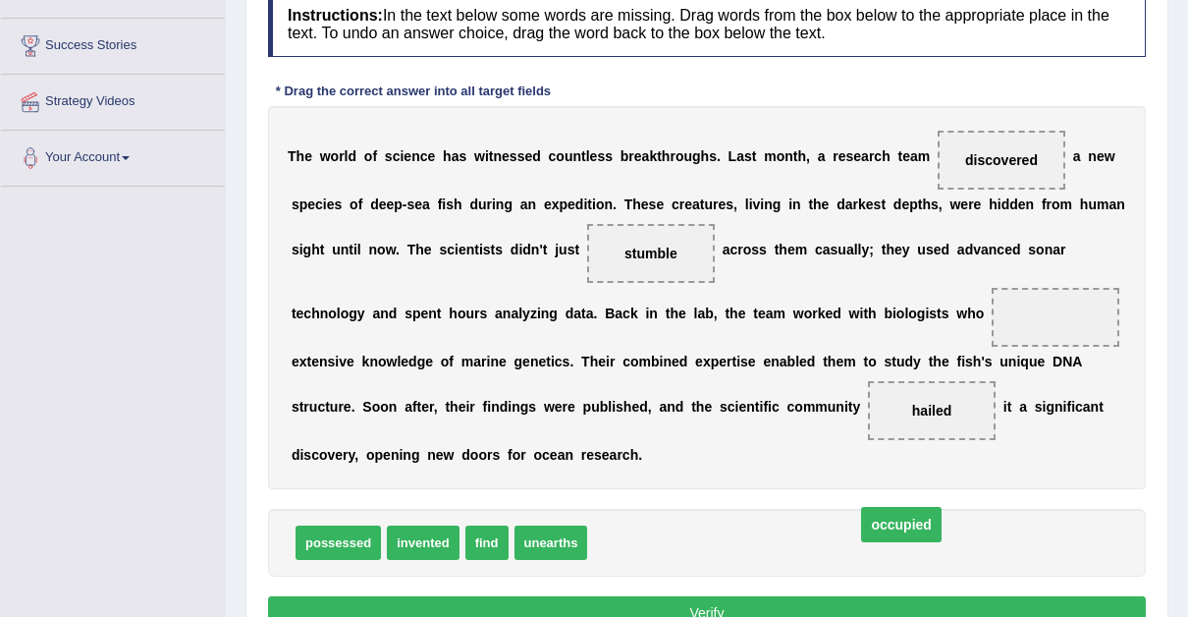
drag, startPoint x: 815, startPoint y: 321, endPoint x: 626, endPoint y: 560, distance: 304.8
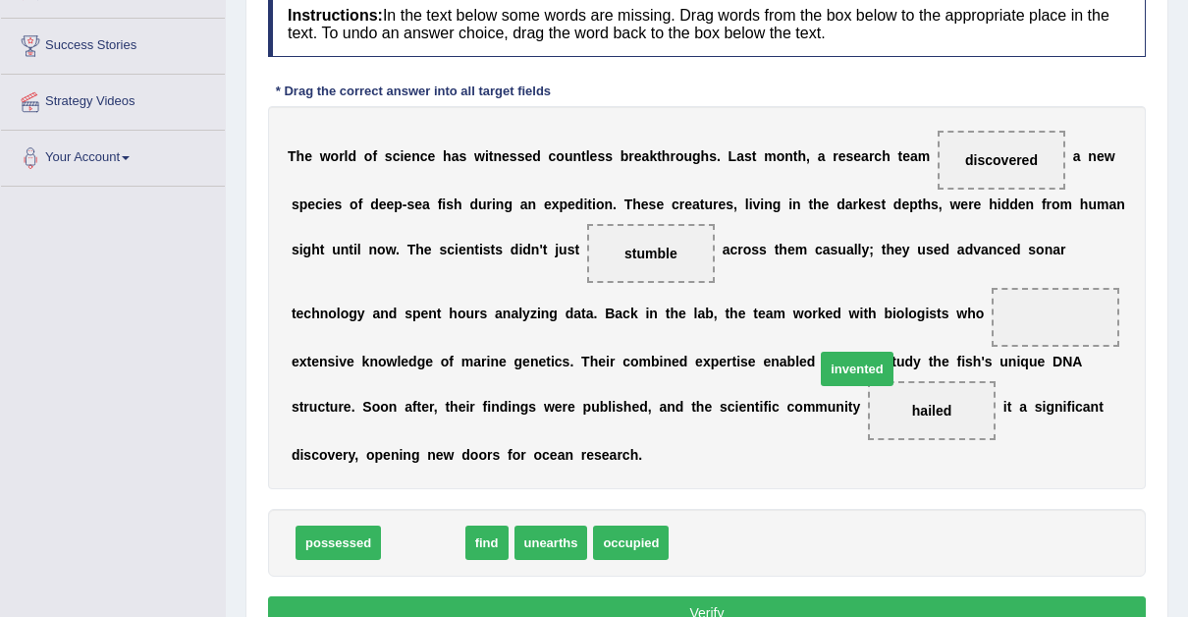
drag, startPoint x: 419, startPoint y: 506, endPoint x: 889, endPoint y: 332, distance: 500.6
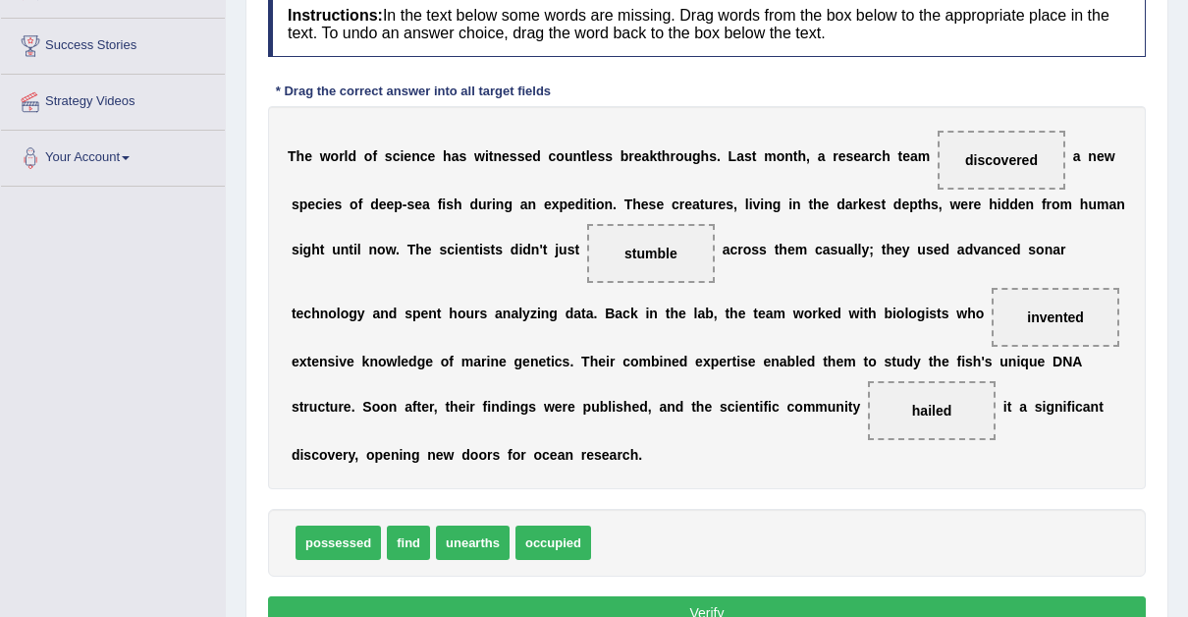
click at [695, 596] on button "Verify" at bounding box center [707, 612] width 878 height 33
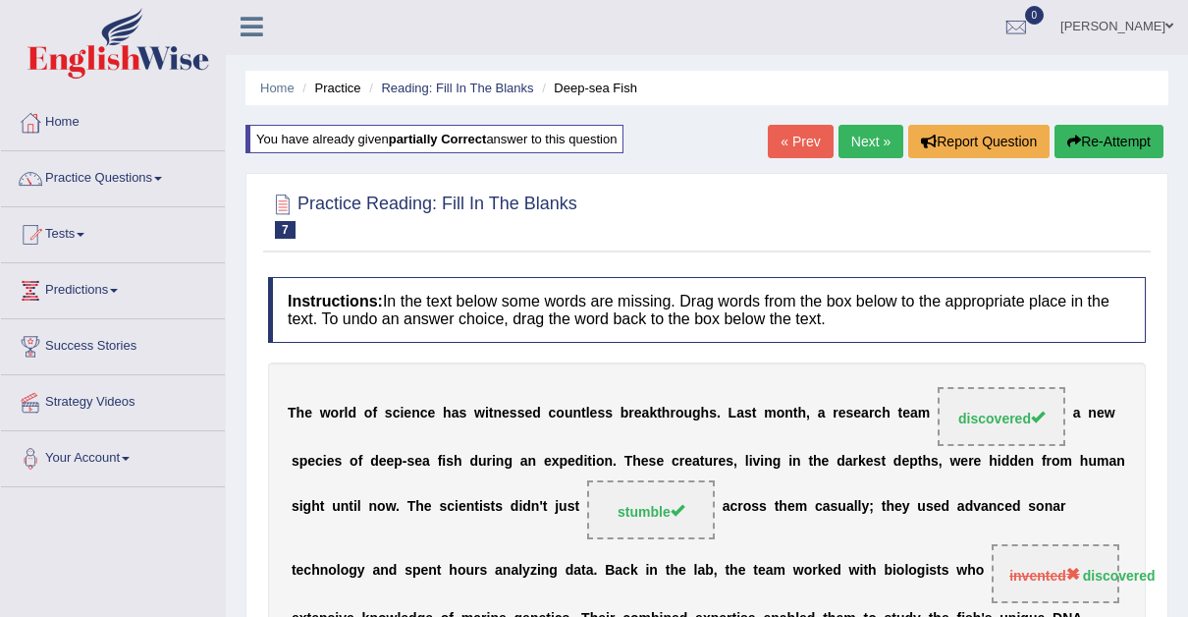
scroll to position [0, 0]
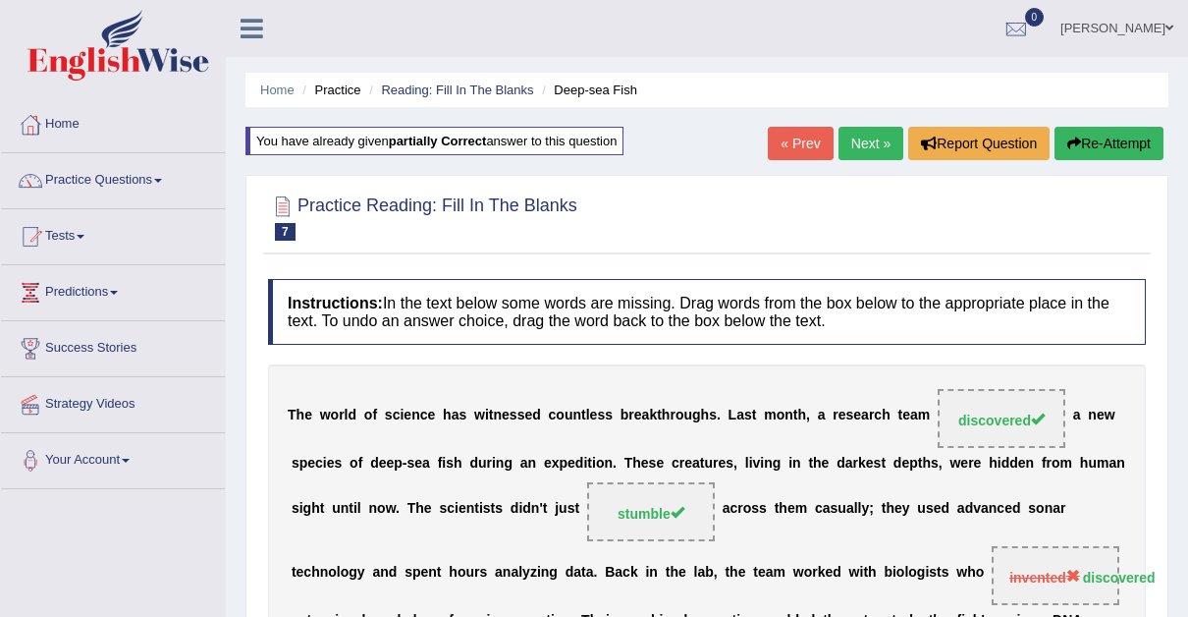
click at [858, 140] on link "Next »" at bounding box center [871, 143] width 65 height 33
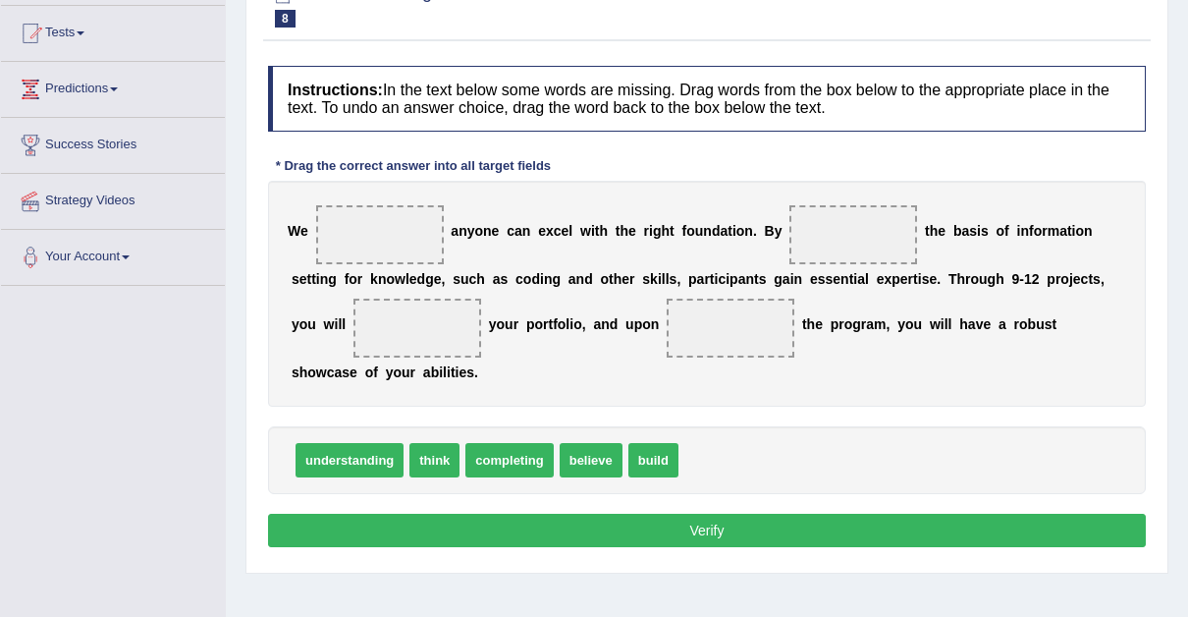
scroll to position [206, 0]
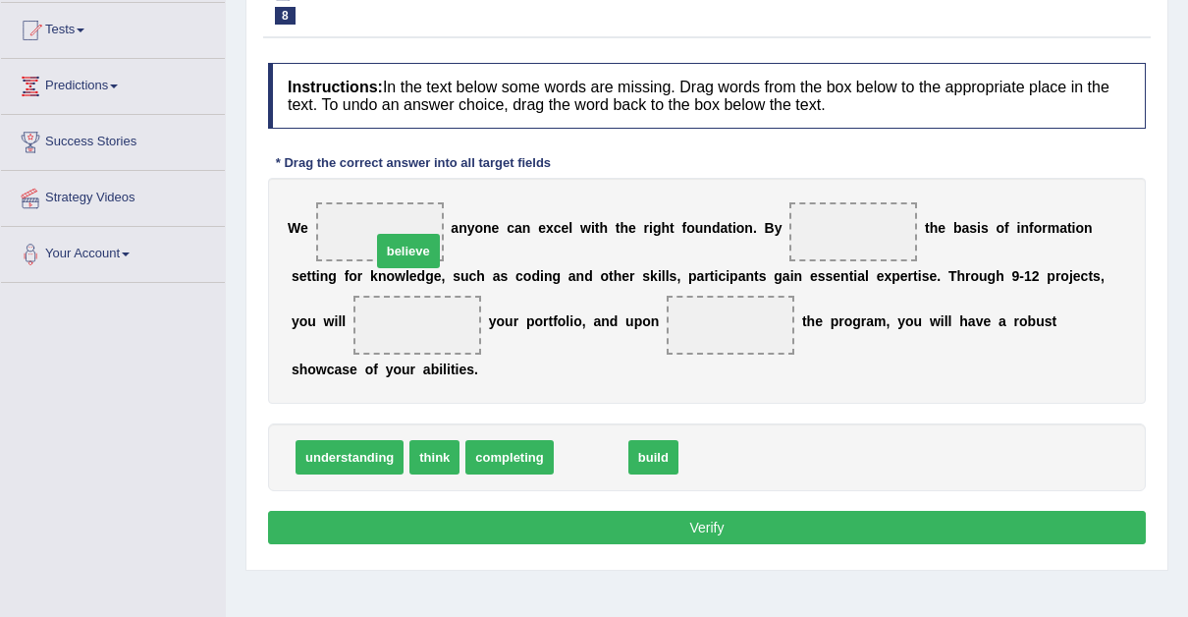
drag, startPoint x: 579, startPoint y: 459, endPoint x: 396, endPoint y: 240, distance: 285.8
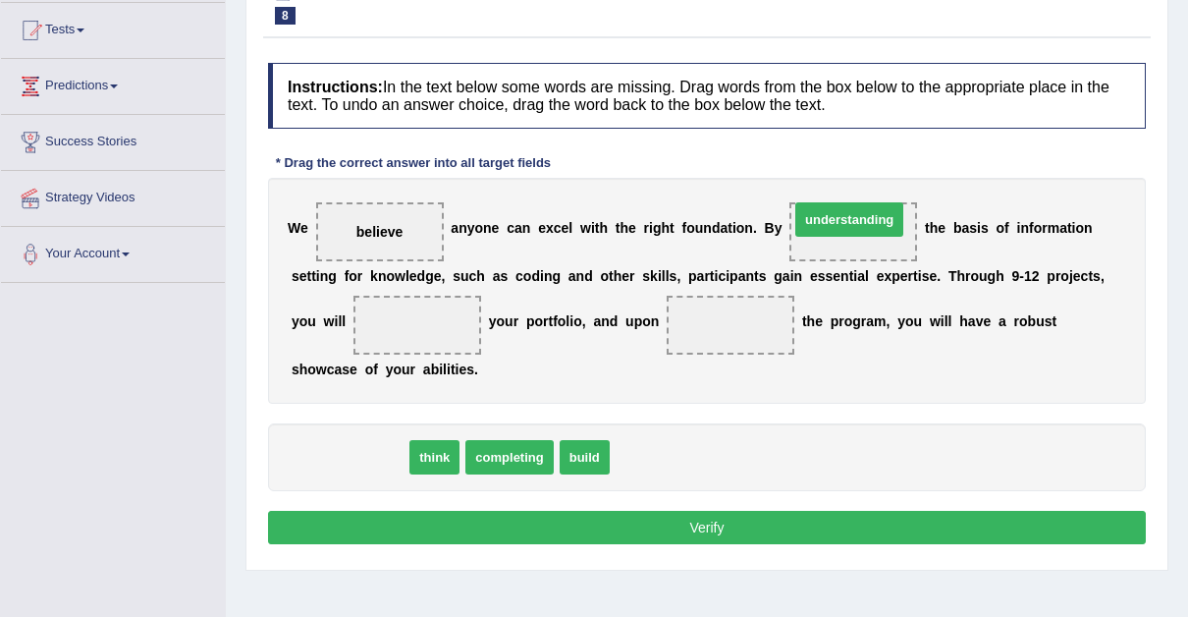
drag, startPoint x: 319, startPoint y: 453, endPoint x: 817, endPoint y: 228, distance: 546.4
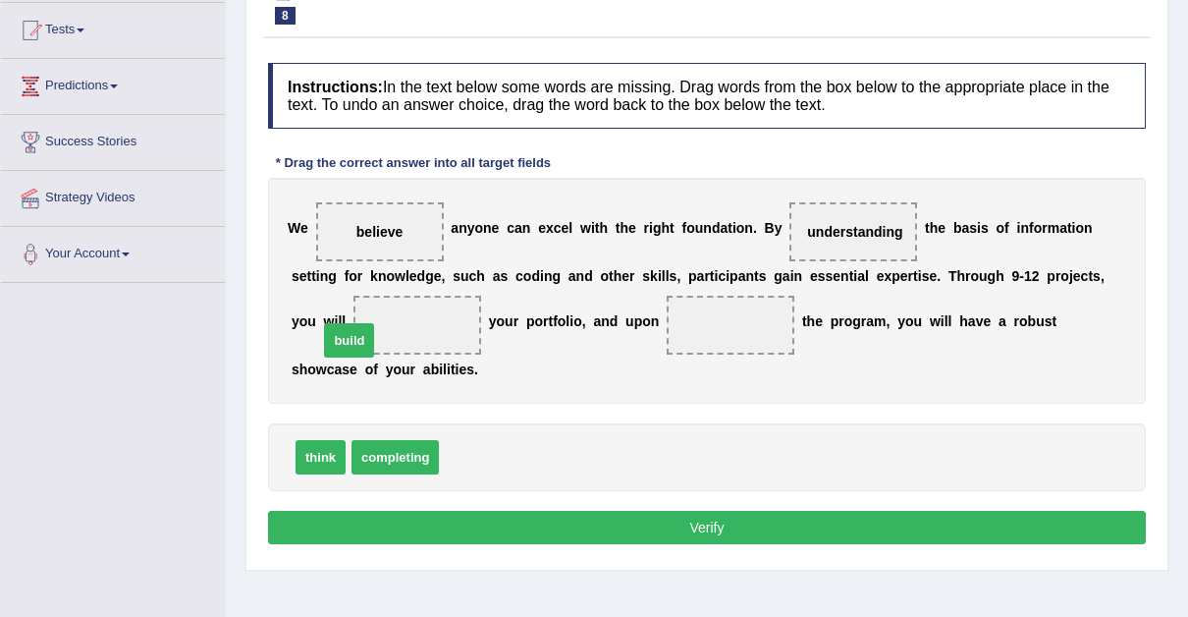
drag, startPoint x: 467, startPoint y: 456, endPoint x: 346, endPoint y: 338, distance: 168.8
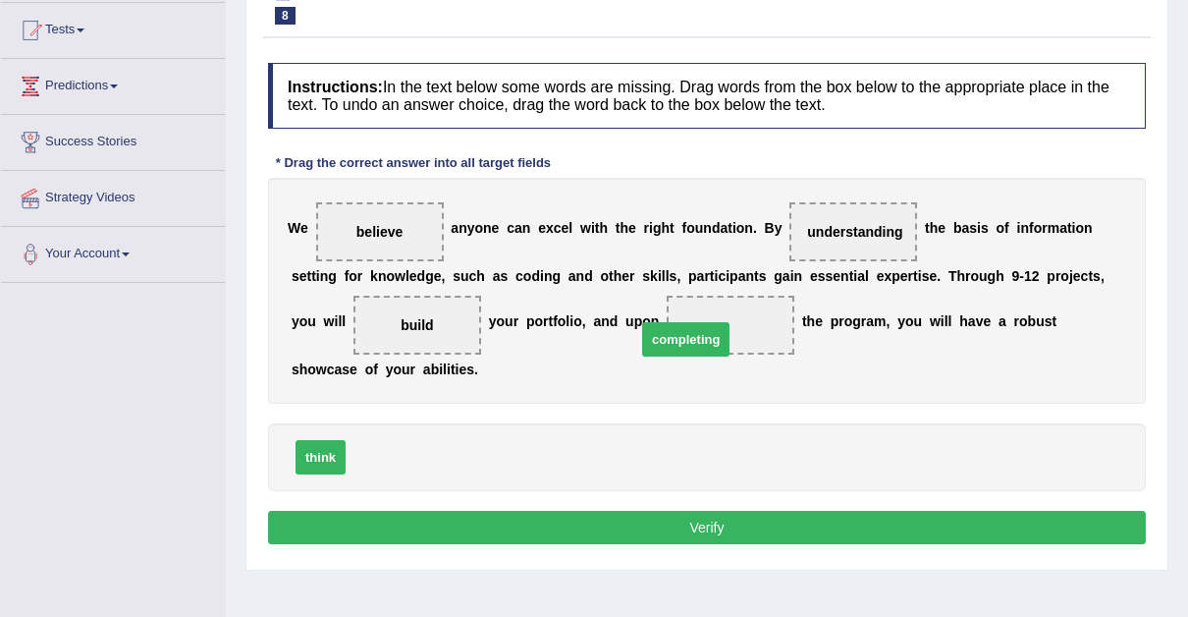
drag, startPoint x: 407, startPoint y: 453, endPoint x: 687, endPoint y: 330, distance: 305.6
click at [718, 517] on button "Verify" at bounding box center [707, 527] width 878 height 33
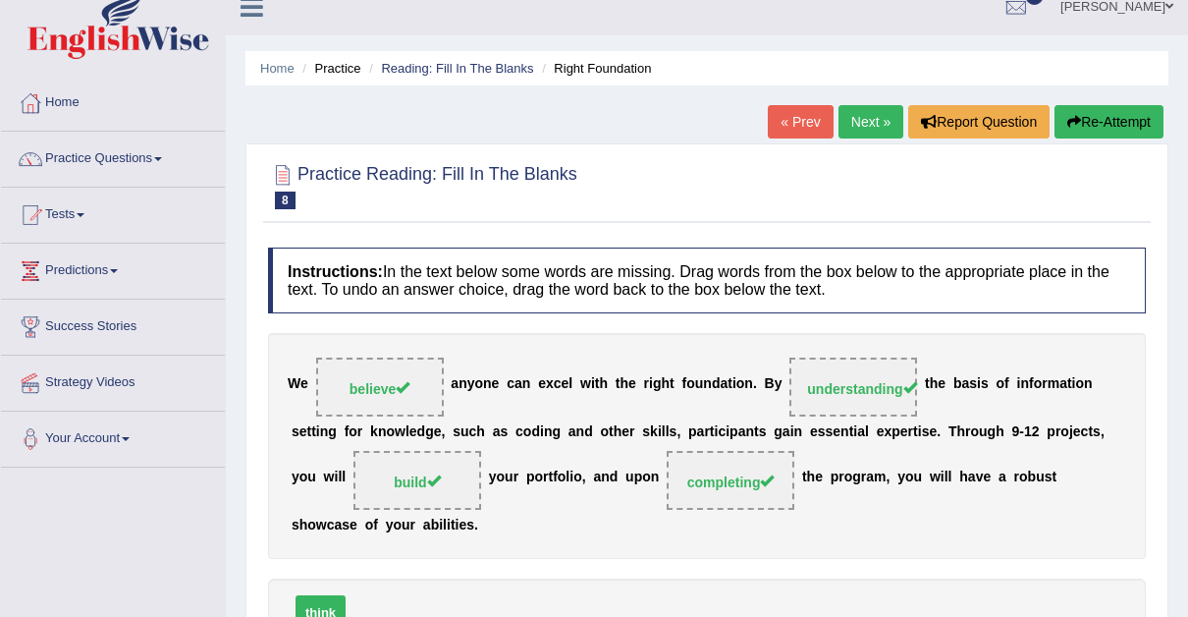
scroll to position [0, 0]
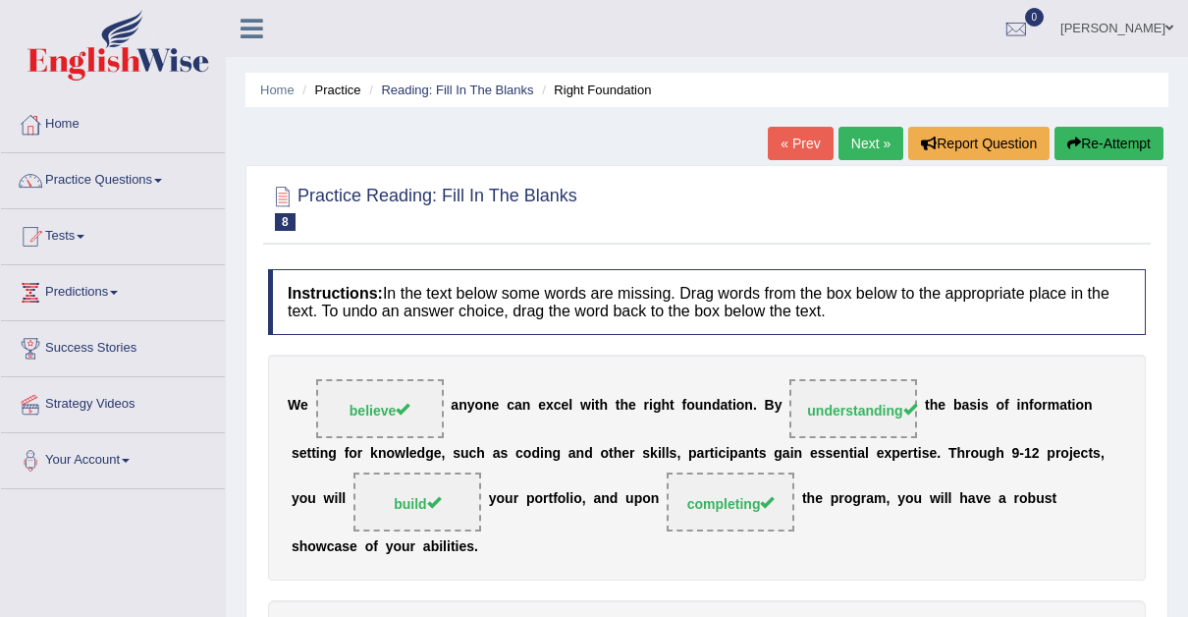
click at [872, 137] on link "Next »" at bounding box center [871, 143] width 65 height 33
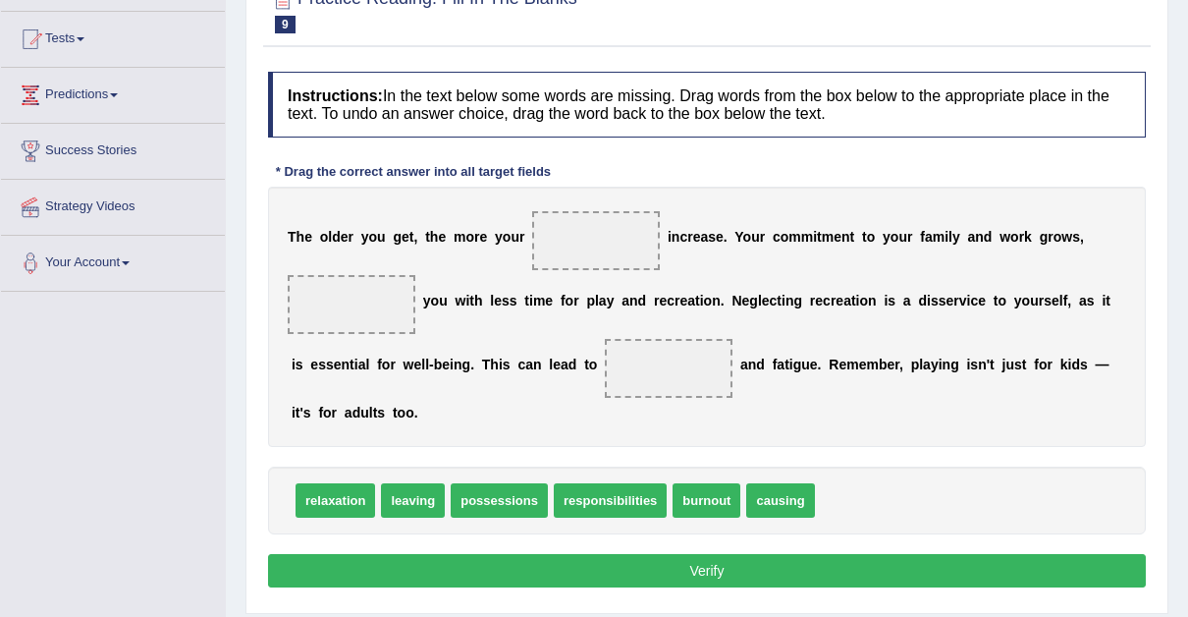
scroll to position [203, 0]
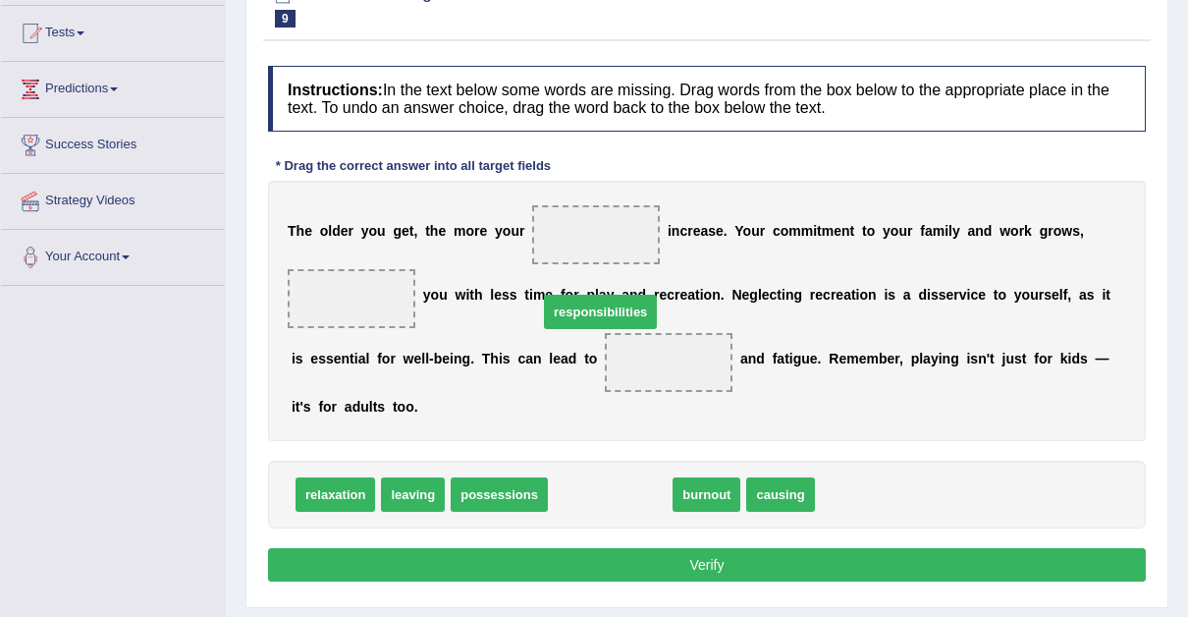
drag, startPoint x: 590, startPoint y: 485, endPoint x: 586, endPoint y: 273, distance: 212.2
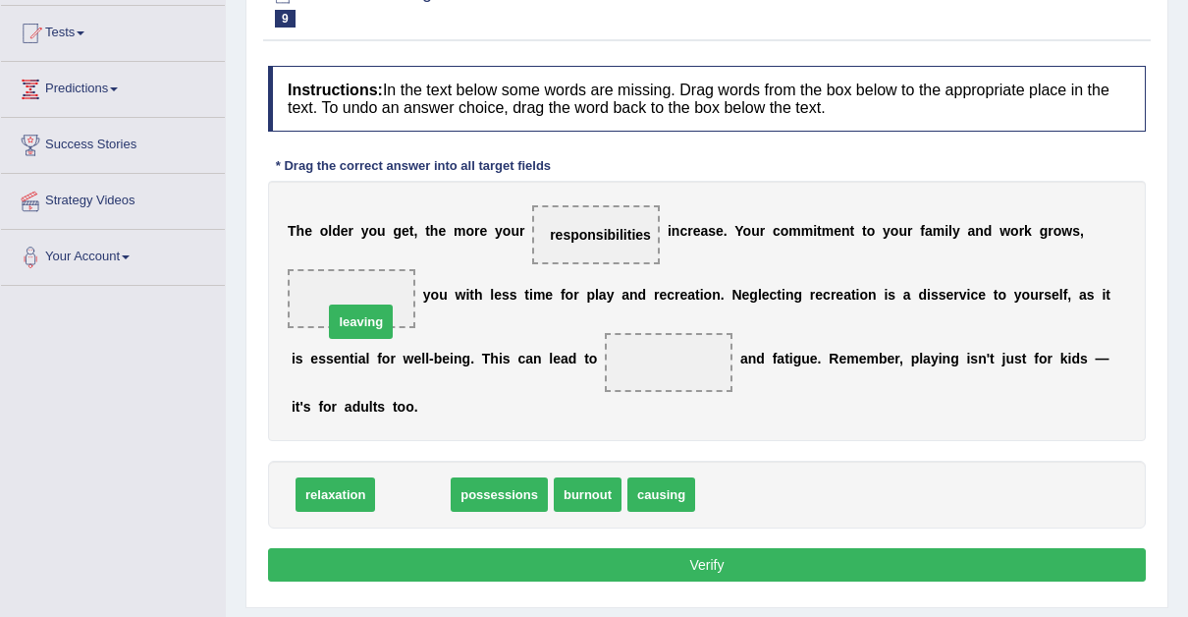
drag, startPoint x: 412, startPoint y: 489, endPoint x: 359, endPoint y: 317, distance: 179.6
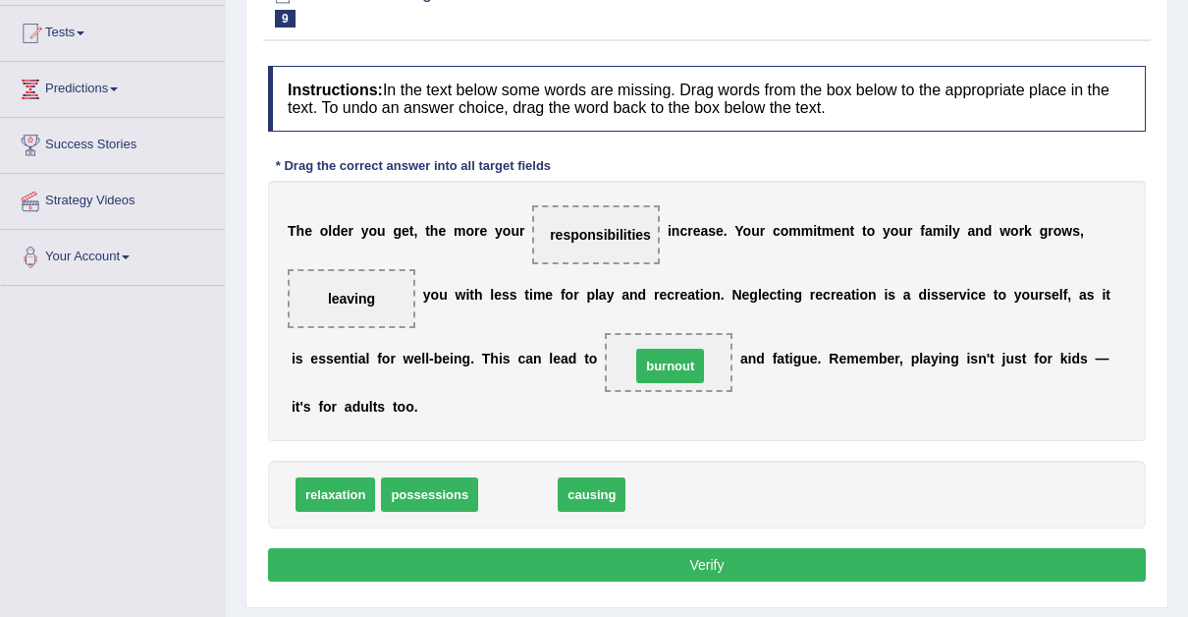
drag, startPoint x: 493, startPoint y: 493, endPoint x: 650, endPoint y: 385, distance: 190.7
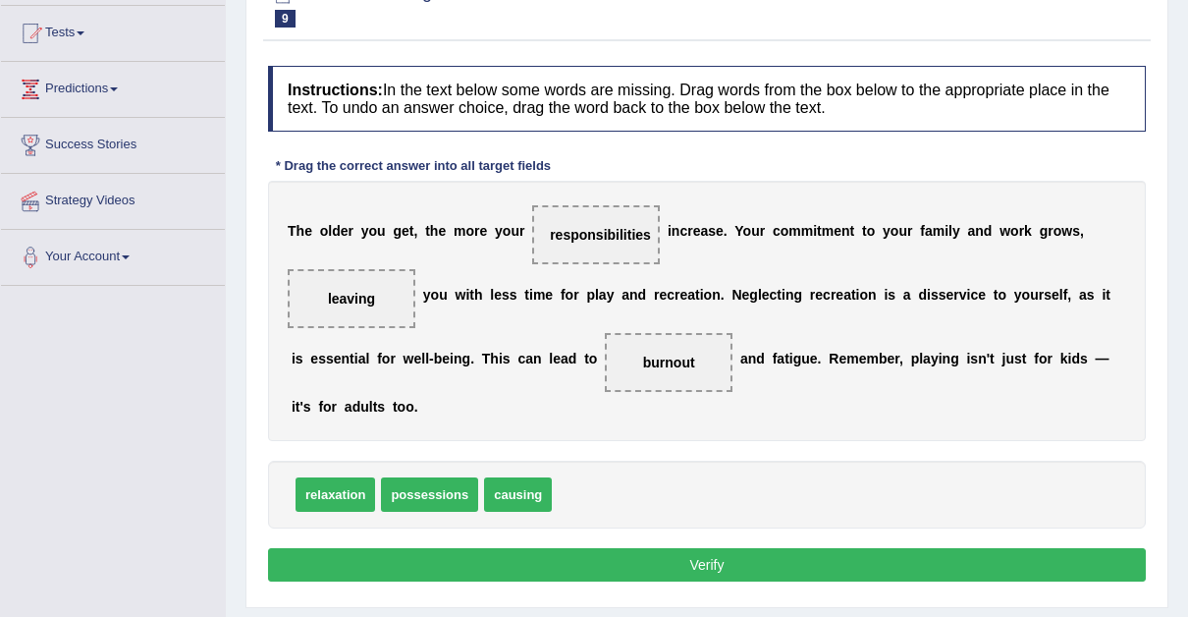
click at [706, 557] on button "Verify" at bounding box center [707, 564] width 878 height 33
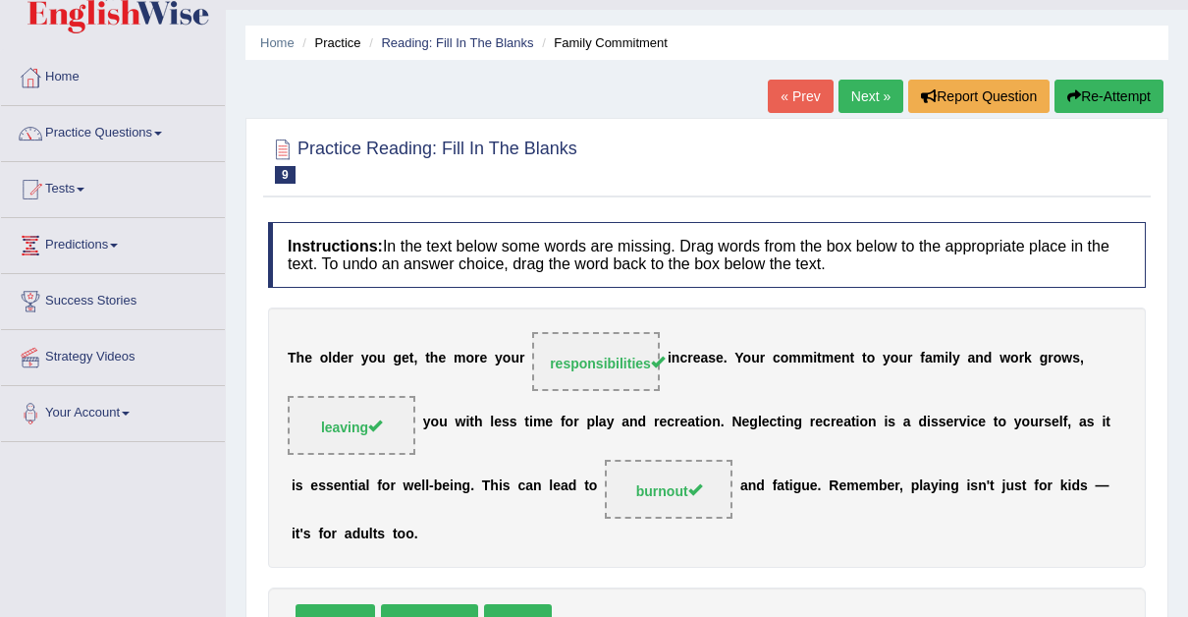
scroll to position [0, 0]
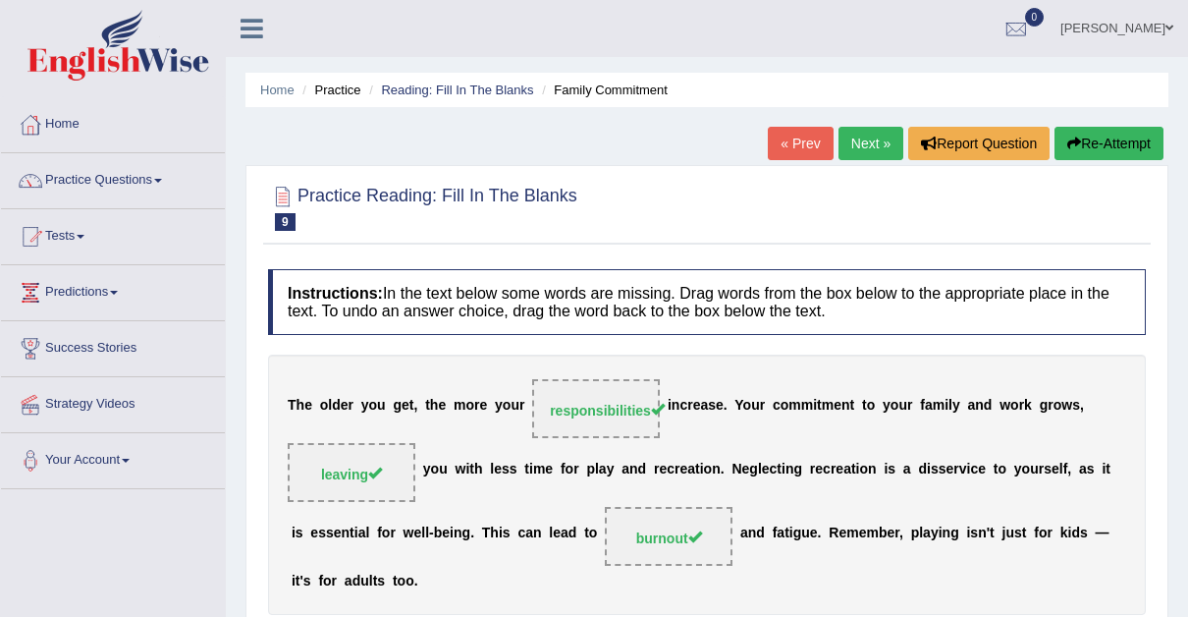
click at [863, 139] on link "Next »" at bounding box center [871, 143] width 65 height 33
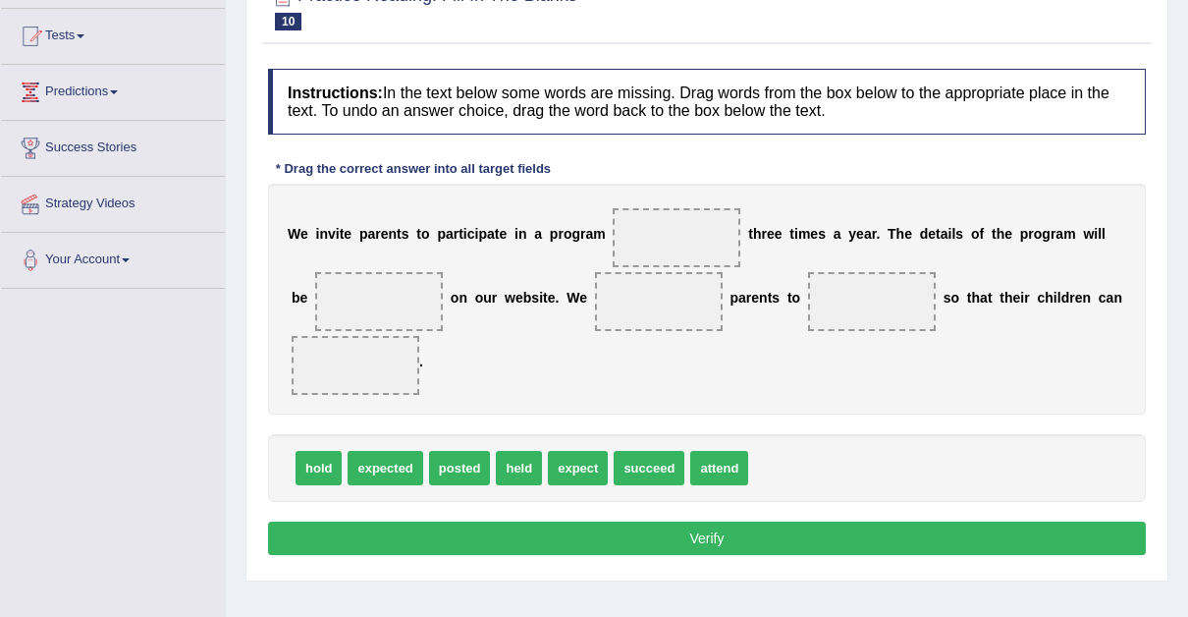
scroll to position [200, 0]
drag, startPoint x: 505, startPoint y: 473, endPoint x: 644, endPoint y: 253, distance: 260.5
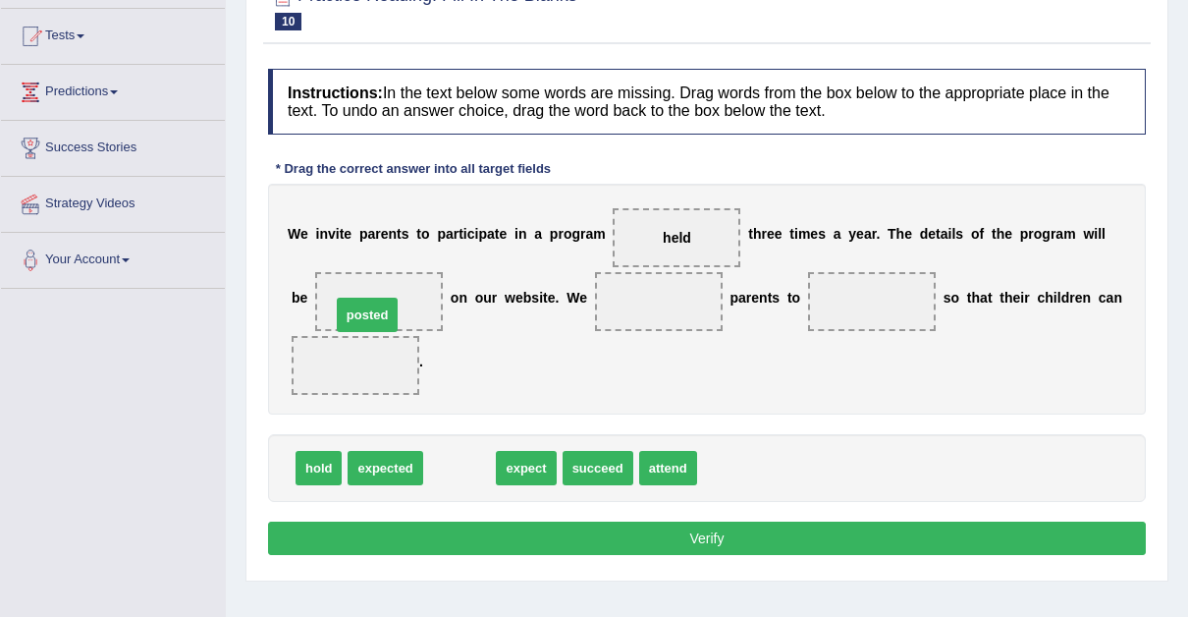
drag, startPoint x: 453, startPoint y: 463, endPoint x: 359, endPoint y: 309, distance: 179.4
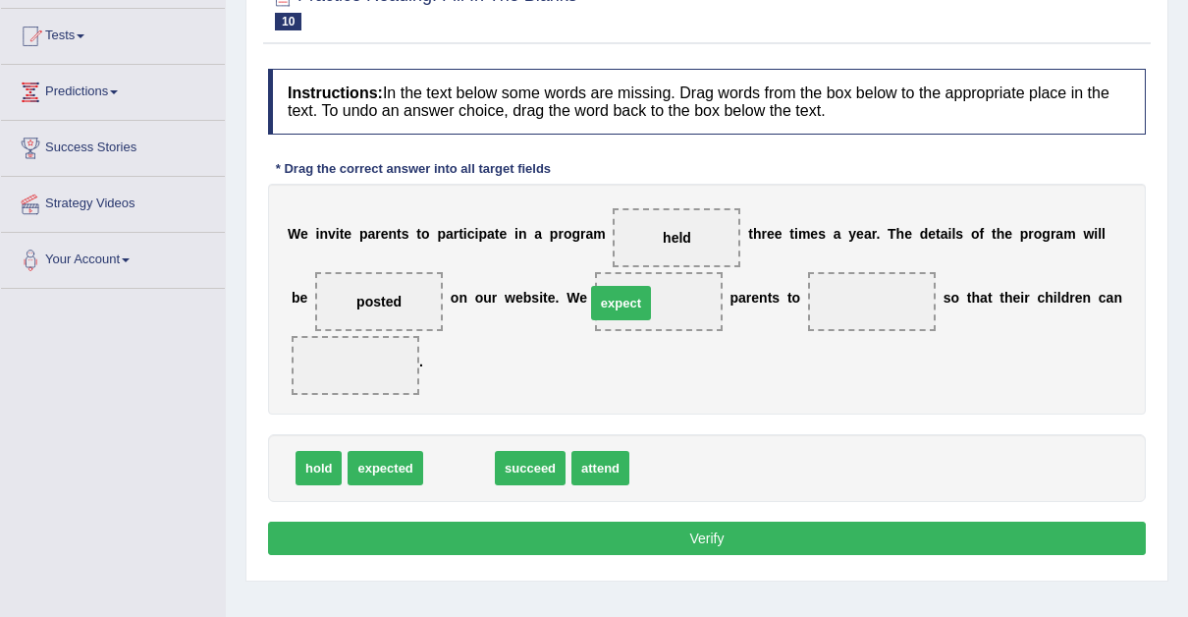
drag, startPoint x: 457, startPoint y: 465, endPoint x: 624, endPoint y: 297, distance: 236.8
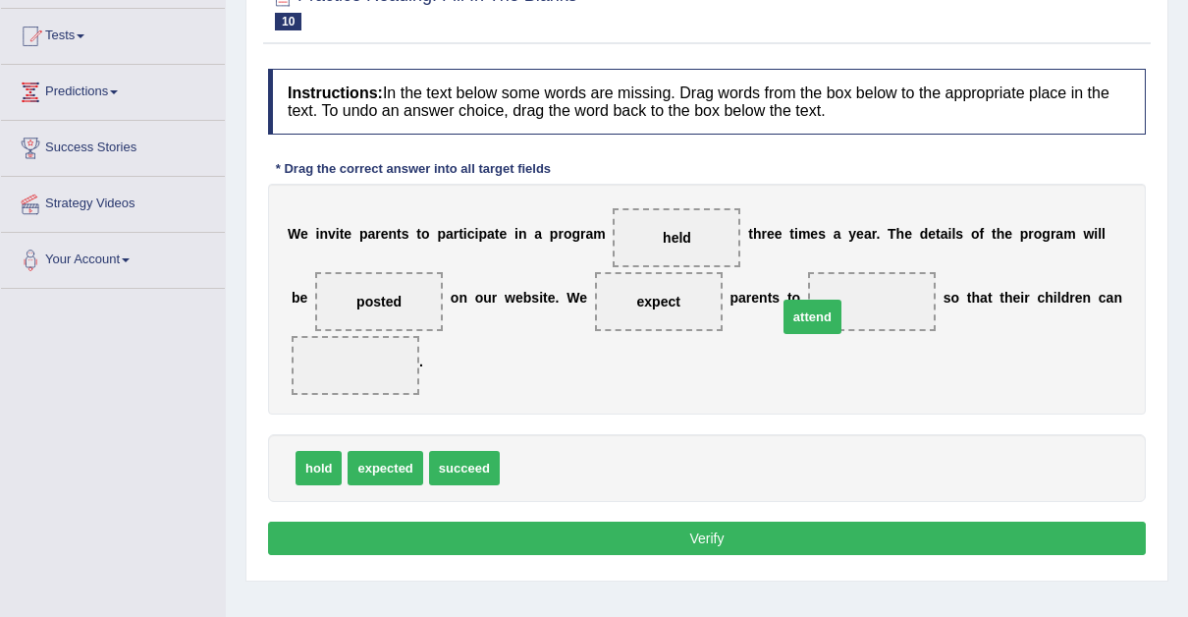
drag, startPoint x: 537, startPoint y: 464, endPoint x: 815, endPoint y: 311, distance: 316.9
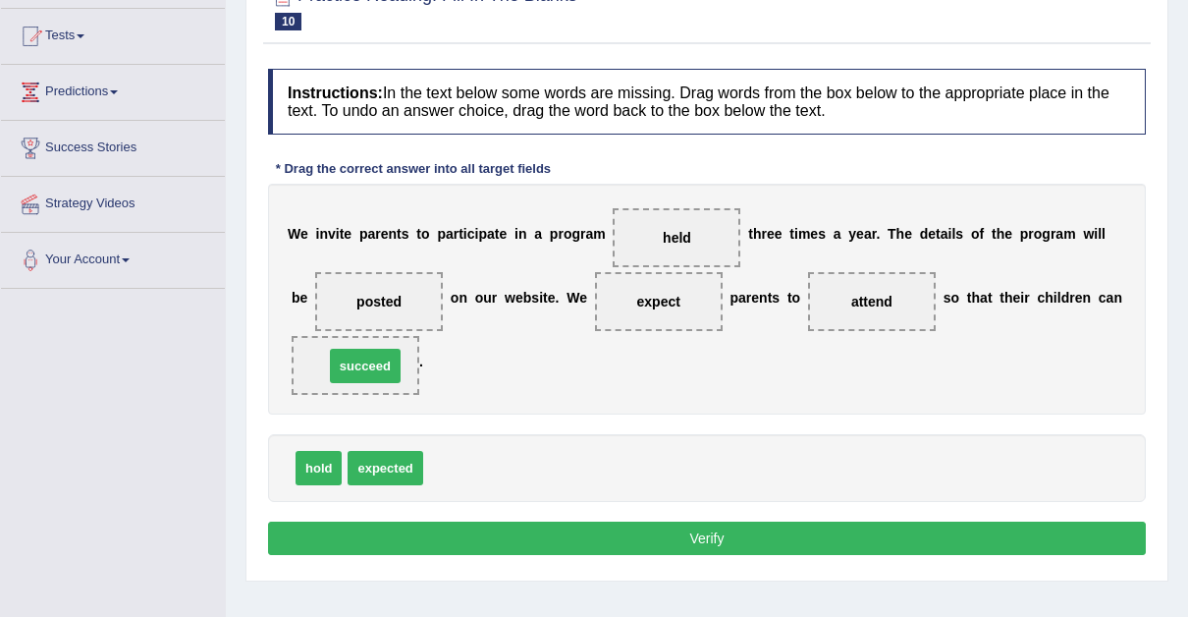
drag, startPoint x: 472, startPoint y: 467, endPoint x: 368, endPoint y: 367, distance: 143.8
click at [708, 527] on button "Verify" at bounding box center [707, 538] width 878 height 33
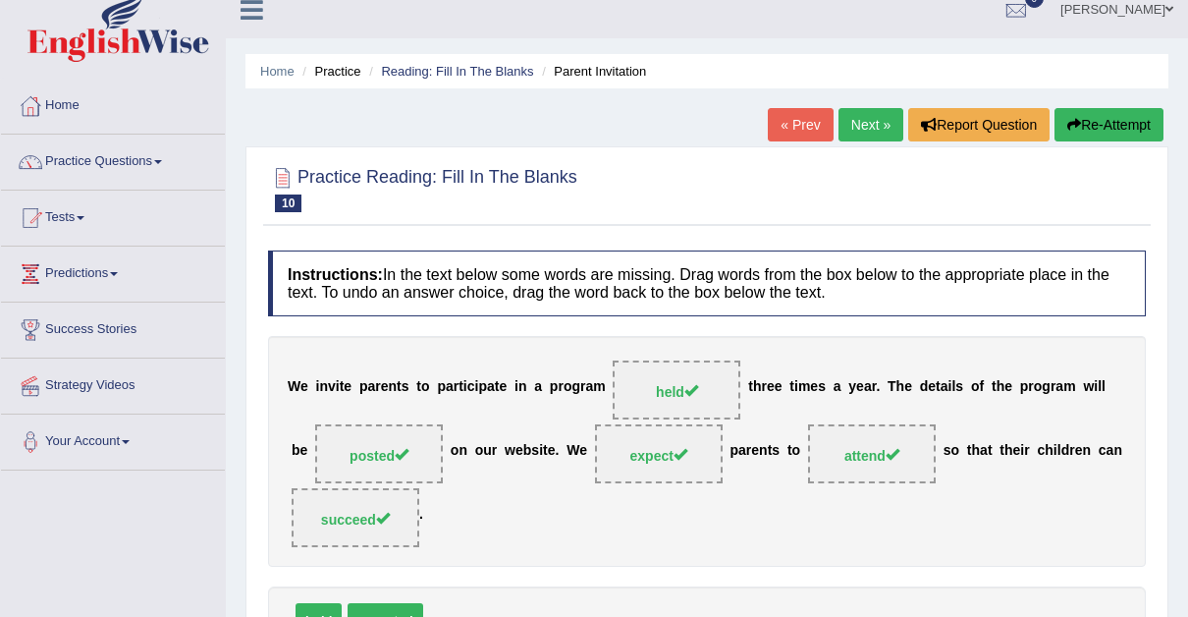
scroll to position [12, 0]
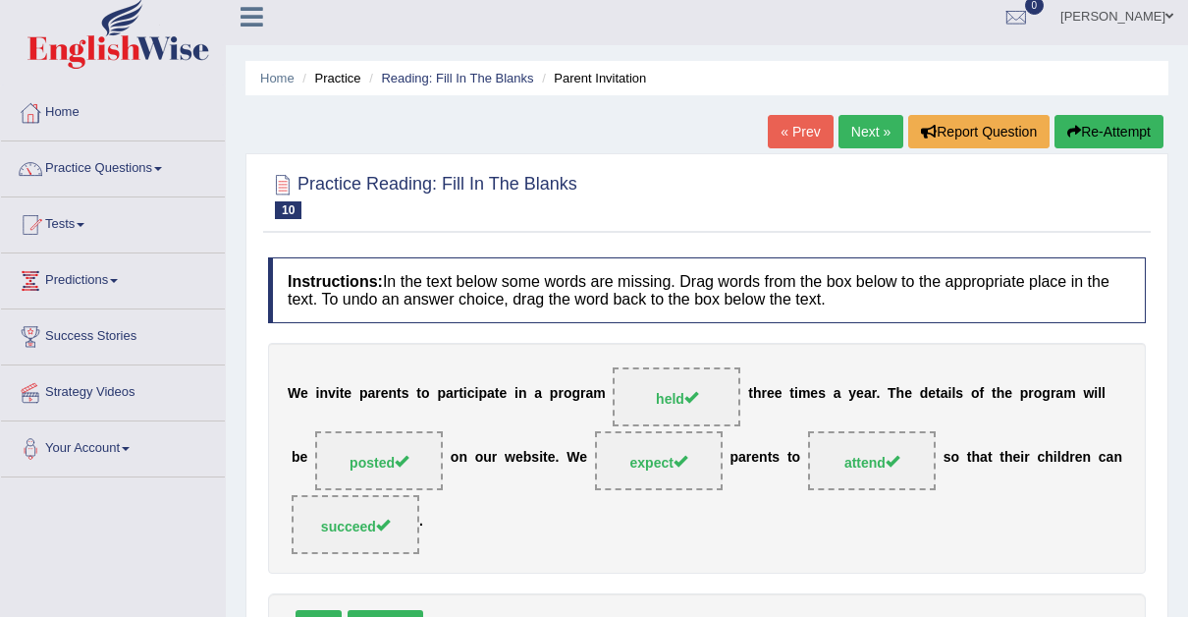
click at [867, 136] on link "Next »" at bounding box center [871, 131] width 65 height 33
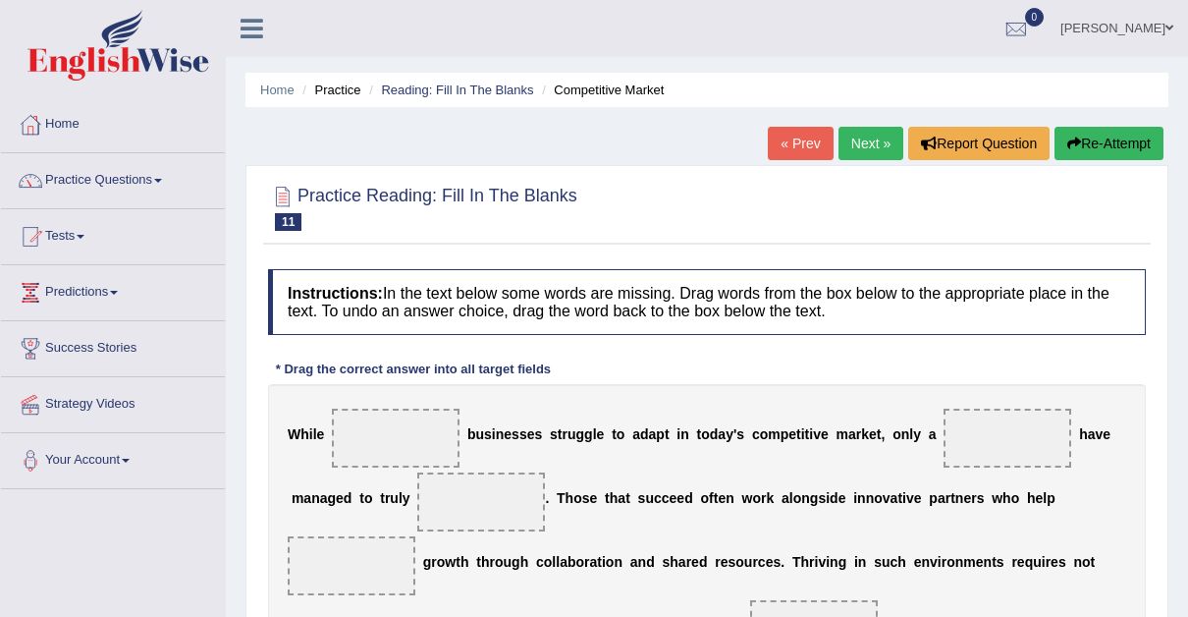
click at [1169, 19] on link "Chido Thelma Zhuwawo" at bounding box center [1117, 25] width 142 height 51
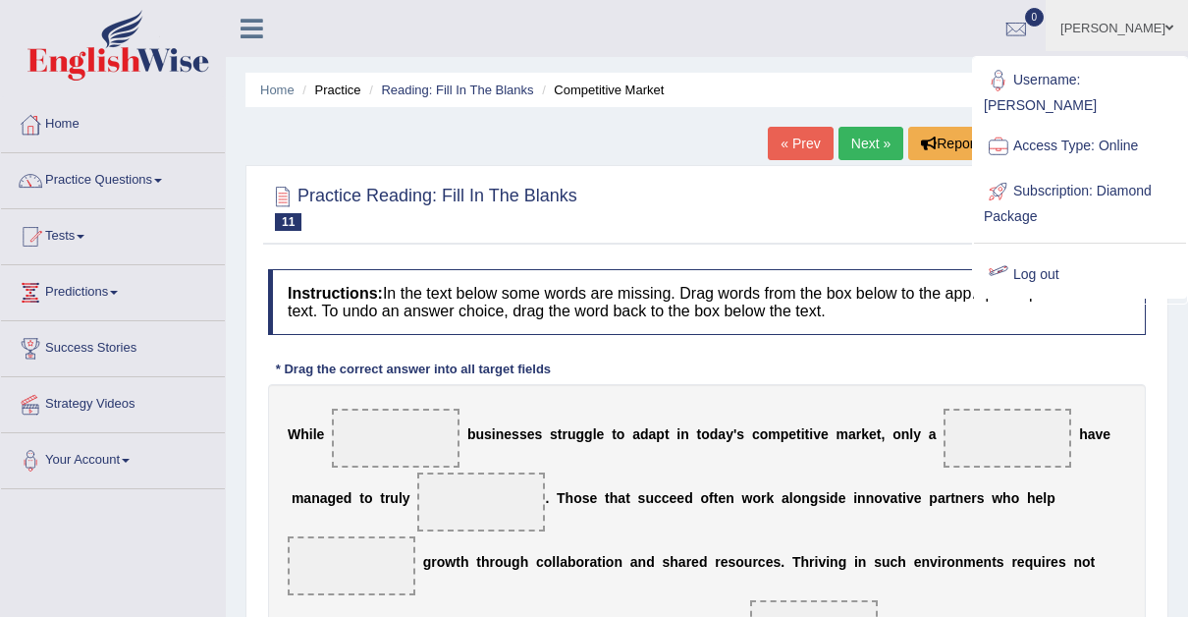
click at [1038, 252] on link "Log out" at bounding box center [1080, 274] width 212 height 45
